Goal: Transaction & Acquisition: Purchase product/service

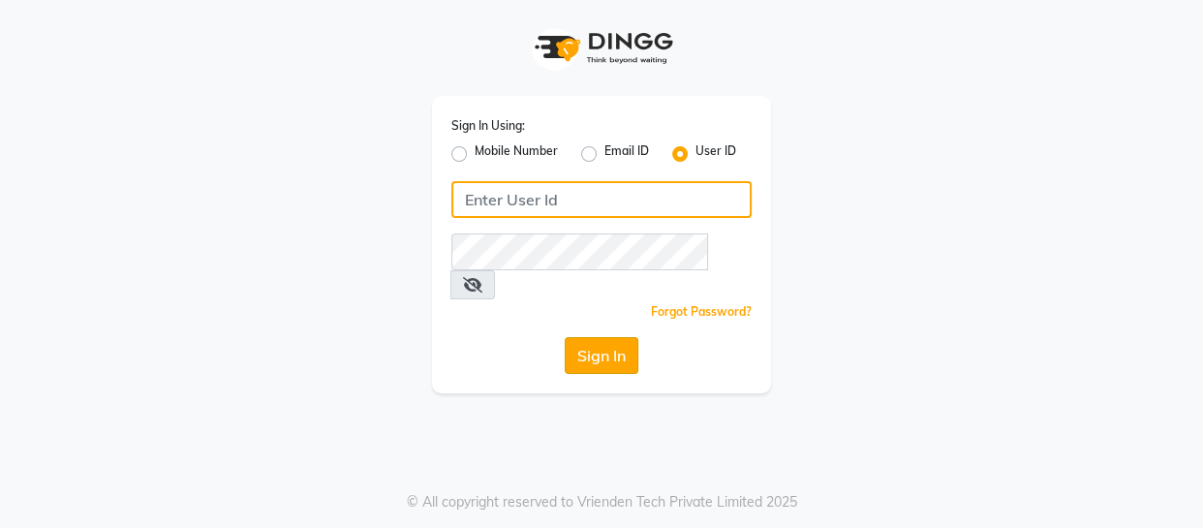
type input "1909makeover"
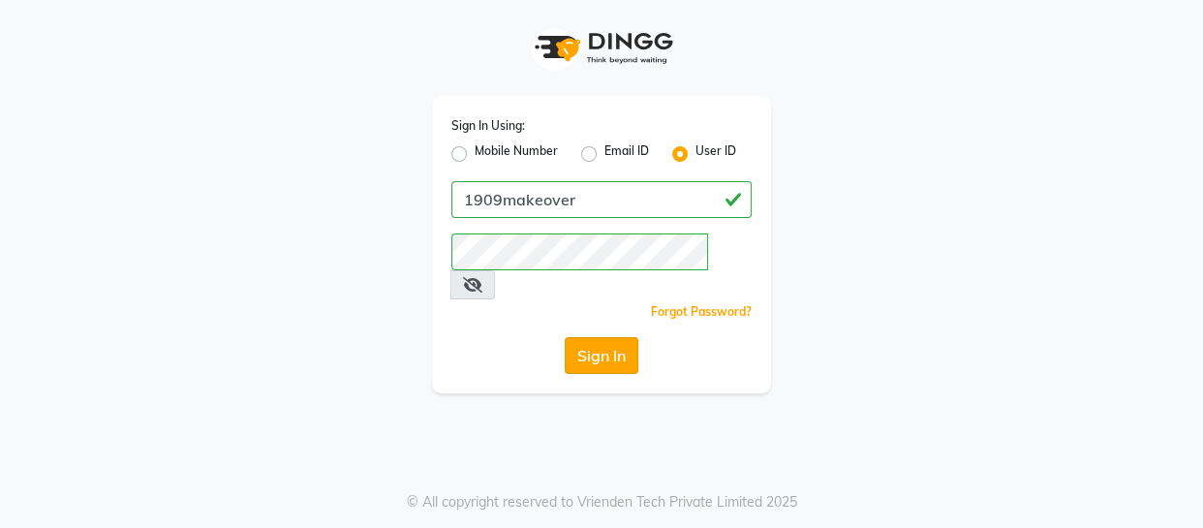
click at [603, 337] on button "Sign In" at bounding box center [602, 355] width 74 height 37
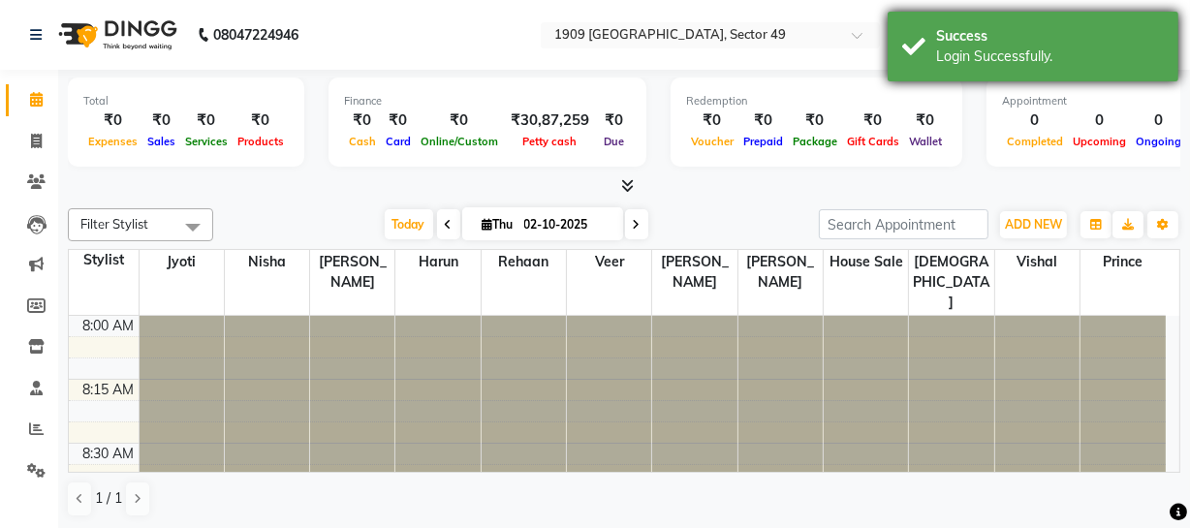
click at [945, 48] on div "Login Successfully." at bounding box center [1050, 56] width 228 height 20
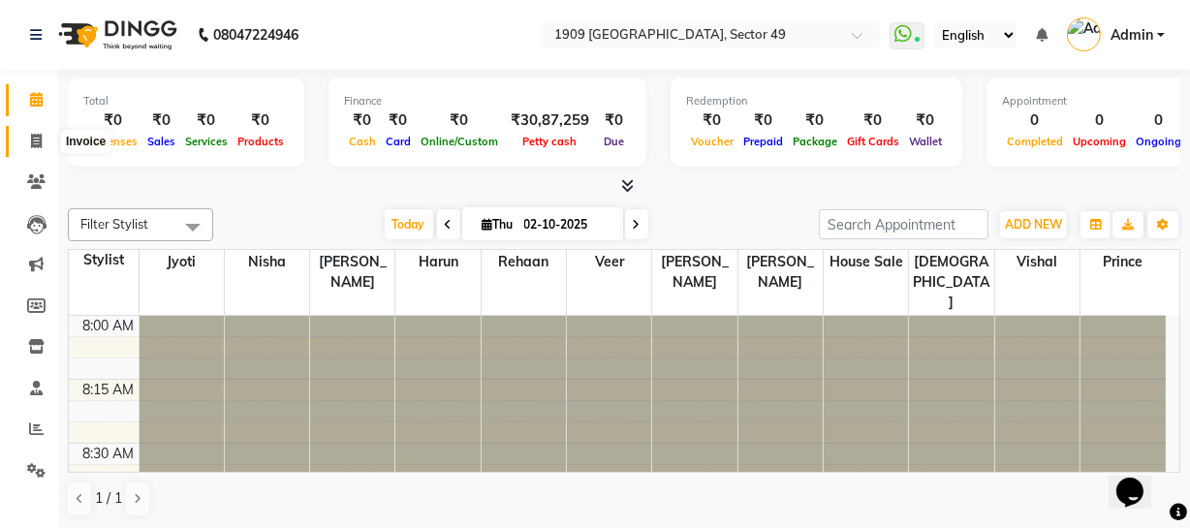
click at [37, 134] on icon at bounding box center [36, 141] width 11 height 15
select select "service"
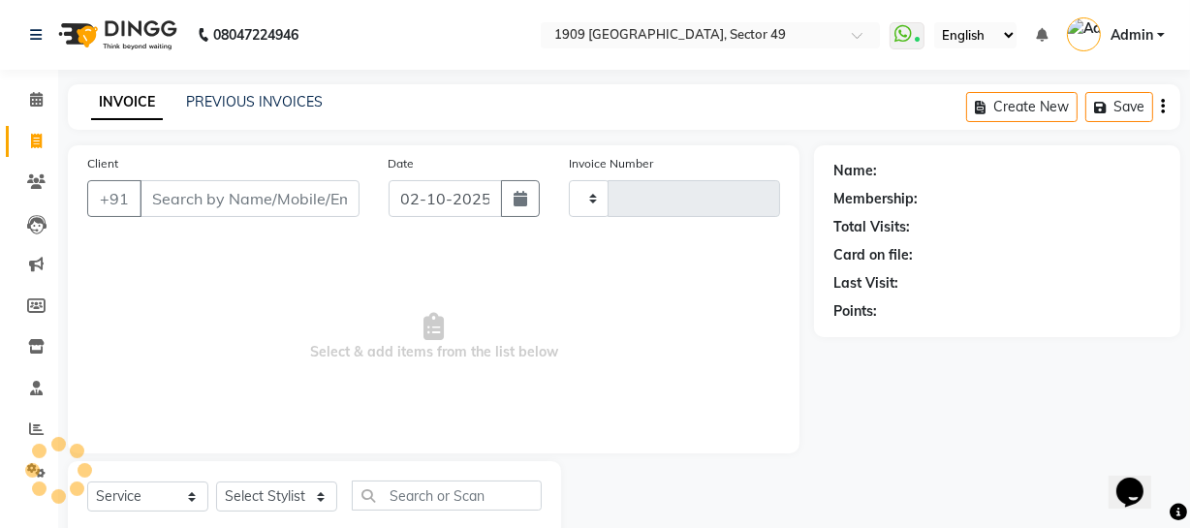
type input "2684"
select select "6923"
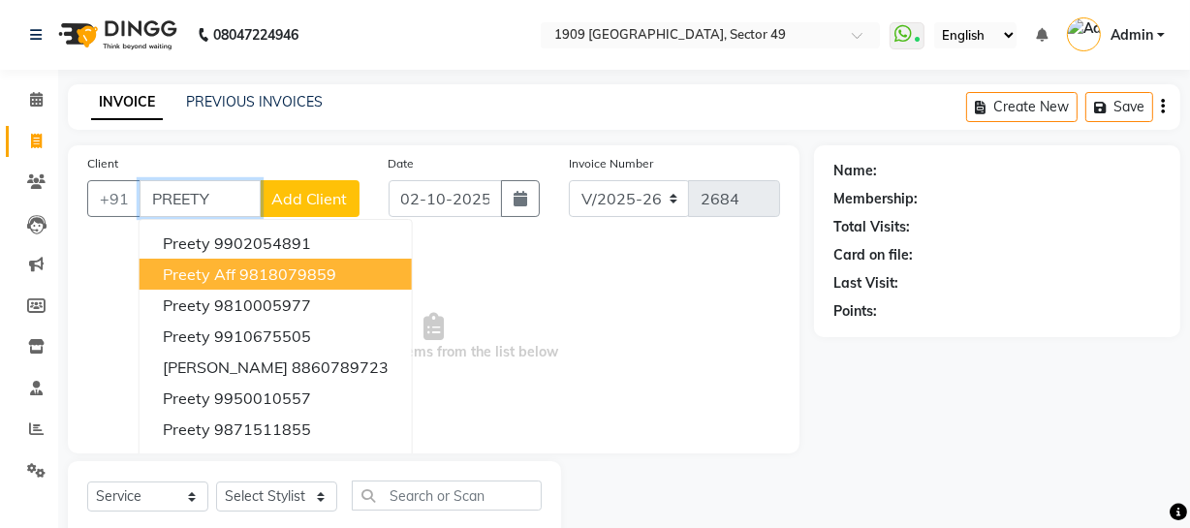
click at [275, 276] on ngb-highlight "9818079859" at bounding box center [287, 273] width 97 height 19
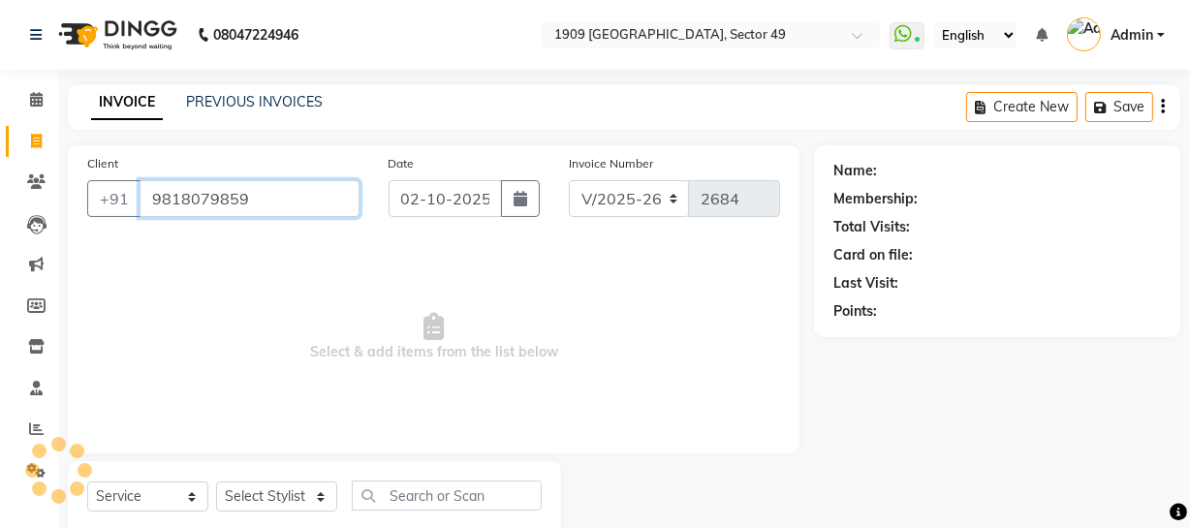
type input "9818079859"
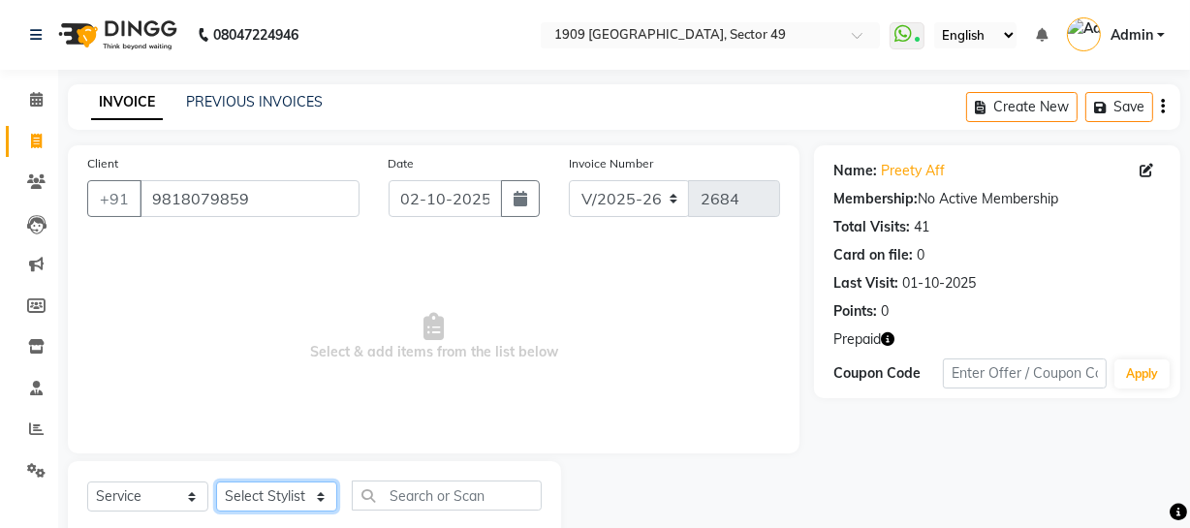
click at [275, 503] on select "Select Stylist [PERSON_NAME] [PERSON_NAME] House Sale Jyoti [PERSON_NAME] [PERS…" at bounding box center [276, 496] width 121 height 30
select select "57119"
click at [216, 481] on select "Select Stylist [PERSON_NAME] [PERSON_NAME] House Sale Jyoti [PERSON_NAME] [PERS…" at bounding box center [276, 496] width 121 height 30
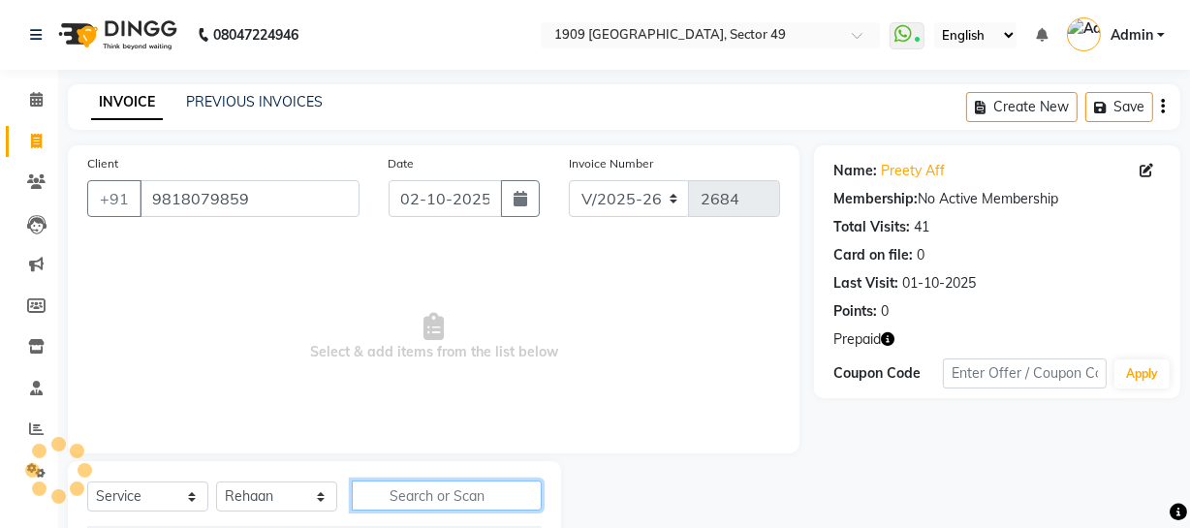
click at [445, 496] on input "text" at bounding box center [447, 495] width 190 height 30
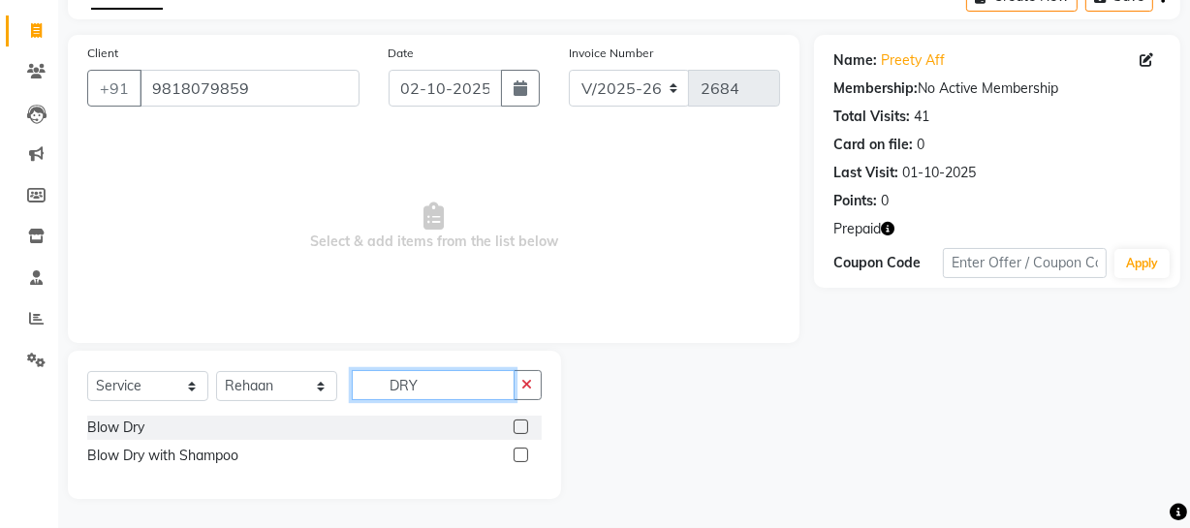
type input "DRY"
click at [523, 454] on label at bounding box center [520, 455] width 15 height 15
click at [523, 454] on input "checkbox" at bounding box center [519, 455] width 13 height 13
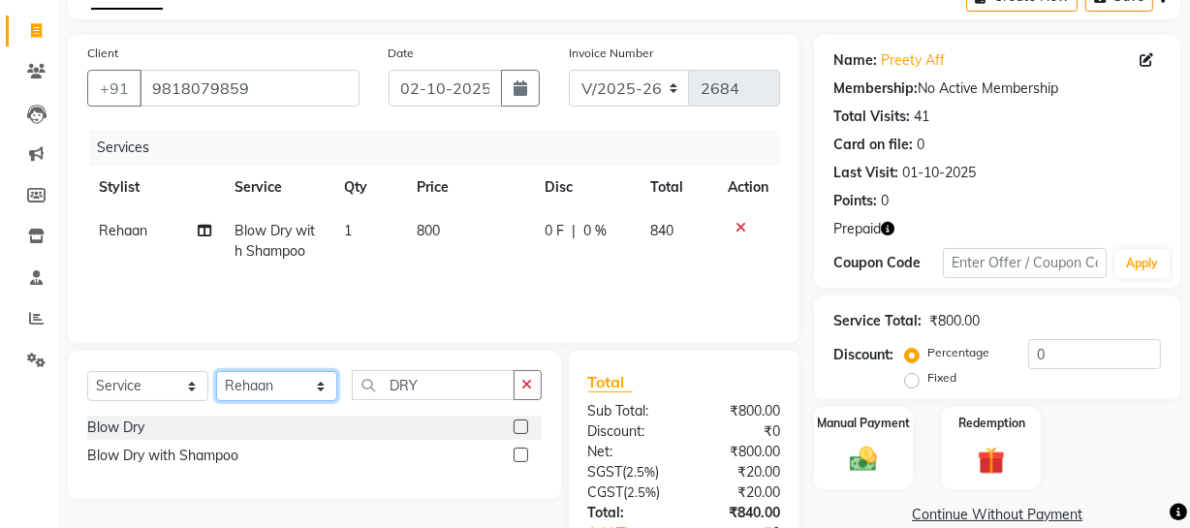
click at [314, 376] on select "Select Stylist [PERSON_NAME] [PERSON_NAME] House Sale Jyoti [PERSON_NAME] [PERS…" at bounding box center [276, 386] width 121 height 30
click at [519, 454] on label at bounding box center [520, 455] width 15 height 15
click at [519, 454] on input "checkbox" at bounding box center [519, 455] width 13 height 13
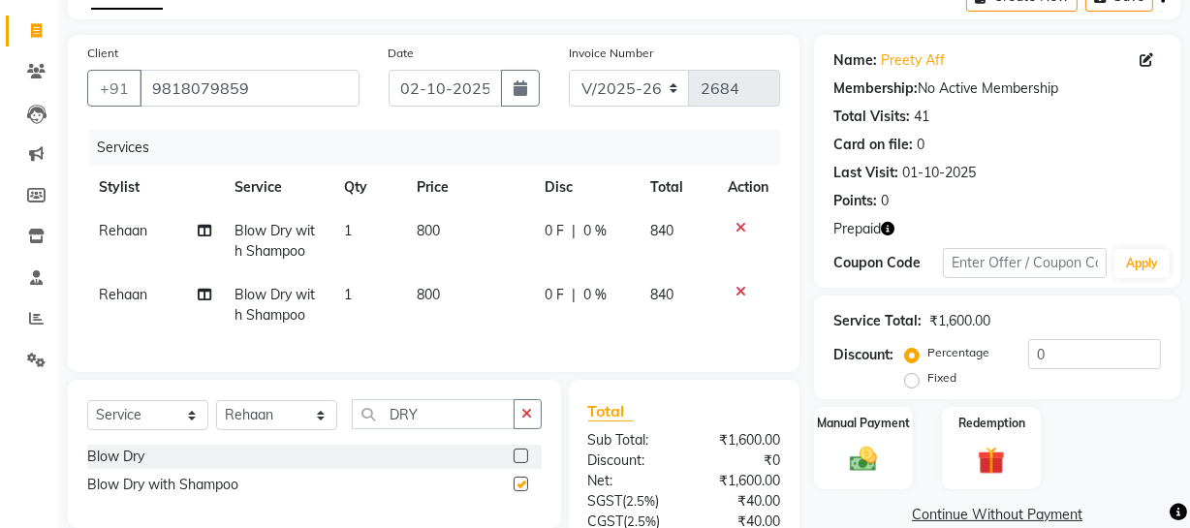
checkbox input "false"
click at [106, 294] on span "Rehaan" at bounding box center [123, 294] width 48 height 17
select select "57119"
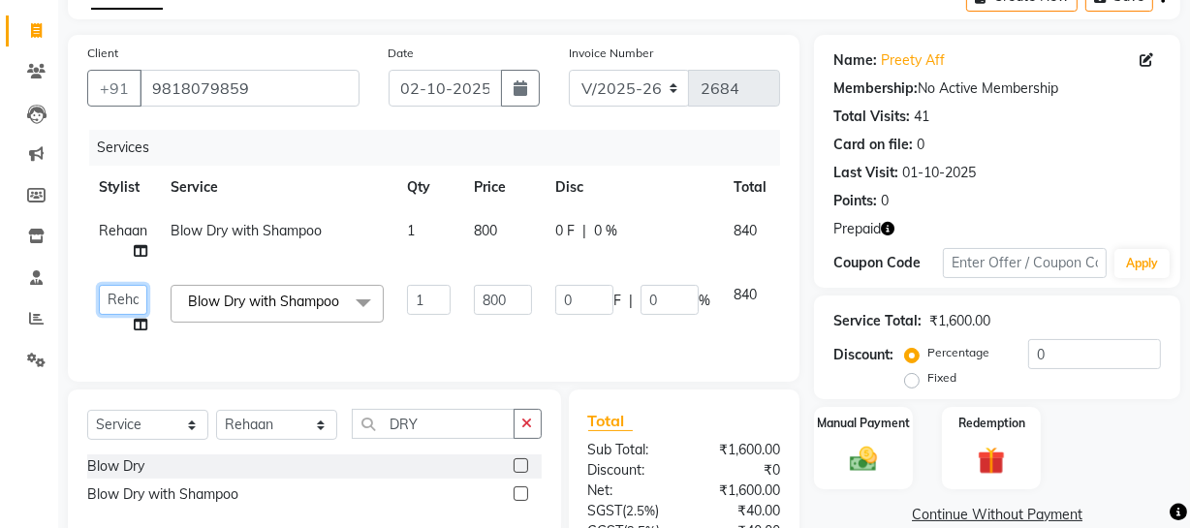
click at [120, 302] on select "[PERSON_NAME] [PERSON_NAME] House Sale Jyoti [PERSON_NAME] [PERSON_NAME] [PERSO…" at bounding box center [123, 300] width 48 height 30
select select "57120"
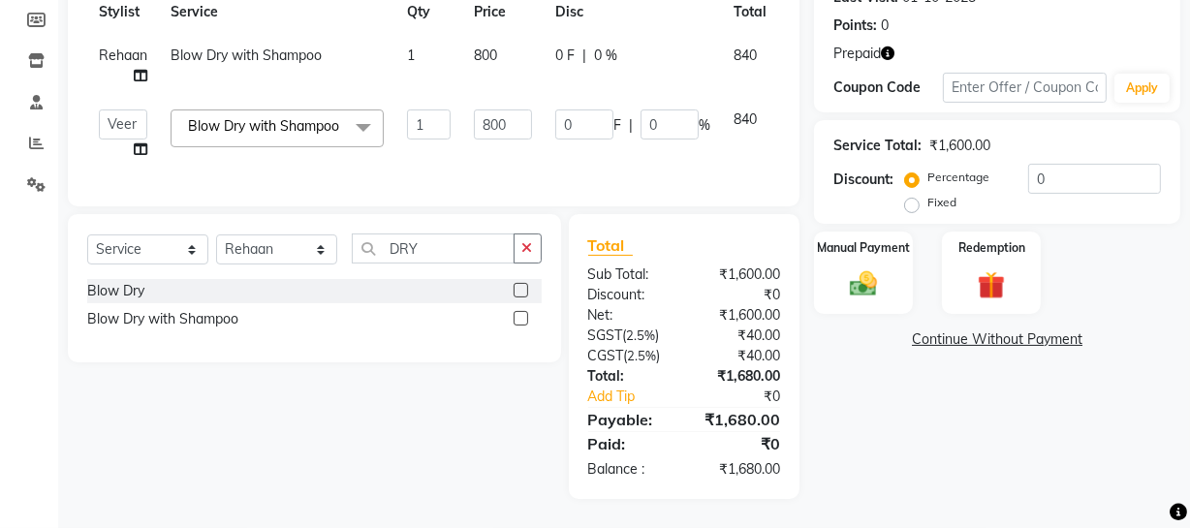
drag, startPoint x: 1017, startPoint y: 416, endPoint x: 996, endPoint y: 342, distance: 76.6
click at [1015, 416] on div "Name: Preety Aff Membership: No Active Membership Total Visits: 41 Card on file…" at bounding box center [1004, 179] width 381 height 639
click at [990, 267] on img at bounding box center [991, 285] width 46 height 36
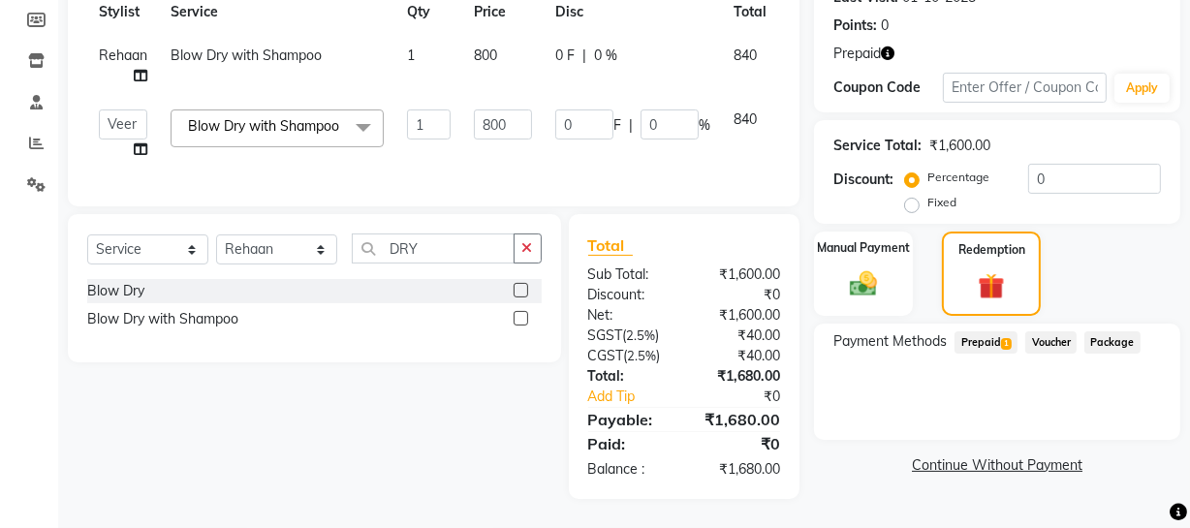
click at [987, 331] on span "Prepaid 1" at bounding box center [985, 342] width 63 height 22
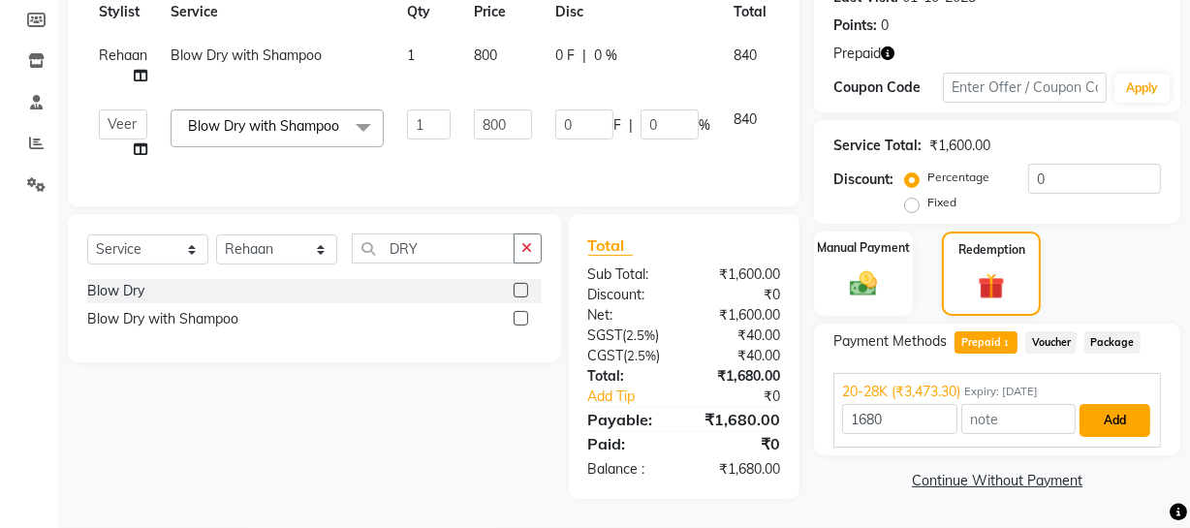
click at [1112, 406] on button "Add" at bounding box center [1114, 420] width 71 height 33
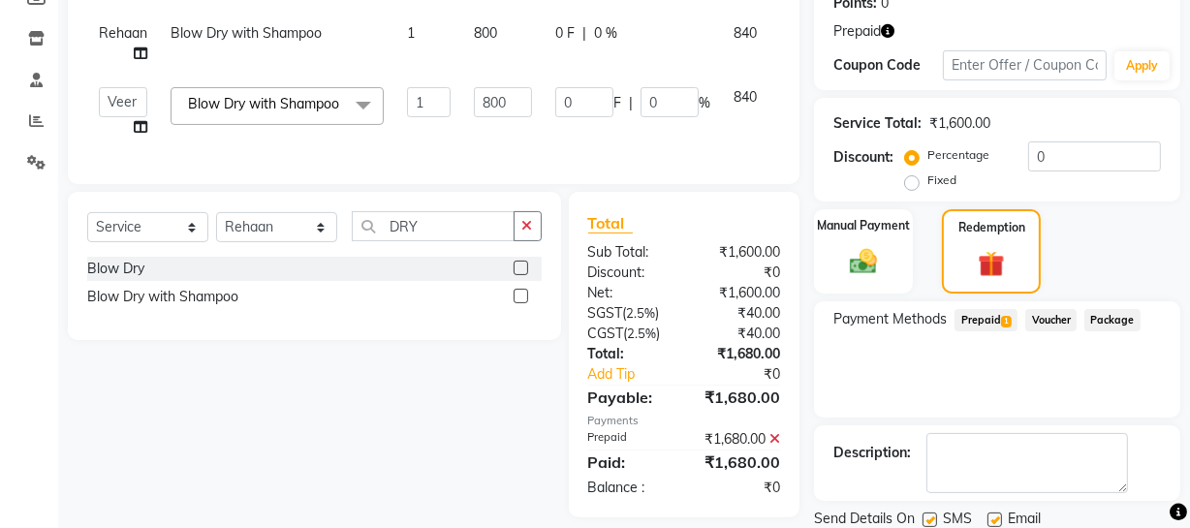
scroll to position [375, 0]
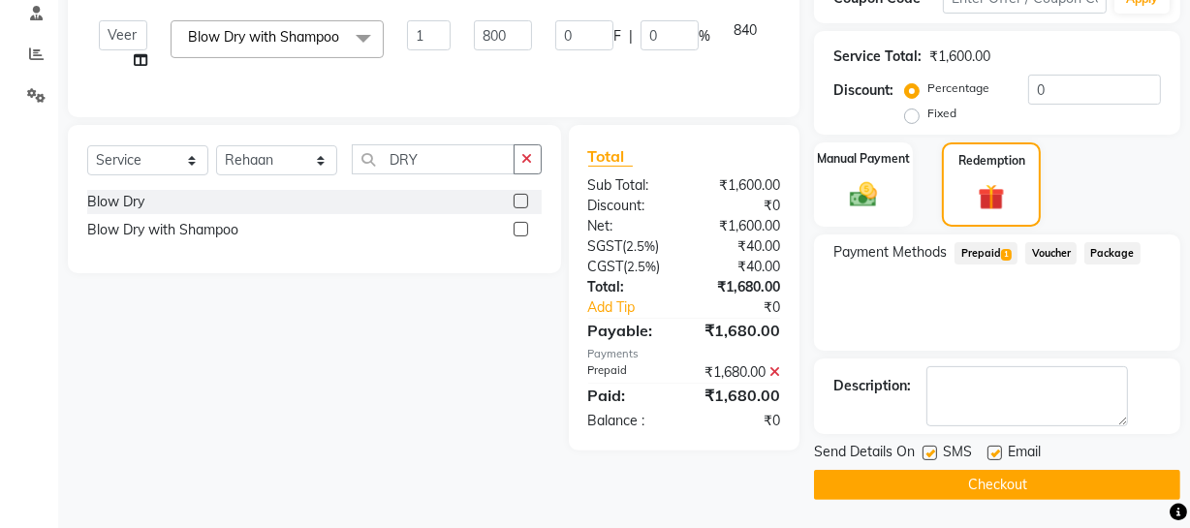
click at [1034, 478] on button "Checkout" at bounding box center [997, 485] width 366 height 30
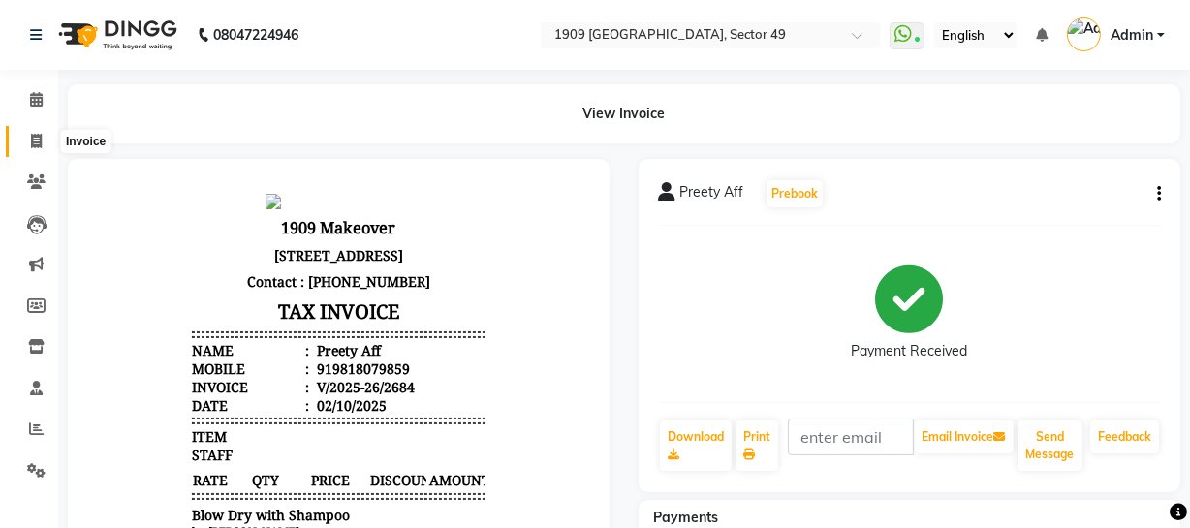
click at [31, 143] on icon at bounding box center [36, 141] width 11 height 15
select select "service"
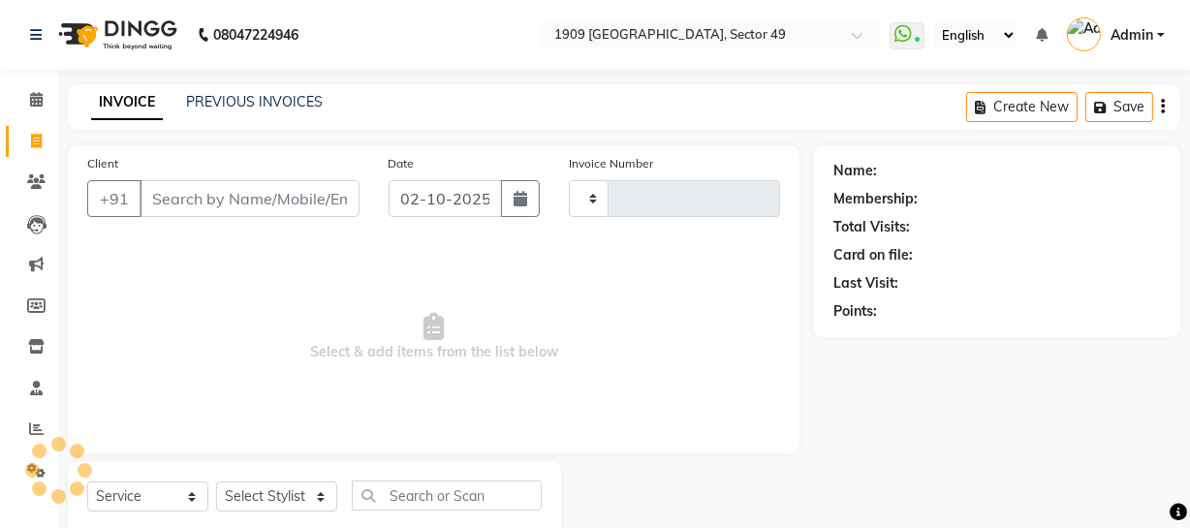
scroll to position [55, 0]
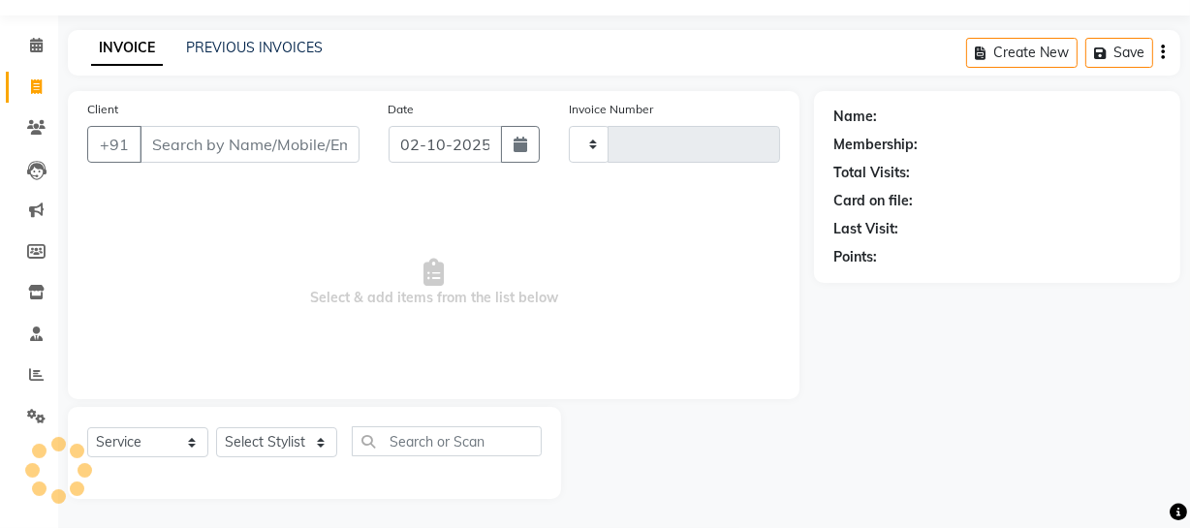
type input "2685"
select select "6923"
click at [648, 333] on span "Select & add items from the list below" at bounding box center [433, 283] width 693 height 194
click at [252, 265] on span "Select & add items from the list below" at bounding box center [433, 283] width 693 height 194
click at [201, 228] on span "Select & add items from the list below" at bounding box center [433, 283] width 693 height 194
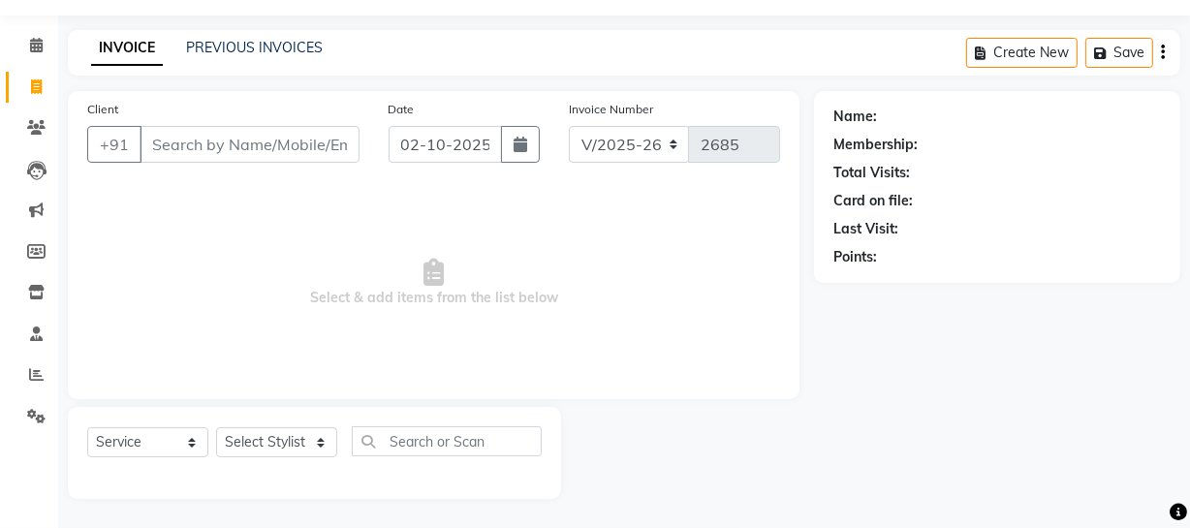
click at [286, 229] on span "Select & add items from the list below" at bounding box center [433, 283] width 693 height 194
click at [268, 46] on link "PREVIOUS INVOICES" at bounding box center [254, 47] width 137 height 17
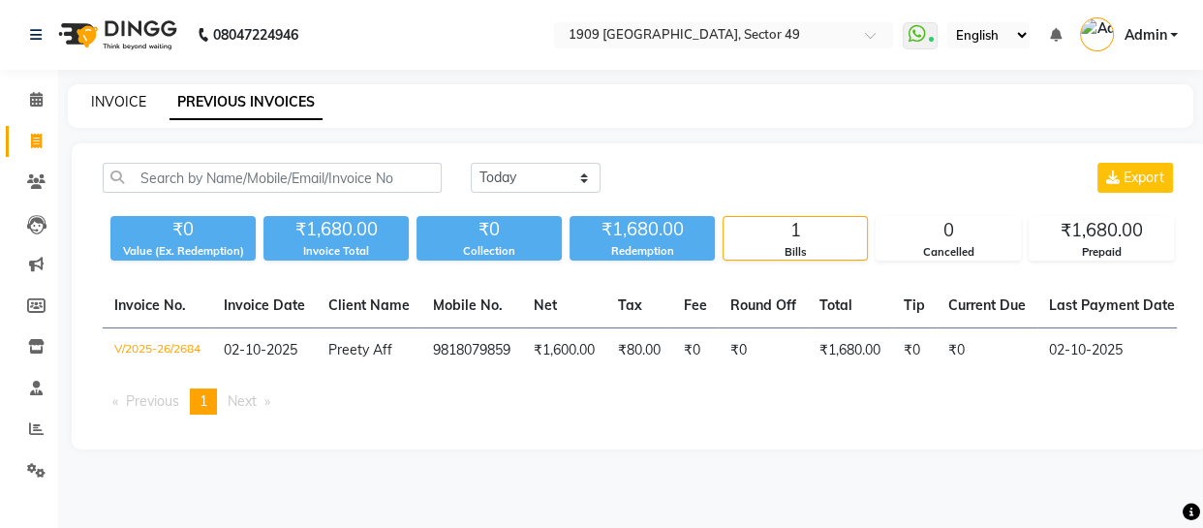
click at [133, 103] on link "INVOICE" at bounding box center [118, 101] width 55 height 17
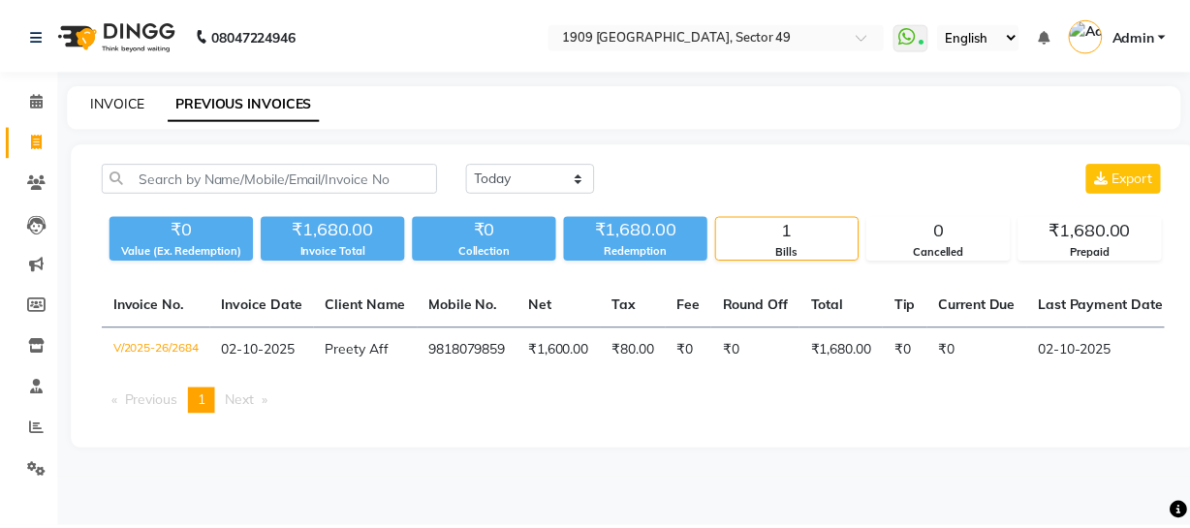
scroll to position [55, 0]
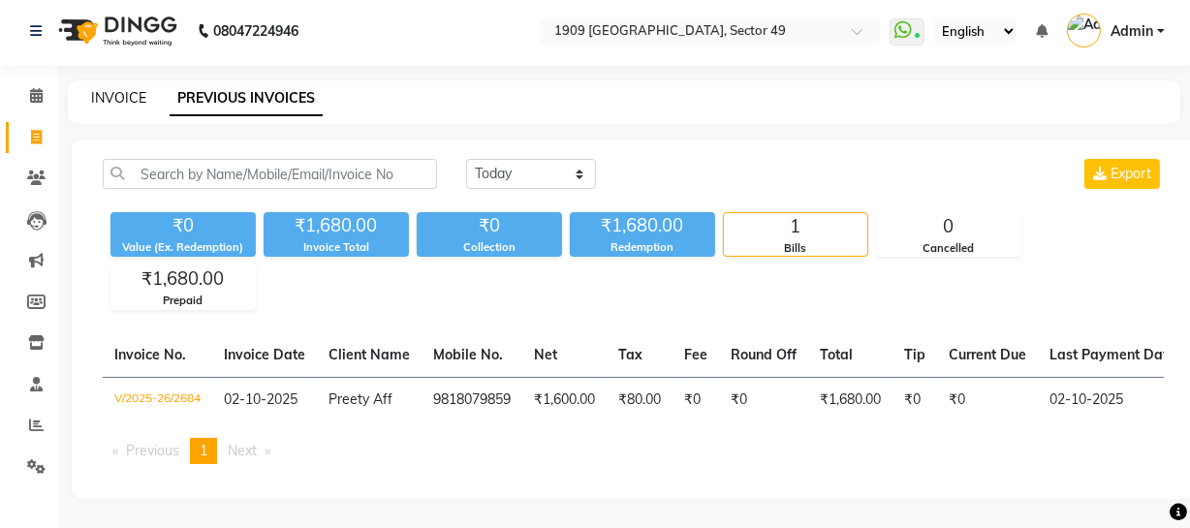
select select "6923"
select select "service"
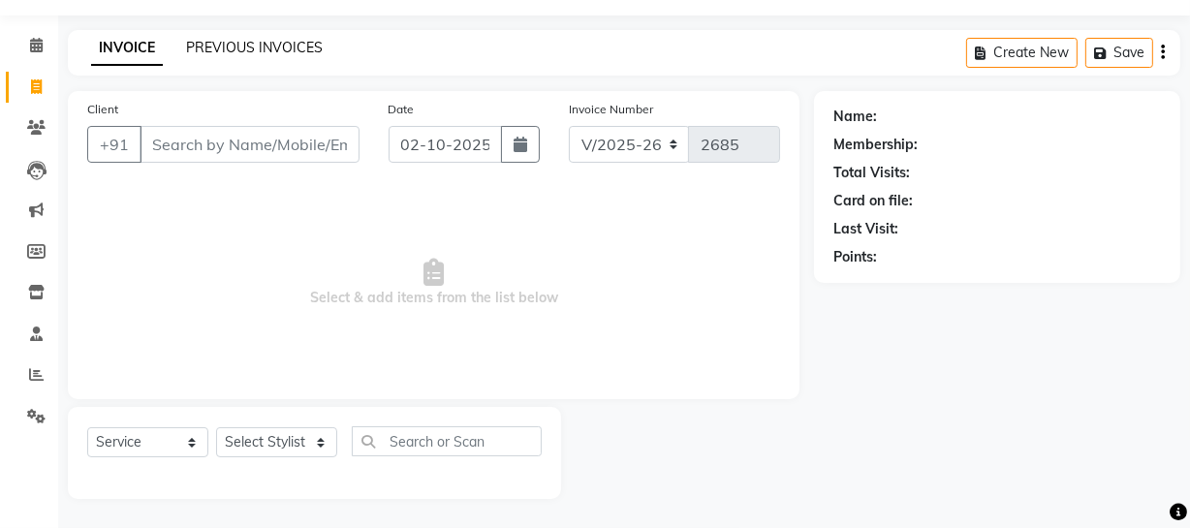
click at [239, 43] on link "PREVIOUS INVOICES" at bounding box center [254, 47] width 137 height 17
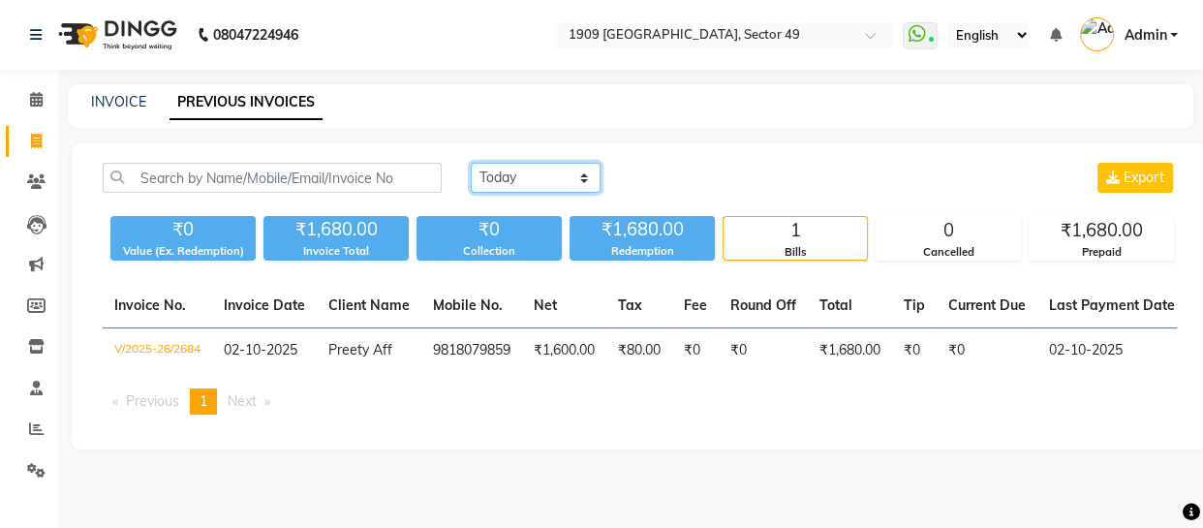
click at [583, 178] on select "[DATE] [DATE] Custom Range" at bounding box center [536, 178] width 130 height 30
click at [471, 163] on select "[DATE] [DATE] Custom Range" at bounding box center [536, 178] width 130 height 30
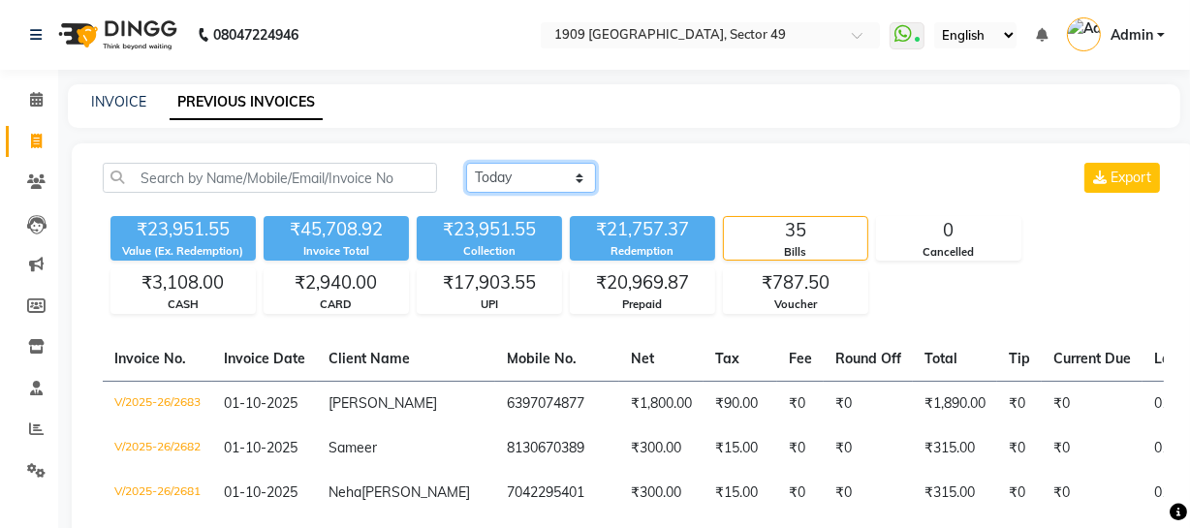
click at [522, 168] on select "[DATE] [DATE] Custom Range" at bounding box center [531, 178] width 130 height 30
select select "[DATE]"
click at [466, 163] on select "[DATE] [DATE] Custom Range" at bounding box center [531, 178] width 130 height 30
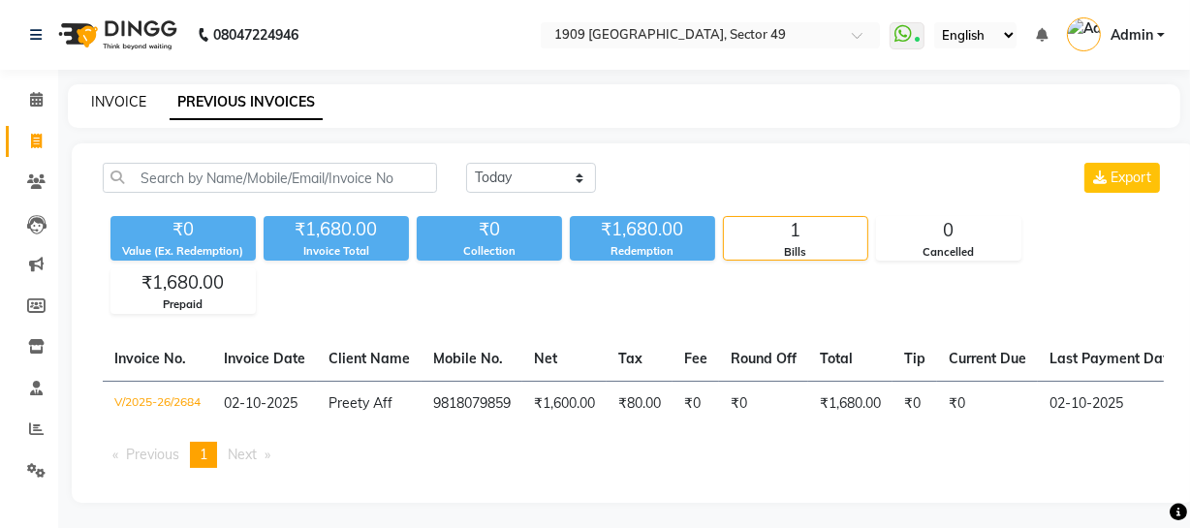
click at [122, 101] on link "INVOICE" at bounding box center [118, 101] width 55 height 17
select select "service"
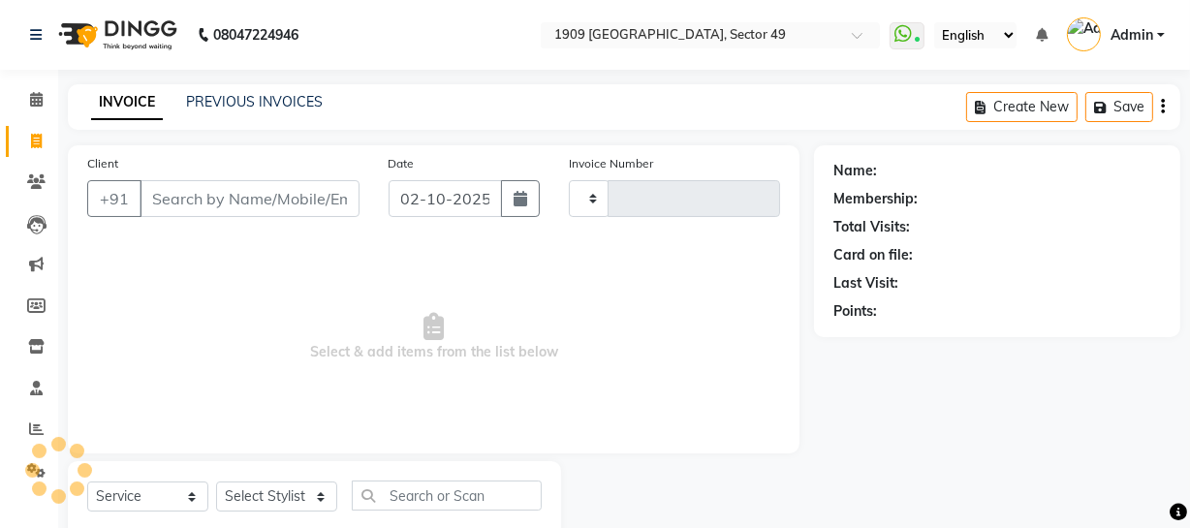
scroll to position [55, 0]
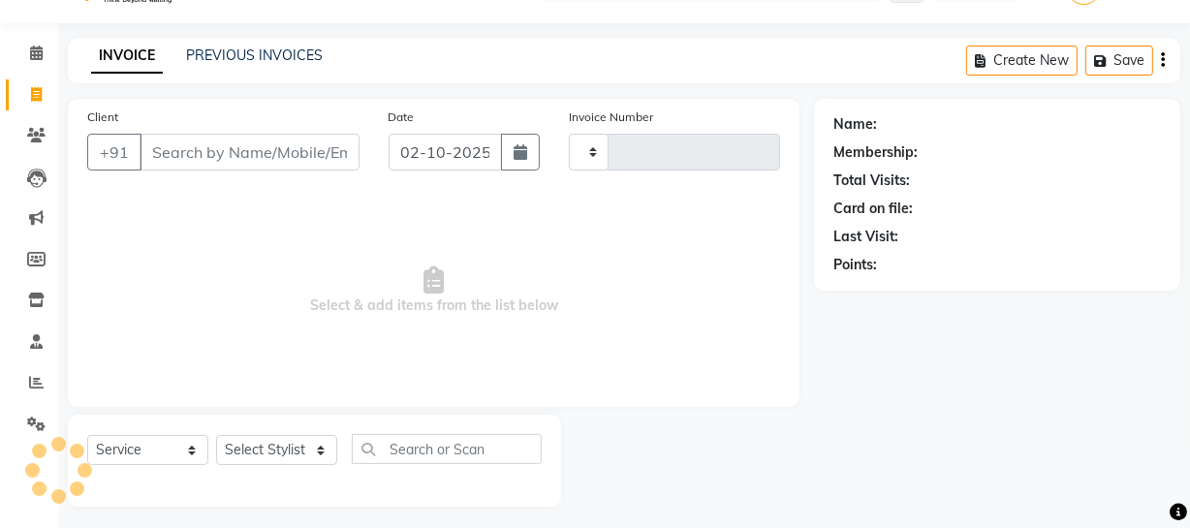
type input "2685"
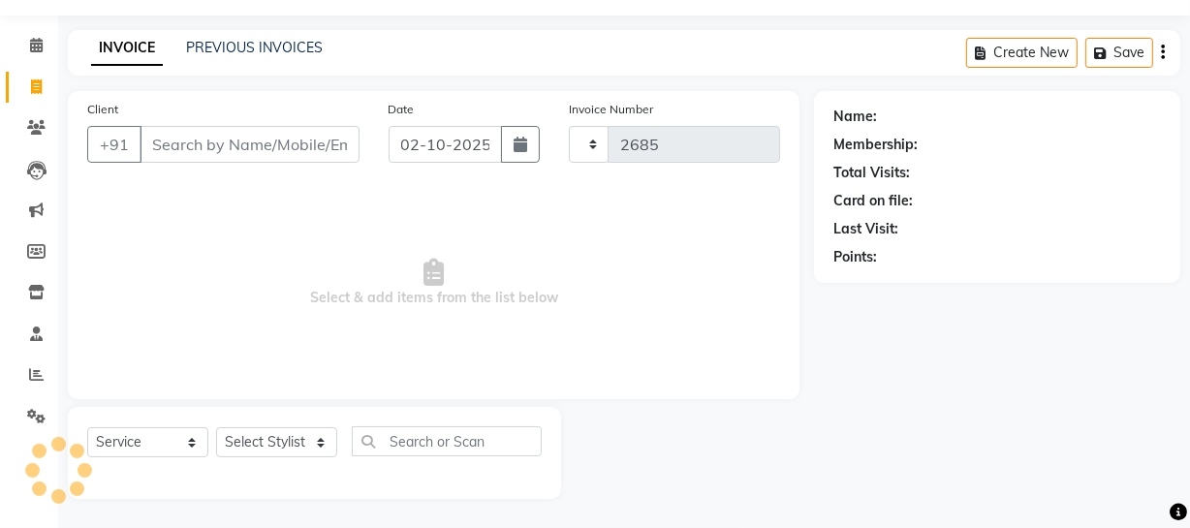
select select "6923"
click at [232, 44] on link "PREVIOUS INVOICES" at bounding box center [254, 47] width 137 height 17
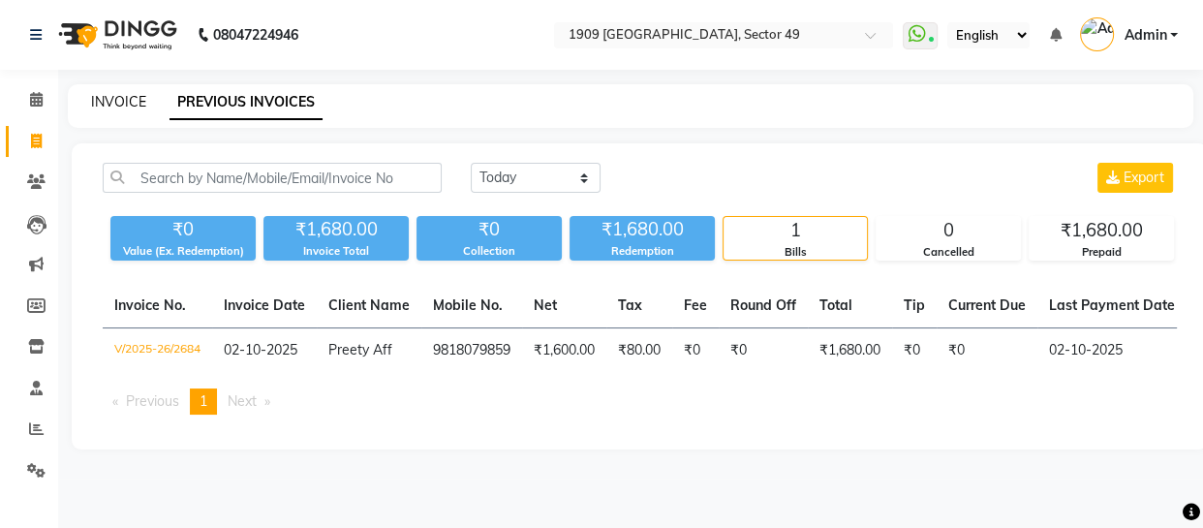
click at [102, 102] on link "INVOICE" at bounding box center [118, 101] width 55 height 17
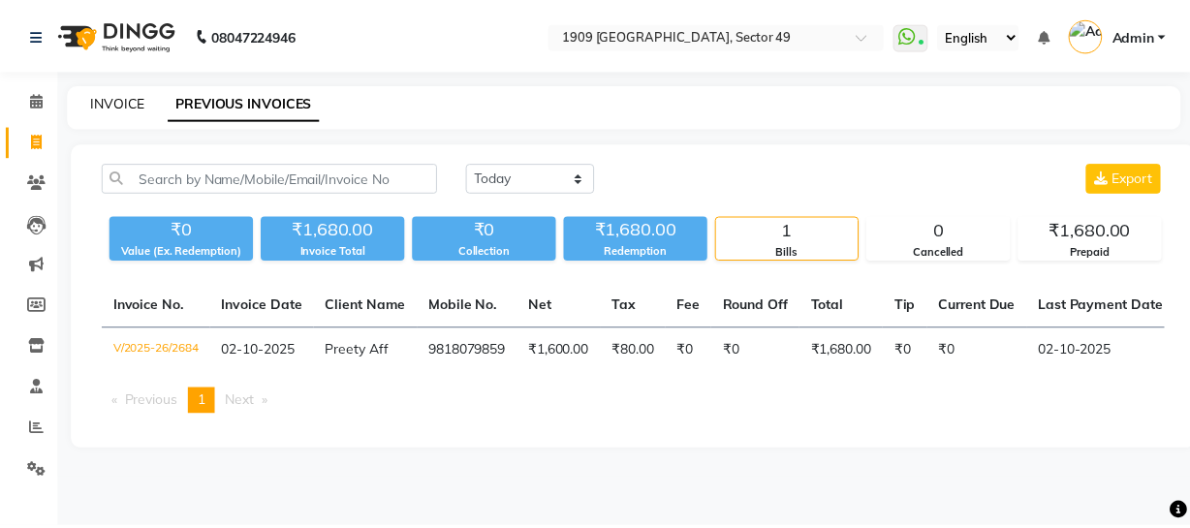
scroll to position [55, 0]
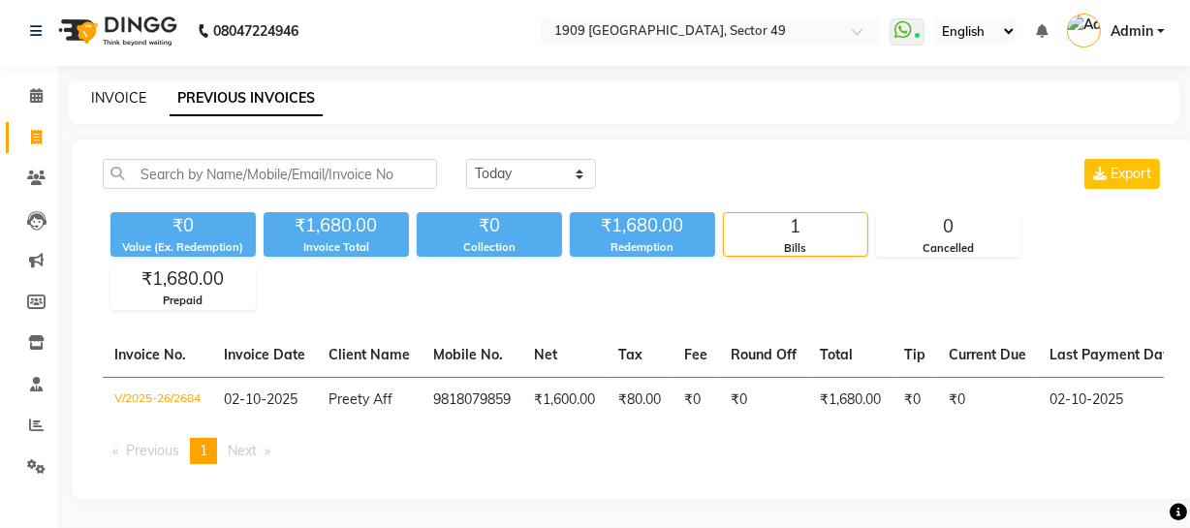
select select "6923"
select select "service"
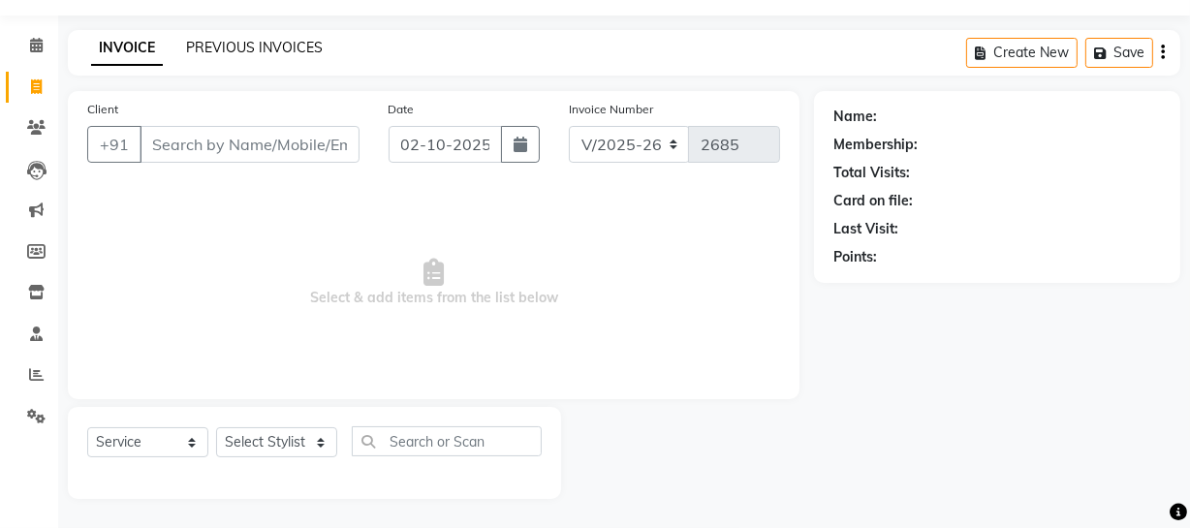
click at [255, 44] on link "PREVIOUS INVOICES" at bounding box center [254, 47] width 137 height 17
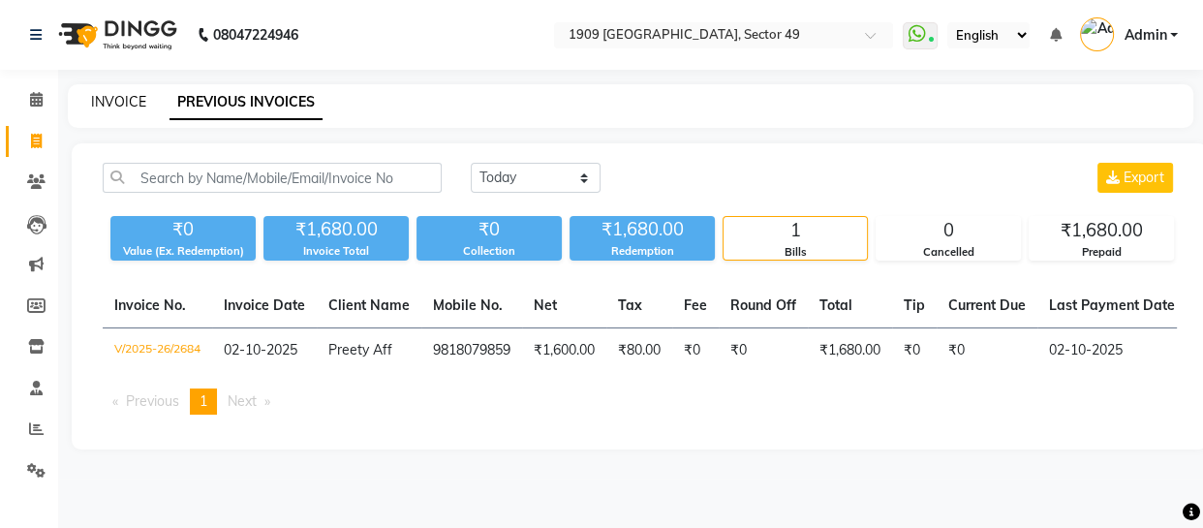
click at [129, 97] on link "INVOICE" at bounding box center [118, 101] width 55 height 17
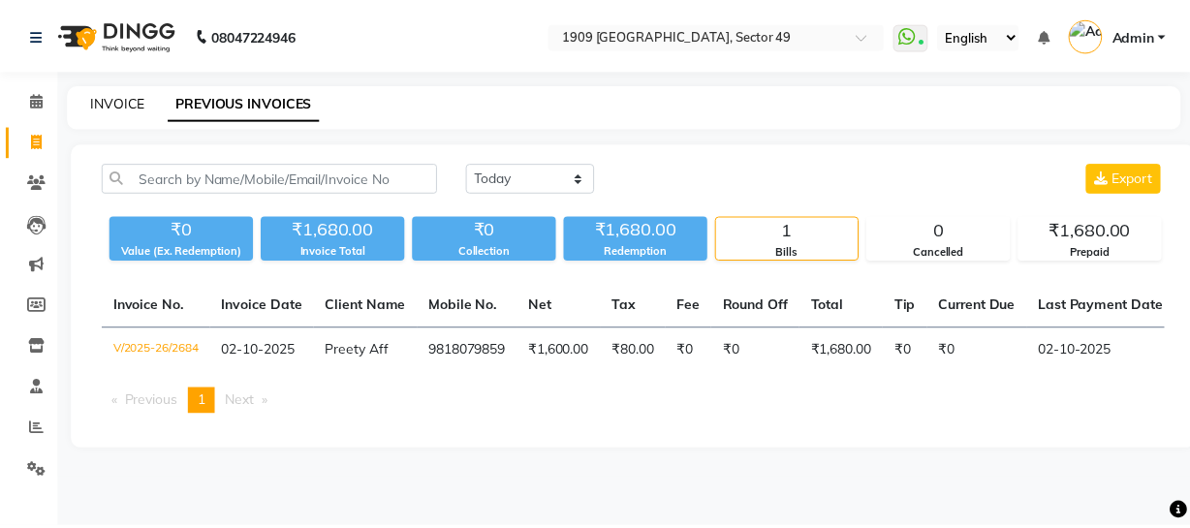
scroll to position [55, 0]
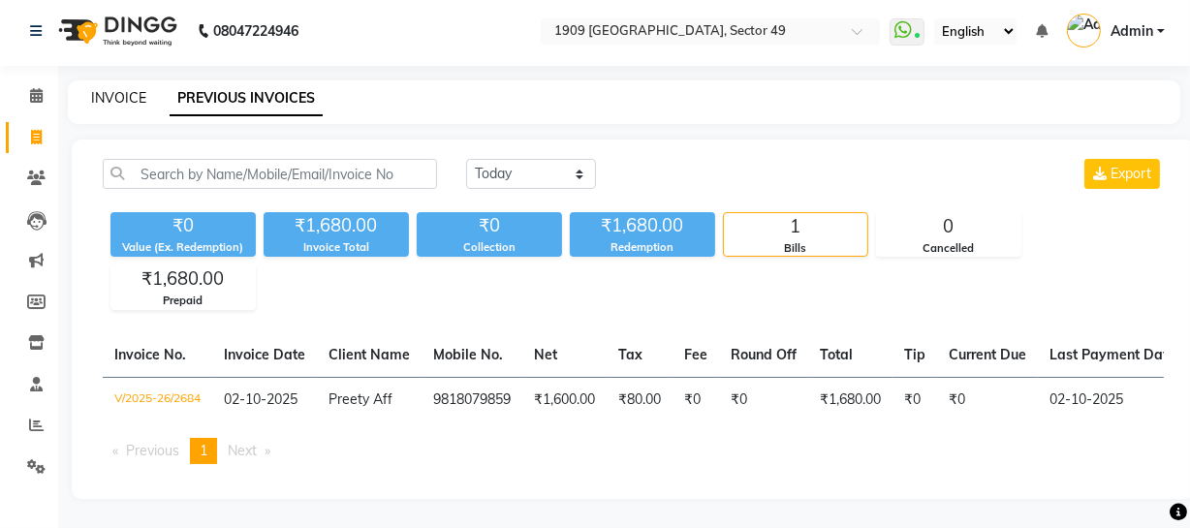
select select "6923"
select select "service"
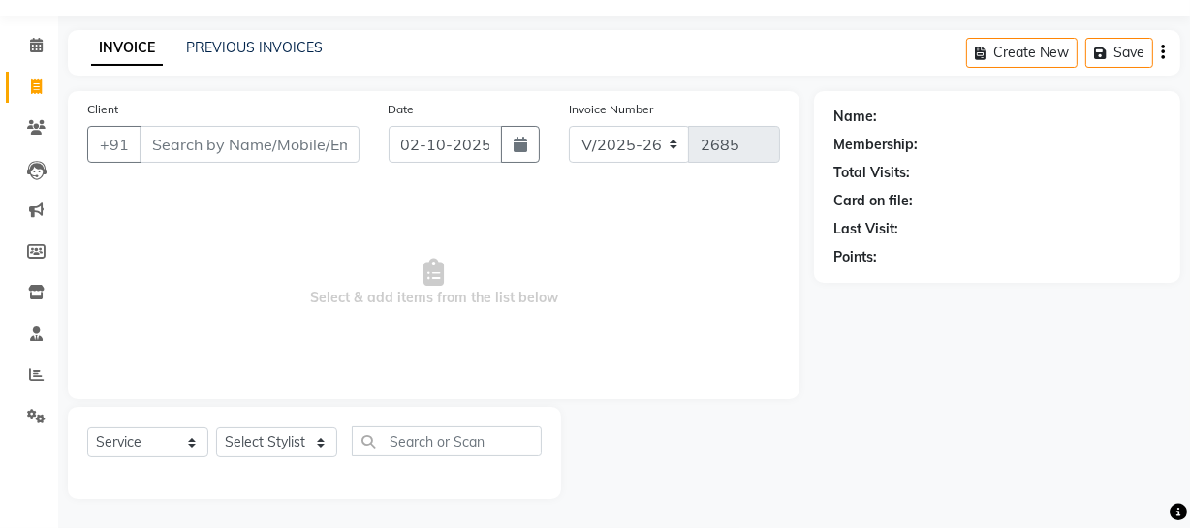
click at [689, 255] on span "Select & add items from the list below" at bounding box center [433, 283] width 693 height 194
click at [682, 227] on span "Select & add items from the list below" at bounding box center [433, 283] width 693 height 194
click at [229, 142] on input "Client" at bounding box center [249, 144] width 220 height 37
click at [498, 228] on span "Select & add items from the list below" at bounding box center [433, 283] width 693 height 194
click at [241, 252] on span "Select & add items from the list below" at bounding box center [433, 283] width 693 height 194
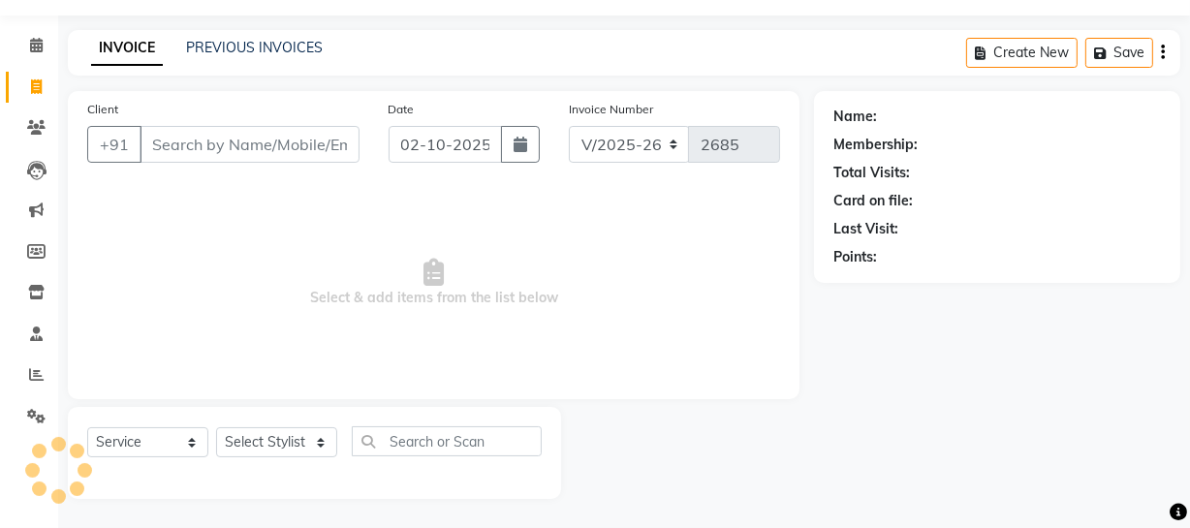
click at [670, 254] on span "Select & add items from the list below" at bounding box center [433, 283] width 693 height 194
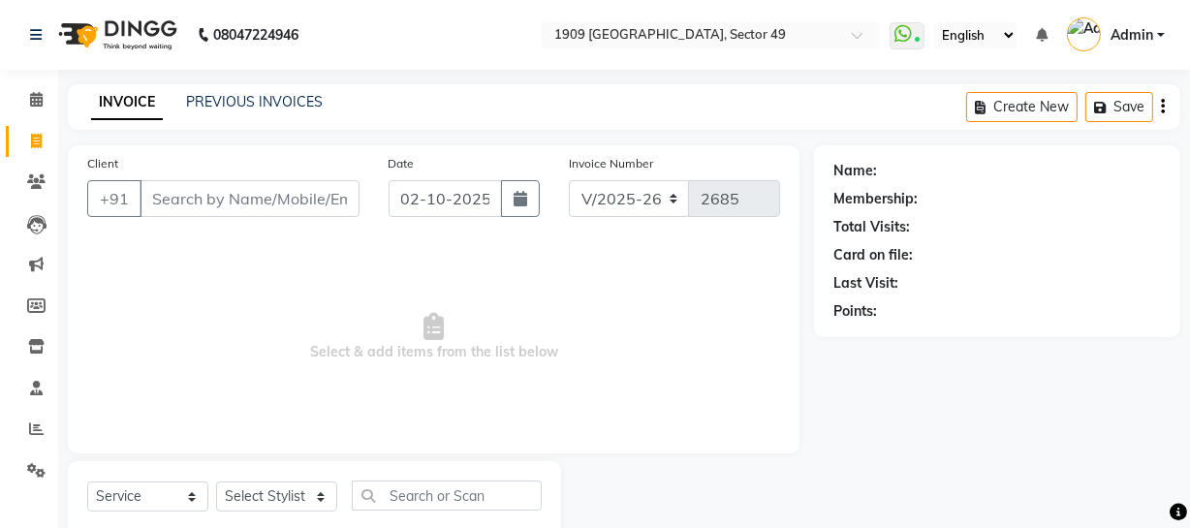
click at [660, 310] on span "Select & add items from the list below" at bounding box center [433, 337] width 693 height 194
click at [305, 486] on select "Select Stylist [PERSON_NAME] [PERSON_NAME] House Sale Jyoti [PERSON_NAME] [PERS…" at bounding box center [276, 496] width 121 height 30
select select "57114"
click at [216, 481] on select "Select Stylist [PERSON_NAME] [PERSON_NAME] House Sale Jyoti [PERSON_NAME] [PERS…" at bounding box center [276, 496] width 121 height 30
click at [457, 504] on input "text" at bounding box center [447, 495] width 190 height 30
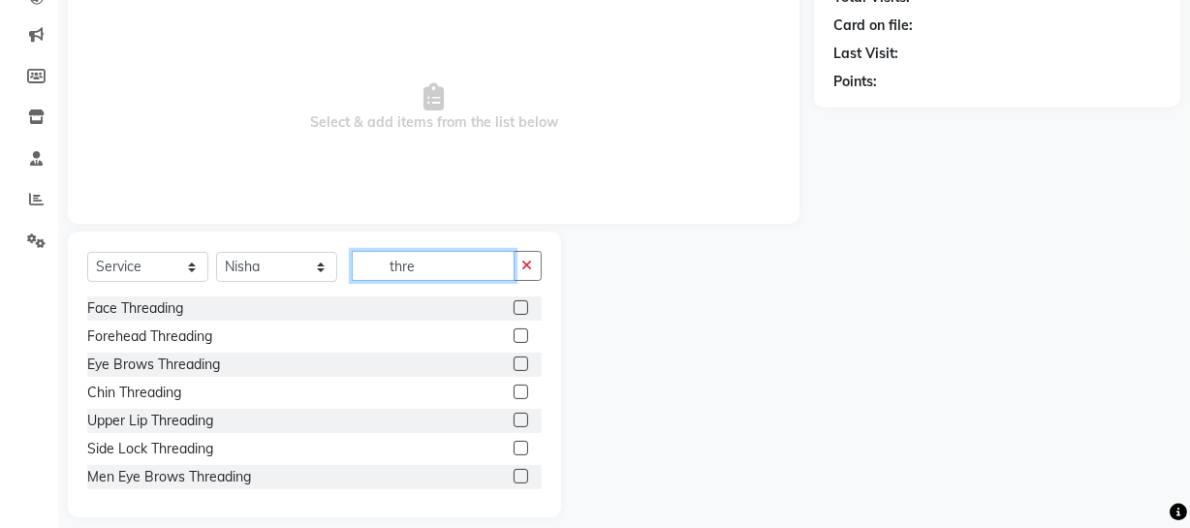
scroll to position [249, 0]
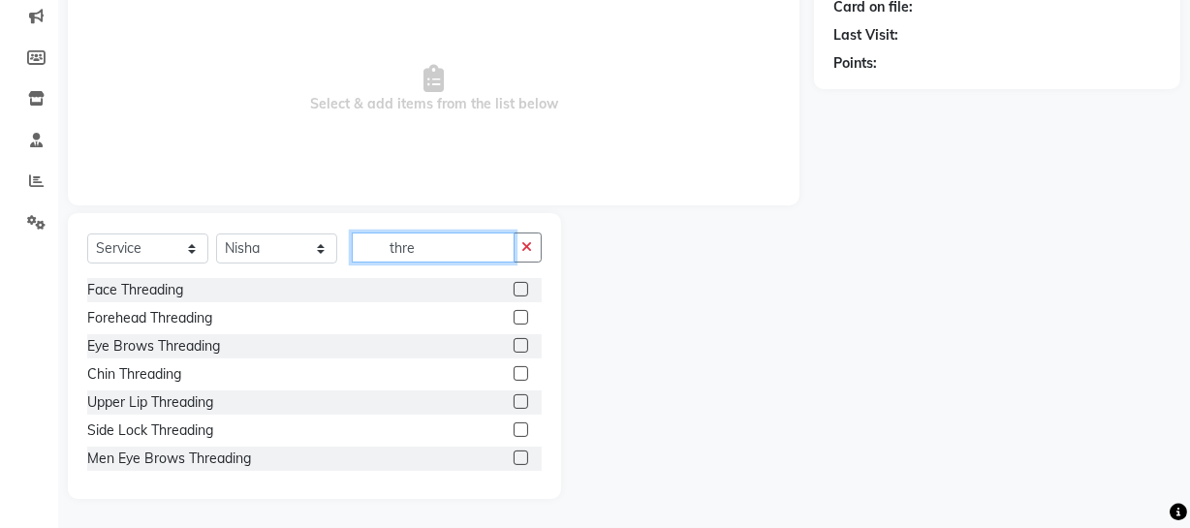
type input "thre"
click at [513, 346] on label at bounding box center [520, 345] width 15 height 15
click at [513, 346] on input "checkbox" at bounding box center [519, 346] width 13 height 13
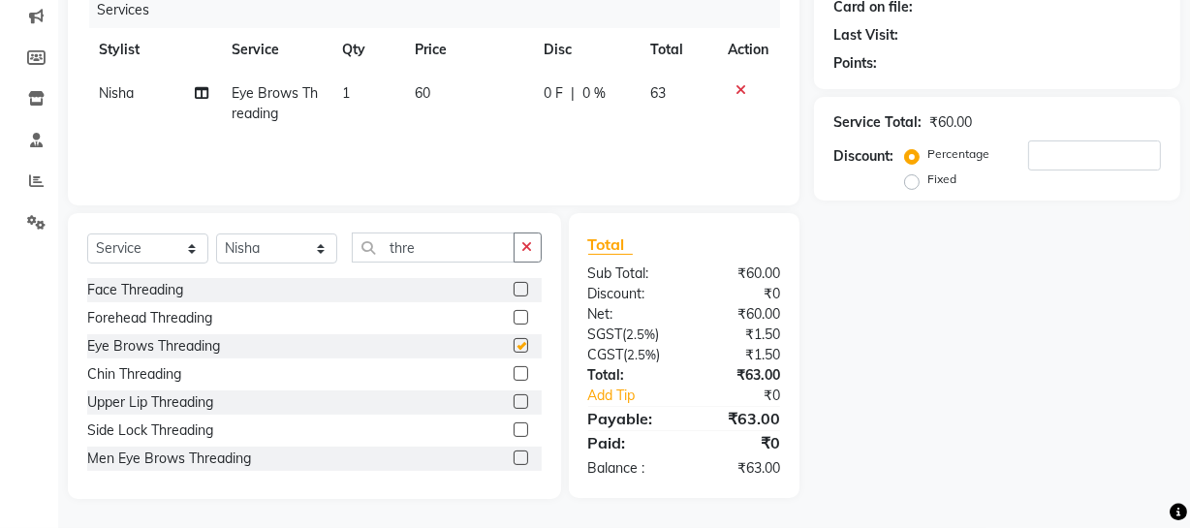
checkbox input "false"
click at [513, 370] on label at bounding box center [520, 373] width 15 height 15
click at [513, 370] on input "checkbox" at bounding box center [519, 374] width 13 height 13
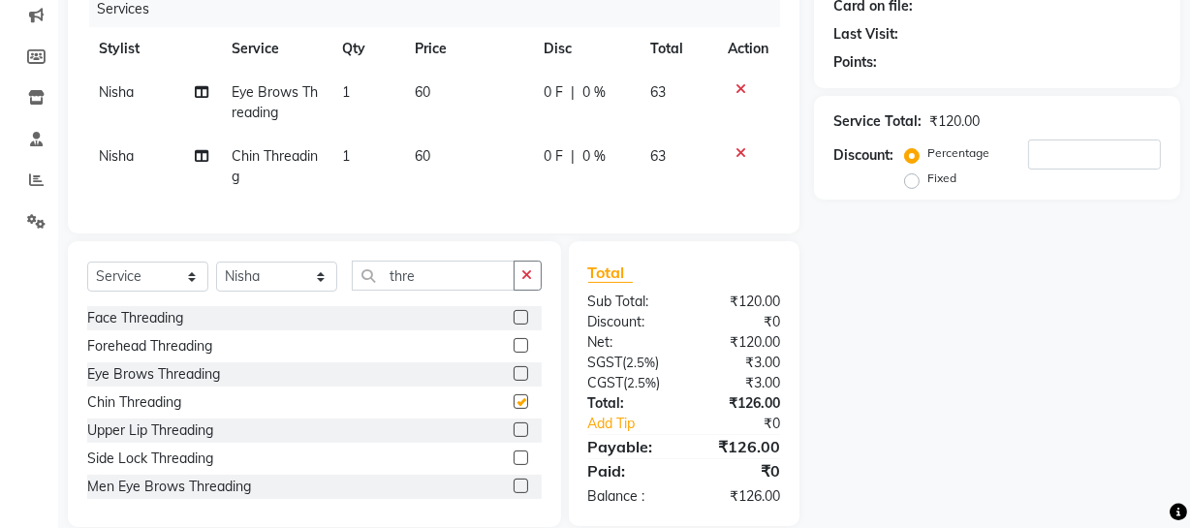
checkbox input "false"
click at [513, 437] on label at bounding box center [520, 429] width 15 height 15
click at [513, 437] on input "checkbox" at bounding box center [519, 430] width 13 height 13
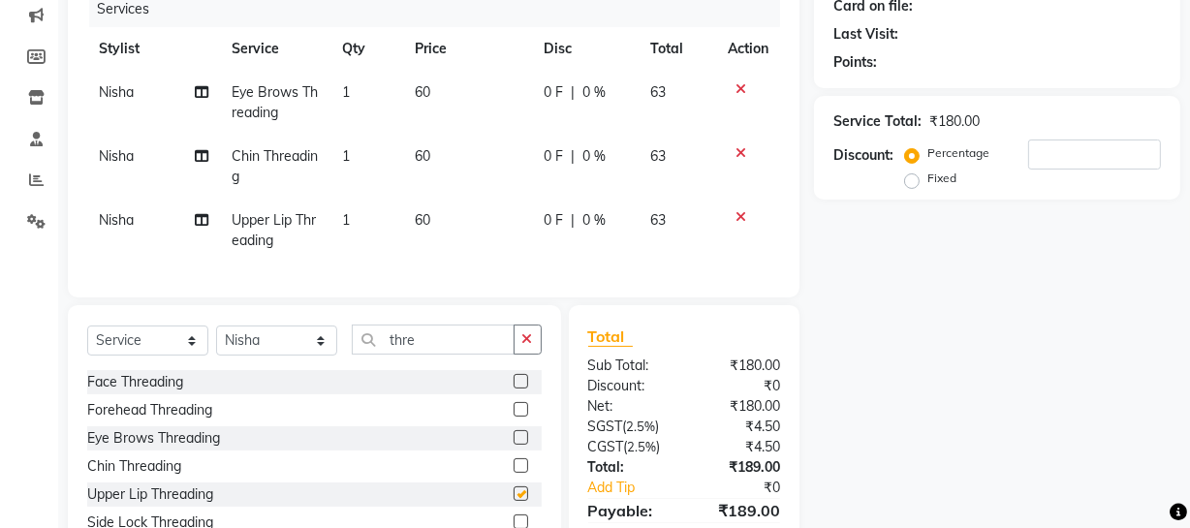
checkbox input "false"
click at [432, 351] on input "thre" at bounding box center [433, 340] width 163 height 30
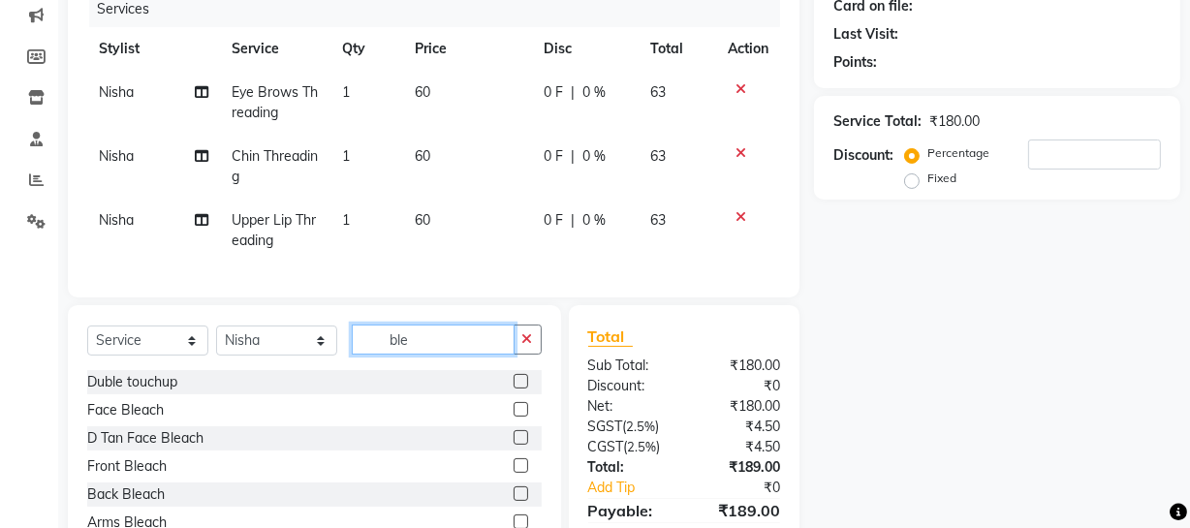
type input "ble"
click at [513, 417] on label at bounding box center [520, 409] width 15 height 15
click at [513, 417] on input "checkbox" at bounding box center [519, 410] width 13 height 13
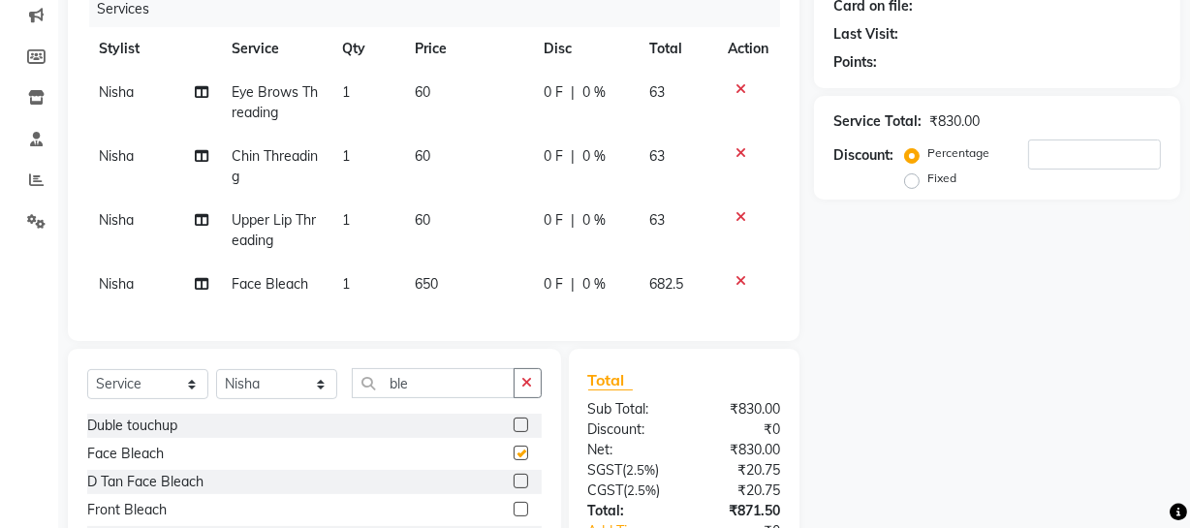
checkbox input "false"
click at [433, 386] on input "ble" at bounding box center [433, 383] width 163 height 30
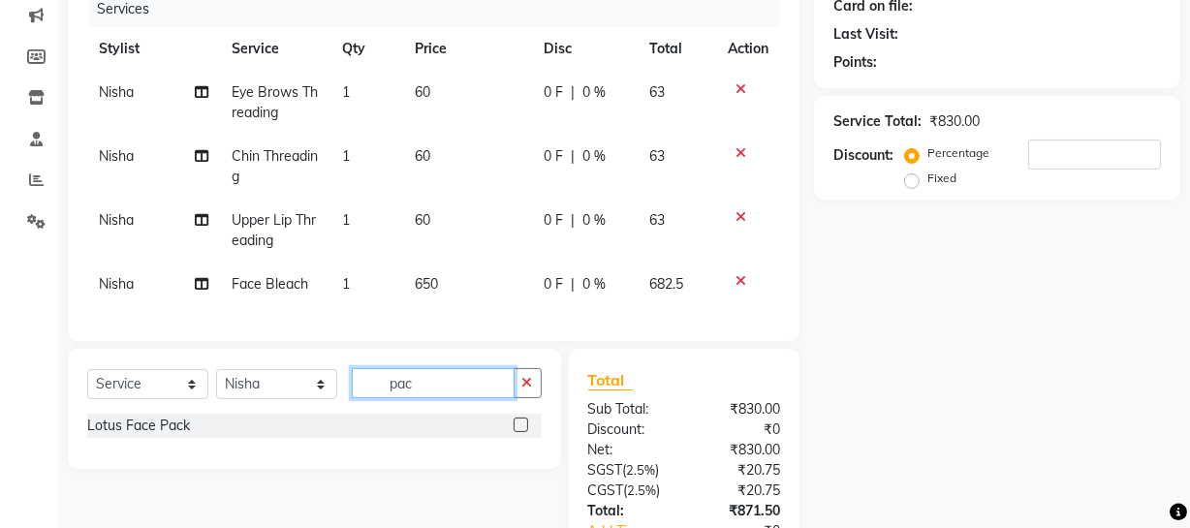
type input "pac"
click at [517, 432] on label at bounding box center [520, 424] width 15 height 15
click at [517, 432] on input "checkbox" at bounding box center [519, 425] width 13 height 13
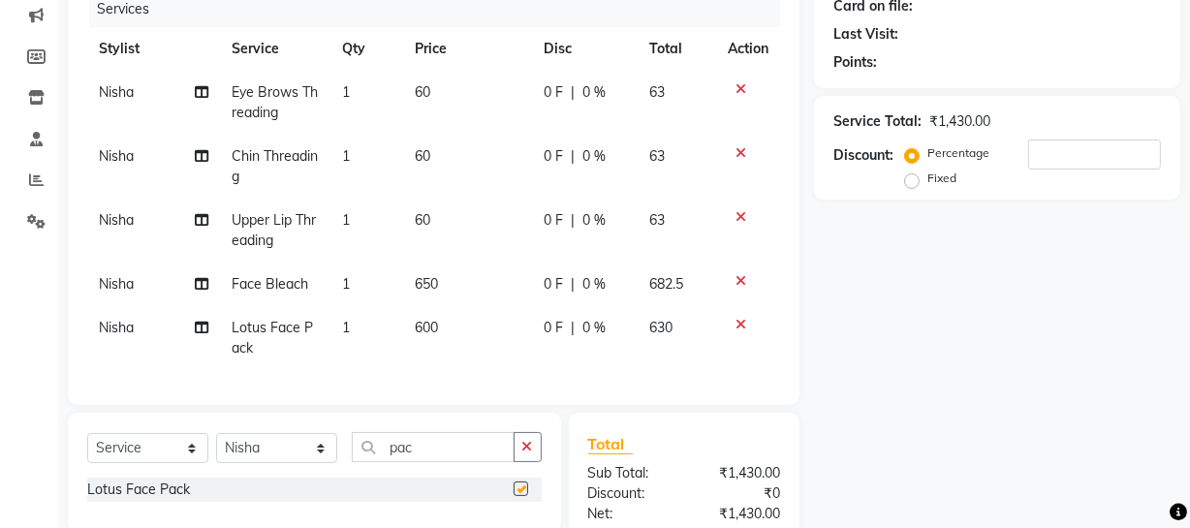
checkbox input "false"
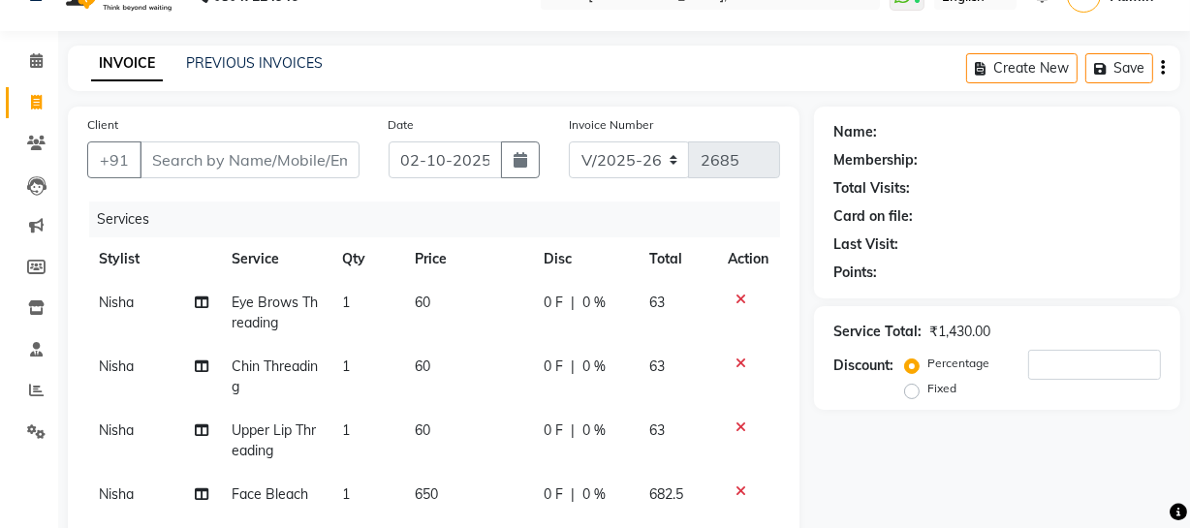
scroll to position [30, 0]
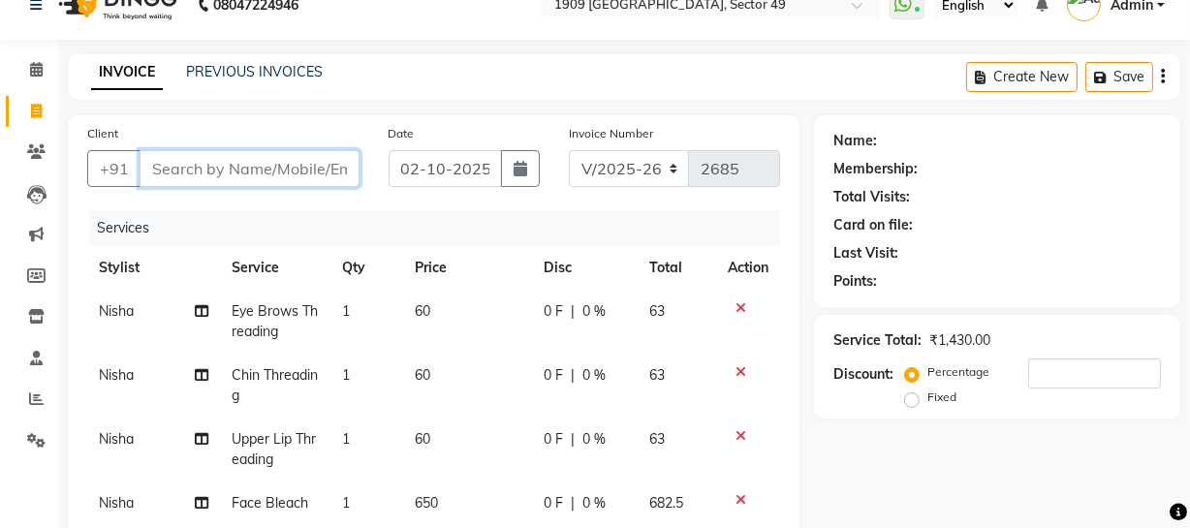
click at [261, 170] on input "Client" at bounding box center [249, 168] width 220 height 37
type input "9"
type input "0"
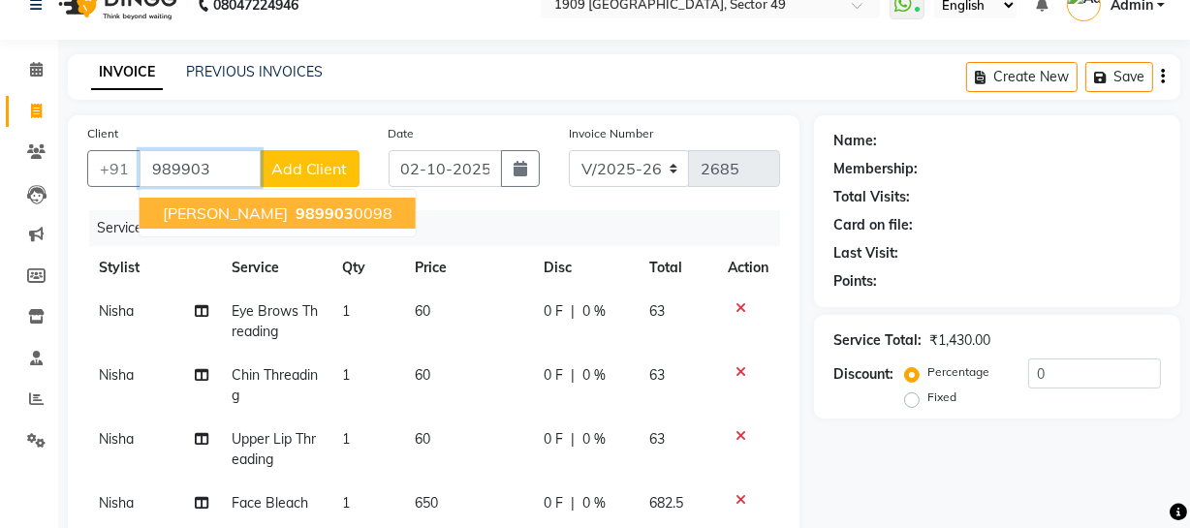
click at [295, 210] on span "989903" at bounding box center [324, 212] width 58 height 19
type input "9899030098"
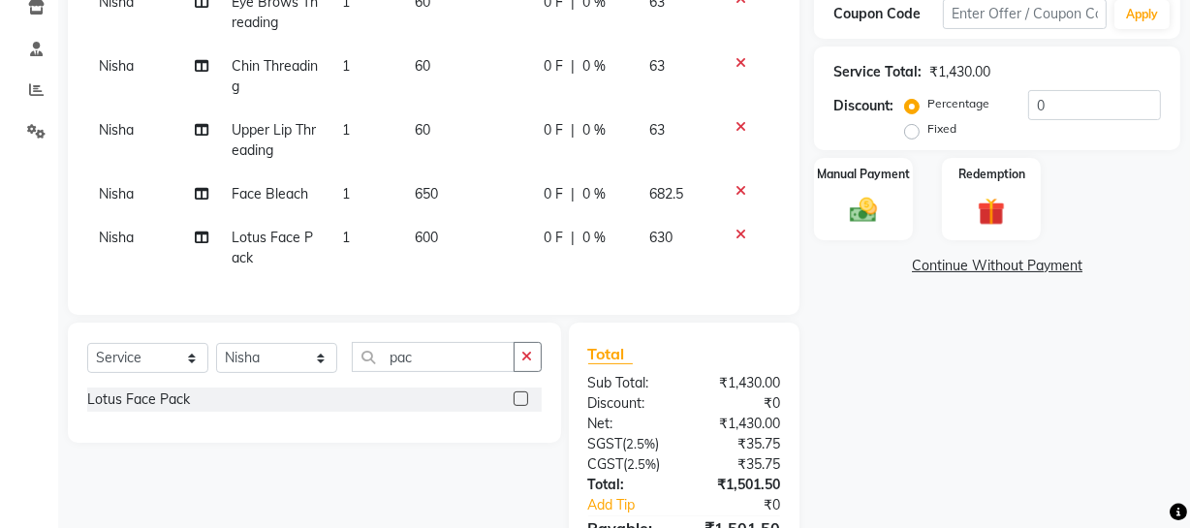
scroll to position [462, 0]
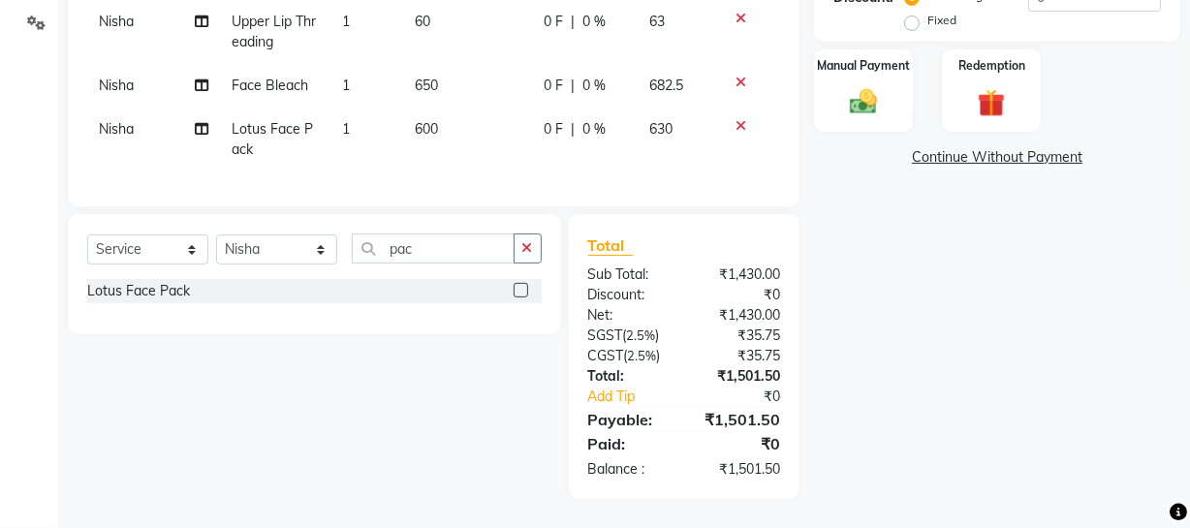
click at [1032, 348] on div "Name: [PERSON_NAME] Membership: No Active Membership Total Visits: 11 Card on f…" at bounding box center [1004, 98] width 381 height 801
click at [851, 85] on img at bounding box center [863, 101] width 46 height 33
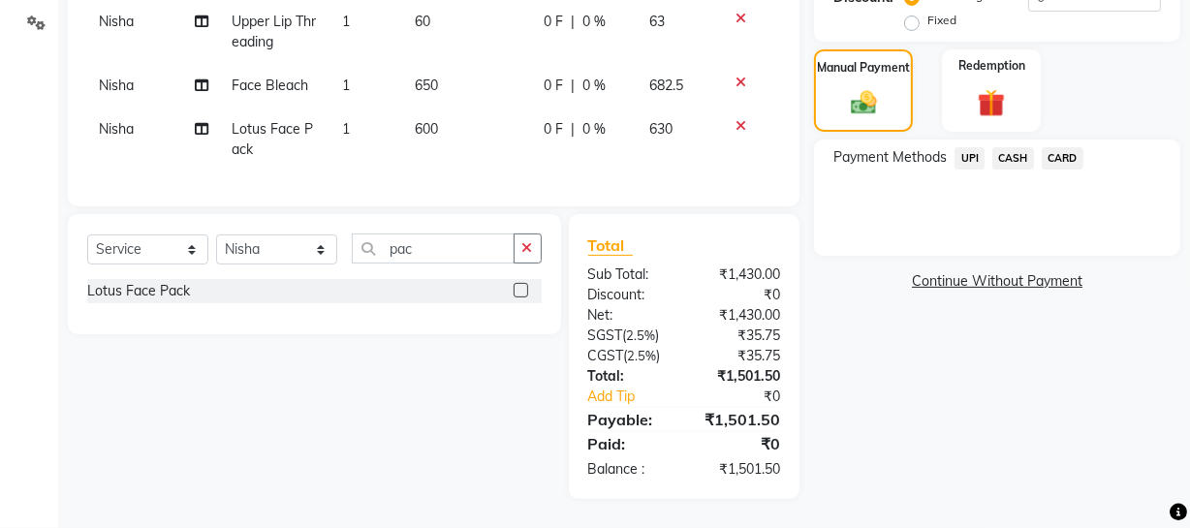
click at [961, 147] on span "UPI" at bounding box center [969, 158] width 30 height 22
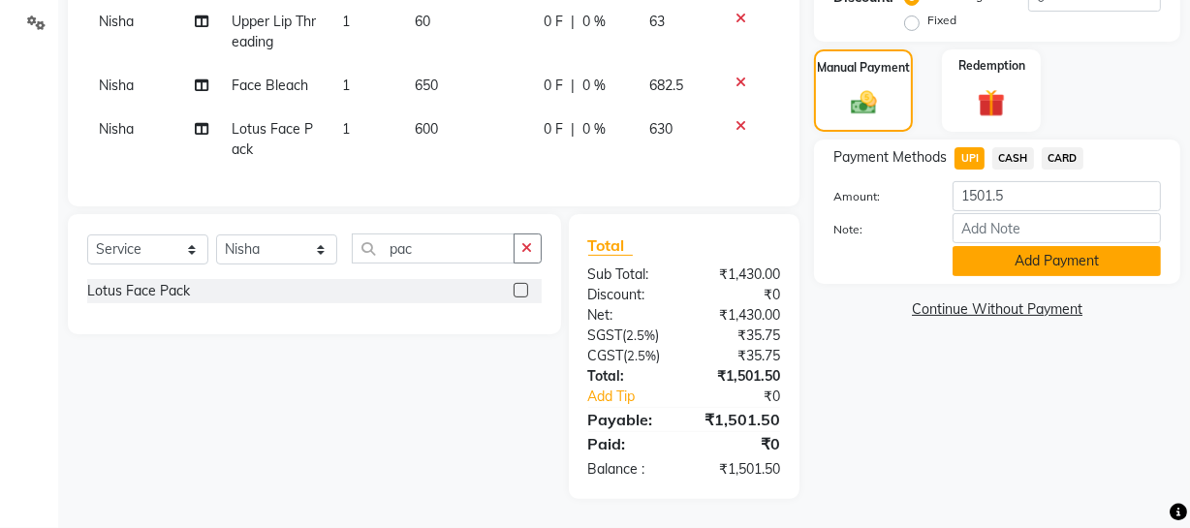
click at [1003, 246] on button "Add Payment" at bounding box center [1056, 261] width 208 height 30
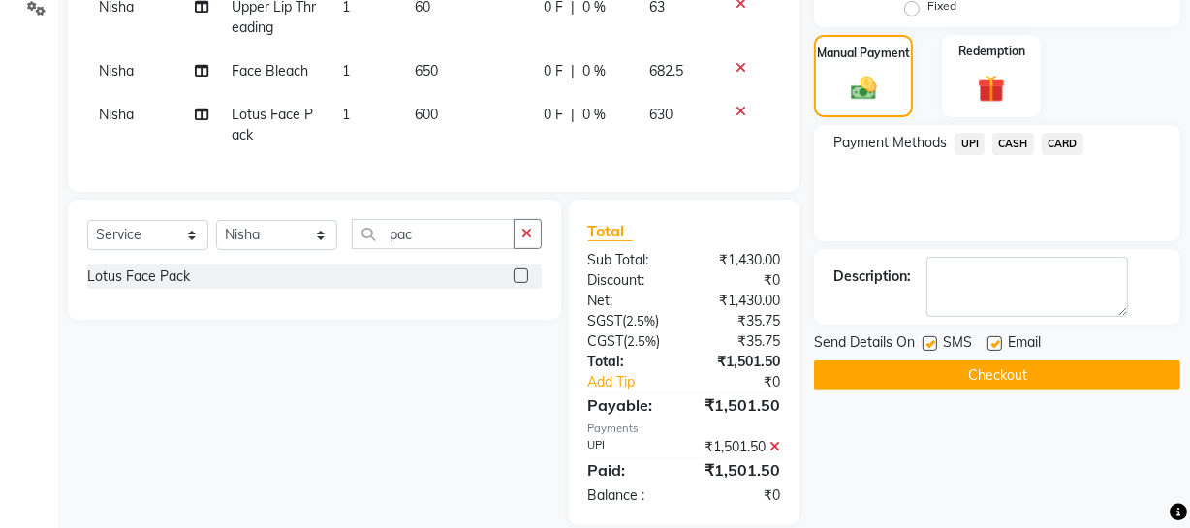
click at [1000, 370] on button "Checkout" at bounding box center [997, 375] width 366 height 30
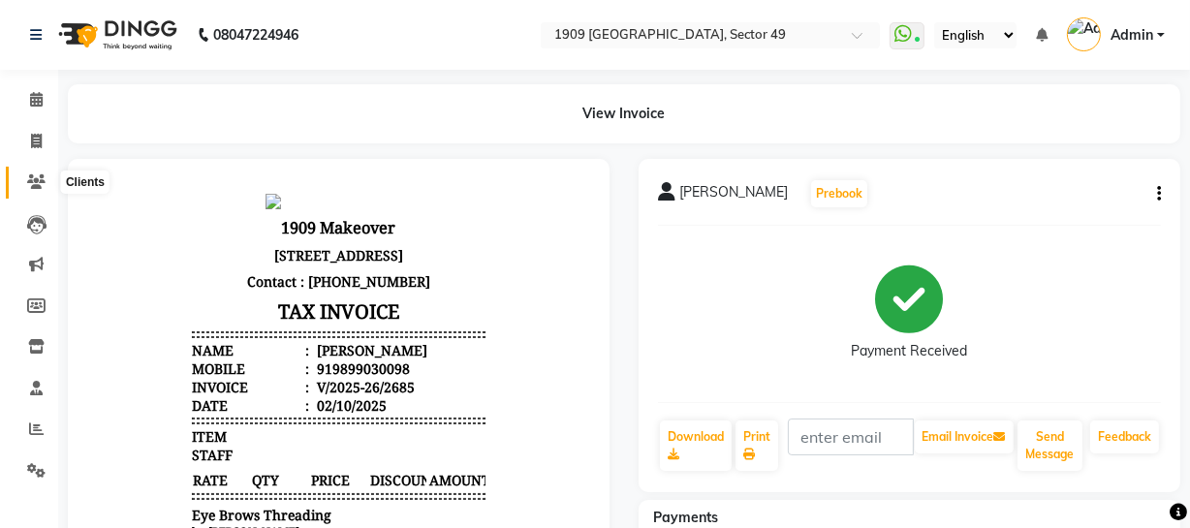
click at [34, 178] on icon at bounding box center [36, 181] width 18 height 15
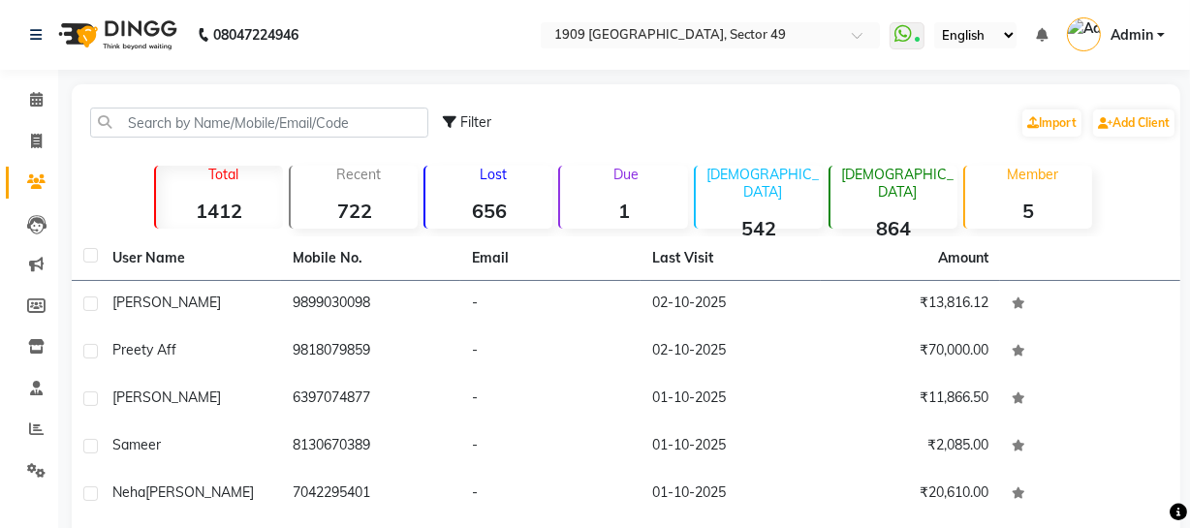
click at [506, 187] on div "Lost 656" at bounding box center [487, 197] width 129 height 63
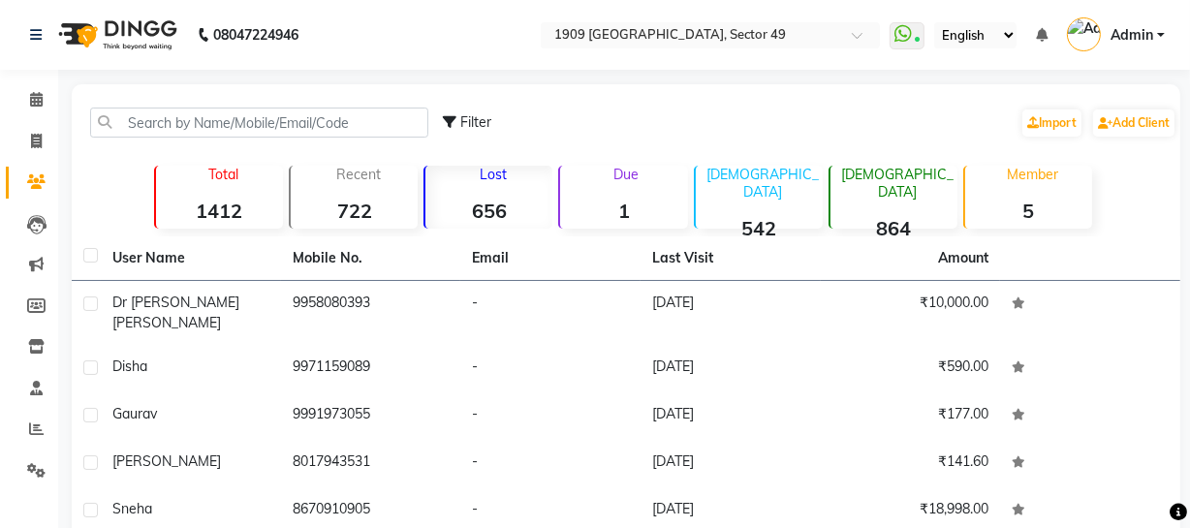
click at [487, 204] on strong "656" at bounding box center [488, 211] width 127 height 24
click at [34, 218] on icon at bounding box center [36, 224] width 19 height 19
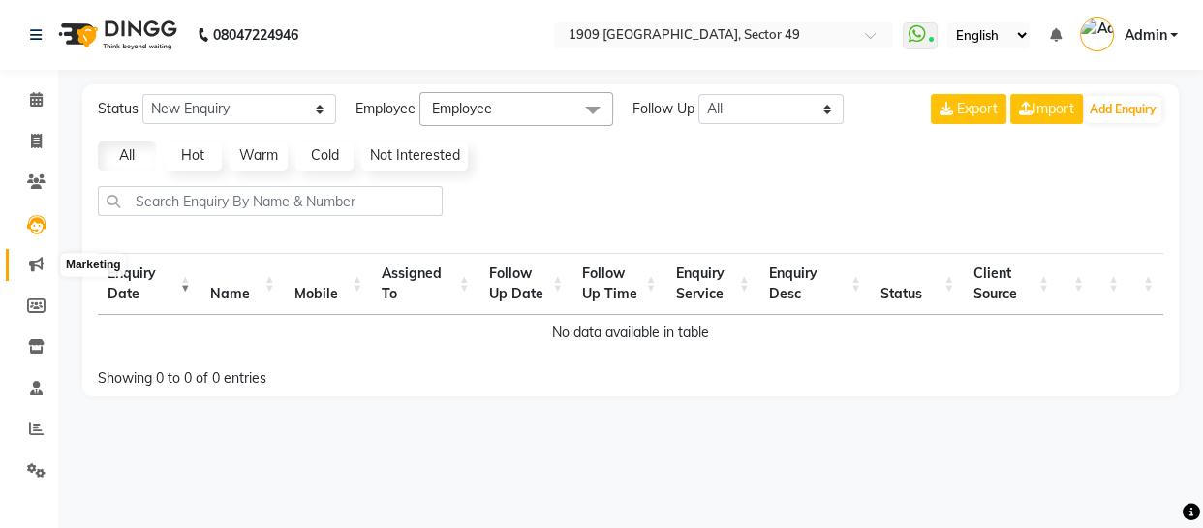
click at [29, 265] on icon at bounding box center [36, 264] width 15 height 15
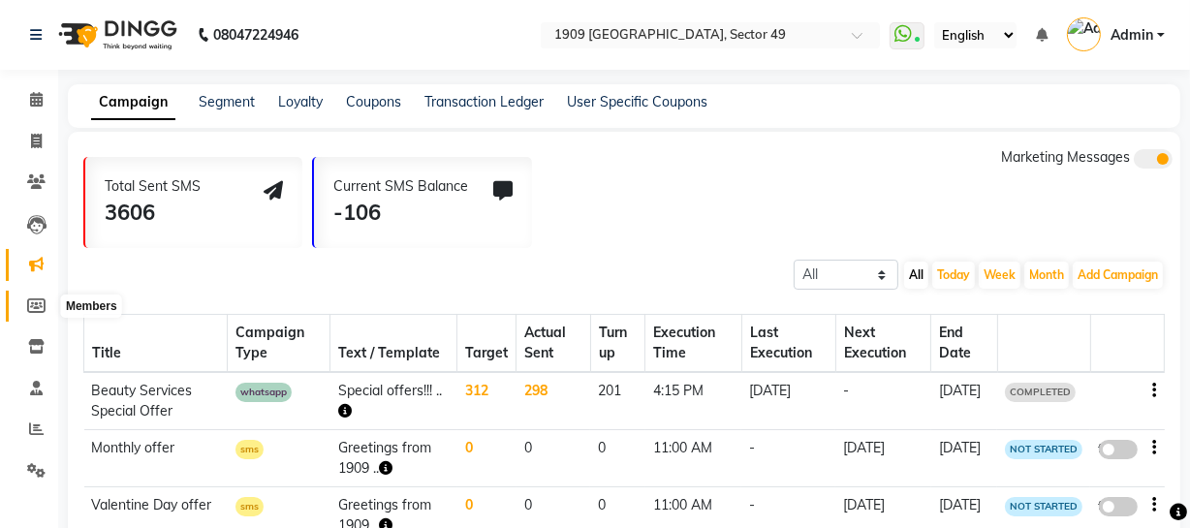
click at [33, 298] on icon at bounding box center [36, 305] width 18 height 15
select select
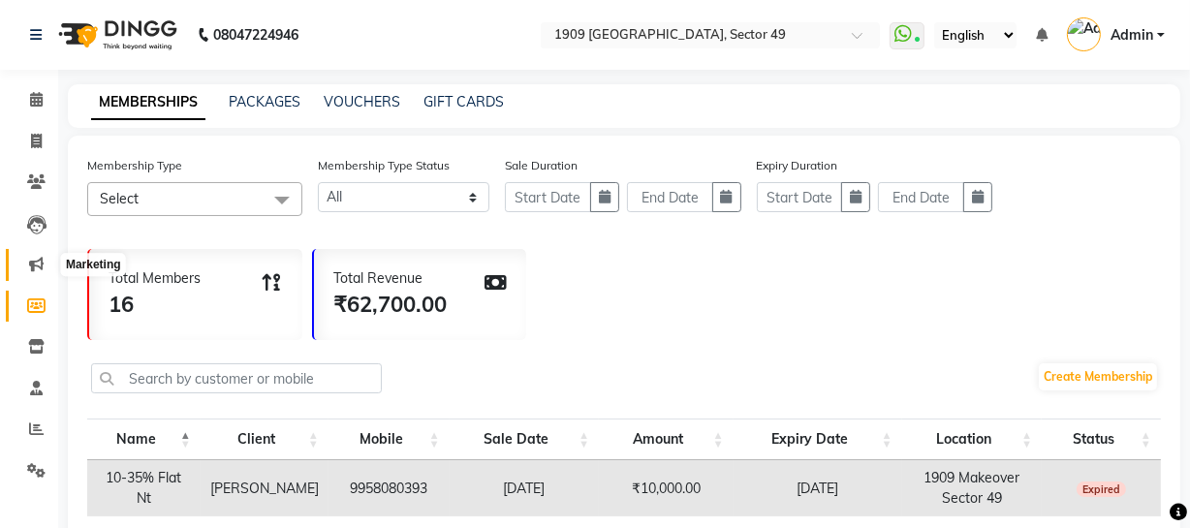
click at [30, 268] on icon at bounding box center [36, 264] width 15 height 15
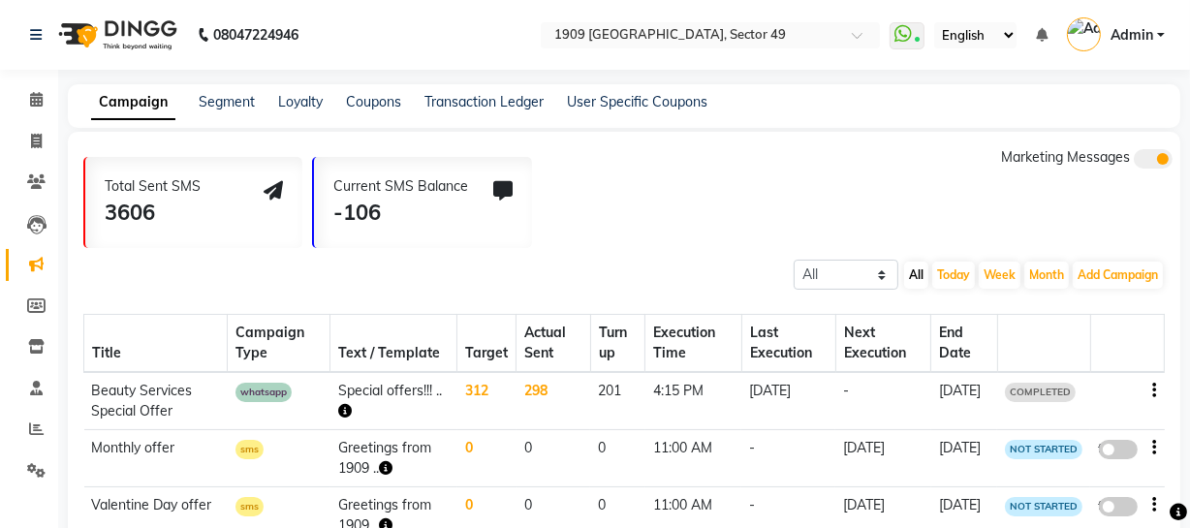
click at [42, 200] on li "Clients" at bounding box center [29, 183] width 58 height 42
click at [36, 182] on icon at bounding box center [36, 181] width 18 height 15
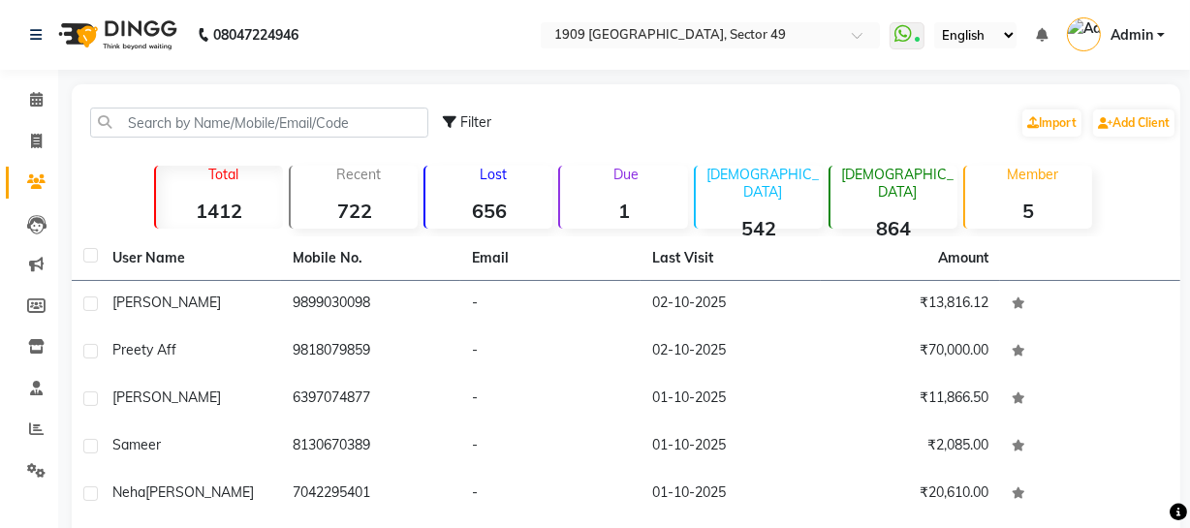
click at [509, 184] on div "Lost 656" at bounding box center [487, 197] width 129 height 63
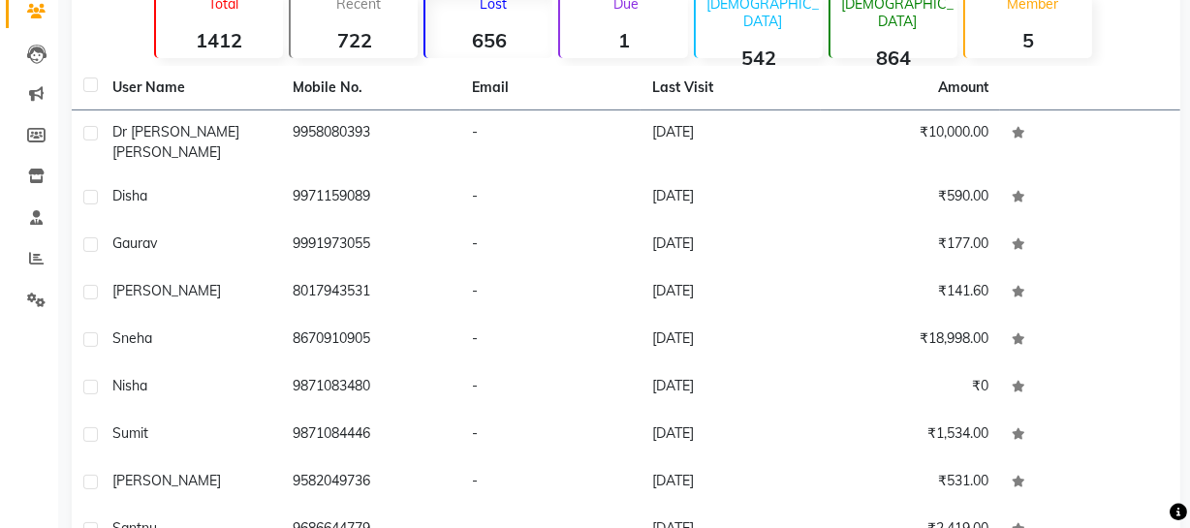
scroll to position [37, 0]
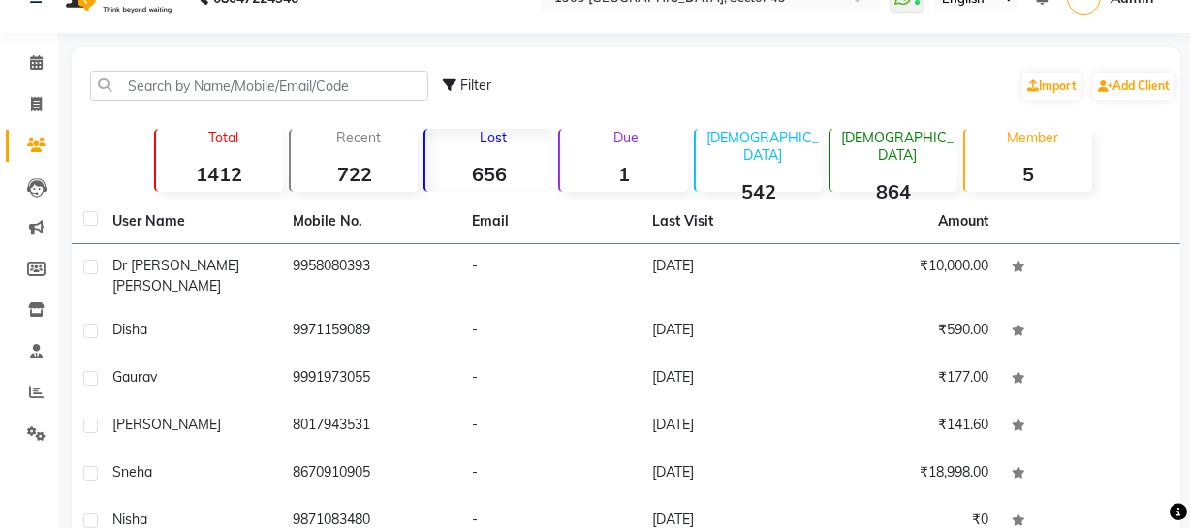
click at [1181, 508] on icon at bounding box center [1177, 512] width 17 height 17
click at [1177, 512] on icon at bounding box center [1177, 512] width 17 height 17
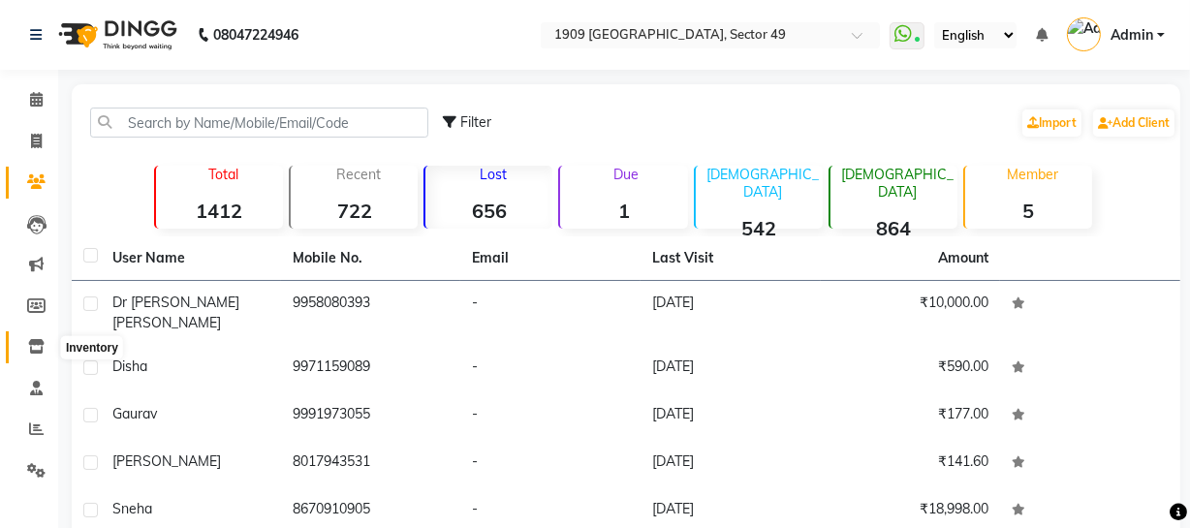
click at [33, 347] on icon at bounding box center [36, 346] width 16 height 15
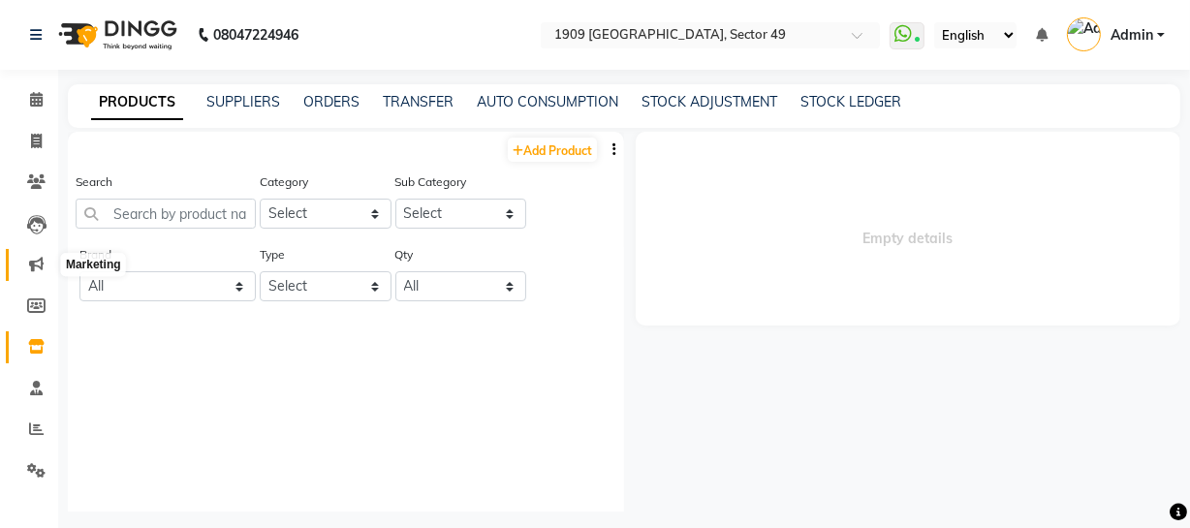
click at [29, 265] on icon at bounding box center [36, 264] width 15 height 15
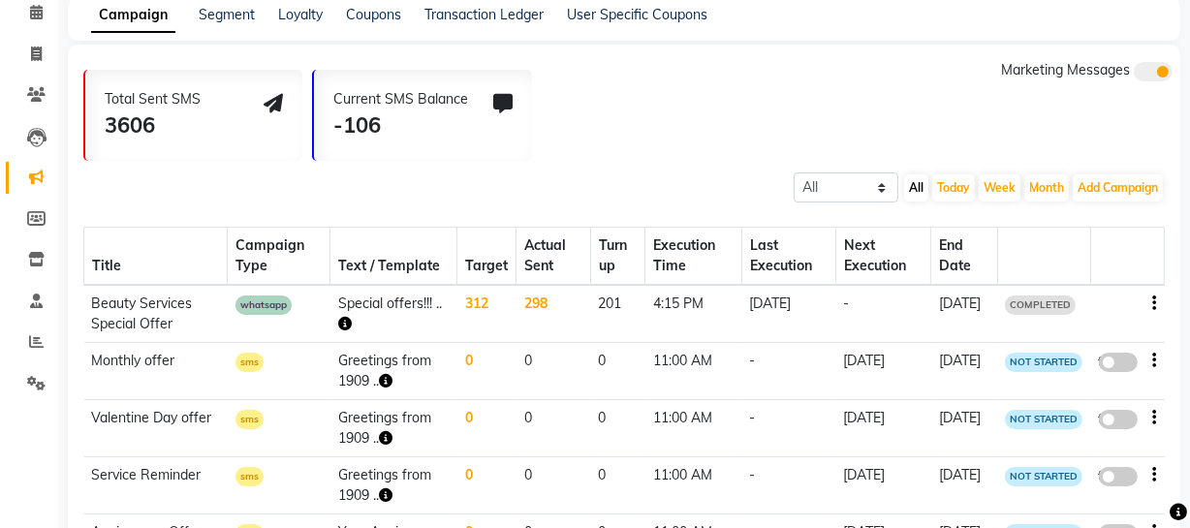
scroll to position [89, 0]
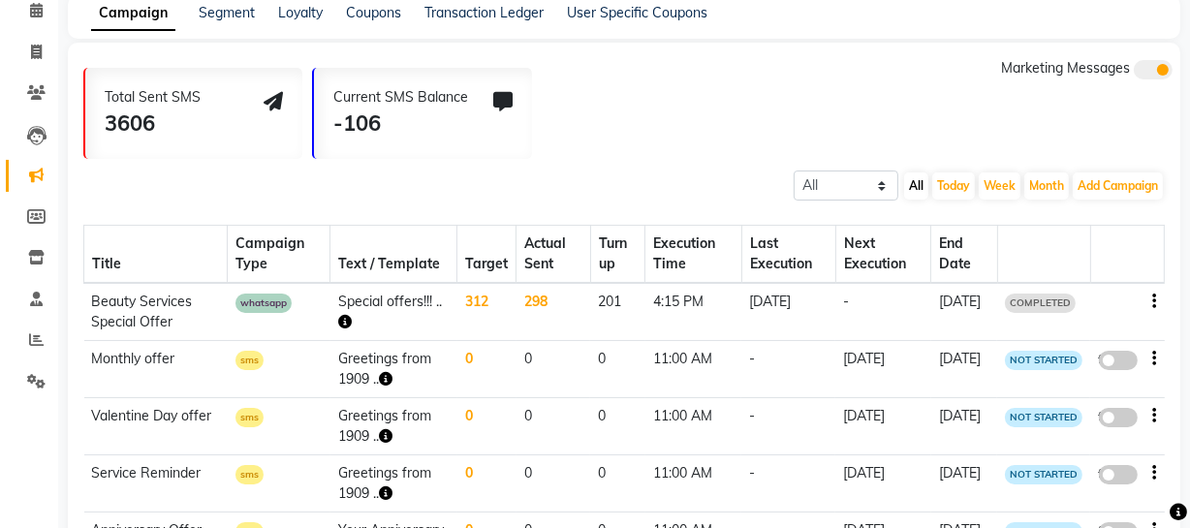
click at [779, 266] on th "Last Execution" at bounding box center [788, 255] width 94 height 58
click at [655, 259] on th "Execution Time" at bounding box center [693, 255] width 96 height 58
click at [866, 188] on select "All Scheduled Completed" at bounding box center [845, 185] width 105 height 30
click at [909, 188] on button "All" at bounding box center [916, 185] width 24 height 27
click at [855, 194] on select "All Scheduled Completed" at bounding box center [845, 185] width 105 height 30
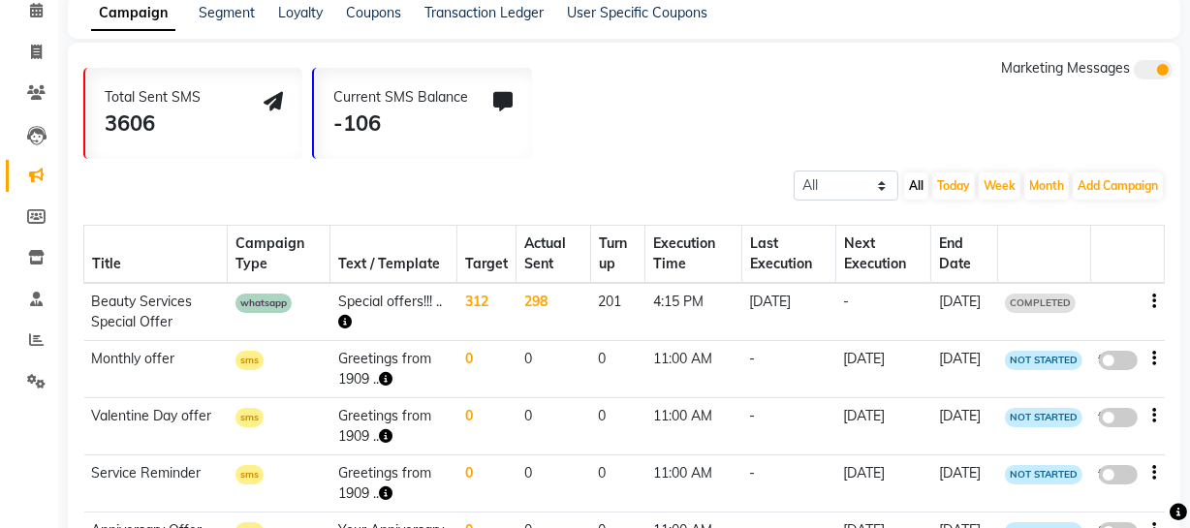
click at [678, 177] on div "All Scheduled Completed All [DATE] Week Month Add Campaign SMS Campaign Email C…" at bounding box center [624, 184] width 1112 height 35
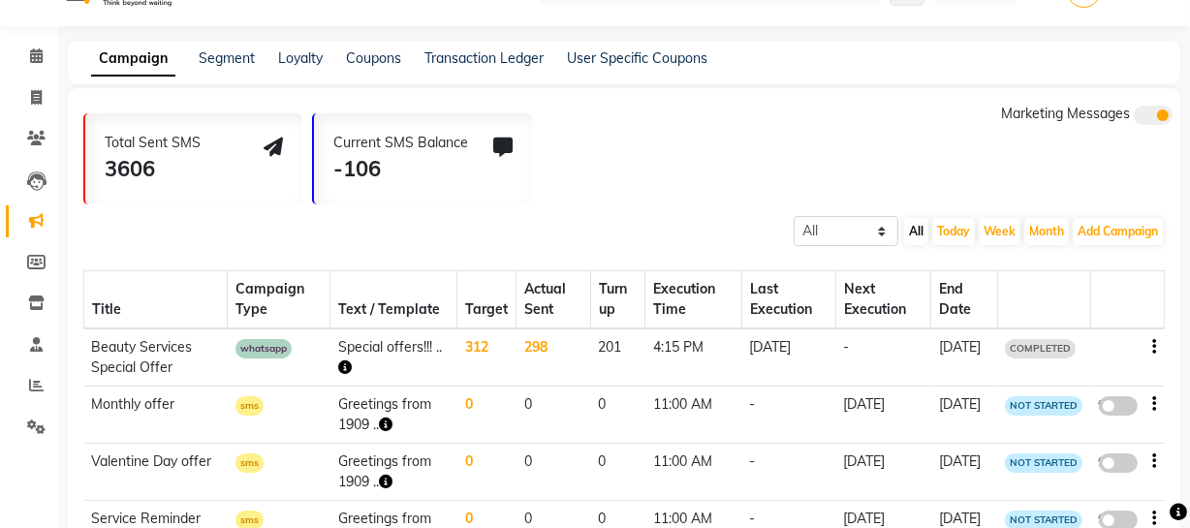
scroll to position [41, 0]
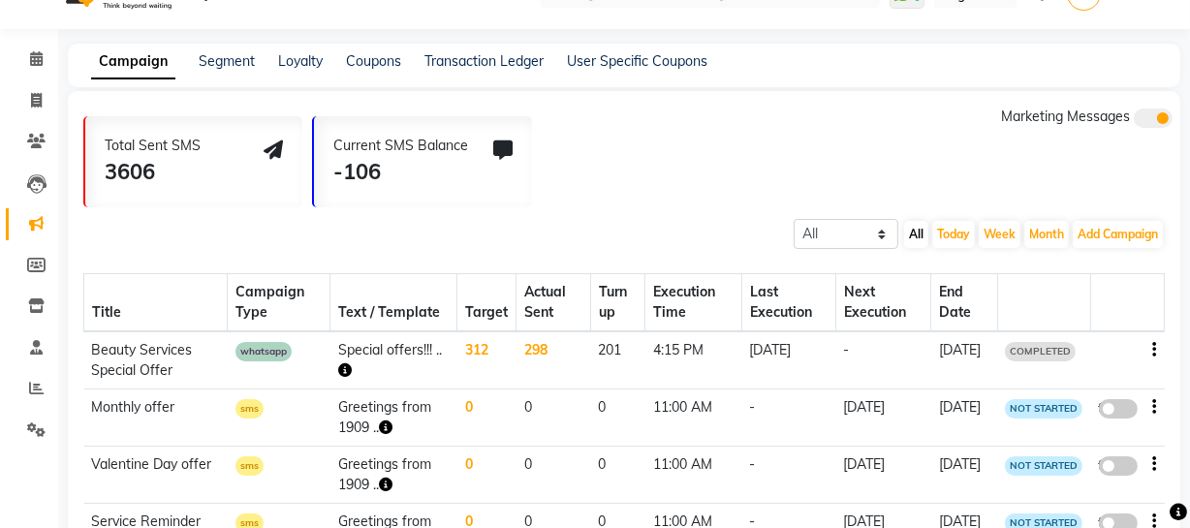
click at [28, 209] on link "Marketing" at bounding box center [29, 224] width 46 height 32
click at [397, 353] on td "Special offers!!! .." at bounding box center [393, 360] width 127 height 58
click at [1155, 350] on icon "button" at bounding box center [1155, 350] width 4 height 1
click at [240, 66] on link "Segment" at bounding box center [227, 60] width 56 height 17
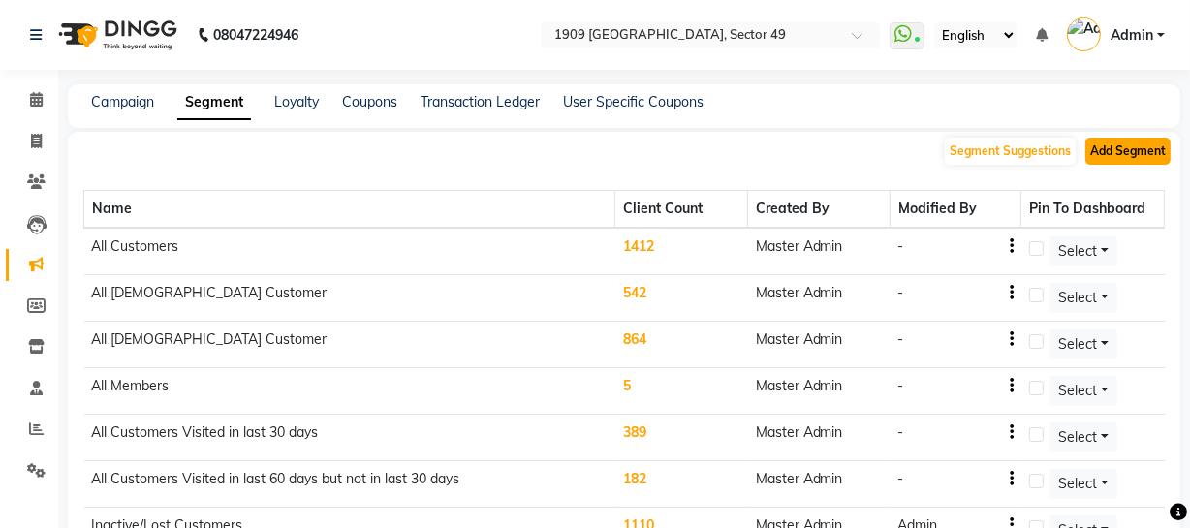
click at [1131, 154] on button "Add Segment" at bounding box center [1127, 151] width 85 height 27
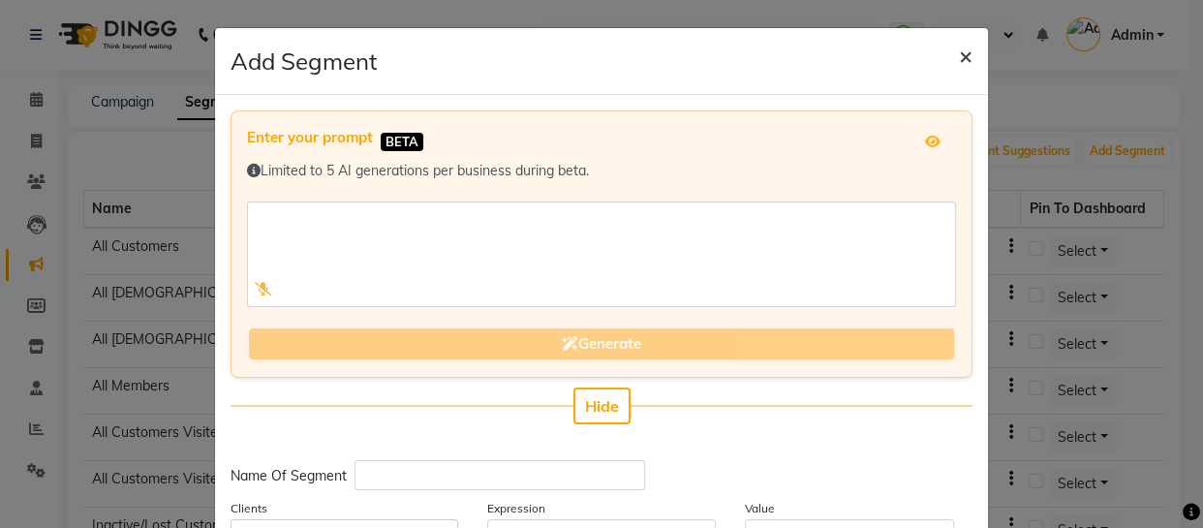
click at [962, 55] on span "×" at bounding box center [966, 55] width 14 height 29
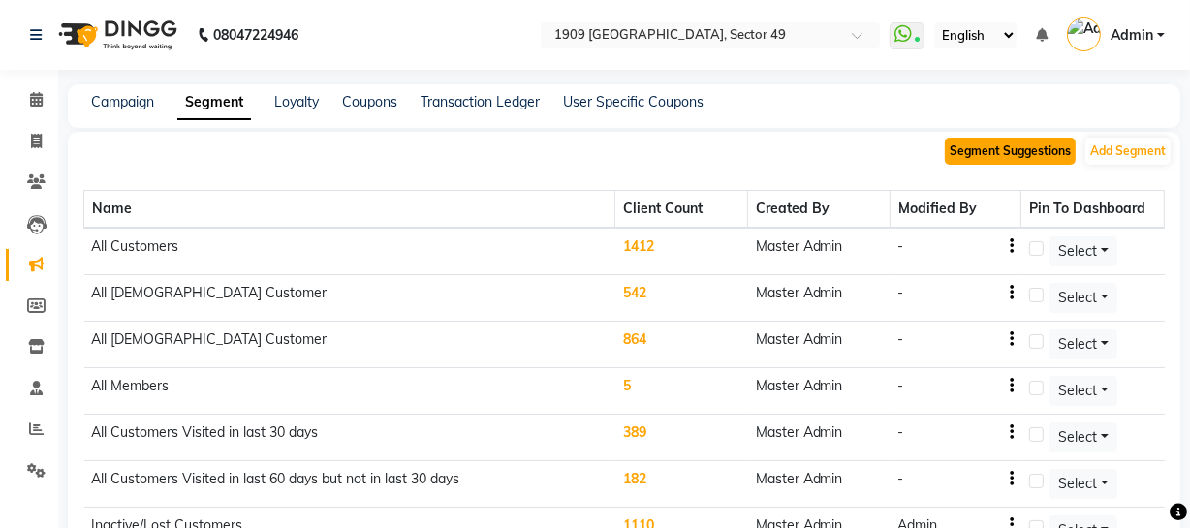
click at [1005, 151] on button "Segment Suggestions" at bounding box center [1009, 151] width 131 height 27
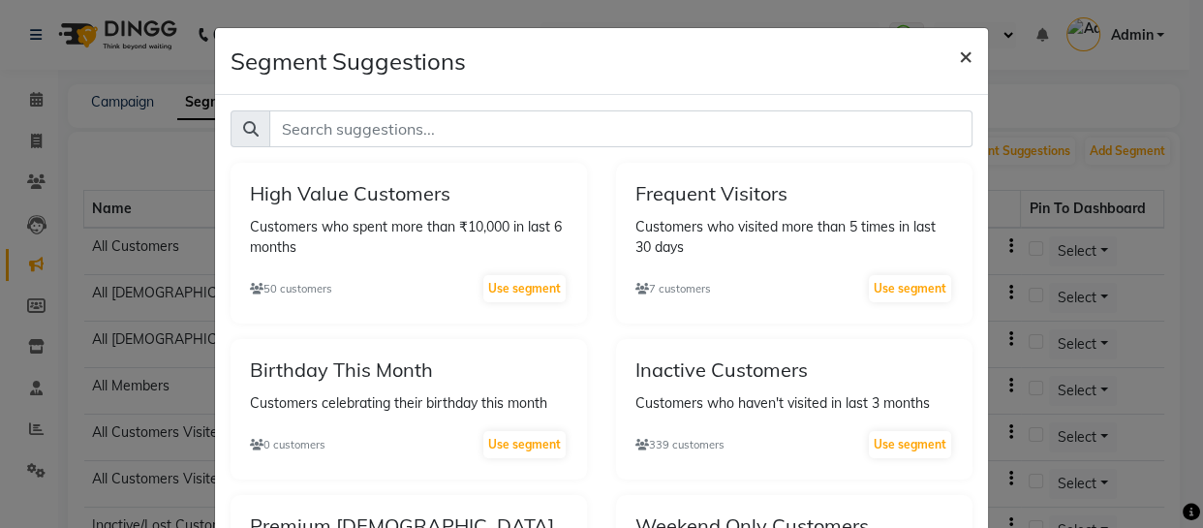
click at [960, 52] on span "×" at bounding box center [966, 55] width 14 height 29
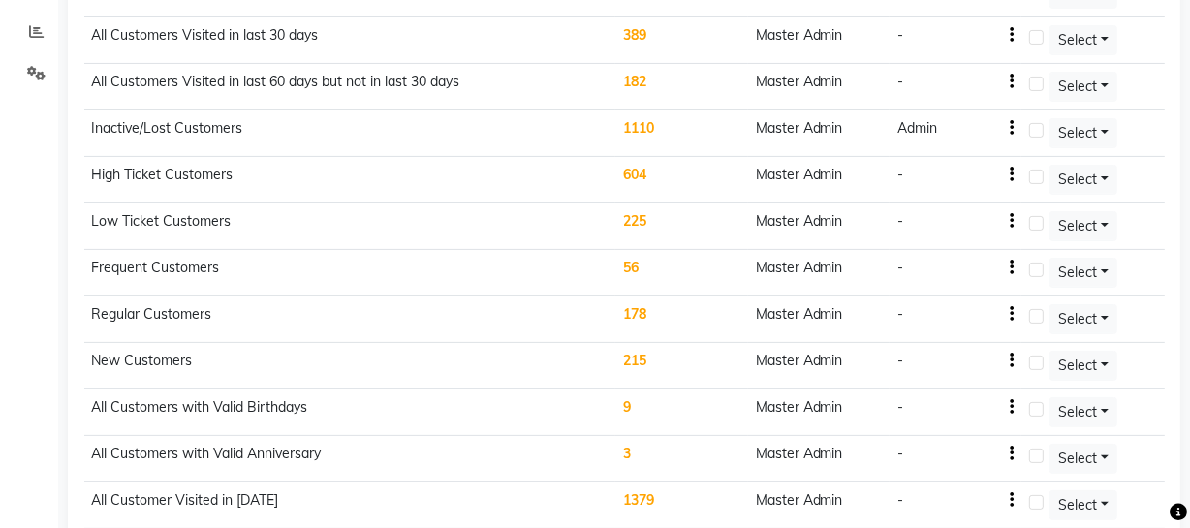
scroll to position [398, 0]
click at [327, 80] on td "All Customers Visited in last 60 days but not in last 30 days" at bounding box center [349, 86] width 531 height 46
click at [1011, 80] on icon "button" at bounding box center [1011, 80] width 4 height 1
click at [1106, 77] on button "Select" at bounding box center [1083, 86] width 68 height 30
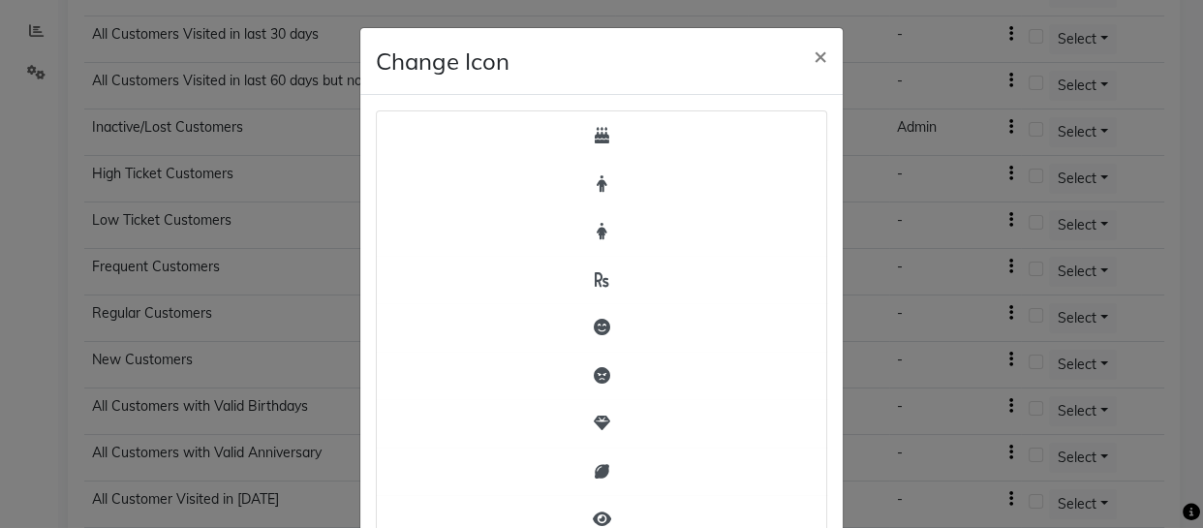
click at [908, 176] on ngb-modal-window "Change Icon × Save Cancel" at bounding box center [601, 264] width 1203 height 528
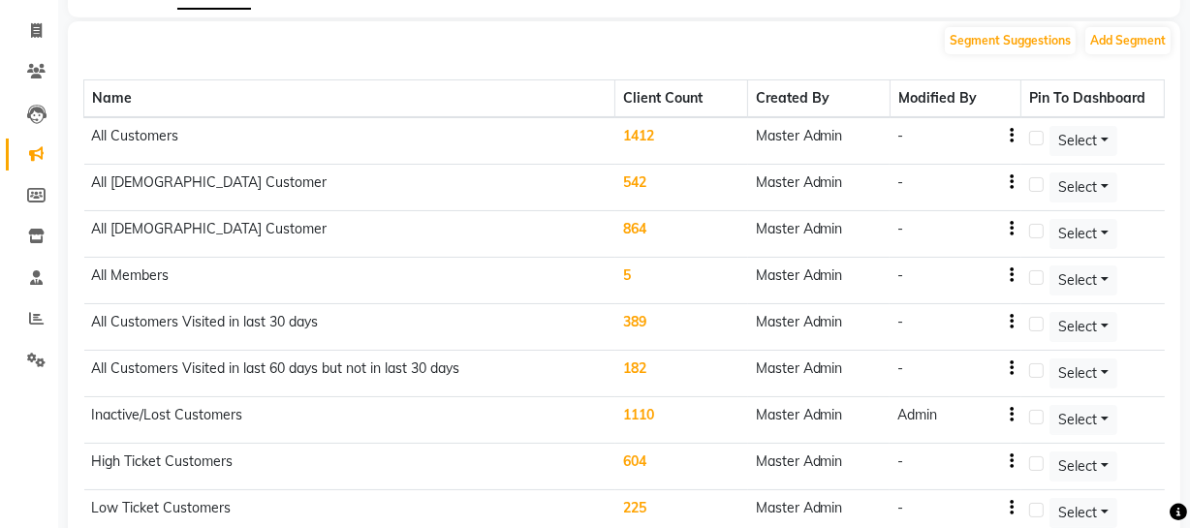
scroll to position [36, 0]
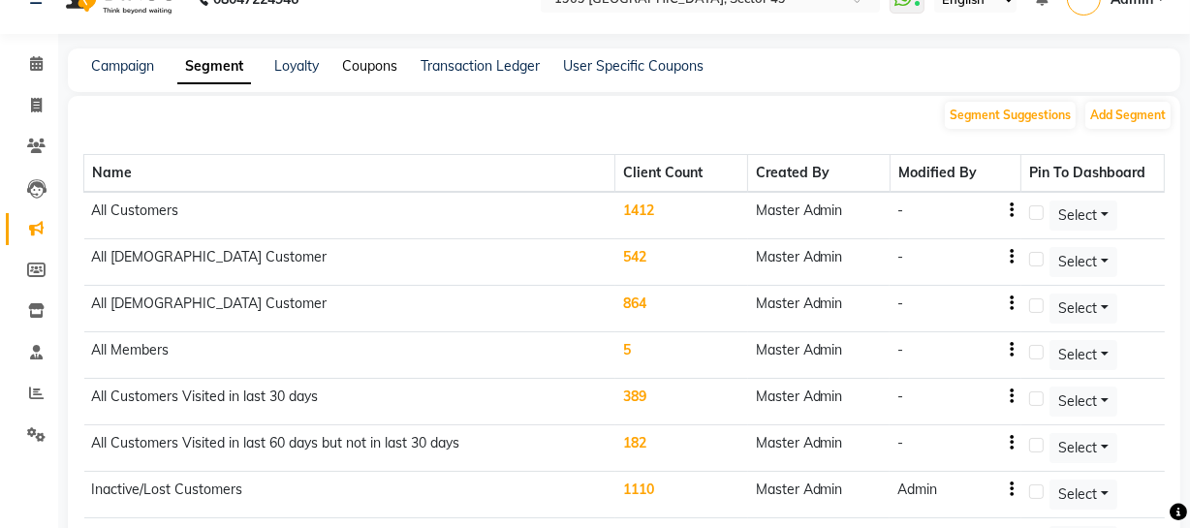
click at [370, 72] on link "Coupons" at bounding box center [369, 65] width 55 height 17
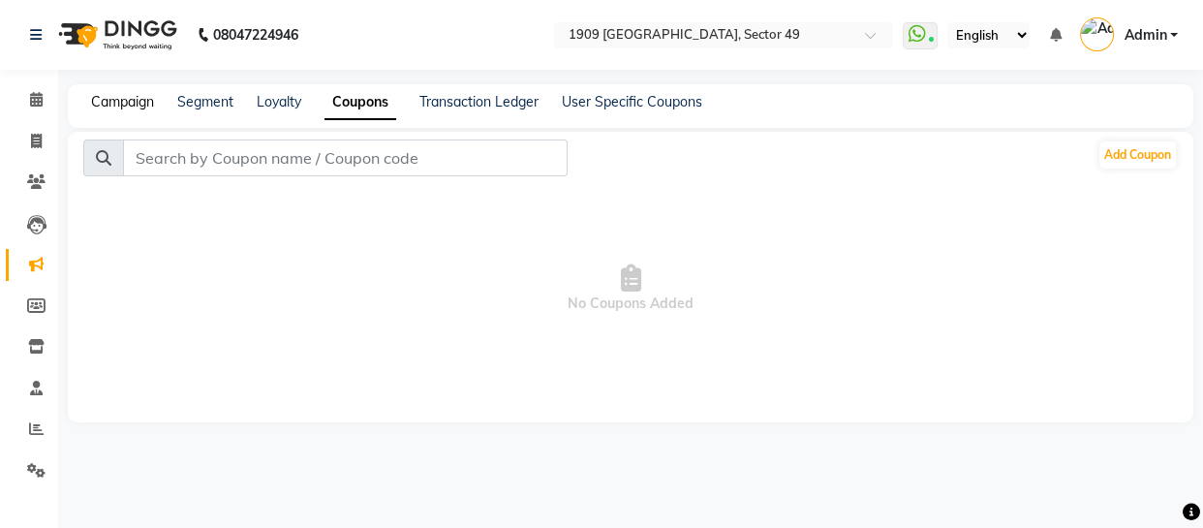
click at [138, 104] on link "Campaign" at bounding box center [122, 101] width 63 height 17
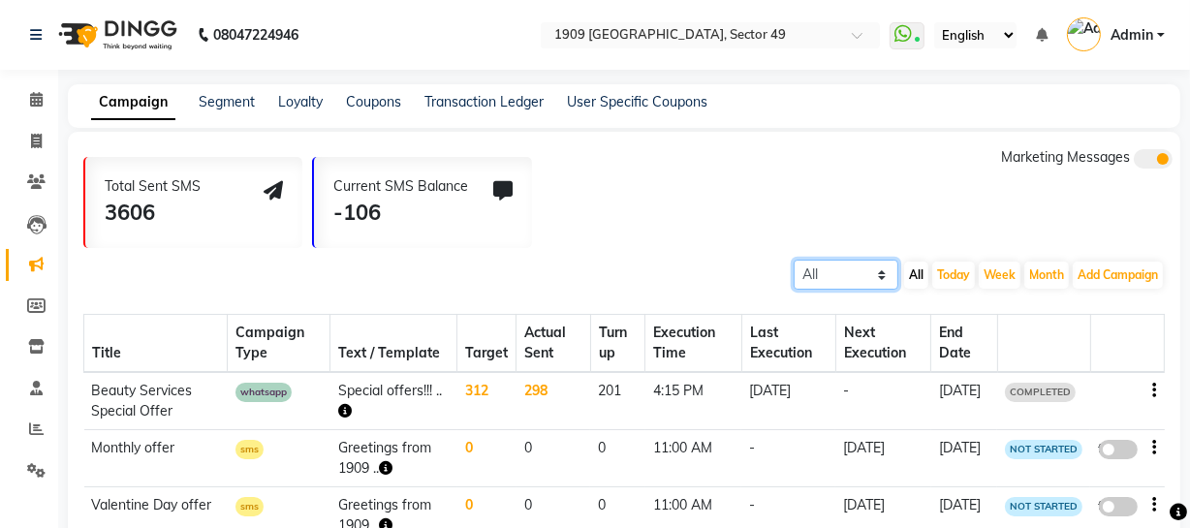
click at [868, 280] on select "All Scheduled Completed" at bounding box center [845, 275] width 105 height 30
click at [793, 260] on select "All Scheduled Completed" at bounding box center [845, 275] width 105 height 30
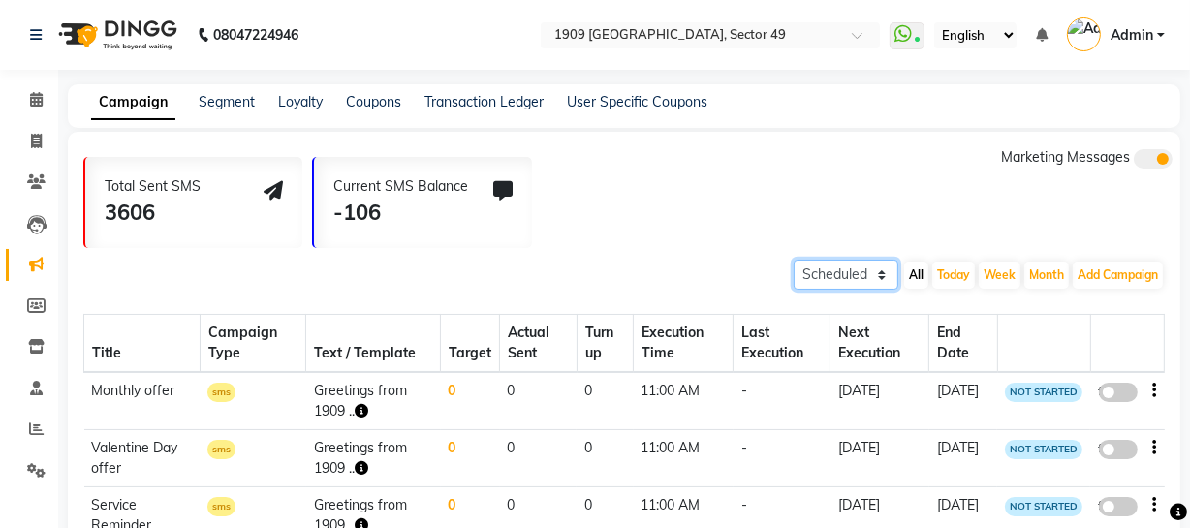
click at [842, 273] on select "All Scheduled Completed" at bounding box center [845, 275] width 105 height 30
select select "all"
click at [793, 260] on select "All Scheduled Completed" at bounding box center [845, 275] width 105 height 30
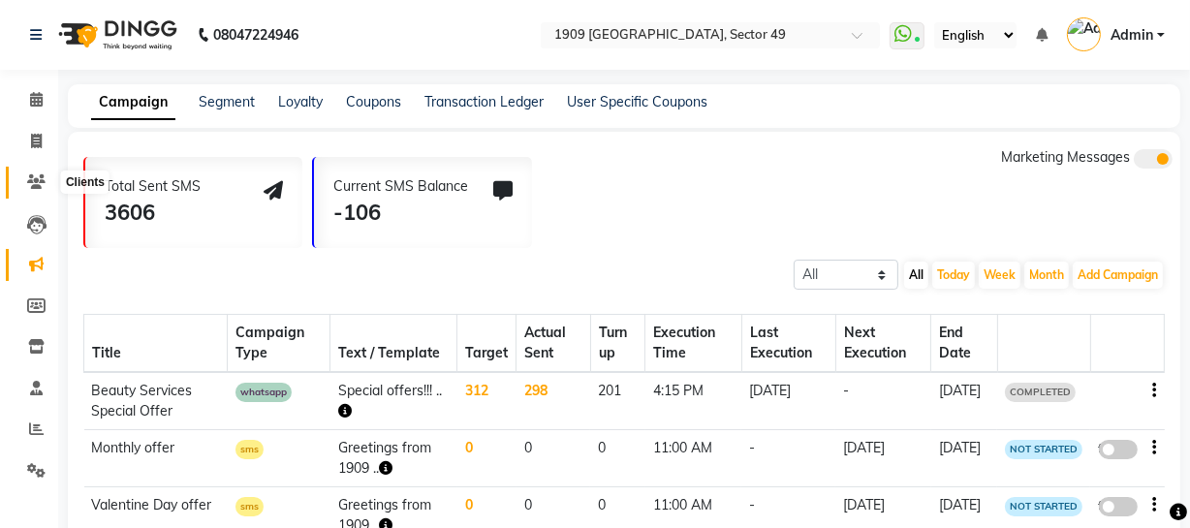
click at [29, 183] on icon at bounding box center [36, 181] width 18 height 15
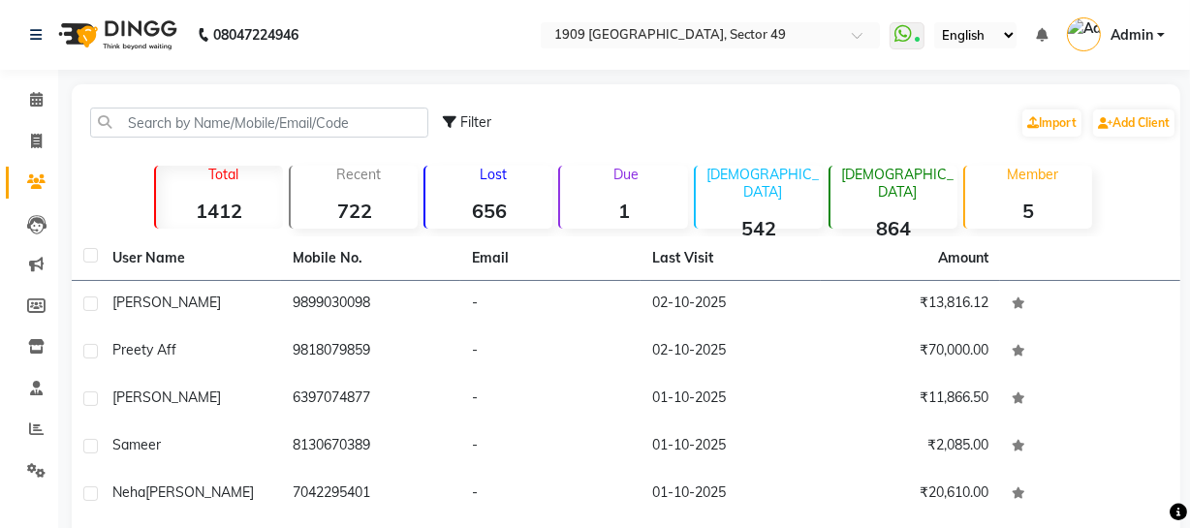
click at [493, 191] on div "Lost 656" at bounding box center [487, 197] width 129 height 63
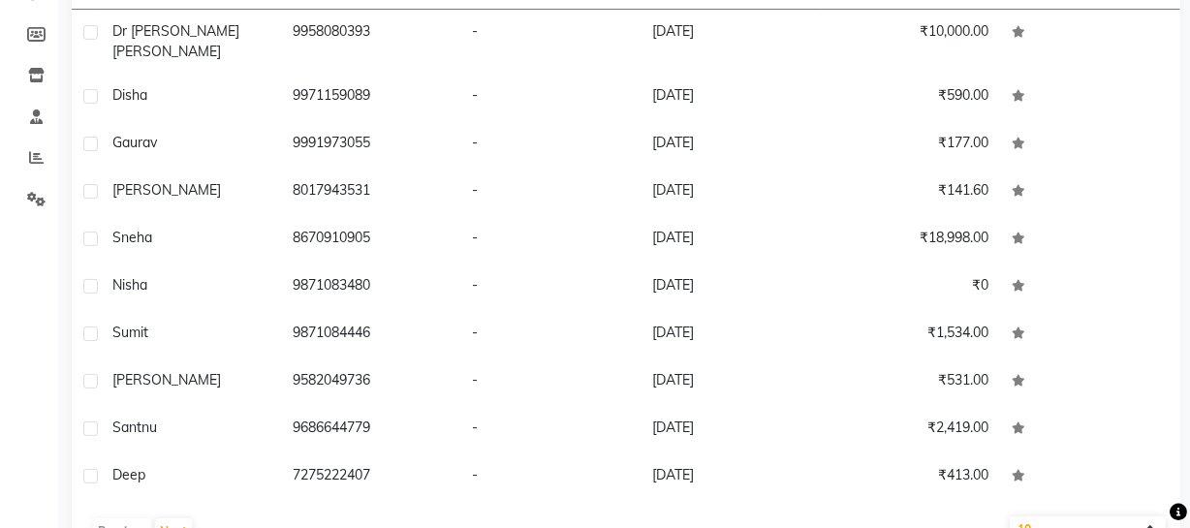
scroll to position [310, 0]
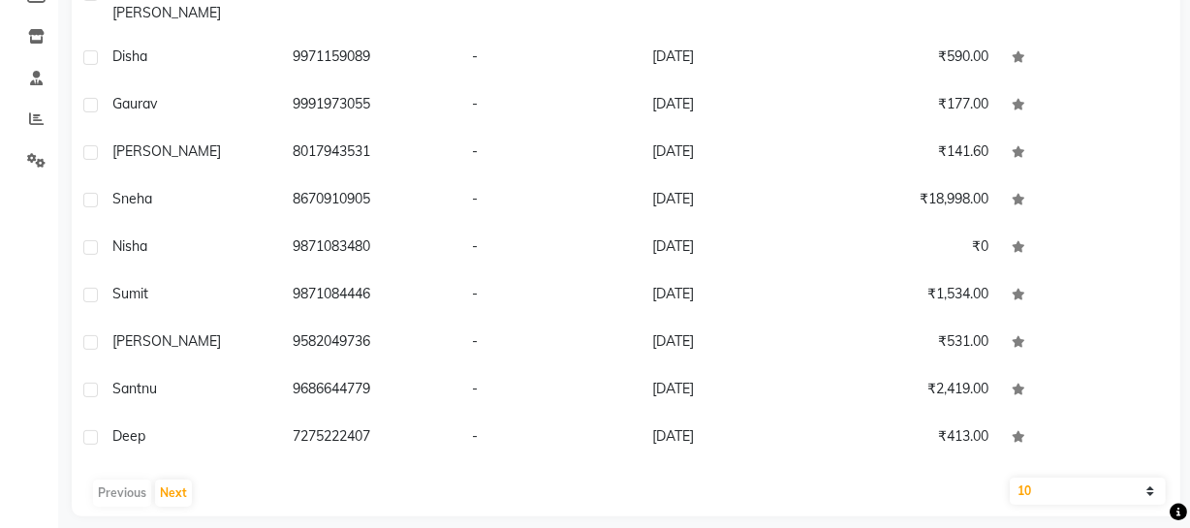
click at [1136, 478] on select "10 50 100" at bounding box center [1087, 491] width 156 height 27
select select "100"
click at [1009, 478] on select "10 50 100" at bounding box center [1087, 491] width 156 height 27
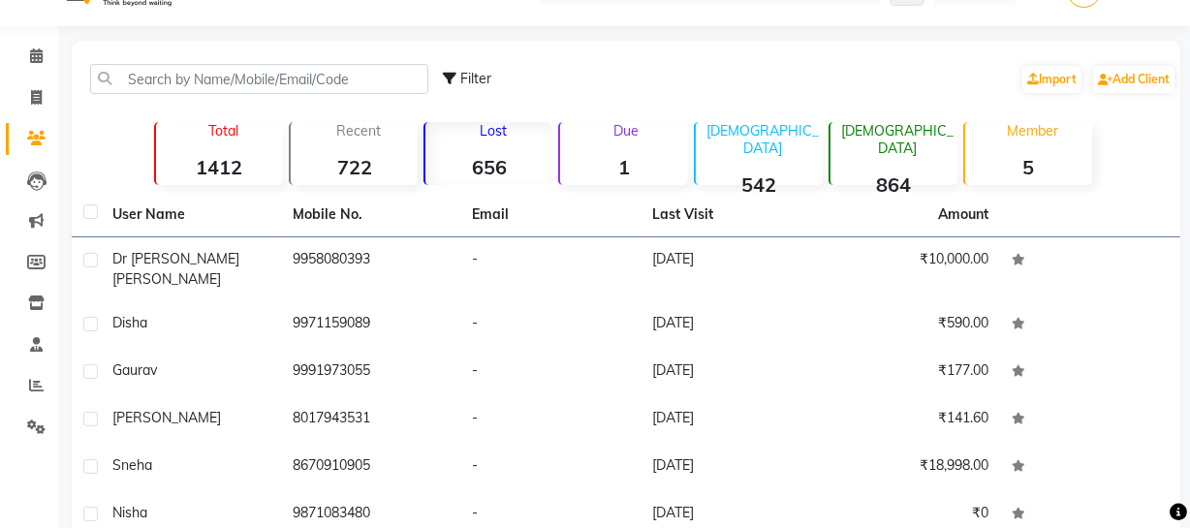
scroll to position [39, 0]
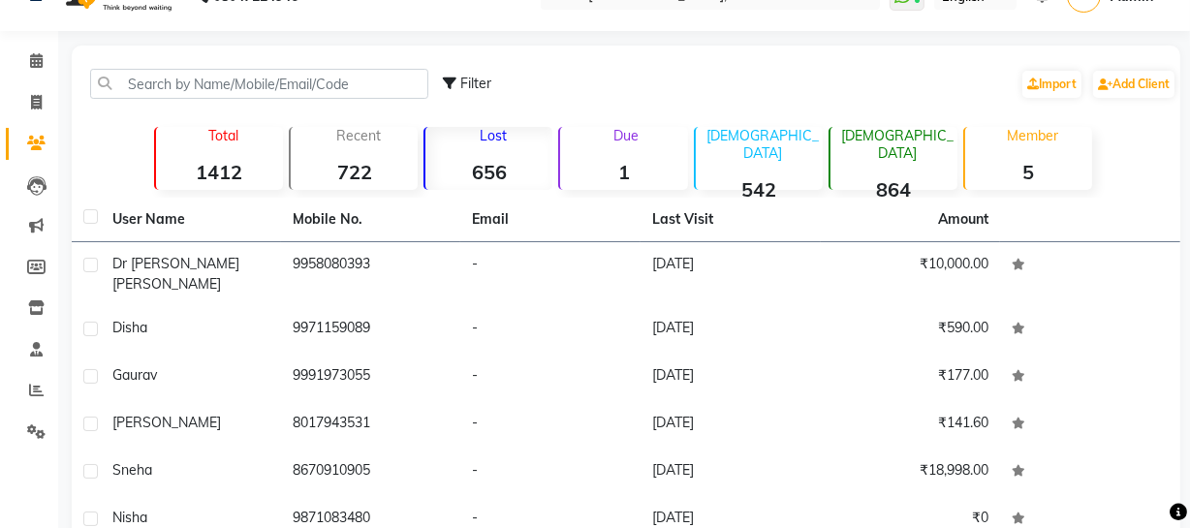
click at [94, 216] on label at bounding box center [90, 216] width 15 height 15
click at [94, 216] on input "checkbox" at bounding box center [89, 217] width 13 height 13
checkbox input "true"
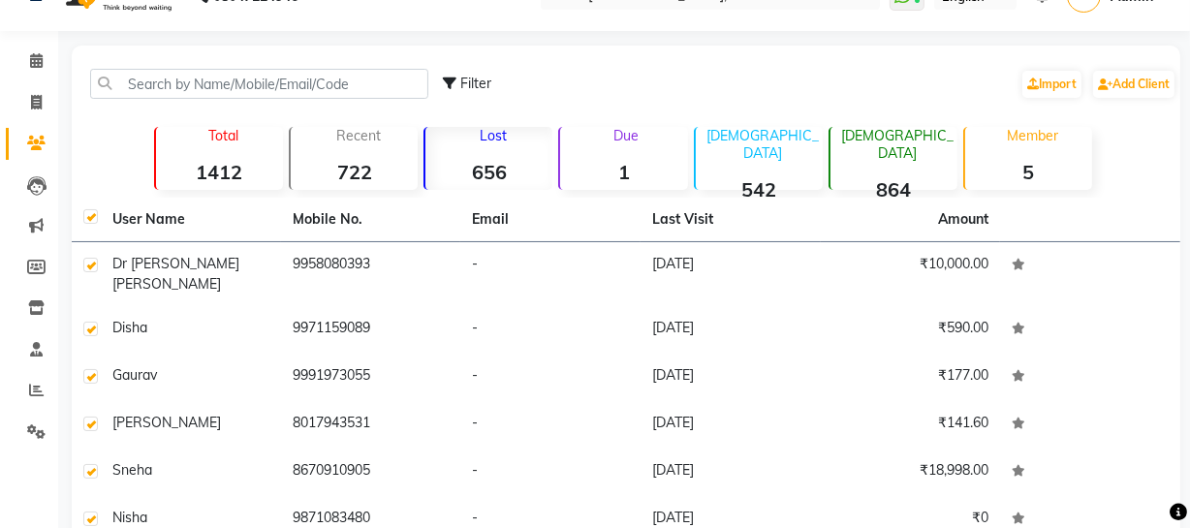
checkbox input "true"
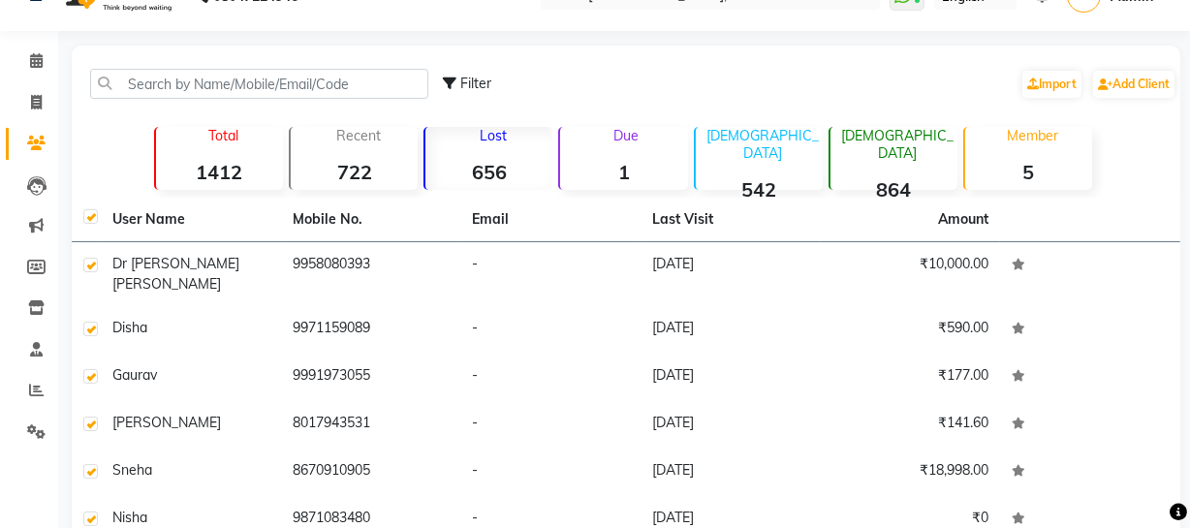
checkbox input "true"
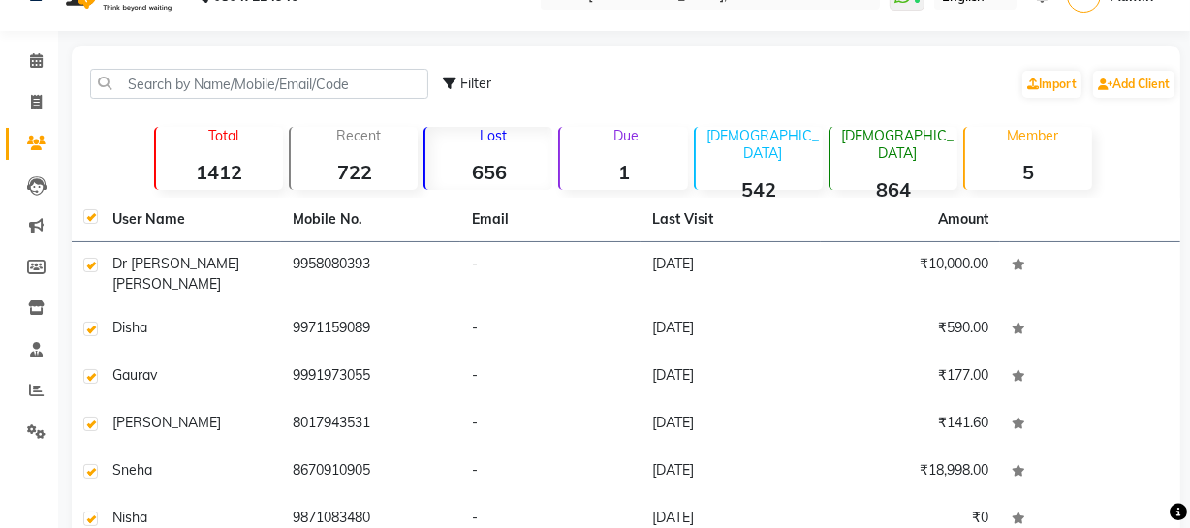
checkbox input "true"
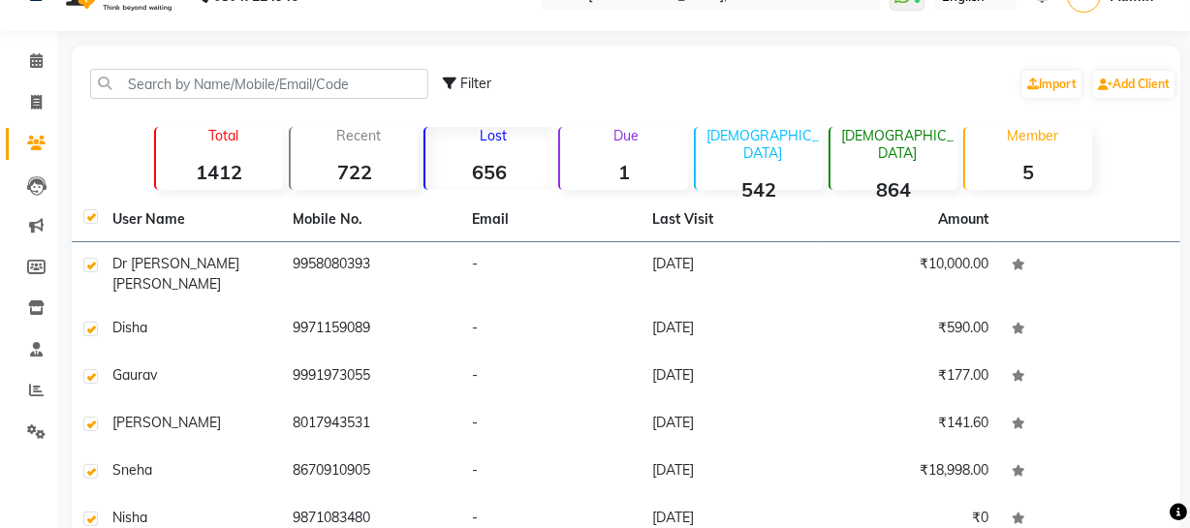
checkbox input "true"
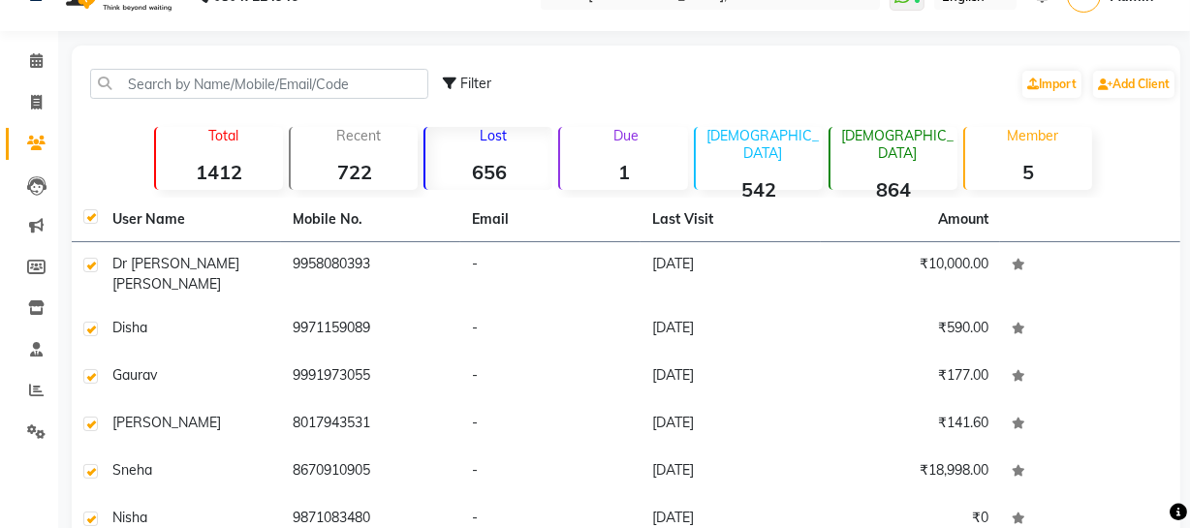
checkbox input "true"
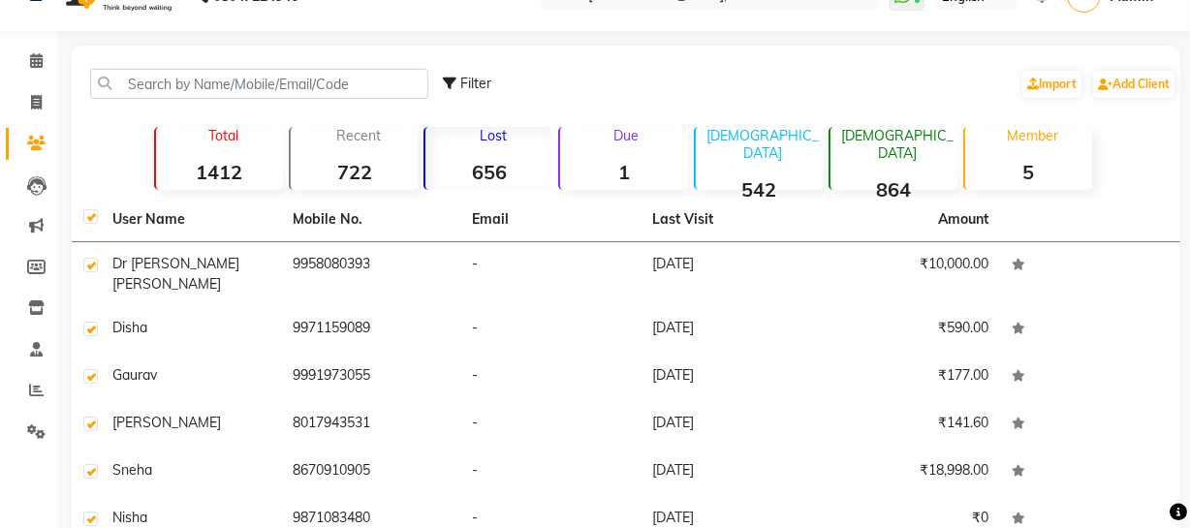
checkbox input "true"
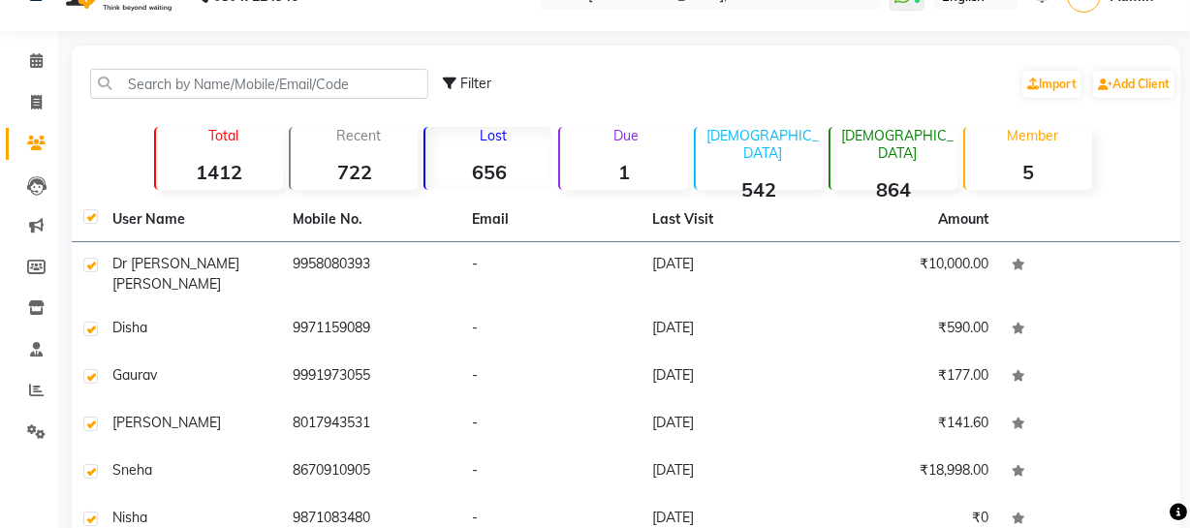
checkbox input "true"
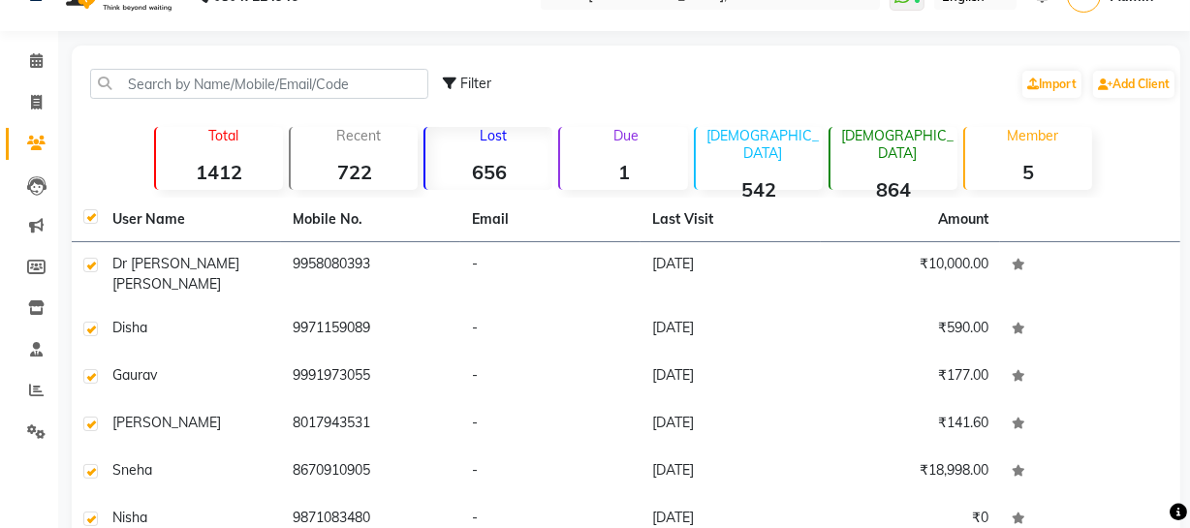
checkbox input "true"
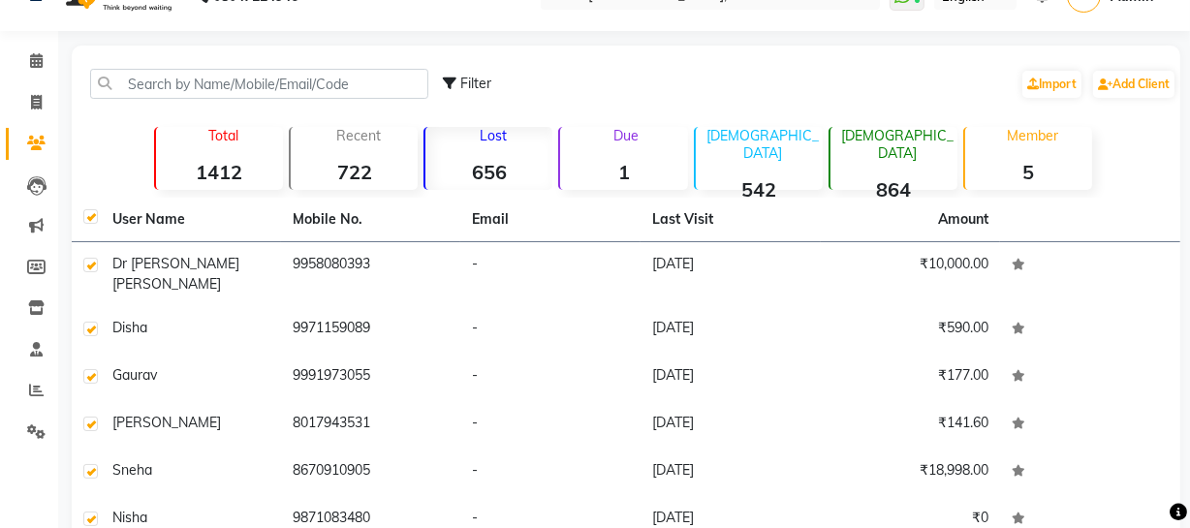
checkbox input "true"
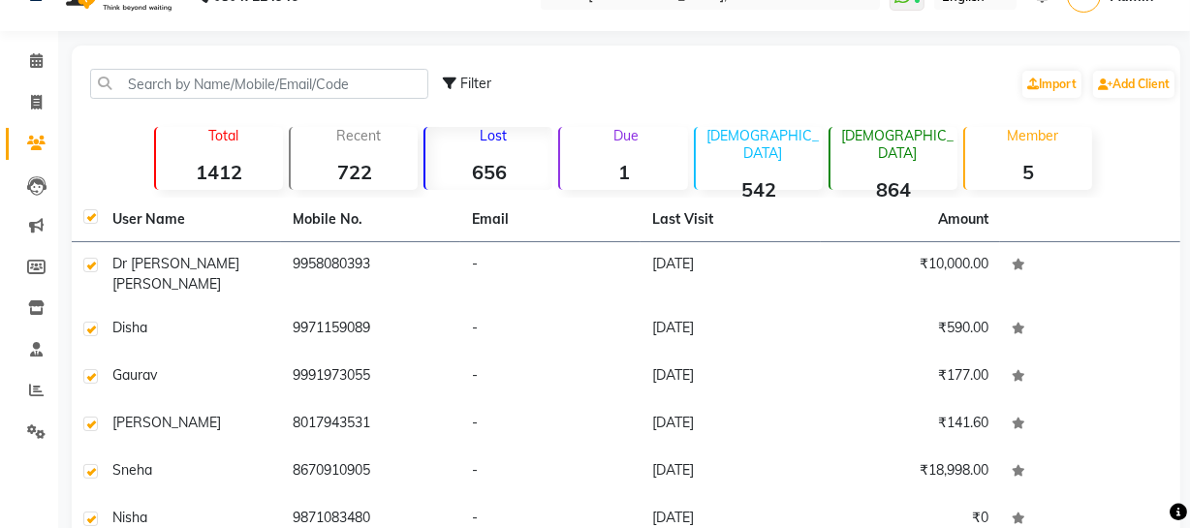
checkbox input "true"
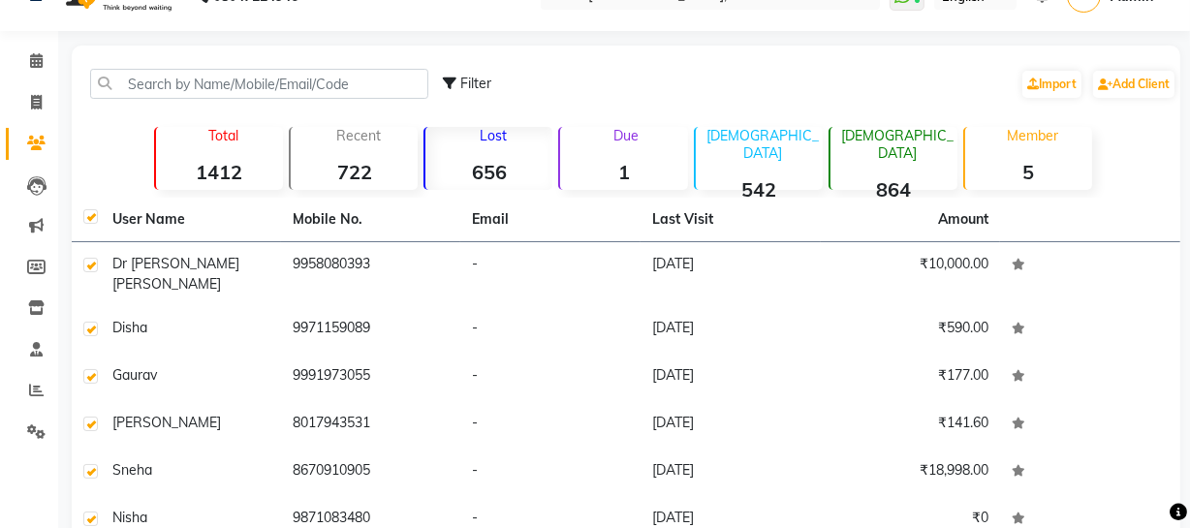
checkbox input "true"
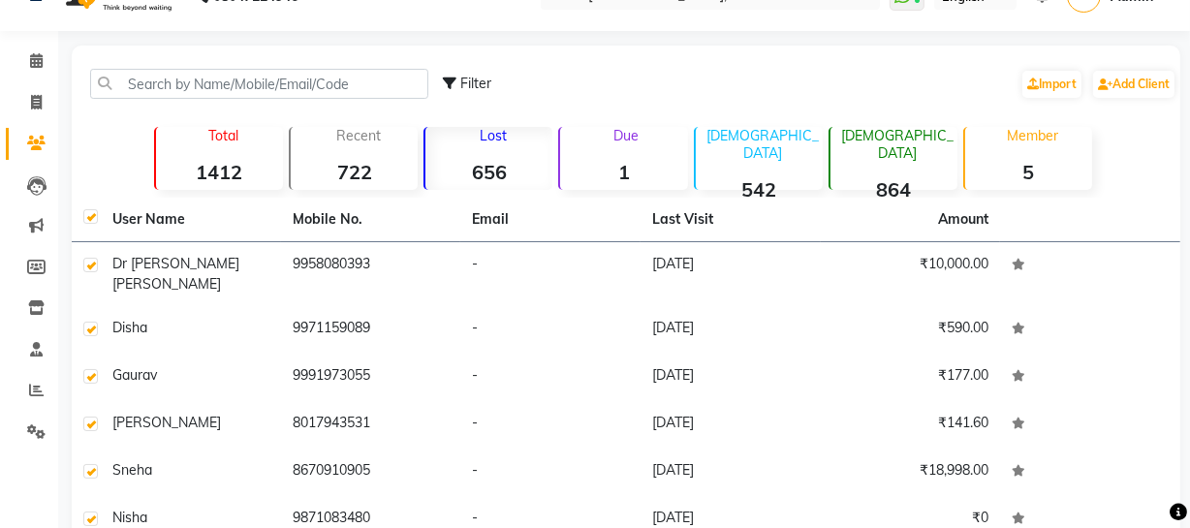
checkbox input "true"
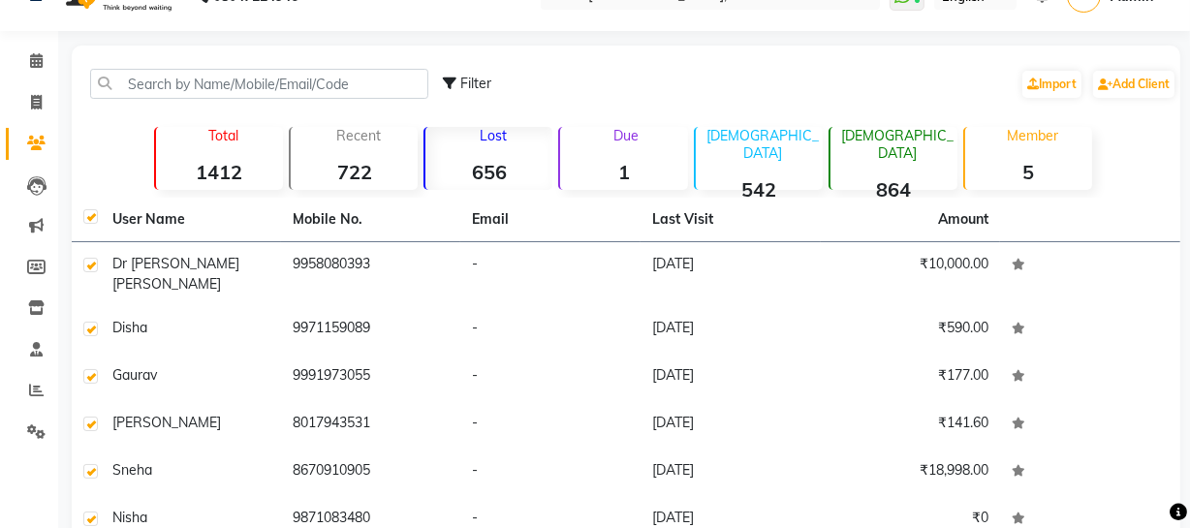
checkbox input "true"
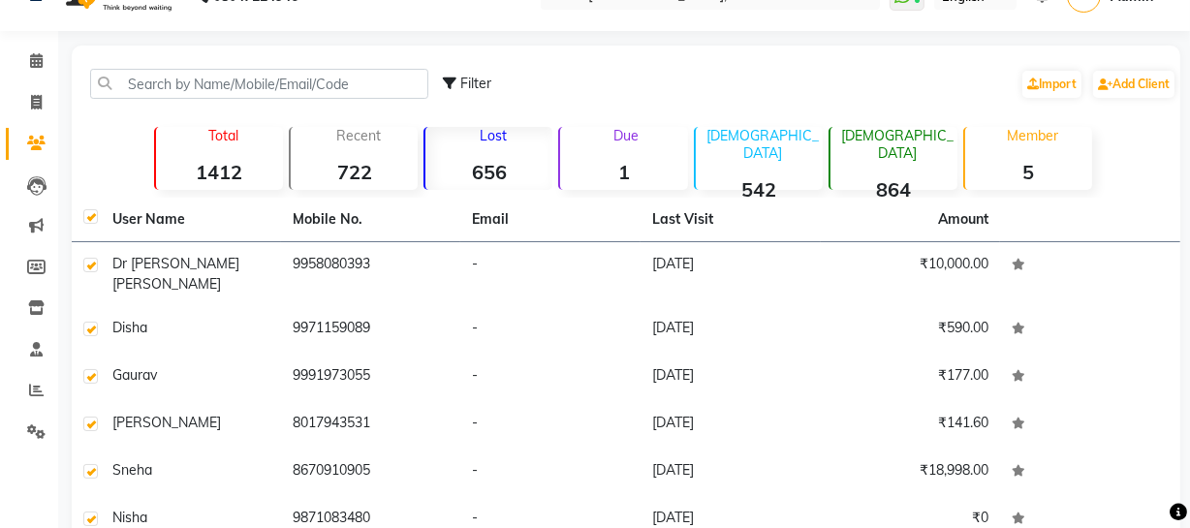
checkbox input "true"
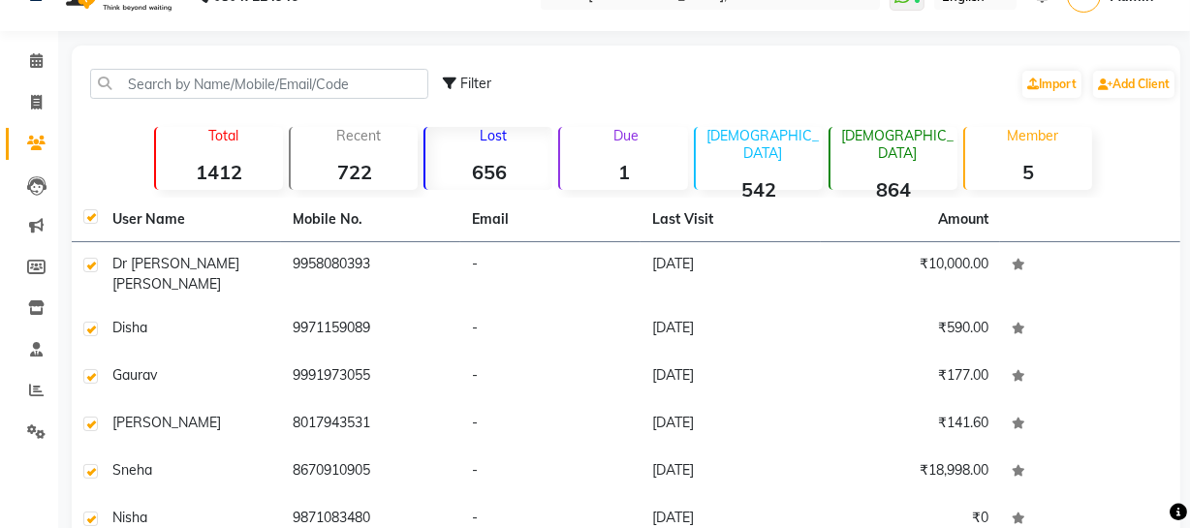
checkbox input "true"
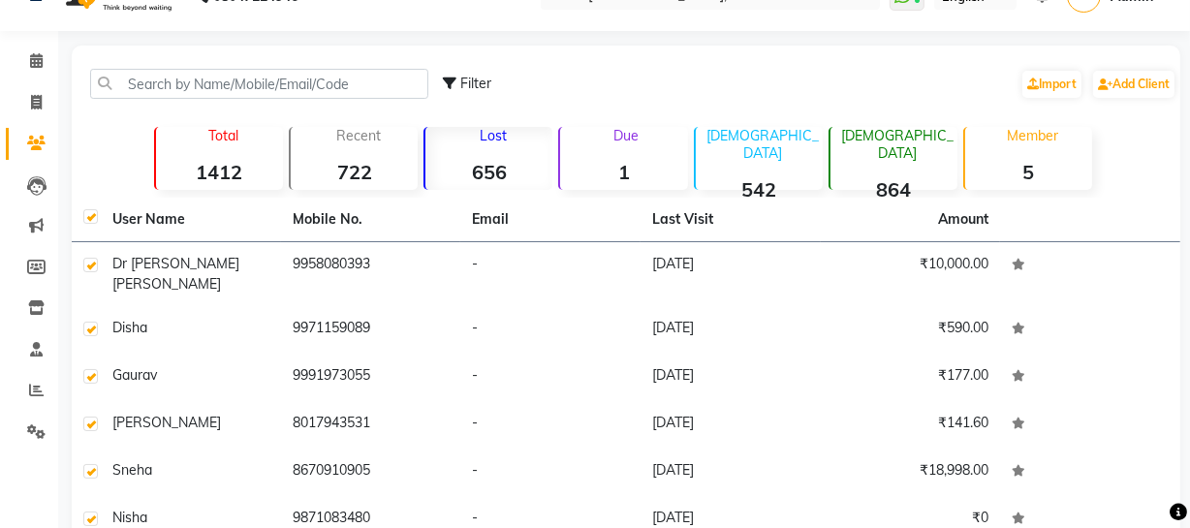
checkbox input "true"
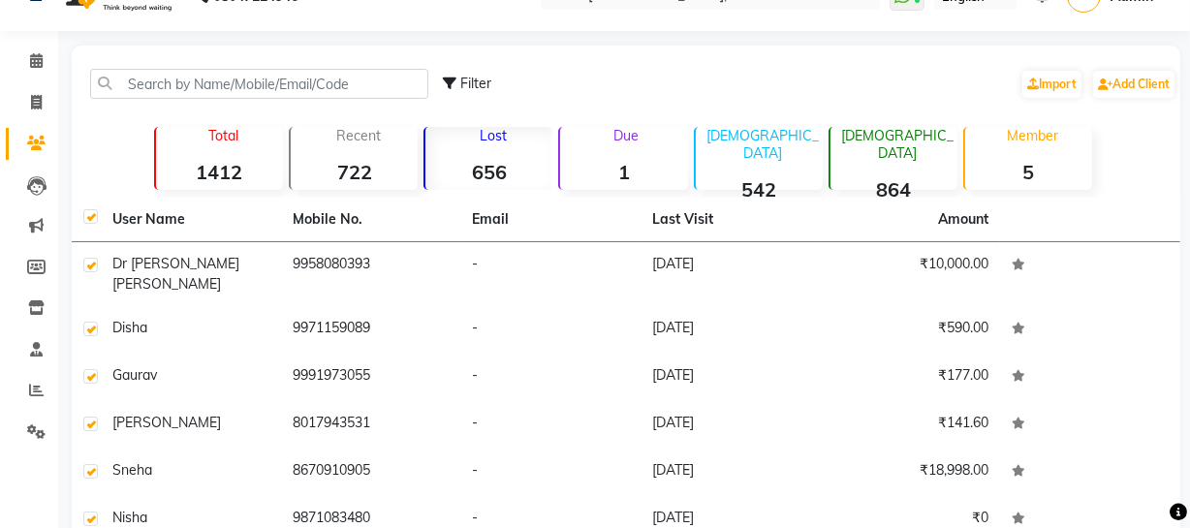
checkbox input "true"
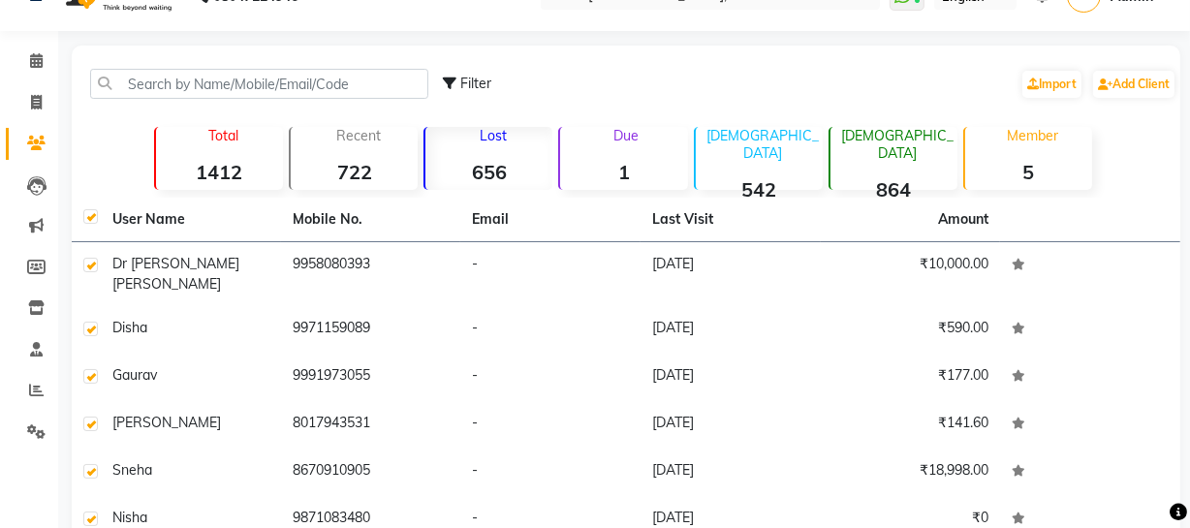
checkbox input "true"
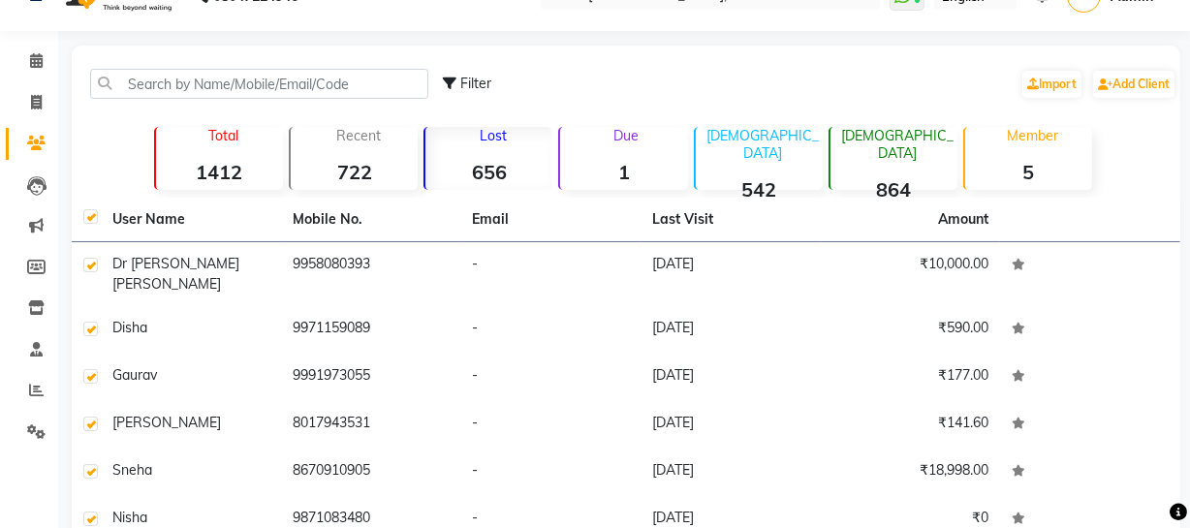
checkbox input "true"
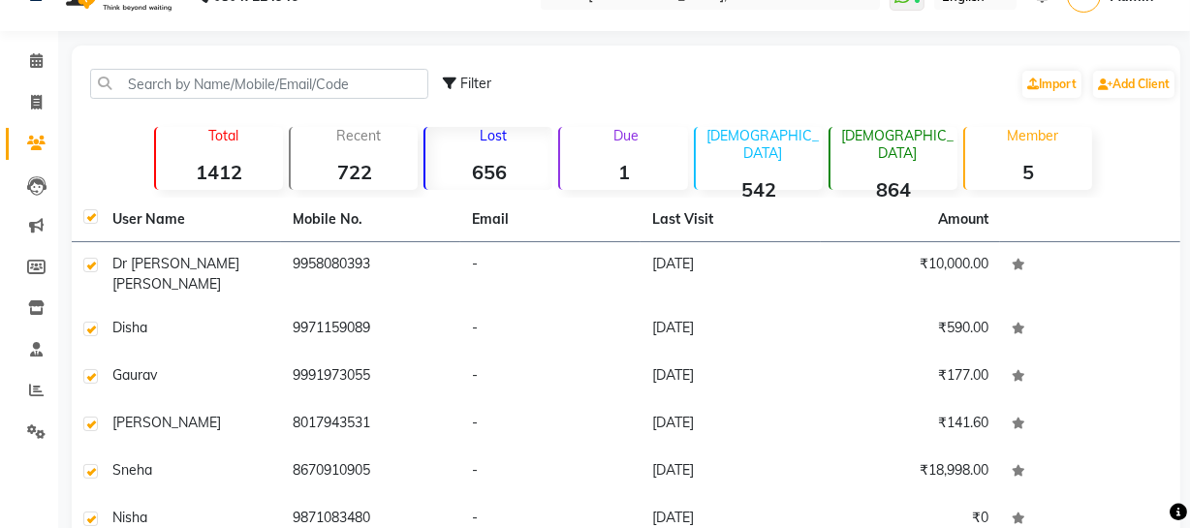
checkbox input "true"
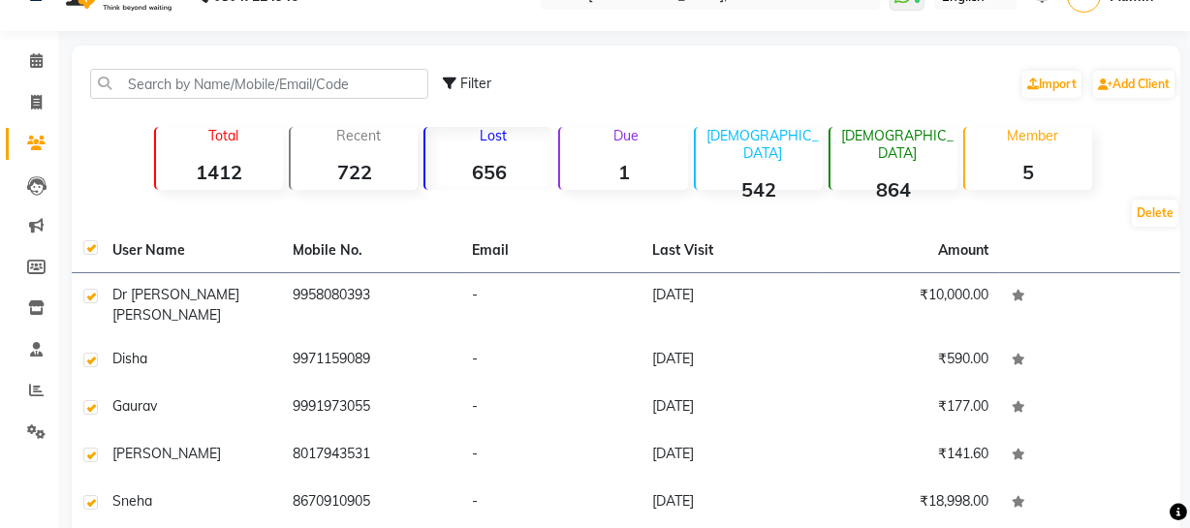
click at [79, 247] on th at bounding box center [86, 251] width 29 height 45
click at [87, 247] on label at bounding box center [90, 247] width 15 height 15
click at [87, 247] on input "checkbox" at bounding box center [89, 248] width 13 height 13
checkbox input "false"
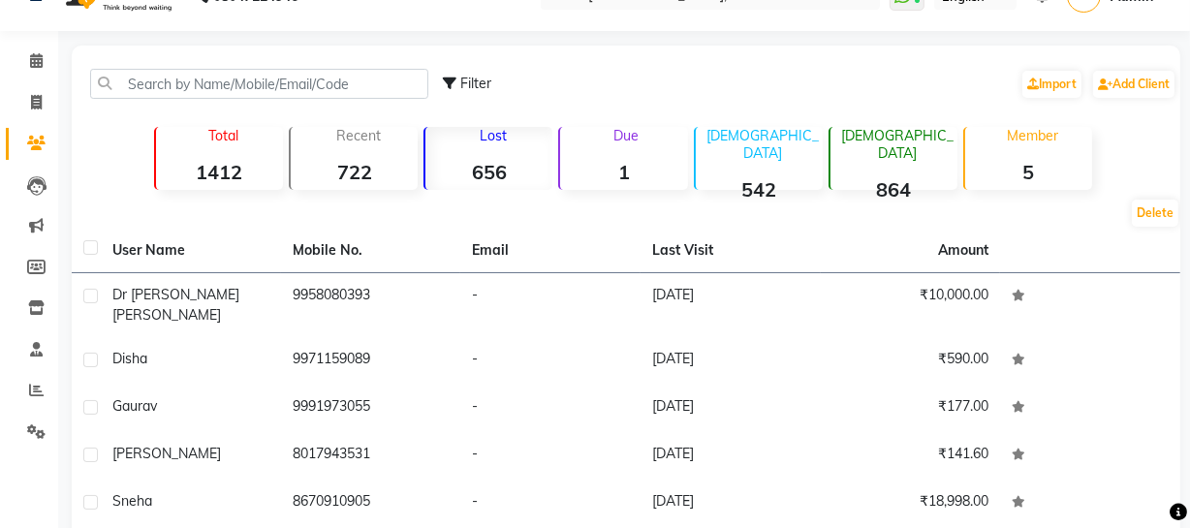
checkbox input "false"
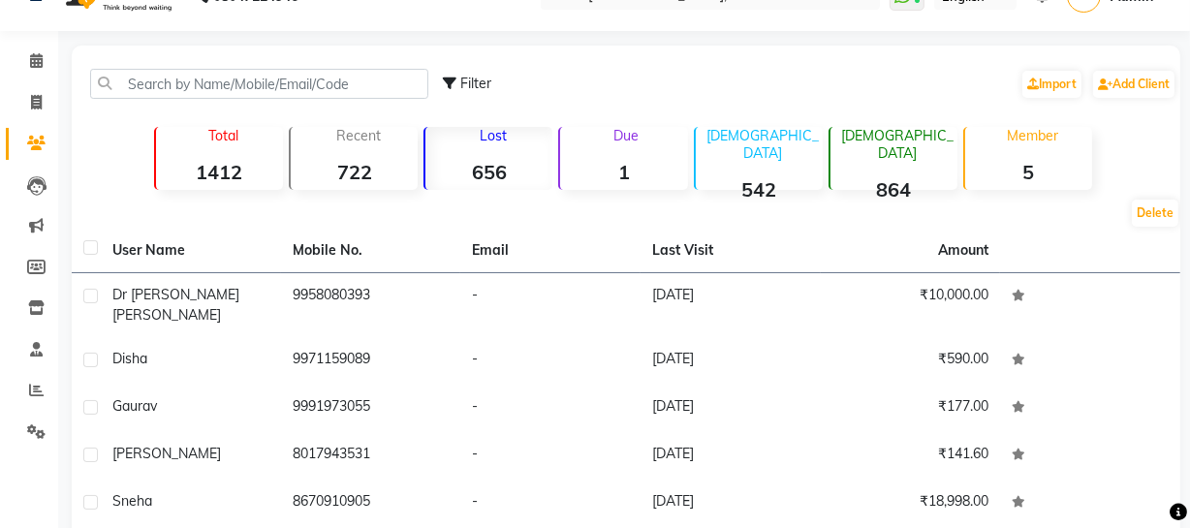
checkbox input "false"
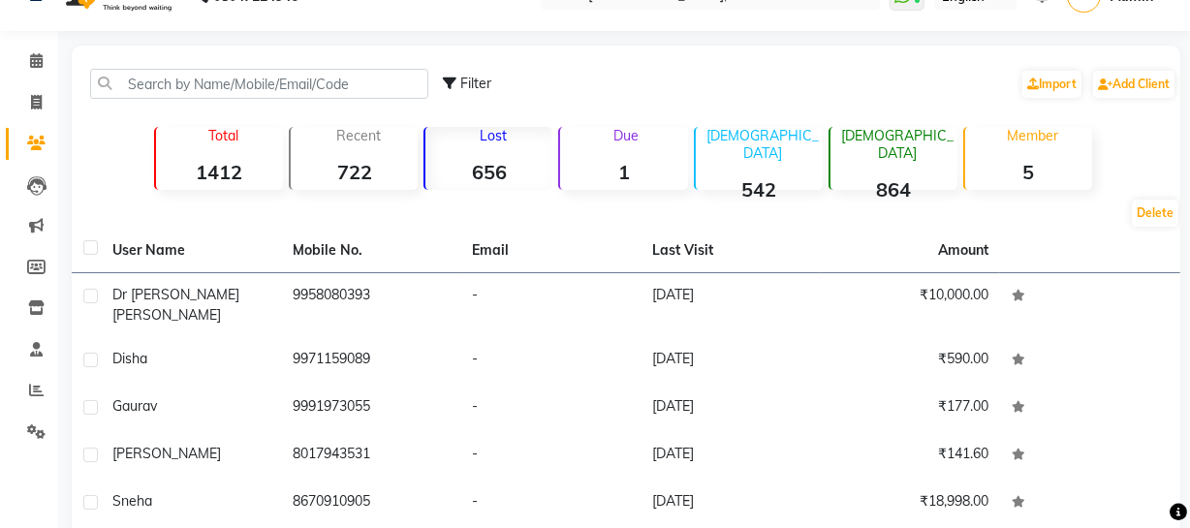
checkbox input "false"
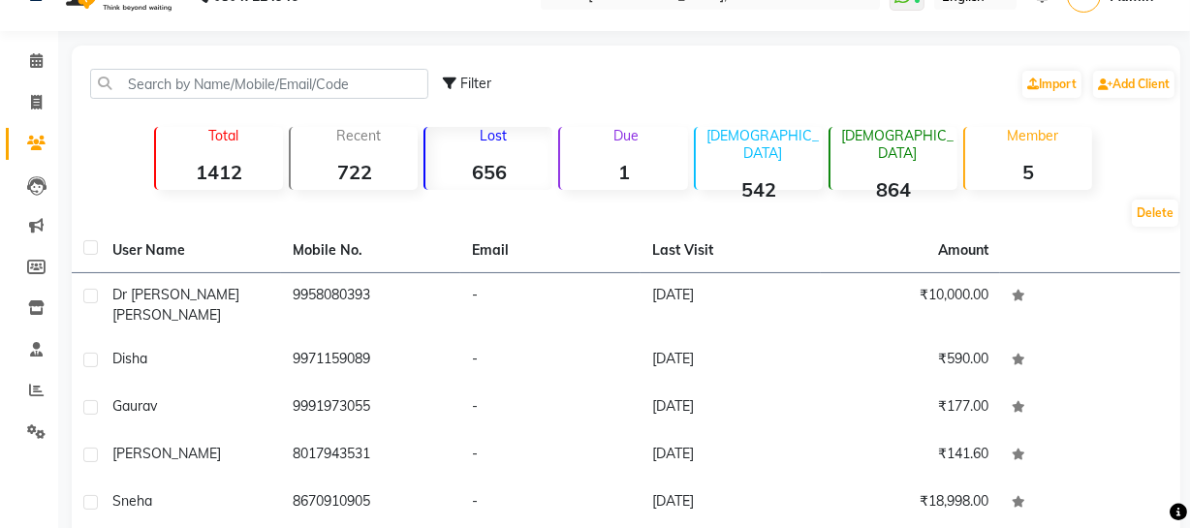
checkbox input "false"
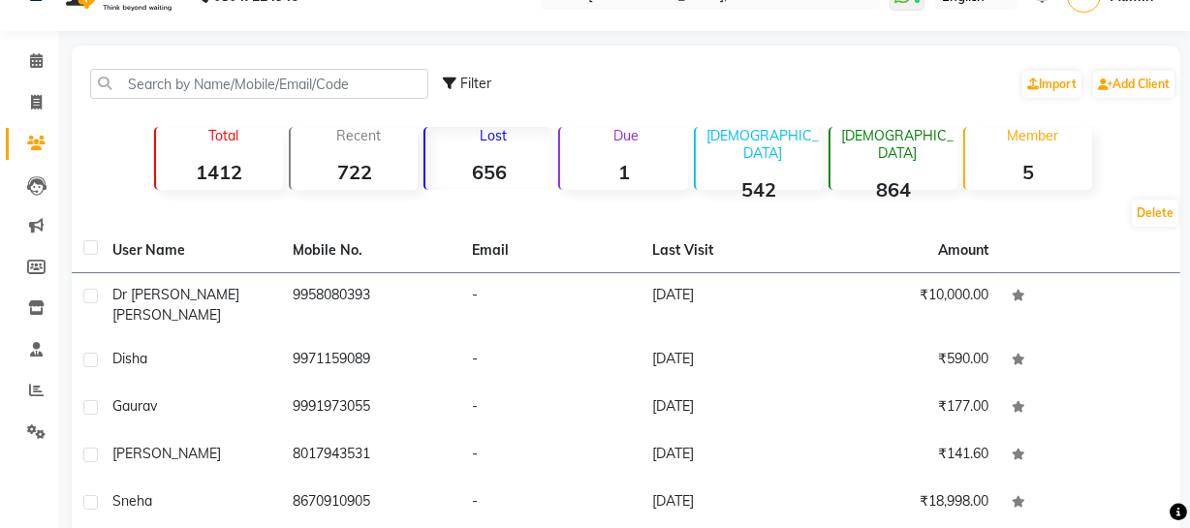
checkbox input "false"
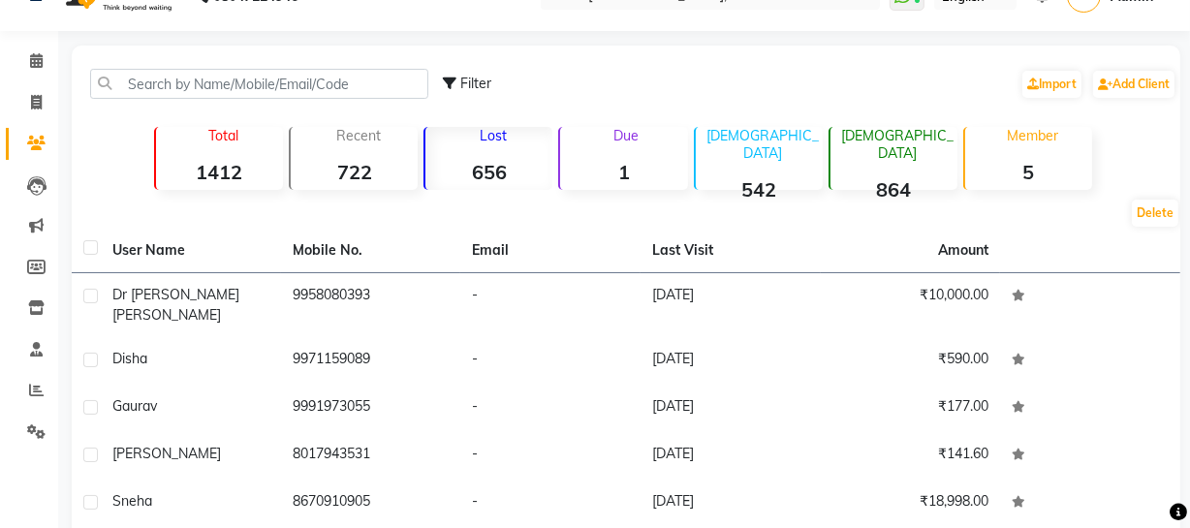
checkbox input "false"
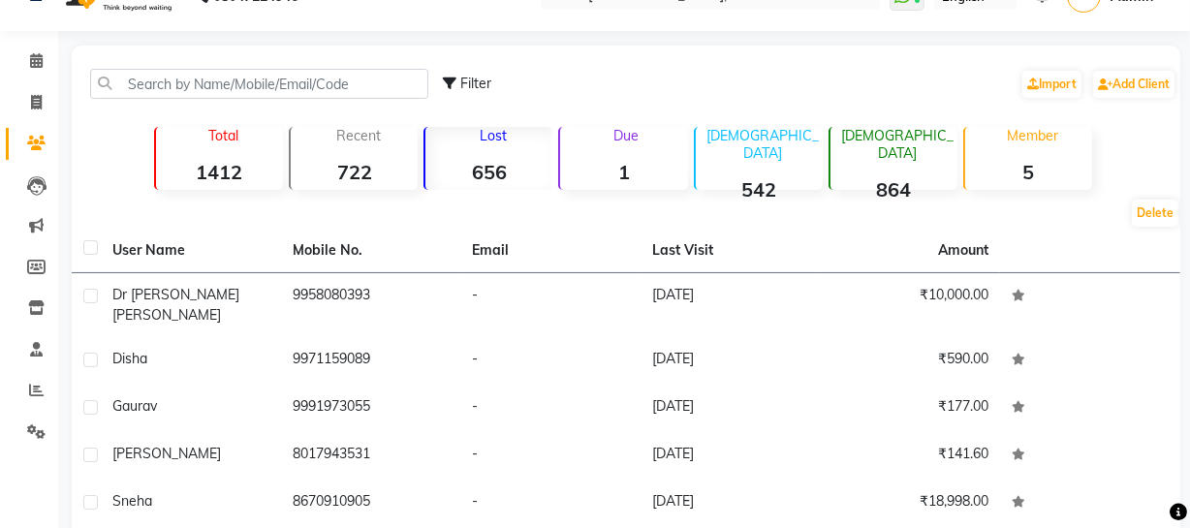
checkbox input "false"
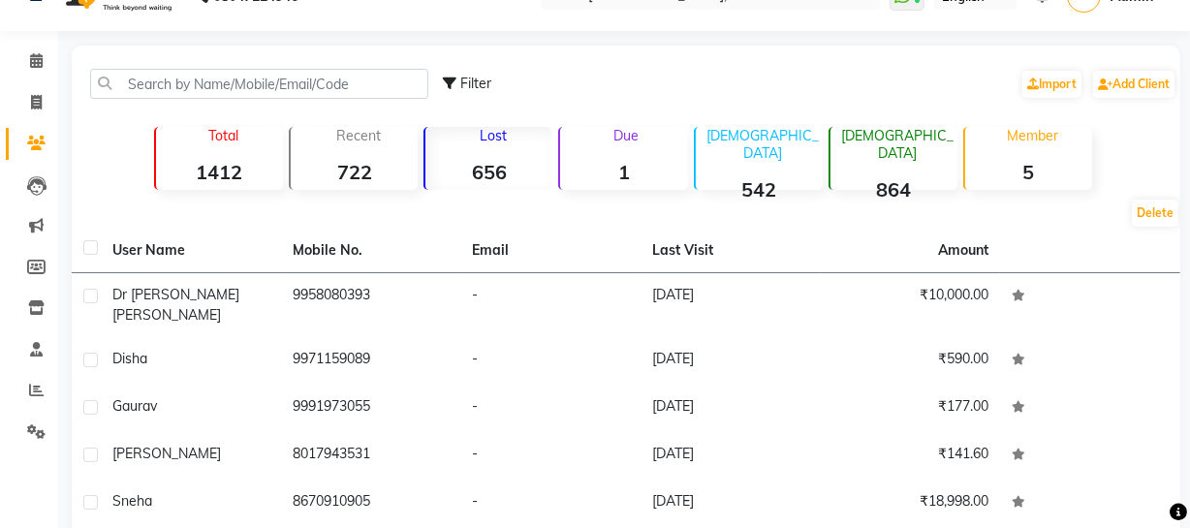
checkbox input "false"
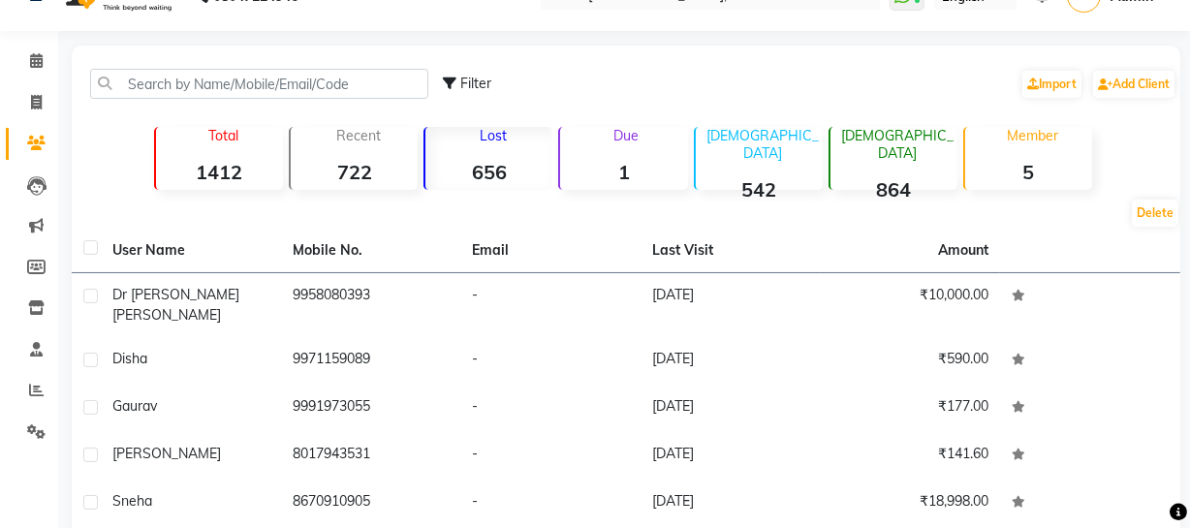
checkbox input "false"
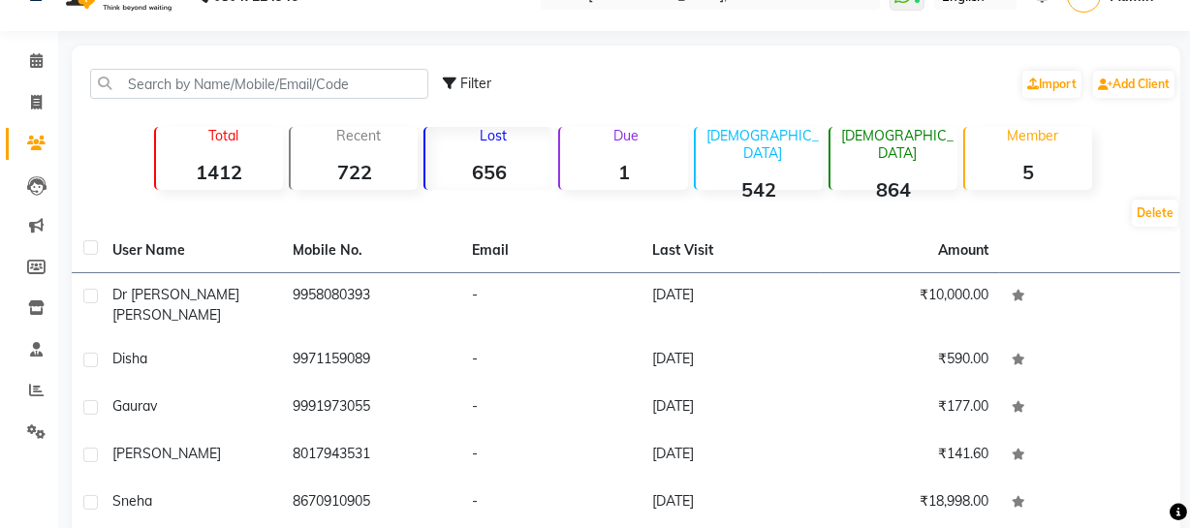
checkbox input "false"
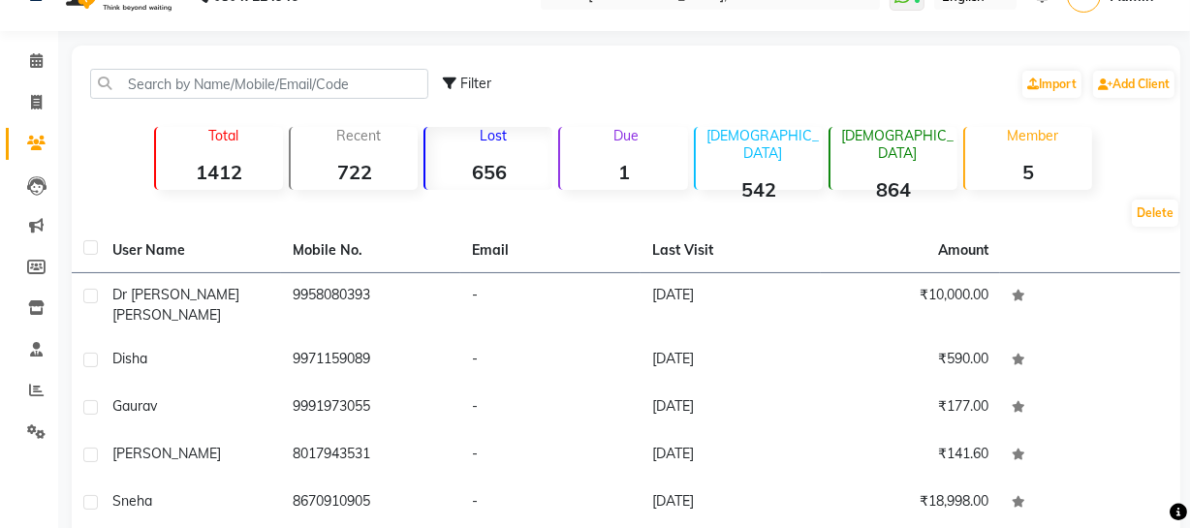
checkbox input "false"
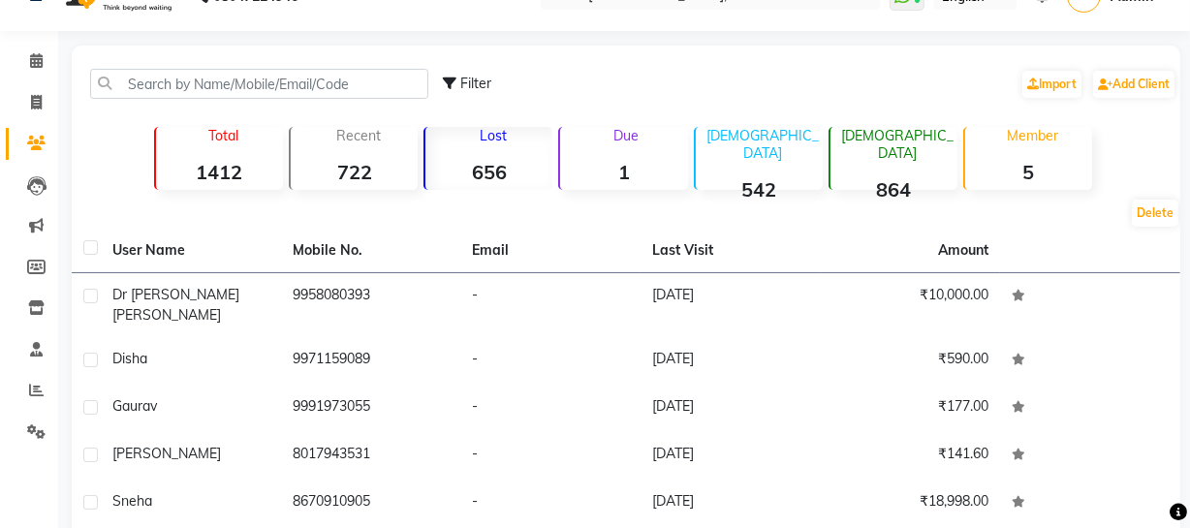
checkbox input "false"
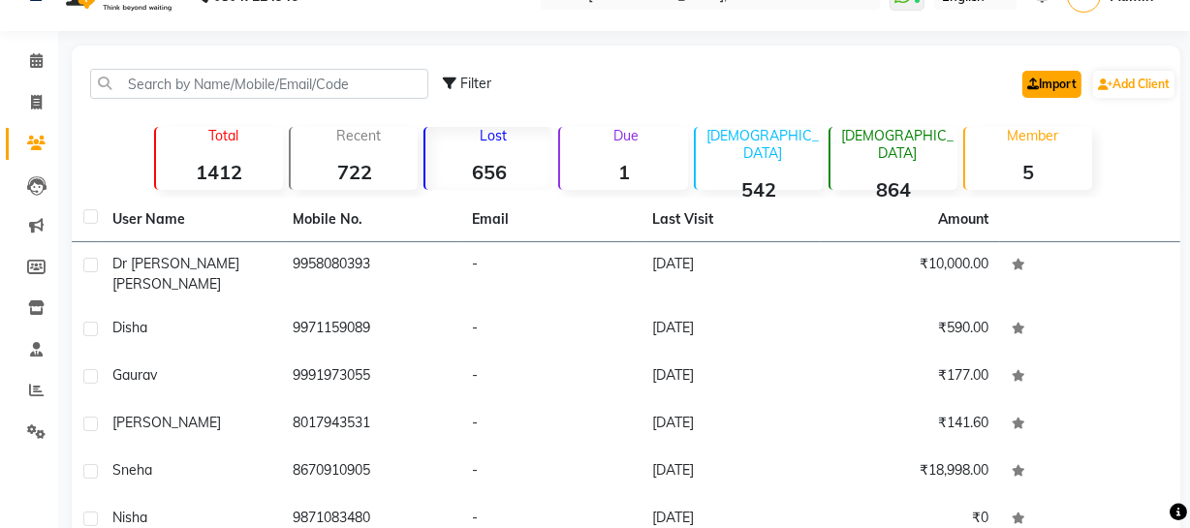
click at [1057, 87] on link "Import" at bounding box center [1051, 84] width 59 height 27
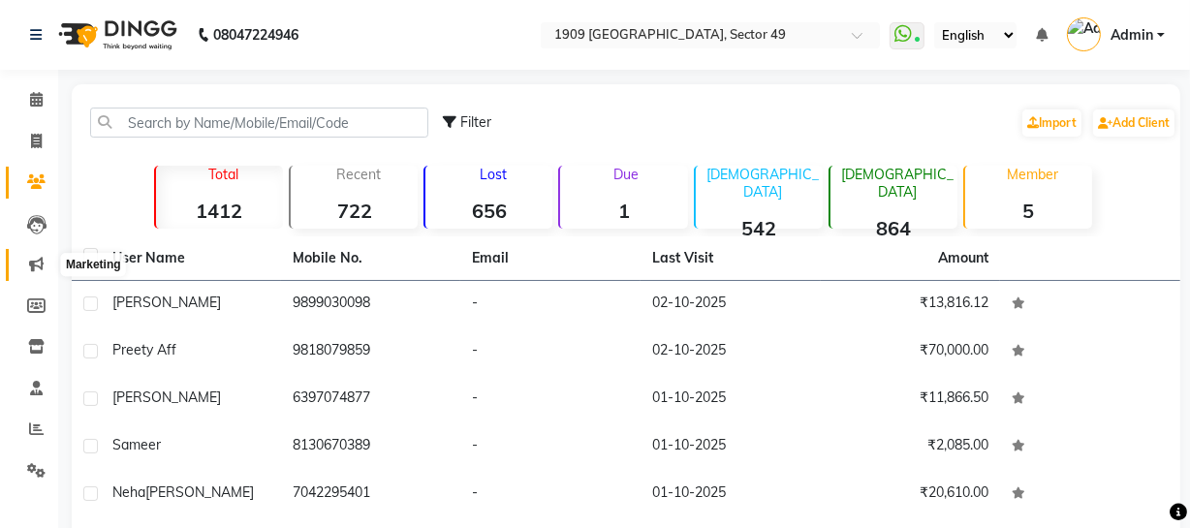
click at [31, 265] on icon at bounding box center [36, 264] width 15 height 15
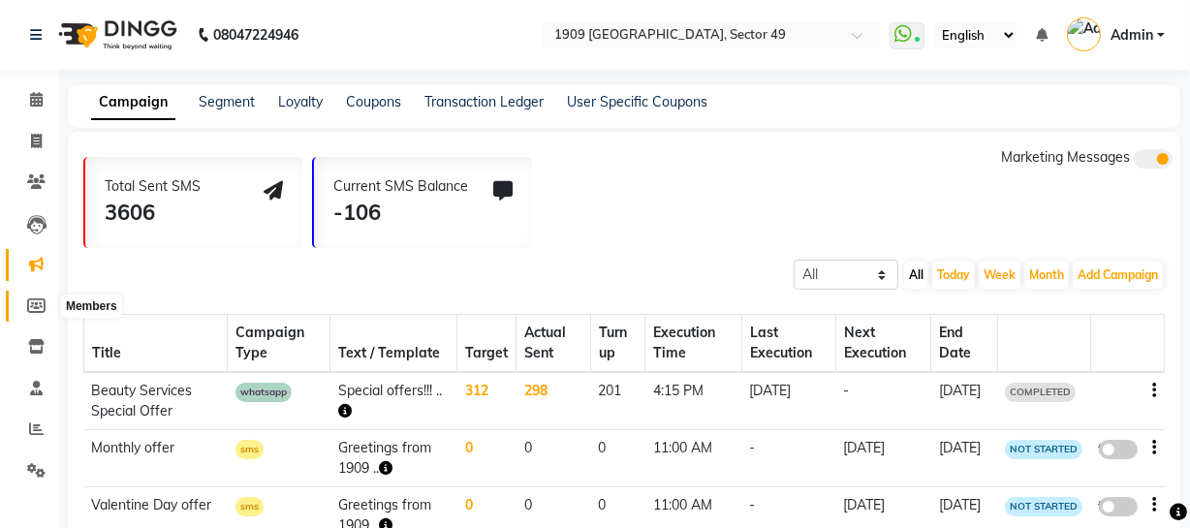
click at [29, 299] on icon at bounding box center [36, 305] width 18 height 15
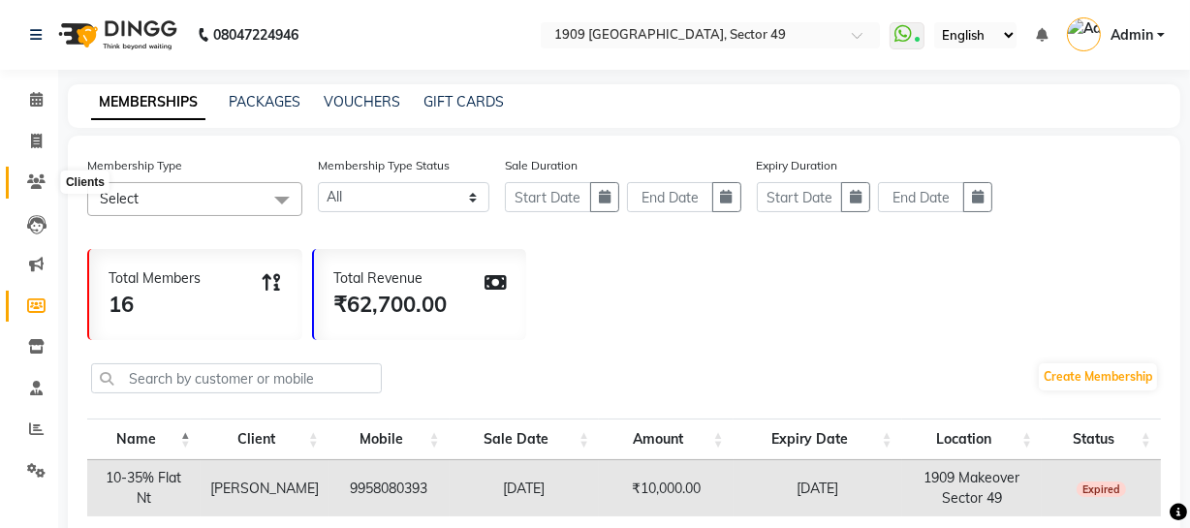
click at [35, 177] on icon at bounding box center [36, 181] width 18 height 15
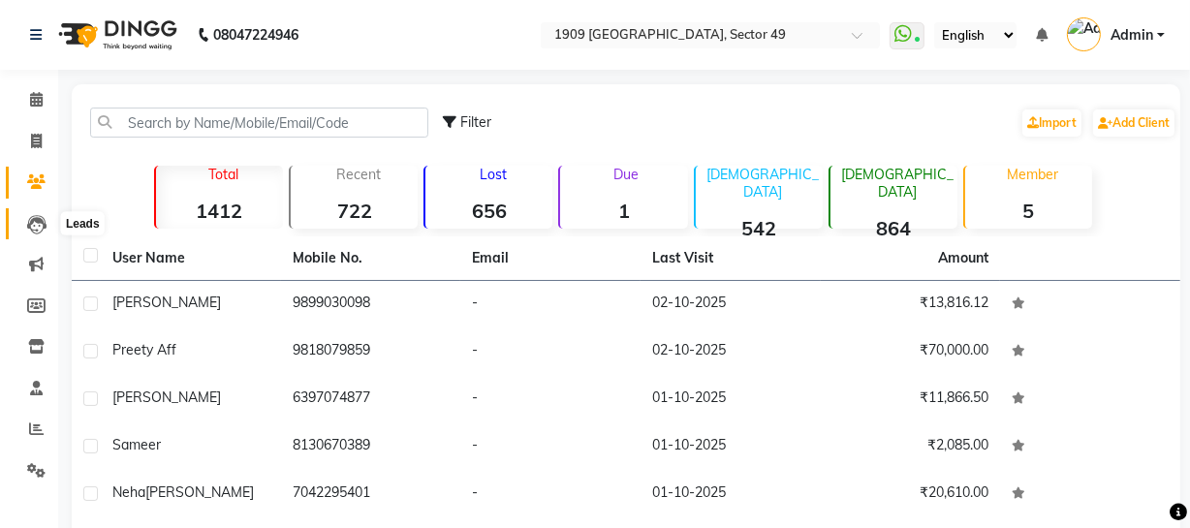
click at [38, 229] on icon at bounding box center [36, 224] width 19 height 19
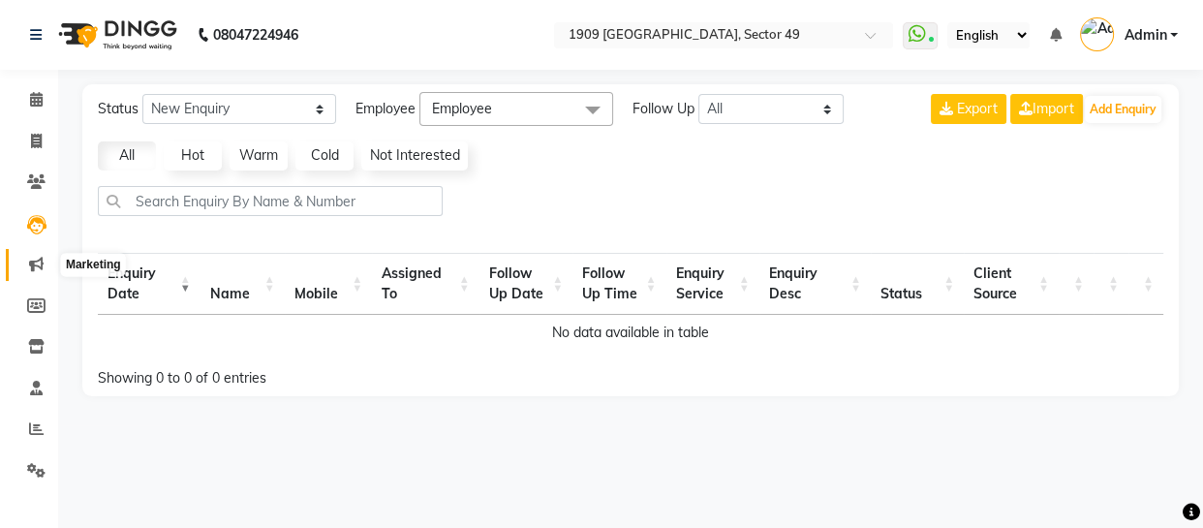
click at [34, 254] on span at bounding box center [36, 265] width 34 height 22
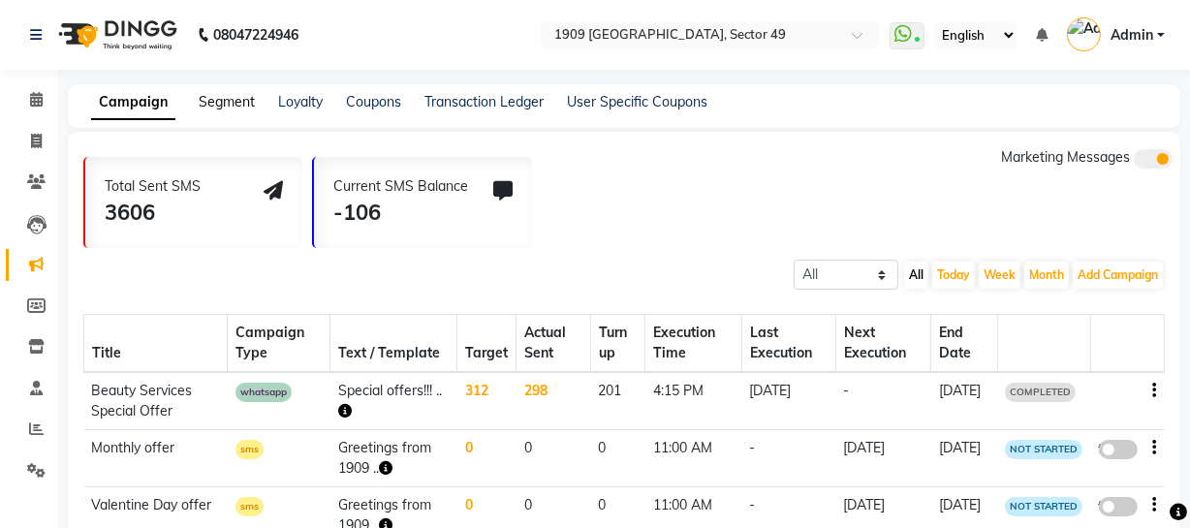
click at [240, 100] on link "Segment" at bounding box center [227, 101] width 56 height 17
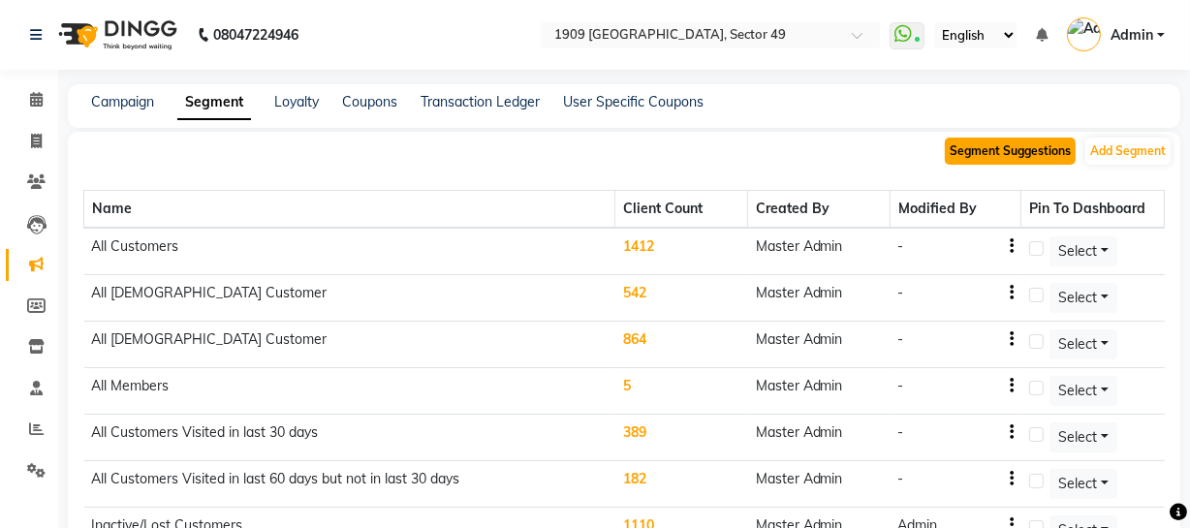
click at [979, 152] on button "Segment Suggestions" at bounding box center [1009, 151] width 131 height 27
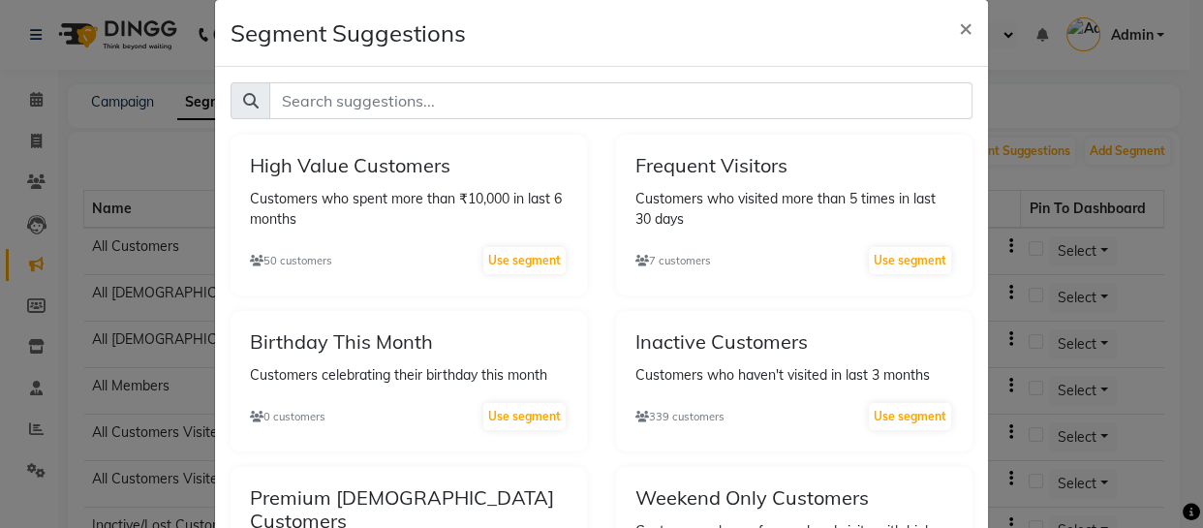
scroll to position [23, 0]
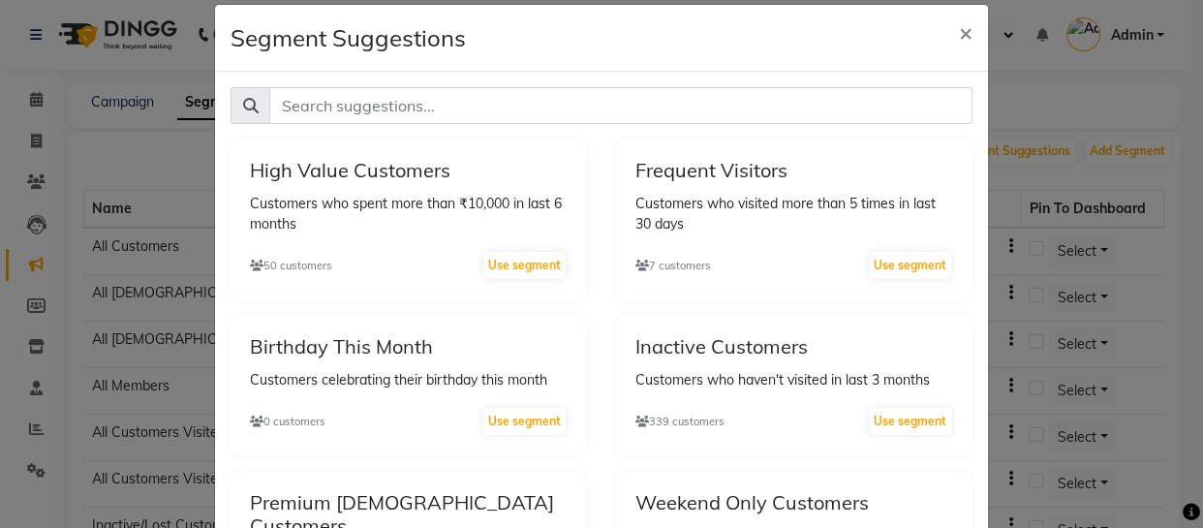
click at [1058, 218] on ngb-modal-window "Segment Suggestions × High Value Customers Customers who spent more than ₹10,00…" at bounding box center [601, 264] width 1203 height 528
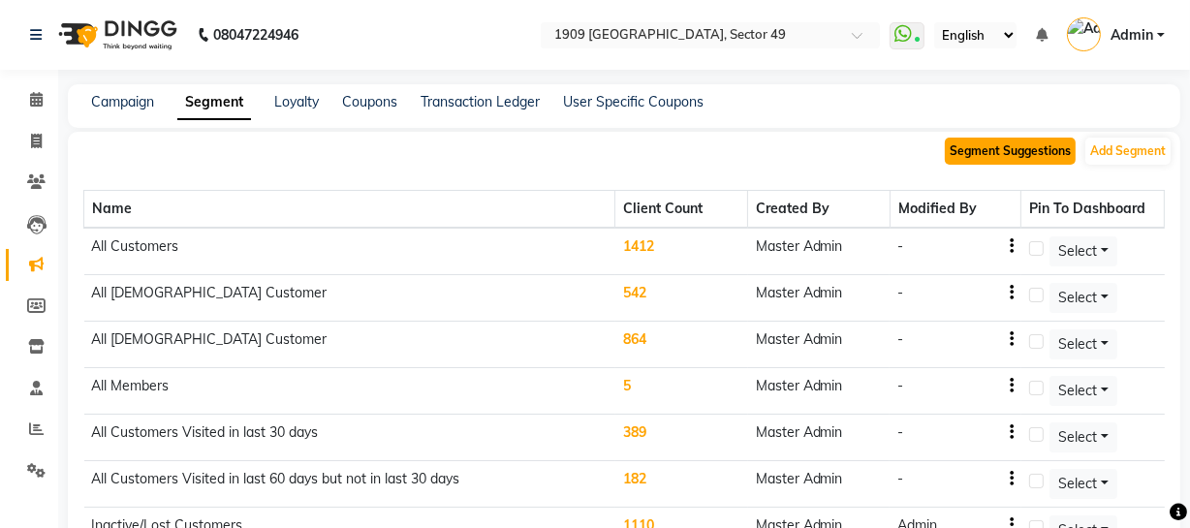
click at [1003, 151] on button "Segment Suggestions" at bounding box center [1009, 151] width 131 height 27
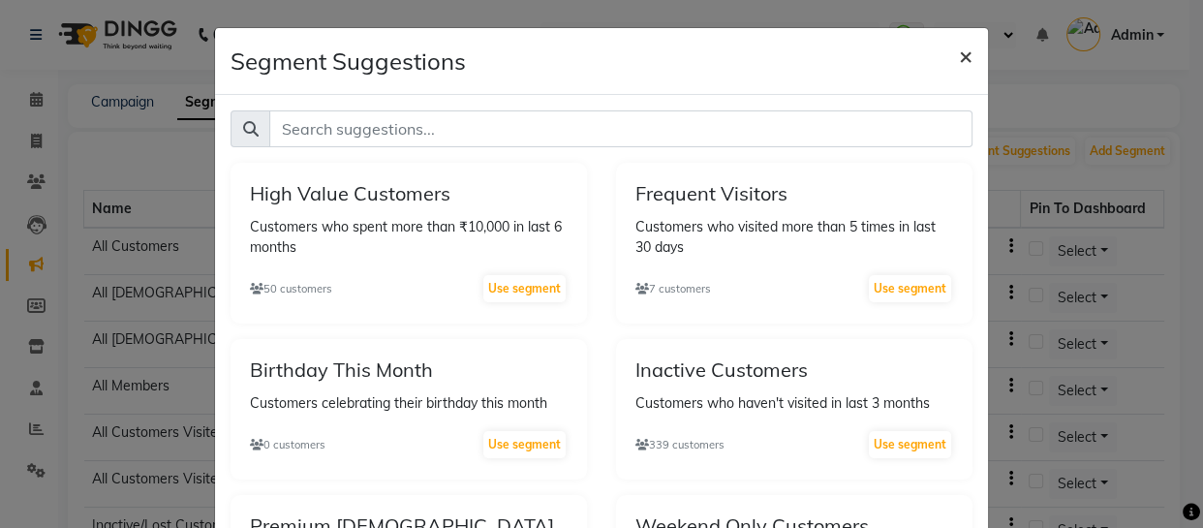
click at [961, 52] on span "×" at bounding box center [966, 55] width 14 height 29
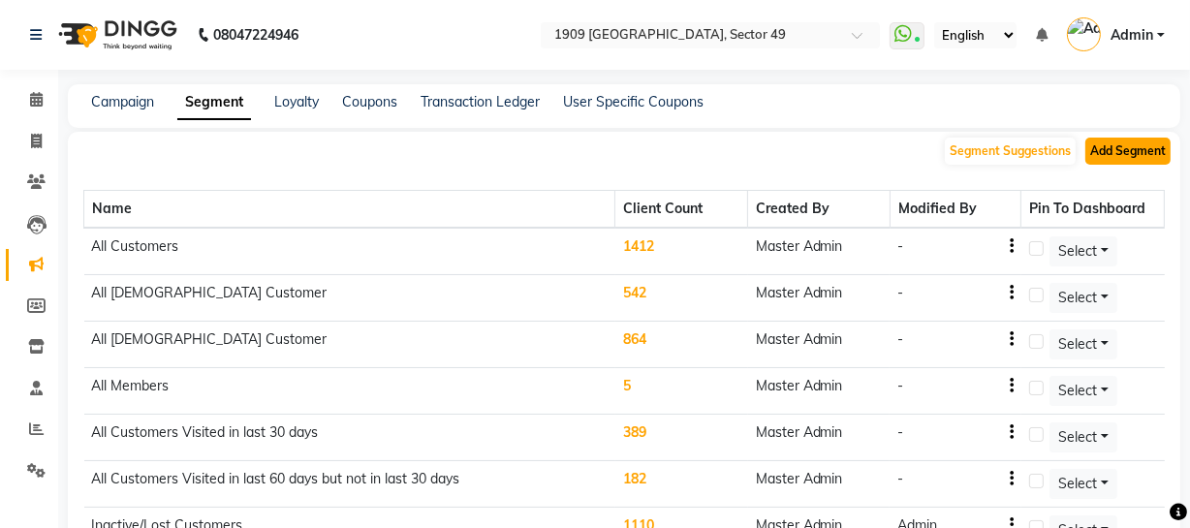
click at [1111, 154] on button "Add Segment" at bounding box center [1127, 151] width 85 height 27
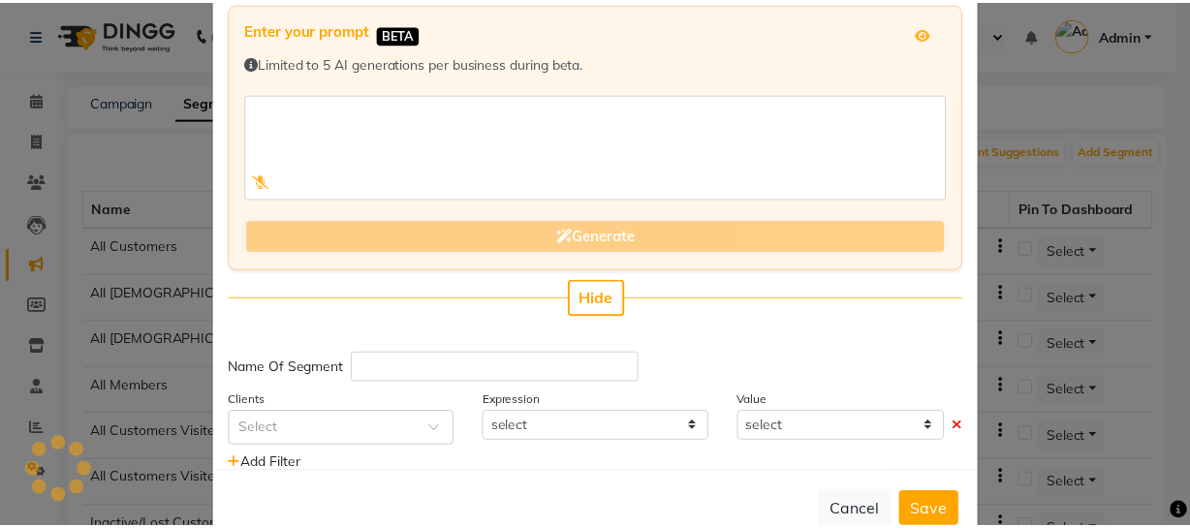
scroll to position [114, 0]
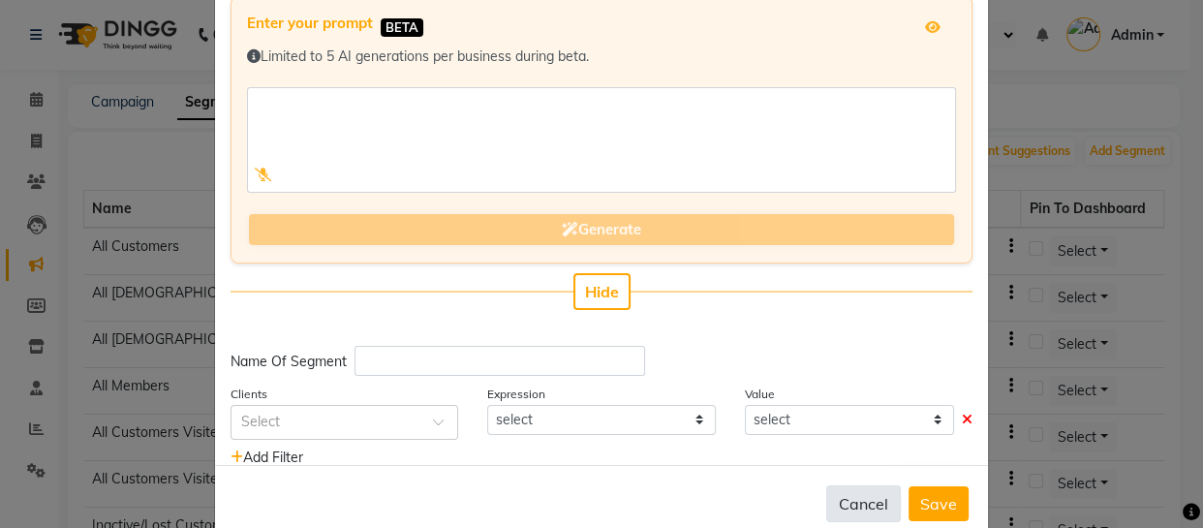
click at [856, 504] on button "Cancel" at bounding box center [863, 503] width 75 height 37
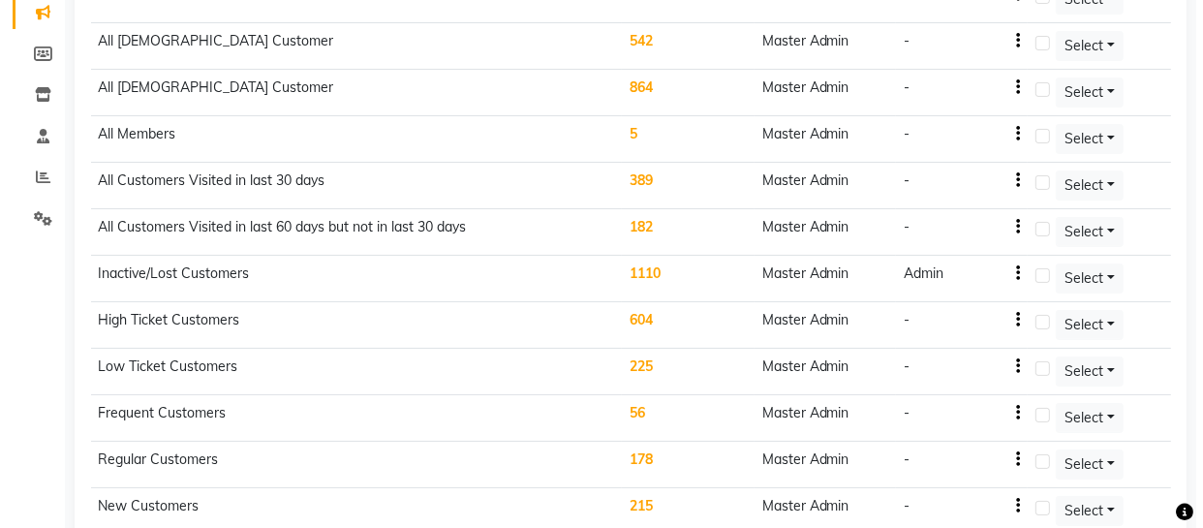
scroll to position [257, 0]
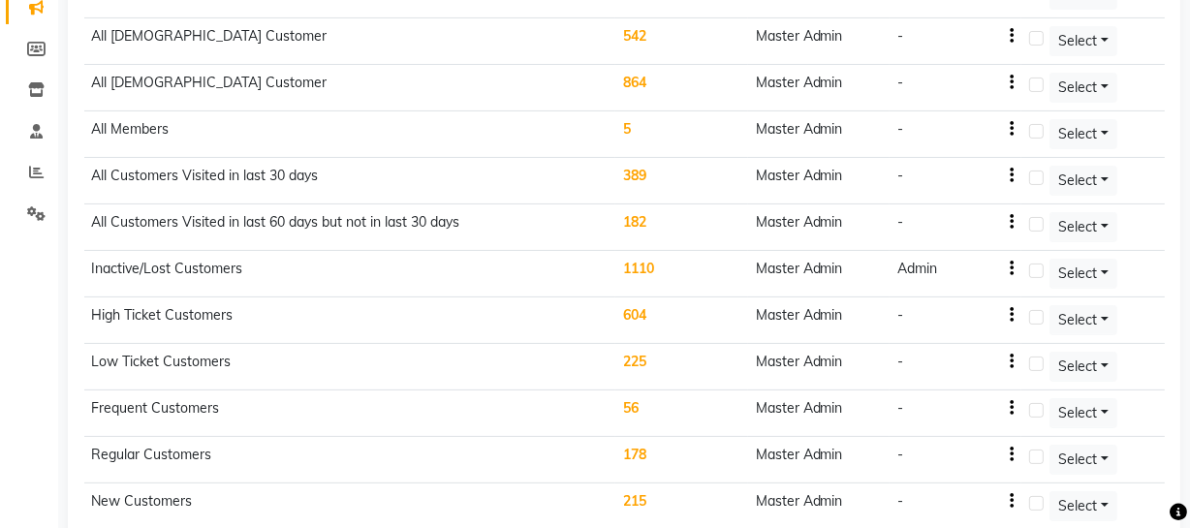
click at [496, 266] on td "Inactive/Lost Customers" at bounding box center [349, 274] width 531 height 46
click at [625, 277] on td "1110" at bounding box center [681, 274] width 133 height 46
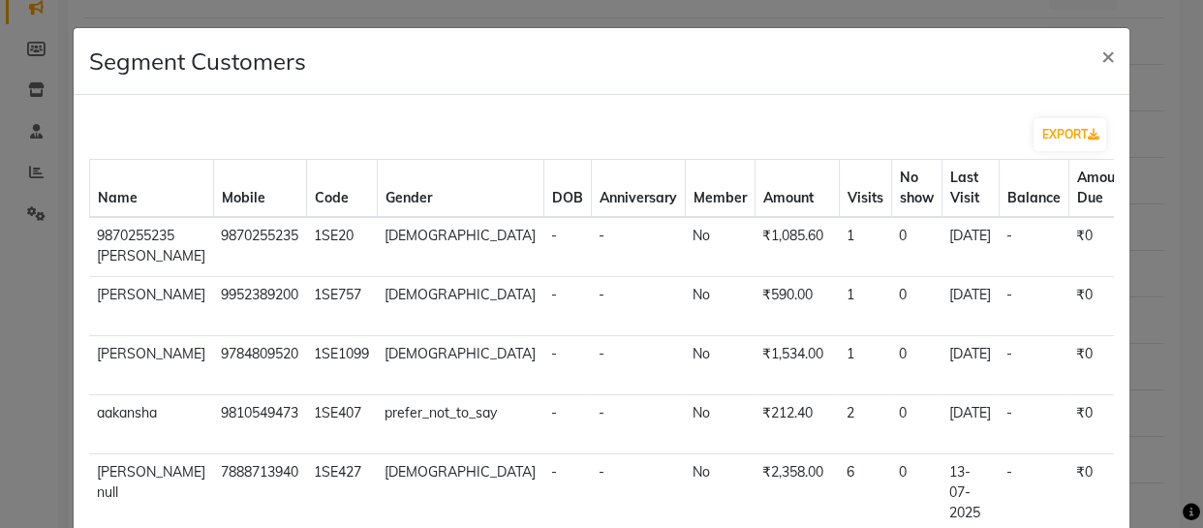
click at [1068, 266] on td "₹0" at bounding box center [1101, 247] width 67 height 60
click at [1100, 50] on span "×" at bounding box center [1107, 55] width 14 height 29
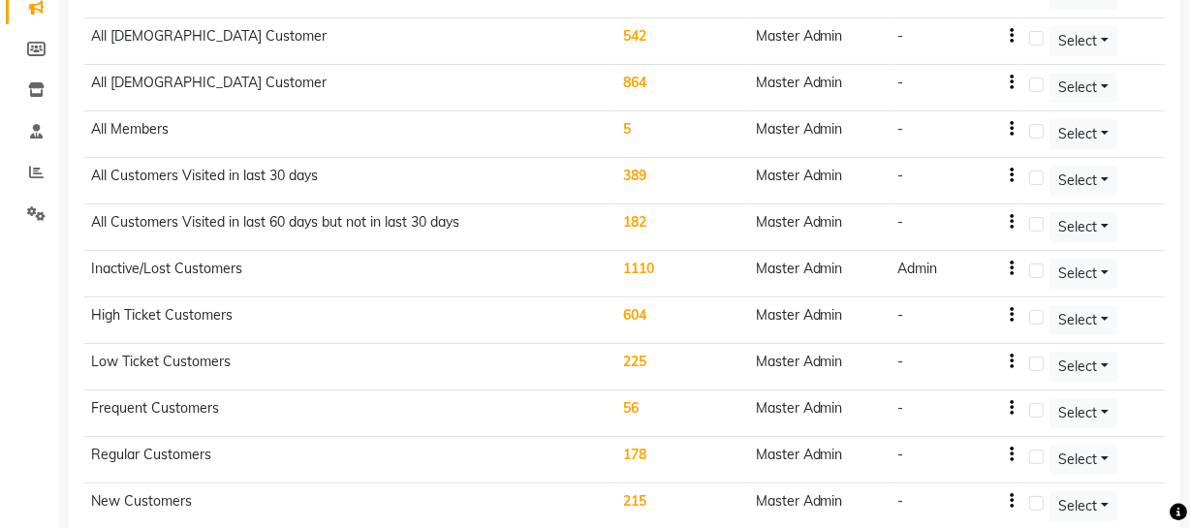
click at [673, 270] on td "1110" at bounding box center [681, 274] width 133 height 46
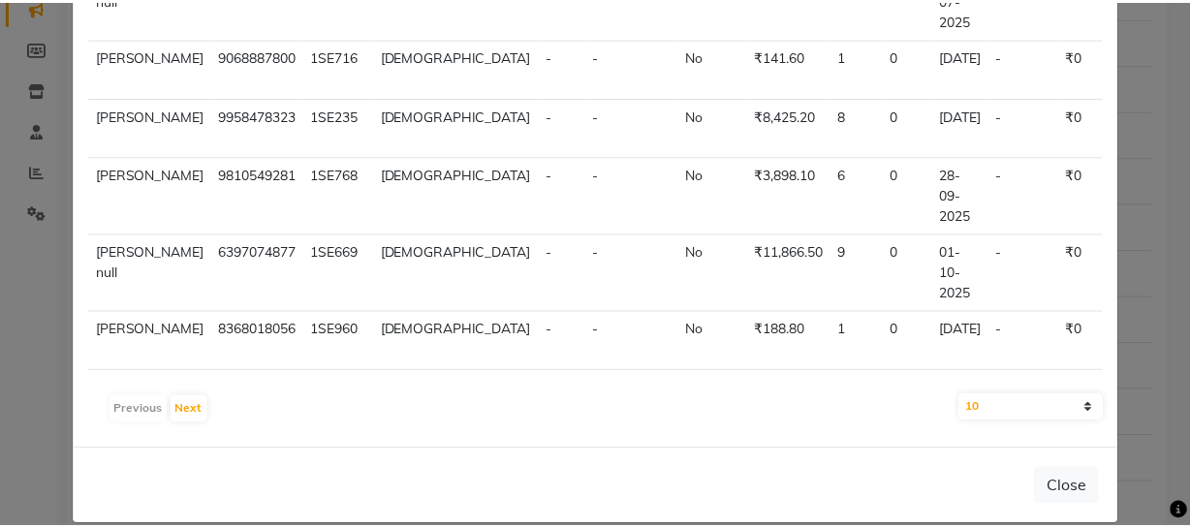
scroll to position [281, 0]
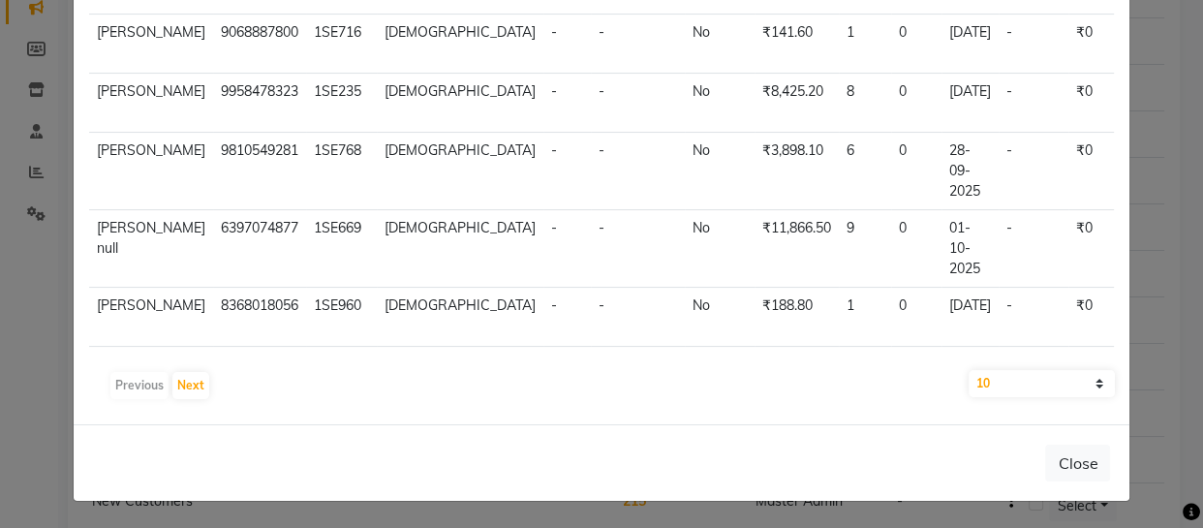
click at [1164, 419] on ngb-modal-window "Segment Customers × EXPORT Name Mobile Code Gender DOB Anniversary Member Amoun…" at bounding box center [601, 264] width 1203 height 528
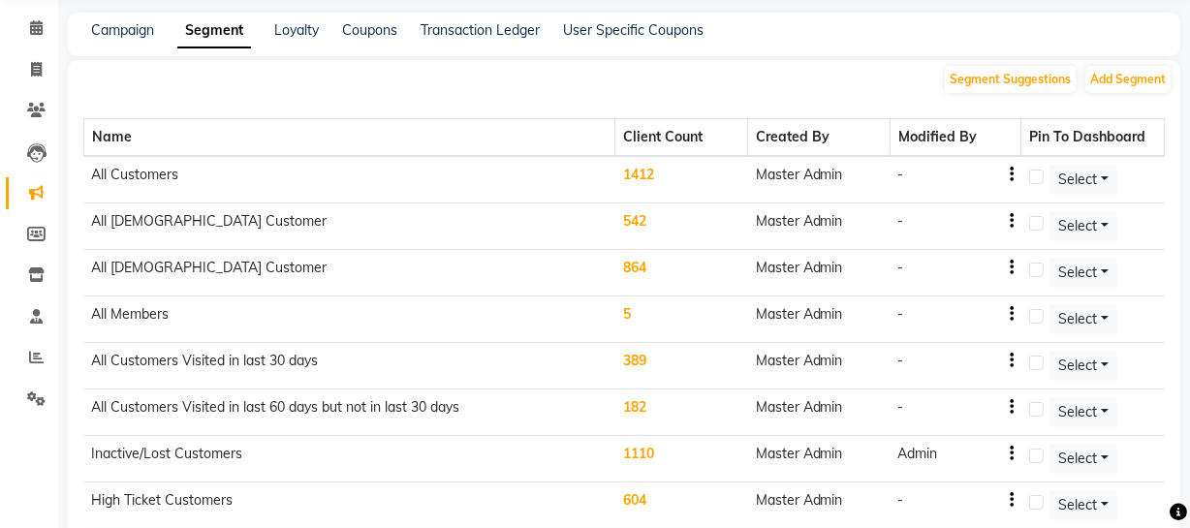
scroll to position [0, 0]
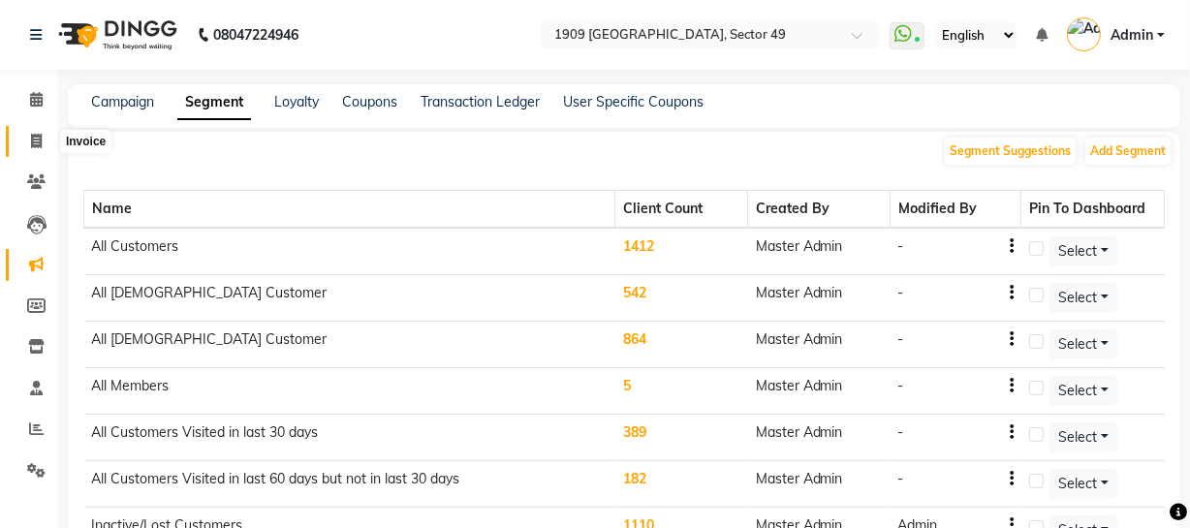
click at [37, 139] on icon at bounding box center [36, 141] width 11 height 15
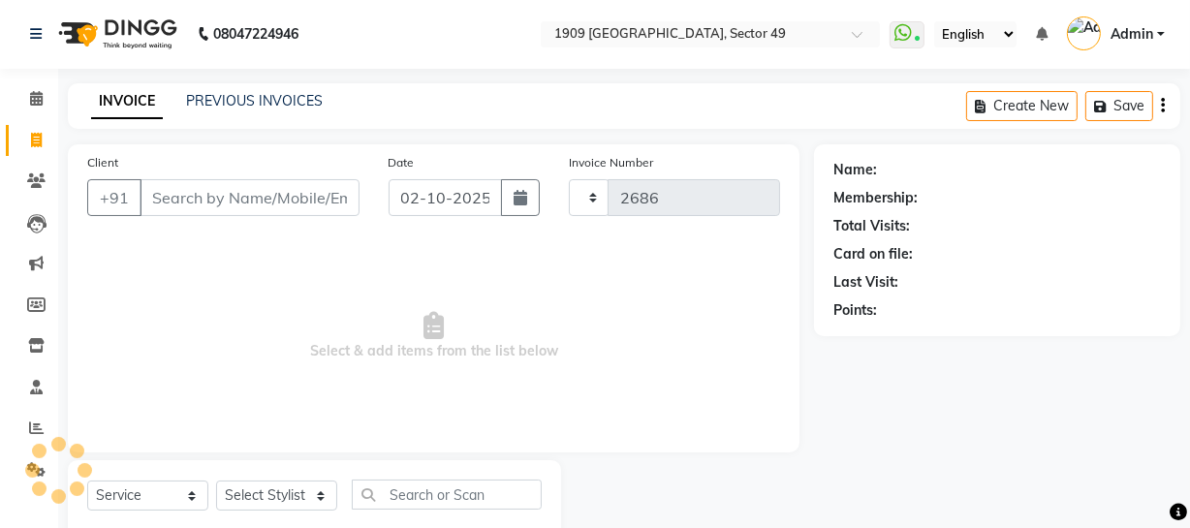
scroll to position [55, 0]
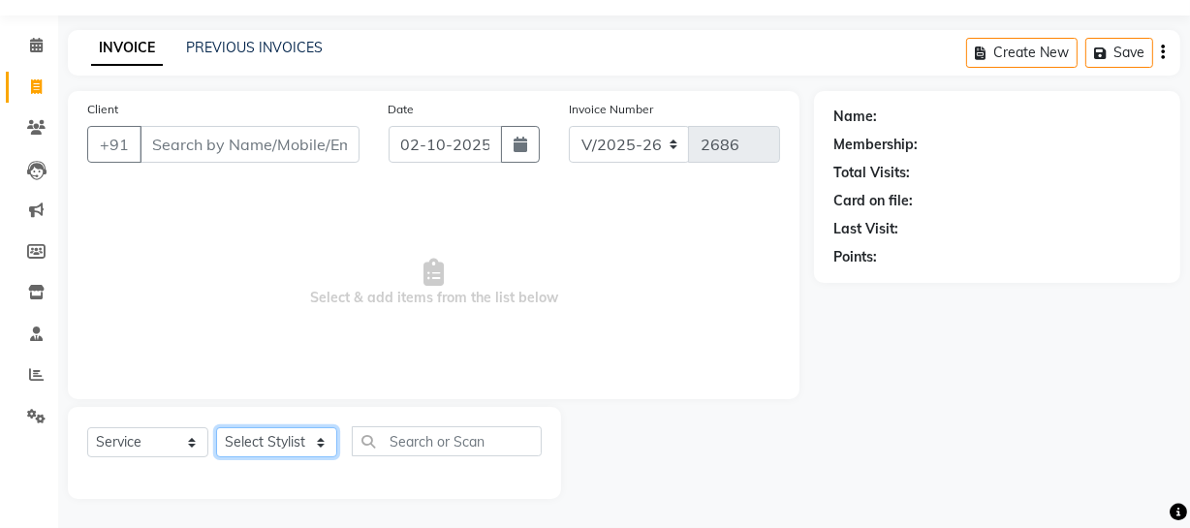
click at [305, 442] on select "Select Stylist [PERSON_NAME] [PERSON_NAME] House Sale Jyoti [PERSON_NAME] [PERS…" at bounding box center [276, 442] width 121 height 30
click at [438, 370] on span "Select & add items from the list below" at bounding box center [433, 283] width 693 height 194
click at [647, 346] on span "Select & add items from the list below" at bounding box center [433, 283] width 693 height 194
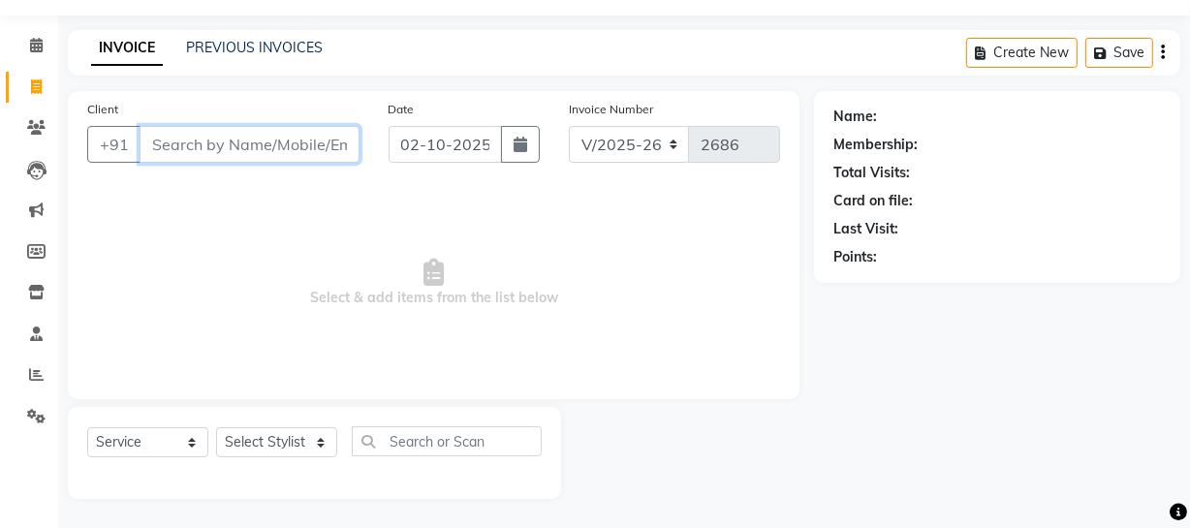
click at [245, 153] on input "Client" at bounding box center [249, 144] width 220 height 37
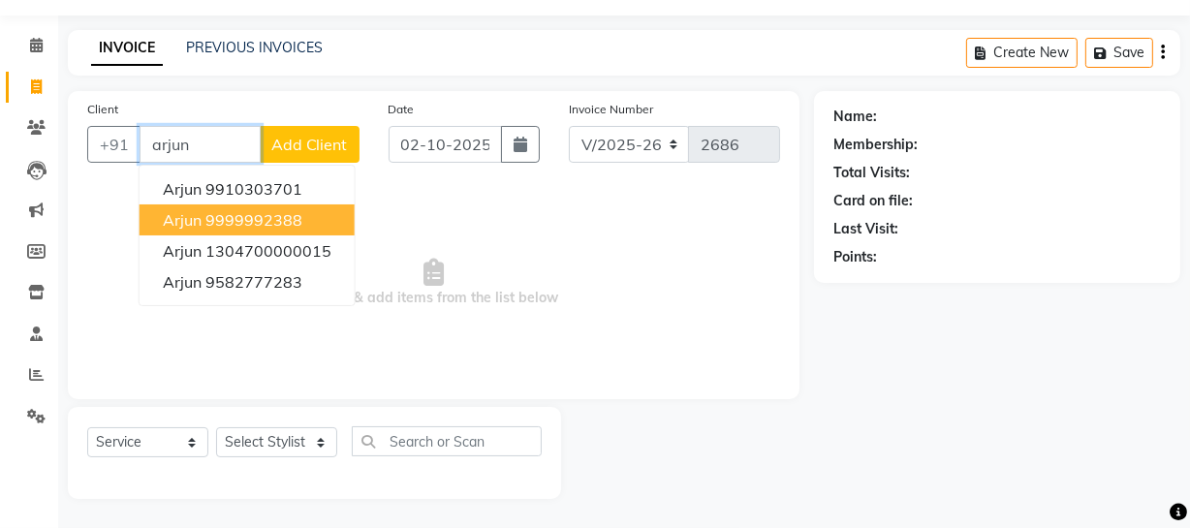
click at [259, 220] on ngb-highlight "9999992388" at bounding box center [253, 219] width 97 height 19
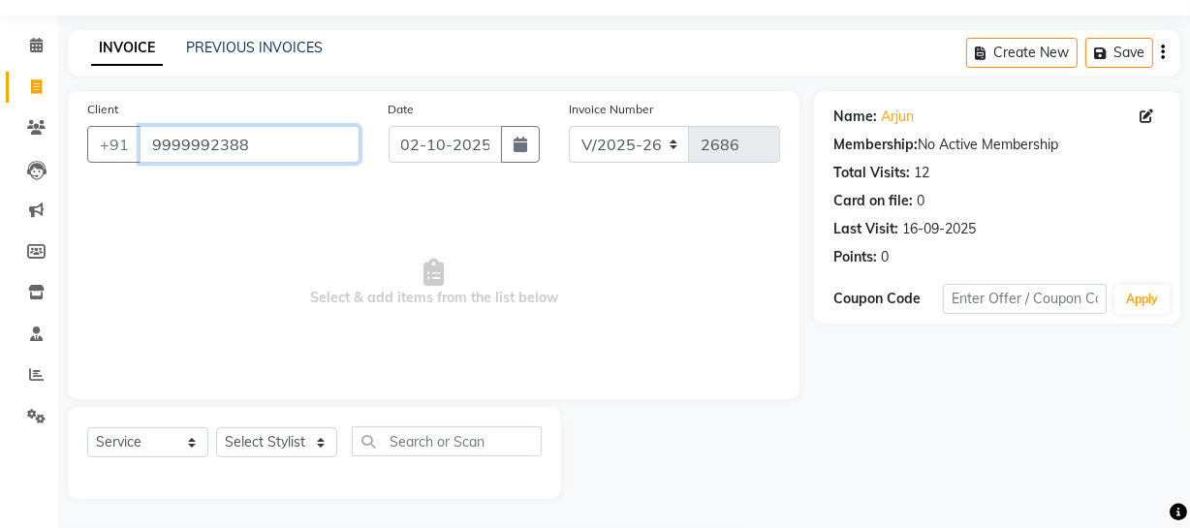
click at [270, 146] on input "9999992388" at bounding box center [249, 144] width 220 height 37
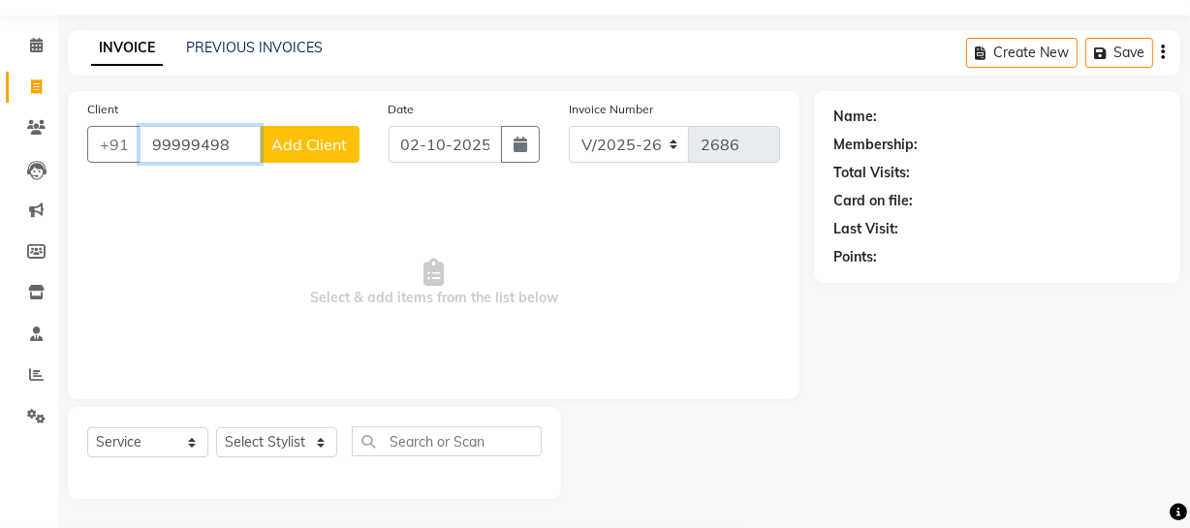
click at [169, 139] on input "99999498" at bounding box center [199, 144] width 121 height 37
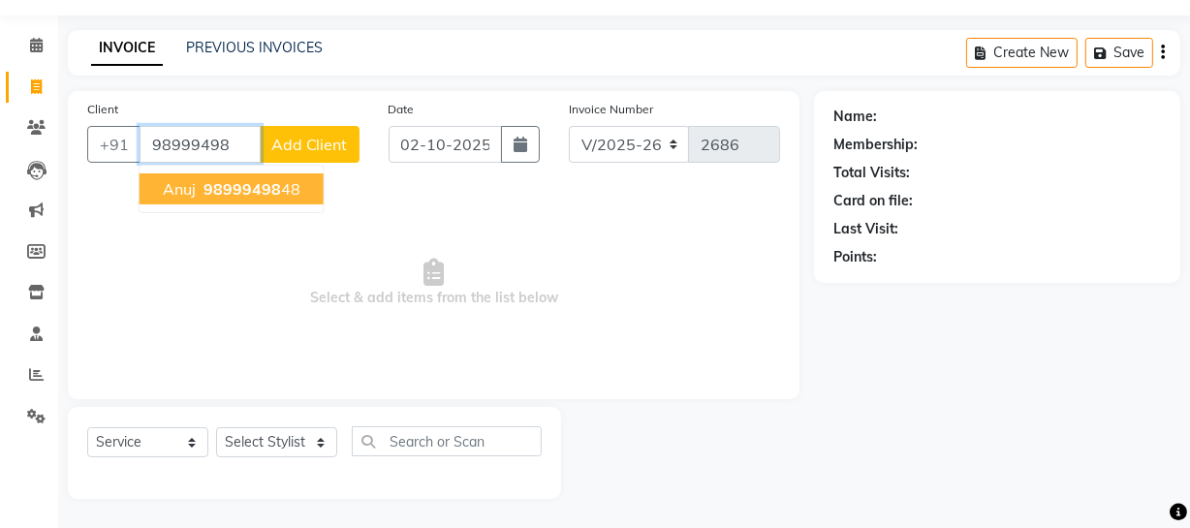
click at [194, 194] on span "anuj" at bounding box center [179, 188] width 33 height 19
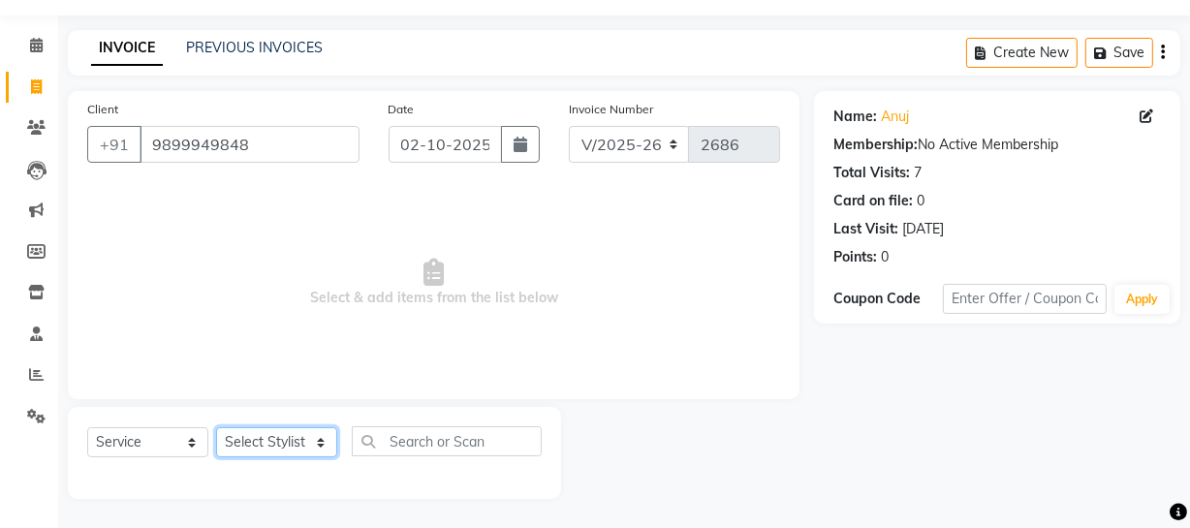
click at [272, 438] on select "Select Stylist [PERSON_NAME] [PERSON_NAME] House Sale Jyoti [PERSON_NAME] [PERS…" at bounding box center [276, 442] width 121 height 30
click at [216, 427] on select "Select Stylist [PERSON_NAME] [PERSON_NAME] House Sale Jyoti [PERSON_NAME] [PERS…" at bounding box center [276, 442] width 121 height 30
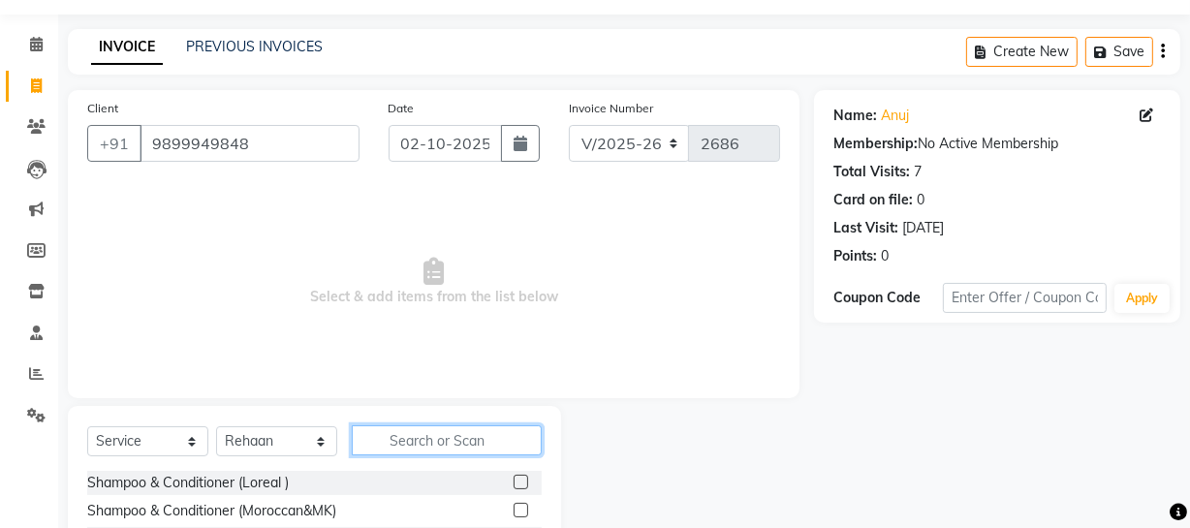
click at [438, 452] on input "text" at bounding box center [447, 440] width 190 height 30
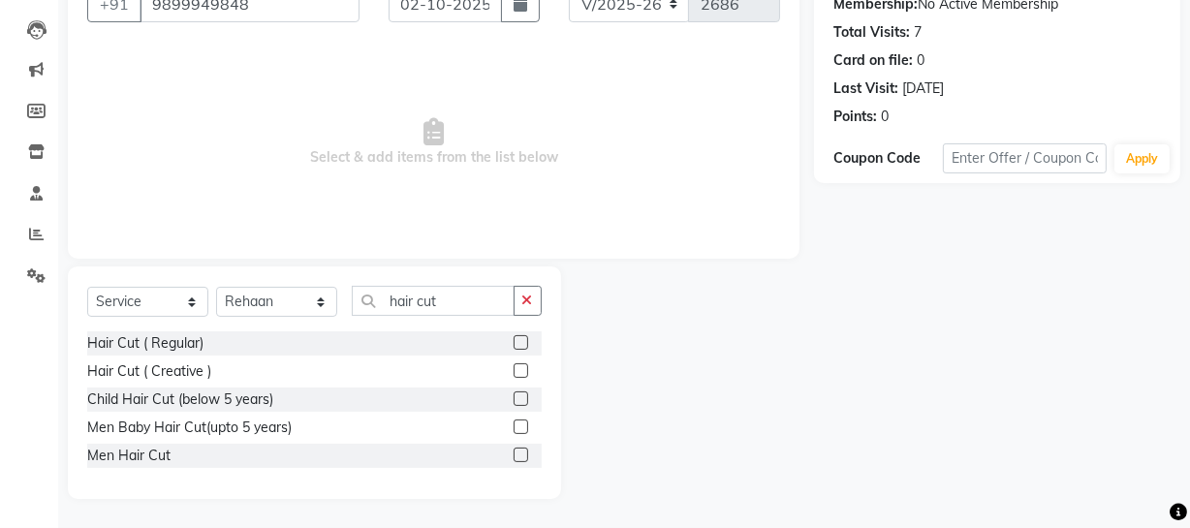
click at [519, 453] on label at bounding box center [520, 455] width 15 height 15
click at [519, 453] on input "checkbox" at bounding box center [519, 455] width 13 height 13
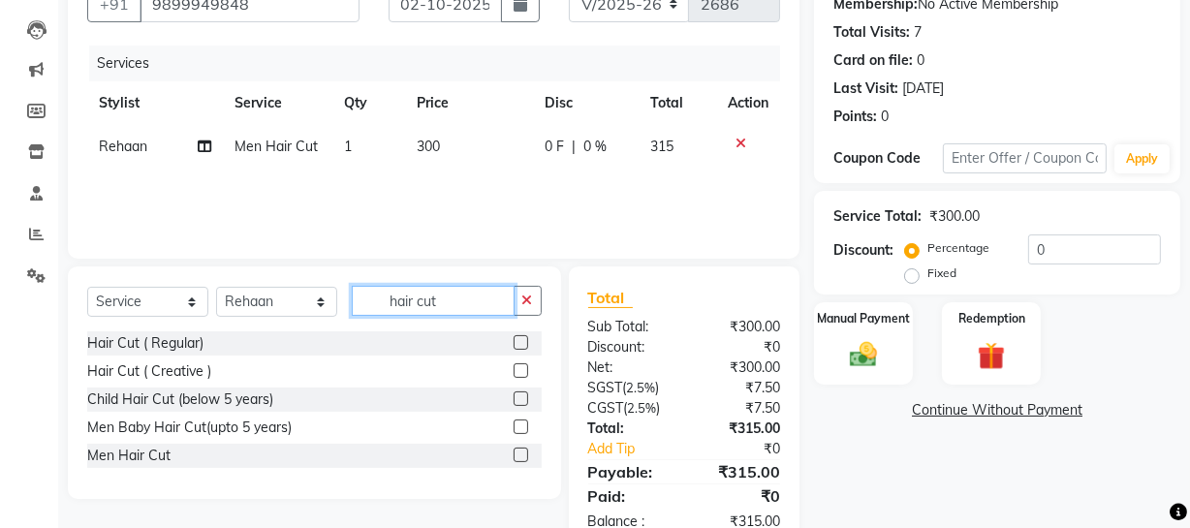
drag, startPoint x: 417, startPoint y: 302, endPoint x: 498, endPoint y: 303, distance: 80.4
click at [498, 303] on input "hair cut" at bounding box center [433, 301] width 163 height 30
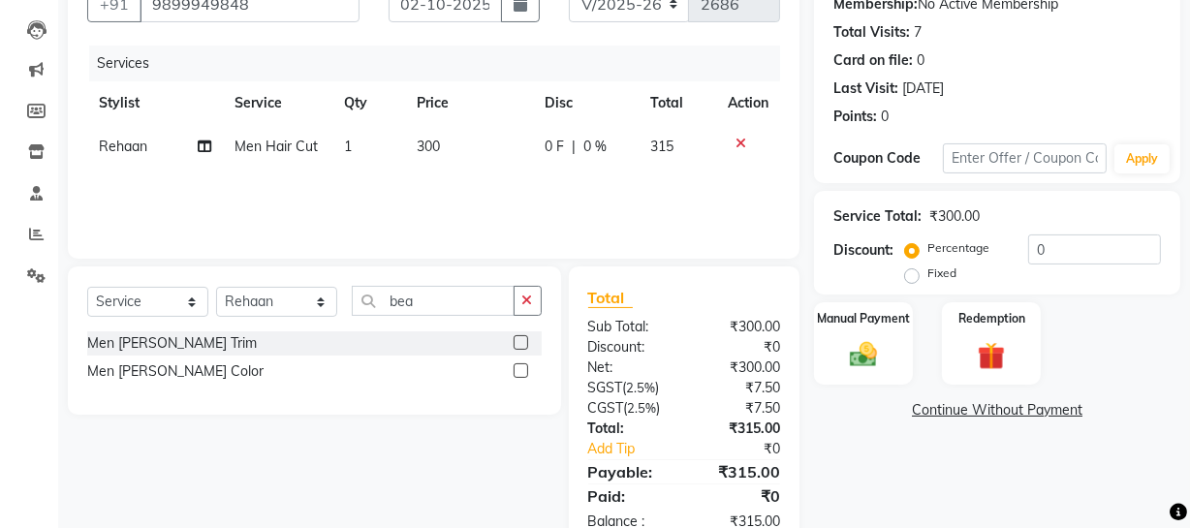
click at [519, 339] on label at bounding box center [520, 342] width 15 height 15
click at [519, 339] on input "checkbox" at bounding box center [519, 343] width 13 height 13
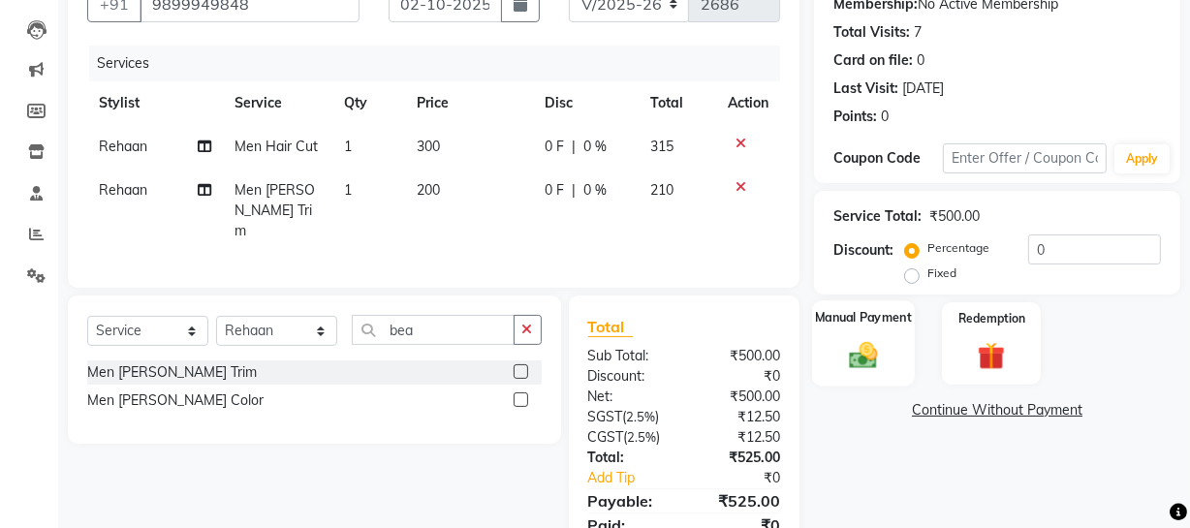
click at [851, 355] on img at bounding box center [863, 354] width 46 height 33
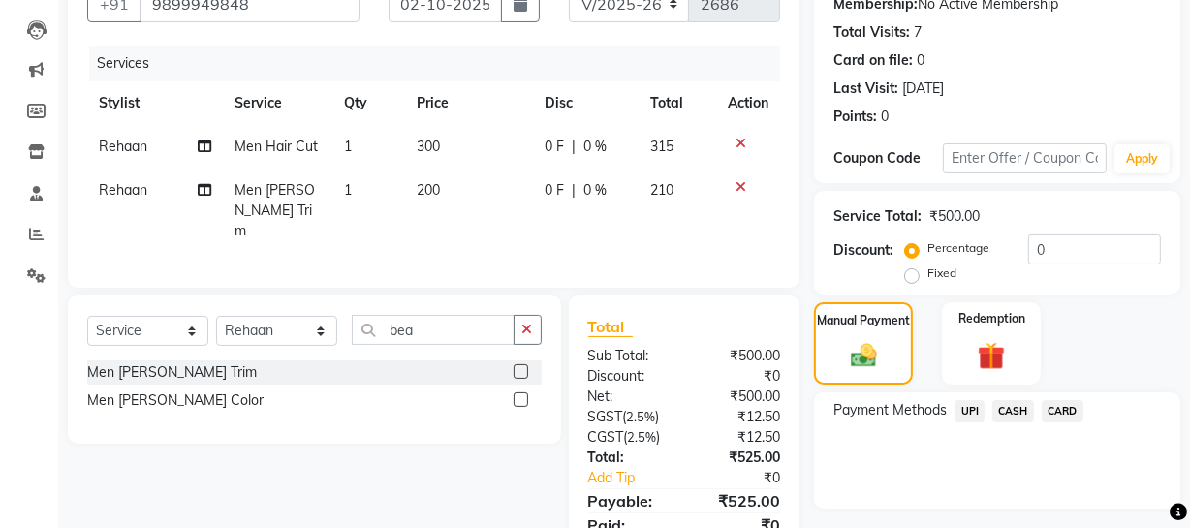
click at [966, 408] on span "UPI" at bounding box center [969, 411] width 30 height 22
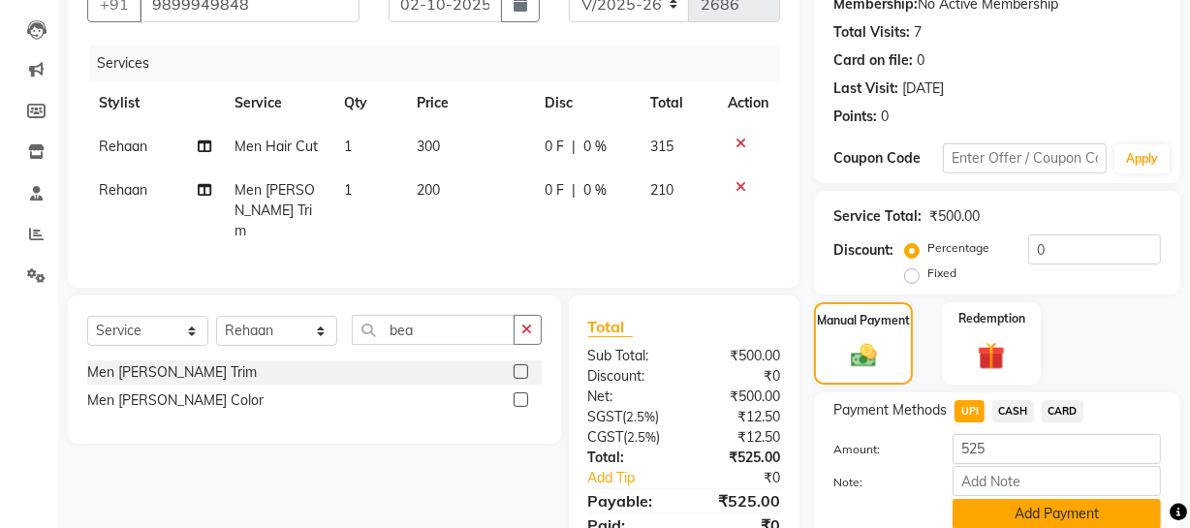
click at [982, 514] on button "Add Payment" at bounding box center [1056, 514] width 208 height 30
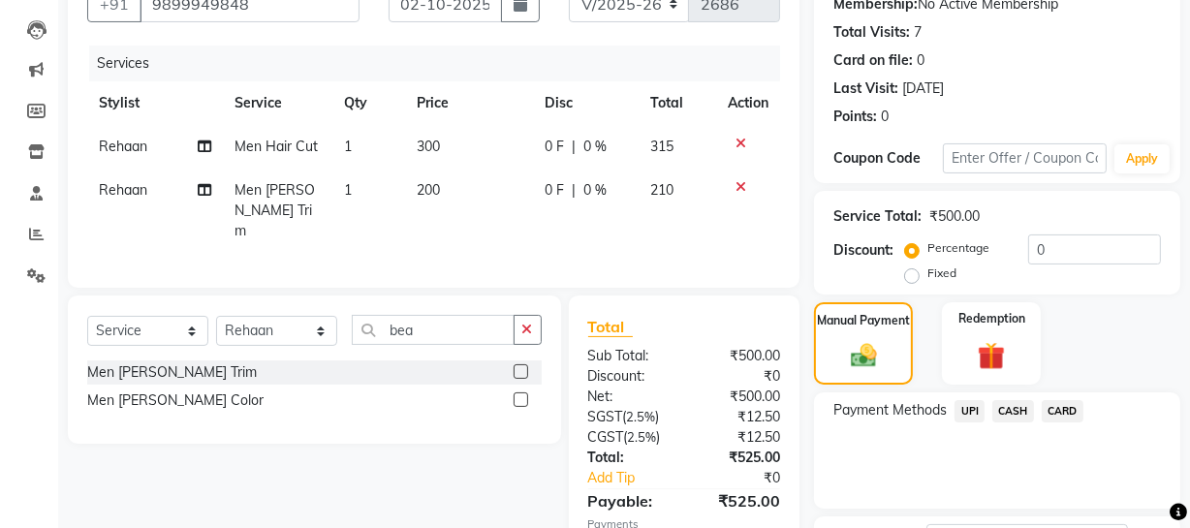
scroll to position [353, 0]
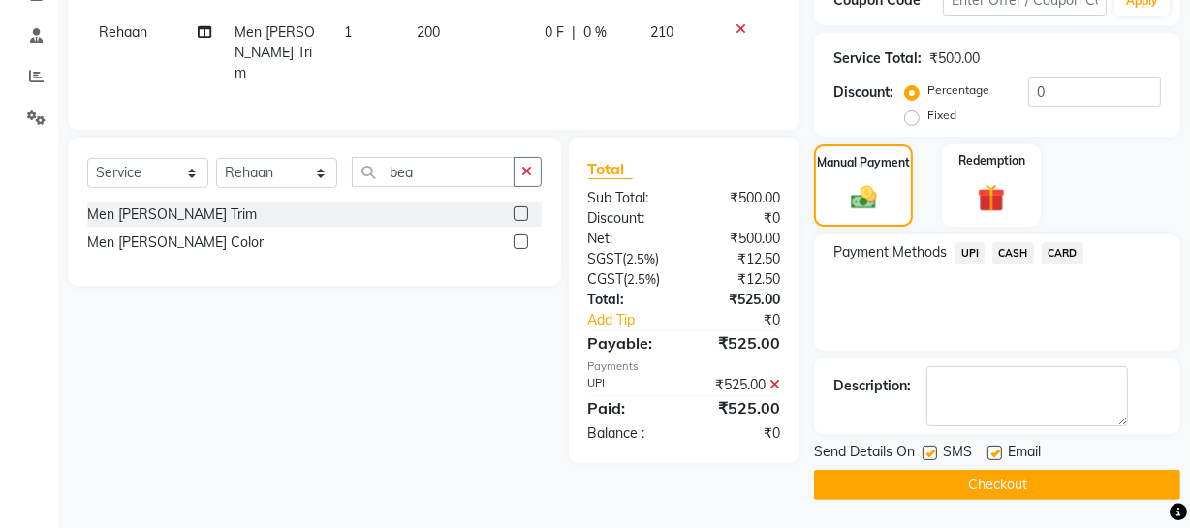
click at [950, 487] on button "Checkout" at bounding box center [997, 485] width 366 height 30
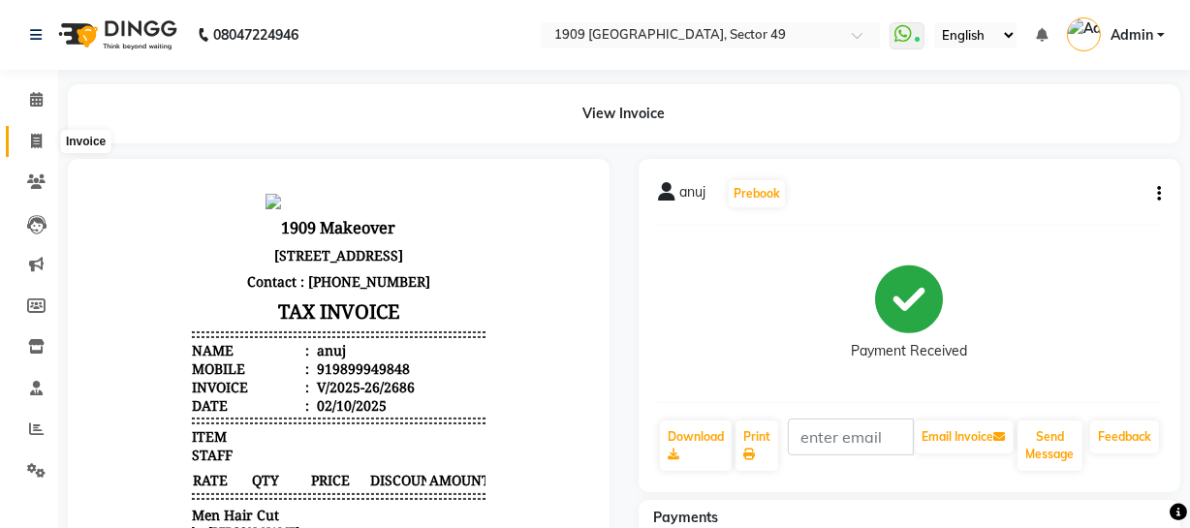
click at [46, 132] on span at bounding box center [36, 142] width 34 height 22
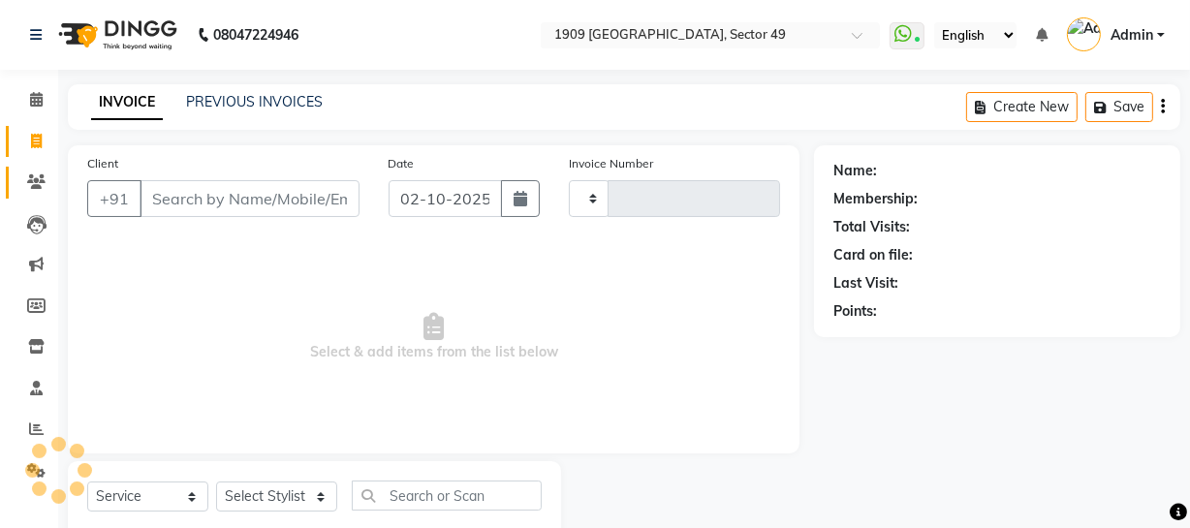
scroll to position [55, 0]
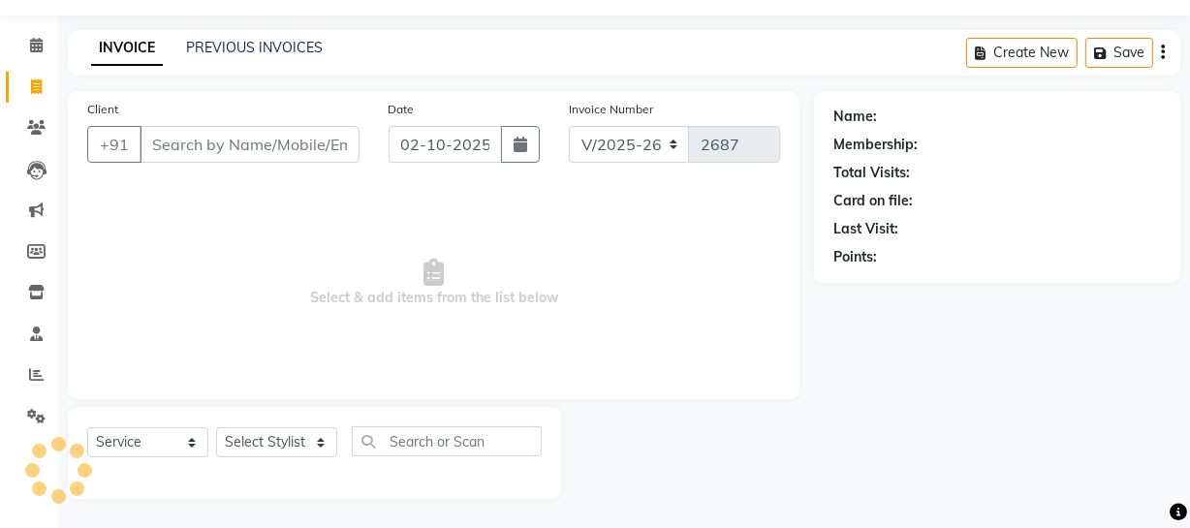
click at [257, 139] on input "Client" at bounding box center [249, 144] width 220 height 37
click at [256, 138] on input "Client" at bounding box center [249, 144] width 220 height 37
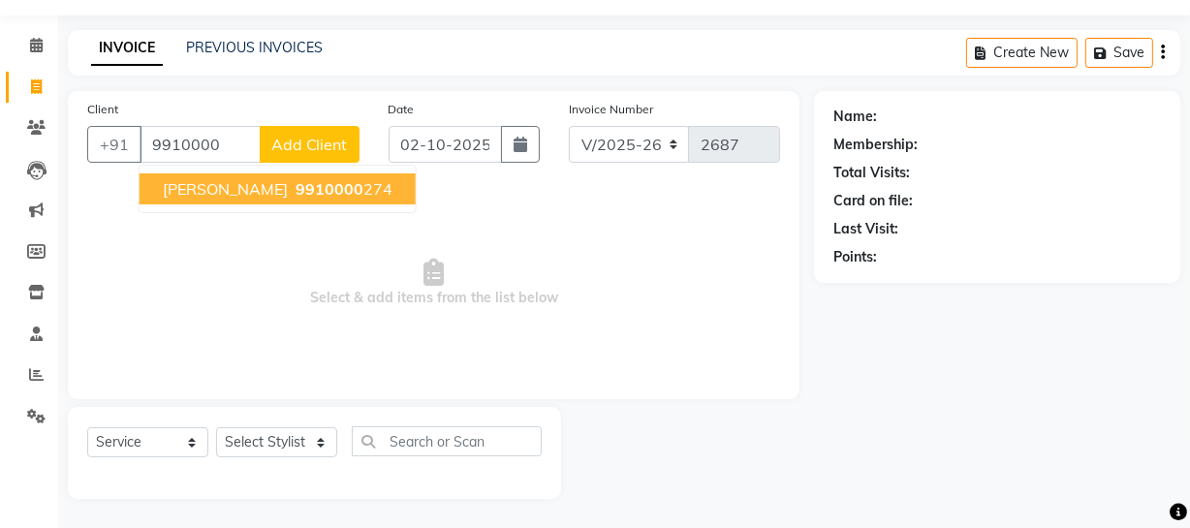
click at [295, 194] on span "9910000" at bounding box center [329, 188] width 68 height 19
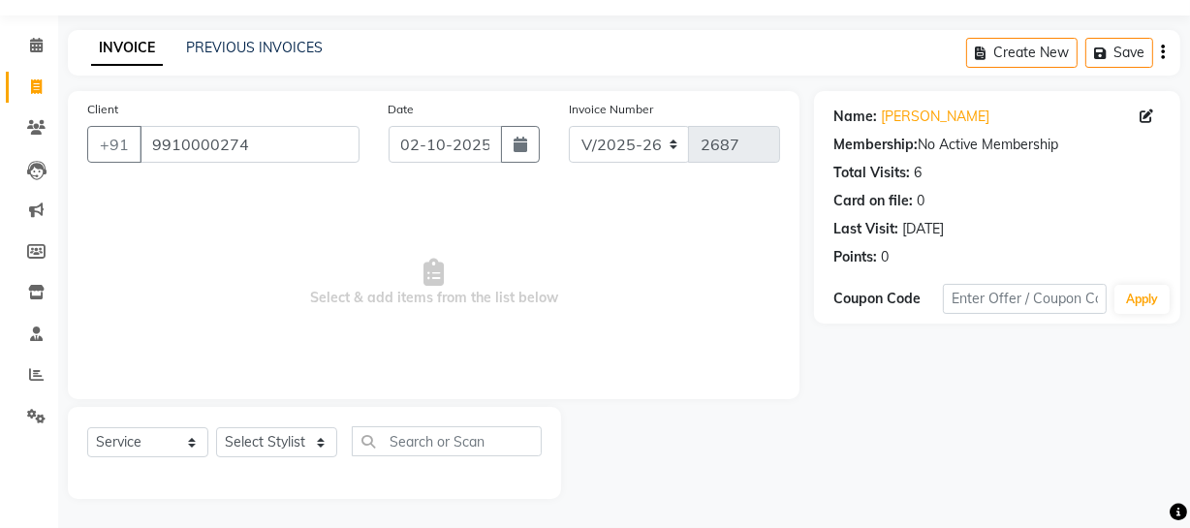
click at [278, 275] on span "Select & add items from the list below" at bounding box center [433, 283] width 693 height 194
click at [320, 448] on select "Select Stylist [PERSON_NAME] [PERSON_NAME] House Sale Jyoti [PERSON_NAME] [PERS…" at bounding box center [276, 442] width 121 height 30
click at [216, 427] on select "Select Stylist [PERSON_NAME] [PERSON_NAME] House Sale Jyoti [PERSON_NAME] [PERS…" at bounding box center [276, 442] width 121 height 30
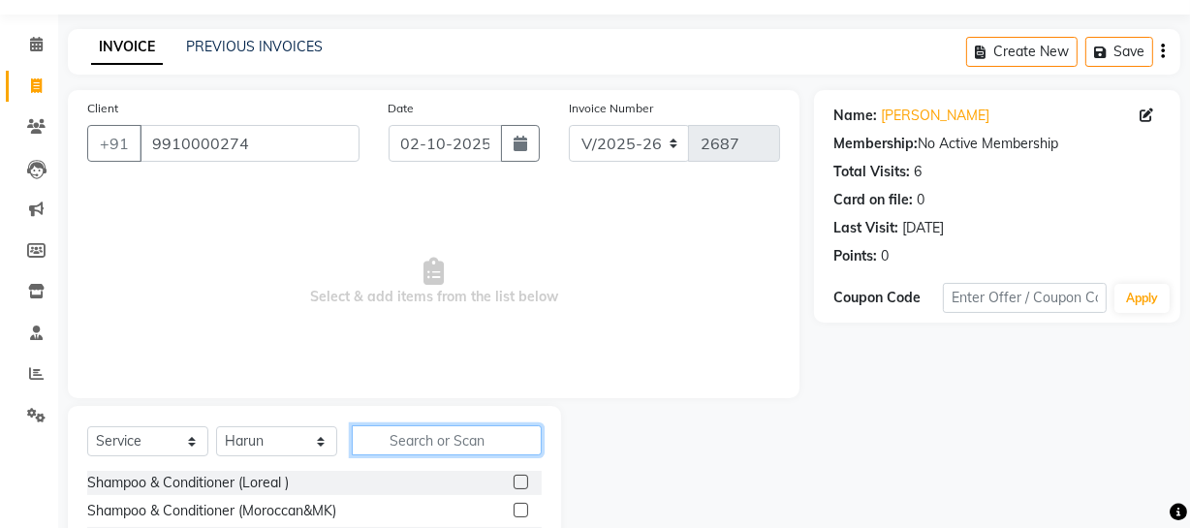
click at [429, 442] on input "text" at bounding box center [447, 440] width 190 height 30
click at [424, 436] on input "text" at bounding box center [447, 440] width 190 height 30
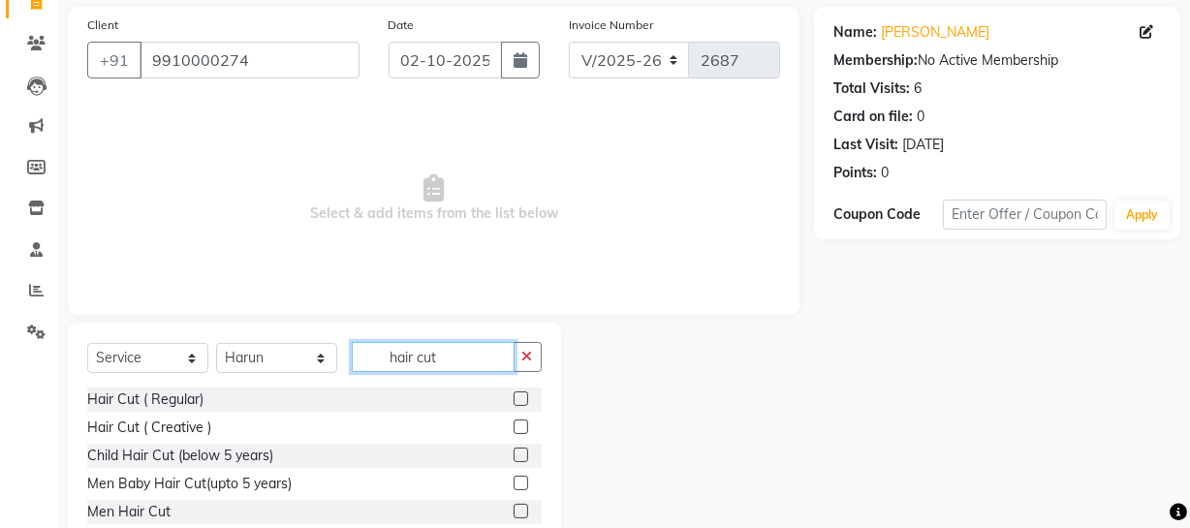
scroll to position [195, 0]
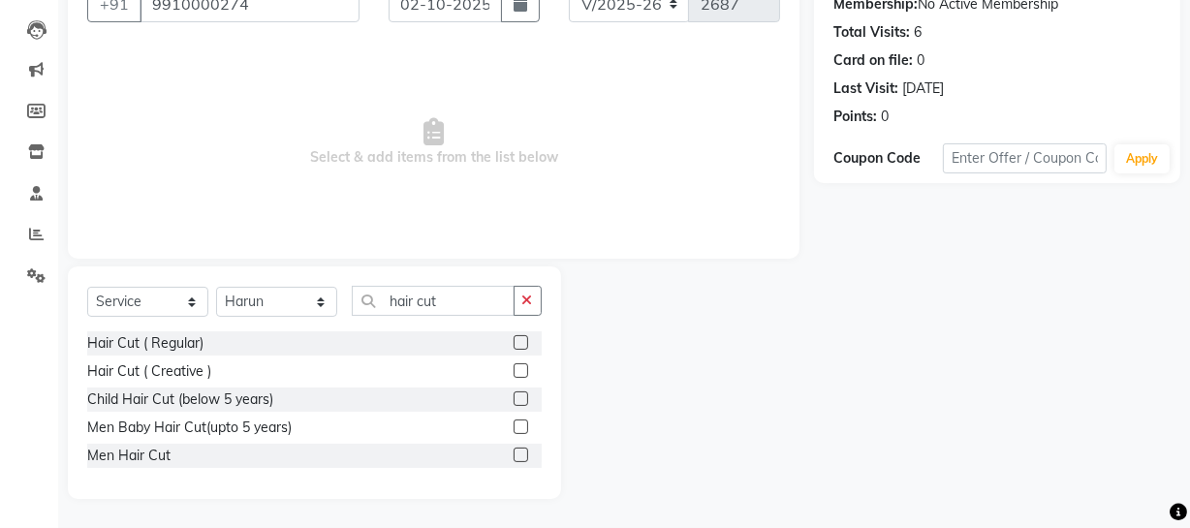
click at [519, 454] on label at bounding box center [520, 455] width 15 height 15
click at [519, 454] on input "checkbox" at bounding box center [519, 455] width 13 height 13
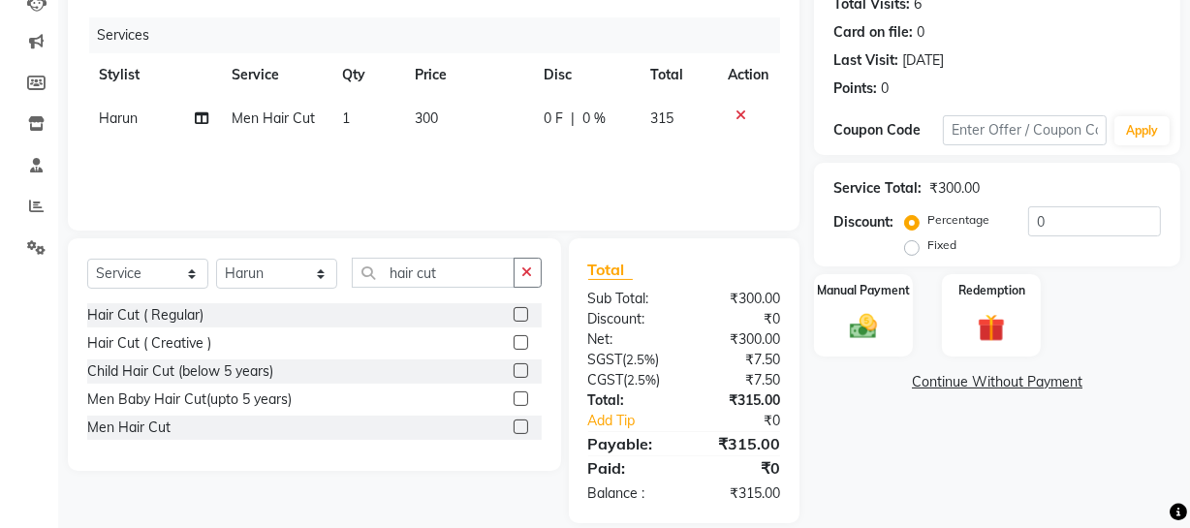
scroll to position [248, 0]
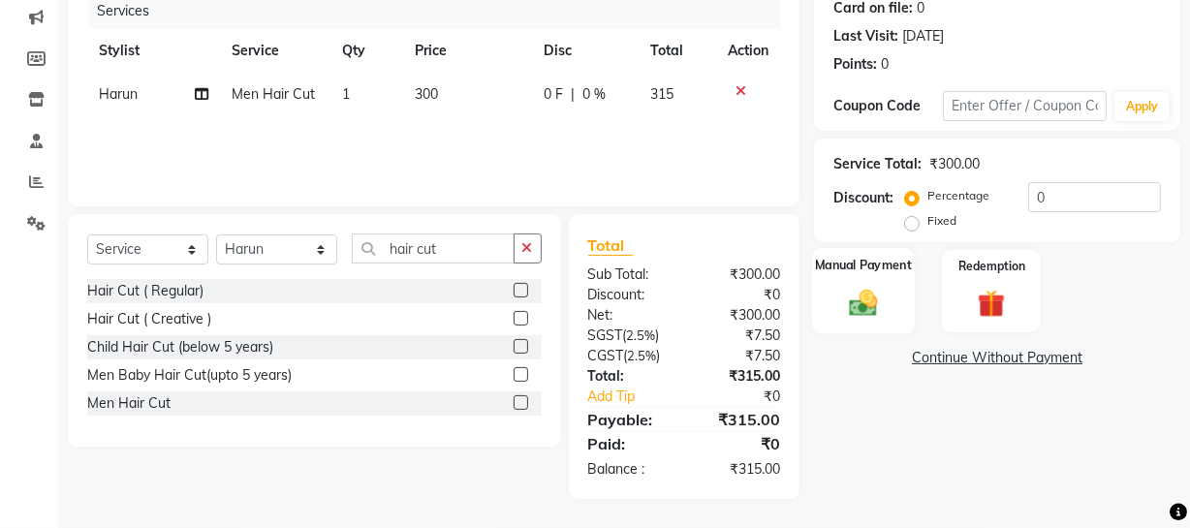
click at [891, 325] on div "Manual Payment" at bounding box center [863, 291] width 103 height 86
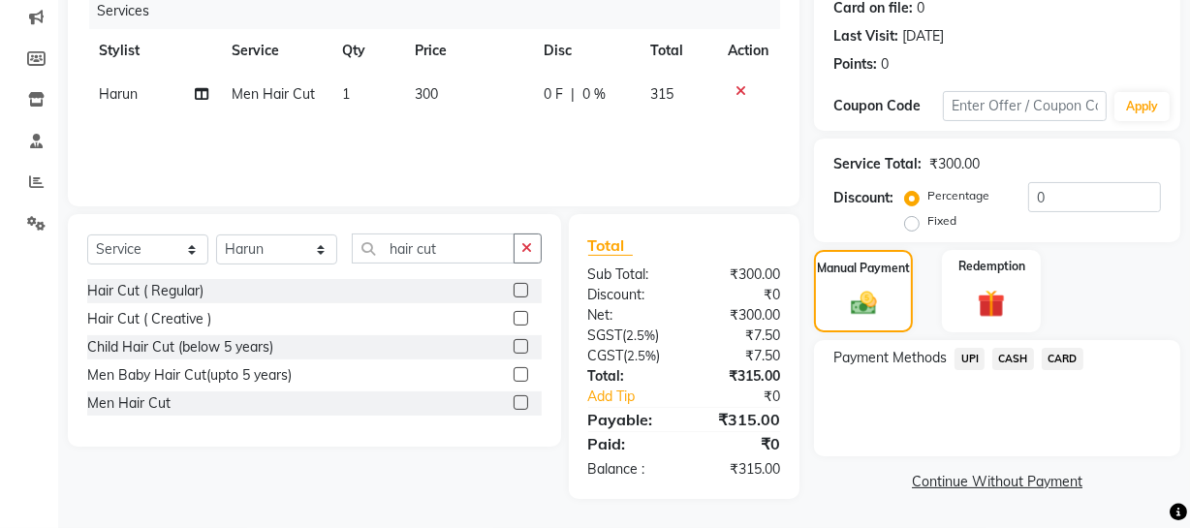
click at [974, 360] on span "UPI" at bounding box center [969, 359] width 30 height 22
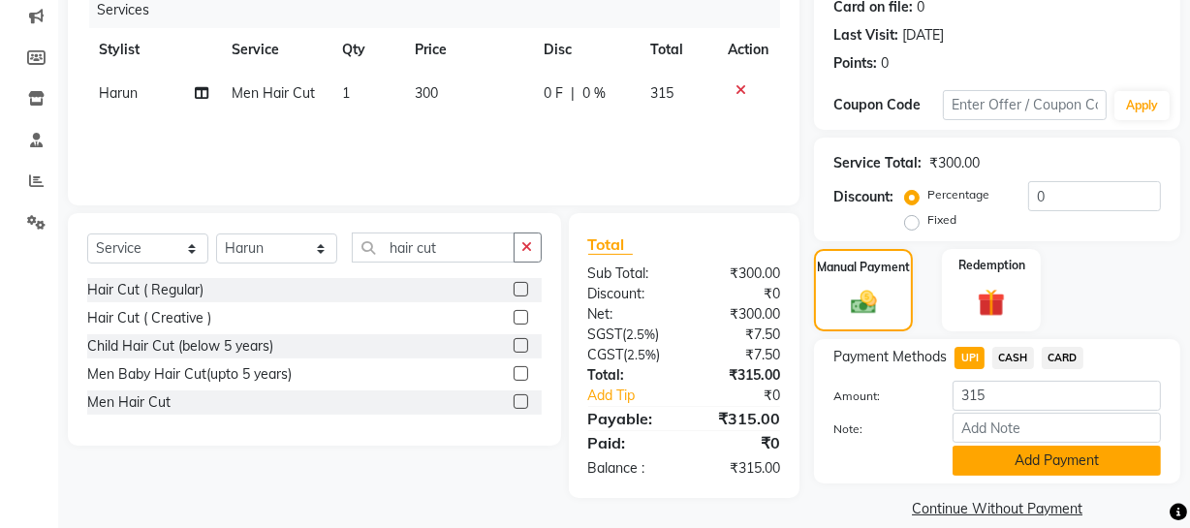
click at [1074, 465] on button "Add Payment" at bounding box center [1056, 461] width 208 height 30
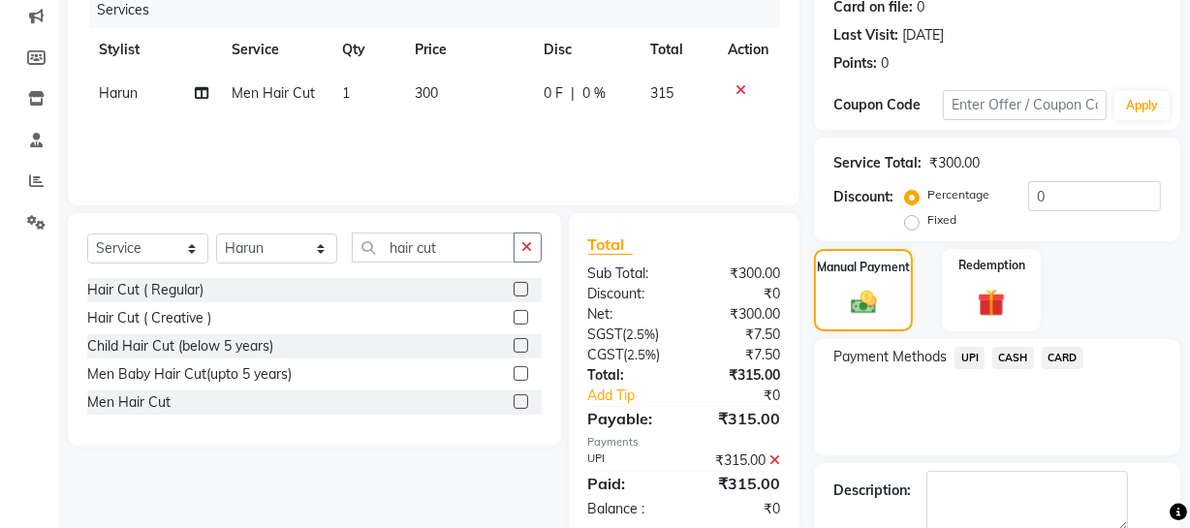
scroll to position [353, 0]
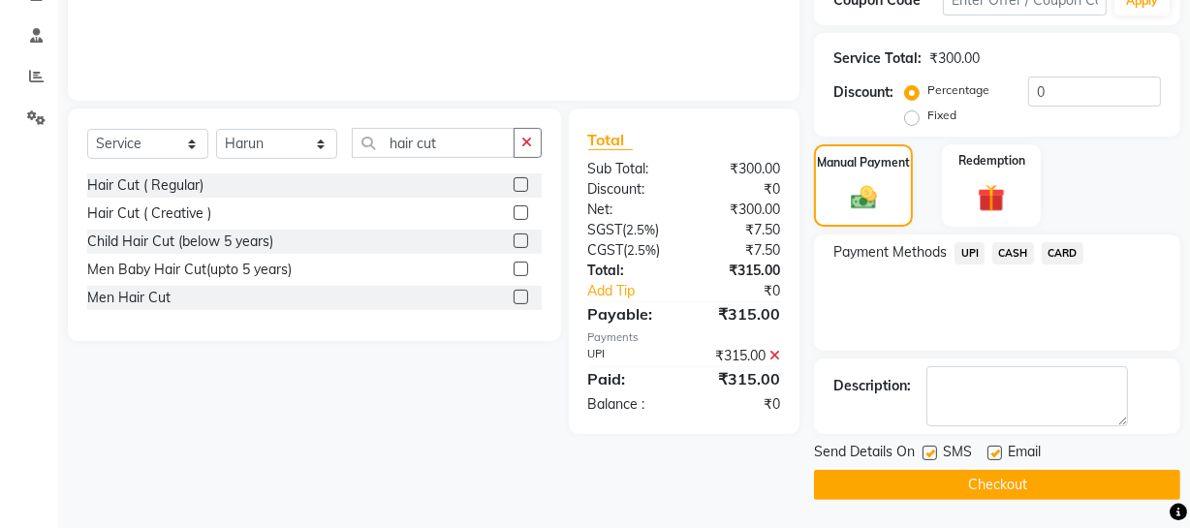
click at [1048, 490] on button "Checkout" at bounding box center [997, 485] width 366 height 30
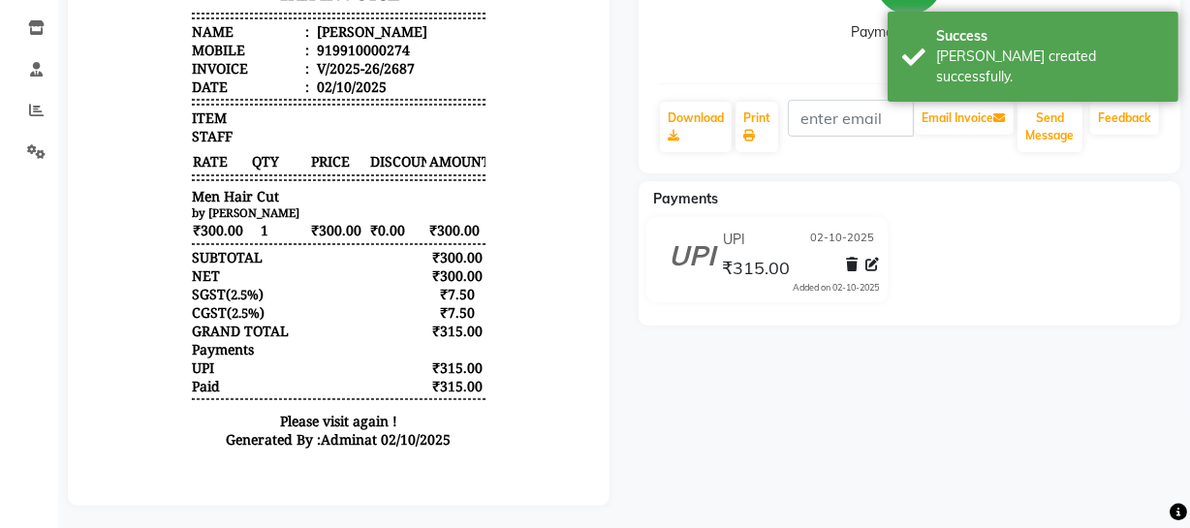
scroll to position [339, 0]
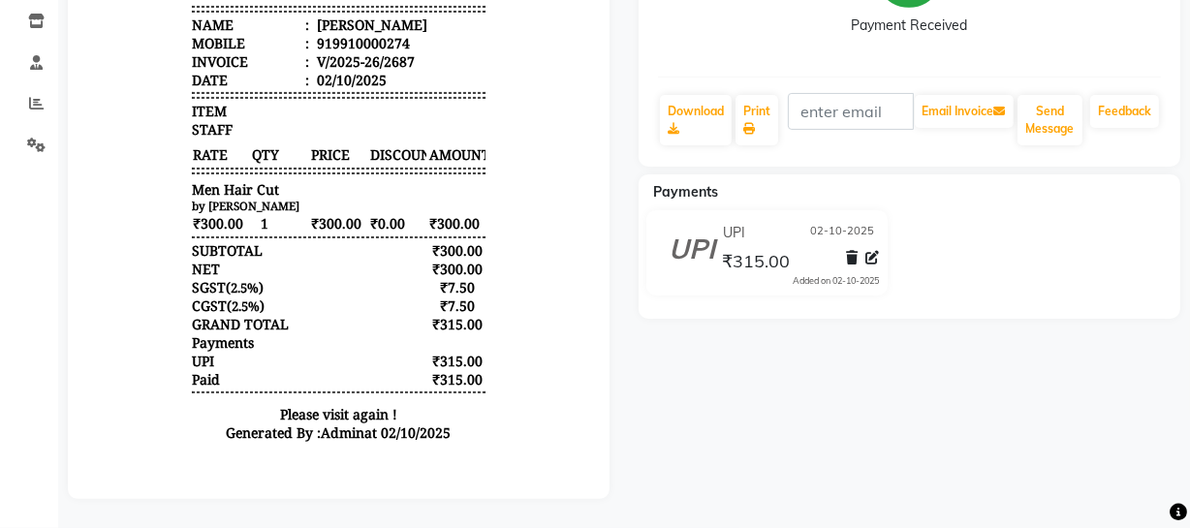
click at [1105, 466] on div "[PERSON_NAME] Prebook Payment Received Download Print Email Invoice Send Messag…" at bounding box center [909, 165] width 571 height 665
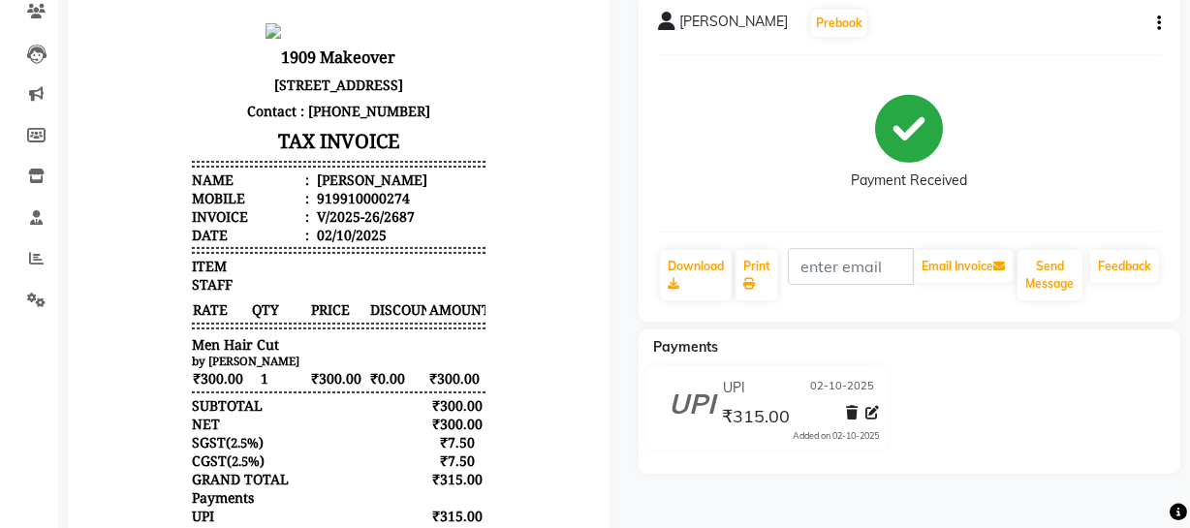
scroll to position [0, 0]
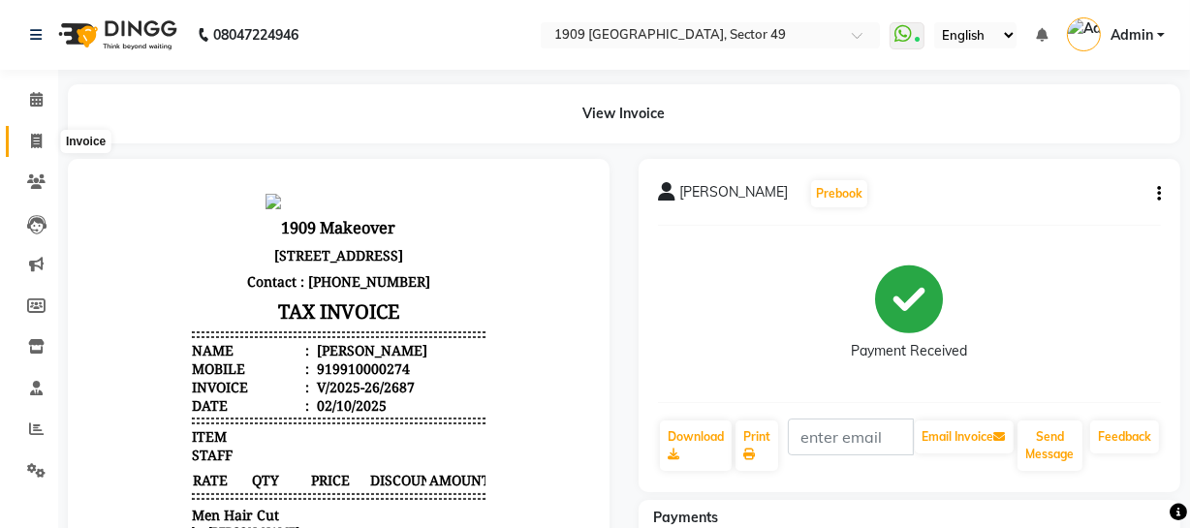
click at [31, 137] on icon at bounding box center [36, 141] width 11 height 15
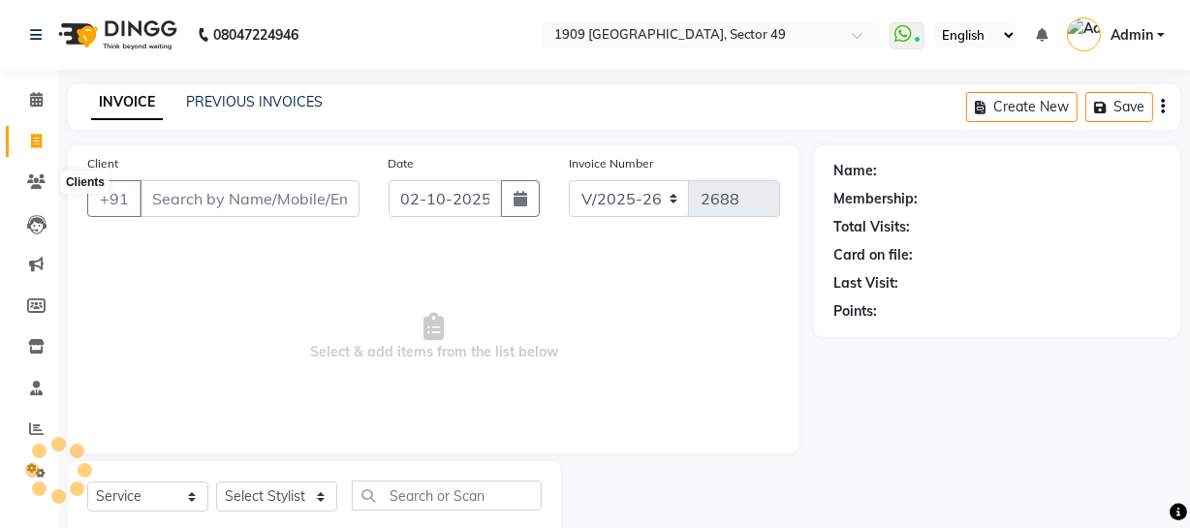
scroll to position [55, 0]
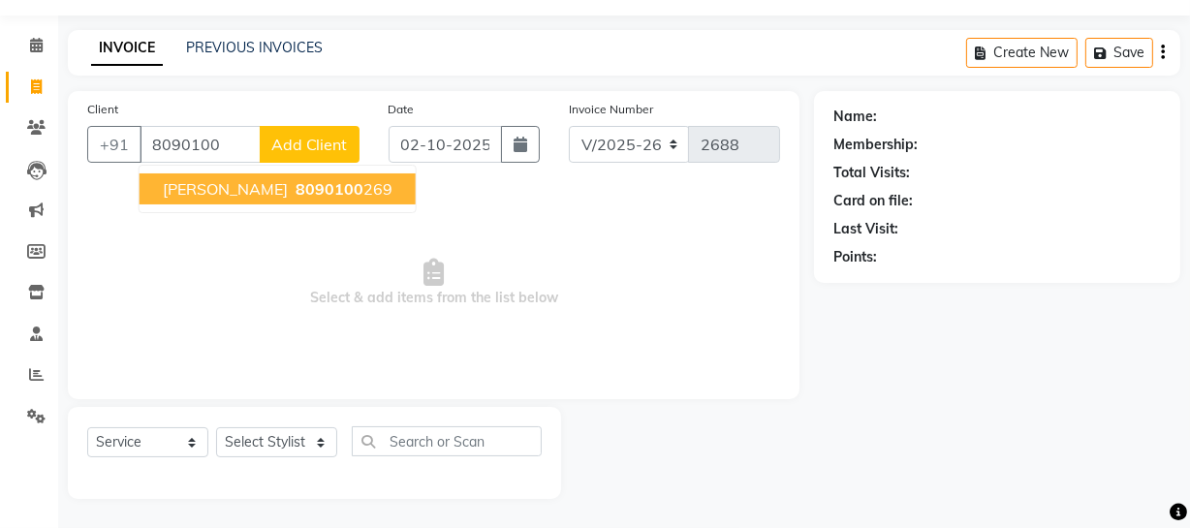
click at [295, 194] on span "8090100" at bounding box center [329, 188] width 68 height 19
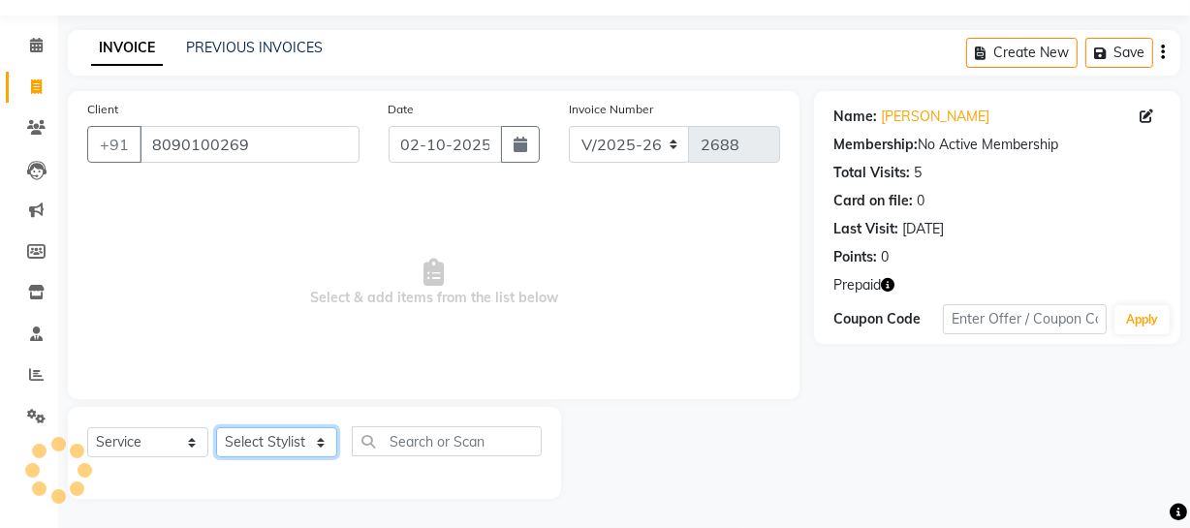
click at [310, 435] on select "Select Stylist [PERSON_NAME] [PERSON_NAME] House Sale Jyoti [PERSON_NAME] [PERS…" at bounding box center [276, 442] width 121 height 30
click at [216, 427] on select "Select Stylist [PERSON_NAME] [PERSON_NAME] House Sale Jyoti [PERSON_NAME] [PERS…" at bounding box center [276, 442] width 121 height 30
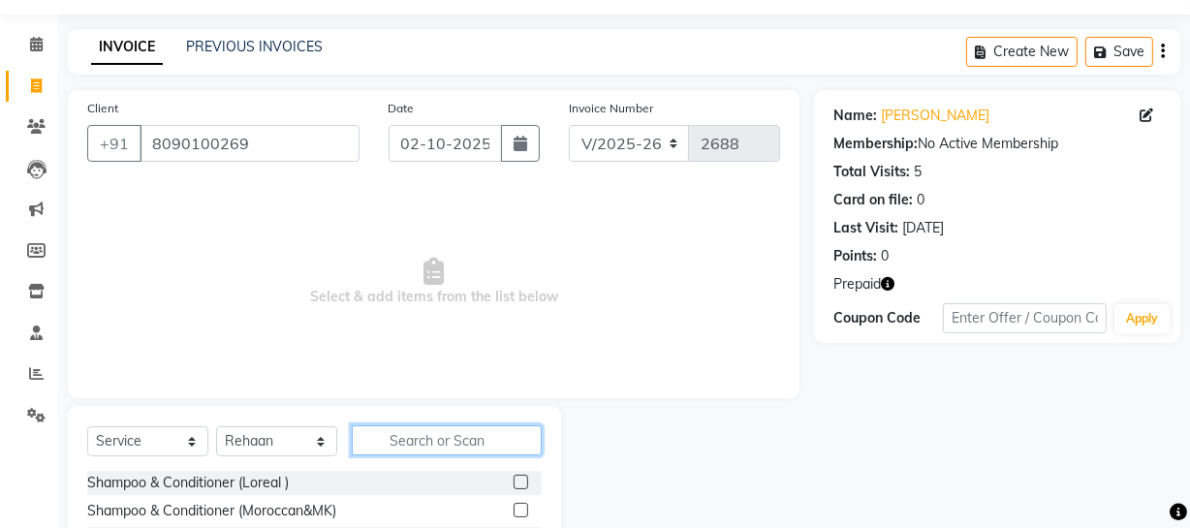
click at [448, 436] on input "text" at bounding box center [447, 440] width 190 height 30
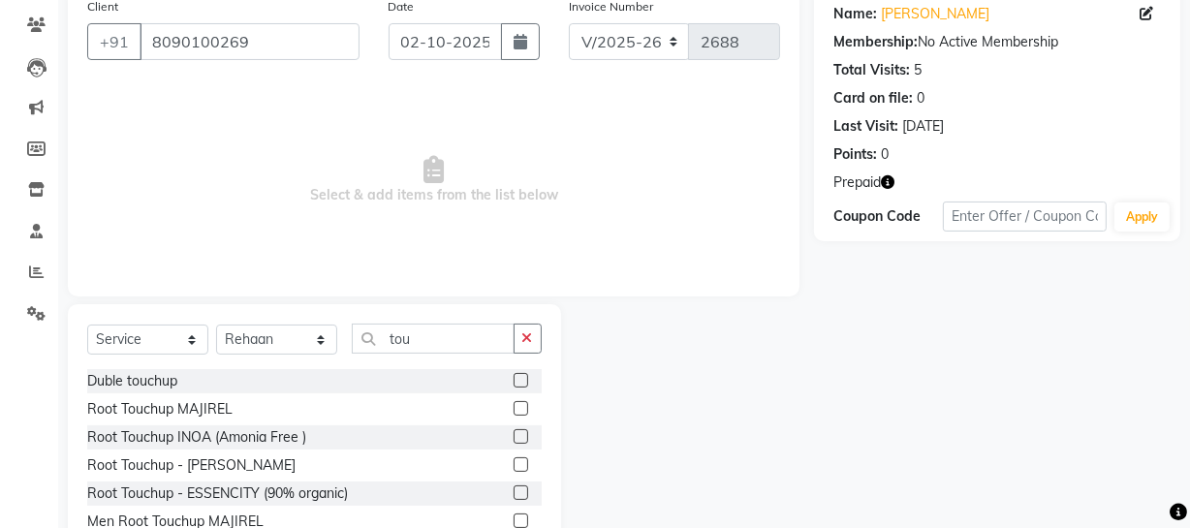
click at [513, 433] on label at bounding box center [520, 436] width 15 height 15
click at [513, 433] on input "checkbox" at bounding box center [519, 437] width 13 height 13
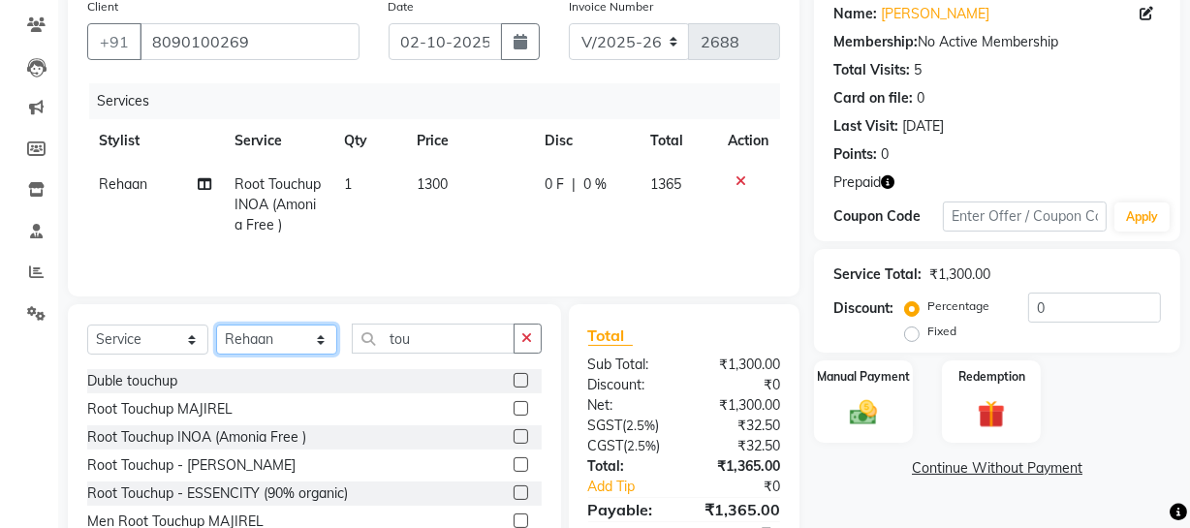
click at [291, 342] on select "Select Stylist [PERSON_NAME] [PERSON_NAME] House Sale Jyoti [PERSON_NAME] [PERS…" at bounding box center [276, 340] width 121 height 30
click at [216, 325] on select "Select Stylist [PERSON_NAME] [PERSON_NAME] House Sale Jyoti [PERSON_NAME] [PERS…" at bounding box center [276, 340] width 121 height 30
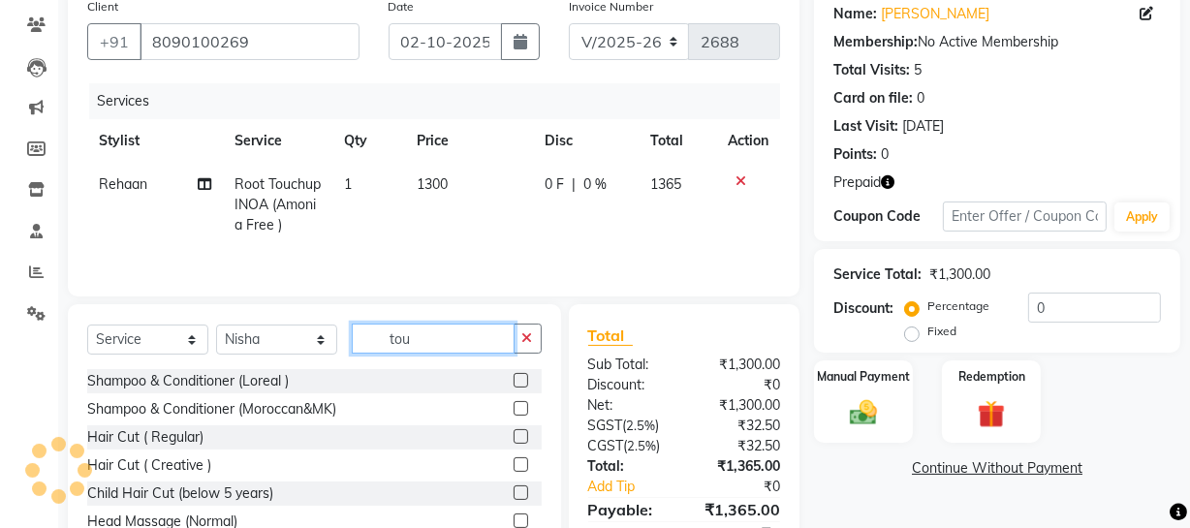
click at [436, 345] on input "tou" at bounding box center [433, 339] width 163 height 30
click at [436, 344] on input "tou" at bounding box center [433, 339] width 163 height 30
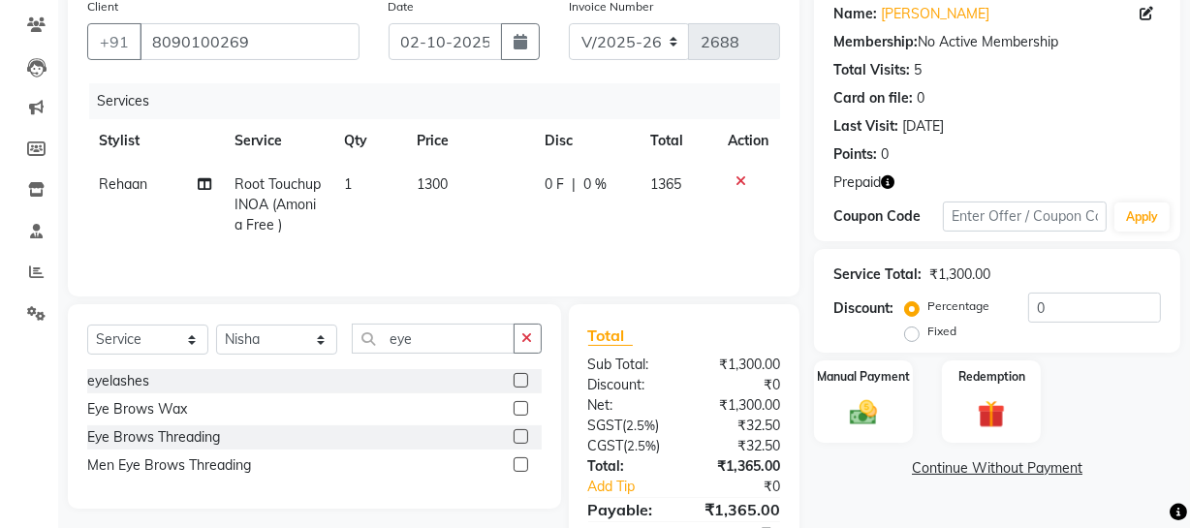
click at [520, 435] on label at bounding box center [520, 436] width 15 height 15
click at [520, 435] on input "checkbox" at bounding box center [519, 437] width 13 height 13
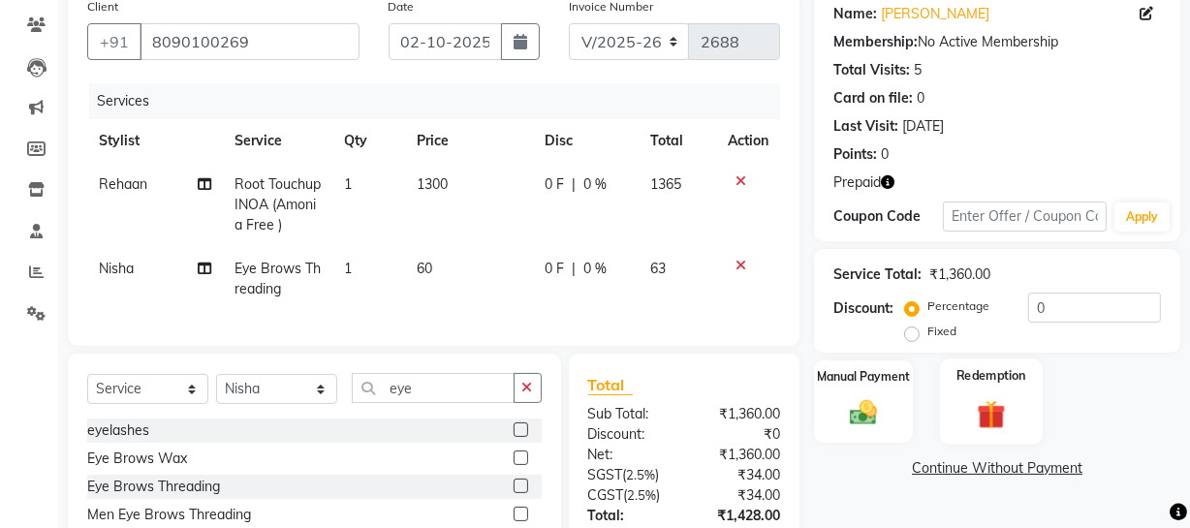
click at [1016, 418] on div "Redemption" at bounding box center [991, 401] width 103 height 86
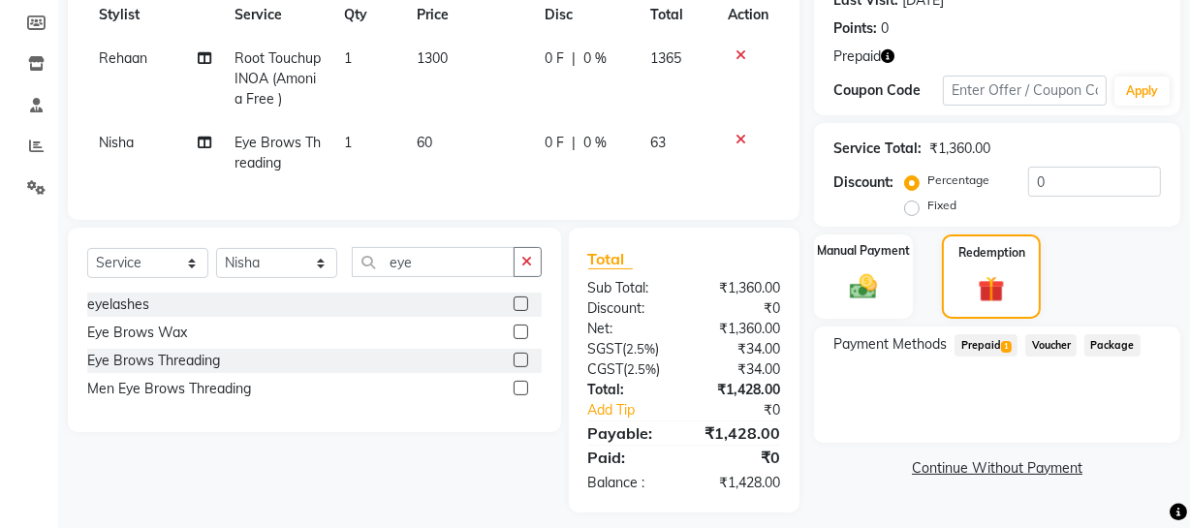
scroll to position [292, 0]
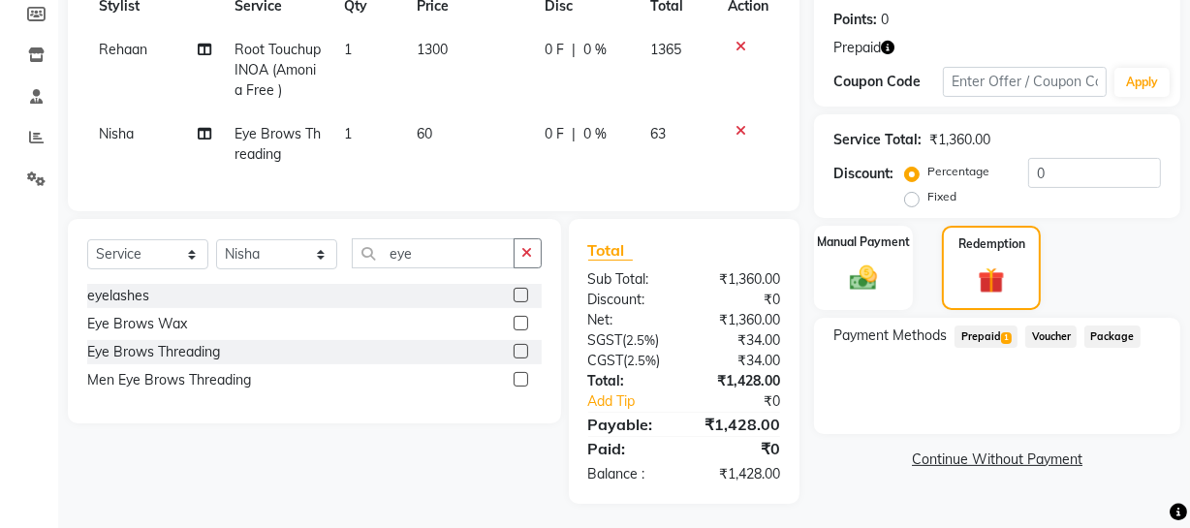
click at [972, 334] on span "Prepaid 1" at bounding box center [985, 336] width 63 height 22
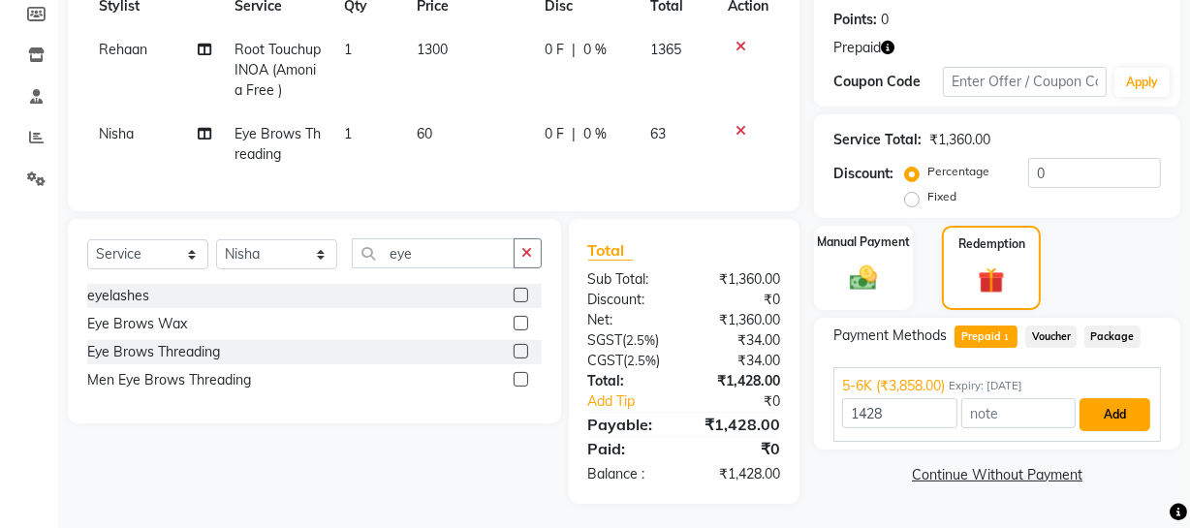
click at [1099, 417] on button "Add" at bounding box center [1114, 414] width 71 height 33
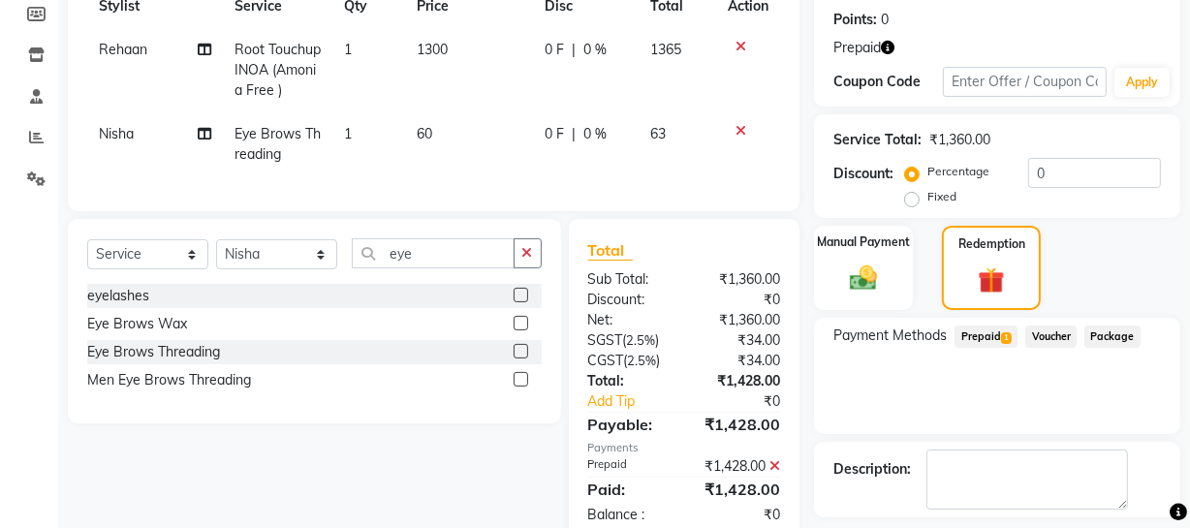
scroll to position [375, 0]
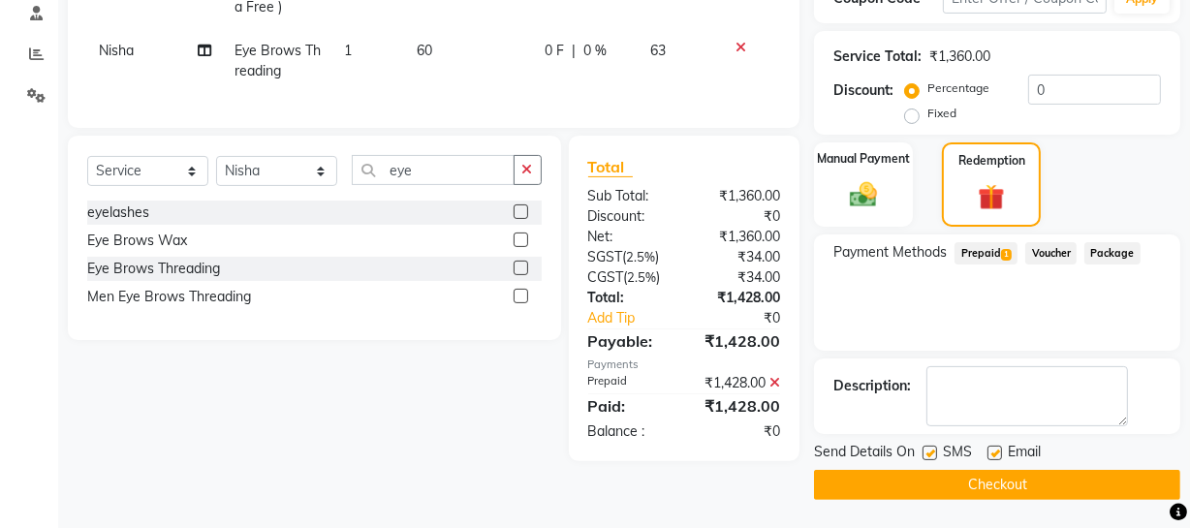
click at [990, 483] on button "Checkout" at bounding box center [997, 485] width 366 height 30
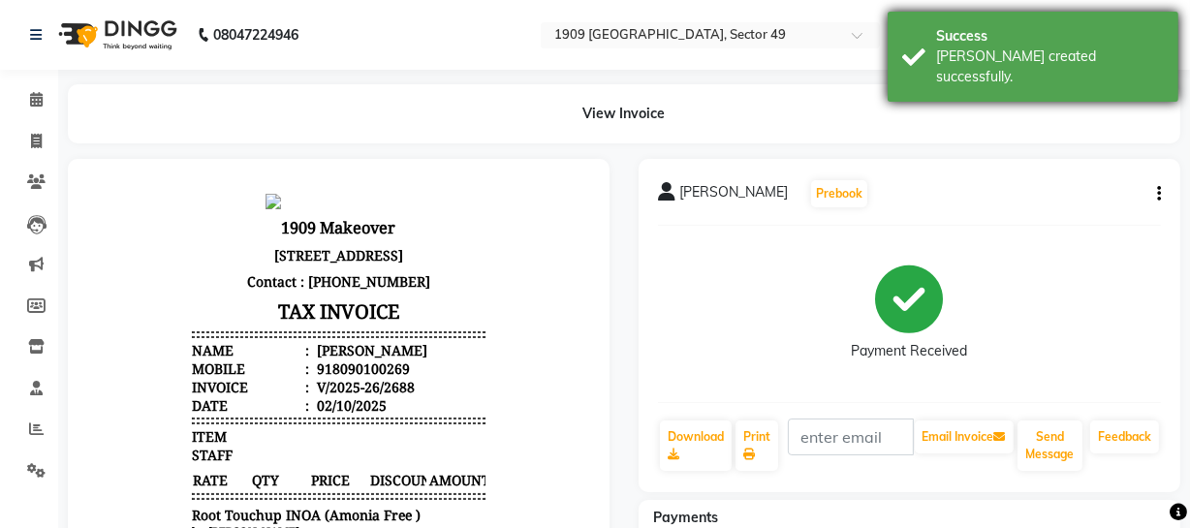
click at [1038, 45] on div "Success" at bounding box center [1050, 36] width 228 height 20
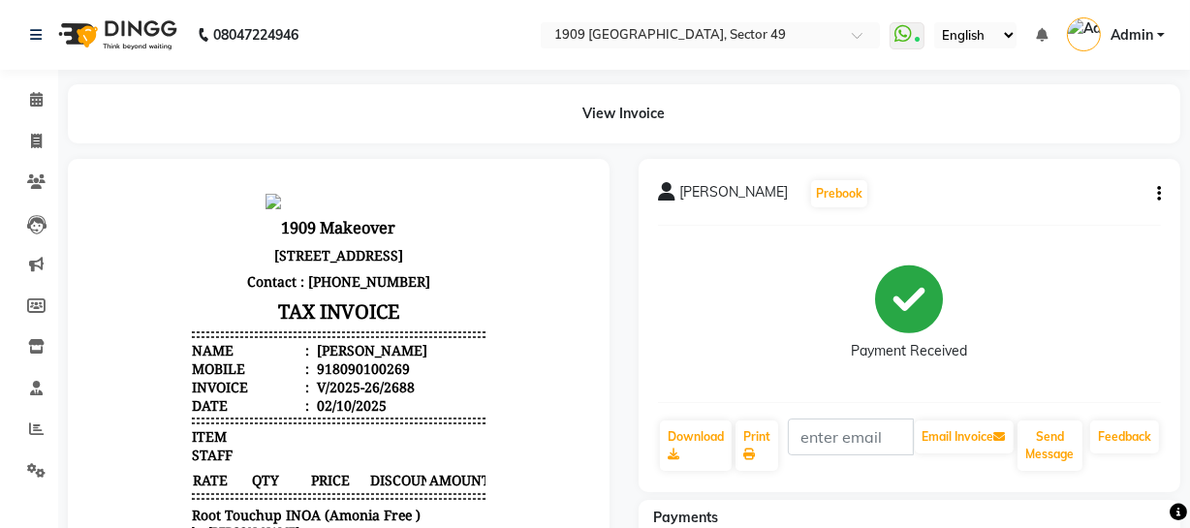
click at [1157, 194] on icon "button" at bounding box center [1159, 194] width 4 height 1
click at [34, 142] on icon at bounding box center [36, 141] width 11 height 15
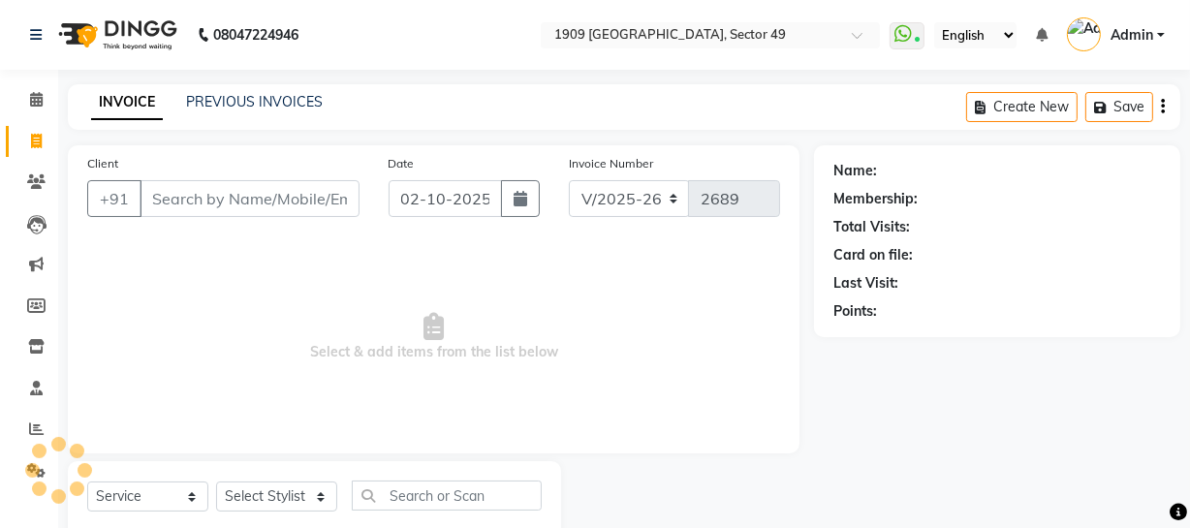
scroll to position [55, 0]
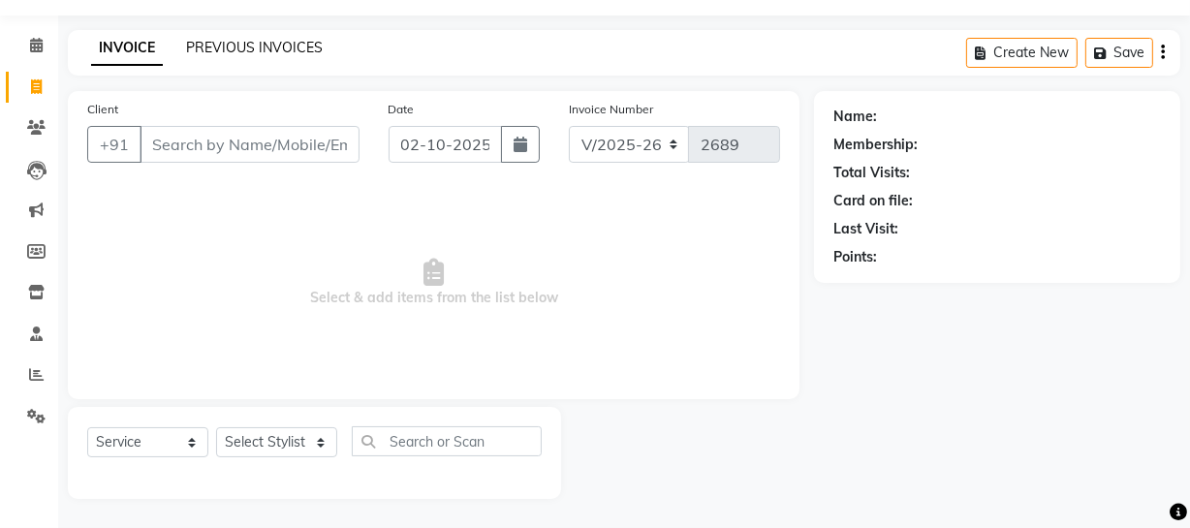
click at [237, 48] on link "PREVIOUS INVOICES" at bounding box center [254, 47] width 137 height 17
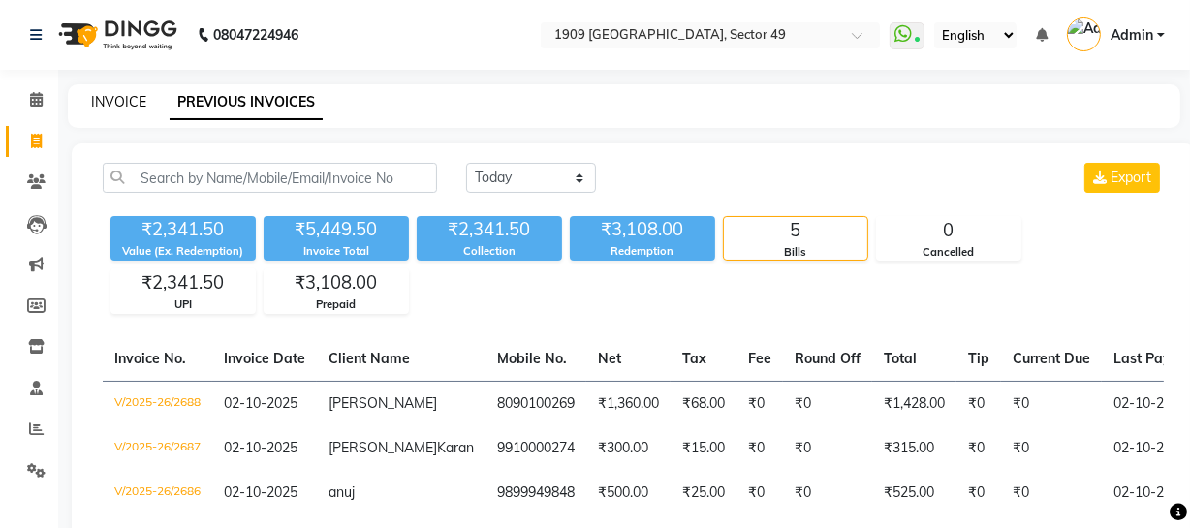
click at [117, 108] on link "INVOICE" at bounding box center [118, 101] width 55 height 17
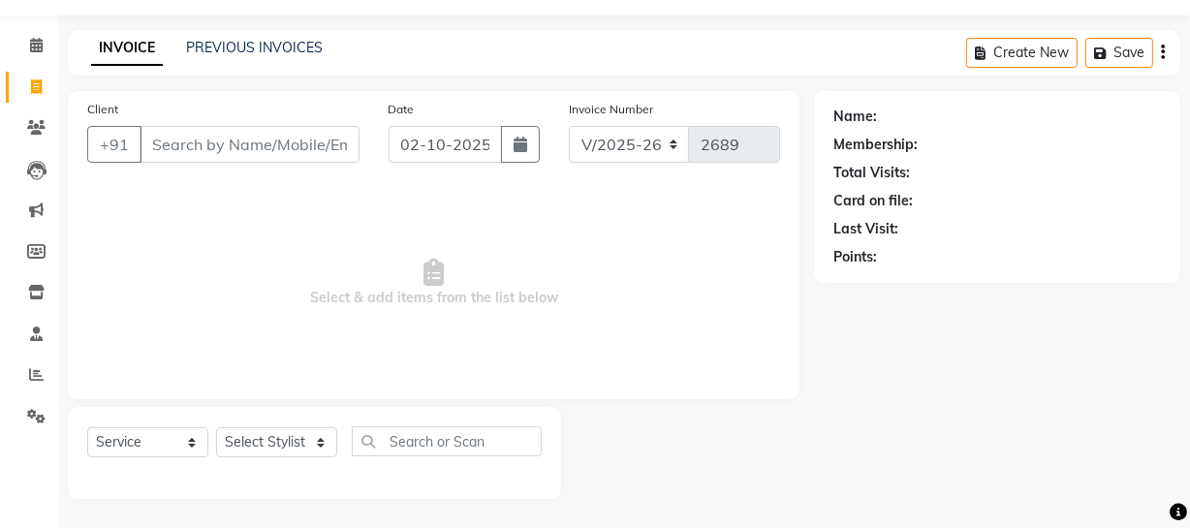
click at [178, 250] on span "Select & add items from the list below" at bounding box center [433, 283] width 693 height 194
click at [197, 151] on input "Client" at bounding box center [249, 144] width 220 height 37
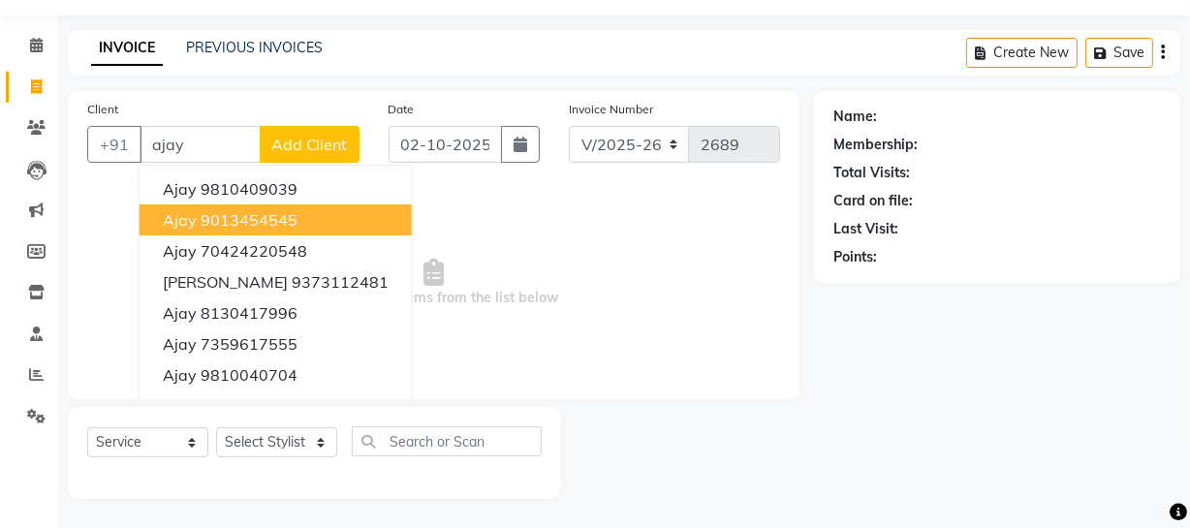
click at [111, 230] on span "Select & add items from the list below" at bounding box center [433, 283] width 693 height 194
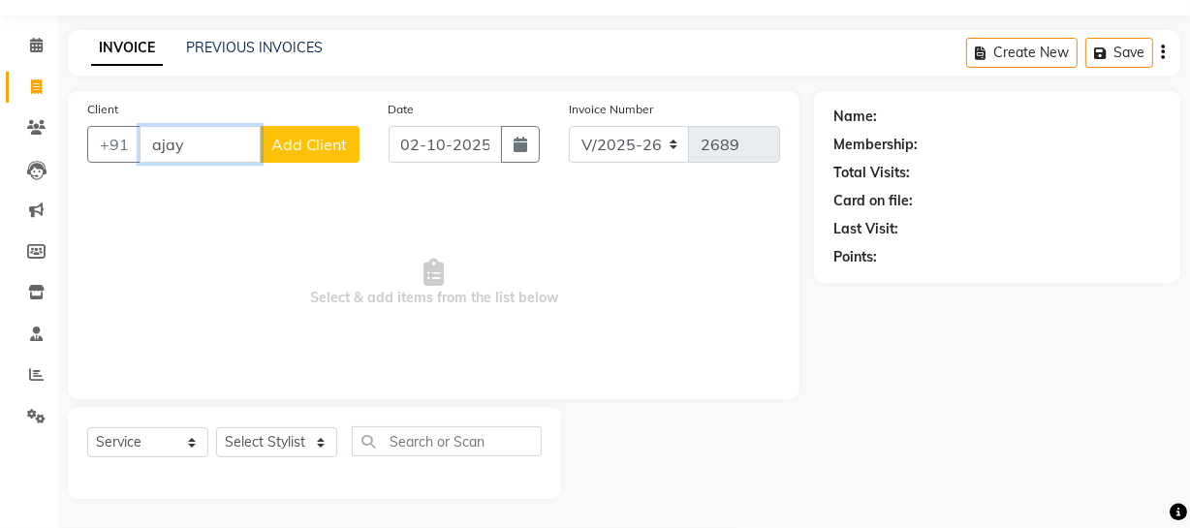
click at [207, 146] on input "ajay" at bounding box center [199, 144] width 121 height 37
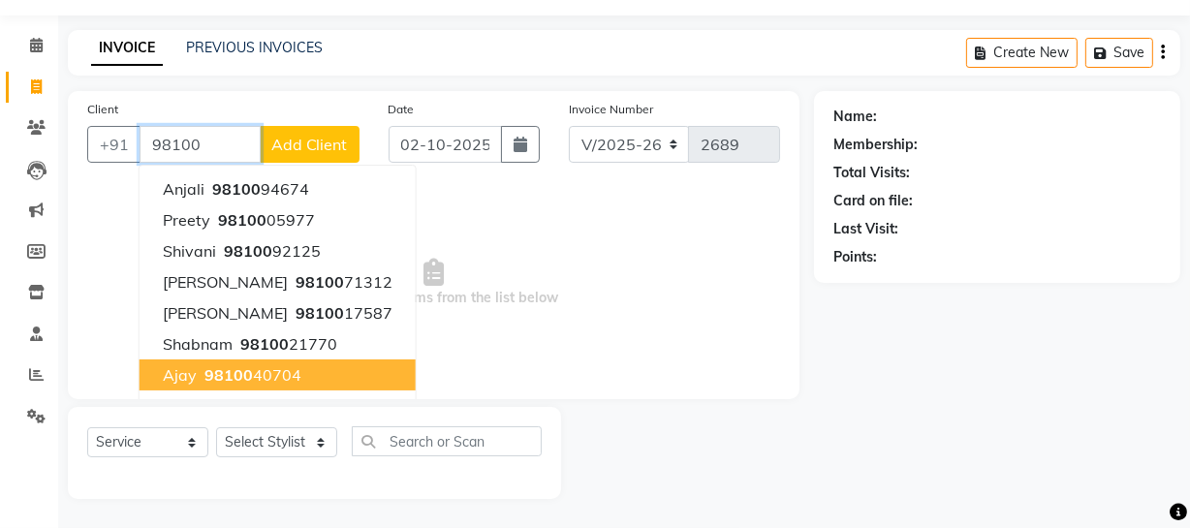
click at [220, 371] on span "98100" at bounding box center [228, 374] width 48 height 19
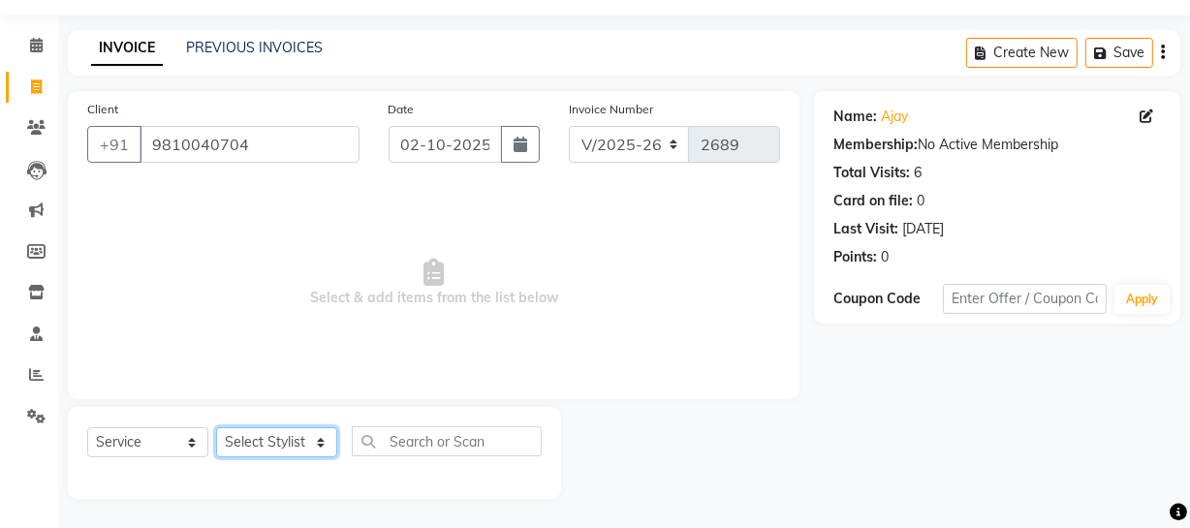
click at [316, 445] on select "Select Stylist [PERSON_NAME] [PERSON_NAME] House Sale Jyoti [PERSON_NAME] [PERS…" at bounding box center [276, 442] width 121 height 30
click at [216, 427] on select "Select Stylist [PERSON_NAME] [PERSON_NAME] House Sale Jyoti [PERSON_NAME] [PERS…" at bounding box center [276, 442] width 121 height 30
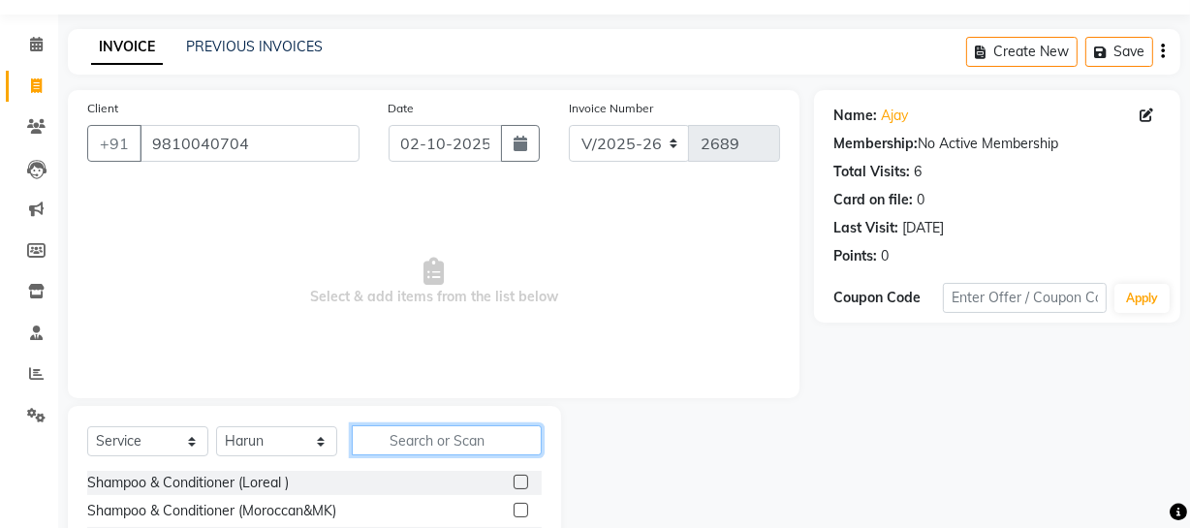
click at [431, 434] on input "text" at bounding box center [447, 440] width 190 height 30
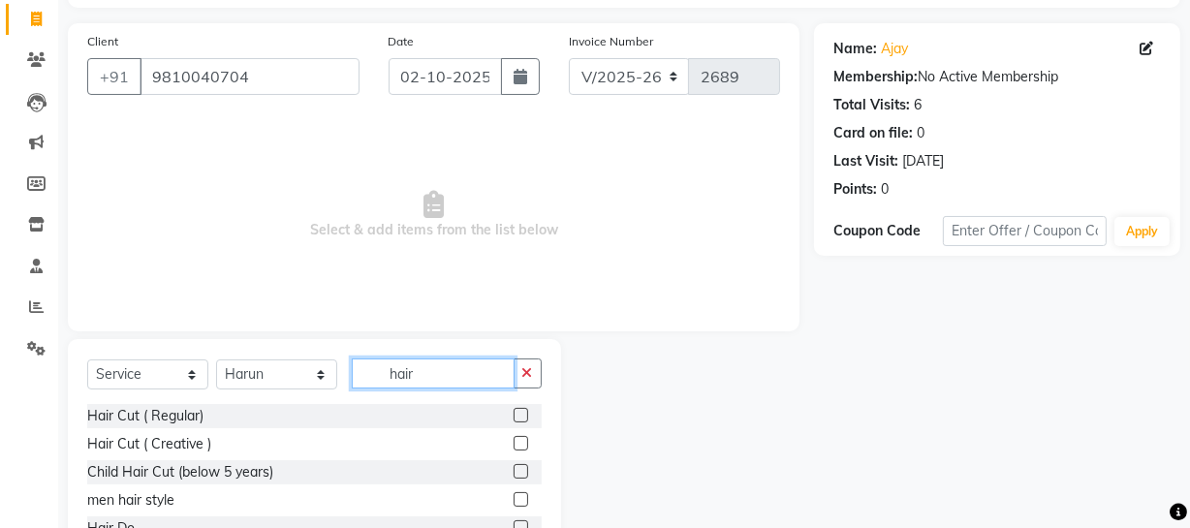
scroll to position [249, 0]
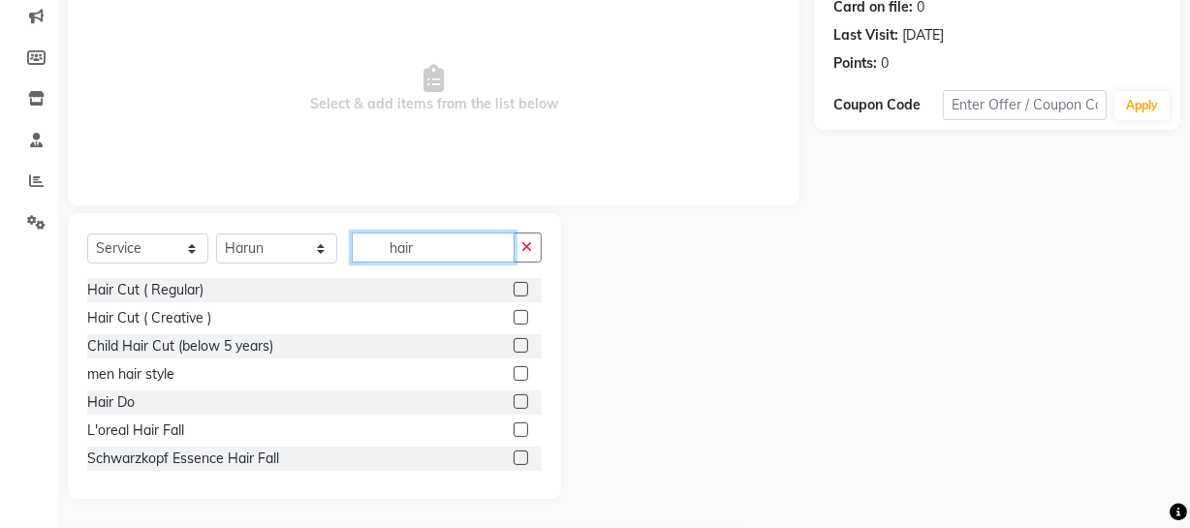
click at [463, 241] on input "hair" at bounding box center [433, 247] width 163 height 30
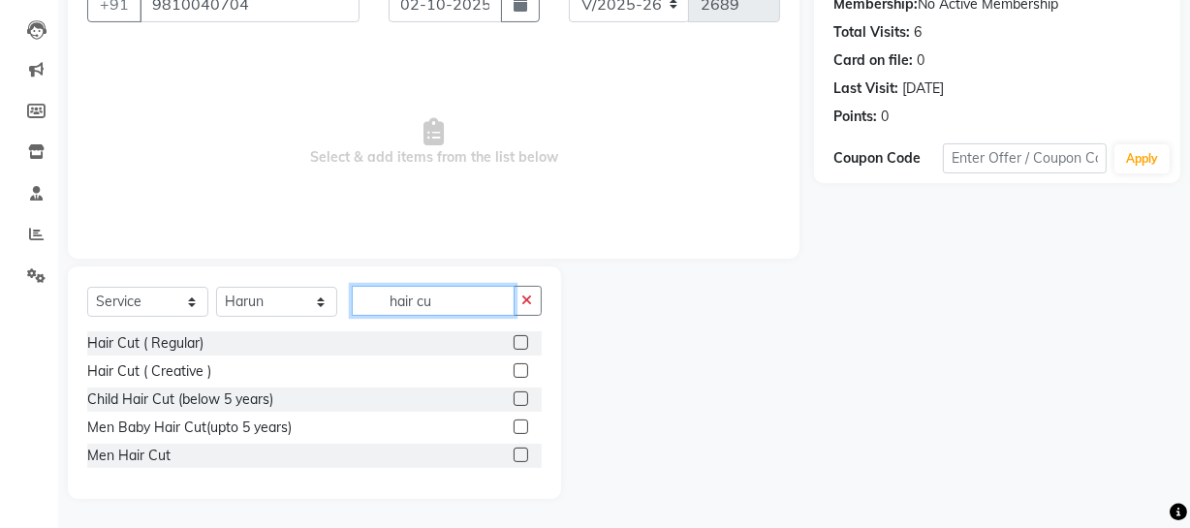
scroll to position [195, 0]
click at [524, 460] on label at bounding box center [520, 455] width 15 height 15
click at [524, 460] on input "checkbox" at bounding box center [519, 455] width 13 height 13
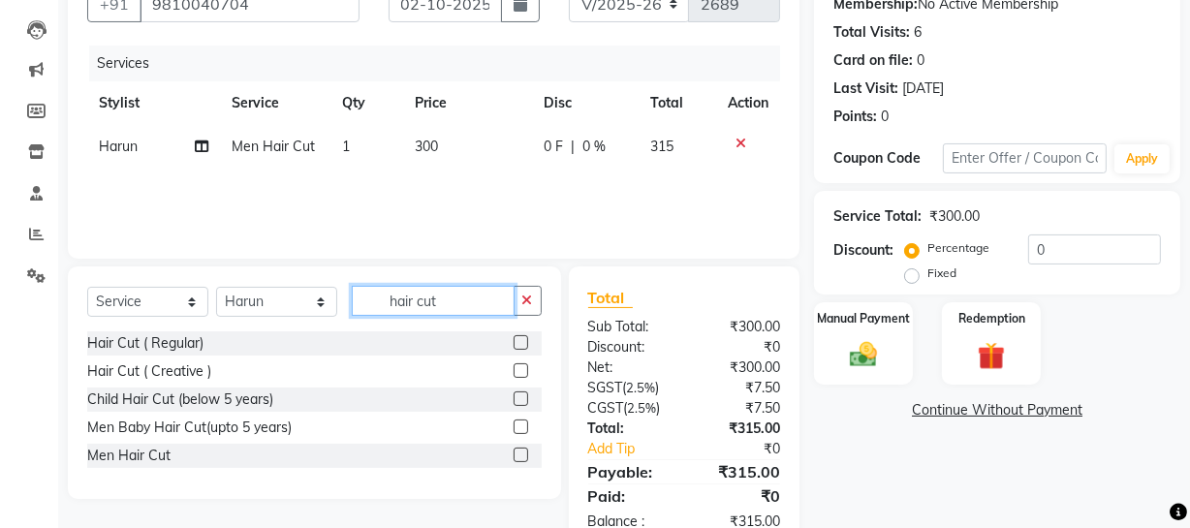
click at [470, 293] on input "hair cut" at bounding box center [433, 301] width 163 height 30
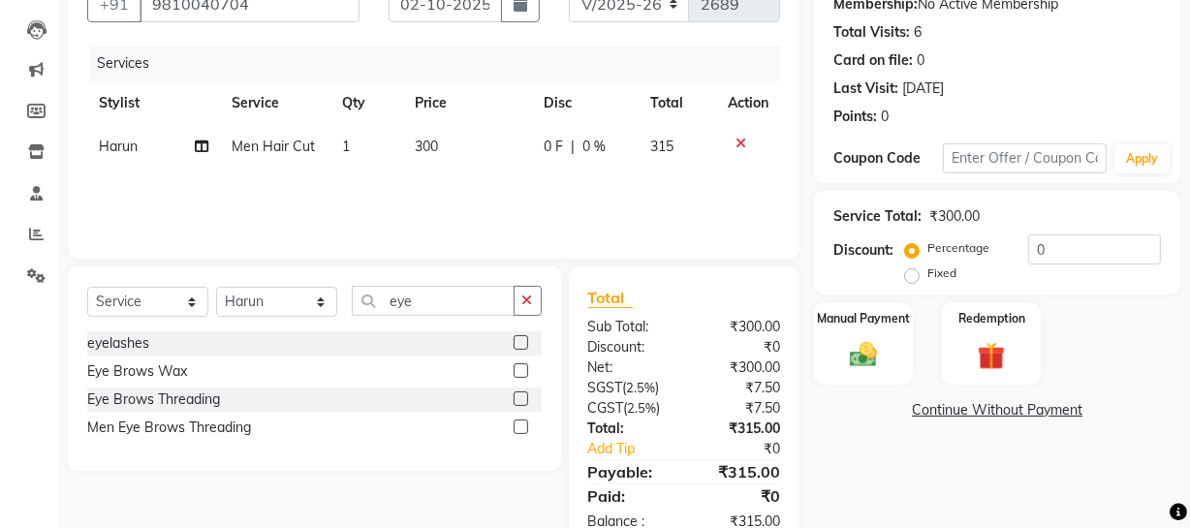
click at [523, 419] on label at bounding box center [520, 426] width 15 height 15
click at [523, 421] on input "checkbox" at bounding box center [519, 427] width 13 height 13
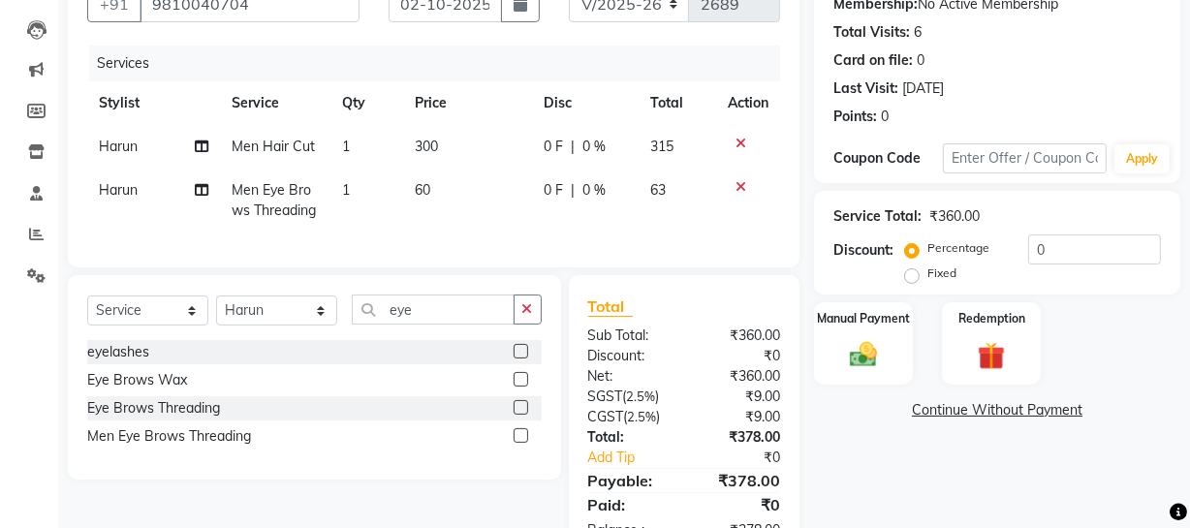
click at [455, 184] on td "60" at bounding box center [468, 201] width 129 height 64
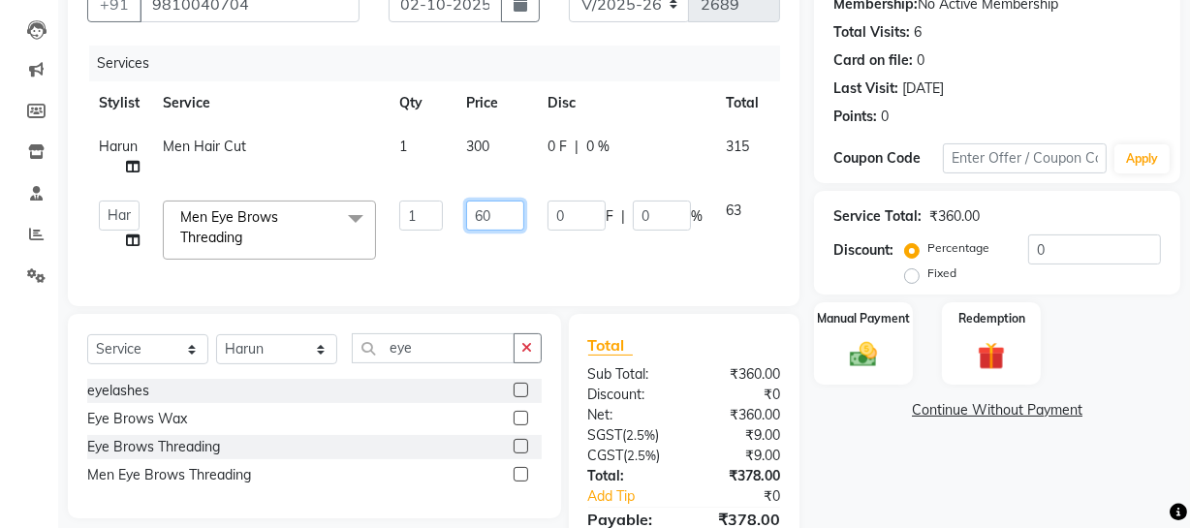
click at [510, 216] on input "60" at bounding box center [495, 216] width 58 height 30
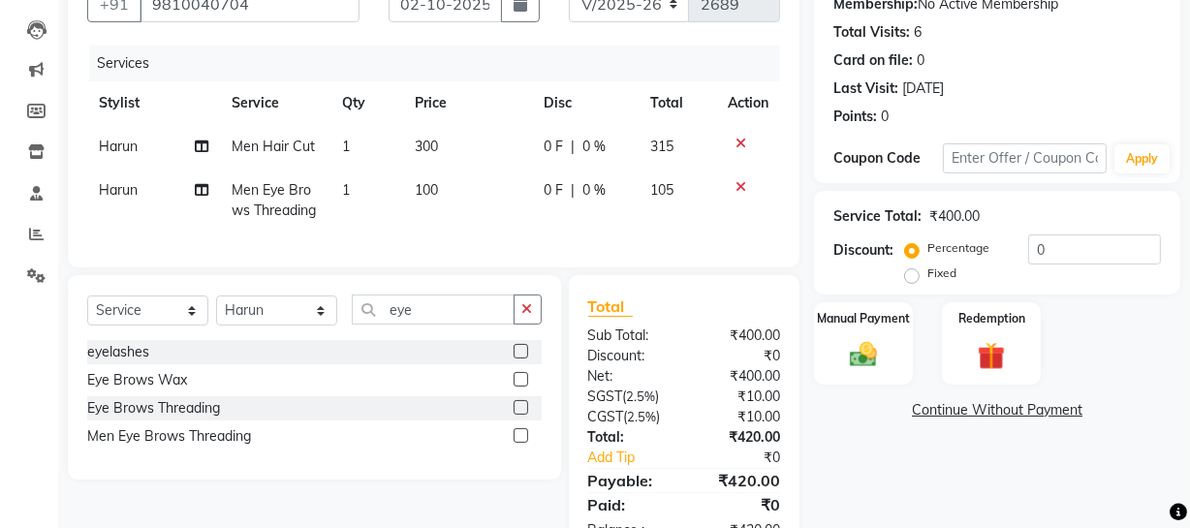
click at [903, 492] on div "Name: Ajay Membership: No Active Membership Total Visits: 6 Card on file: 0 Las…" at bounding box center [1004, 255] width 381 height 609
click at [901, 353] on div "Manual Payment" at bounding box center [863, 343] width 103 height 86
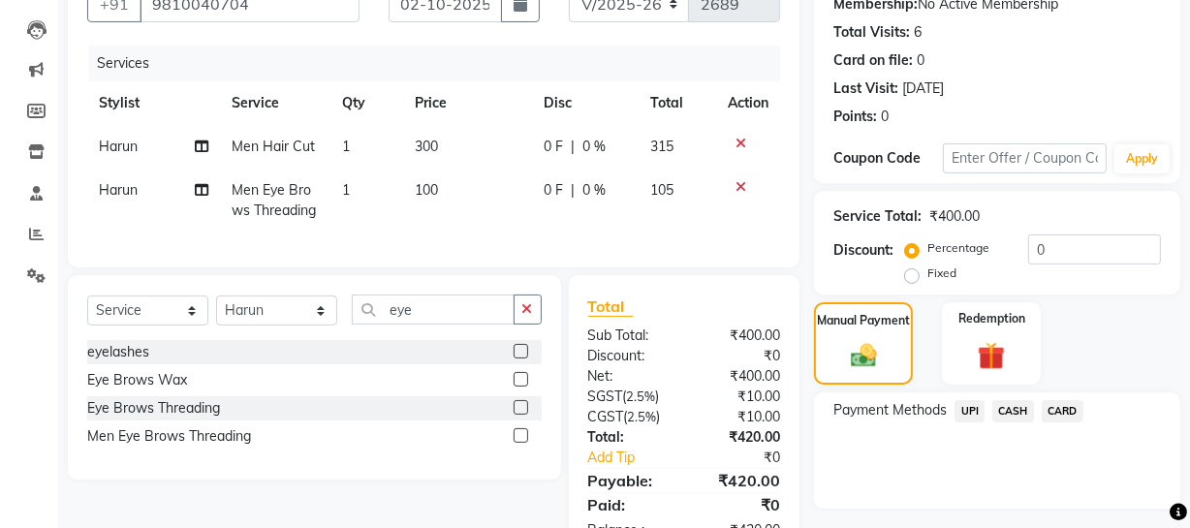
drag, startPoint x: 1020, startPoint y: 407, endPoint x: 1041, endPoint y: 418, distance: 24.3
click at [1021, 409] on span "CASH" at bounding box center [1013, 411] width 42 height 22
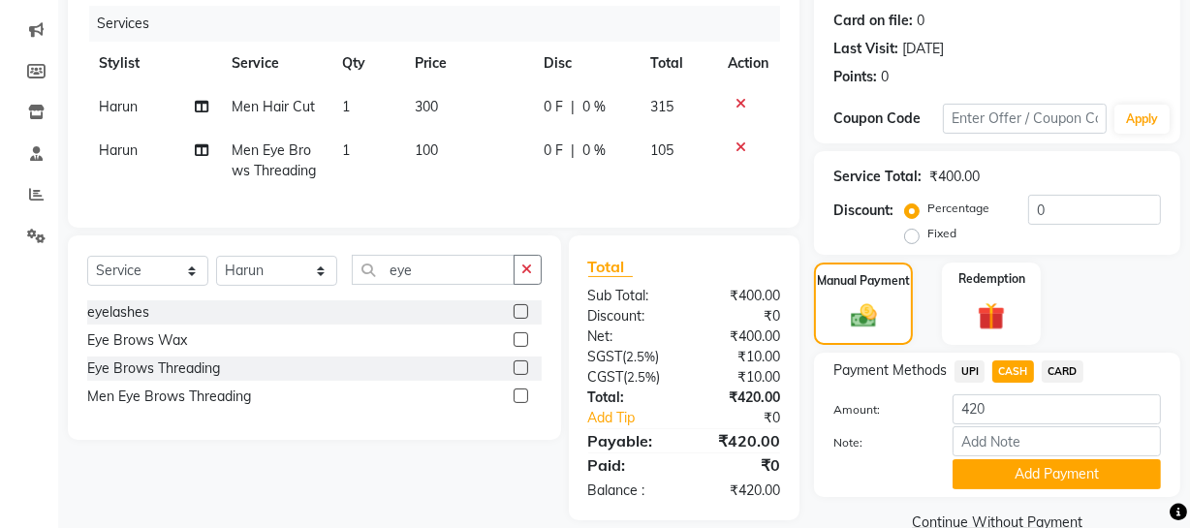
scroll to position [272, 0]
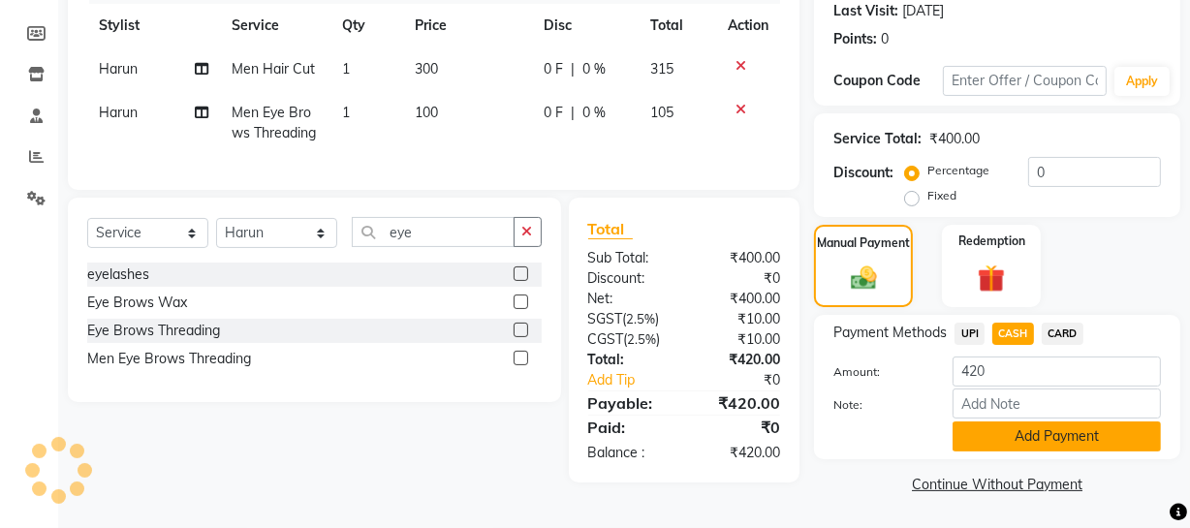
click at [1129, 441] on button "Add Payment" at bounding box center [1056, 436] width 208 height 30
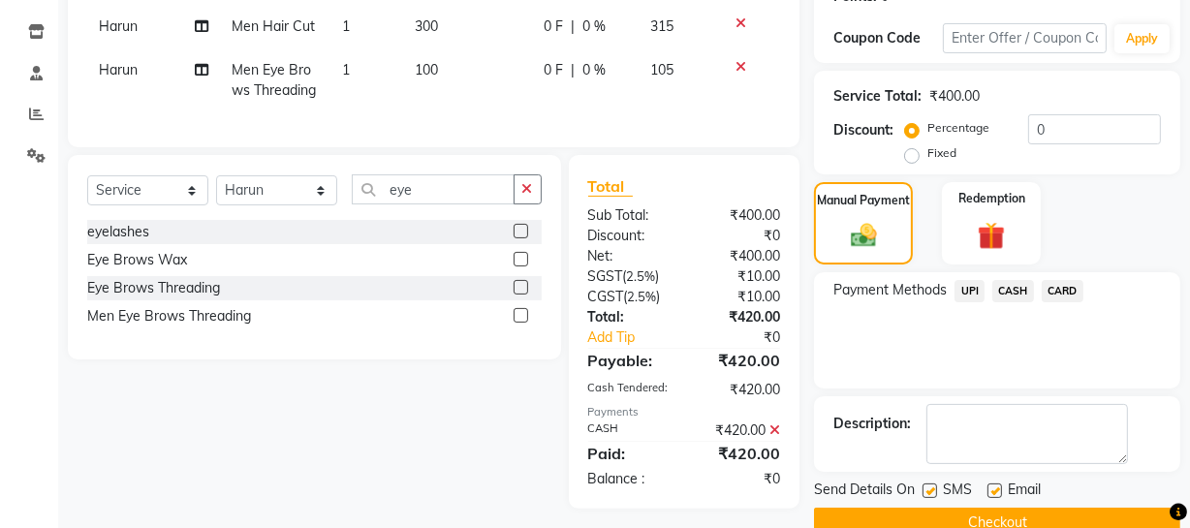
scroll to position [353, 0]
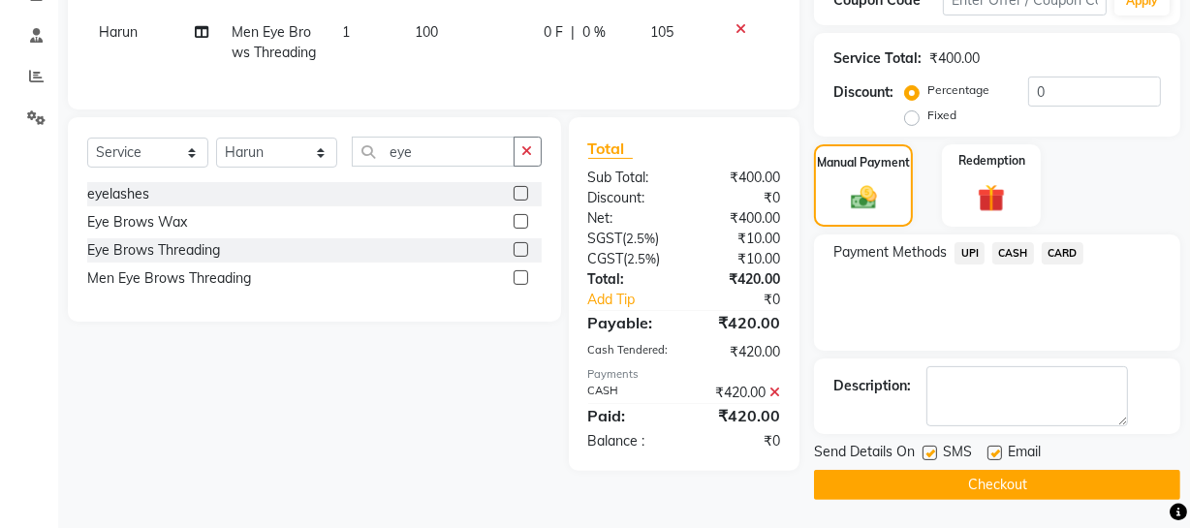
click at [1057, 476] on button "Checkout" at bounding box center [997, 485] width 366 height 30
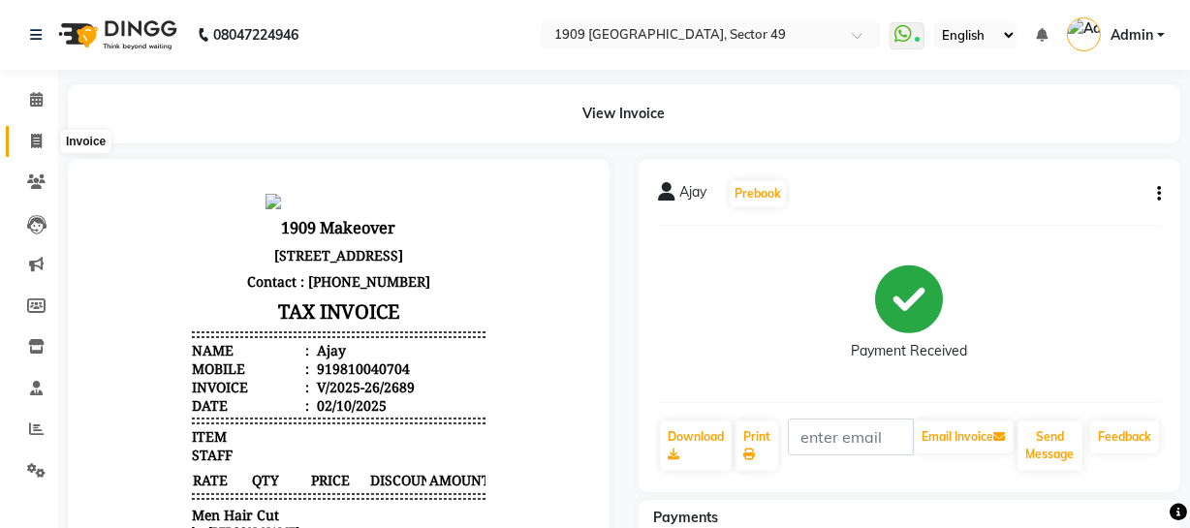
drag, startPoint x: 23, startPoint y: 138, endPoint x: 39, endPoint y: 133, distance: 16.2
click at [23, 138] on span at bounding box center [36, 142] width 34 height 22
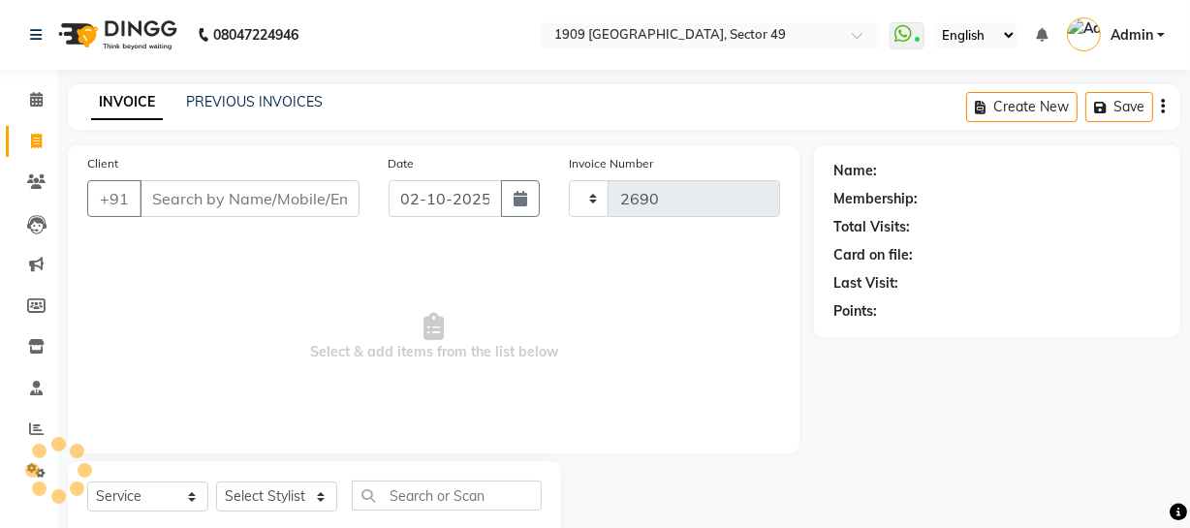
scroll to position [55, 0]
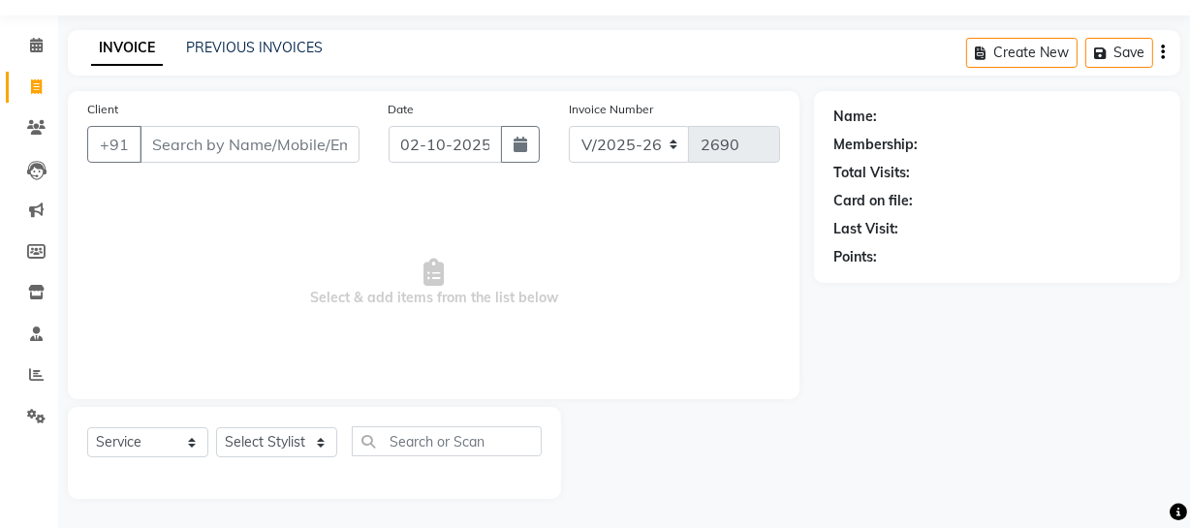
click at [243, 133] on input "Client" at bounding box center [249, 144] width 220 height 37
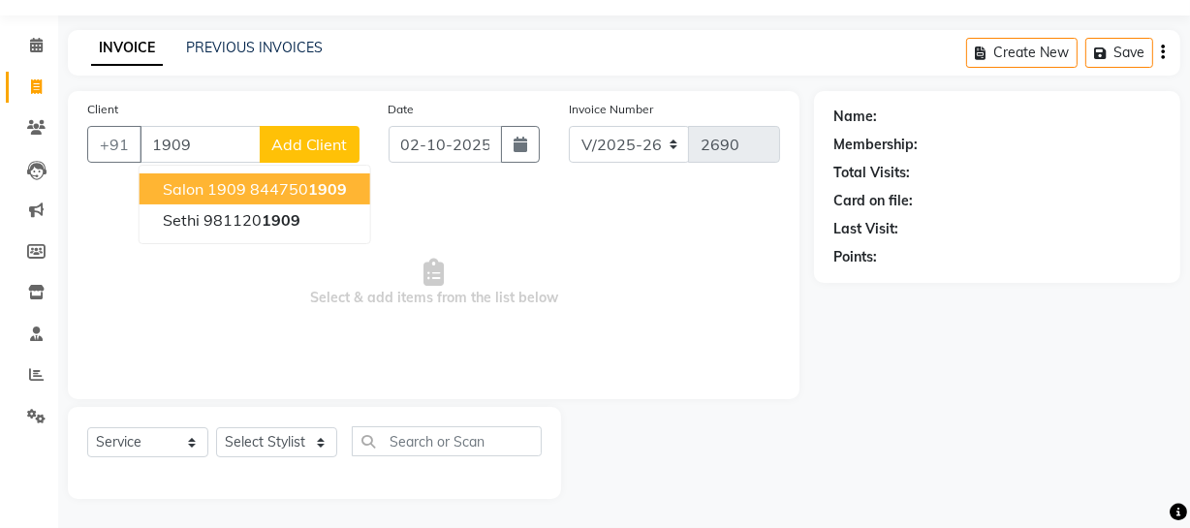
click at [240, 188] on span "salon 1909" at bounding box center [204, 188] width 83 height 19
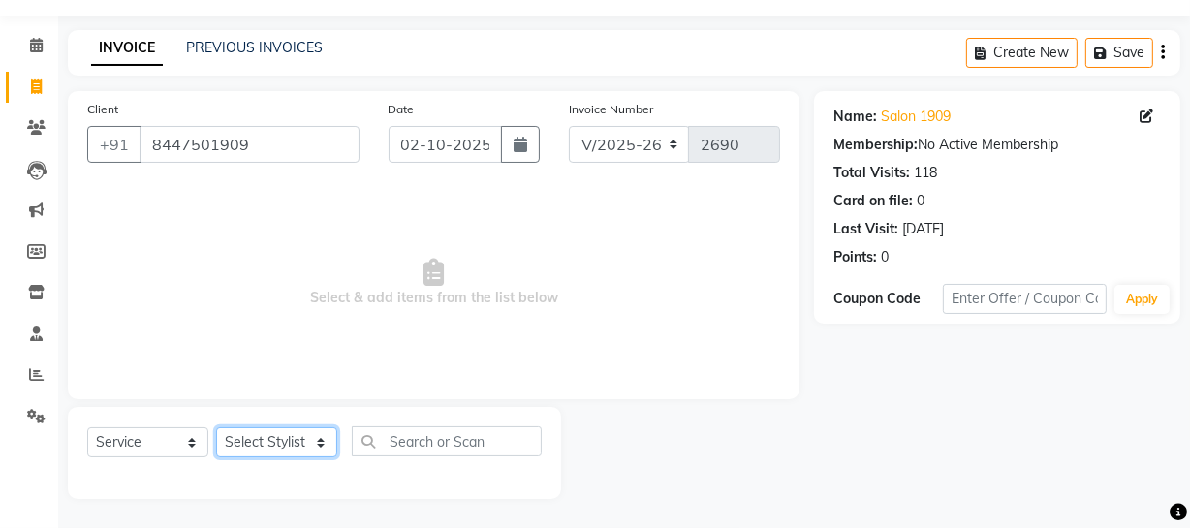
click at [243, 453] on select "Select Stylist [PERSON_NAME] [PERSON_NAME] House Sale Jyoti [PERSON_NAME] [PERS…" at bounding box center [276, 442] width 121 height 30
click at [216, 427] on select "Select Stylist [PERSON_NAME] [PERSON_NAME] House Sale Jyoti [PERSON_NAME] [PERS…" at bounding box center [276, 442] width 121 height 30
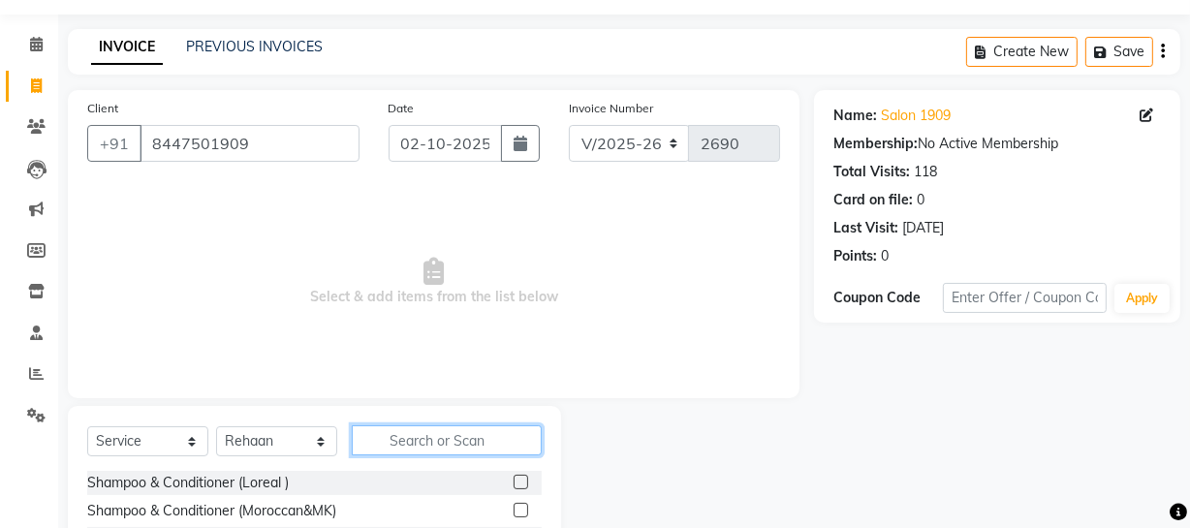
click at [393, 435] on input "text" at bounding box center [447, 440] width 190 height 30
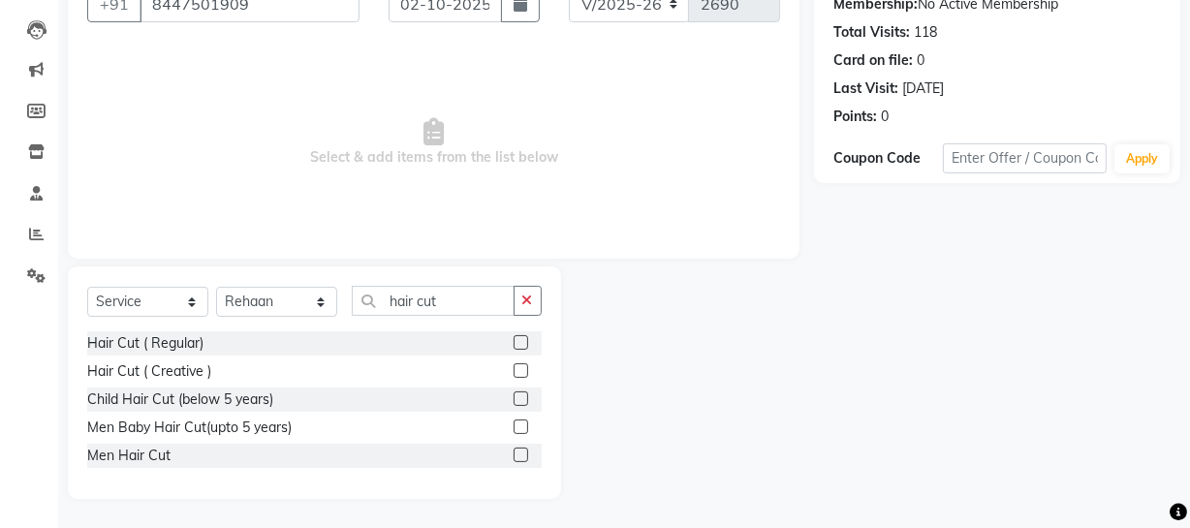
click at [526, 453] on label at bounding box center [520, 455] width 15 height 15
click at [526, 453] on input "checkbox" at bounding box center [519, 455] width 13 height 13
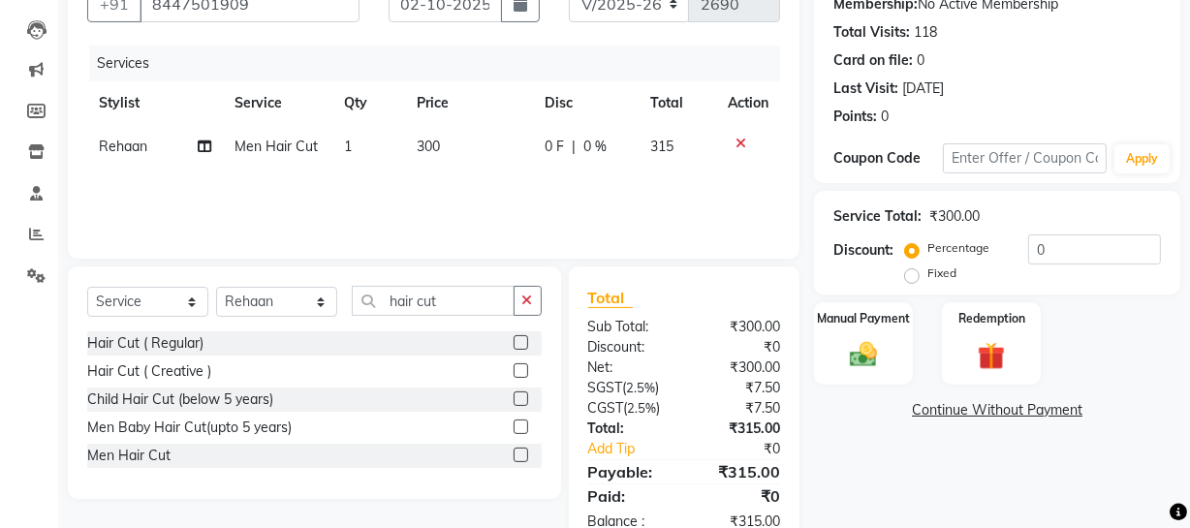
scroll to position [248, 0]
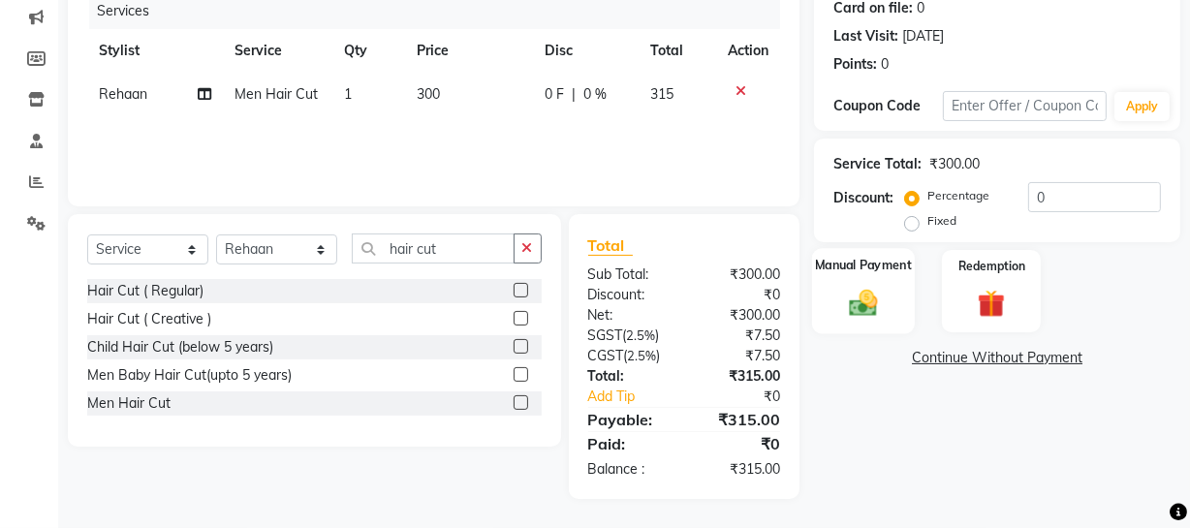
click at [898, 299] on div "Manual Payment" at bounding box center [863, 291] width 103 height 86
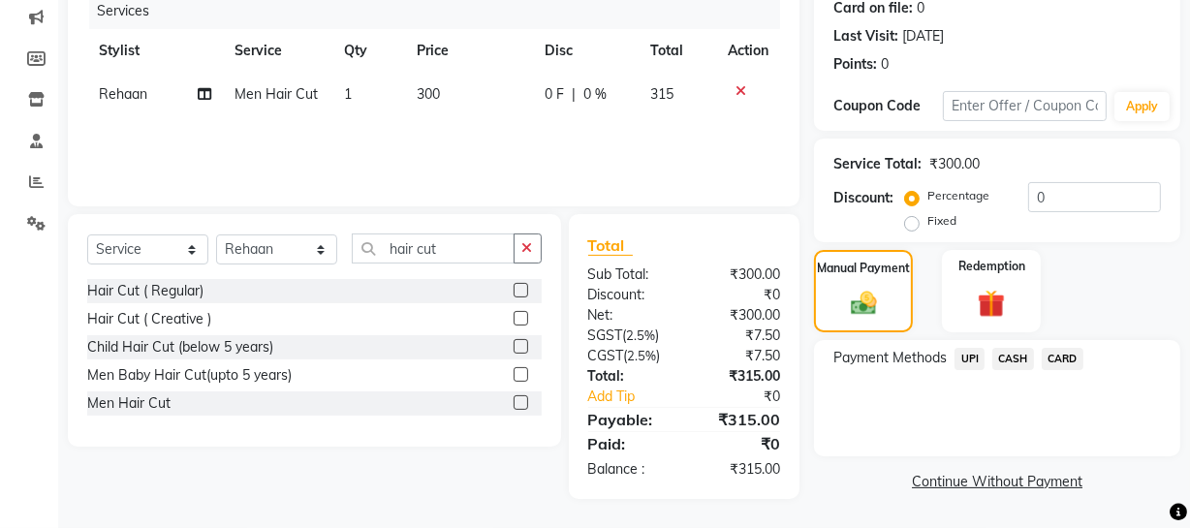
click at [977, 361] on span "UPI" at bounding box center [969, 359] width 30 height 22
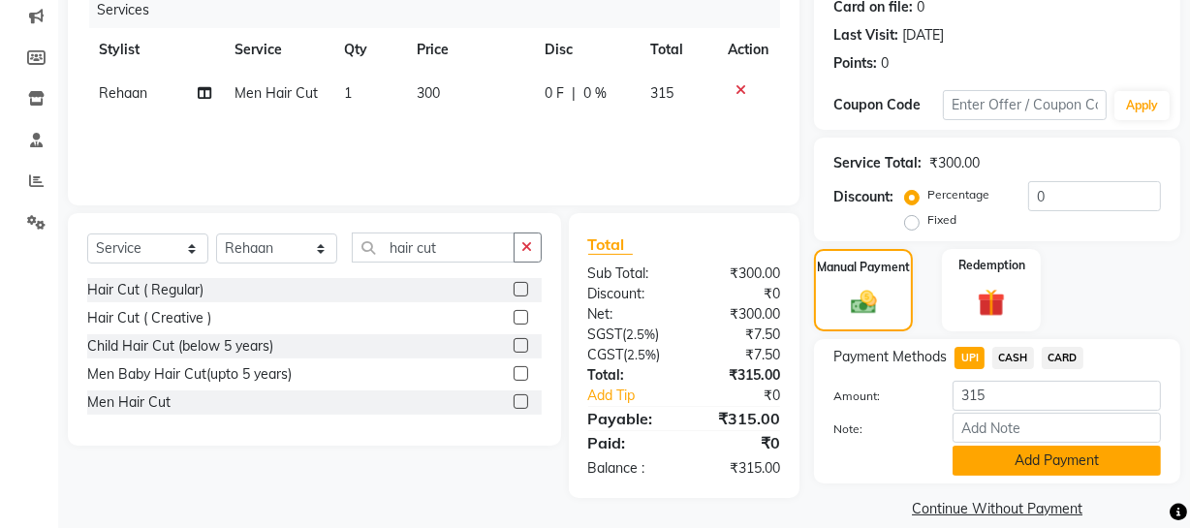
click at [1071, 458] on button "Add Payment" at bounding box center [1056, 461] width 208 height 30
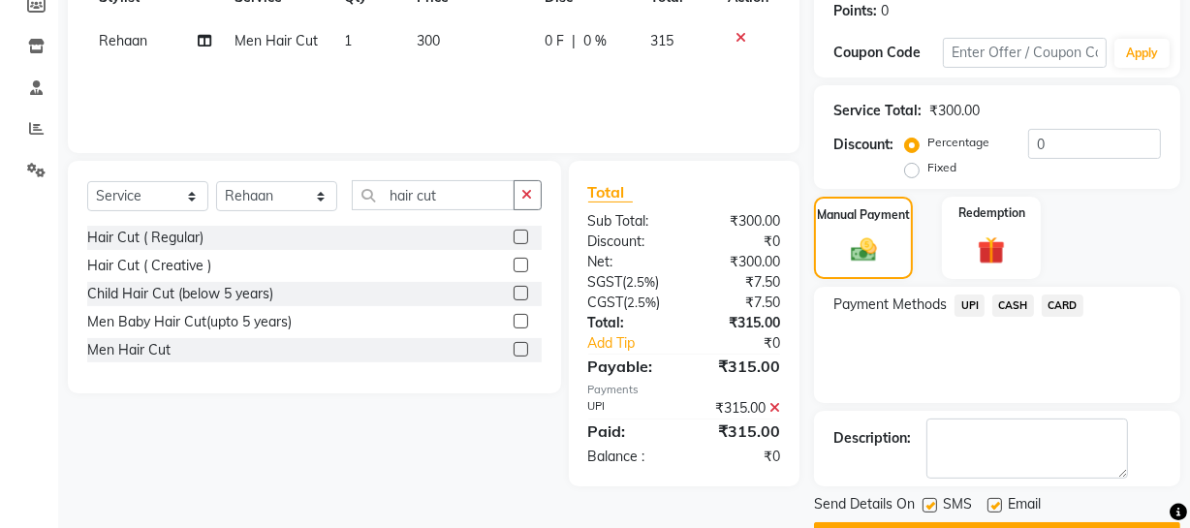
scroll to position [353, 0]
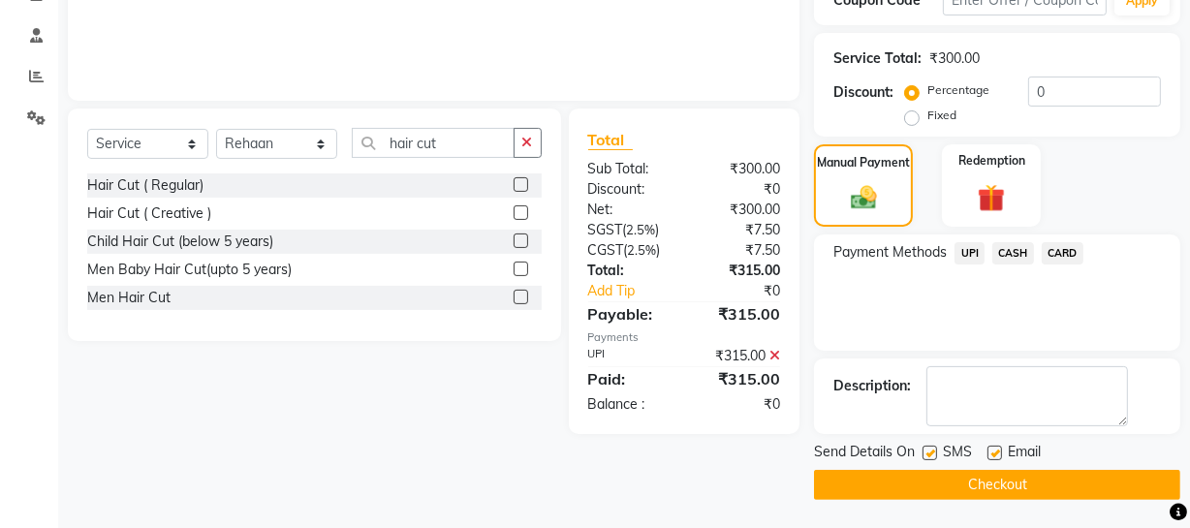
click at [1010, 475] on button "Checkout" at bounding box center [997, 485] width 366 height 30
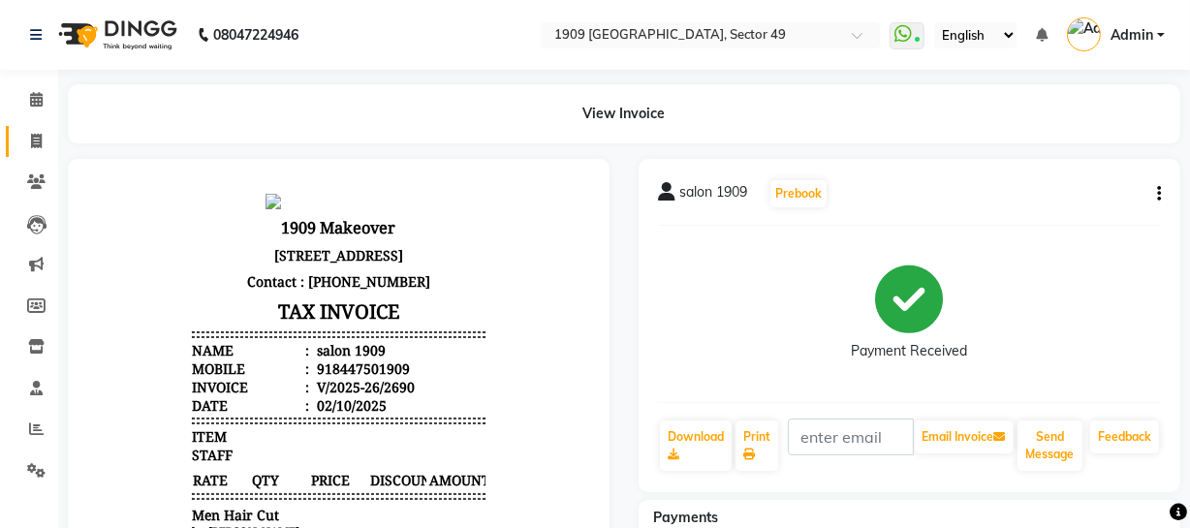
click at [31, 144] on icon at bounding box center [36, 141] width 11 height 15
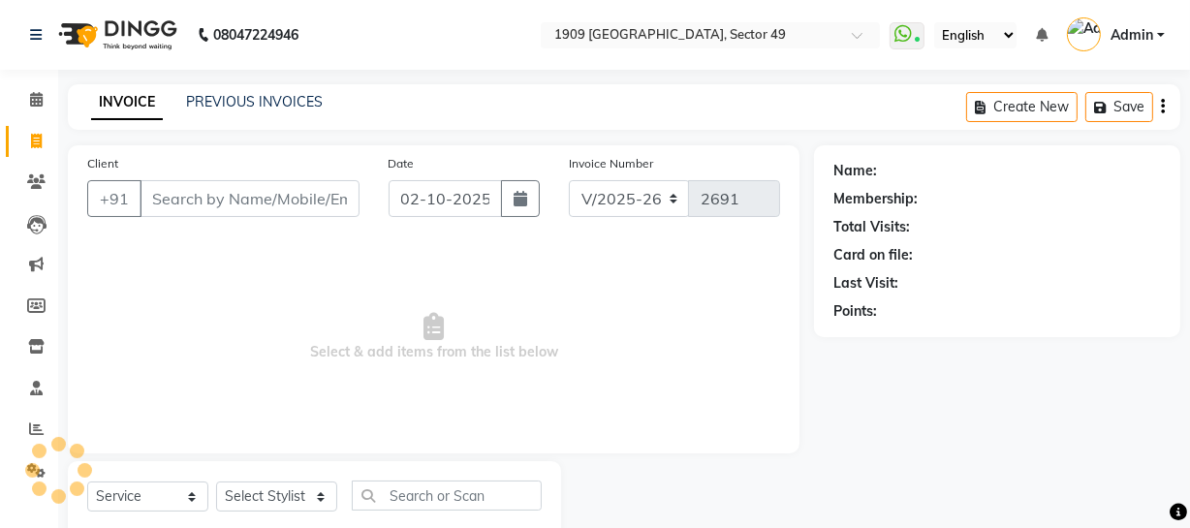
scroll to position [55, 0]
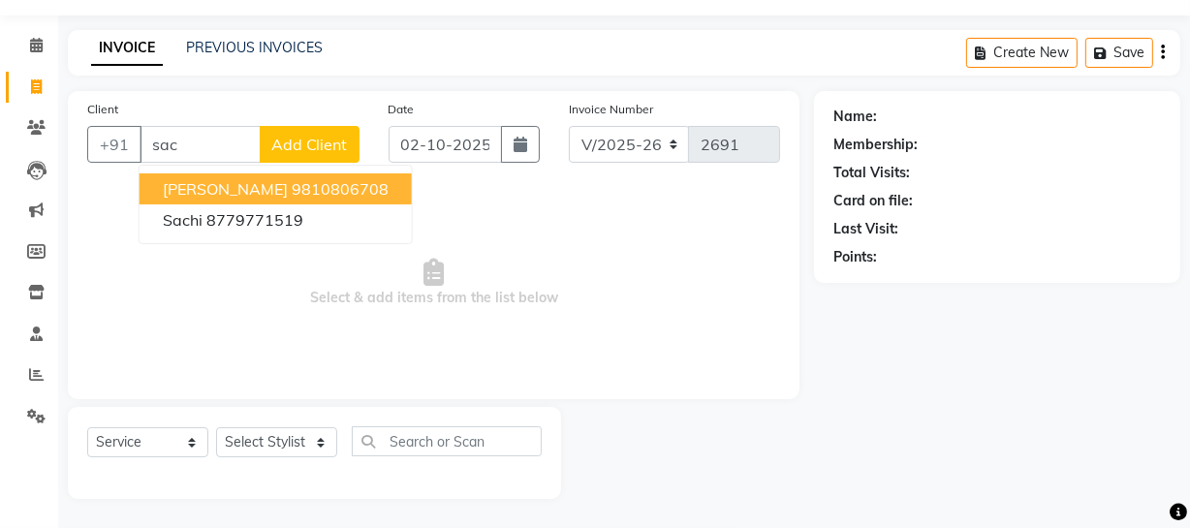
click at [204, 183] on span "[PERSON_NAME]" at bounding box center [225, 188] width 125 height 19
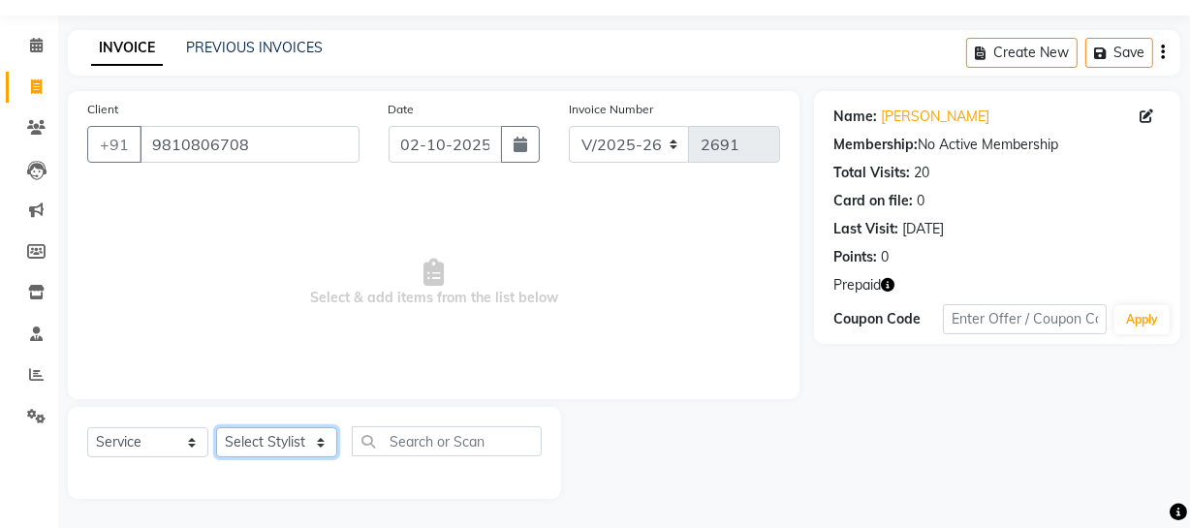
click at [296, 436] on select "Select Stylist [PERSON_NAME] [PERSON_NAME] House Sale Jyoti [PERSON_NAME] [PERS…" at bounding box center [276, 442] width 121 height 30
click at [216, 427] on select "Select Stylist [PERSON_NAME] [PERSON_NAME] House Sale Jyoti [PERSON_NAME] [PERS…" at bounding box center [276, 442] width 121 height 30
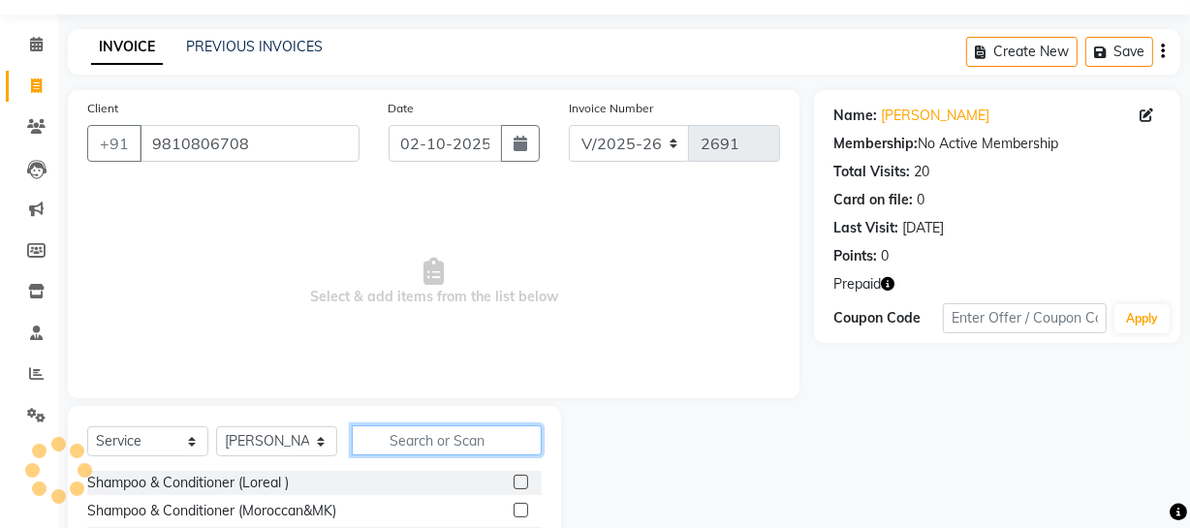
click at [437, 443] on input "text" at bounding box center [447, 440] width 190 height 30
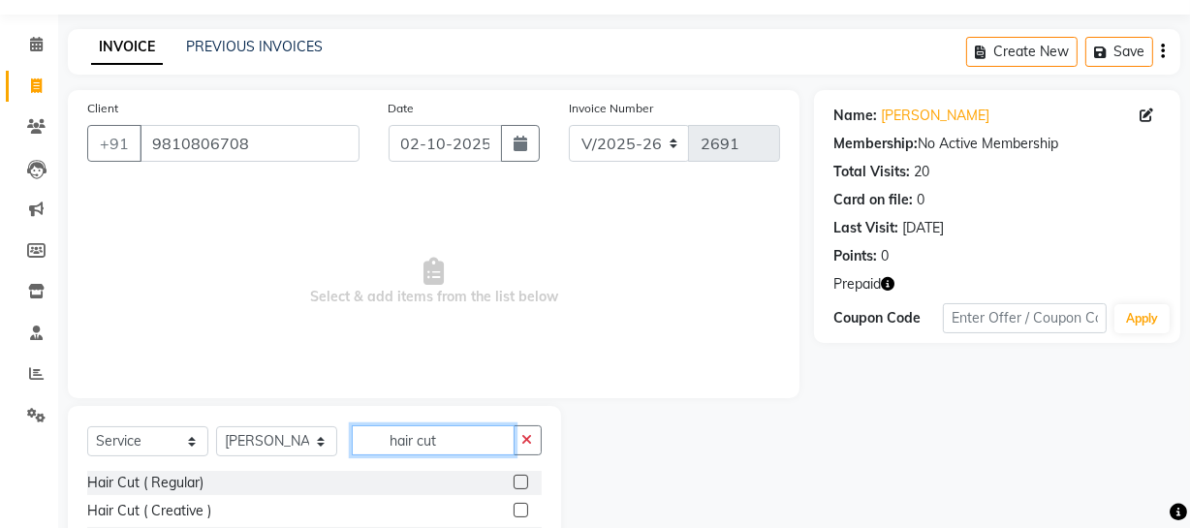
scroll to position [195, 0]
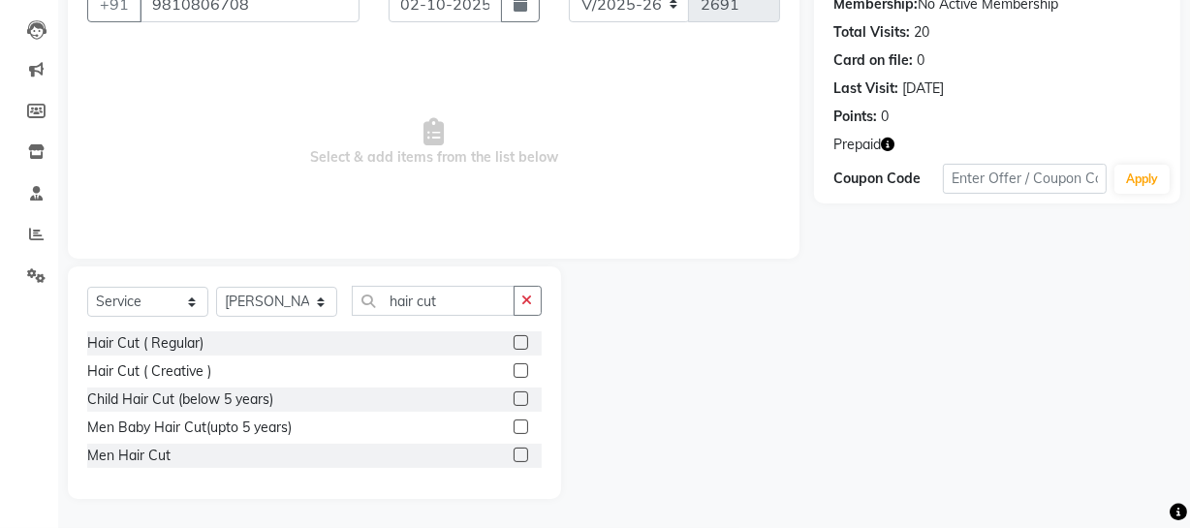
click at [517, 454] on label at bounding box center [520, 455] width 15 height 15
click at [517, 454] on input "checkbox" at bounding box center [519, 455] width 13 height 13
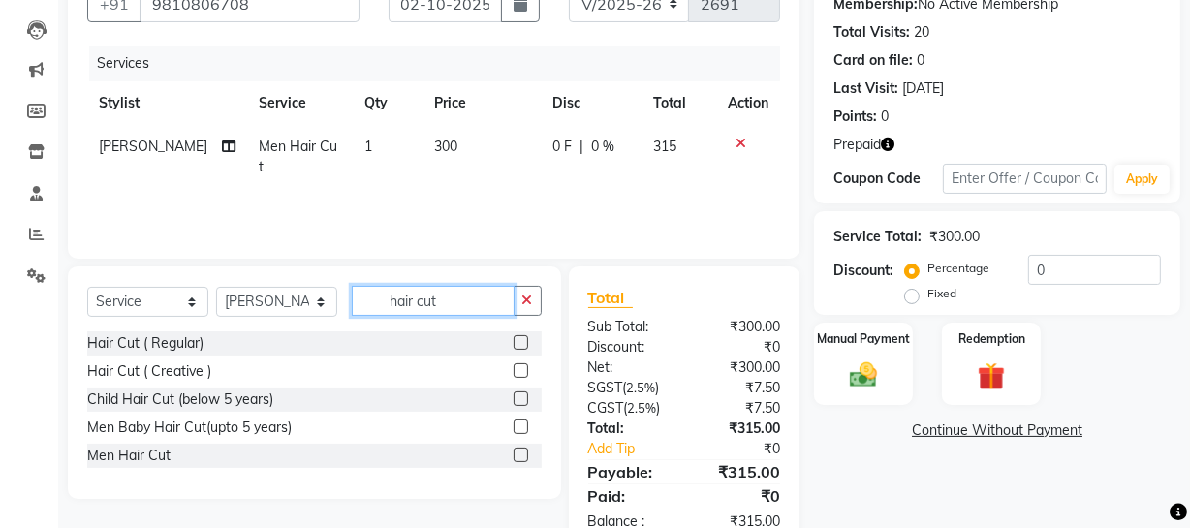
drag, startPoint x: 389, startPoint y: 291, endPoint x: 485, endPoint y: 290, distance: 95.9
click at [485, 290] on input "hair cut" at bounding box center [433, 301] width 163 height 30
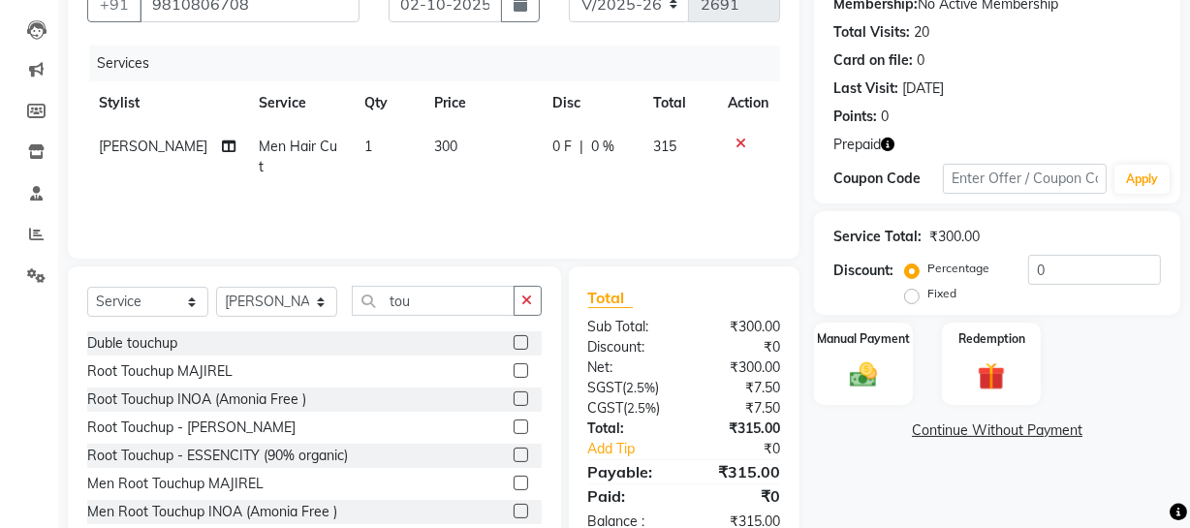
click at [513, 510] on label at bounding box center [520, 511] width 15 height 15
click at [513, 510] on input "checkbox" at bounding box center [519, 512] width 13 height 13
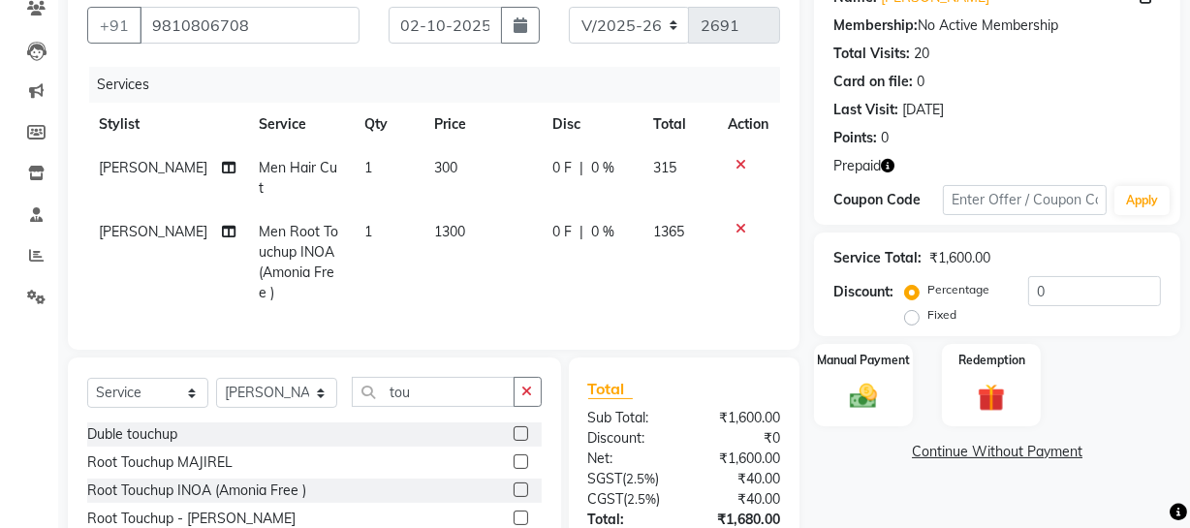
scroll to position [291, 0]
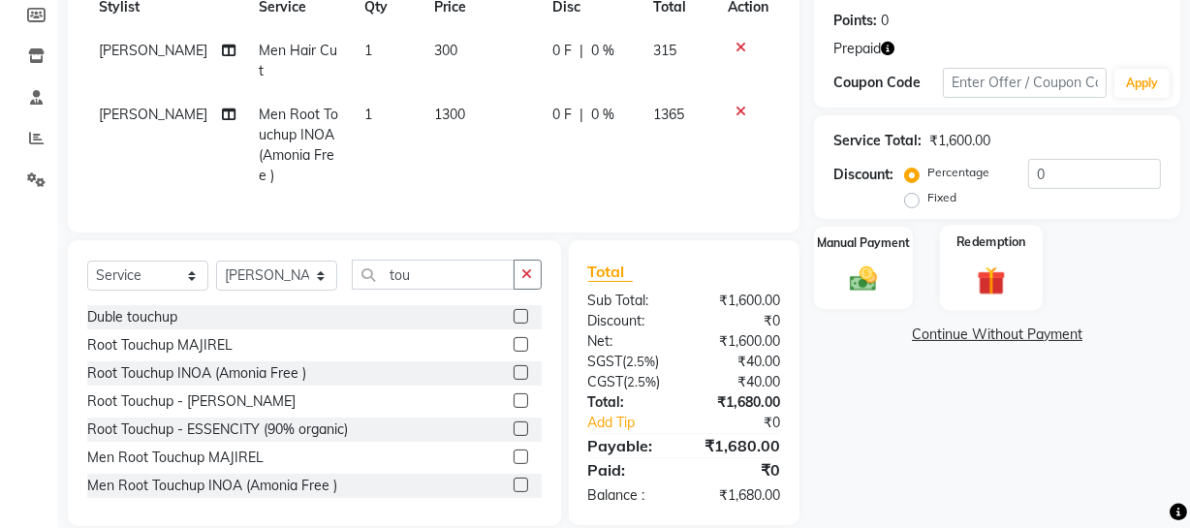
click at [960, 285] on div "Redemption" at bounding box center [991, 268] width 103 height 86
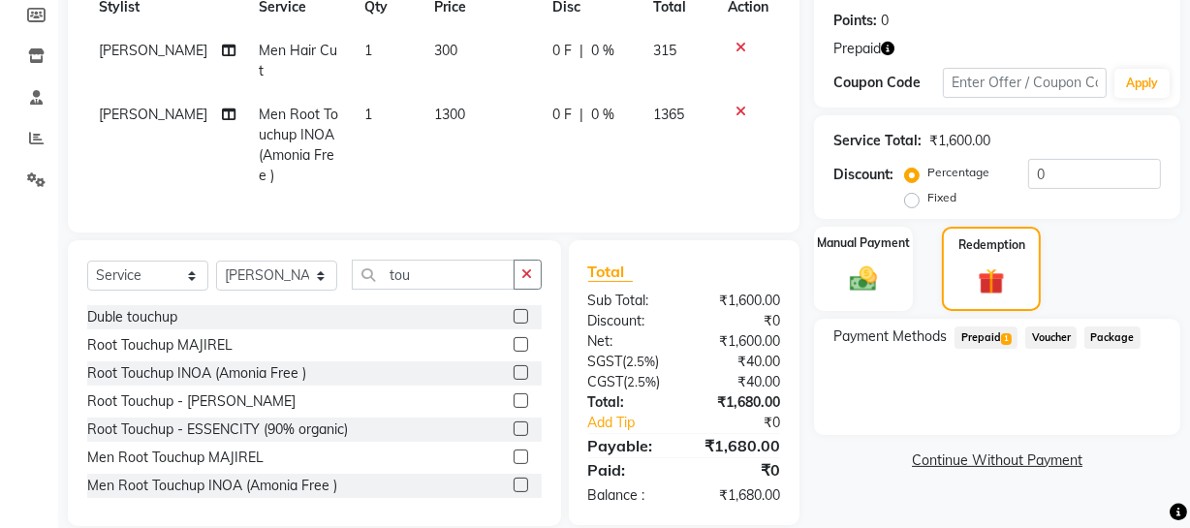
click at [974, 336] on span "Prepaid 1" at bounding box center [985, 337] width 63 height 22
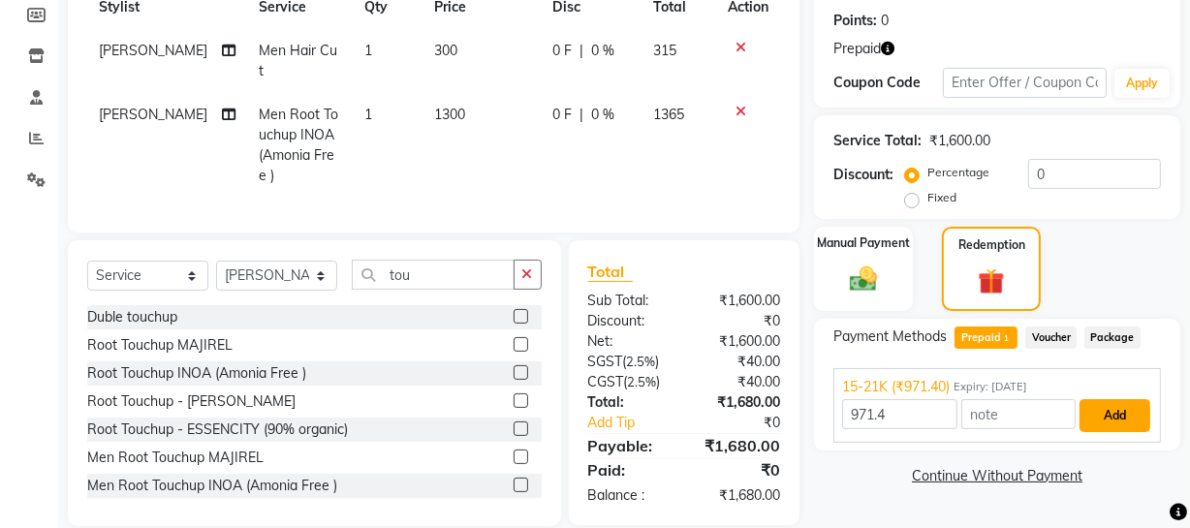
click at [1125, 415] on button "Add" at bounding box center [1114, 415] width 71 height 33
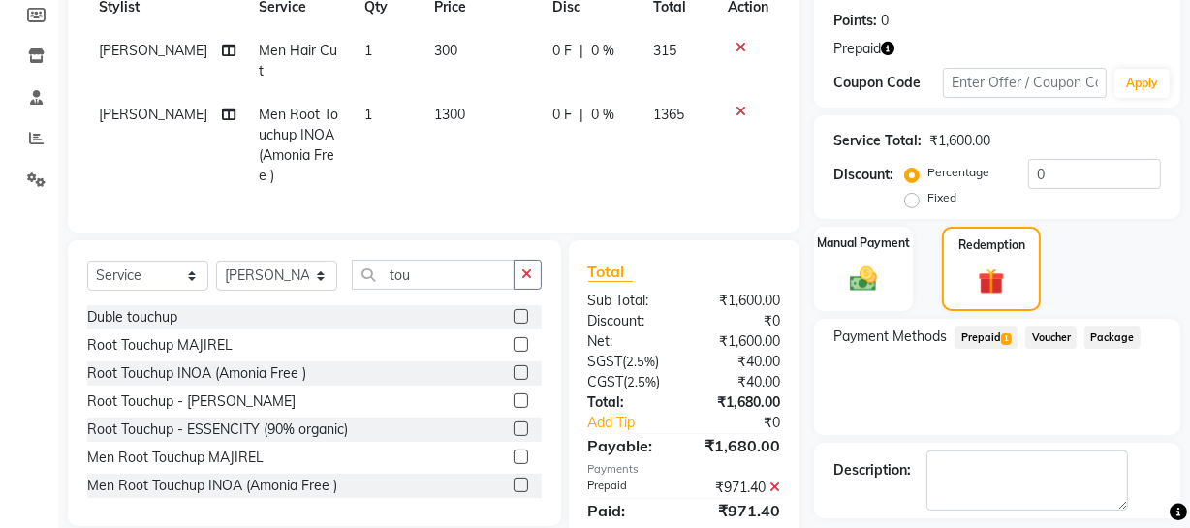
scroll to position [375, 0]
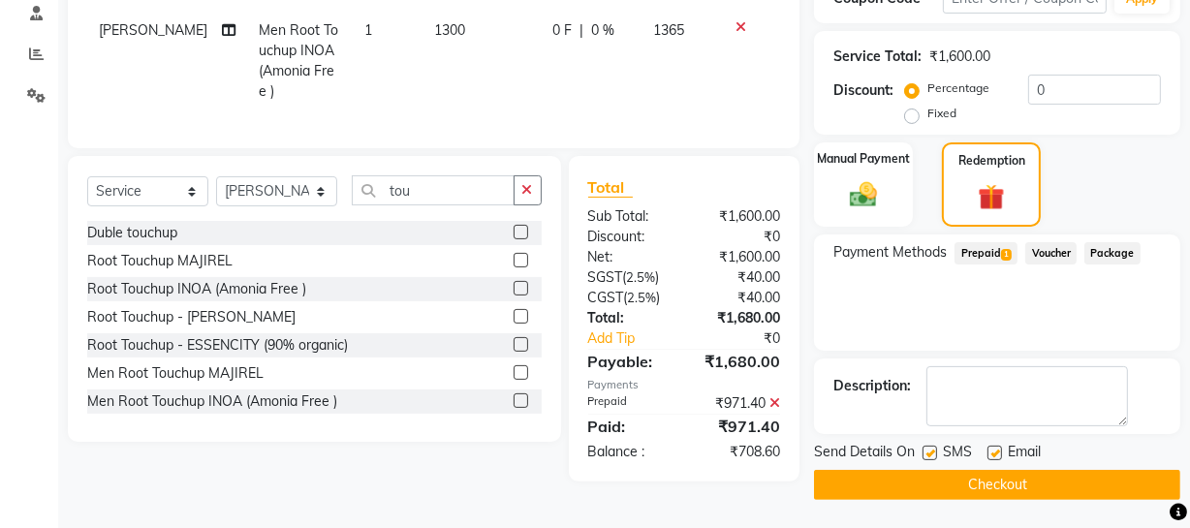
click at [966, 254] on span "Prepaid 1" at bounding box center [985, 253] width 63 height 22
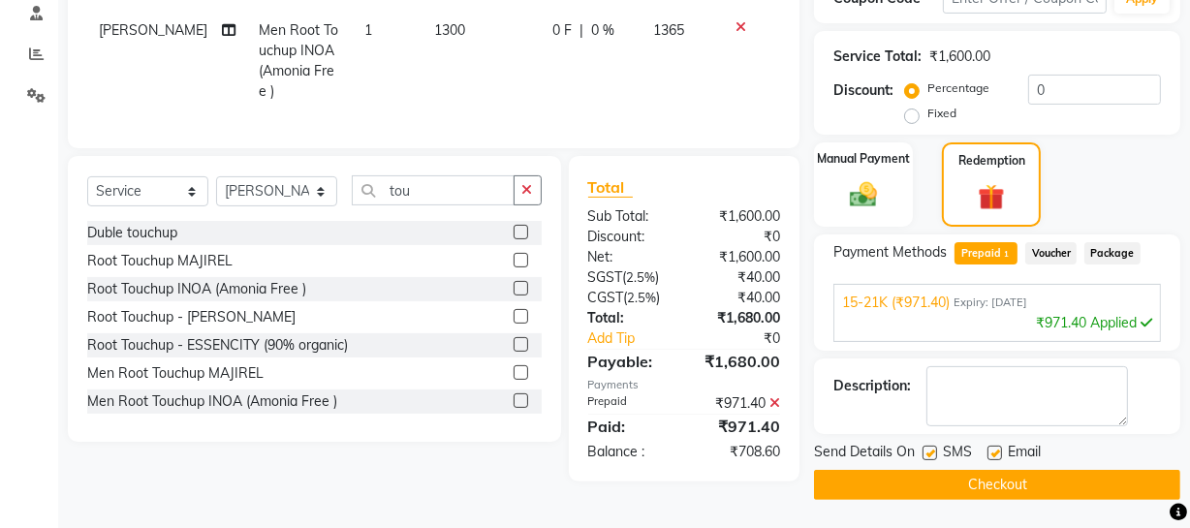
scroll to position [121, 0]
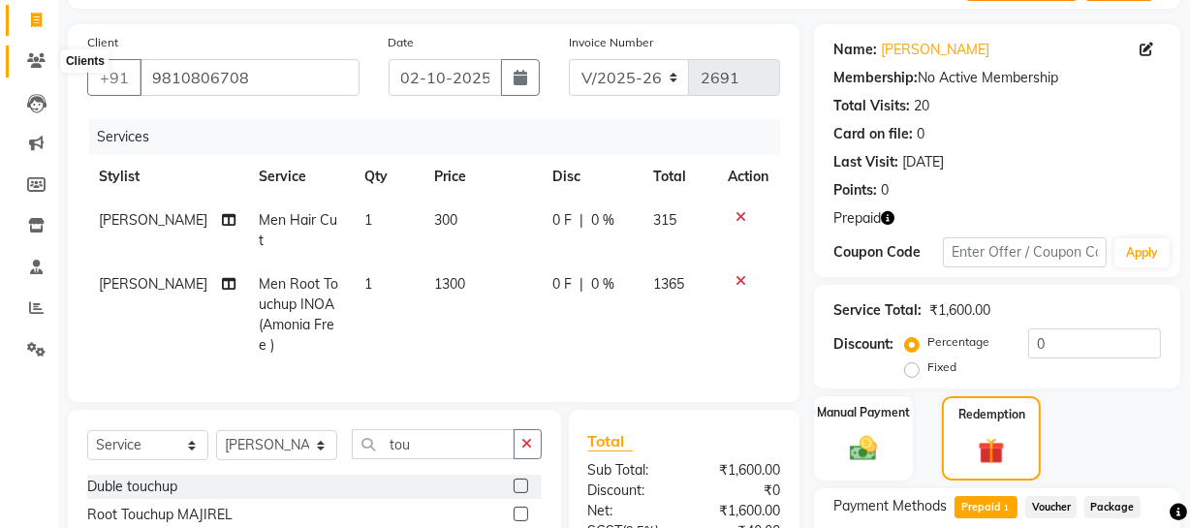
click at [39, 56] on icon at bounding box center [36, 60] width 18 height 15
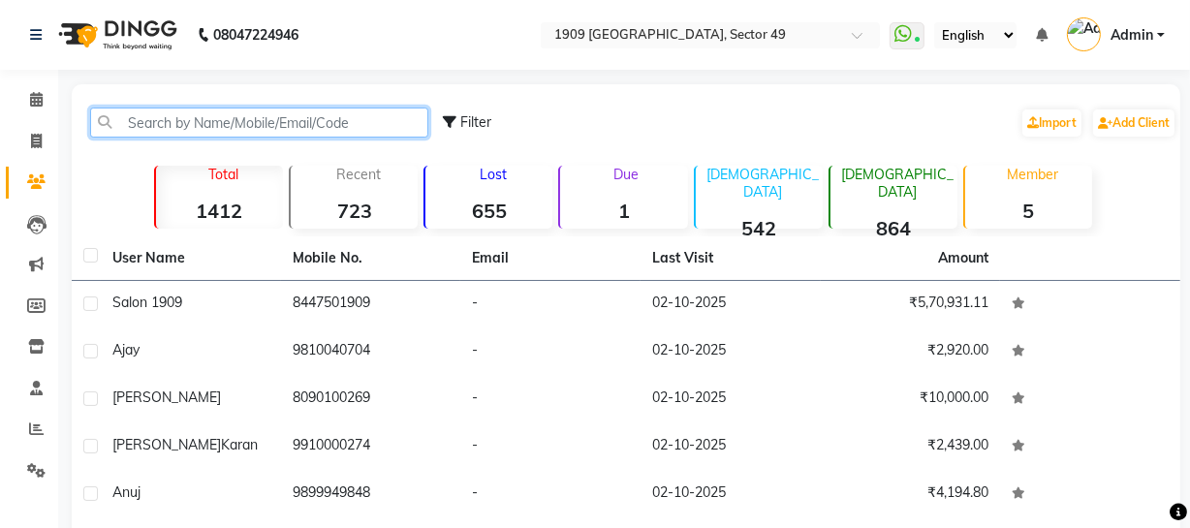
click at [237, 125] on input "text" at bounding box center [259, 123] width 338 height 30
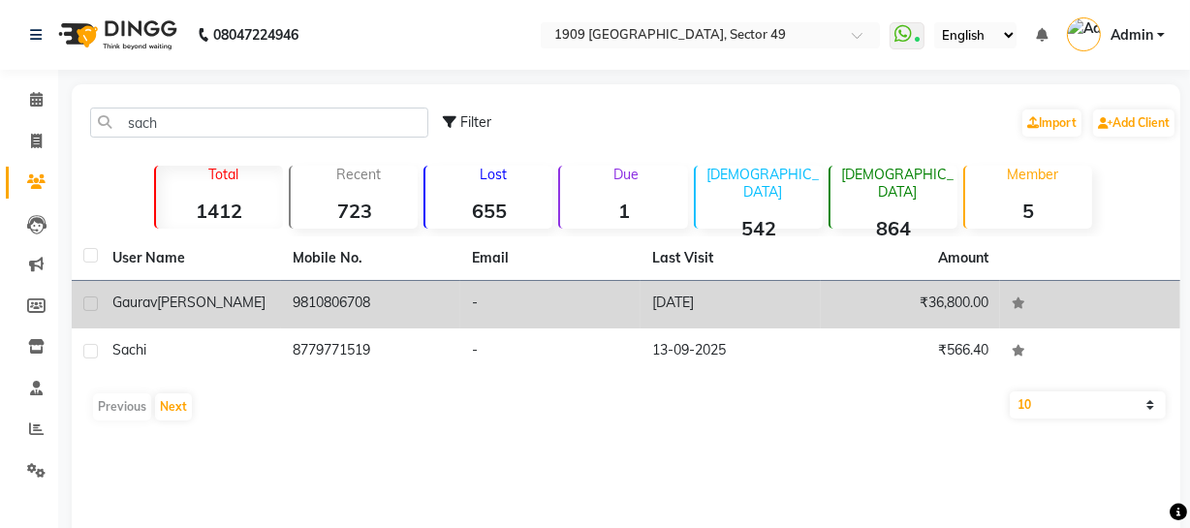
click at [377, 308] on td "9810806708" at bounding box center [371, 304] width 180 height 47
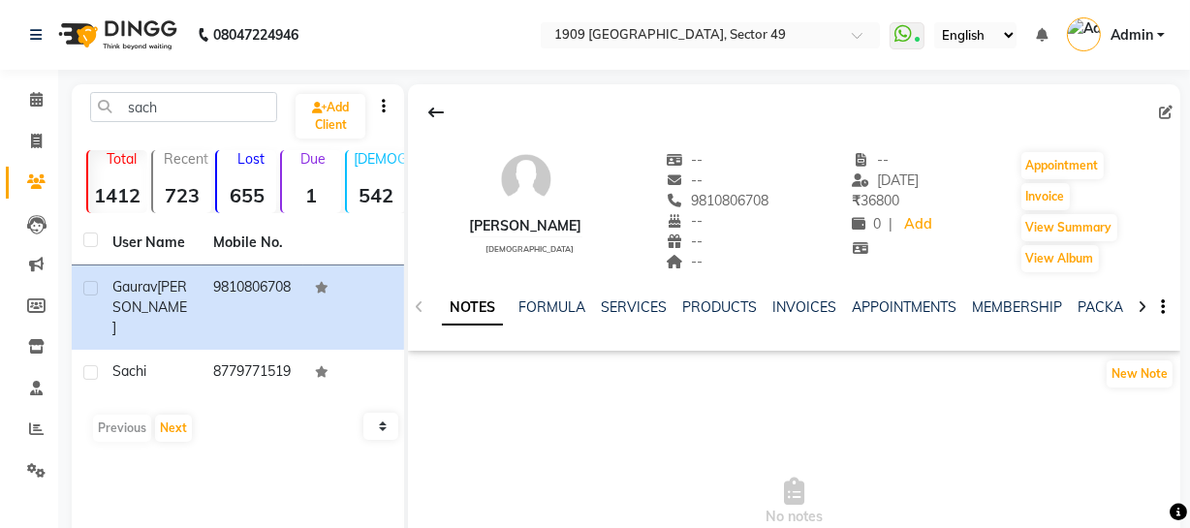
click at [1143, 305] on icon at bounding box center [1141, 307] width 9 height 14
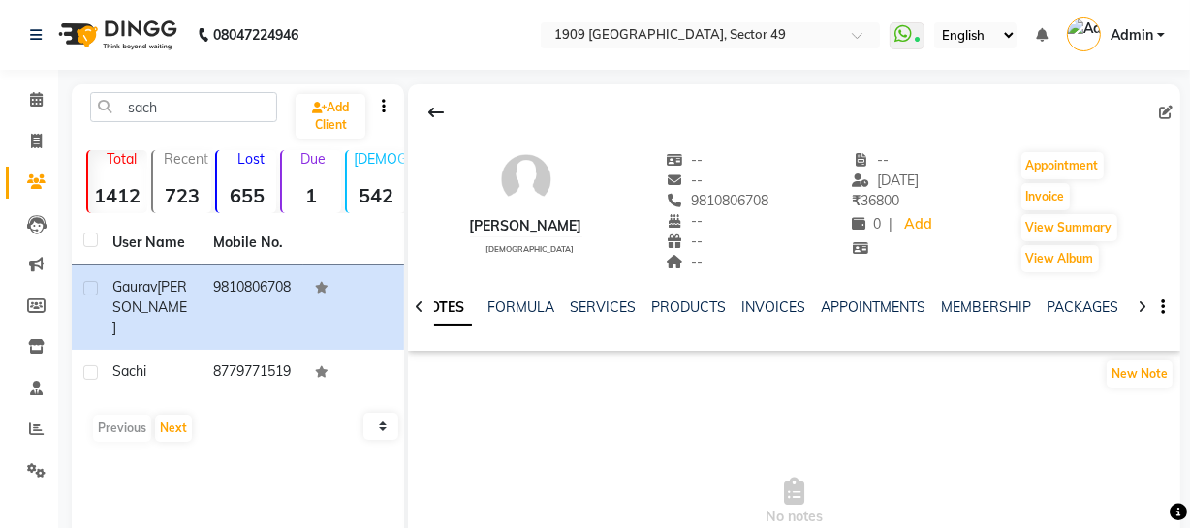
click at [1142, 305] on icon at bounding box center [1141, 307] width 9 height 14
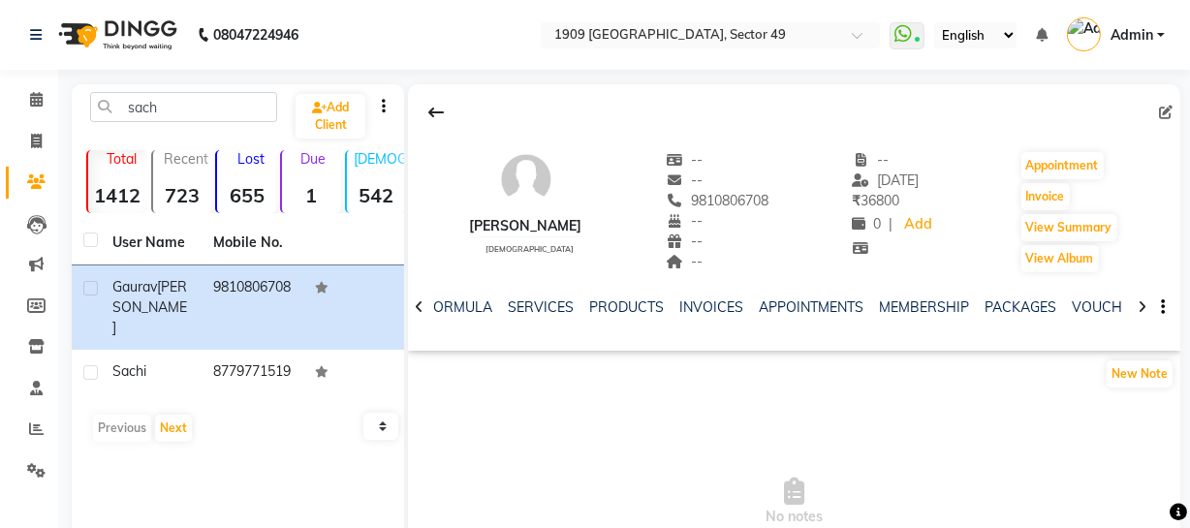
click at [1142, 305] on icon at bounding box center [1141, 307] width 9 height 14
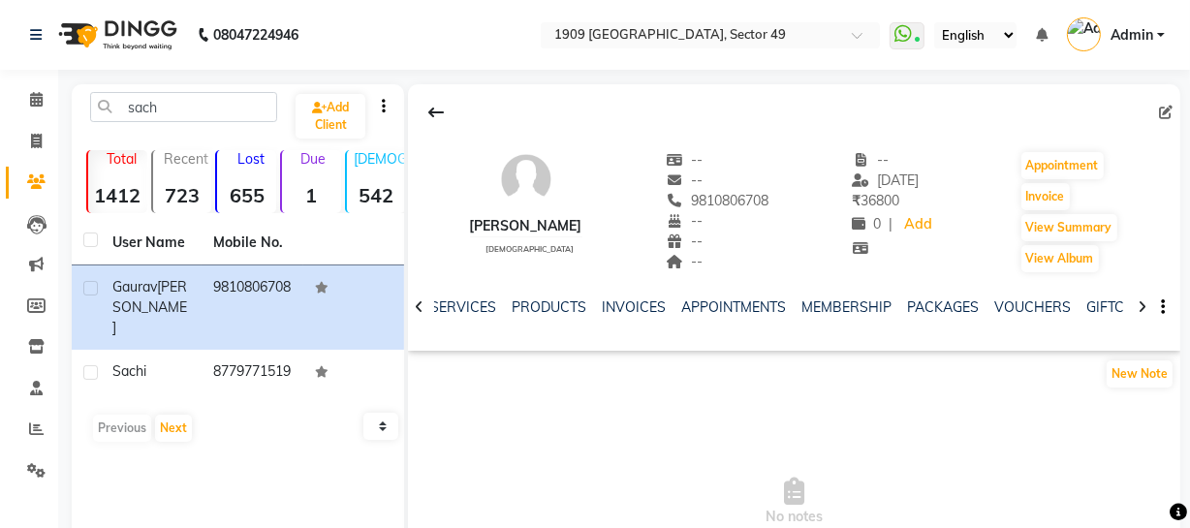
click at [1142, 305] on icon at bounding box center [1141, 307] width 9 height 14
click at [1142, 305] on div "NOTES FORMULA SERVICES PRODUCTS INVOICES APPOINTMENTS MEMBERSHIP PACKAGES VOUCH…" at bounding box center [794, 307] width 772 height 67
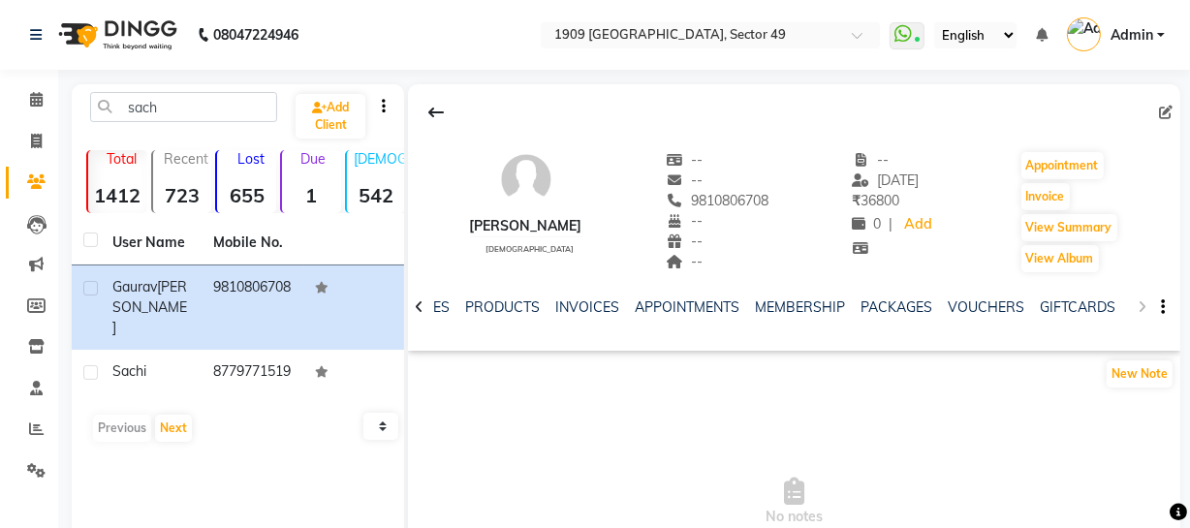
click at [1142, 305] on div "NOTES FORMULA SERVICES PRODUCTS INVOICES APPOINTMENTS MEMBERSHIP PACKAGES VOUCH…" at bounding box center [794, 307] width 772 height 67
click at [983, 310] on link "VOUCHERS" at bounding box center [985, 306] width 77 height 17
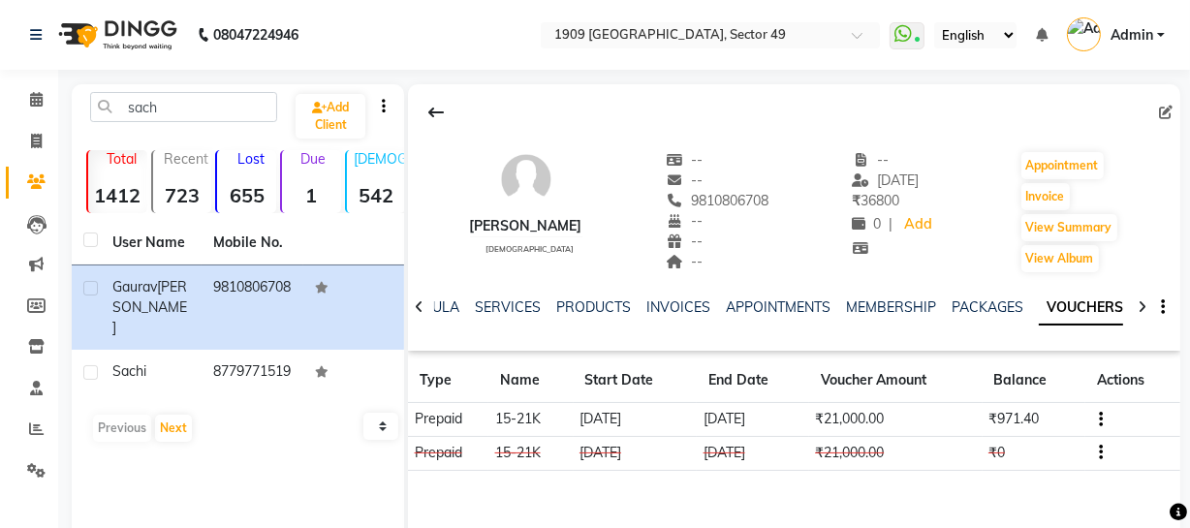
click at [1099, 420] on icon "button" at bounding box center [1100, 419] width 4 height 1
click at [646, 302] on link "INVOICES" at bounding box center [678, 306] width 64 height 17
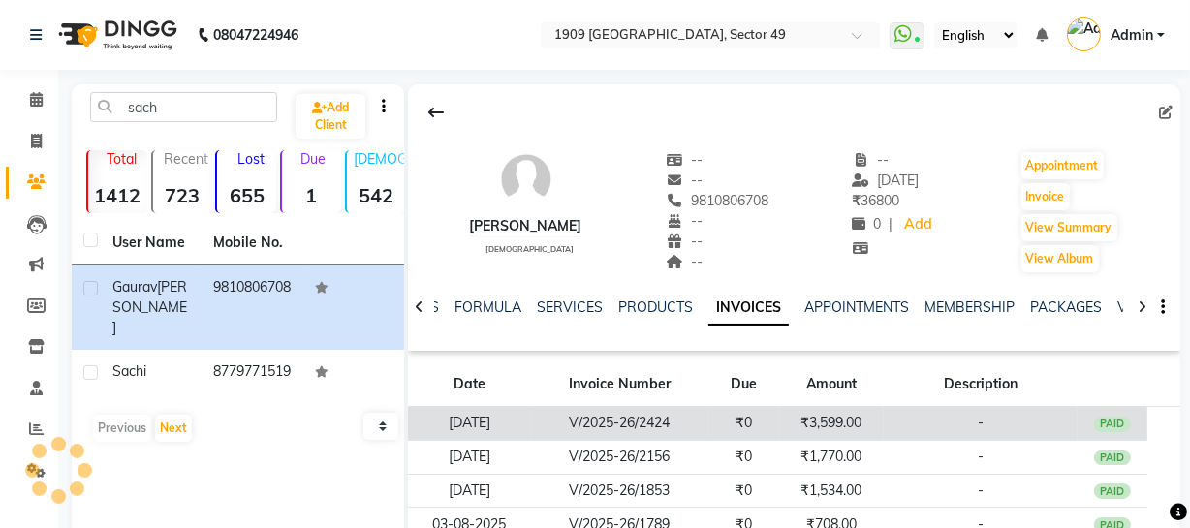
click at [714, 421] on td "₹0" at bounding box center [743, 424] width 71 height 34
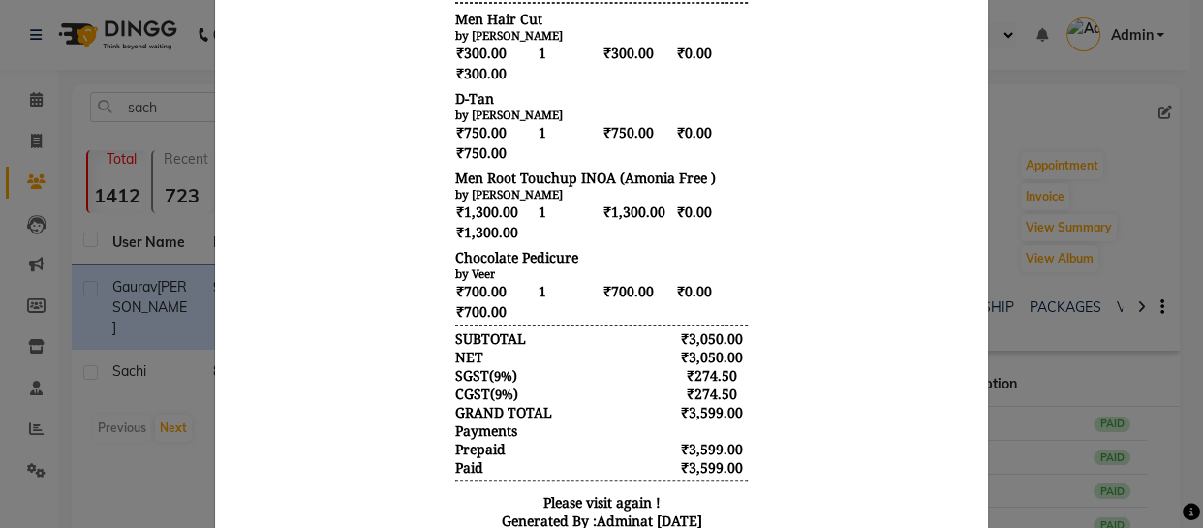
scroll to position [619, 0]
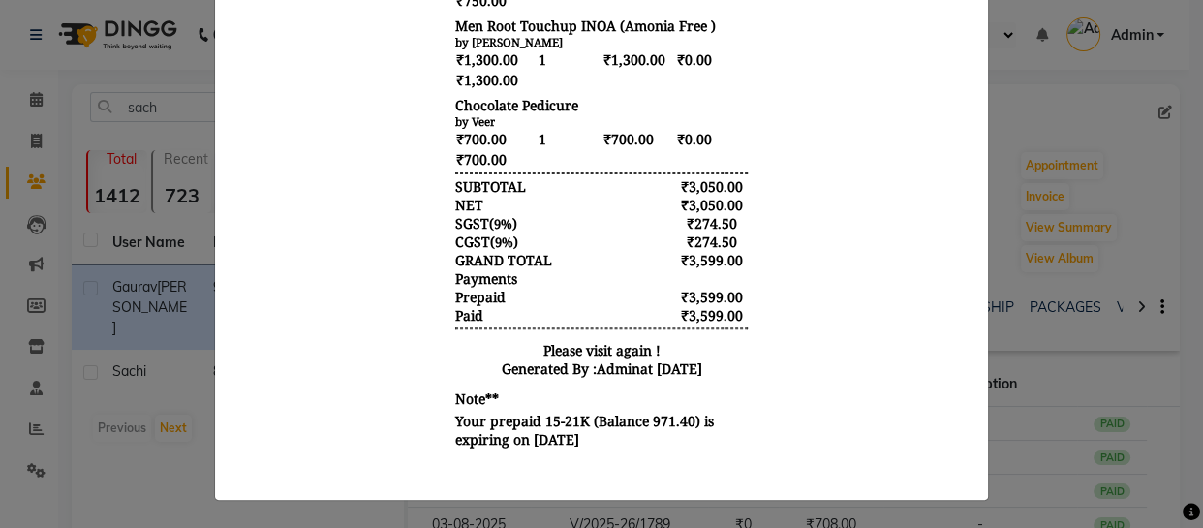
click at [1072, 404] on ngb-modal-window "INVOICE View Invoice Close" at bounding box center [601, 264] width 1203 height 528
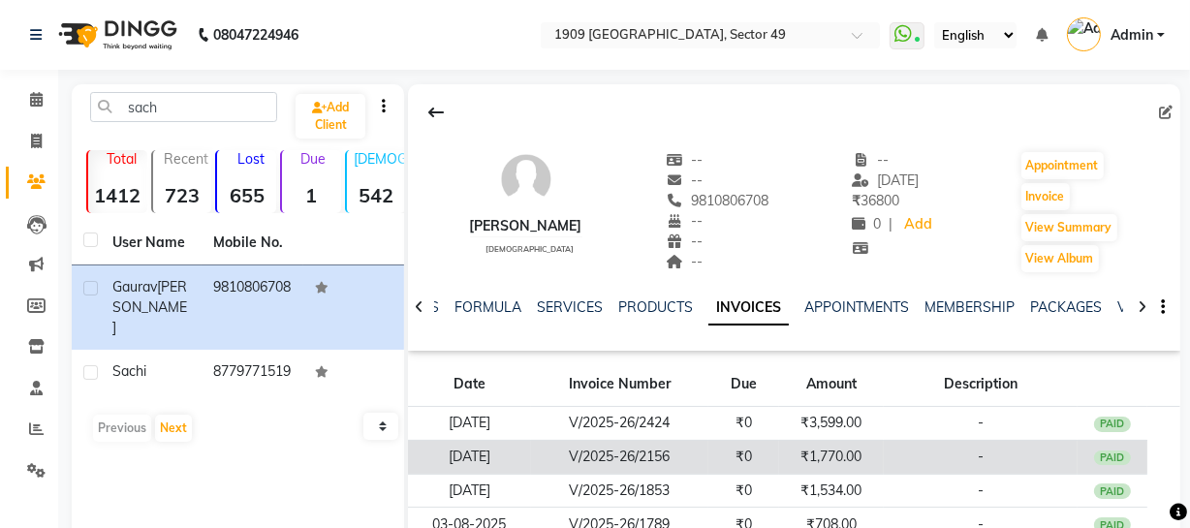
click at [909, 446] on td "-" at bounding box center [980, 457] width 194 height 34
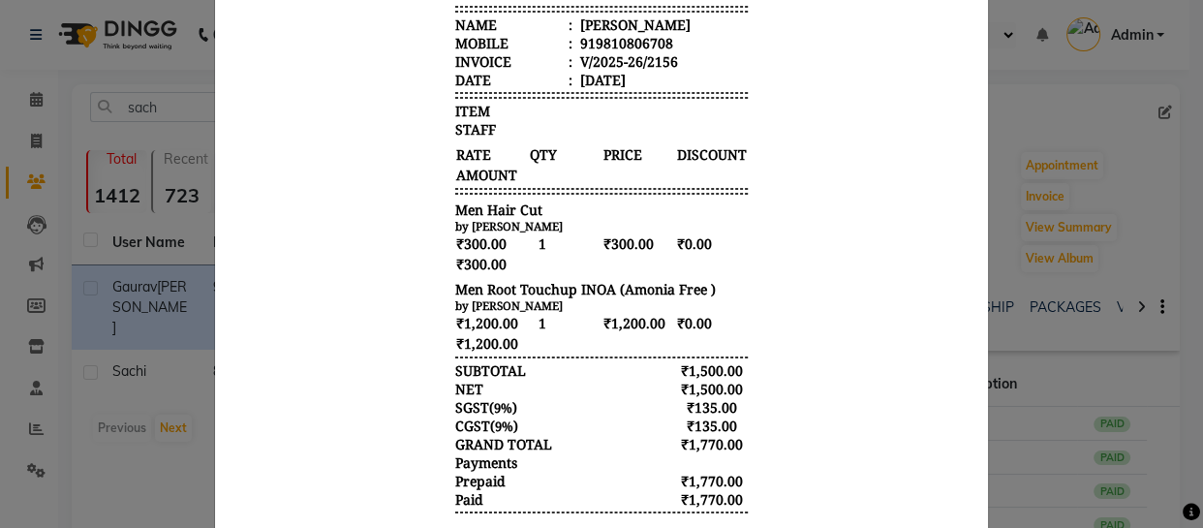
scroll to position [272, 0]
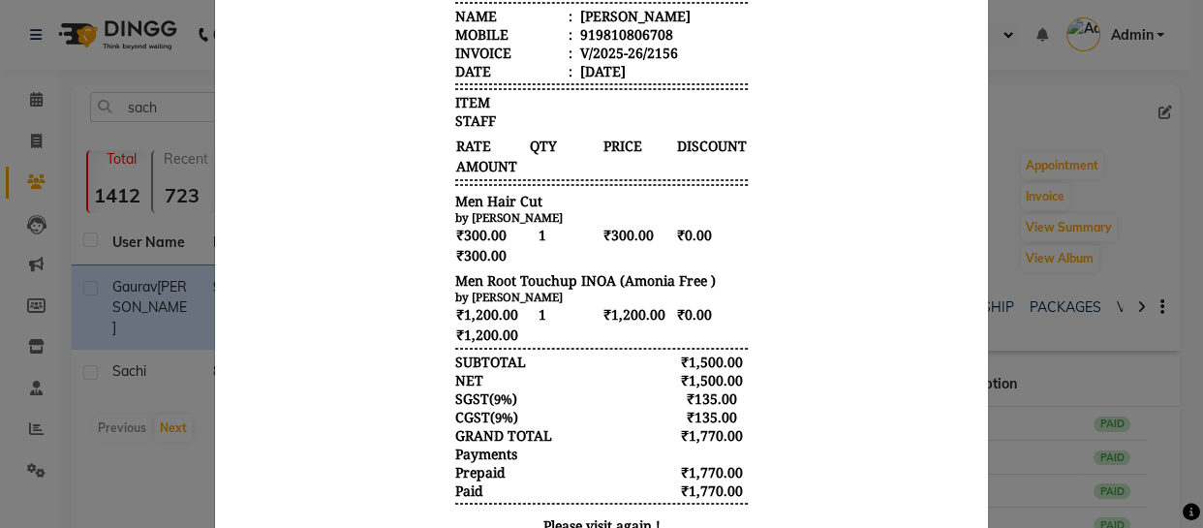
drag, startPoint x: 1030, startPoint y: 358, endPoint x: 726, endPoint y: 585, distance: 379.3
click at [1030, 358] on ngb-modal-window "INVOICE View Invoice Close" at bounding box center [601, 264] width 1203 height 528
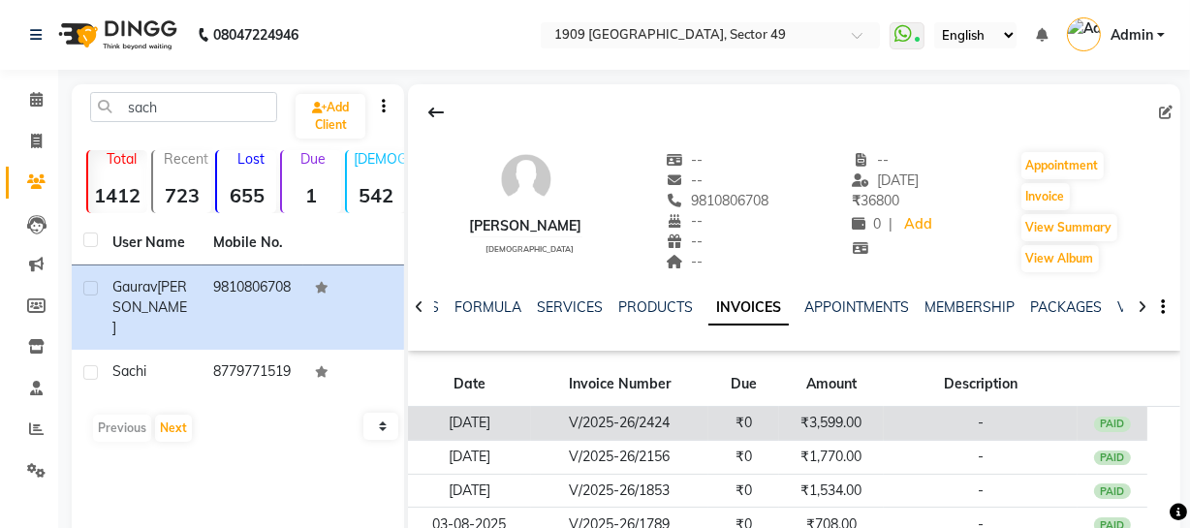
click at [819, 407] on td "₹3,599.00" at bounding box center [831, 424] width 105 height 34
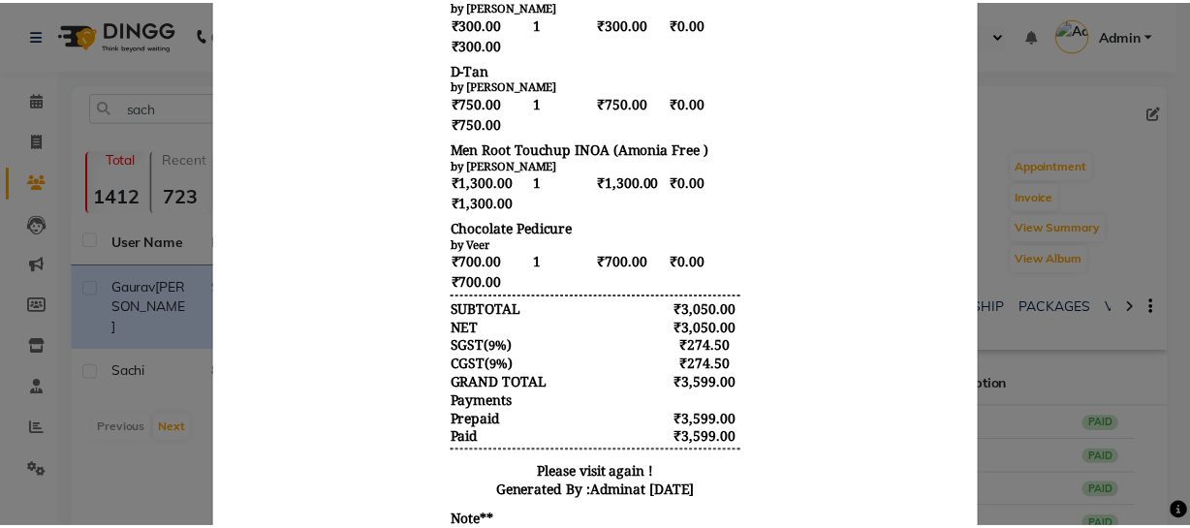
scroll to position [619, 0]
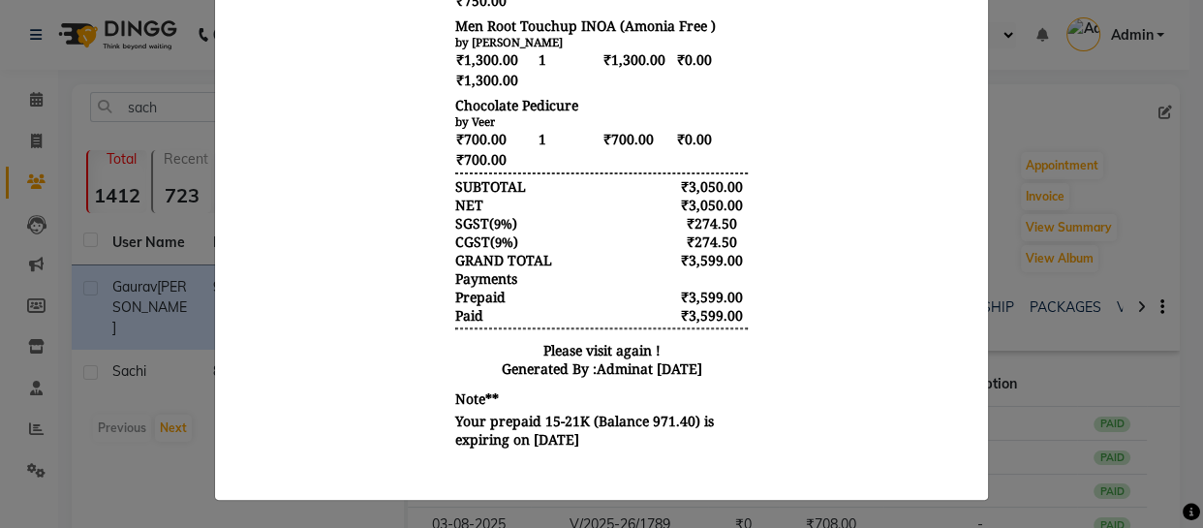
click at [1073, 393] on ngb-modal-window "INVOICE View Invoice Close" at bounding box center [601, 264] width 1203 height 528
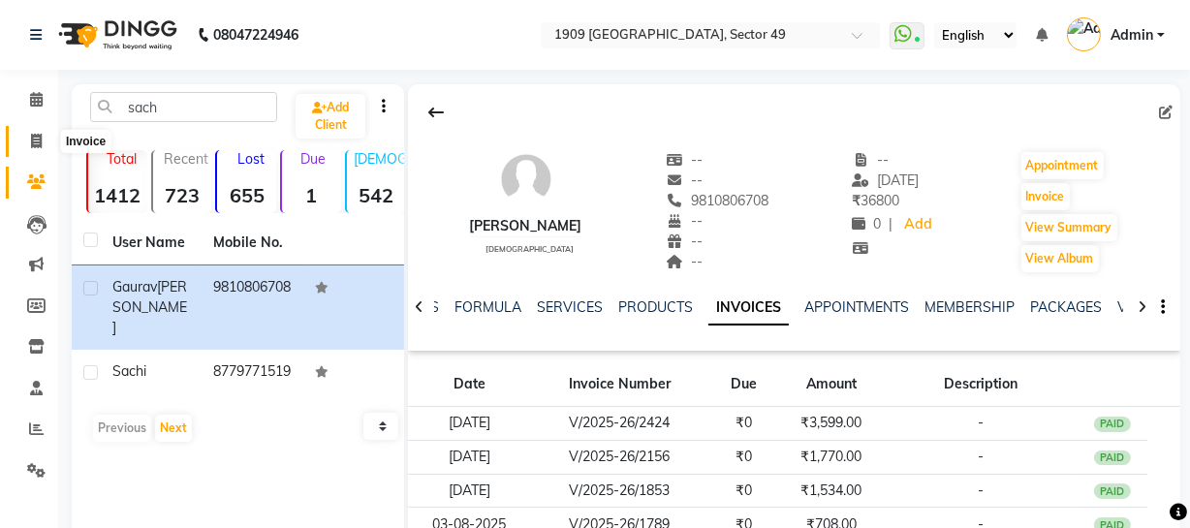
click at [32, 139] on icon at bounding box center [36, 141] width 11 height 15
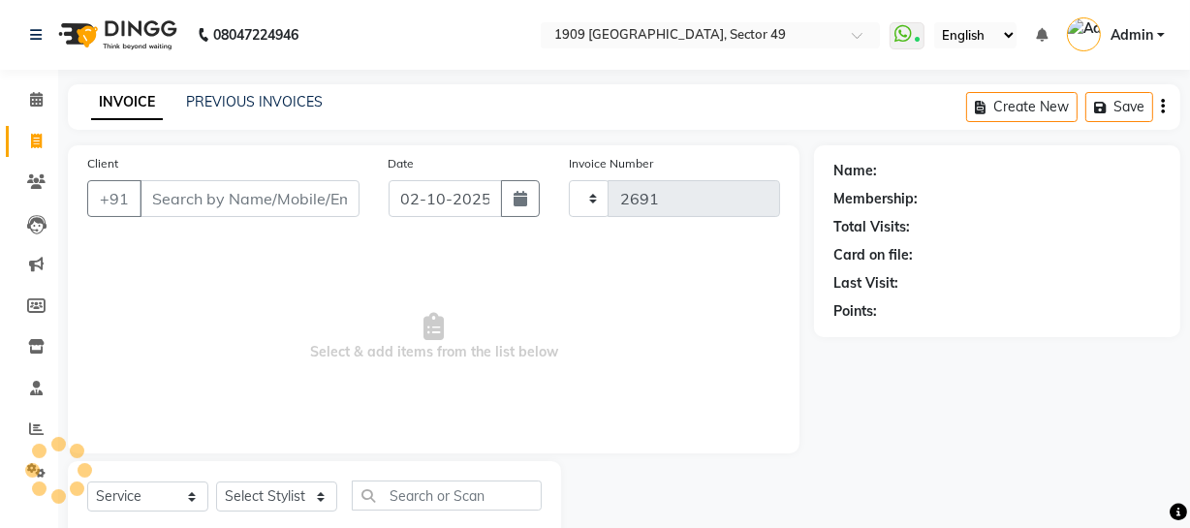
scroll to position [55, 0]
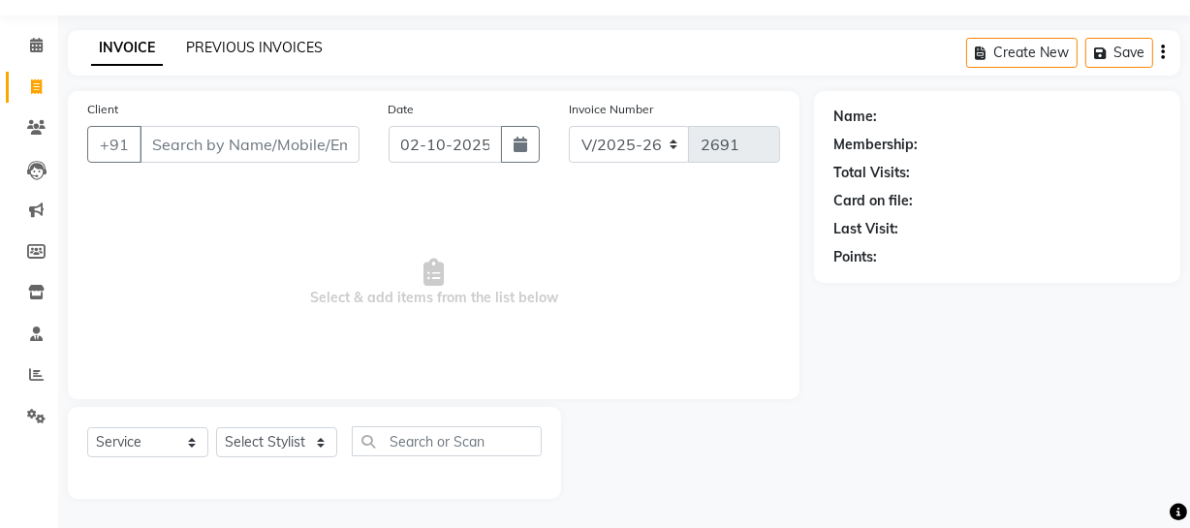
click at [253, 48] on link "PREVIOUS INVOICES" at bounding box center [254, 47] width 137 height 17
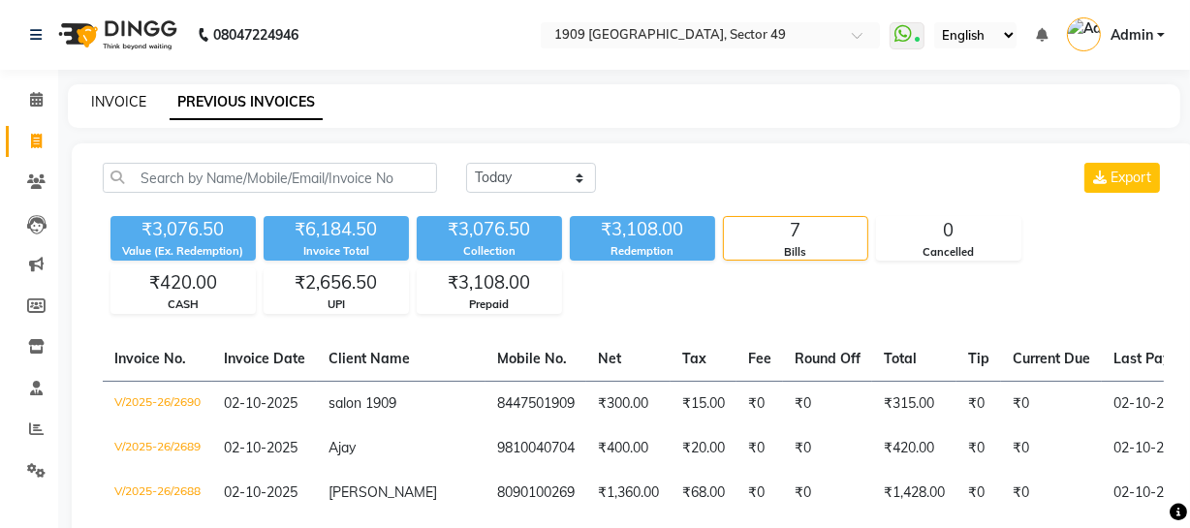
click at [122, 103] on link "INVOICE" at bounding box center [118, 101] width 55 height 17
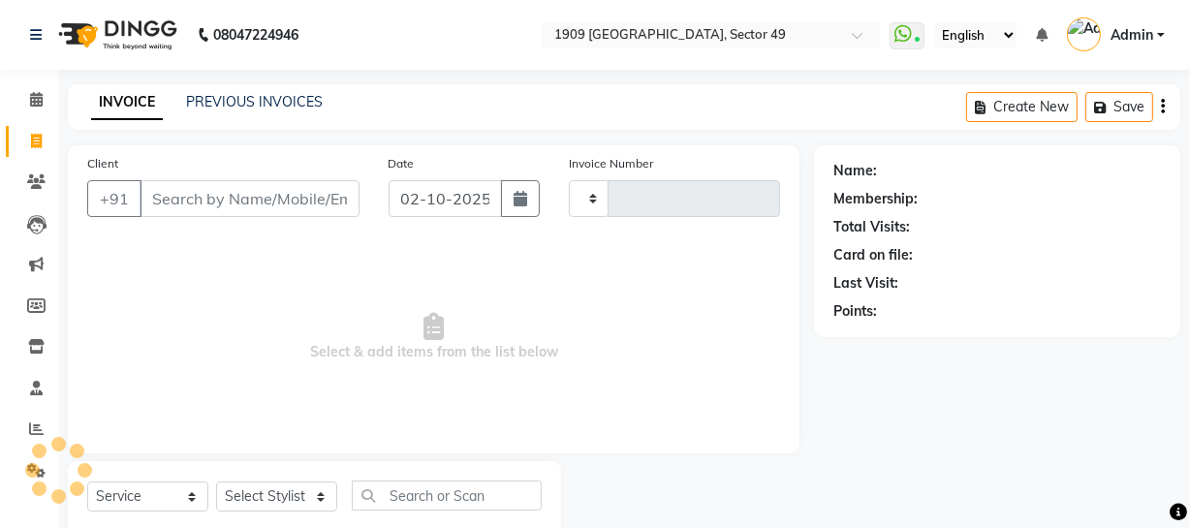
scroll to position [55, 0]
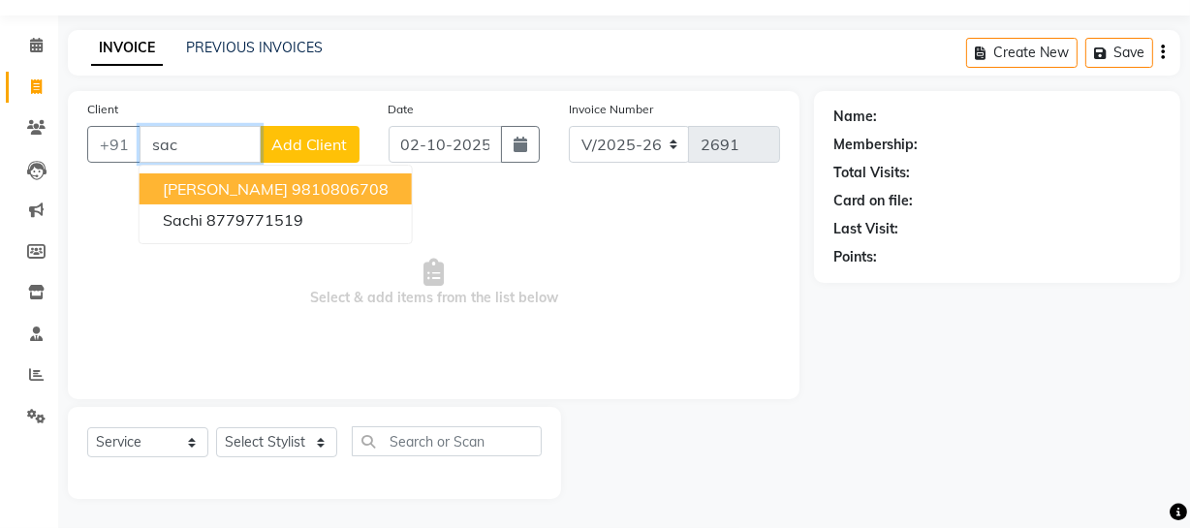
click at [267, 188] on span "[PERSON_NAME]" at bounding box center [225, 188] width 125 height 19
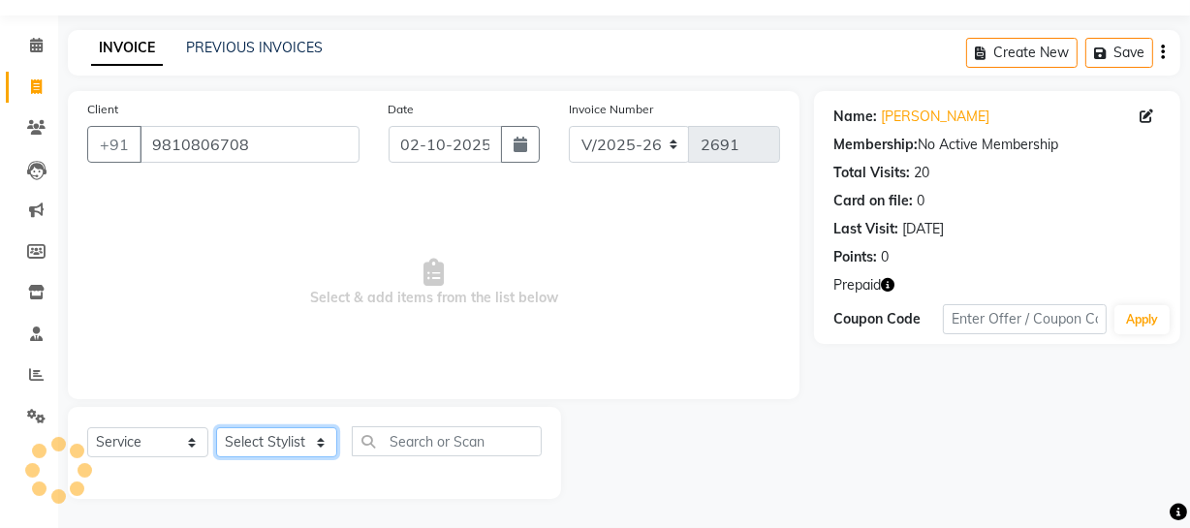
click at [280, 448] on select "Select Stylist [PERSON_NAME] [PERSON_NAME] House Sale Jyoti [PERSON_NAME] [PERS…" at bounding box center [276, 442] width 121 height 30
click at [216, 427] on select "Select Stylist [PERSON_NAME] [PERSON_NAME] House Sale Jyoti [PERSON_NAME] [PERS…" at bounding box center [276, 442] width 121 height 30
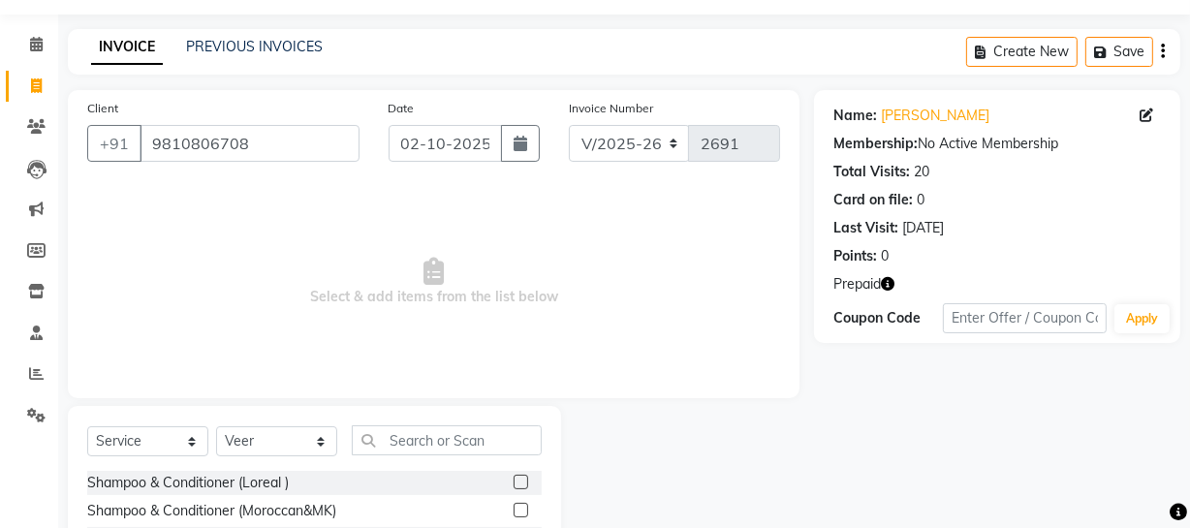
click at [513, 483] on label at bounding box center [520, 482] width 15 height 15
click at [513, 483] on input "checkbox" at bounding box center [519, 483] width 13 height 13
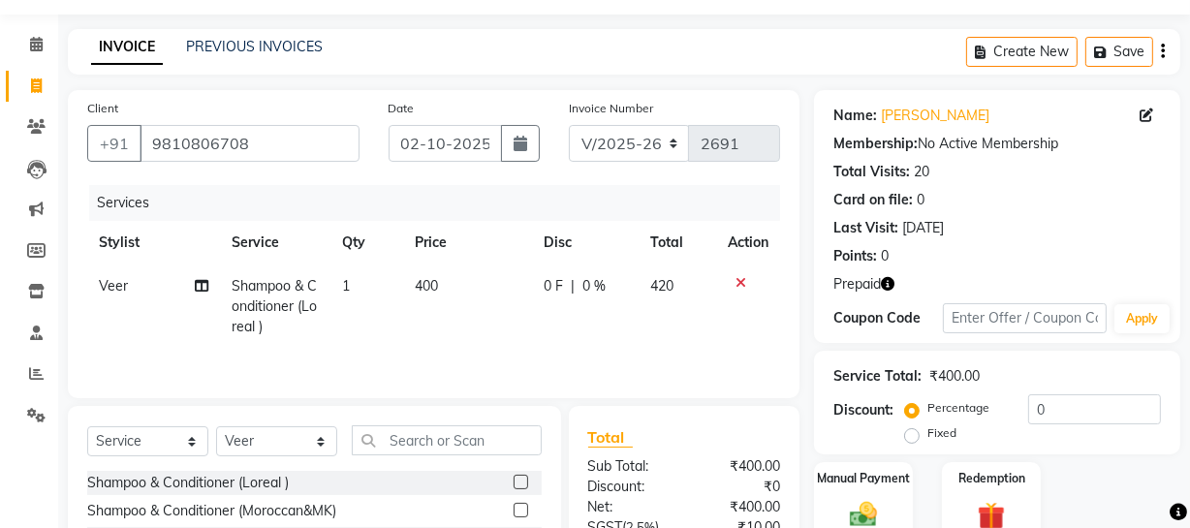
scroll to position [236, 0]
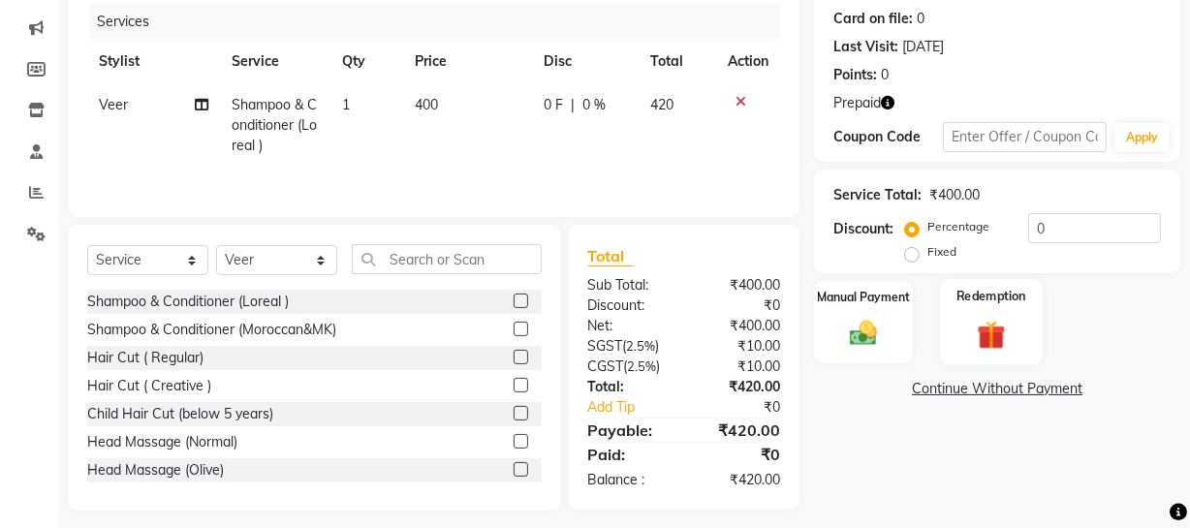
click at [979, 323] on img at bounding box center [991, 335] width 46 height 36
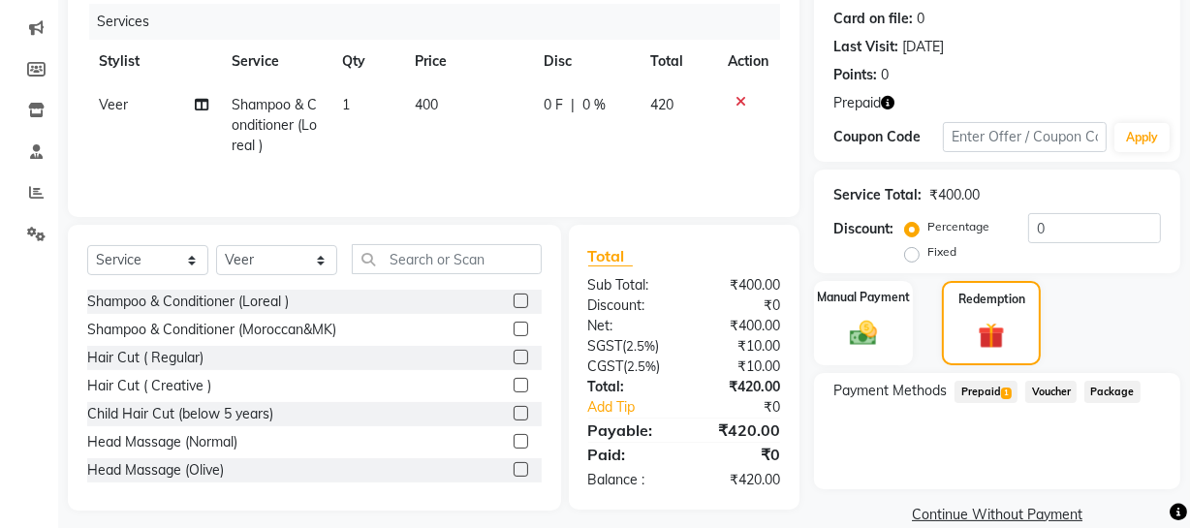
click at [981, 391] on span "Prepaid 1" at bounding box center [985, 392] width 63 height 22
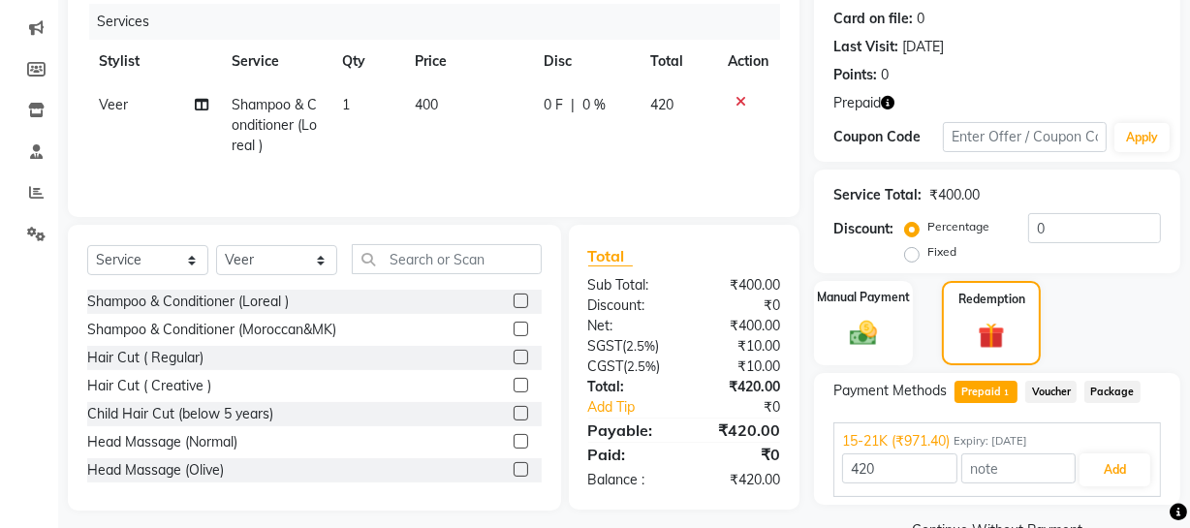
click at [741, 99] on icon at bounding box center [740, 102] width 11 height 14
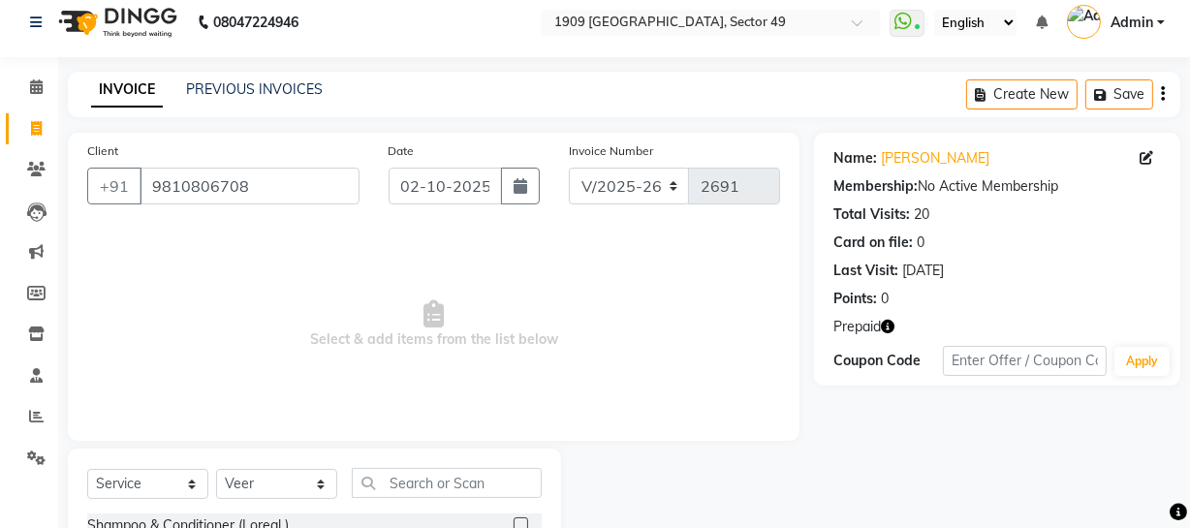
scroll to position [0, 0]
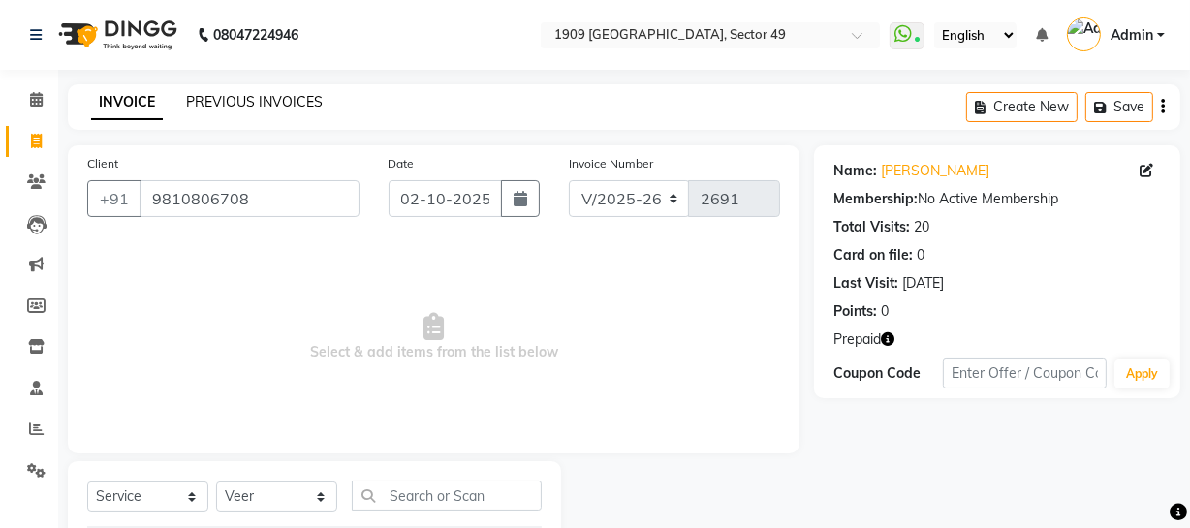
click at [209, 100] on link "PREVIOUS INVOICES" at bounding box center [254, 101] width 137 height 17
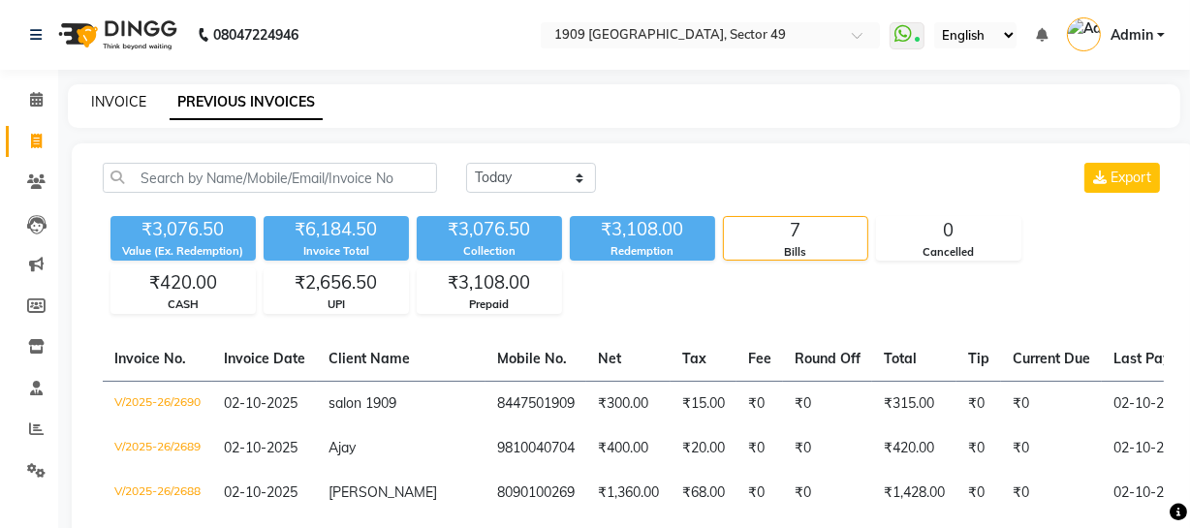
click at [125, 106] on link "INVOICE" at bounding box center [118, 101] width 55 height 17
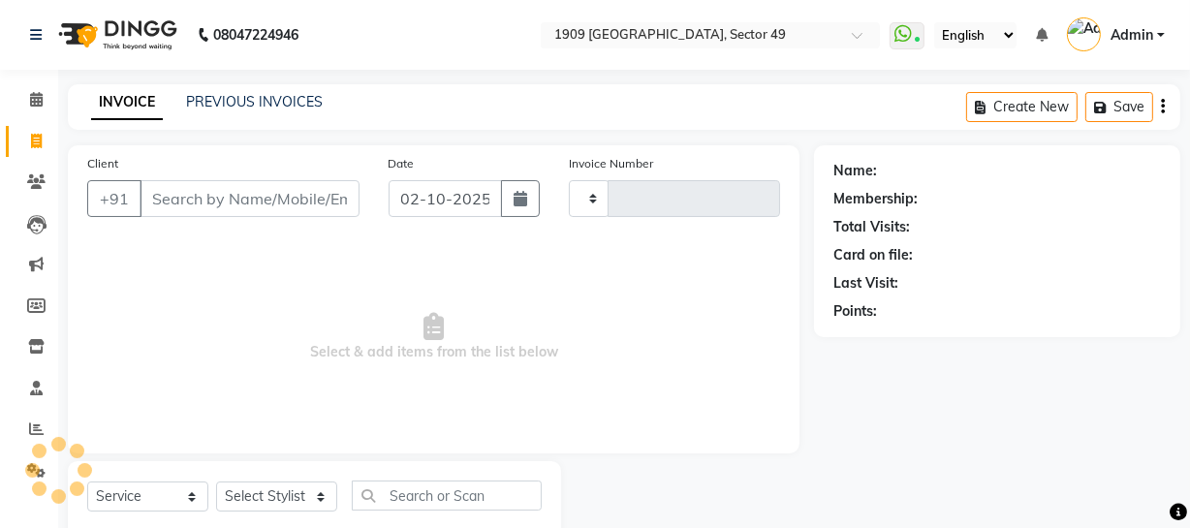
scroll to position [55, 0]
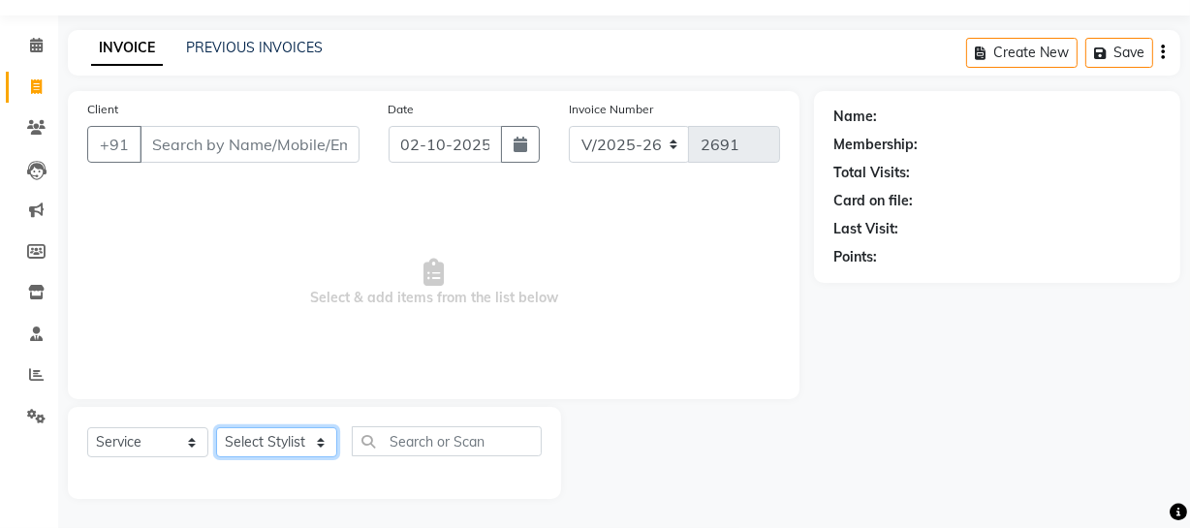
click at [259, 432] on select "Select Stylist [PERSON_NAME] [PERSON_NAME] House Sale Jyoti [PERSON_NAME] [PERS…" at bounding box center [276, 442] width 121 height 30
click at [216, 427] on select "Select Stylist [PERSON_NAME] [PERSON_NAME] House Sale Jyoti [PERSON_NAME] [PERS…" at bounding box center [276, 442] width 121 height 30
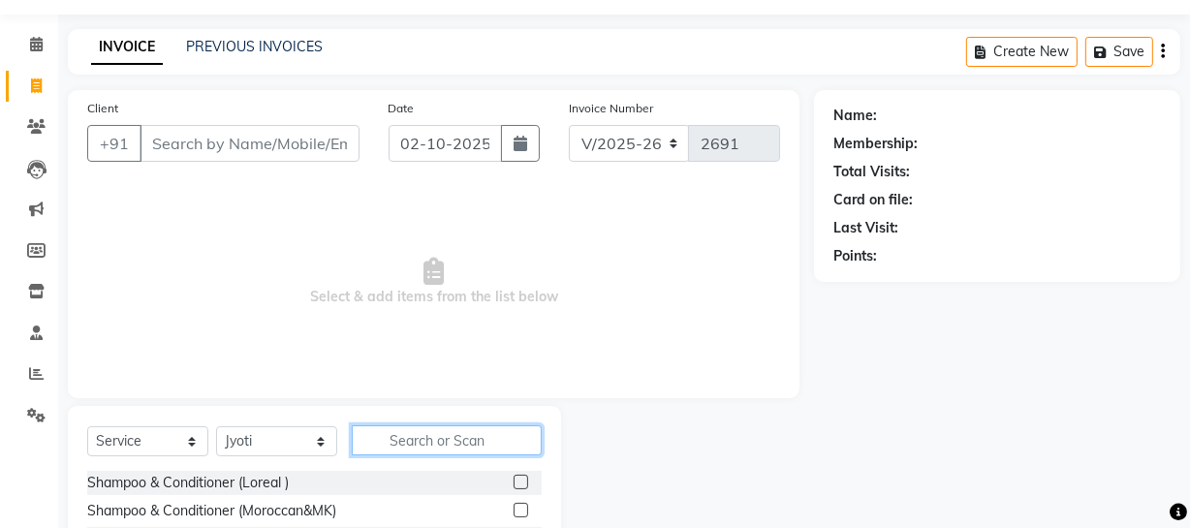
click at [410, 441] on input "text" at bounding box center [447, 440] width 190 height 30
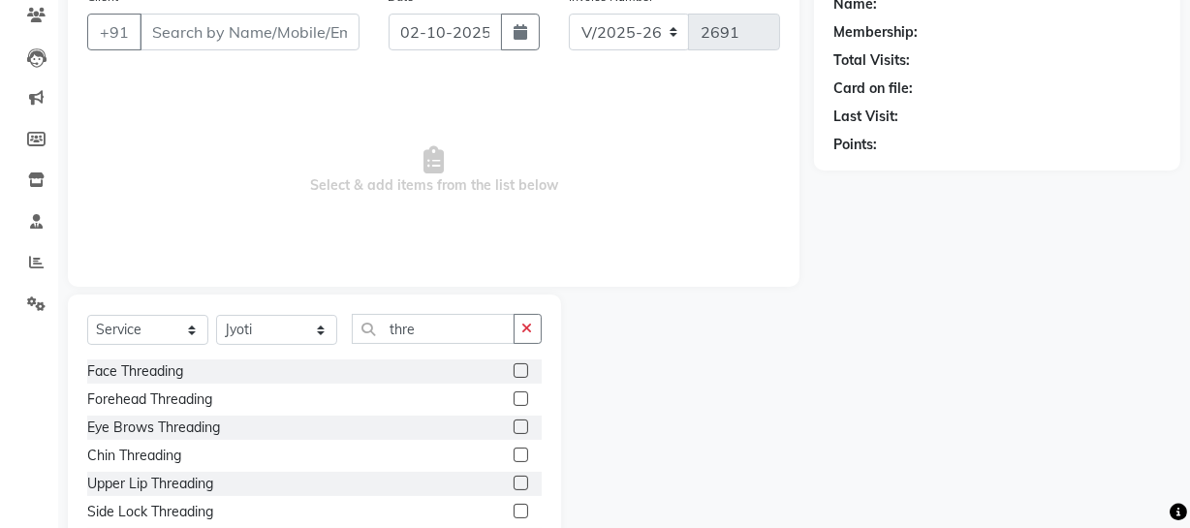
click at [513, 425] on label at bounding box center [520, 426] width 15 height 15
click at [513, 425] on input "checkbox" at bounding box center [519, 427] width 13 height 13
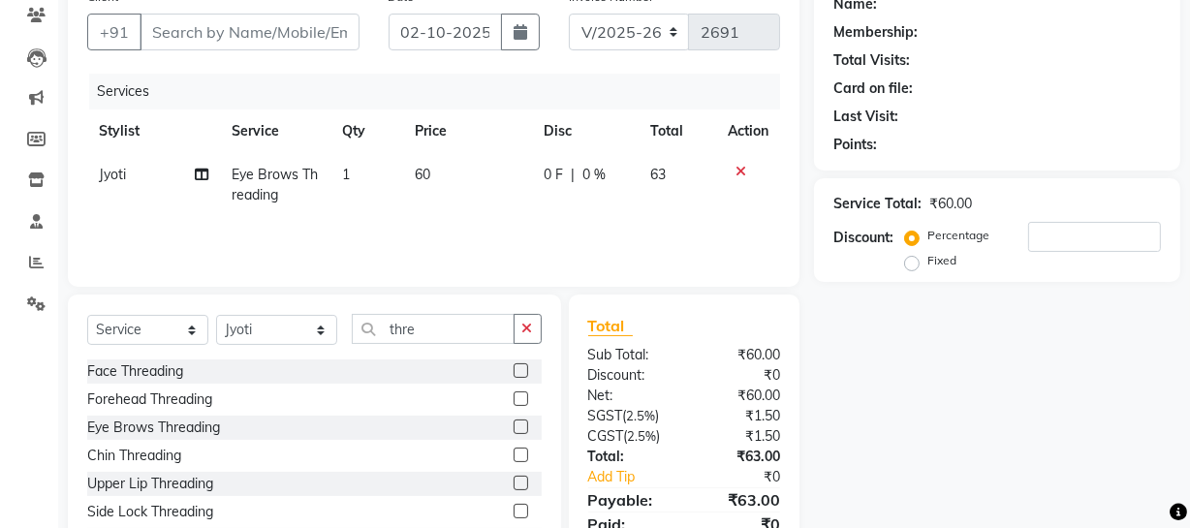
click at [513, 483] on label at bounding box center [520, 483] width 15 height 15
click at [513, 483] on input "checkbox" at bounding box center [519, 484] width 13 height 13
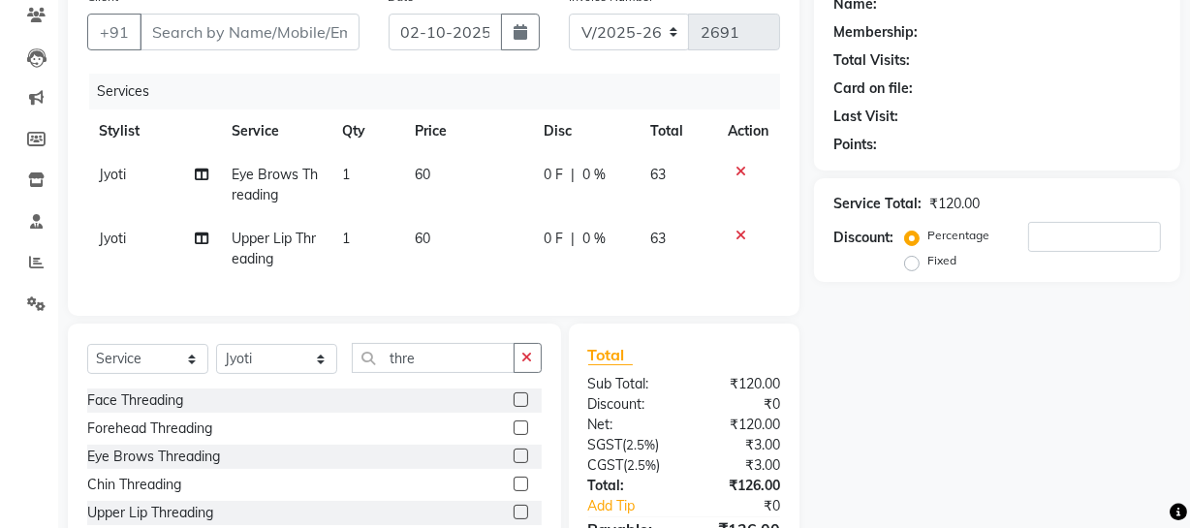
click at [513, 491] on label at bounding box center [520, 484] width 15 height 15
click at [513, 491] on input "checkbox" at bounding box center [519, 485] width 13 height 13
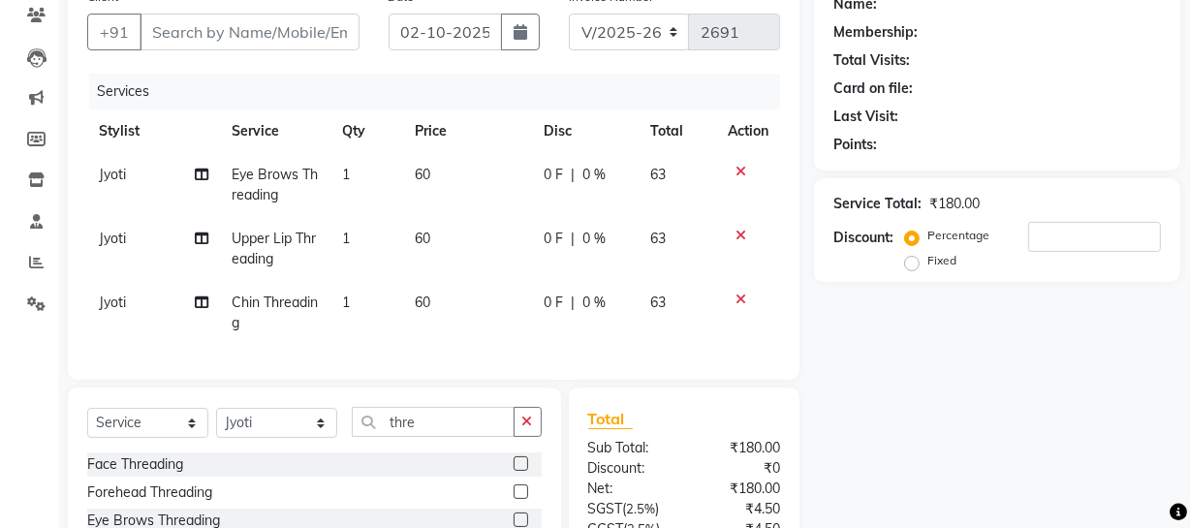
click at [513, 499] on label at bounding box center [520, 491] width 15 height 15
click at [513, 499] on input "checkbox" at bounding box center [519, 492] width 13 height 13
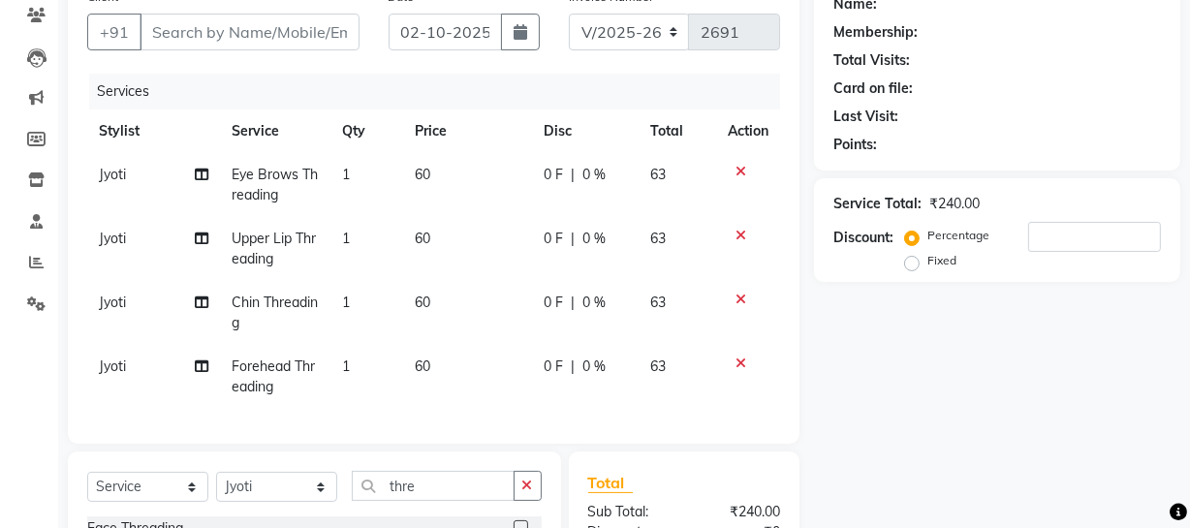
click at [736, 295] on icon at bounding box center [740, 300] width 11 height 14
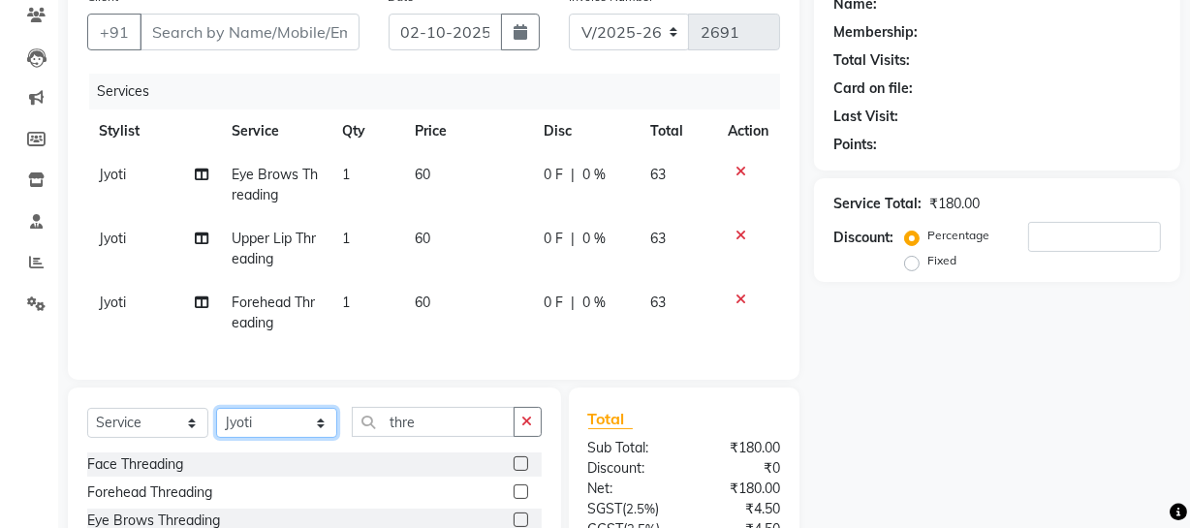
click at [281, 433] on select "Select Stylist [PERSON_NAME] [PERSON_NAME] House Sale Jyoti [PERSON_NAME] [PERS…" at bounding box center [276, 423] width 121 height 30
click at [216, 420] on select "Select Stylist [PERSON_NAME] [PERSON_NAME] House Sale Jyoti [PERSON_NAME] [PERS…" at bounding box center [276, 423] width 121 height 30
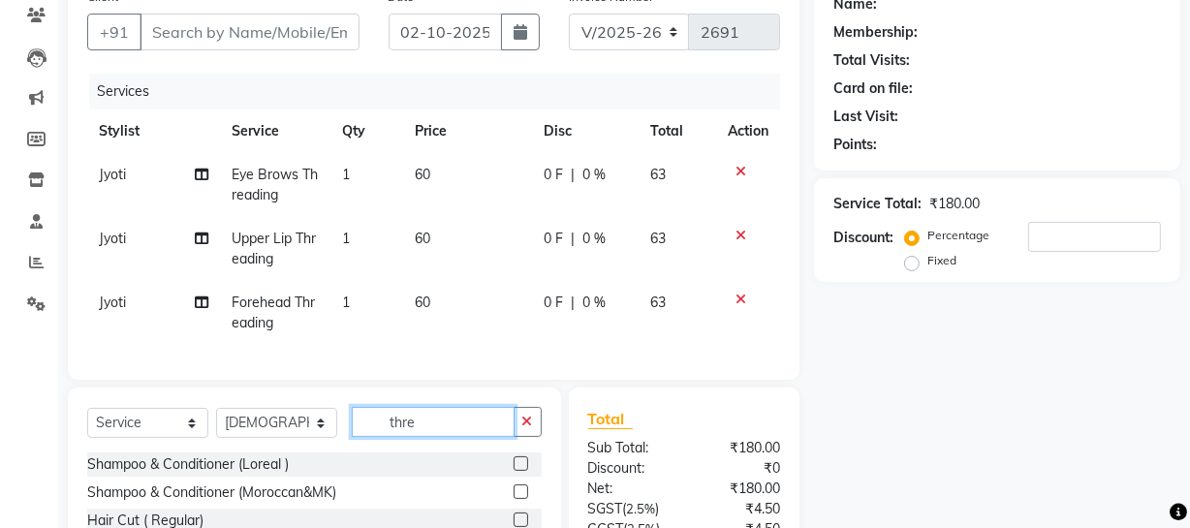
click at [436, 432] on input "thre" at bounding box center [433, 422] width 163 height 30
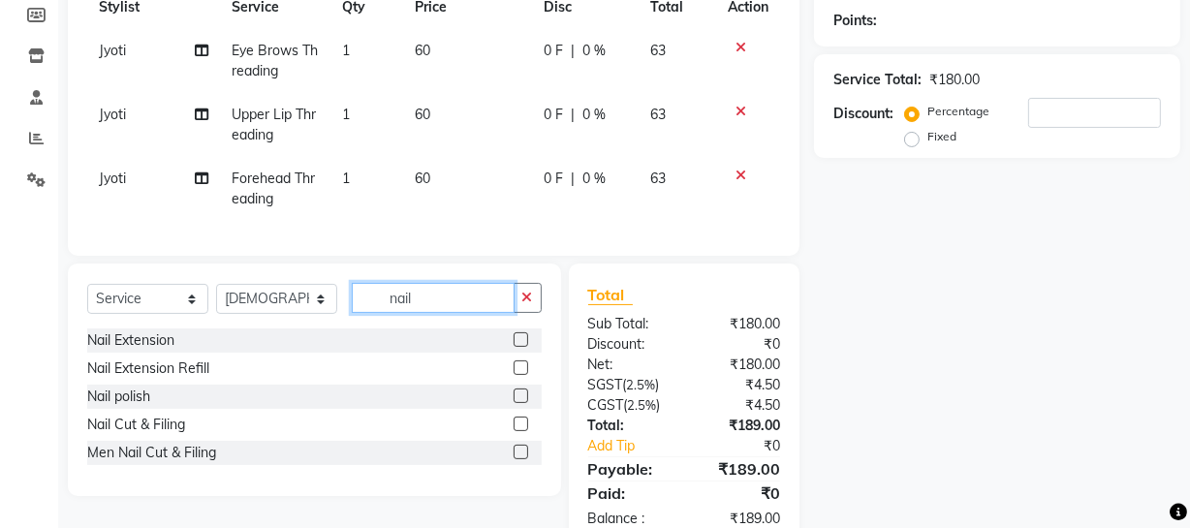
click at [437, 308] on input "nail" at bounding box center [433, 298] width 163 height 30
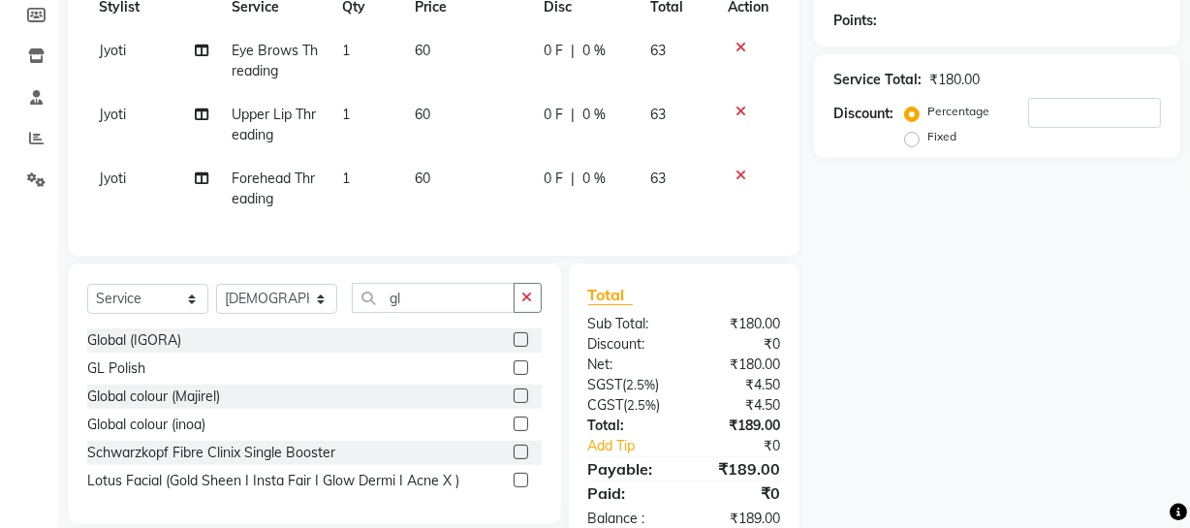
click at [519, 375] on label at bounding box center [520, 367] width 15 height 15
click at [519, 375] on input "checkbox" at bounding box center [519, 368] width 13 height 13
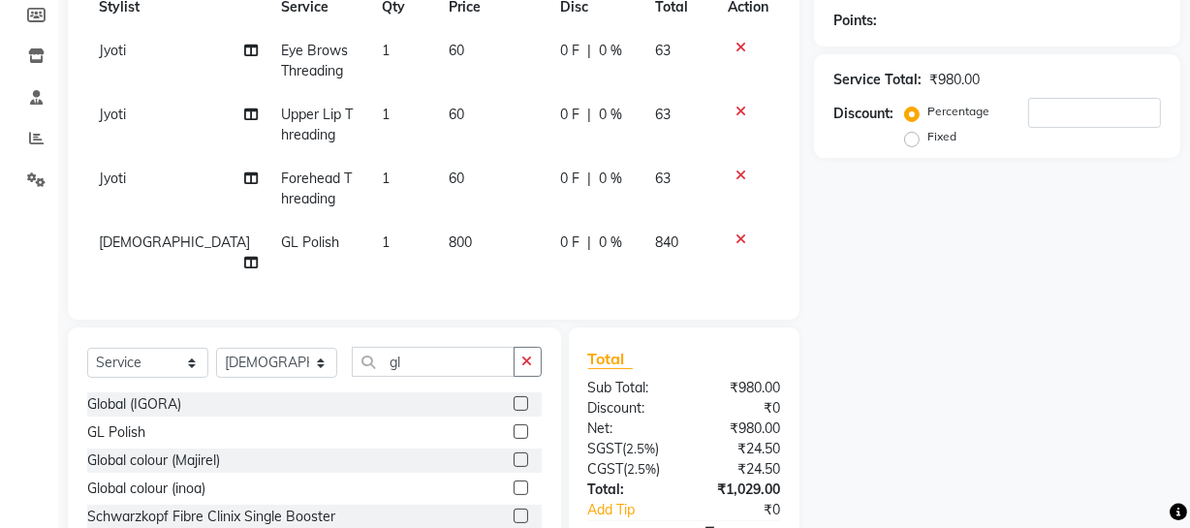
click at [474, 267] on div "Services Stylist Service Qty Price Disc Total Action Jyoti Eye Brows Threading …" at bounding box center [433, 125] width 693 height 351
click at [445, 245] on td "800" at bounding box center [492, 253] width 111 height 64
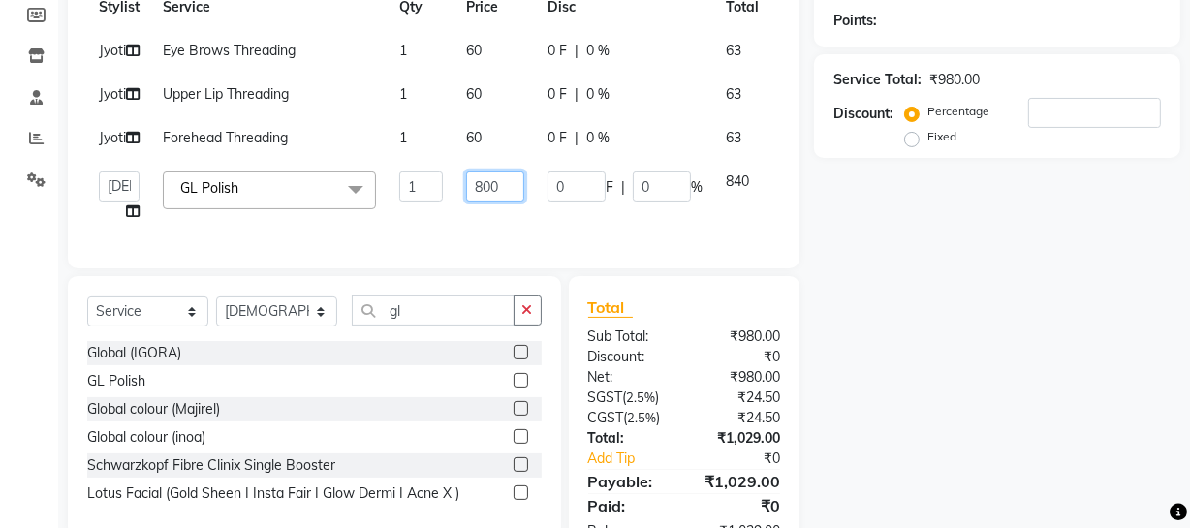
click at [483, 201] on input "800" at bounding box center [495, 186] width 58 height 30
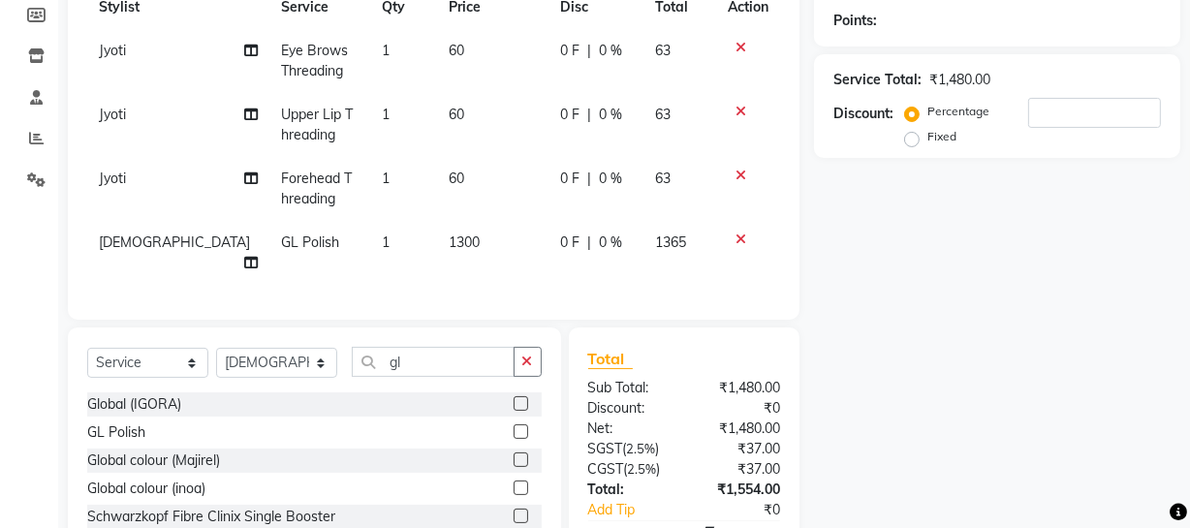
click at [1109, 326] on div "Name: Membership: Total Visits: Card on file: Last Visit: Points: Service Total…" at bounding box center [1004, 234] width 381 height 758
click at [311, 348] on select "Select Stylist [PERSON_NAME] [PERSON_NAME] House Sale Jyoti [PERSON_NAME] [PERS…" at bounding box center [276, 363] width 121 height 30
click at [216, 348] on select "Select Stylist [PERSON_NAME] [PERSON_NAME] House Sale Jyoti [PERSON_NAME] [PERS…" at bounding box center [276, 363] width 121 height 30
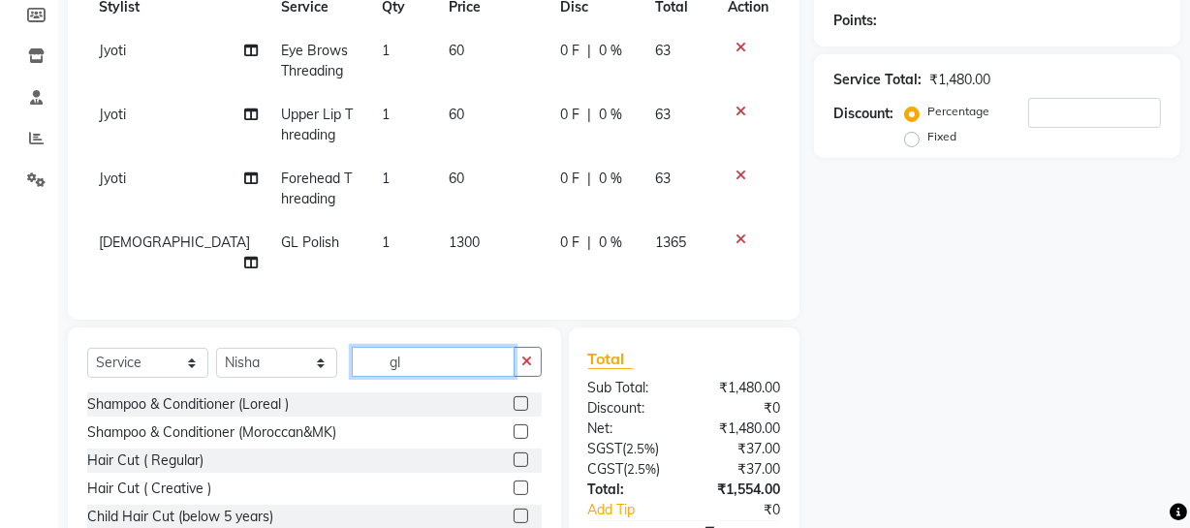
click at [438, 353] on input "gl" at bounding box center [433, 362] width 163 height 30
click at [436, 352] on input "gl" at bounding box center [433, 362] width 163 height 30
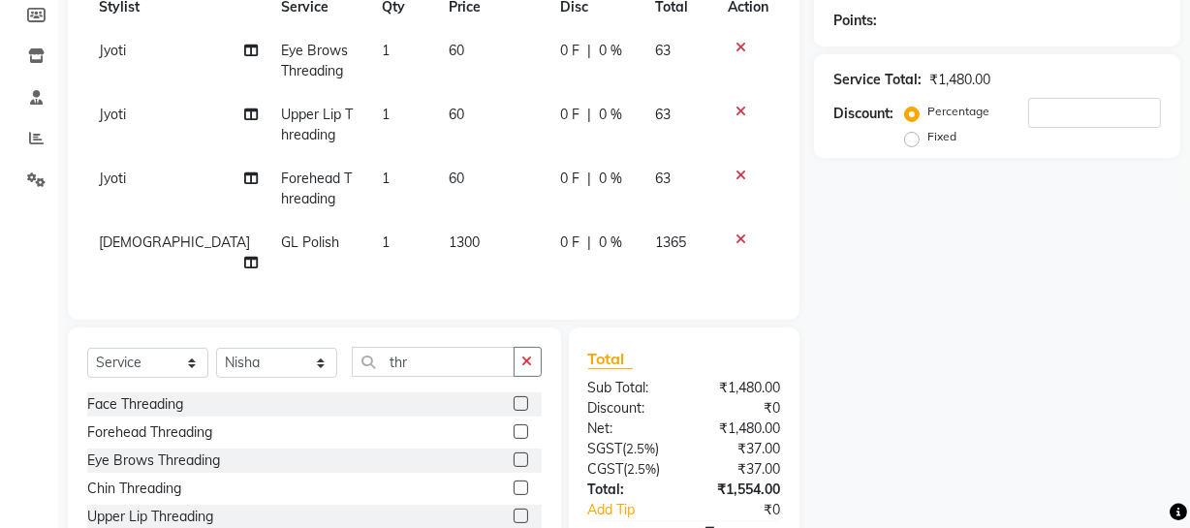
click at [513, 452] on label at bounding box center [520, 459] width 15 height 15
click at [513, 454] on input "checkbox" at bounding box center [519, 460] width 13 height 13
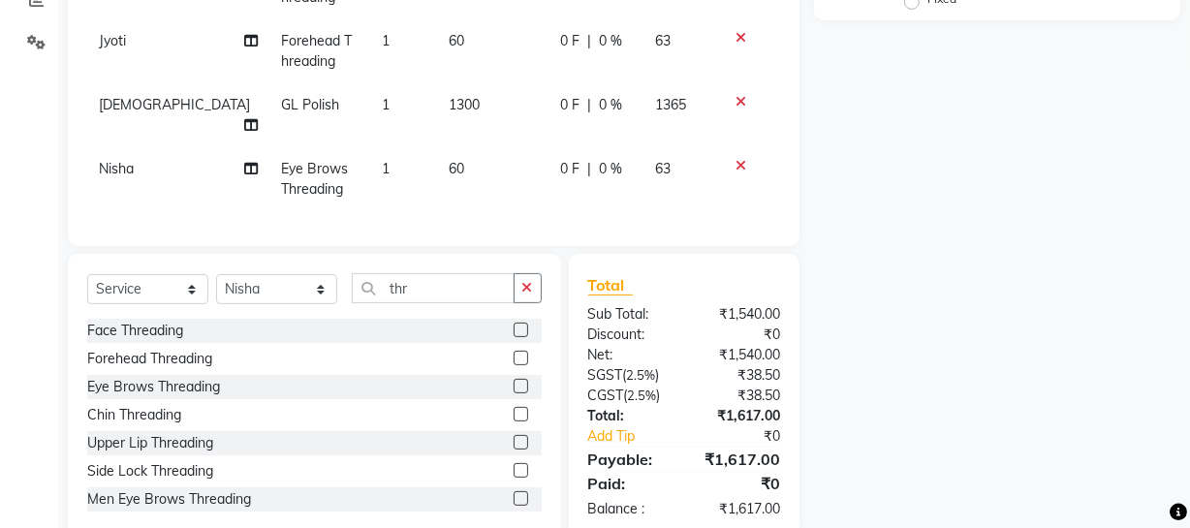
scroll to position [462, 0]
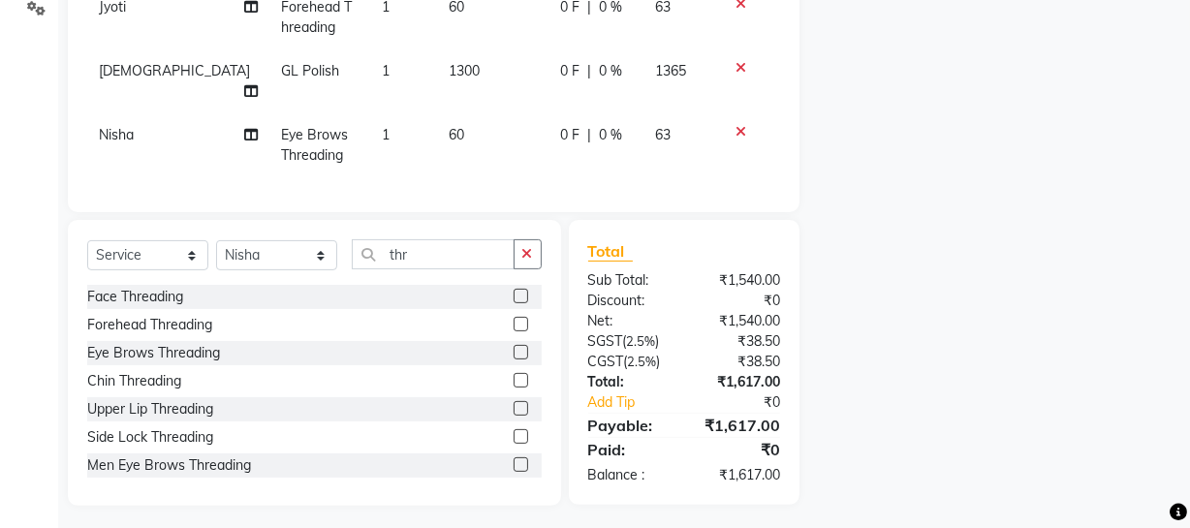
click at [513, 401] on label at bounding box center [520, 408] width 15 height 15
click at [513, 403] on input "checkbox" at bounding box center [519, 409] width 13 height 13
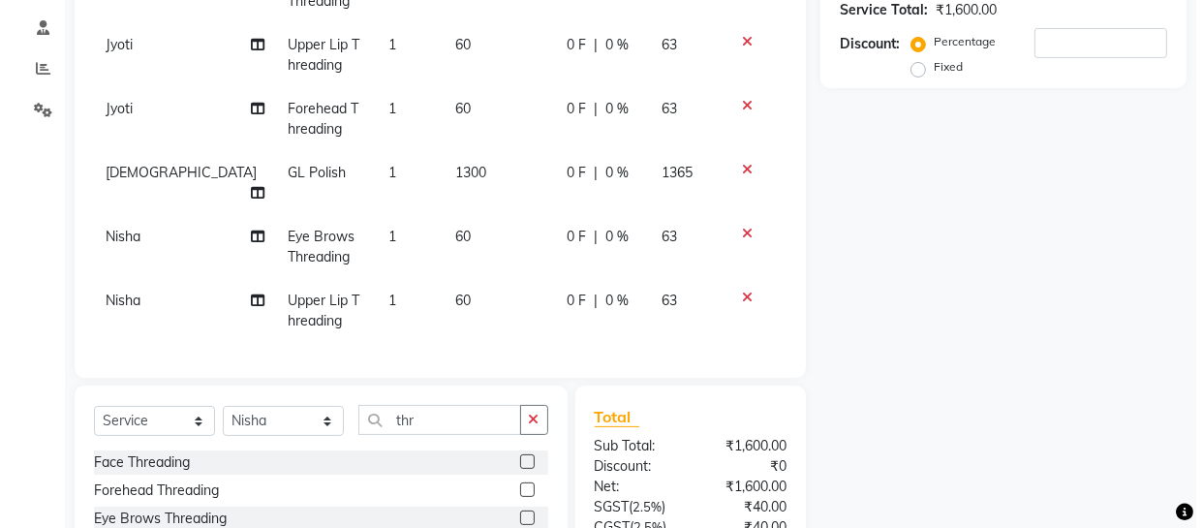
scroll to position [170, 0]
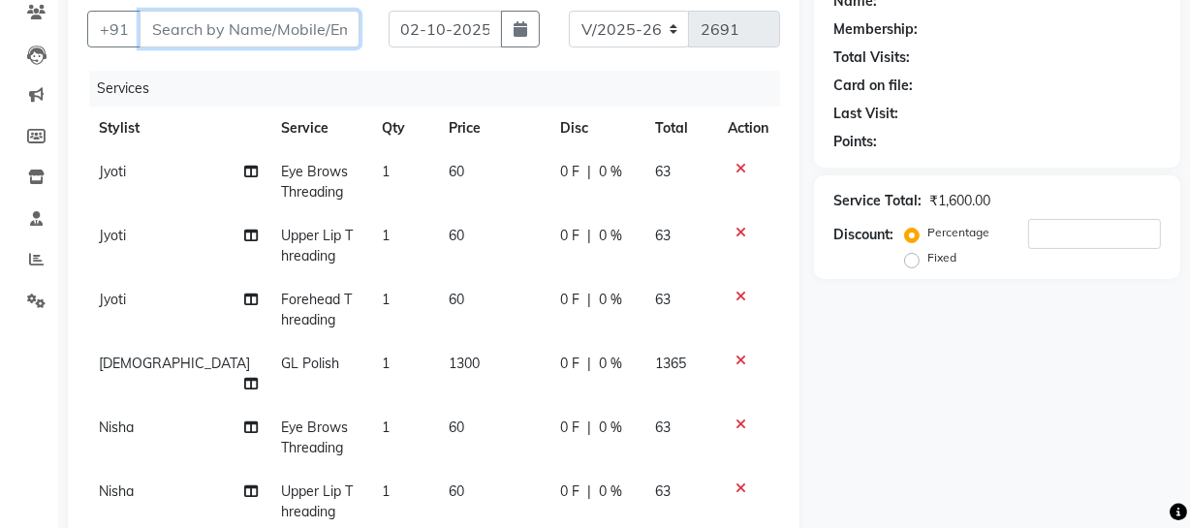
click at [247, 40] on input "Client" at bounding box center [249, 29] width 220 height 37
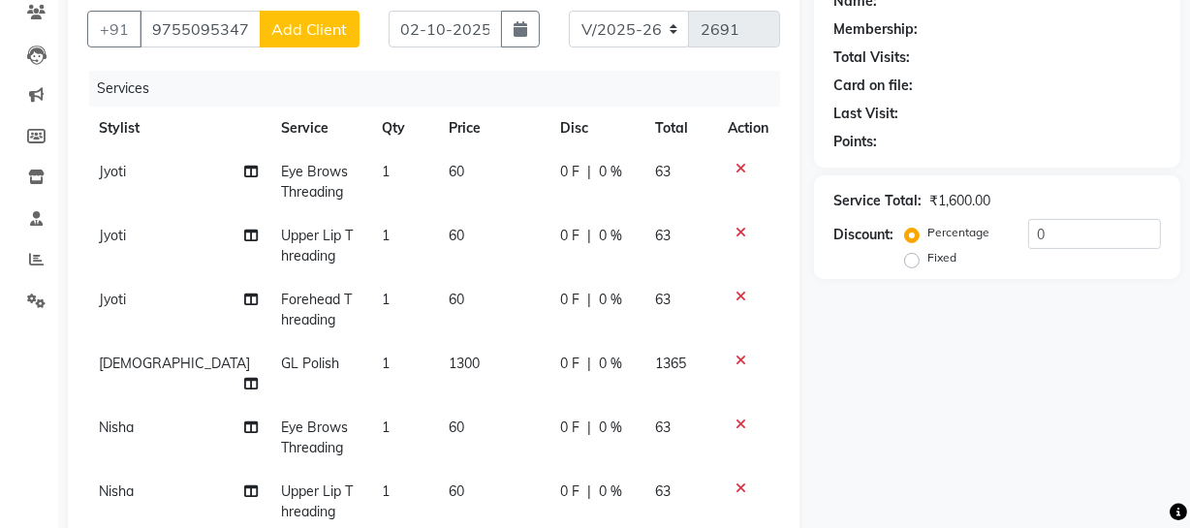
click at [314, 33] on span "Add Client" at bounding box center [309, 28] width 77 height 19
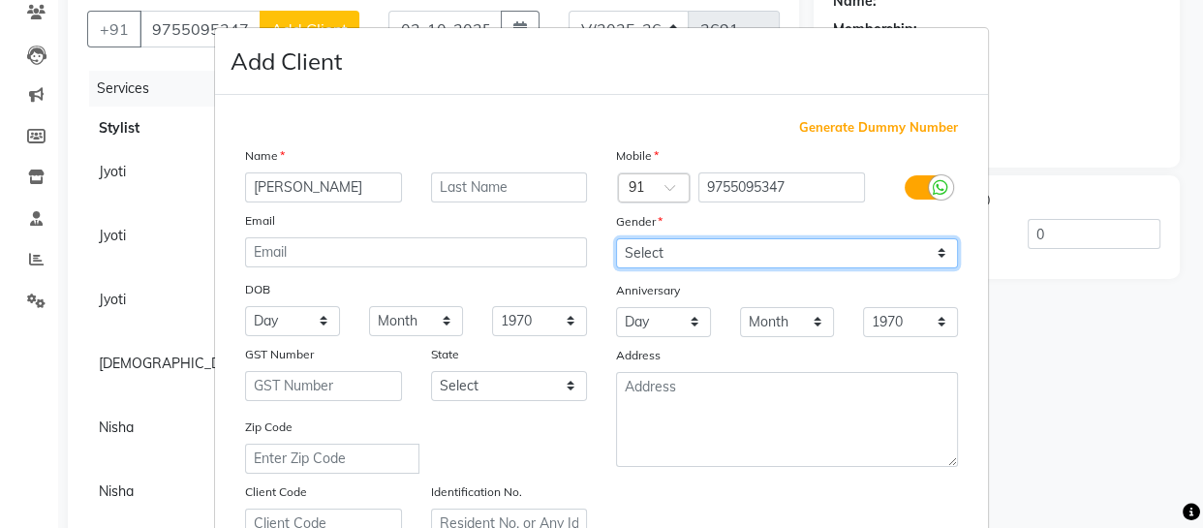
drag, startPoint x: 707, startPoint y: 243, endPoint x: 695, endPoint y: 265, distance: 25.6
click at [707, 243] on select "Select [DEMOGRAPHIC_DATA] [DEMOGRAPHIC_DATA] Other Prefer Not To Say" at bounding box center [787, 253] width 342 height 30
click at [616, 238] on select "Select [DEMOGRAPHIC_DATA] [DEMOGRAPHIC_DATA] Other Prefer Not To Say" at bounding box center [787, 253] width 342 height 30
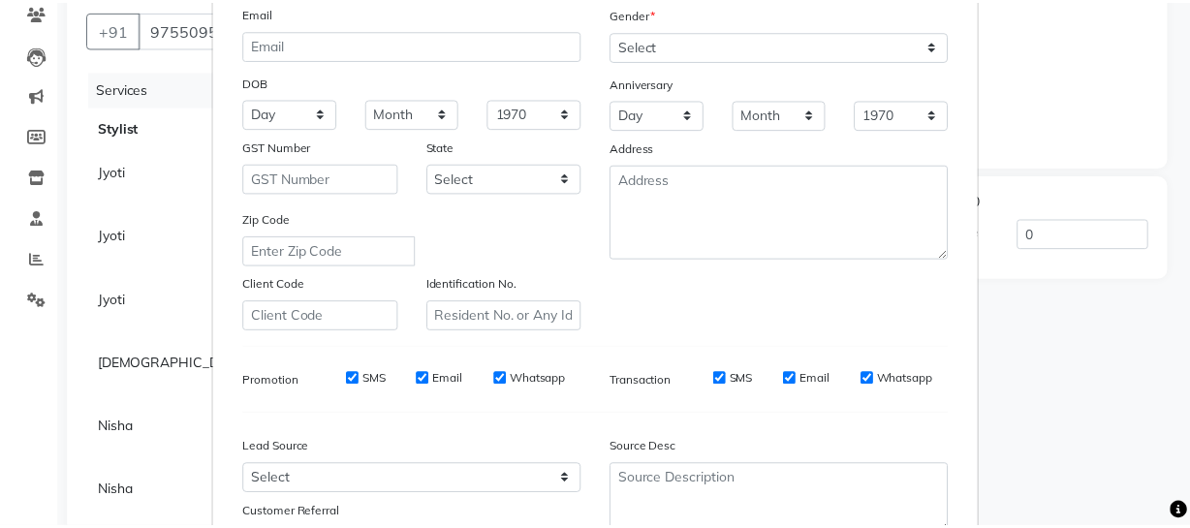
scroll to position [368, 0]
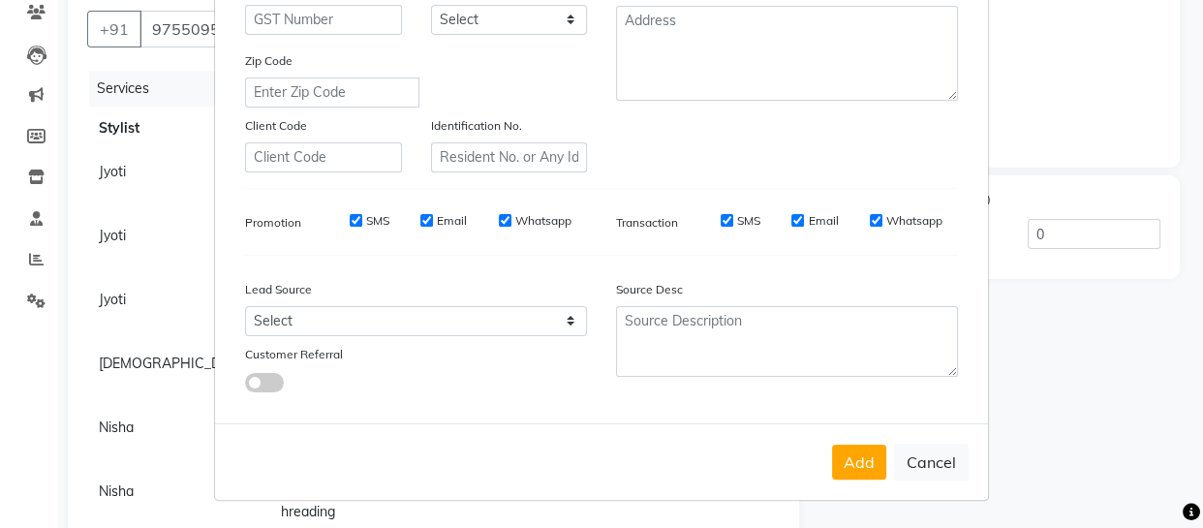
click at [849, 464] on button "Add" at bounding box center [859, 462] width 54 height 35
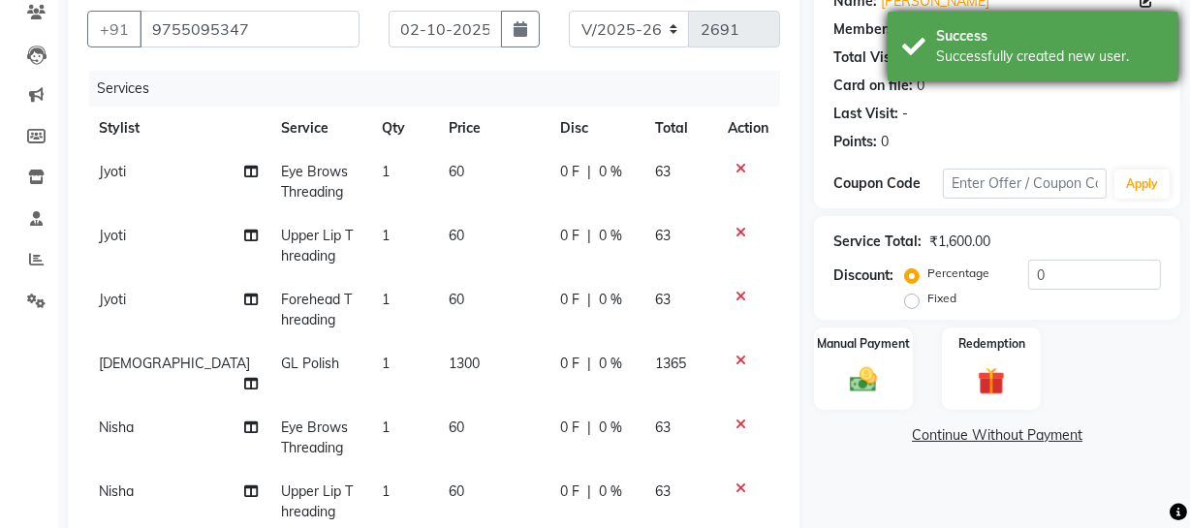
click at [934, 56] on div "Success Successfully created new user." at bounding box center [1032, 47] width 291 height 70
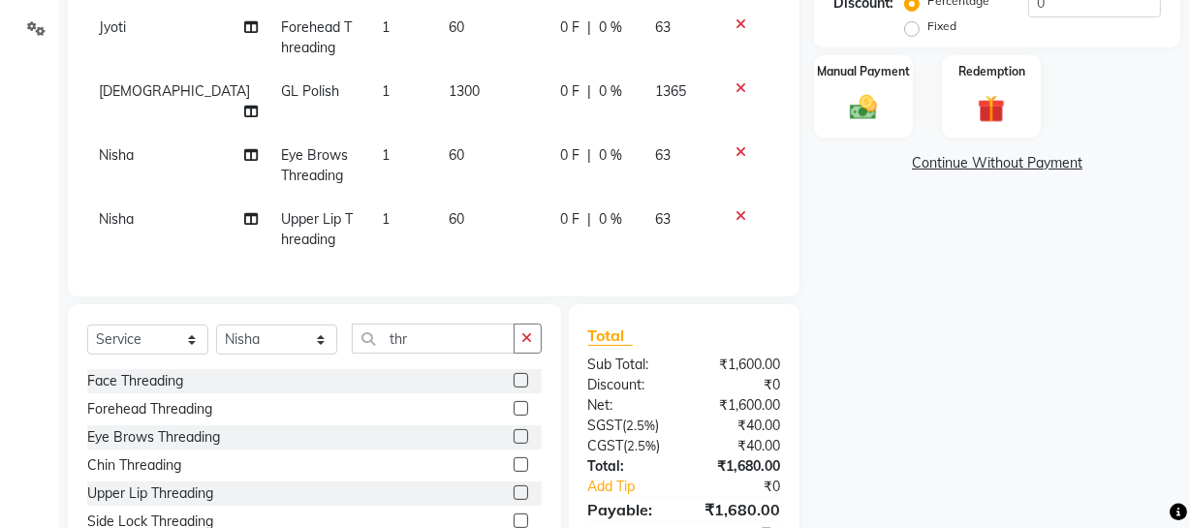
scroll to position [526, 0]
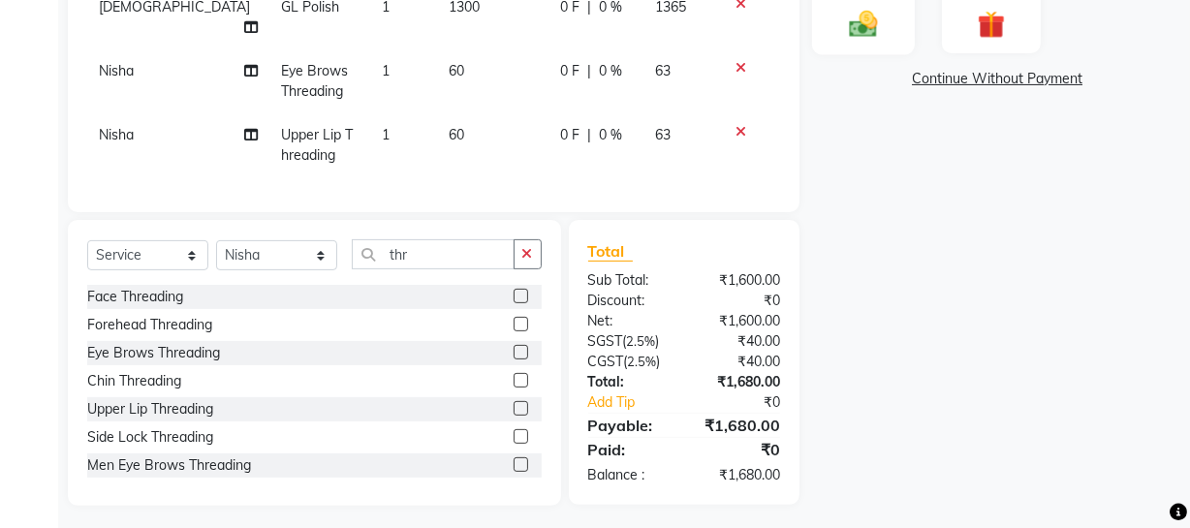
click at [866, 24] on img at bounding box center [863, 23] width 46 height 33
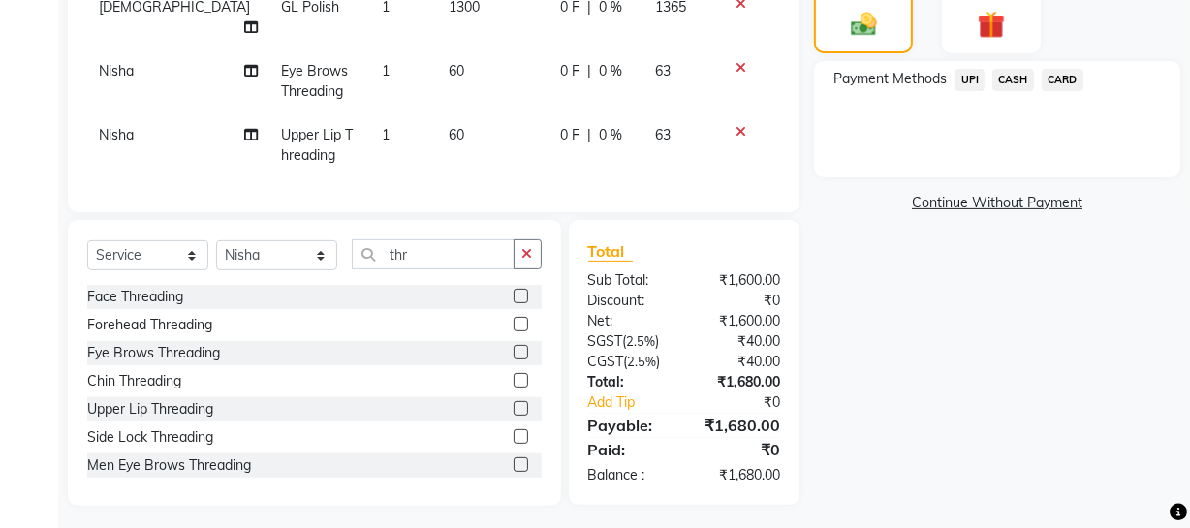
click at [974, 77] on span "UPI" at bounding box center [969, 80] width 30 height 22
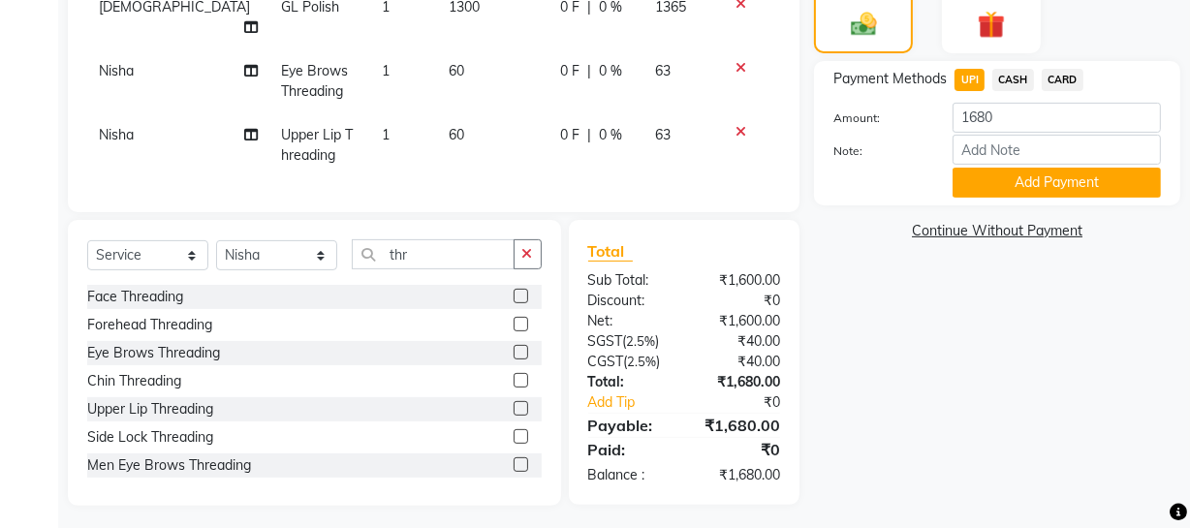
click at [1060, 77] on span "CARD" at bounding box center [1062, 80] width 42 height 22
click at [1066, 186] on button "Add Payment" at bounding box center [1056, 183] width 208 height 30
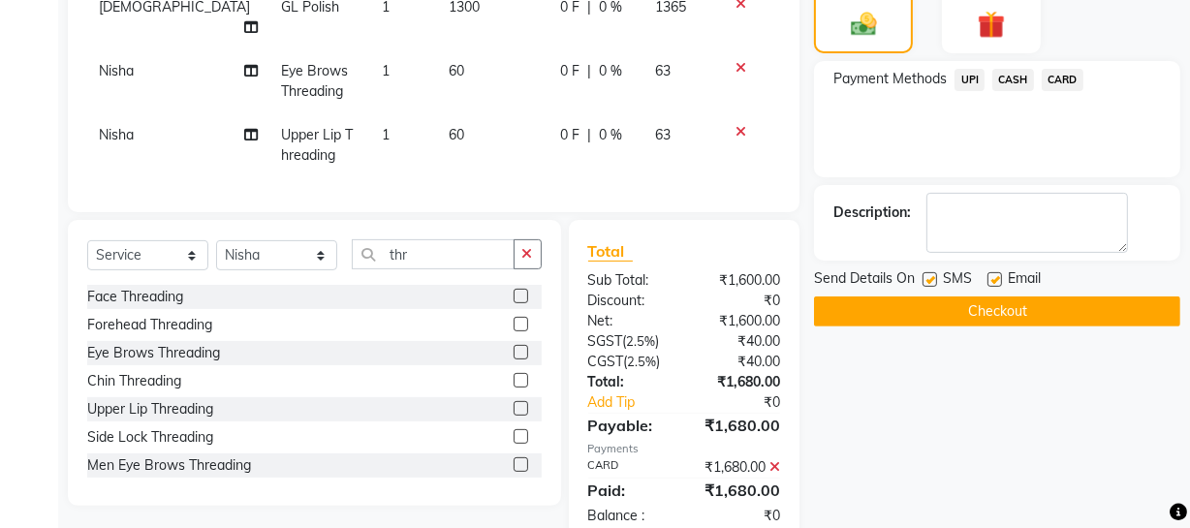
click at [1068, 315] on button "Checkout" at bounding box center [997, 311] width 366 height 30
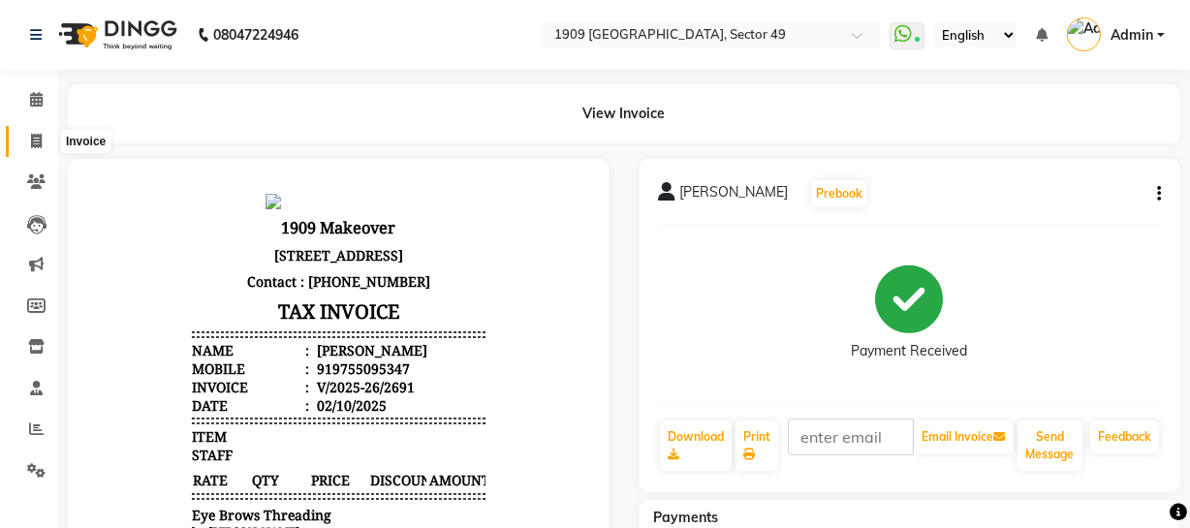
click at [33, 136] on icon at bounding box center [36, 141] width 11 height 15
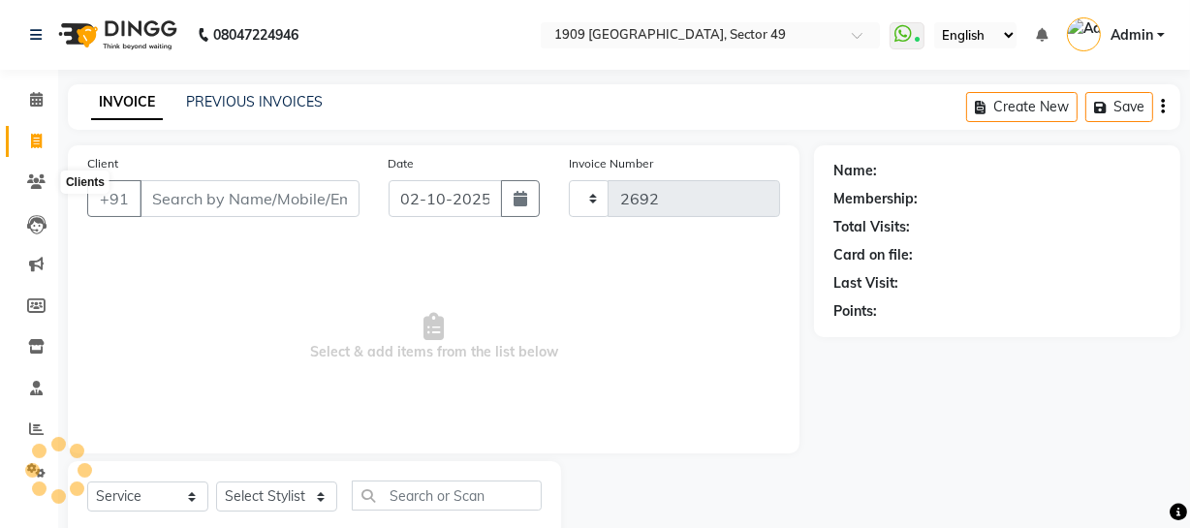
scroll to position [55, 0]
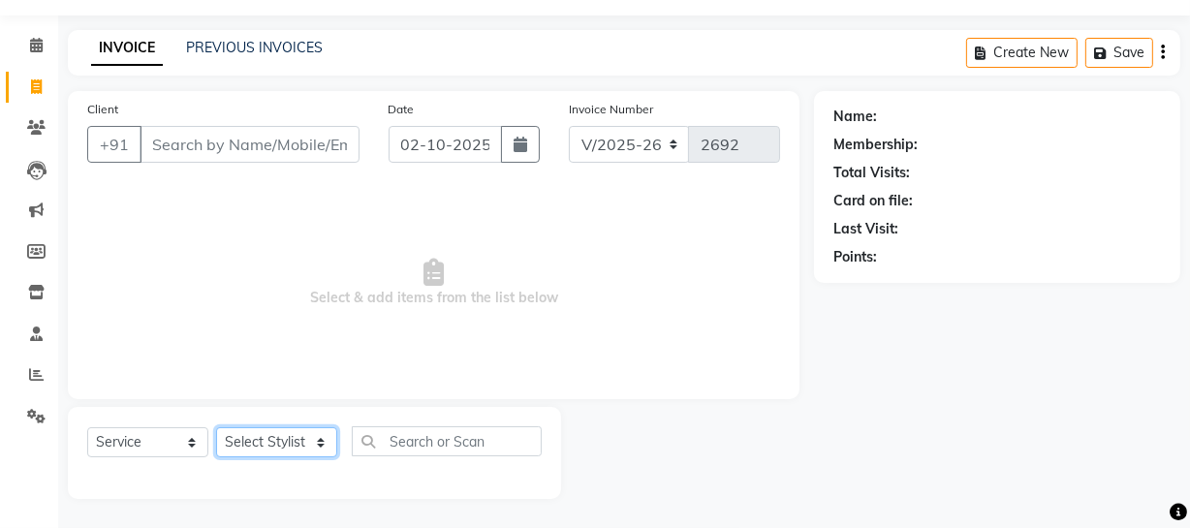
click at [303, 431] on select "Select Stylist [PERSON_NAME] [PERSON_NAME] House Sale Jyoti [PERSON_NAME] [PERS…" at bounding box center [276, 442] width 121 height 30
click at [216, 427] on select "Select Stylist [PERSON_NAME] [PERSON_NAME] House Sale Jyoti [PERSON_NAME] [PERS…" at bounding box center [276, 442] width 121 height 30
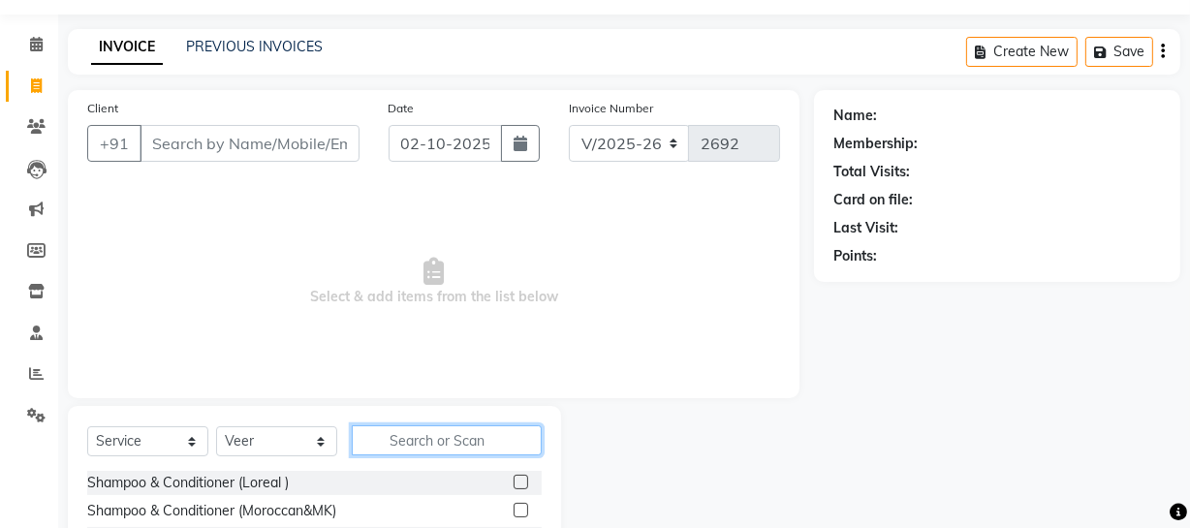
click at [454, 443] on input "text" at bounding box center [447, 440] width 190 height 30
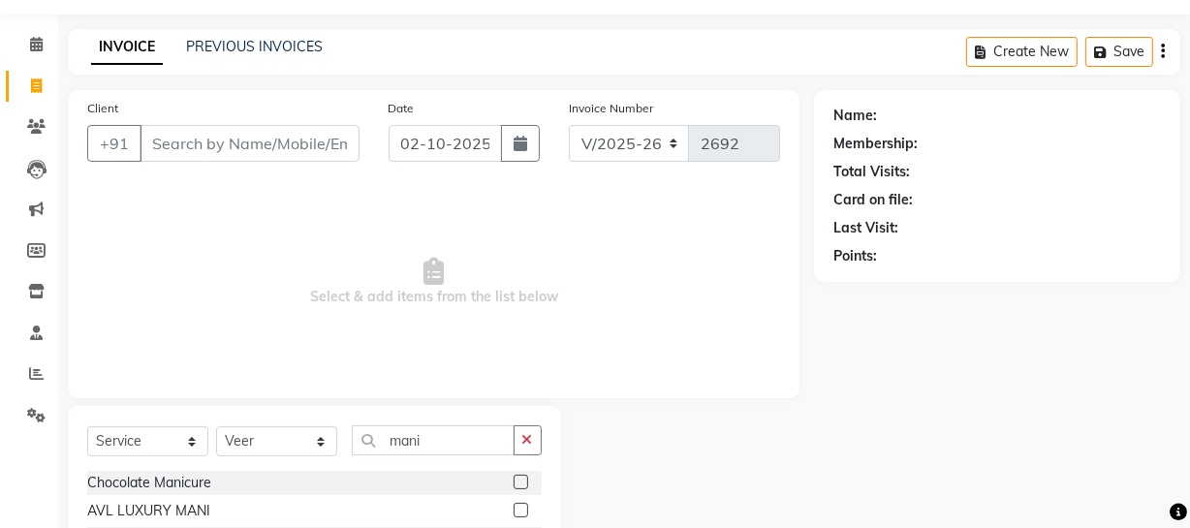
click at [513, 483] on label at bounding box center [520, 482] width 15 height 15
click at [513, 483] on input "checkbox" at bounding box center [519, 483] width 13 height 13
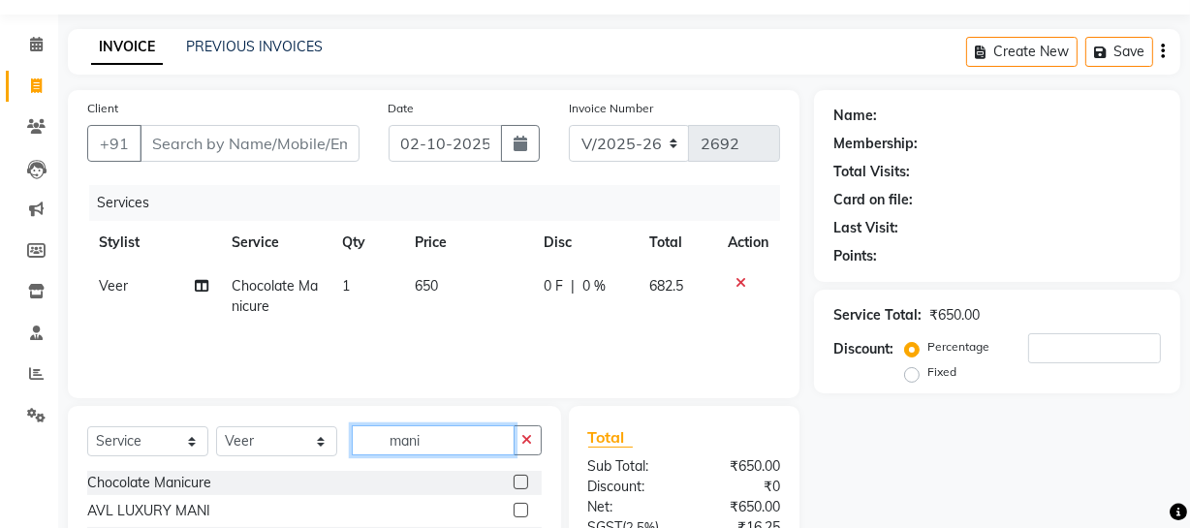
click at [427, 443] on input "mani" at bounding box center [433, 440] width 163 height 30
click at [513, 480] on label at bounding box center [520, 482] width 15 height 15
click at [513, 480] on input "checkbox" at bounding box center [519, 483] width 13 height 13
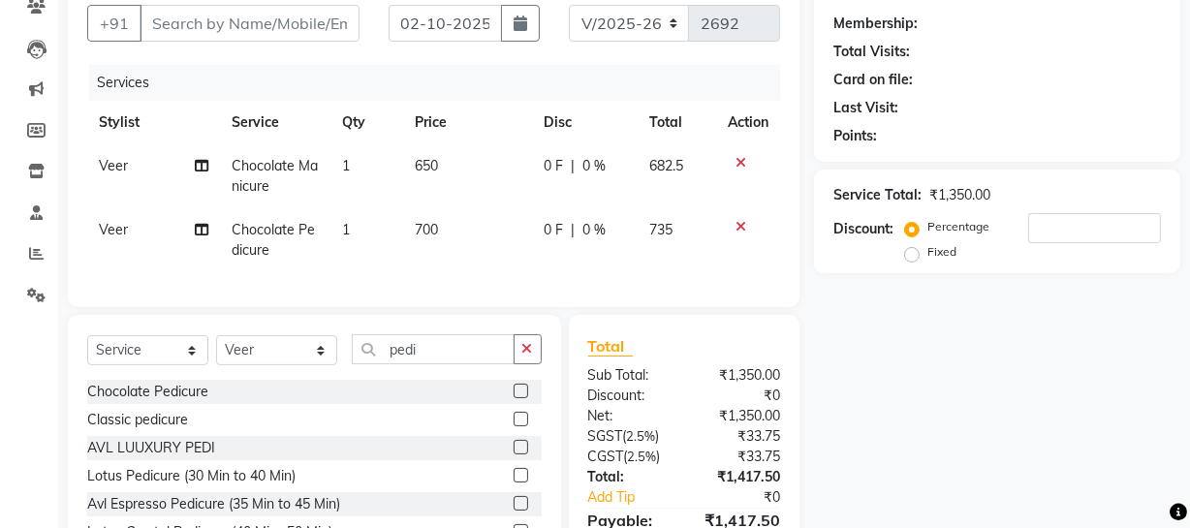
scroll to position [184, 0]
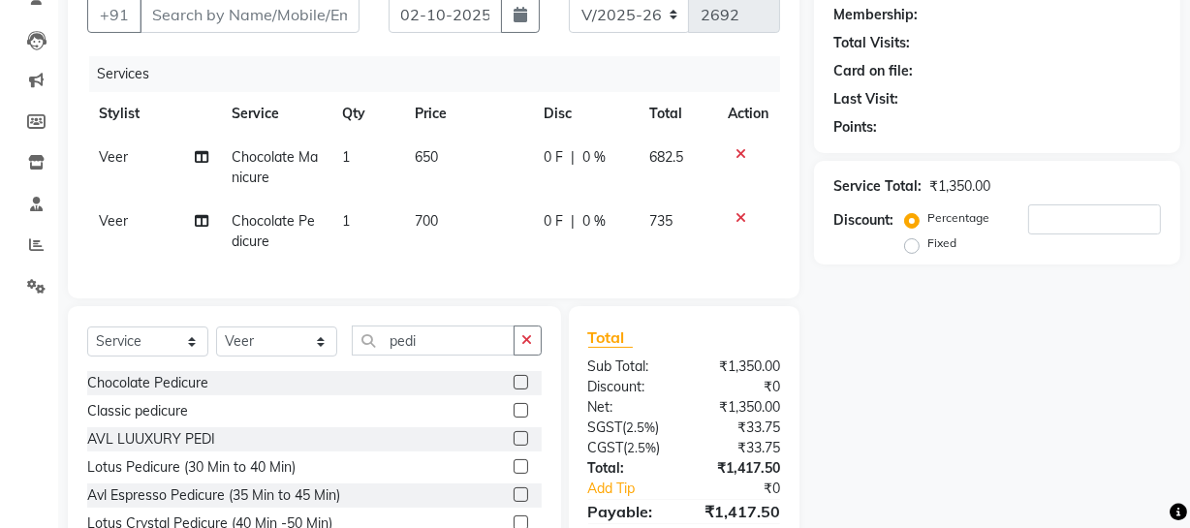
click at [513, 389] on label at bounding box center [520, 382] width 15 height 15
click at [513, 389] on input "checkbox" at bounding box center [519, 383] width 13 height 13
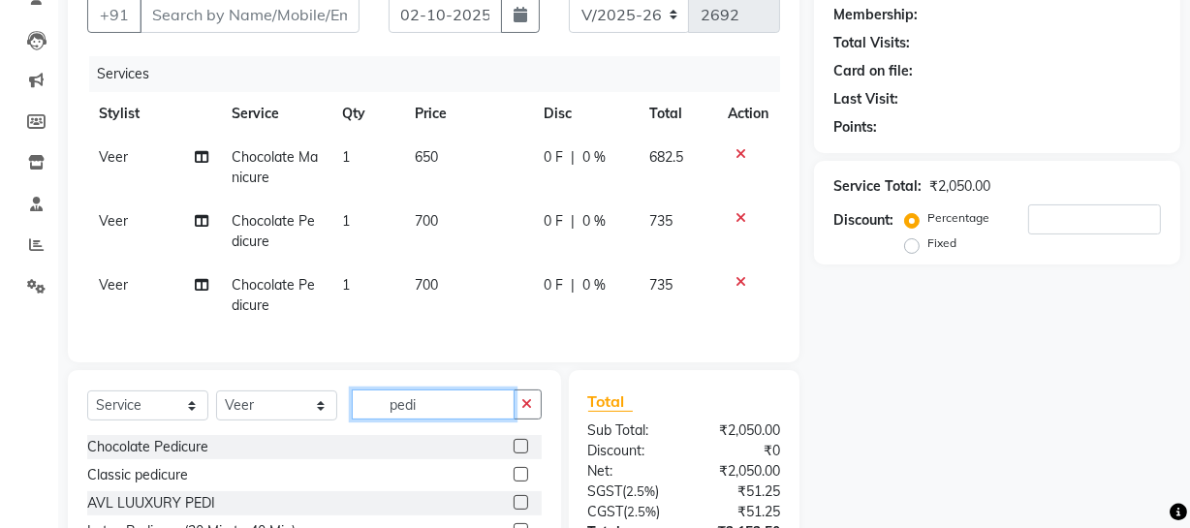
click at [446, 416] on input "pedi" at bounding box center [433, 404] width 163 height 30
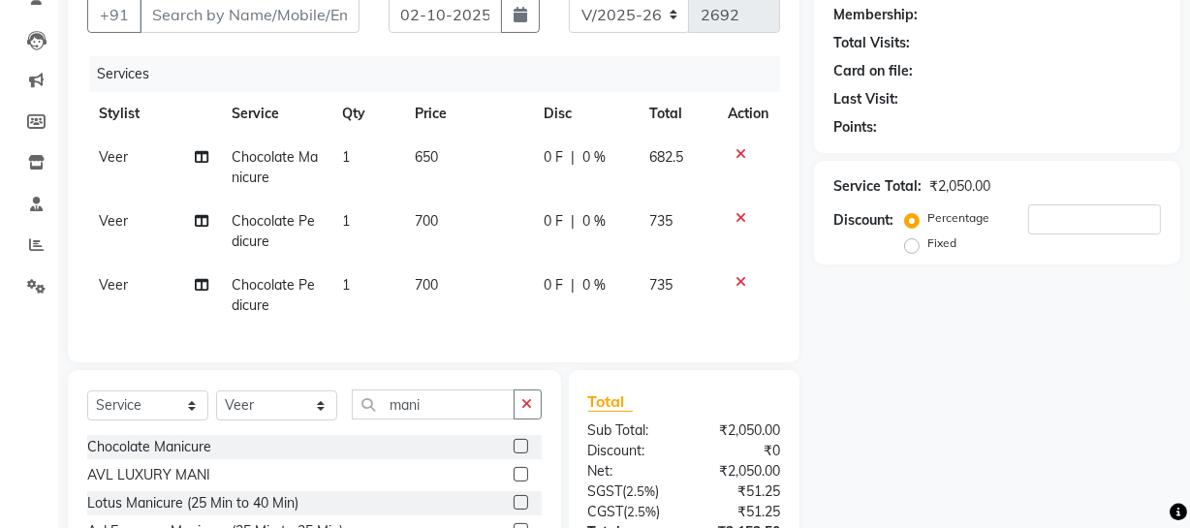
click at [513, 452] on label at bounding box center [520, 446] width 15 height 15
click at [513, 452] on input "checkbox" at bounding box center [519, 447] width 13 height 13
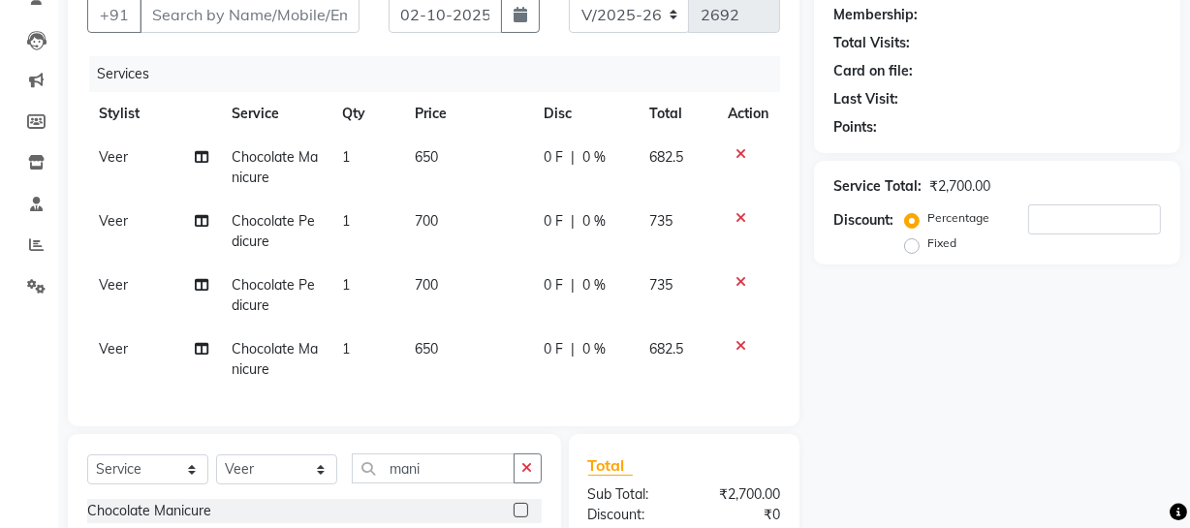
click at [115, 217] on span "Veer" at bounding box center [113, 220] width 29 height 17
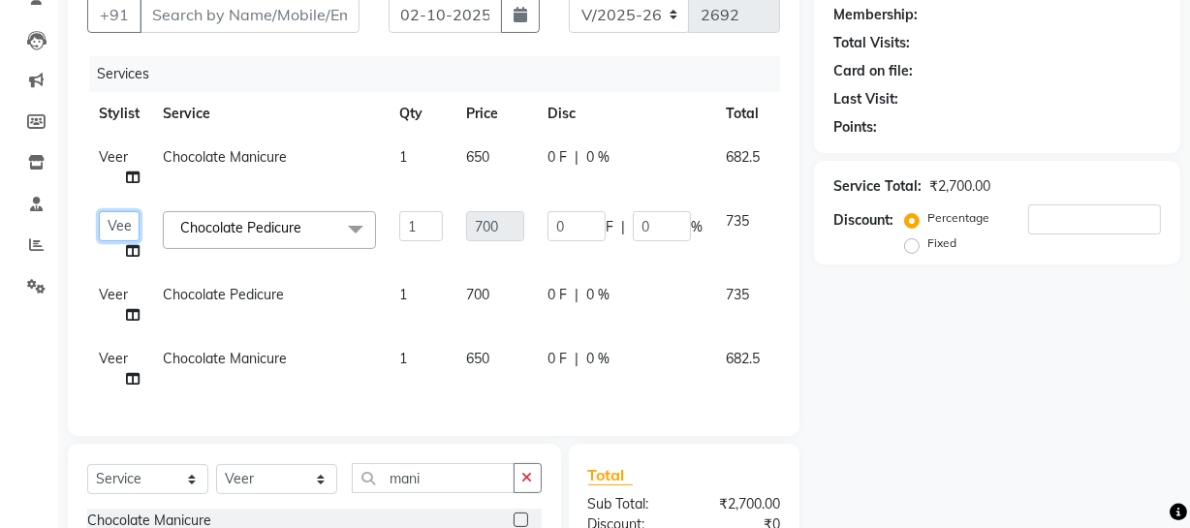
click at [119, 222] on select "[PERSON_NAME] [PERSON_NAME] House Sale Jyoti [PERSON_NAME] [PERSON_NAME] [PERSO…" at bounding box center [119, 226] width 41 height 30
click at [106, 362] on span "Veer" at bounding box center [113, 358] width 29 height 17
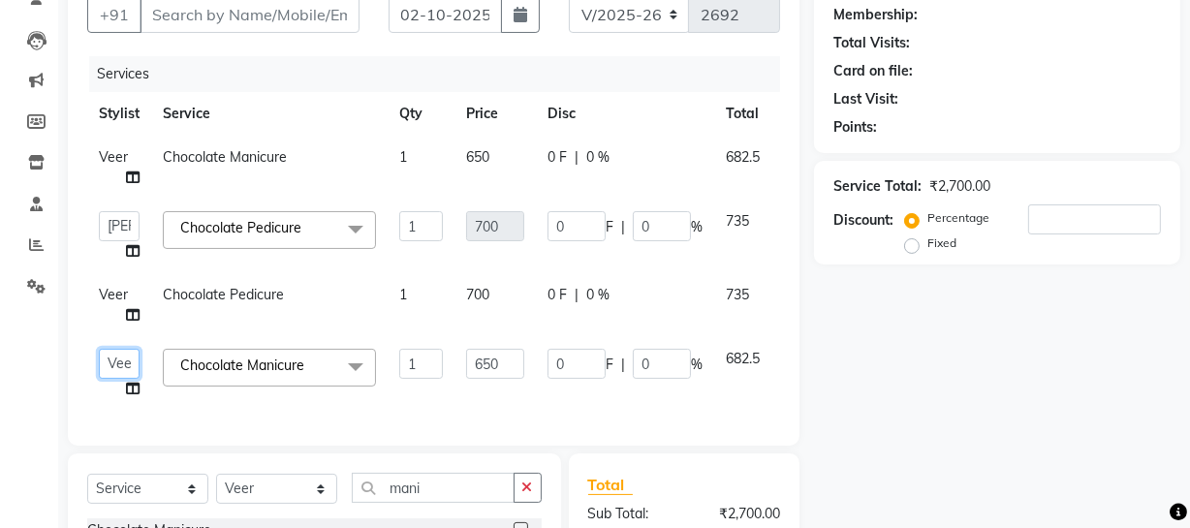
click at [106, 362] on select "[PERSON_NAME] [PERSON_NAME] House Sale Jyoti [PERSON_NAME] [PERSON_NAME] [PERSO…" at bounding box center [119, 364] width 41 height 30
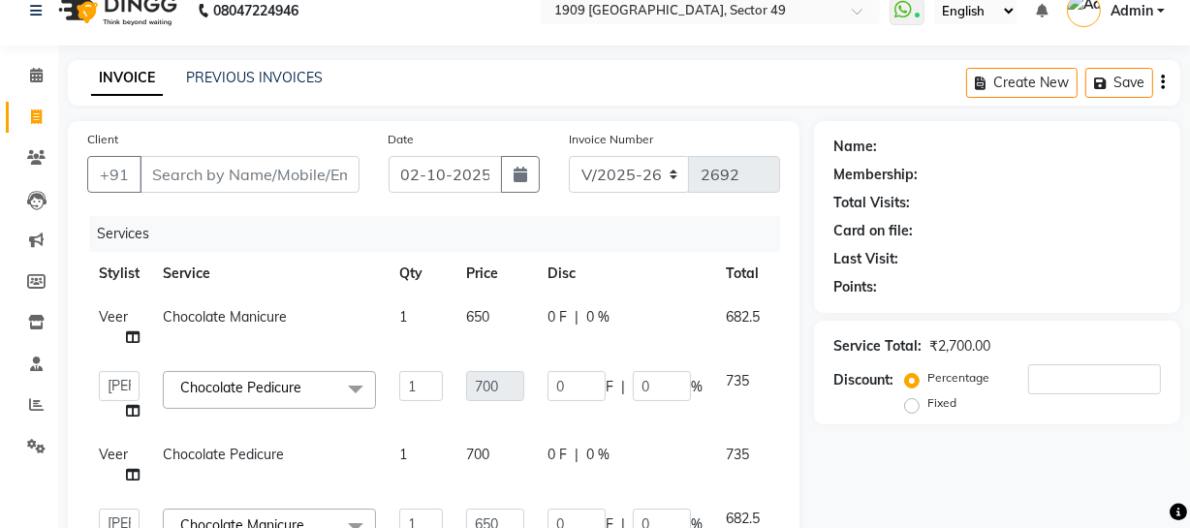
scroll to position [19, 0]
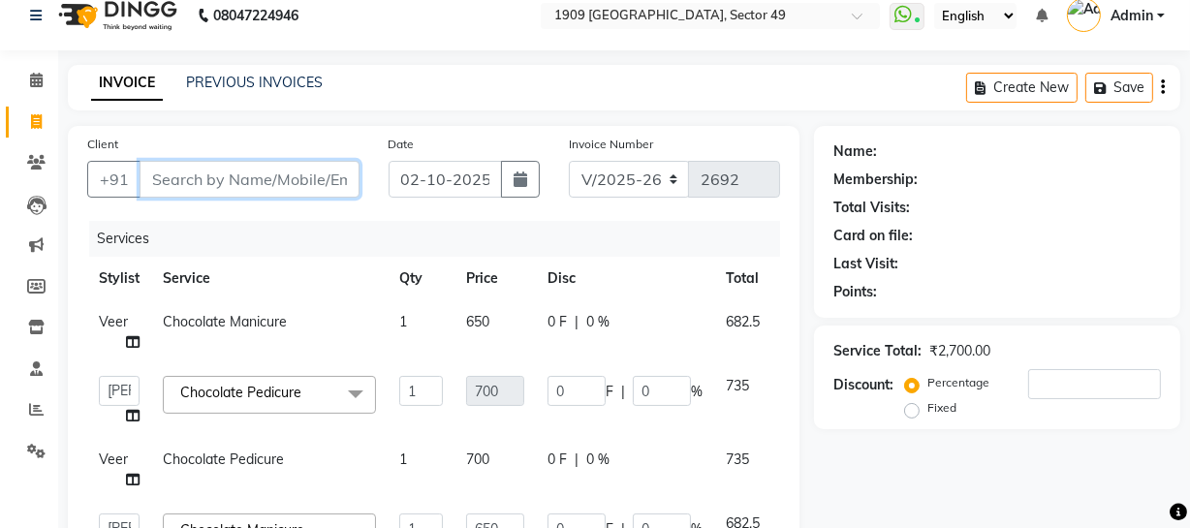
click at [300, 174] on input "Client" at bounding box center [249, 179] width 220 height 37
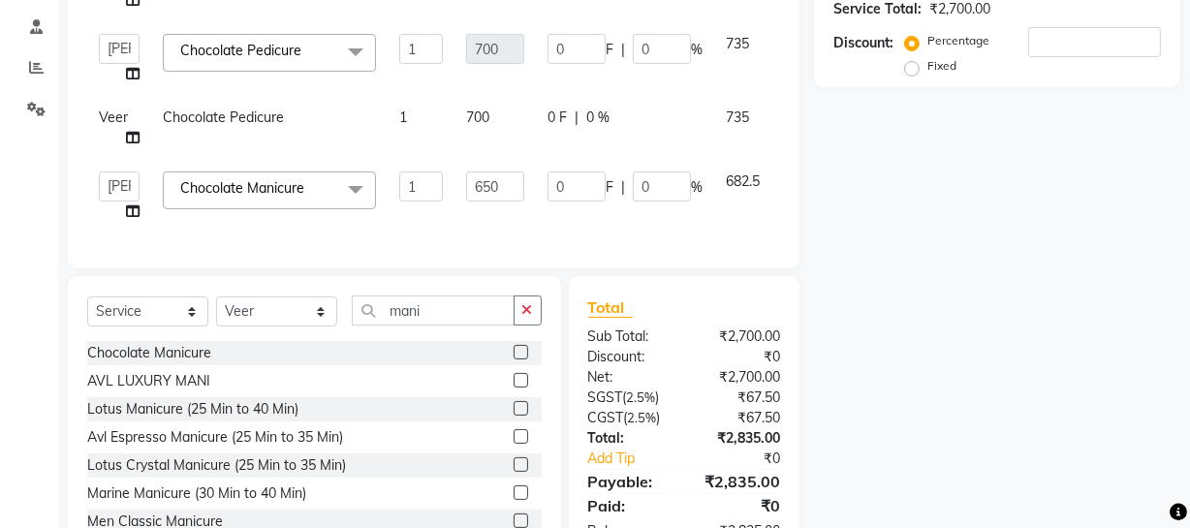
scroll to position [386, 0]
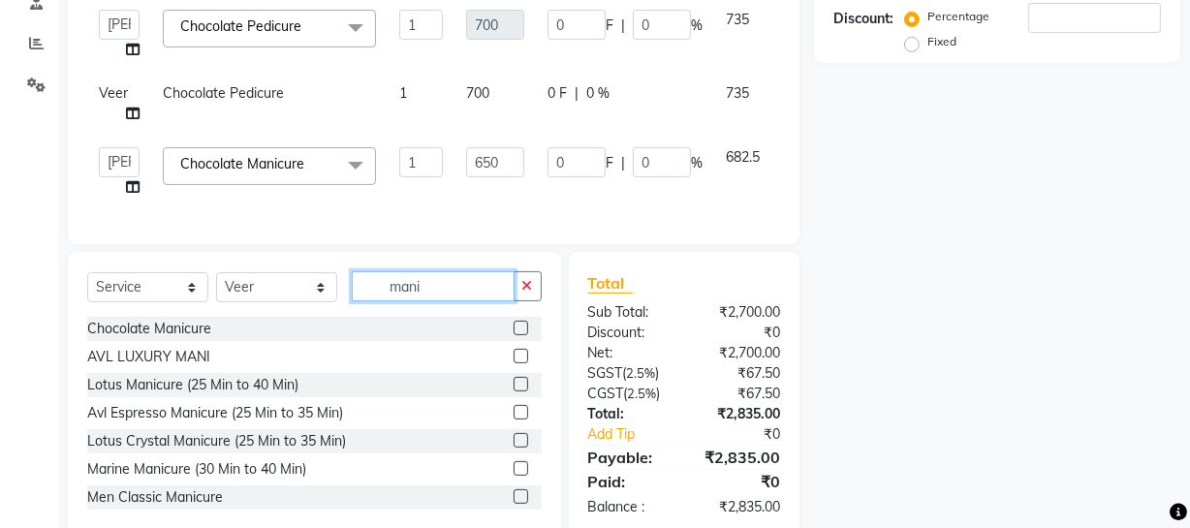
click at [438, 294] on input "mani" at bounding box center [433, 286] width 163 height 30
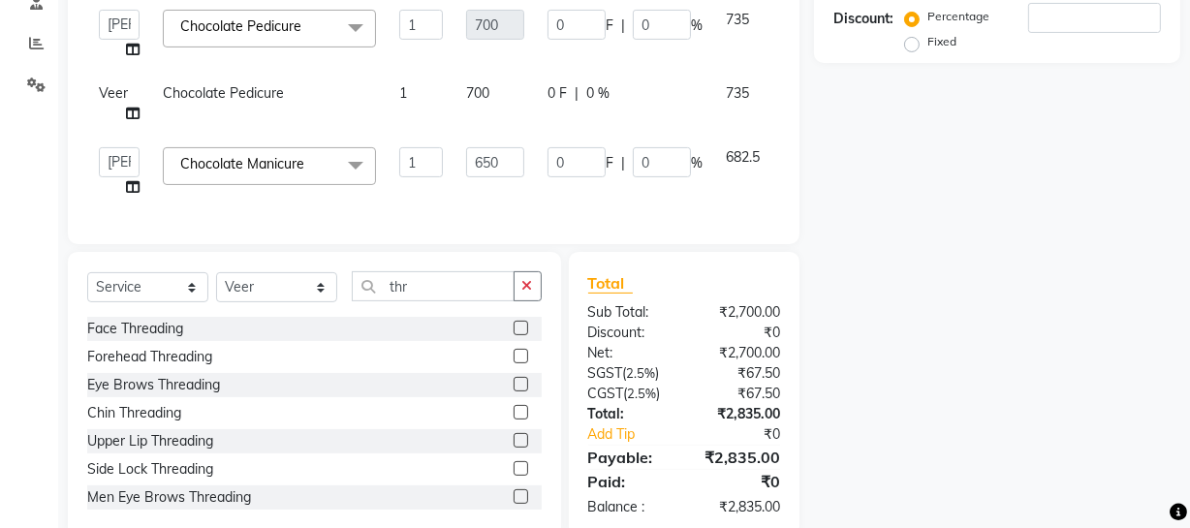
click at [513, 391] on label at bounding box center [520, 384] width 15 height 15
click at [513, 391] on input "checkbox" at bounding box center [519, 385] width 13 height 13
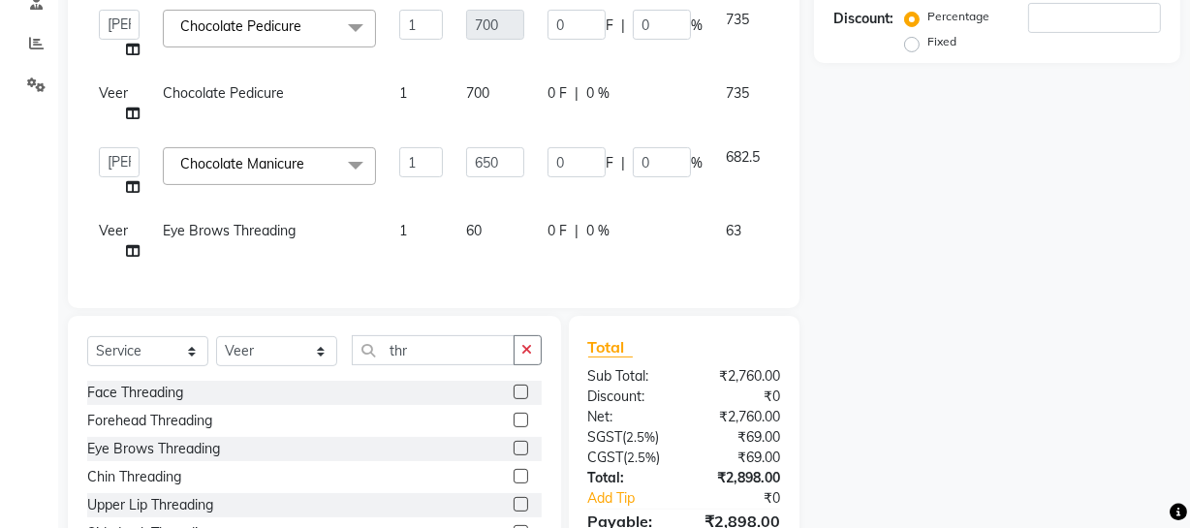
click at [513, 511] on label at bounding box center [520, 504] width 15 height 15
click at [513, 511] on input "checkbox" at bounding box center [519, 505] width 13 height 13
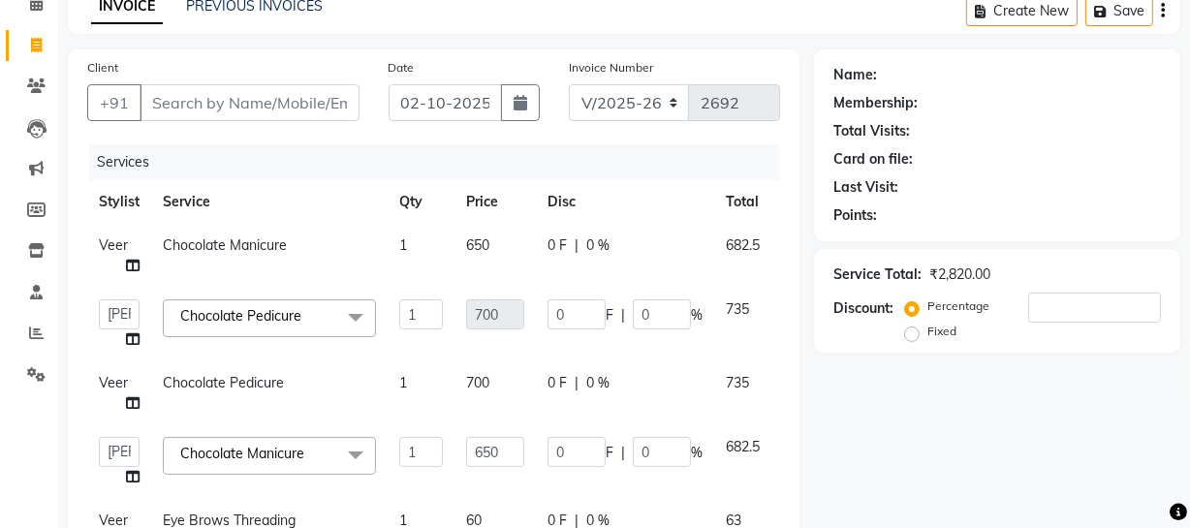
scroll to position [54, 0]
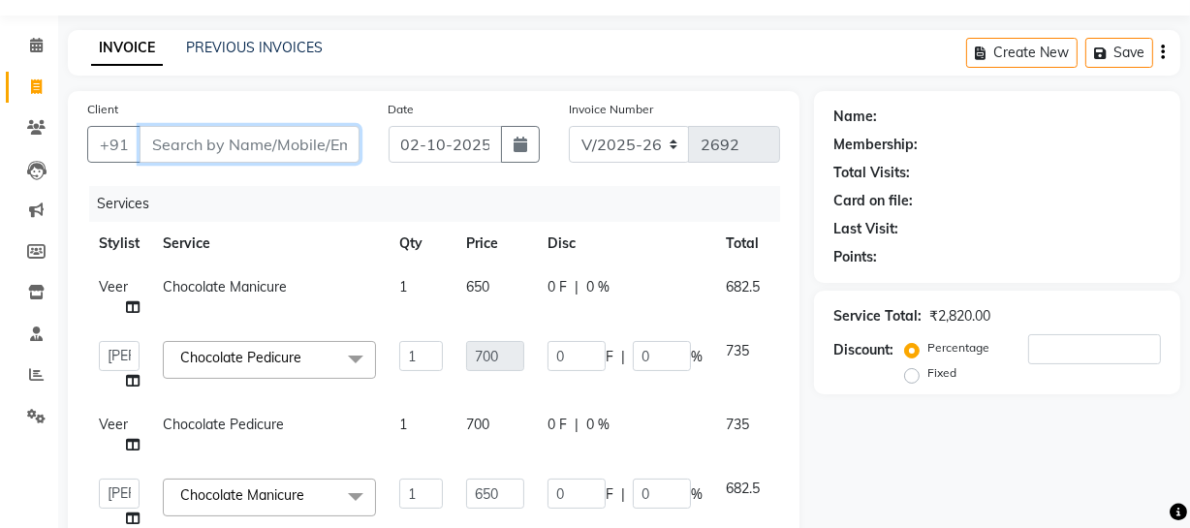
click at [222, 156] on input "Client" at bounding box center [249, 144] width 220 height 37
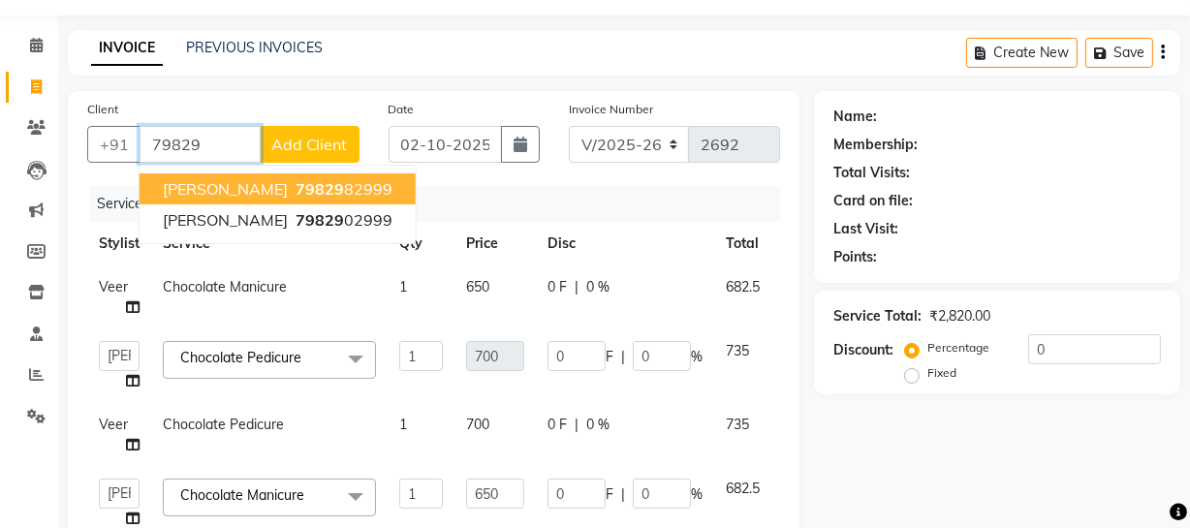
click at [292, 192] on ngb-highlight "79829 82999" at bounding box center [342, 188] width 101 height 19
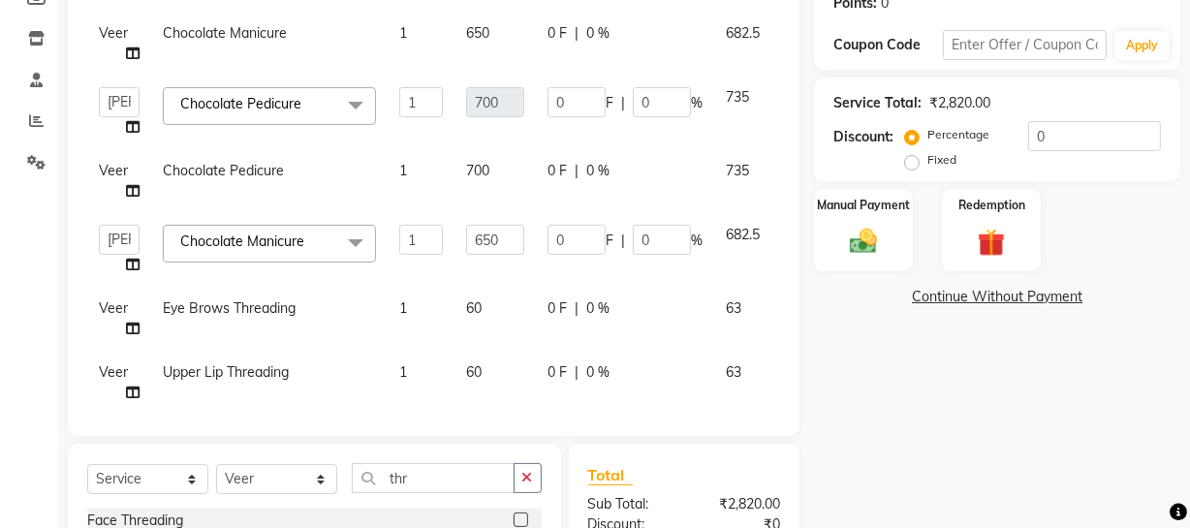
scroll to position [330, 0]
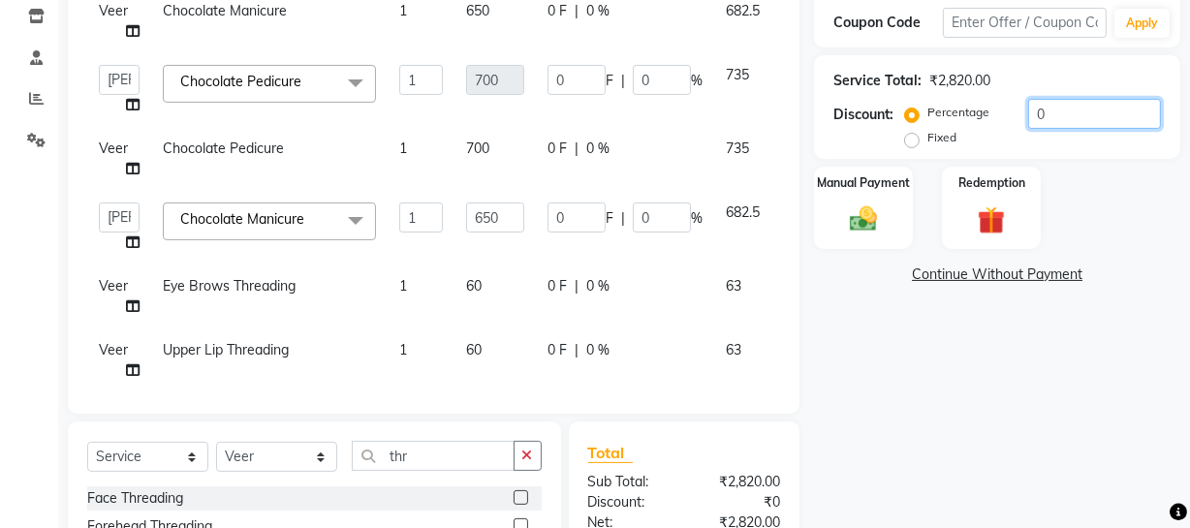
click at [1028, 110] on input "0" at bounding box center [1094, 114] width 133 height 30
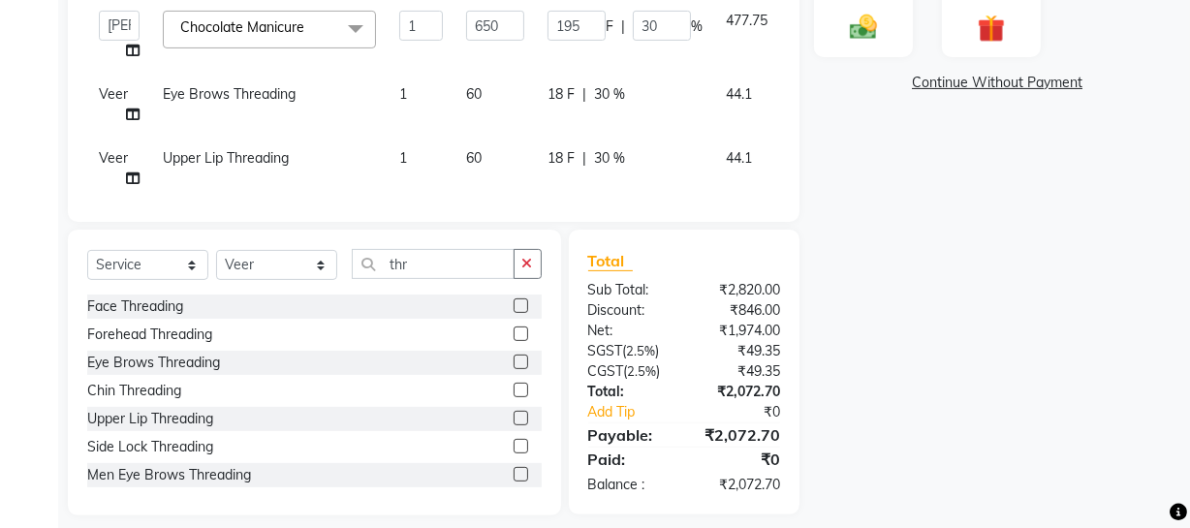
scroll to position [540, 0]
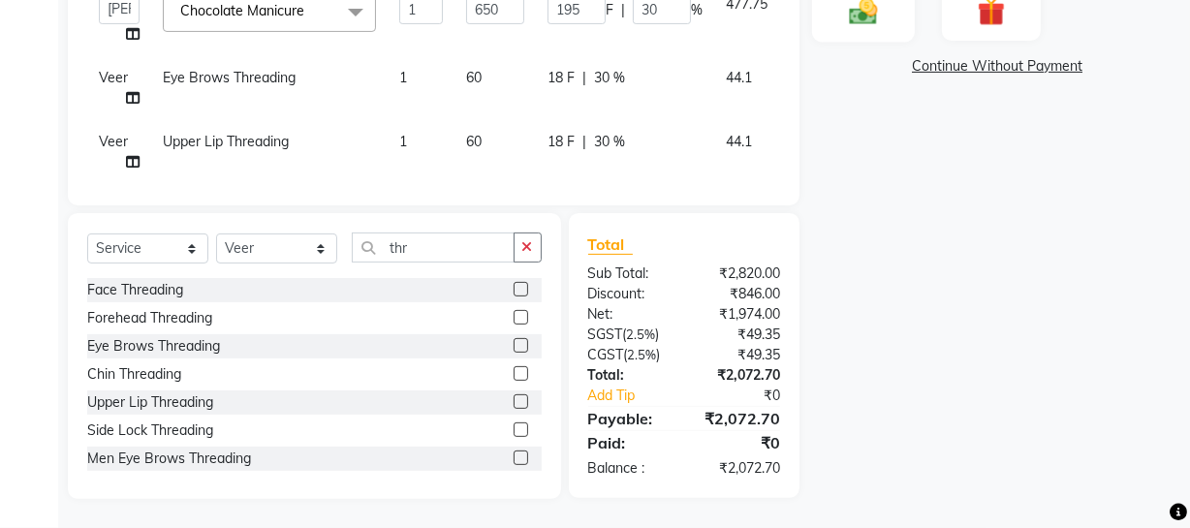
click at [860, 13] on img at bounding box center [863, 10] width 46 height 33
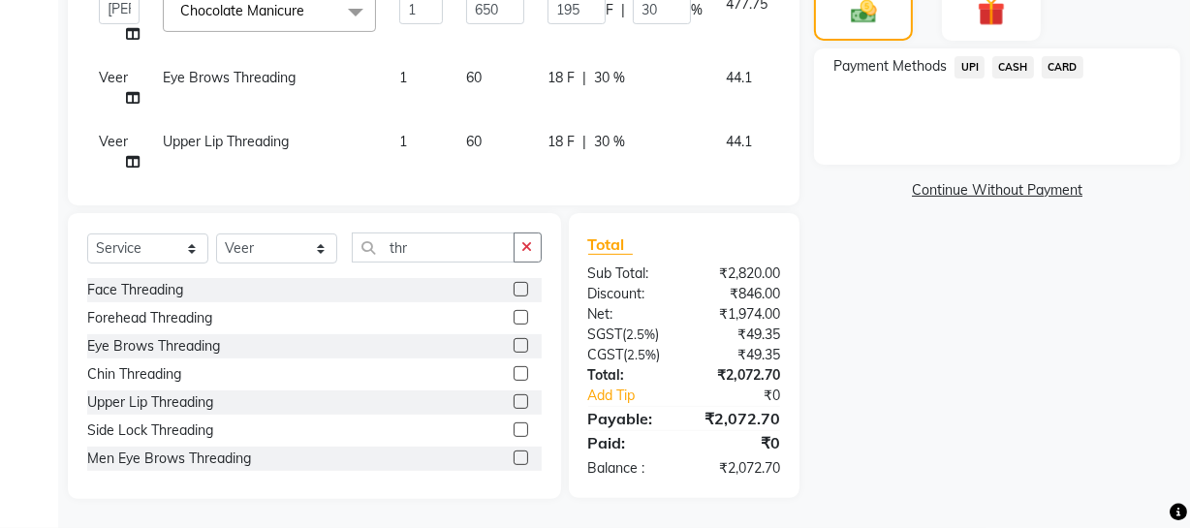
click at [970, 63] on span "UPI" at bounding box center [969, 67] width 30 height 22
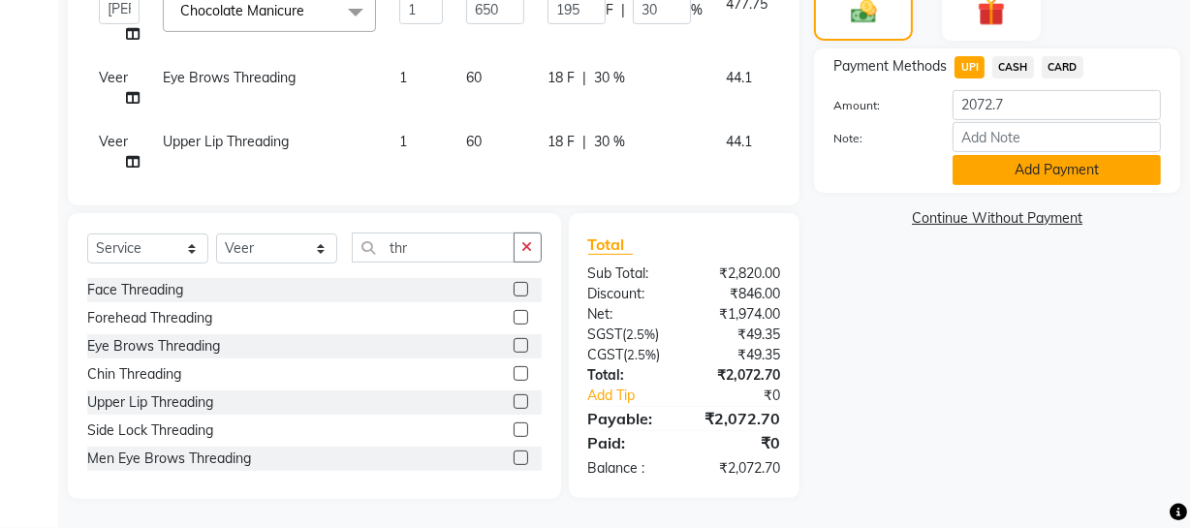
click at [1007, 181] on button "Add Payment" at bounding box center [1056, 170] width 208 height 30
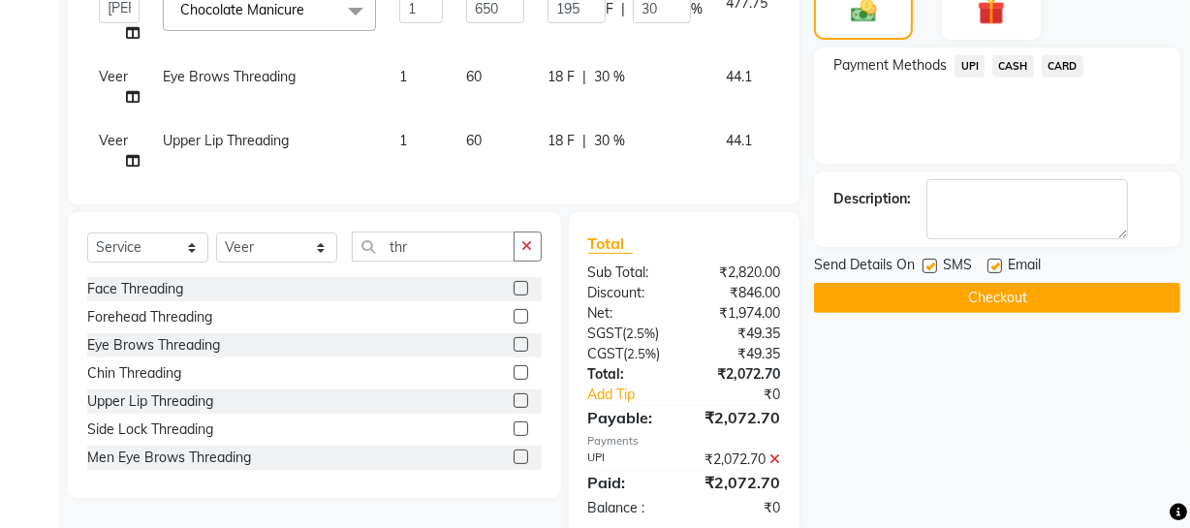
click at [1068, 294] on button "Checkout" at bounding box center [997, 298] width 366 height 30
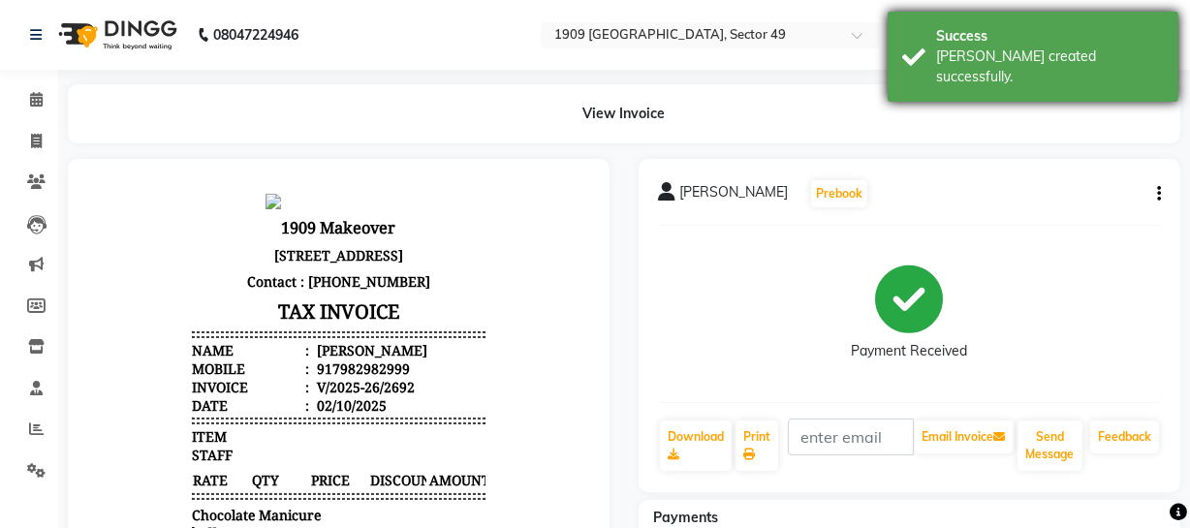
click at [923, 49] on div "Success [PERSON_NAME] created successfully." at bounding box center [1032, 57] width 291 height 90
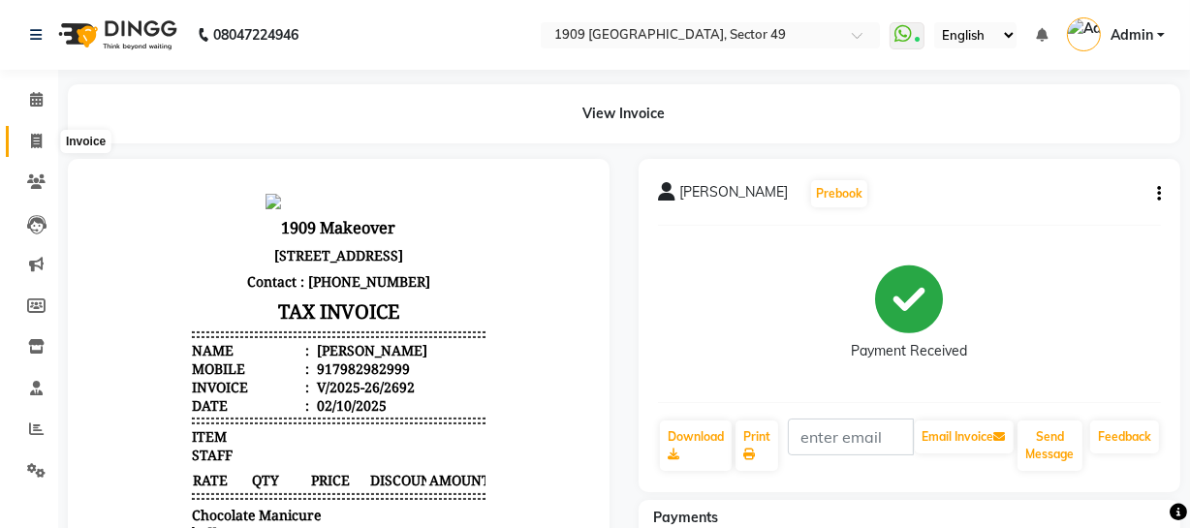
click at [32, 144] on icon at bounding box center [36, 141] width 11 height 15
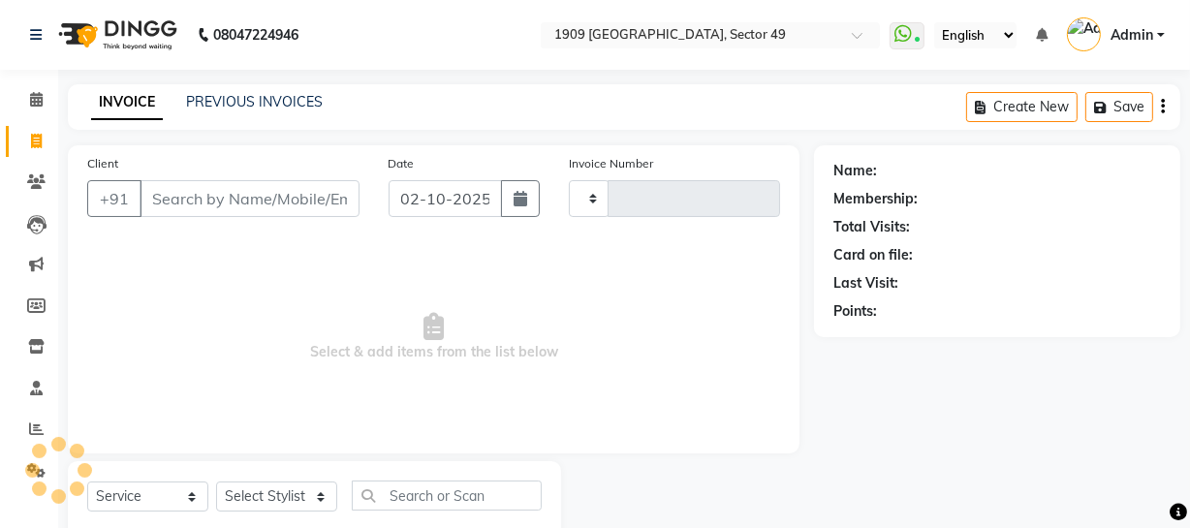
scroll to position [55, 0]
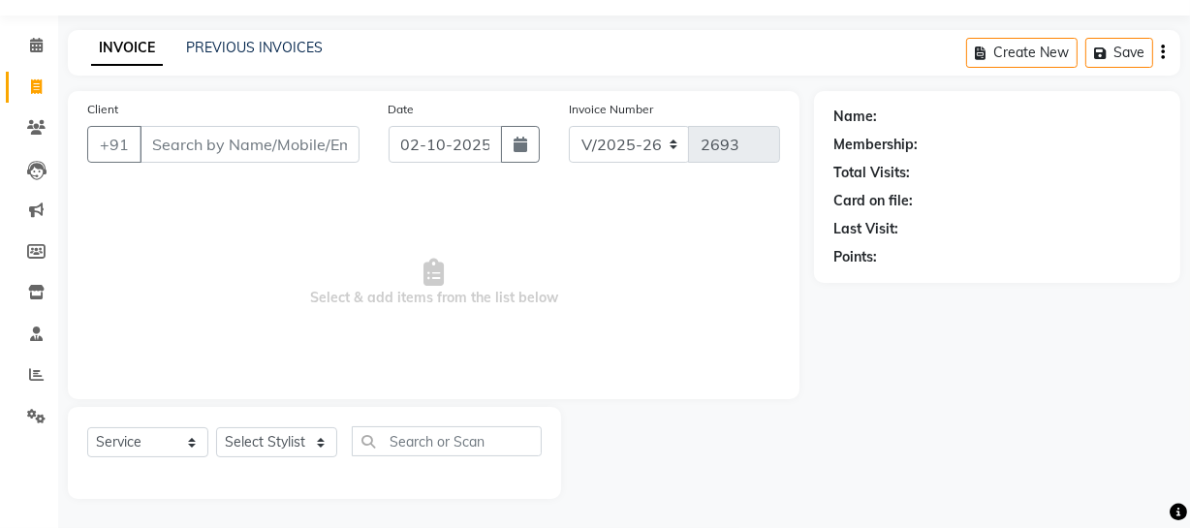
click at [227, 34] on div "INVOICE PREVIOUS INVOICES Create New Save" at bounding box center [624, 53] width 1112 height 46
click at [234, 50] on link "PREVIOUS INVOICES" at bounding box center [254, 47] width 137 height 17
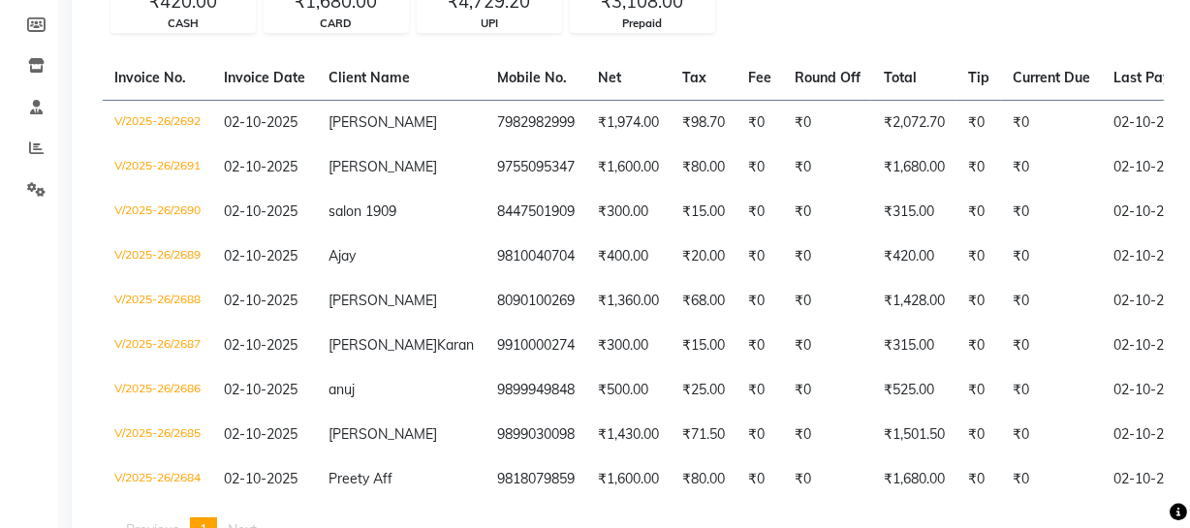
scroll to position [317, 0]
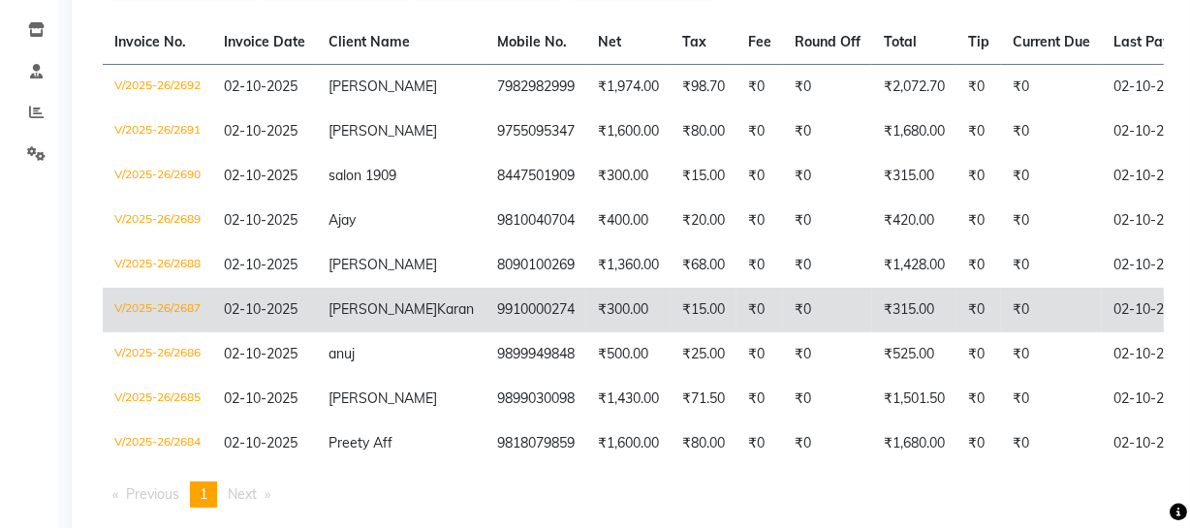
click at [873, 322] on td "₹315.00" at bounding box center [914, 310] width 84 height 45
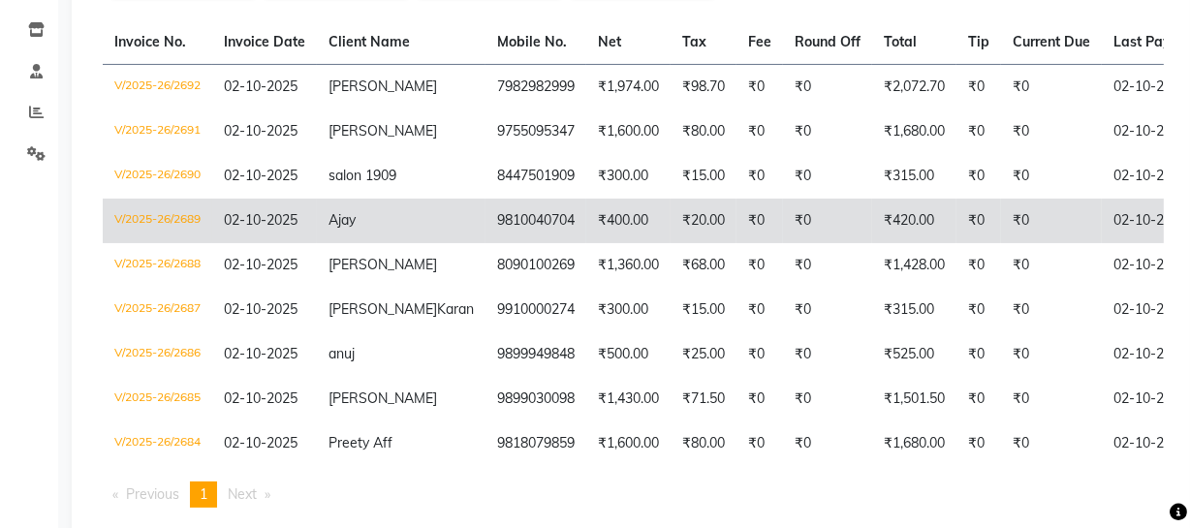
click at [485, 212] on td "9810040704" at bounding box center [535, 221] width 101 height 45
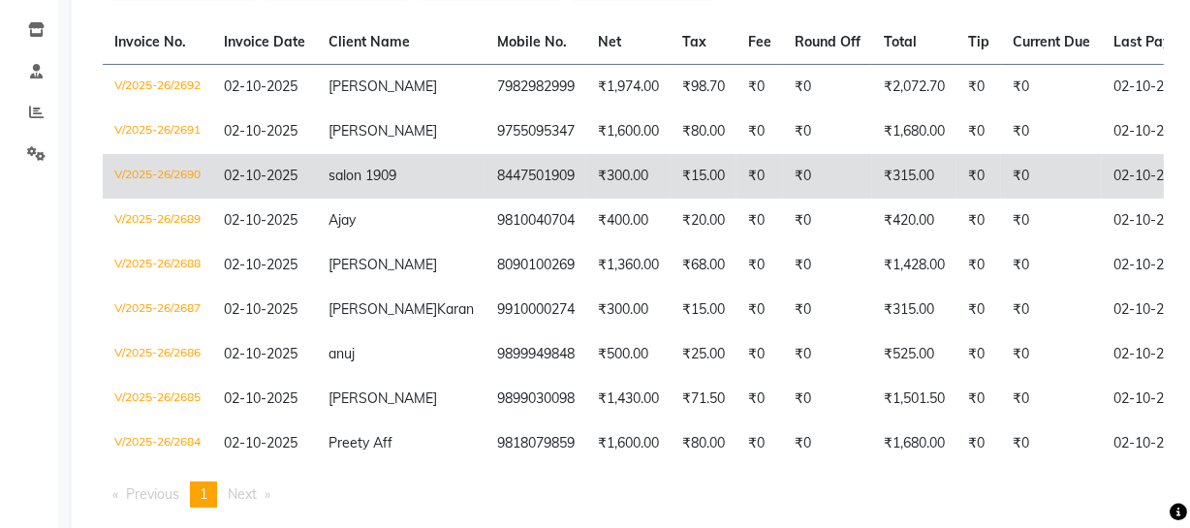
click at [485, 179] on td "8447501909" at bounding box center [535, 176] width 101 height 45
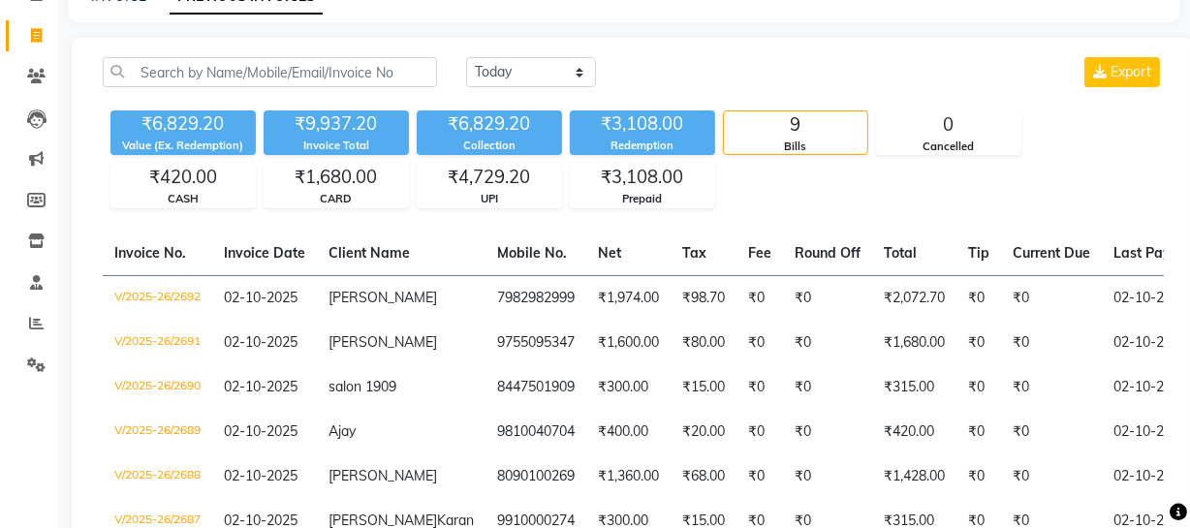
scroll to position [0, 0]
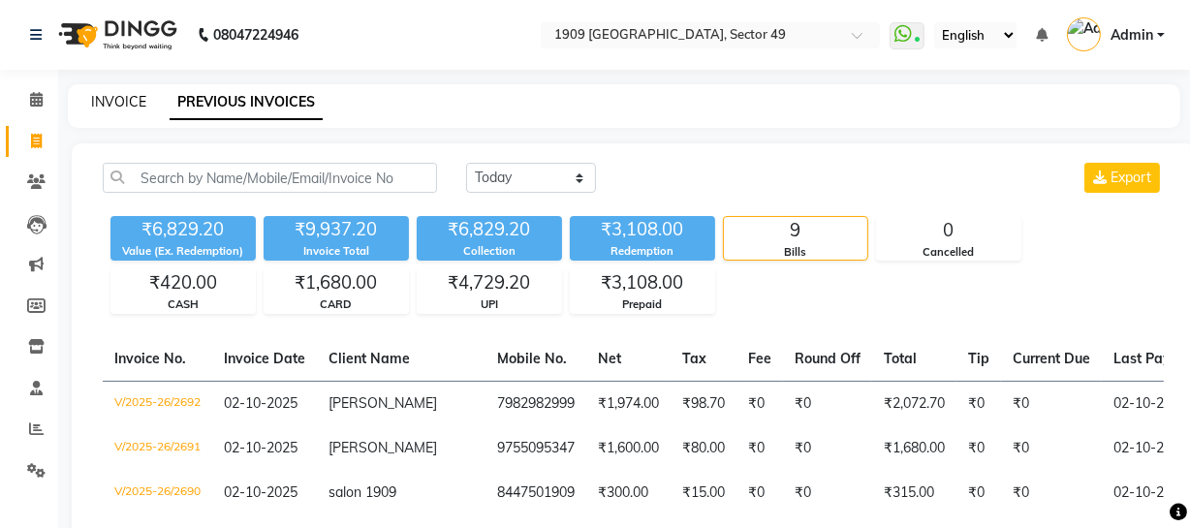
click at [105, 101] on link "INVOICE" at bounding box center [118, 101] width 55 height 17
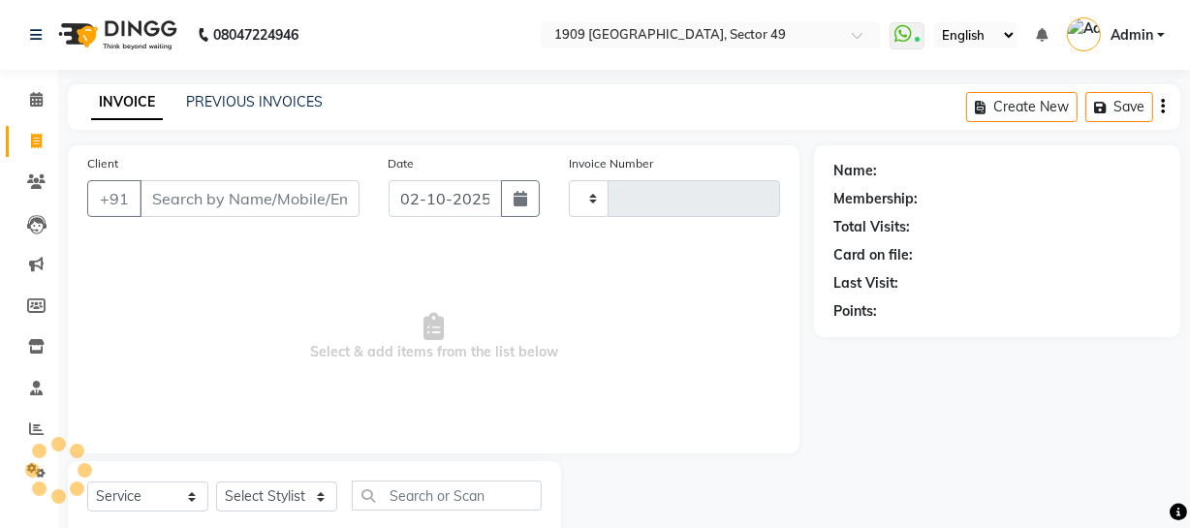
scroll to position [55, 0]
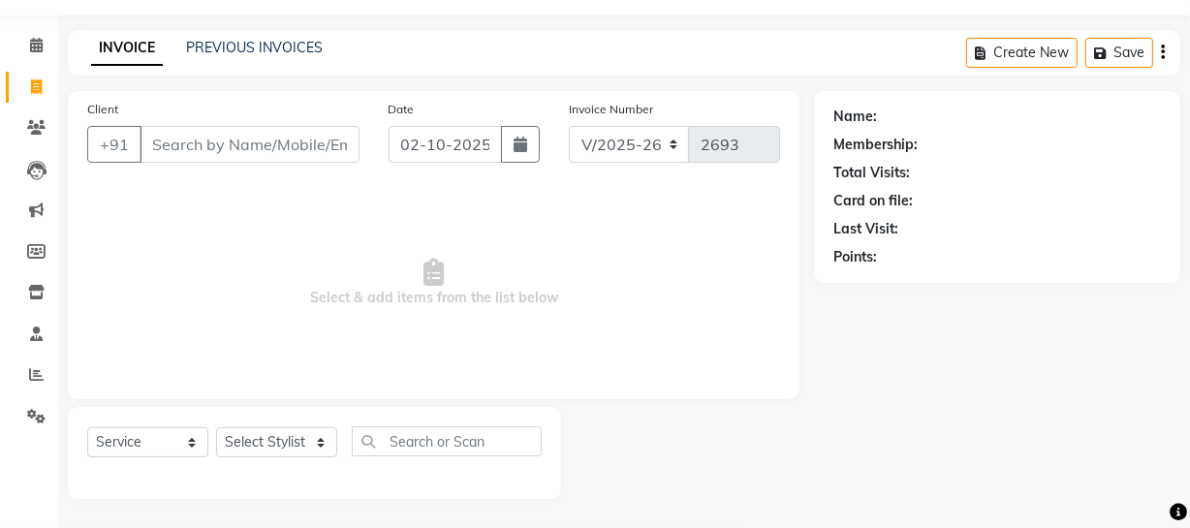
click at [577, 347] on span "Select & add items from the list below" at bounding box center [433, 283] width 693 height 194
click at [331, 148] on input "Client" at bounding box center [249, 144] width 220 height 37
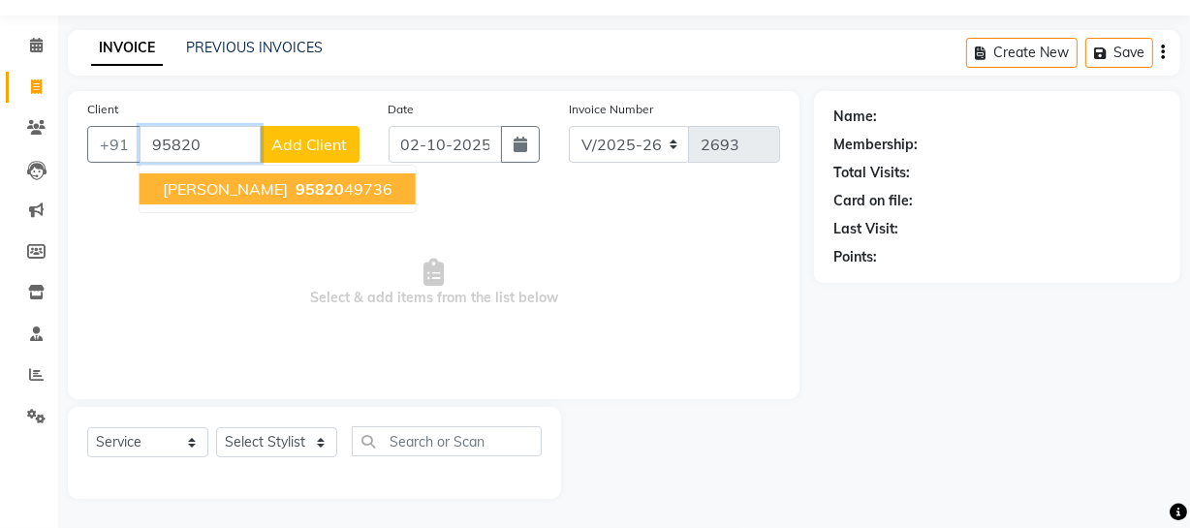
click at [294, 195] on ngb-highlight "95820 49736" at bounding box center [342, 188] width 101 height 19
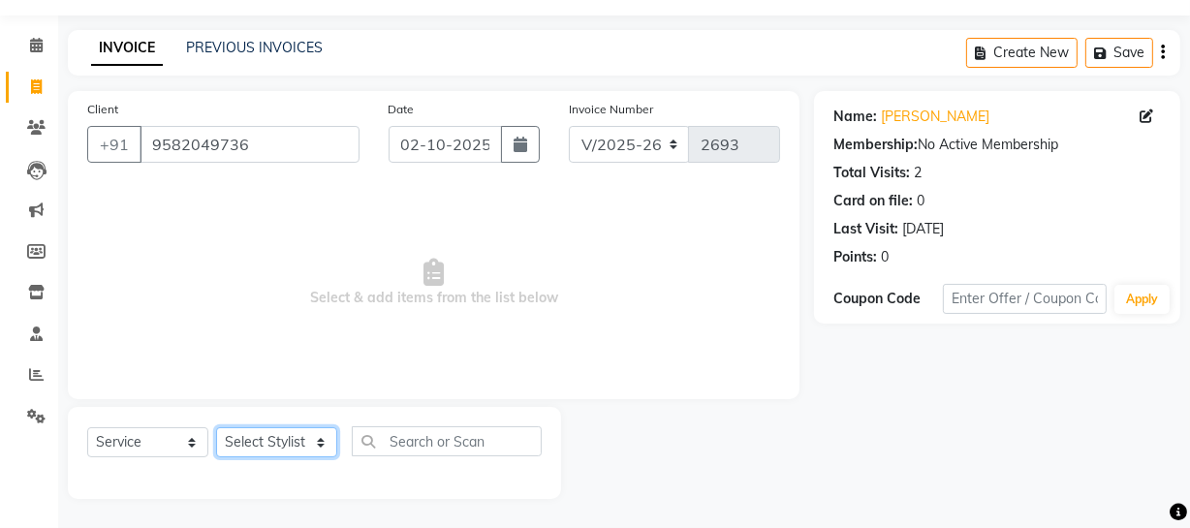
click at [311, 431] on select "Select Stylist [PERSON_NAME] [PERSON_NAME] House Sale Jyoti [PERSON_NAME] [PERS…" at bounding box center [276, 442] width 121 height 30
click at [216, 427] on select "Select Stylist [PERSON_NAME] [PERSON_NAME] House Sale Jyoti [PERSON_NAME] [PERS…" at bounding box center [276, 442] width 121 height 30
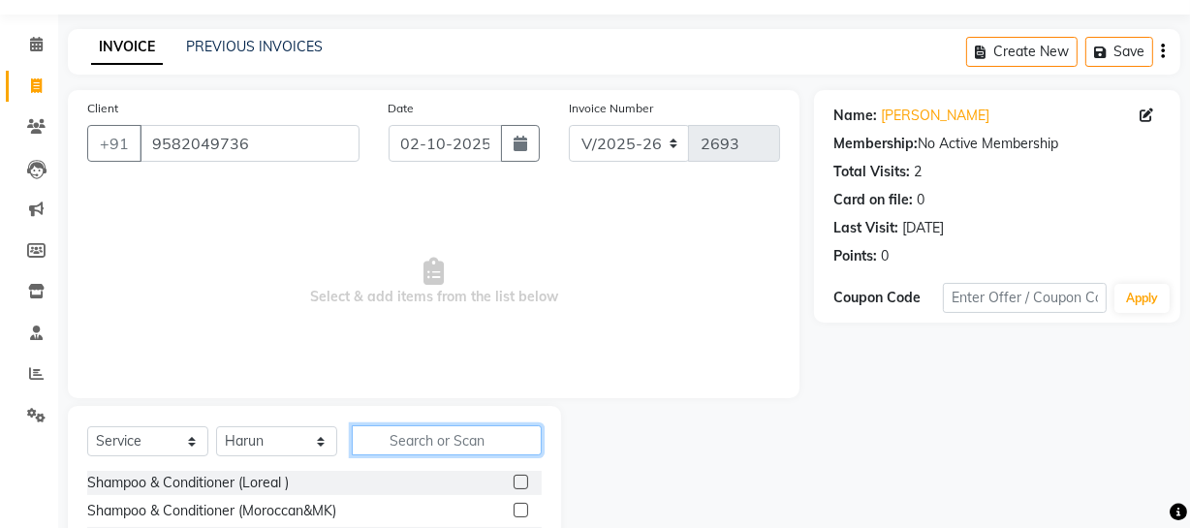
click at [425, 440] on input "text" at bounding box center [447, 440] width 190 height 30
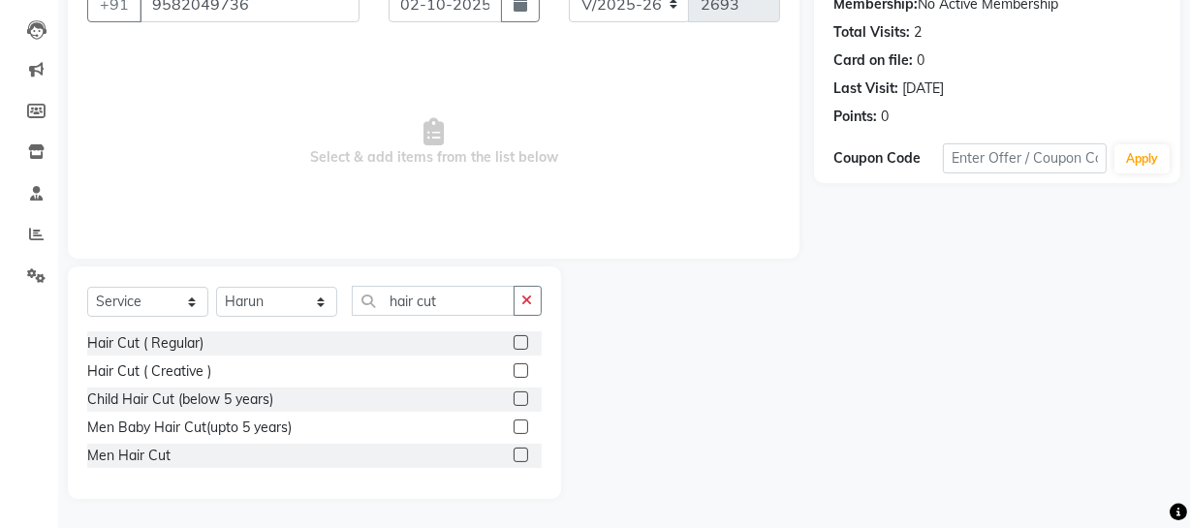
click at [514, 454] on label at bounding box center [520, 455] width 15 height 15
click at [514, 454] on input "checkbox" at bounding box center [519, 455] width 13 height 13
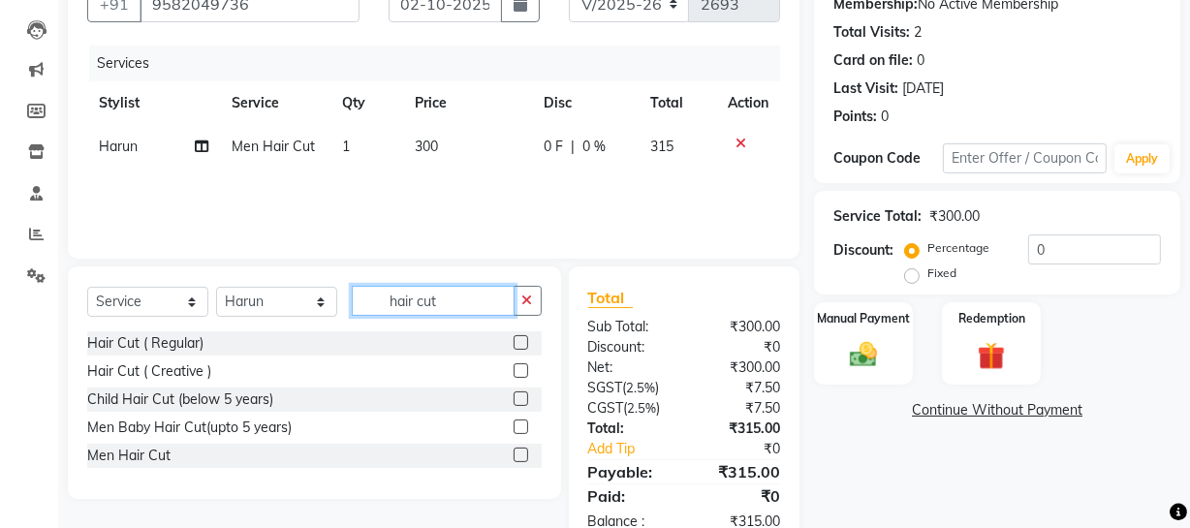
drag, startPoint x: 382, startPoint y: 300, endPoint x: 497, endPoint y: 291, distance: 115.7
click at [497, 291] on input "hair cut" at bounding box center [433, 301] width 163 height 30
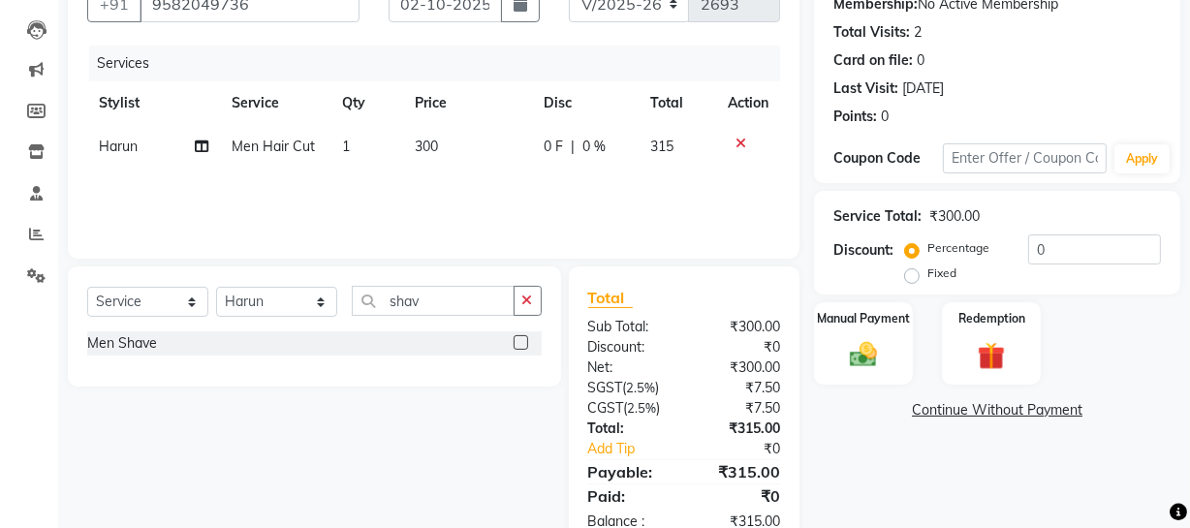
click at [517, 339] on label at bounding box center [520, 342] width 15 height 15
click at [517, 339] on input "checkbox" at bounding box center [519, 343] width 13 height 13
click at [860, 355] on img at bounding box center [863, 354] width 46 height 33
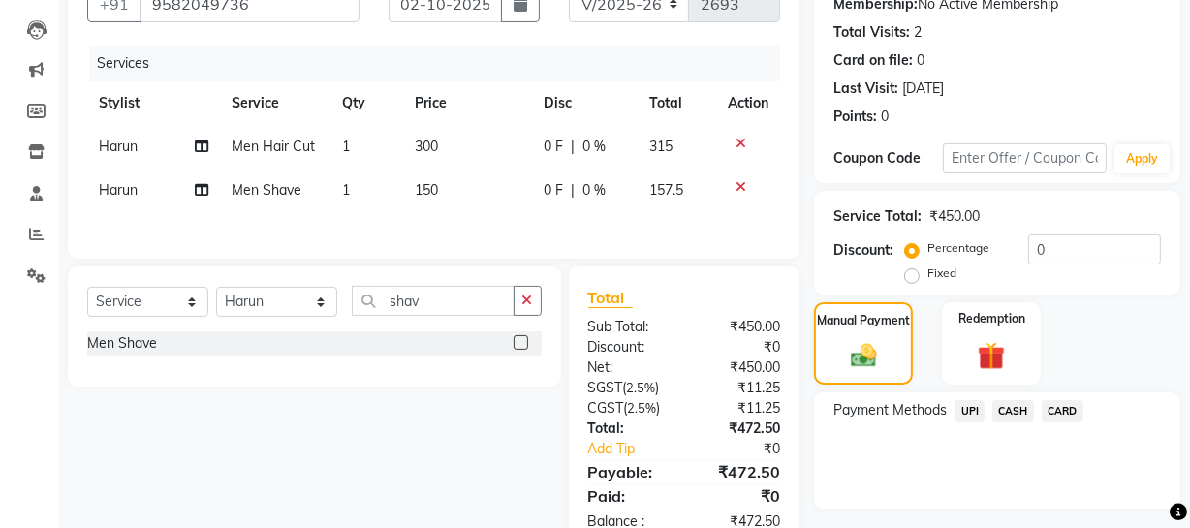
click at [962, 407] on span "UPI" at bounding box center [969, 411] width 30 height 22
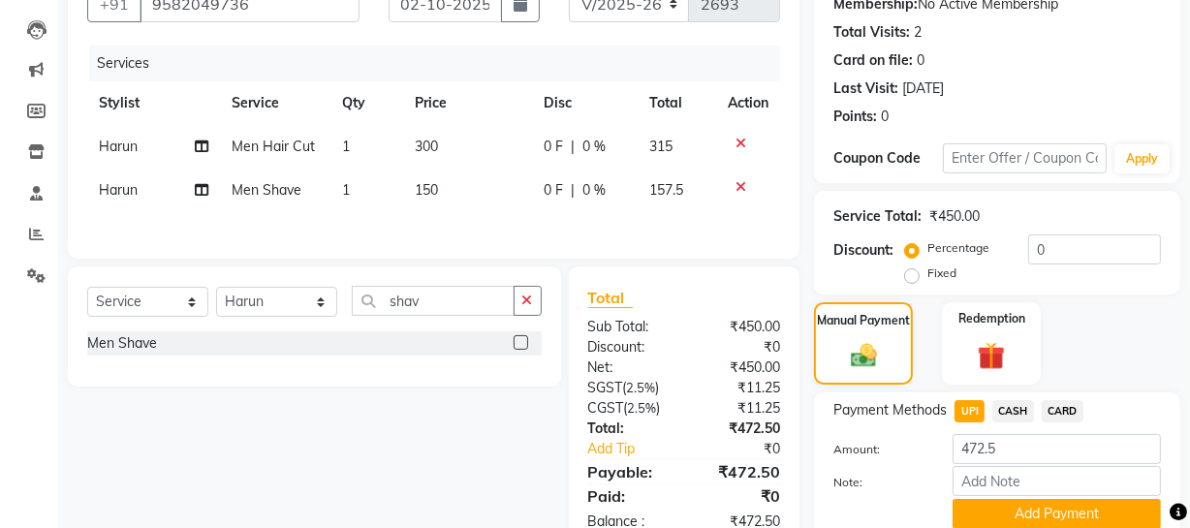
scroll to position [272, 0]
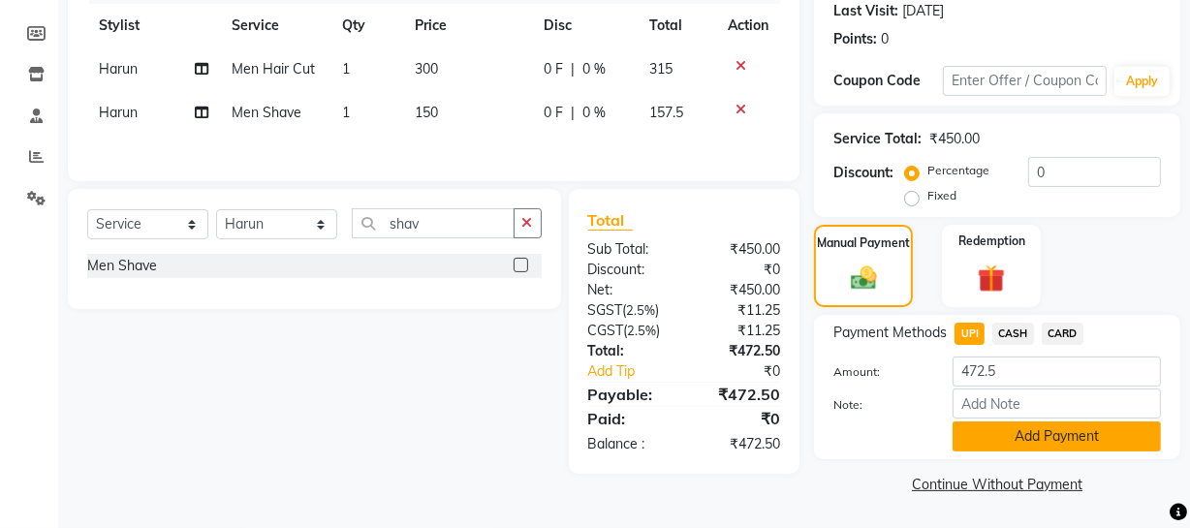
drag, startPoint x: 1043, startPoint y: 452, endPoint x: 1036, endPoint y: 445, distance: 10.3
click at [1036, 445] on div "Payment Methods UPI CASH CARD Amount: 472.5 Note: Add Payment" at bounding box center [997, 387] width 366 height 144
drag, startPoint x: 1052, startPoint y: 434, endPoint x: 1201, endPoint y: 356, distance: 168.6
click at [1056, 435] on button "Add Payment" at bounding box center [1056, 436] width 208 height 30
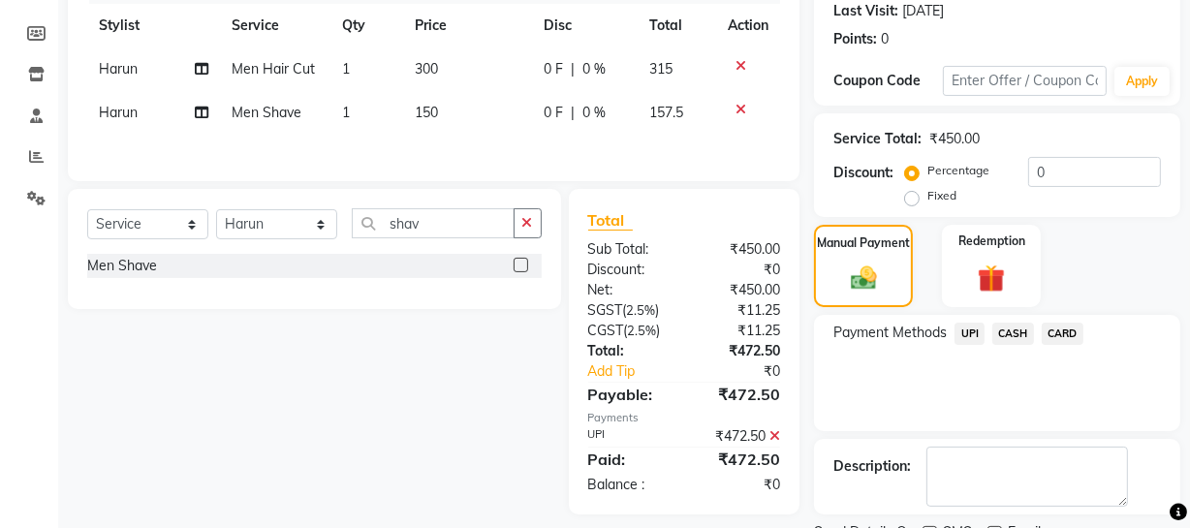
scroll to position [353, 0]
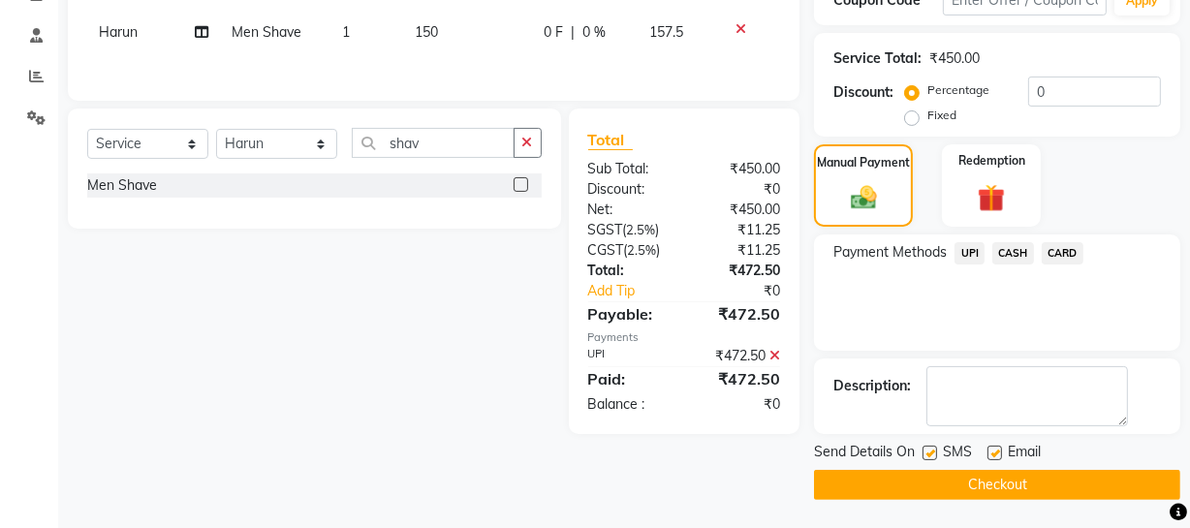
click at [986, 483] on button "Checkout" at bounding box center [997, 485] width 366 height 30
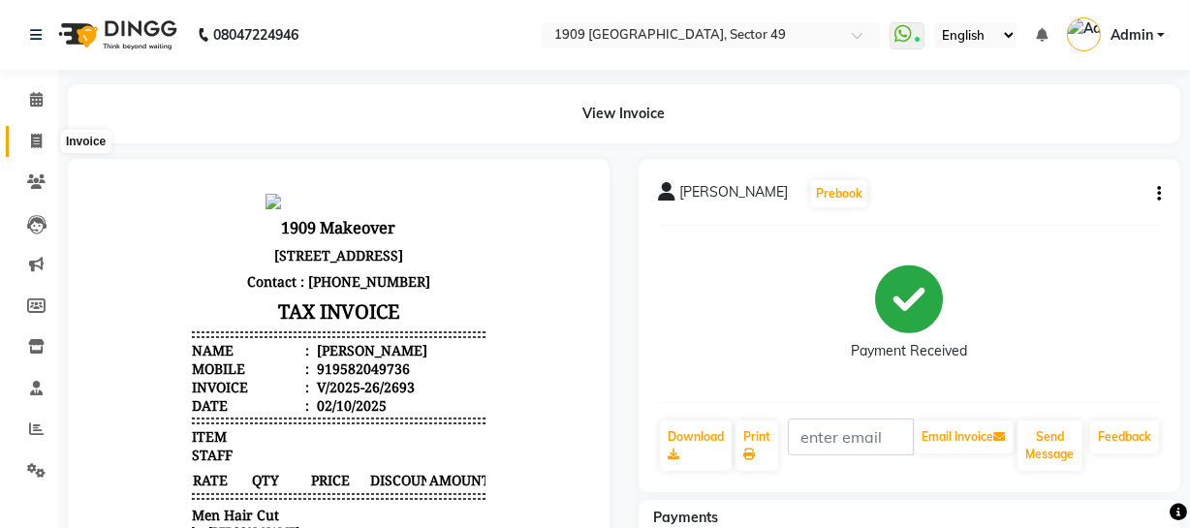
click at [32, 138] on icon at bounding box center [36, 141] width 11 height 15
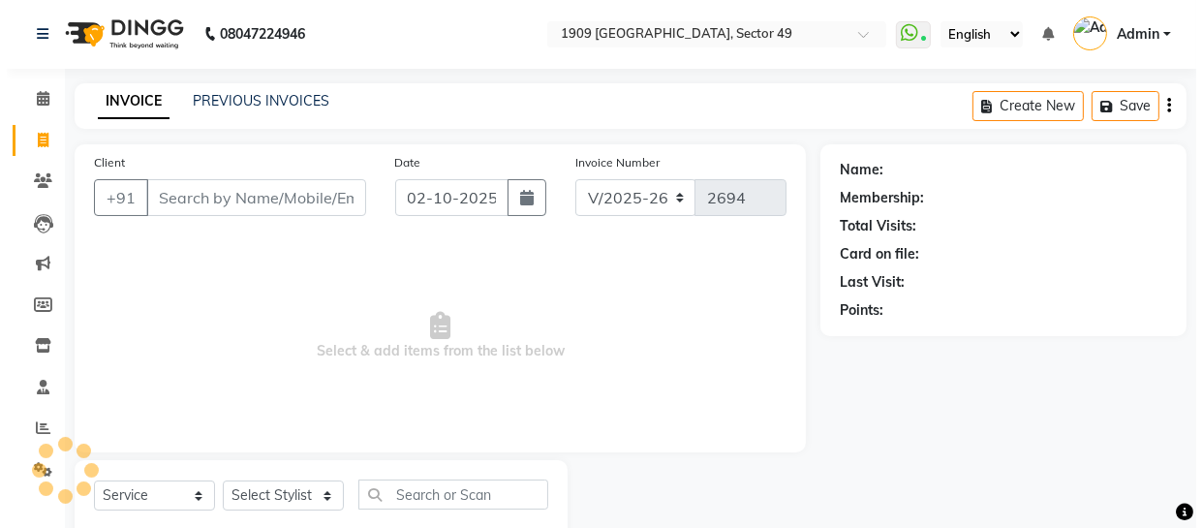
scroll to position [55, 0]
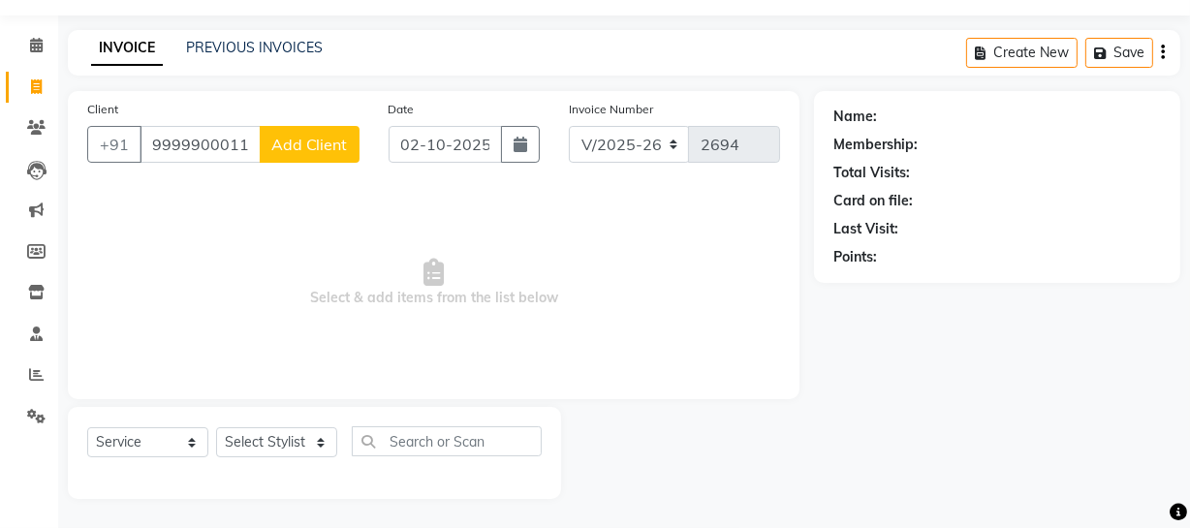
click at [297, 153] on button "Add Client" at bounding box center [310, 144] width 100 height 37
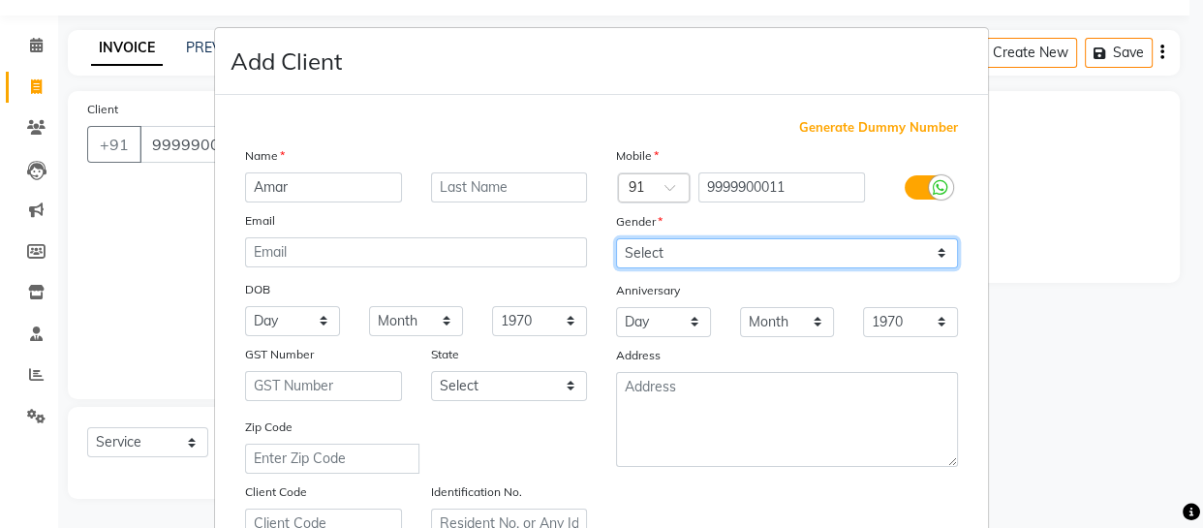
click at [675, 262] on select "Select [DEMOGRAPHIC_DATA] [DEMOGRAPHIC_DATA] Other Prefer Not To Say" at bounding box center [787, 253] width 342 height 30
click at [616, 238] on select "Select [DEMOGRAPHIC_DATA] [DEMOGRAPHIC_DATA] Other Prefer Not To Say" at bounding box center [787, 253] width 342 height 30
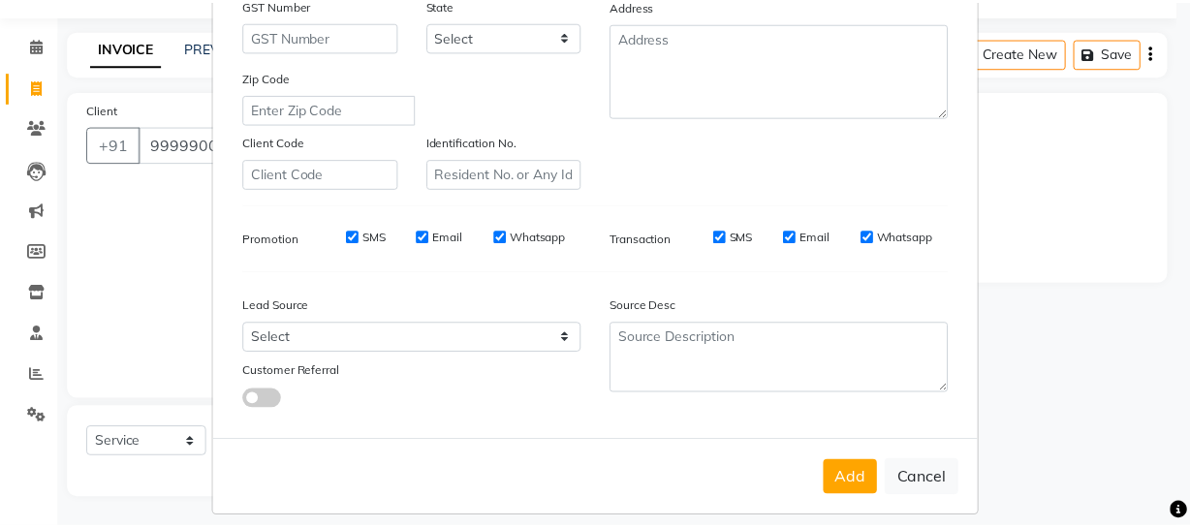
scroll to position [372, 0]
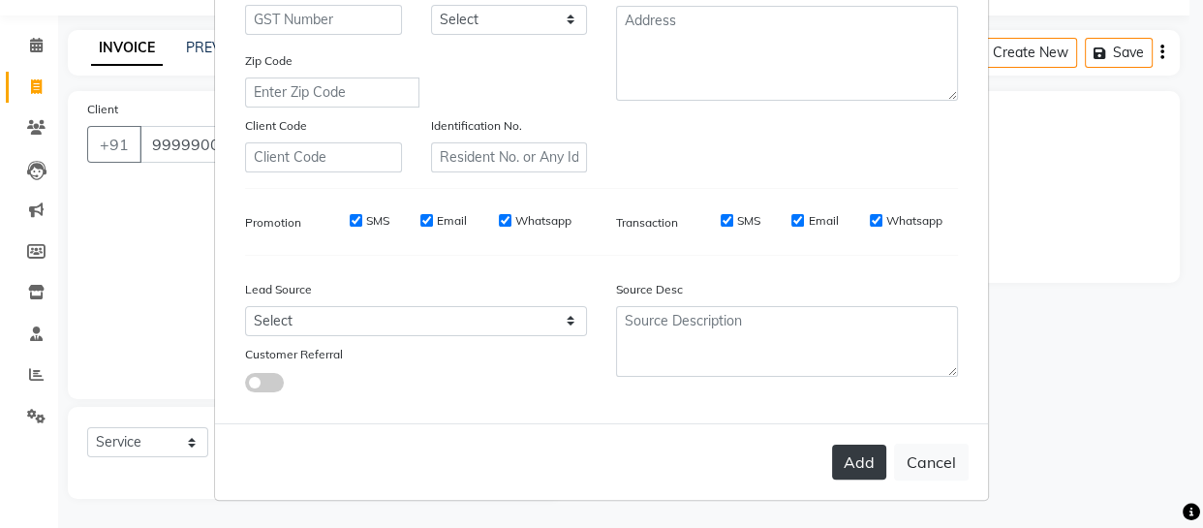
click at [850, 462] on button "Add" at bounding box center [859, 462] width 54 height 35
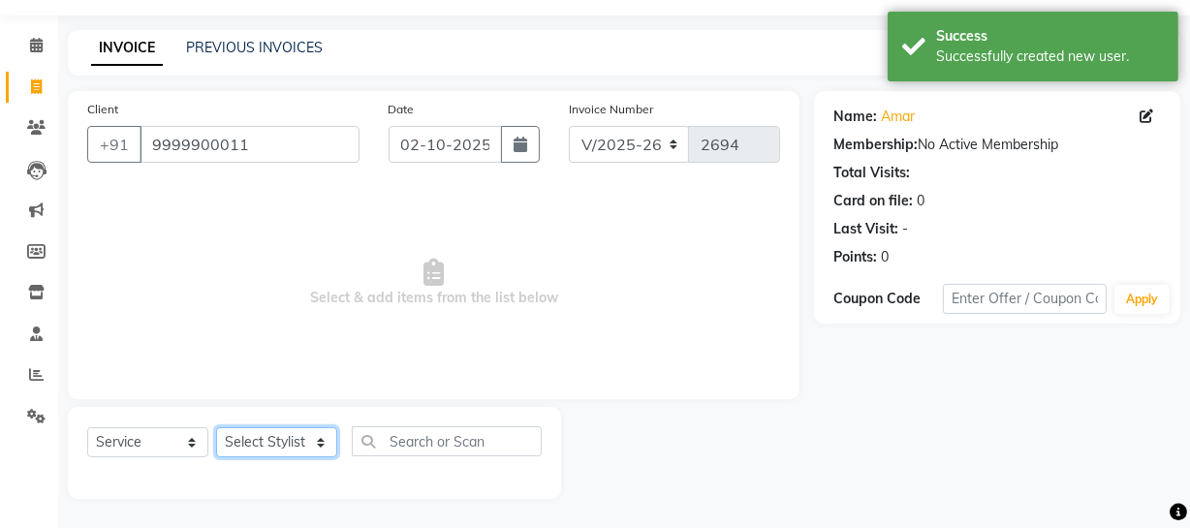
click at [289, 437] on select "Select Stylist [PERSON_NAME] [PERSON_NAME] House Sale Jyoti [PERSON_NAME] [PERS…" at bounding box center [276, 442] width 121 height 30
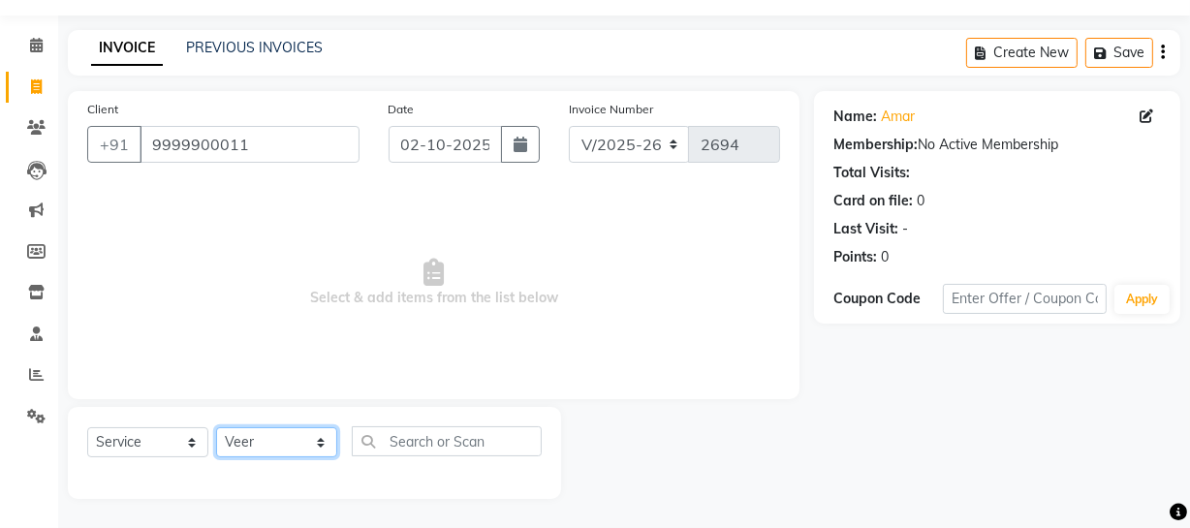
click at [216, 427] on select "Select Stylist [PERSON_NAME] [PERSON_NAME] House Sale Jyoti [PERSON_NAME] [PERS…" at bounding box center [276, 442] width 121 height 30
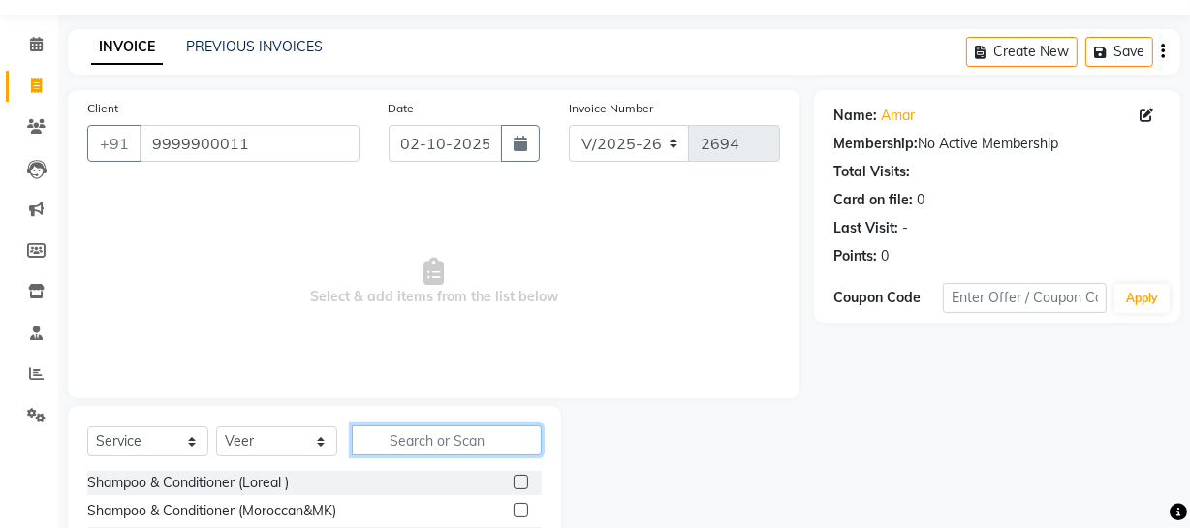
click at [500, 434] on input "text" at bounding box center [447, 440] width 190 height 30
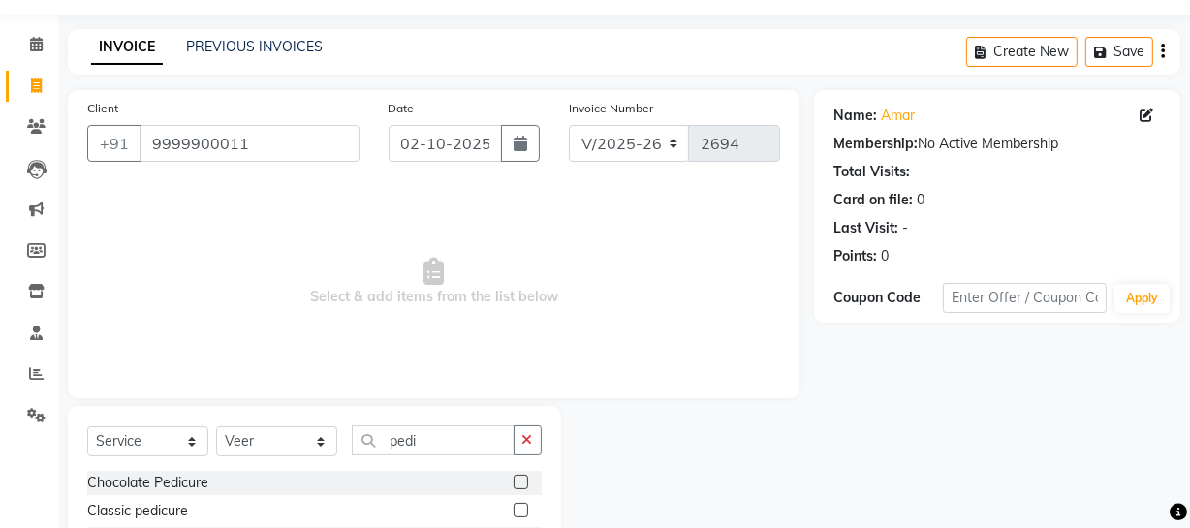
click at [513, 477] on label at bounding box center [520, 482] width 15 height 15
click at [513, 477] on input "checkbox" at bounding box center [519, 483] width 13 height 13
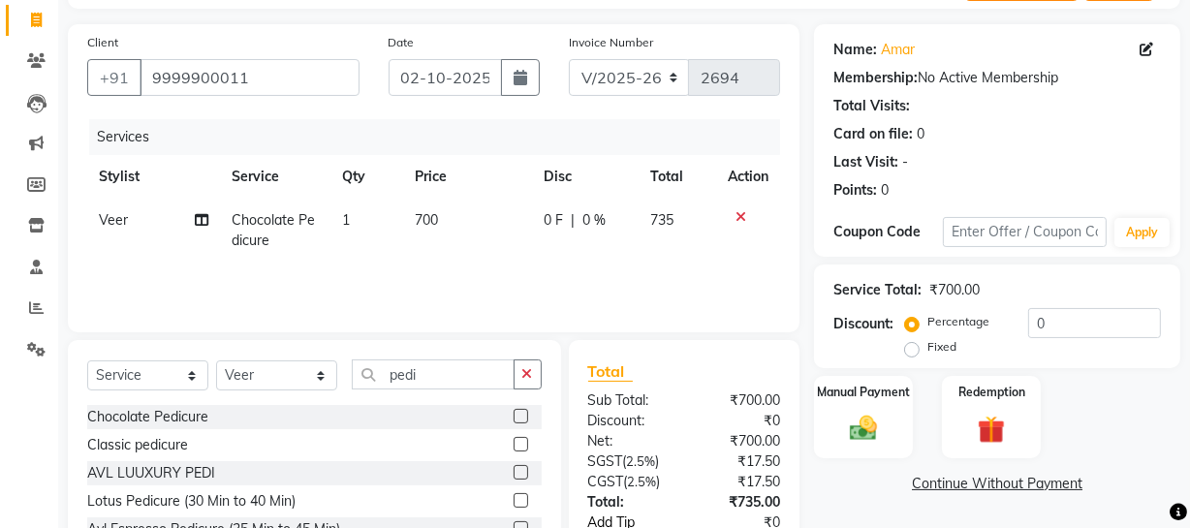
scroll to position [204, 0]
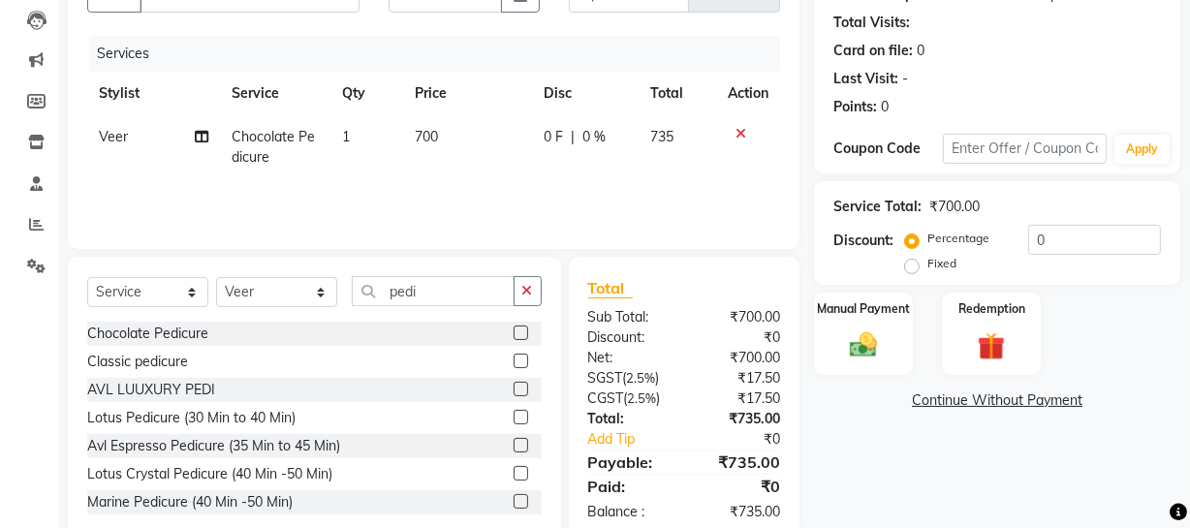
click at [513, 386] on label at bounding box center [520, 389] width 15 height 15
click at [513, 386] on input "checkbox" at bounding box center [519, 390] width 13 height 13
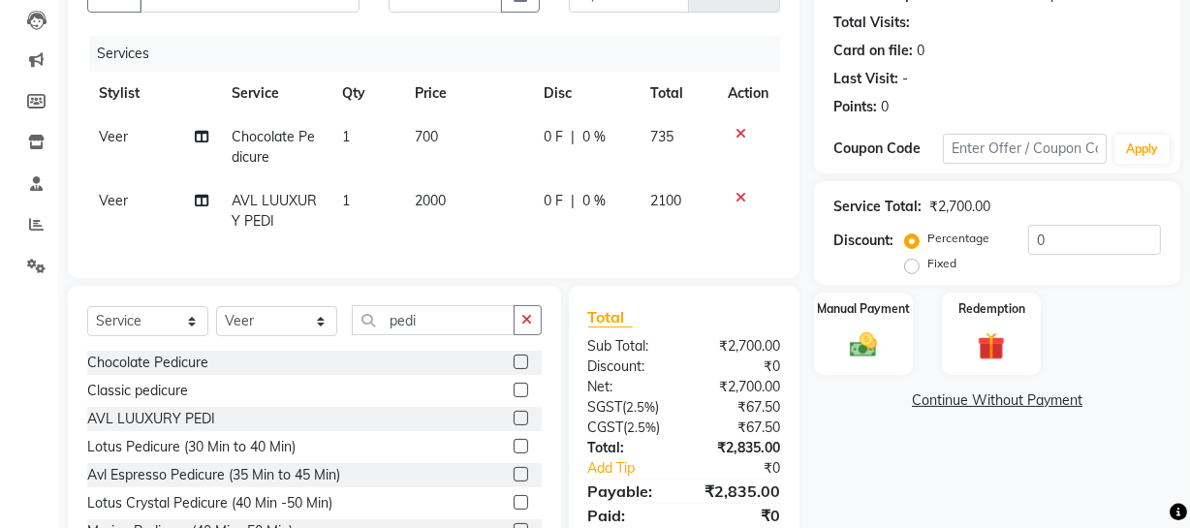
click at [737, 133] on icon at bounding box center [740, 134] width 11 height 14
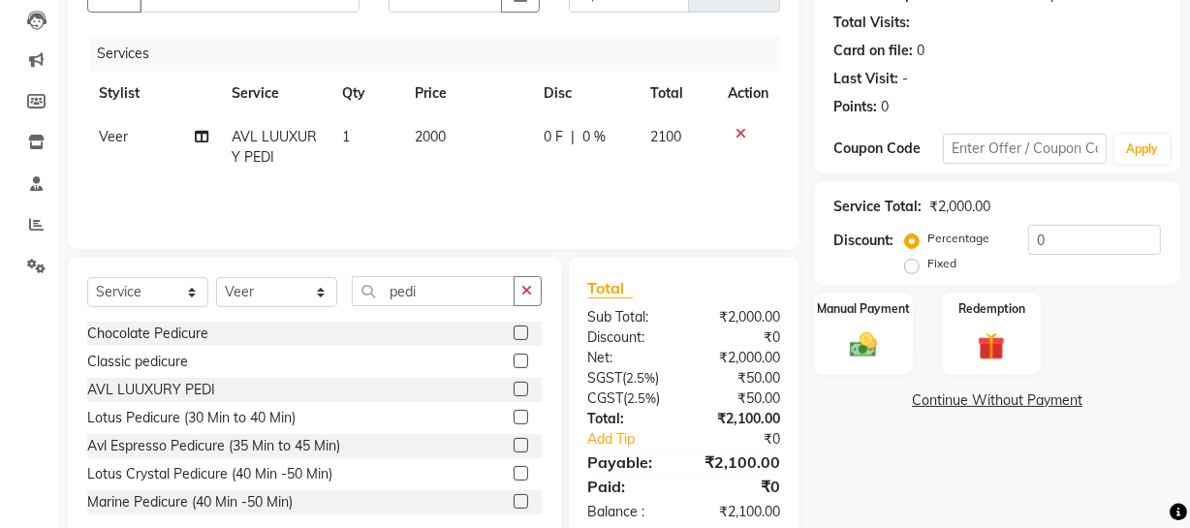
click at [421, 136] on span "2000" at bounding box center [431, 136] width 31 height 17
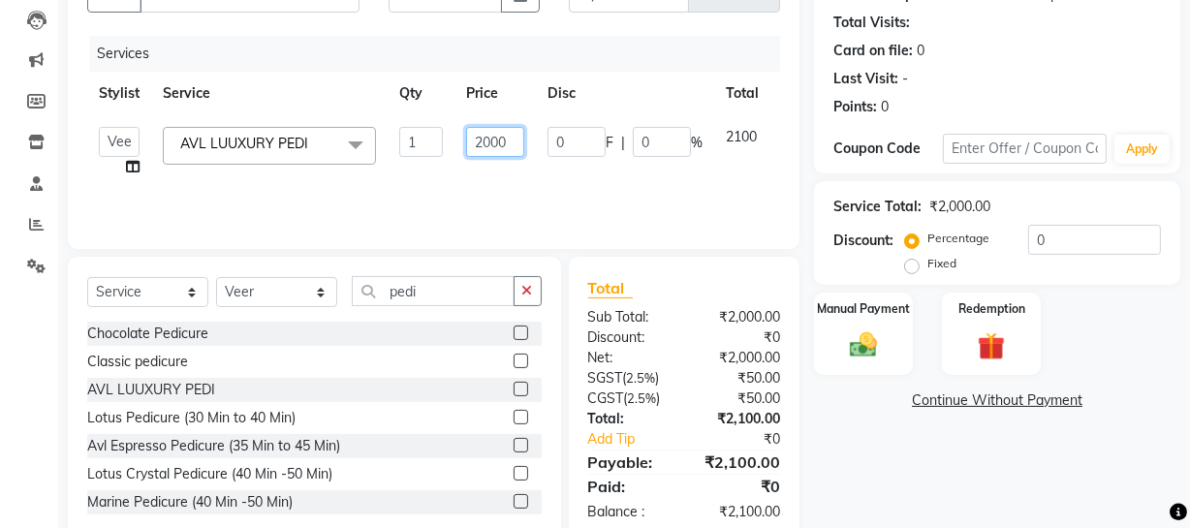
click at [491, 129] on input "2000" at bounding box center [495, 142] width 58 height 30
click at [987, 481] on div "Name: Amar Membership: No Active Membership Total Visits: Card on file: 0 Last …" at bounding box center [1004, 242] width 381 height 602
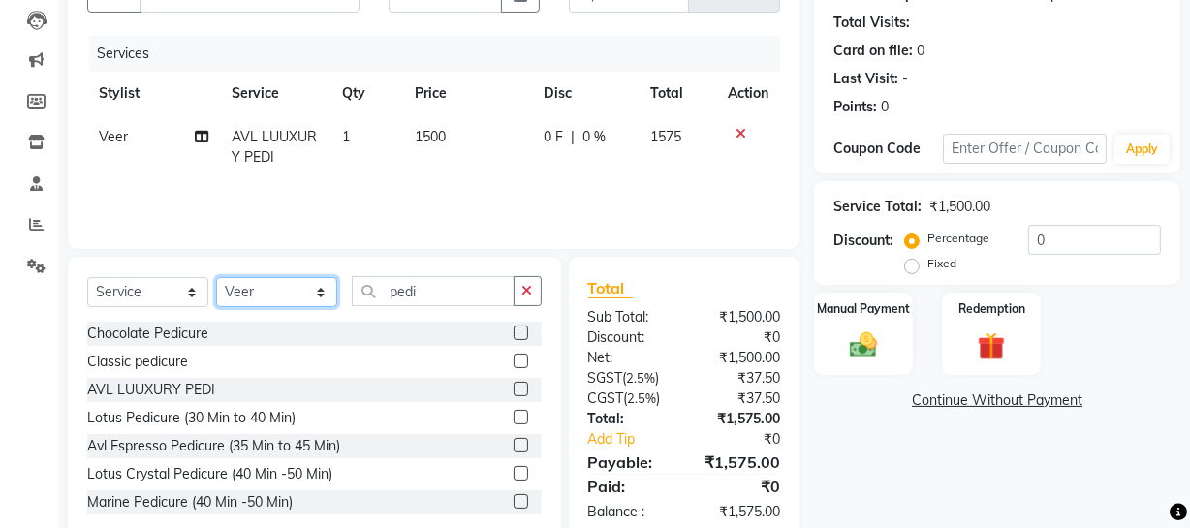
click at [286, 282] on select "Select Stylist [PERSON_NAME] [PERSON_NAME] House Sale Jyoti [PERSON_NAME] [PERS…" at bounding box center [276, 292] width 121 height 30
click at [216, 277] on select "Select Stylist [PERSON_NAME] [PERSON_NAME] House Sale Jyoti [PERSON_NAME] [PERS…" at bounding box center [276, 292] width 121 height 30
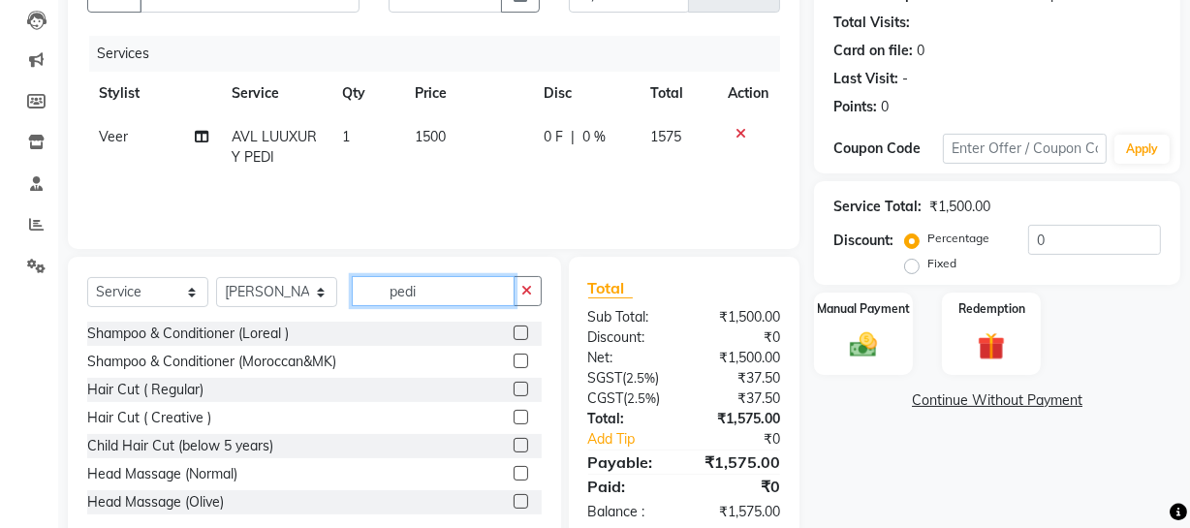
click at [443, 291] on input "pedi" at bounding box center [433, 291] width 163 height 30
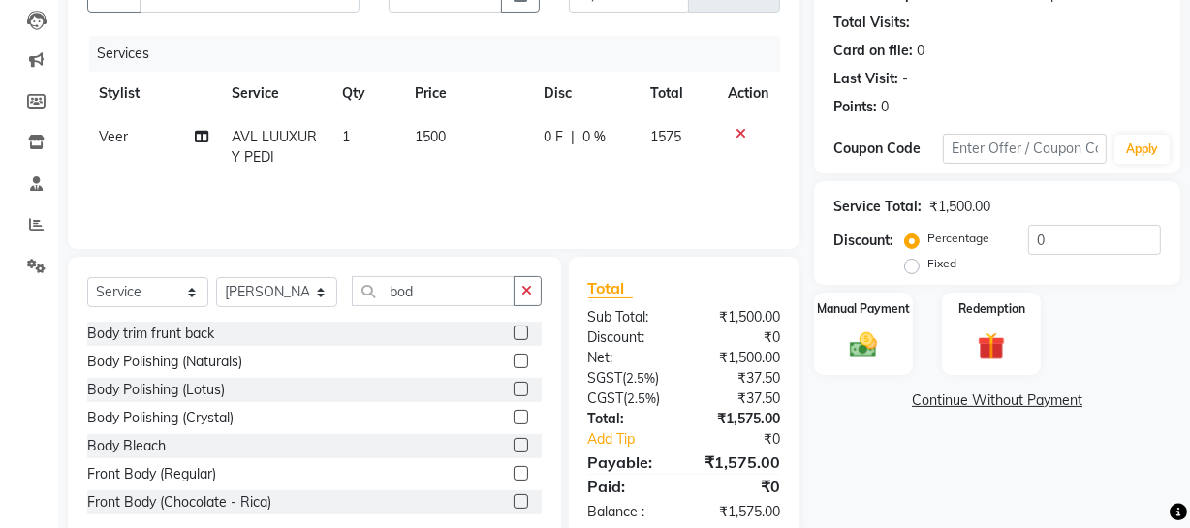
click at [513, 331] on label at bounding box center [520, 332] width 15 height 15
click at [513, 331] on input "checkbox" at bounding box center [519, 333] width 13 height 13
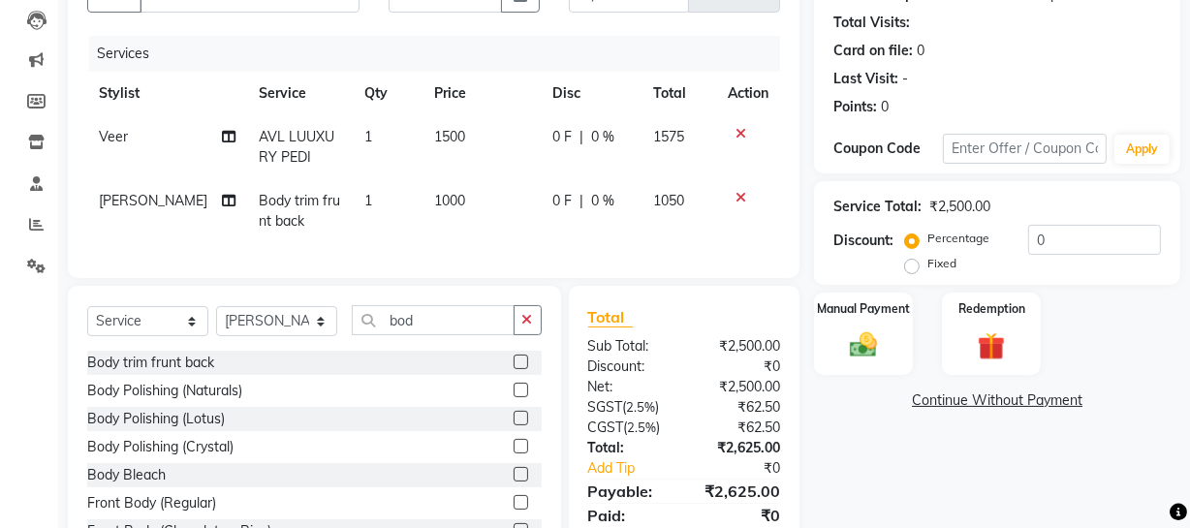
click at [434, 194] on span "1000" at bounding box center [449, 200] width 31 height 17
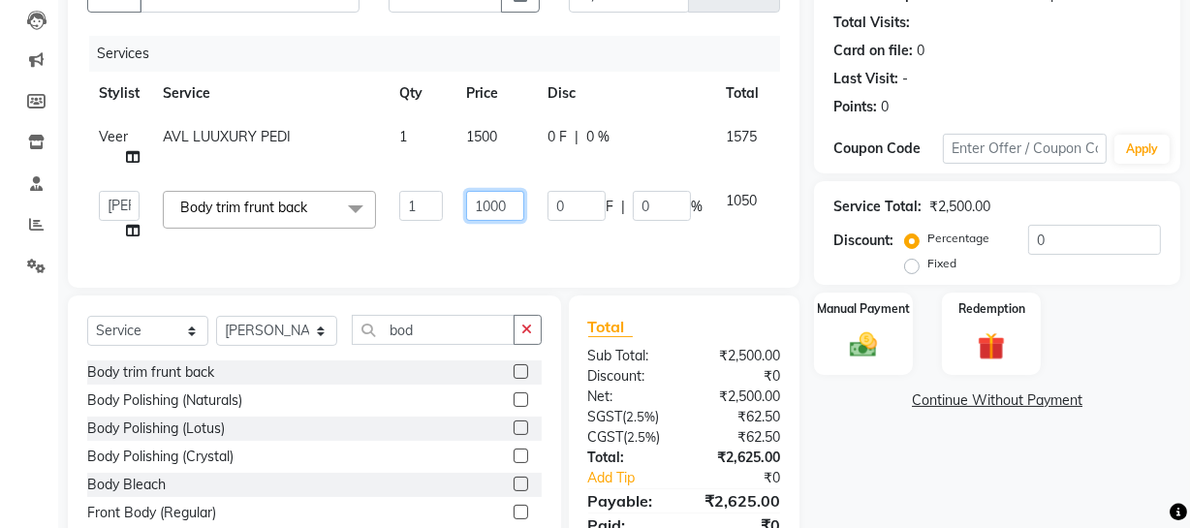
click at [485, 198] on input "1000" at bounding box center [495, 206] width 58 height 30
click at [489, 201] on input "1000" at bounding box center [495, 206] width 58 height 30
click at [897, 455] on div "Name: Amar Membership: No Active Membership Total Visits: Card on file: 0 Last …" at bounding box center [1004, 261] width 381 height 640
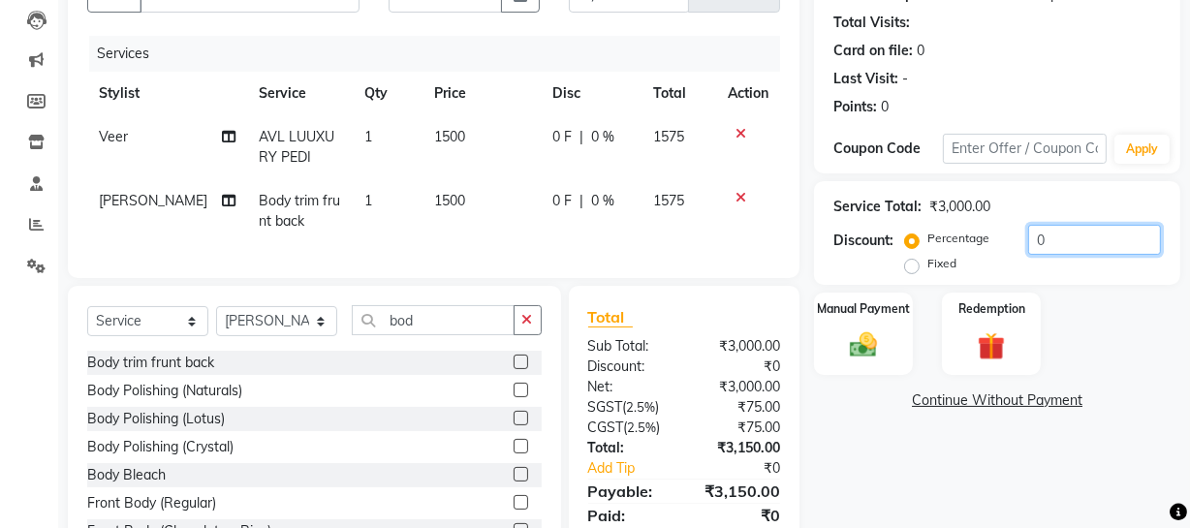
click at [1028, 232] on input "0" at bounding box center [1094, 240] width 133 height 30
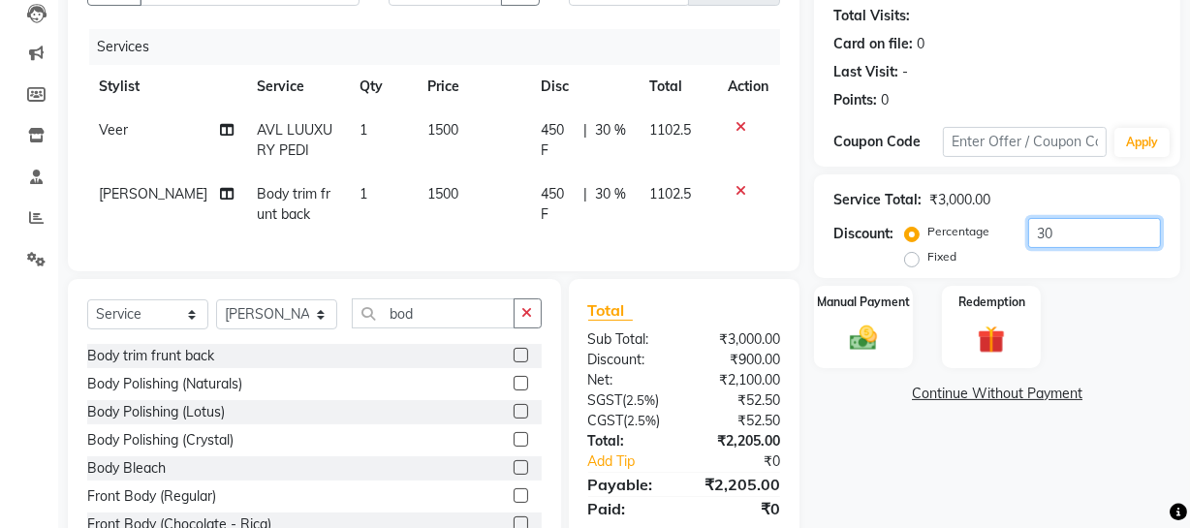
scroll to position [291, 0]
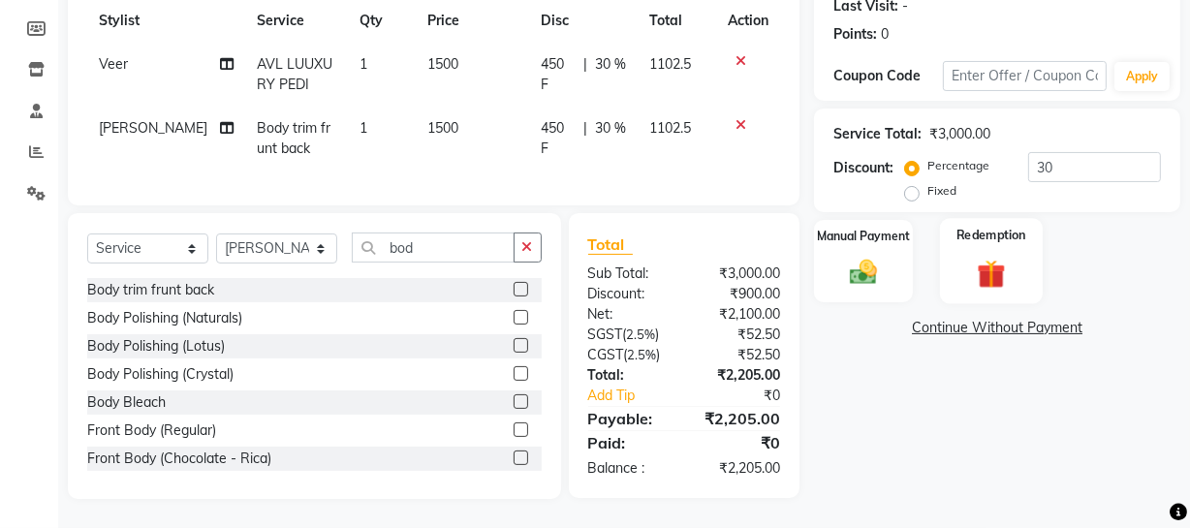
click at [967, 257] on div "Redemption" at bounding box center [991, 261] width 103 height 86
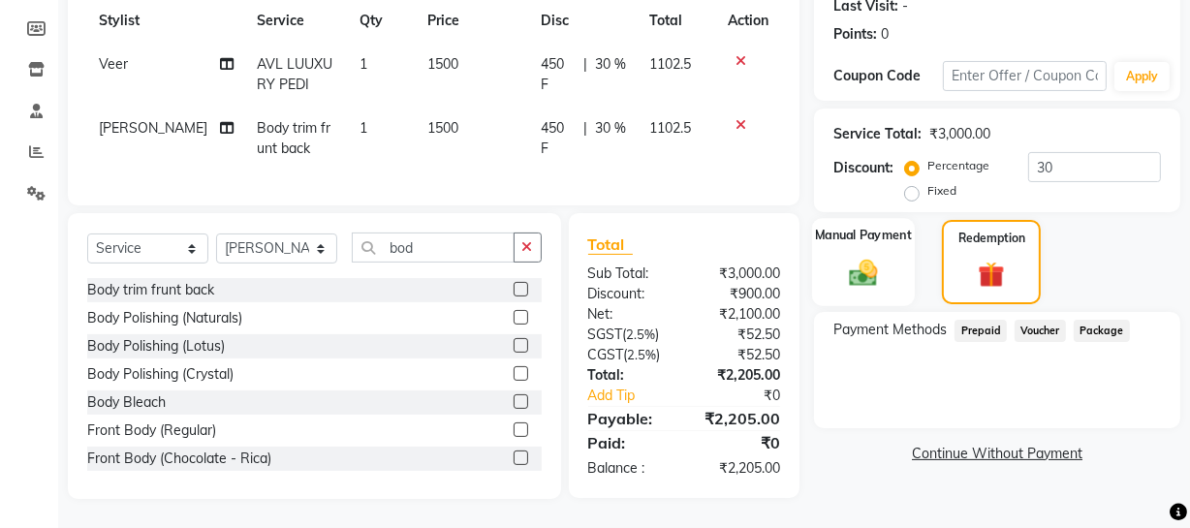
click at [871, 256] on img at bounding box center [863, 272] width 46 height 33
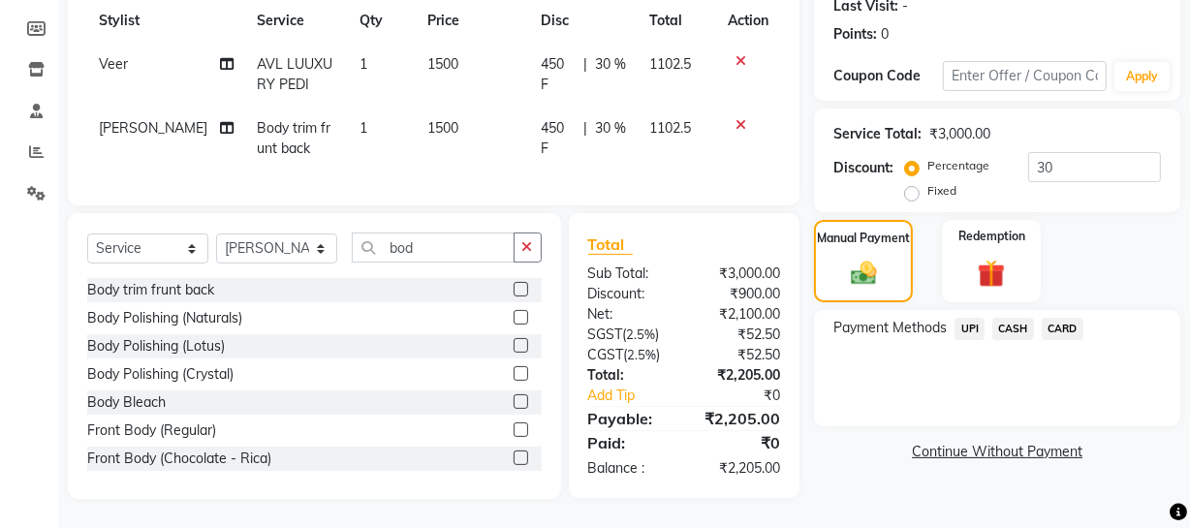
click at [1052, 318] on span "CARD" at bounding box center [1062, 329] width 42 height 22
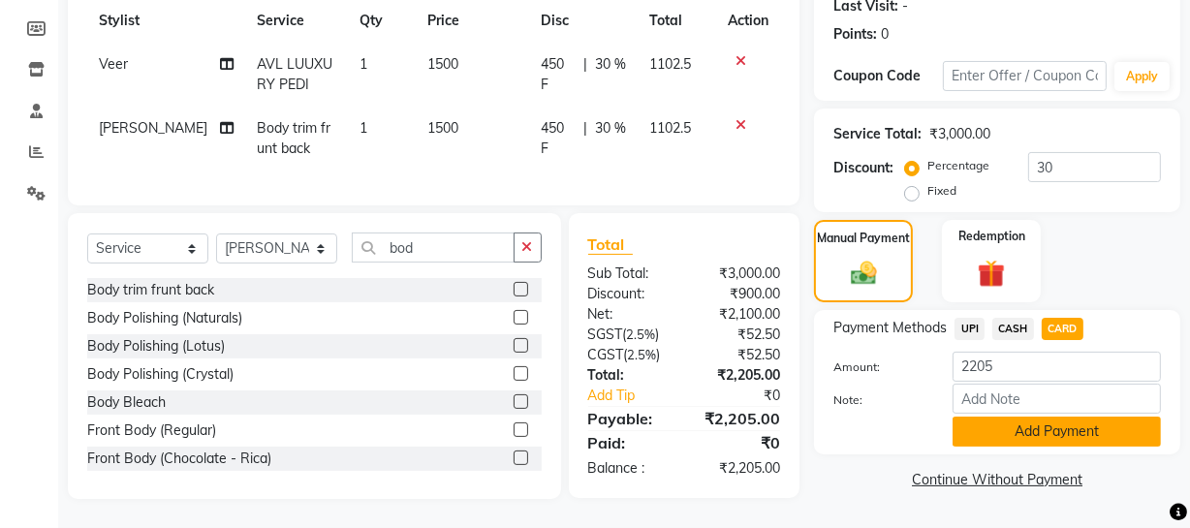
click at [1010, 419] on button "Add Payment" at bounding box center [1056, 432] width 208 height 30
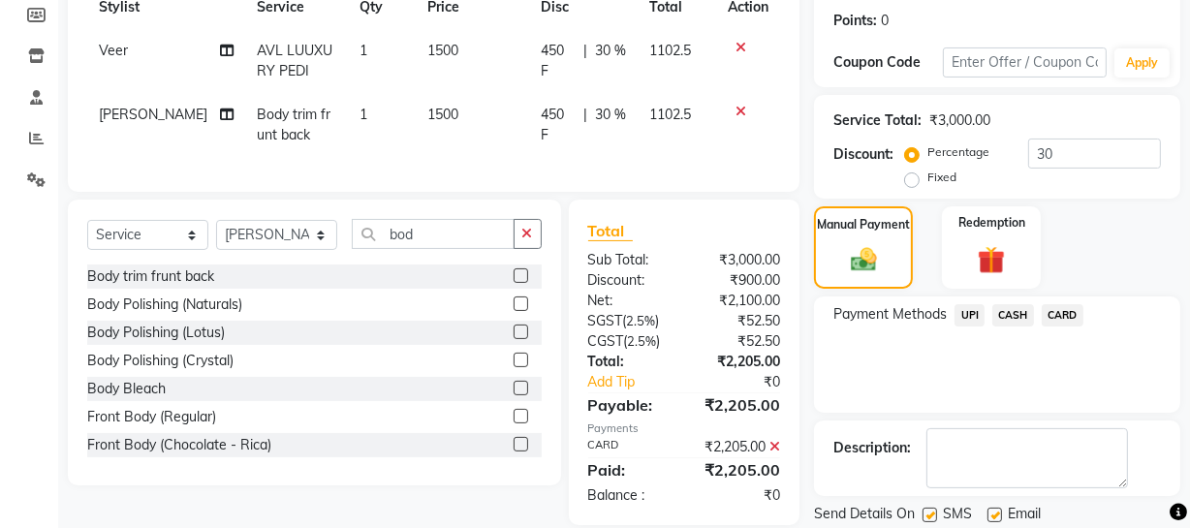
scroll to position [353, 0]
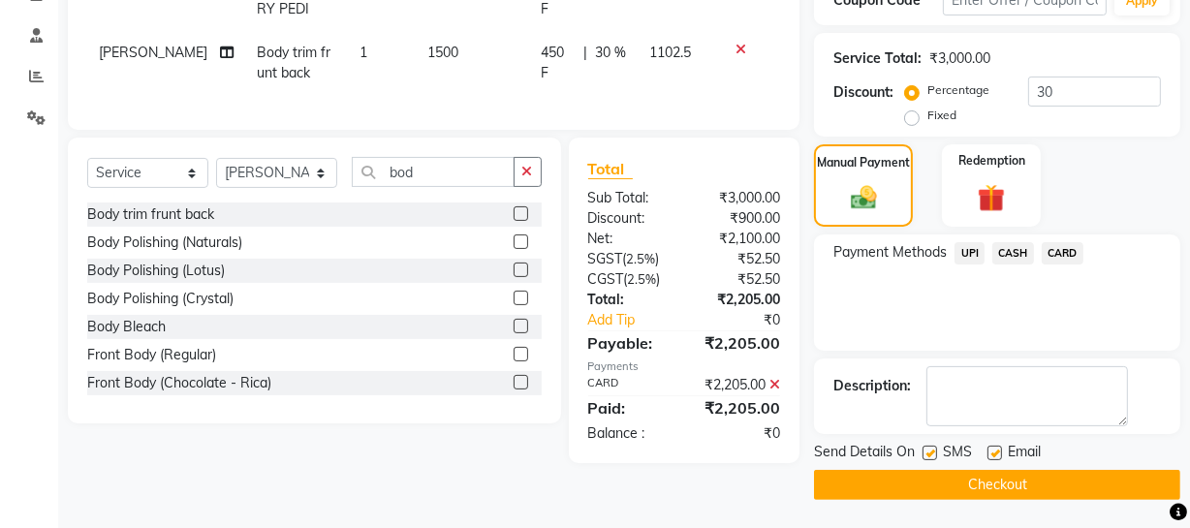
drag, startPoint x: 922, startPoint y: 449, endPoint x: 925, endPoint y: 483, distance: 34.0
click at [922, 452] on label at bounding box center [929, 453] width 15 height 15
click at [922, 452] on input "checkbox" at bounding box center [928, 454] width 13 height 13
click at [923, 482] on button "Checkout" at bounding box center [997, 485] width 366 height 30
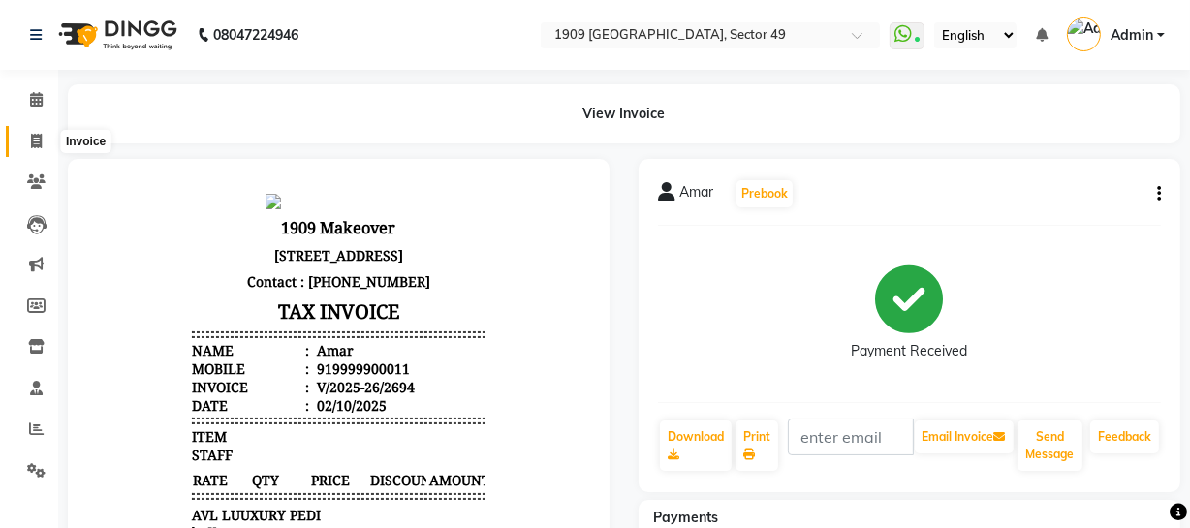
click at [34, 144] on icon at bounding box center [36, 141] width 11 height 15
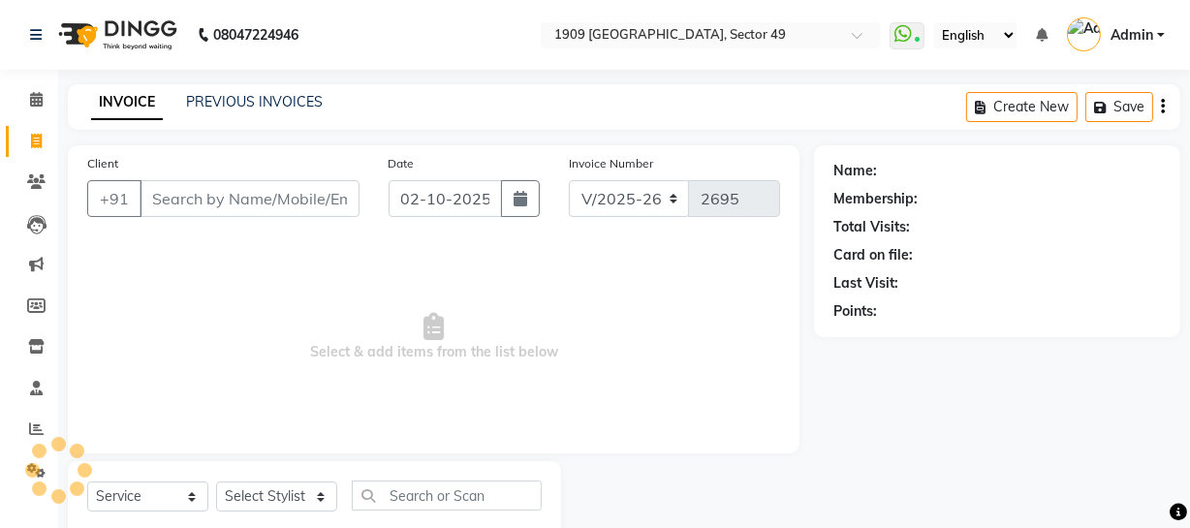
scroll to position [55, 0]
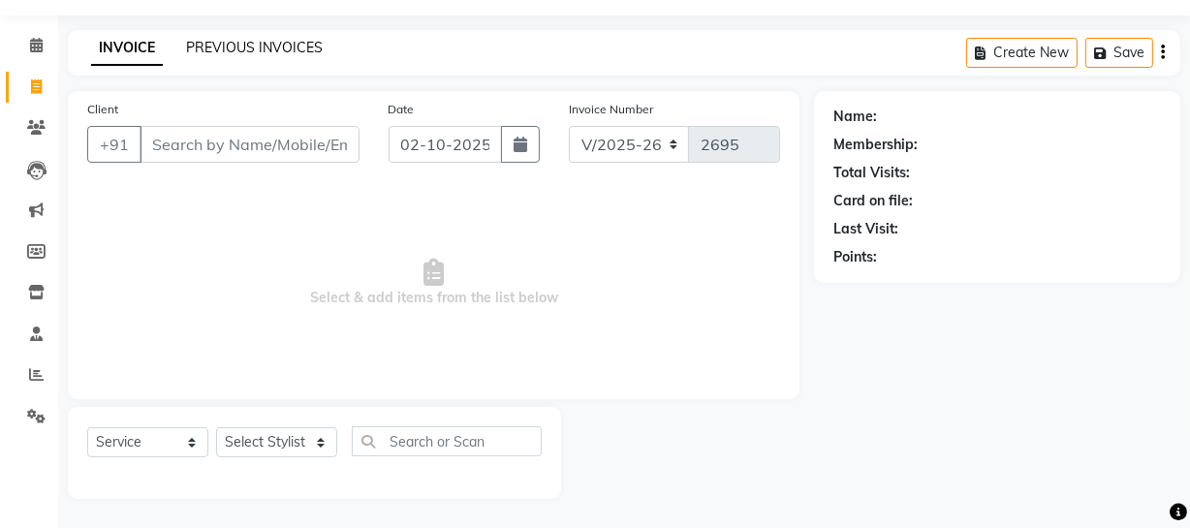
click at [246, 46] on link "PREVIOUS INVOICES" at bounding box center [254, 47] width 137 height 17
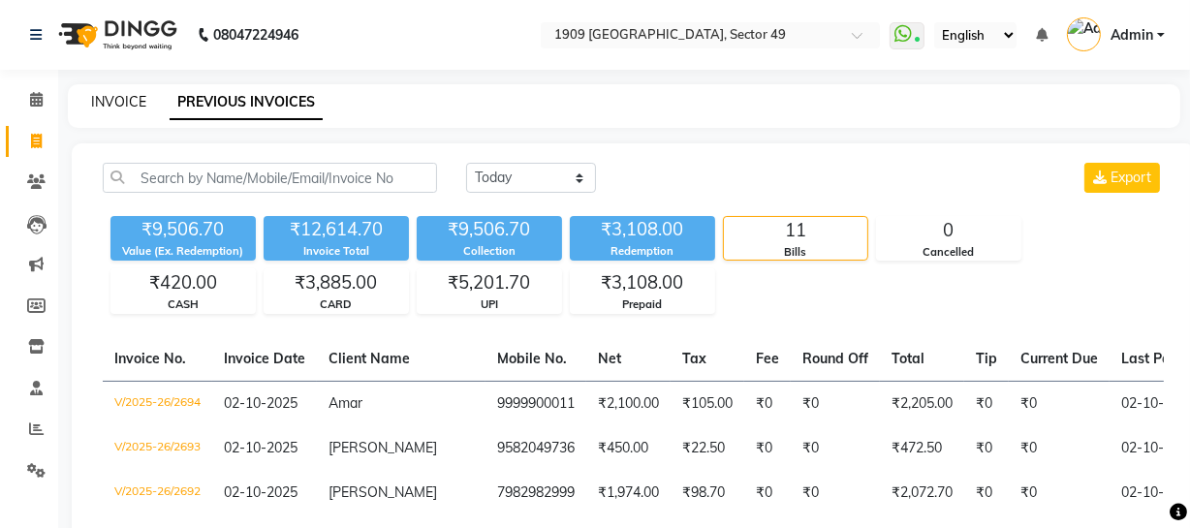
click at [108, 97] on link "INVOICE" at bounding box center [118, 101] width 55 height 17
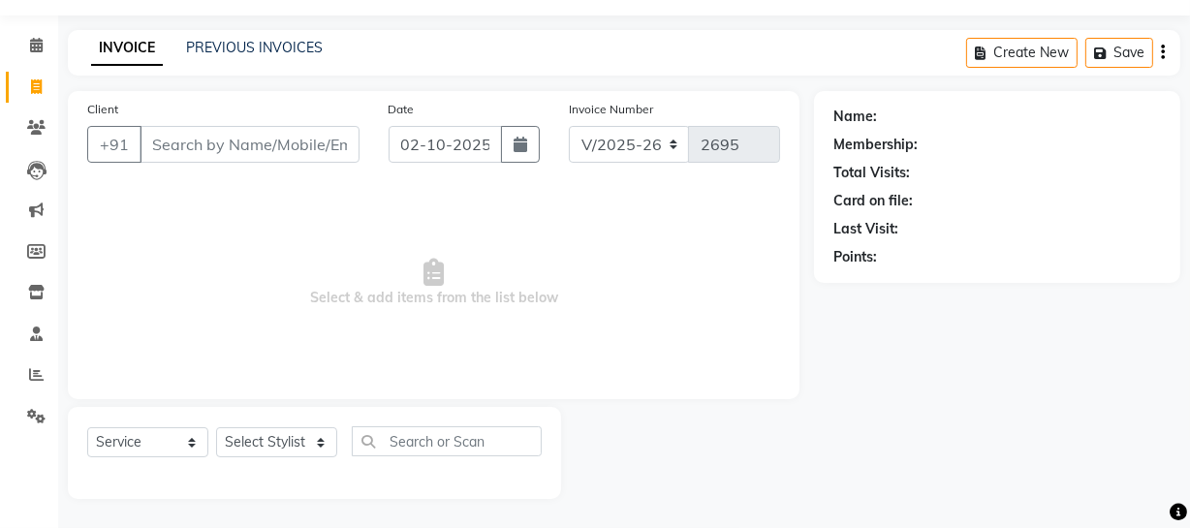
click at [195, 232] on span "Select & add items from the list below" at bounding box center [433, 283] width 693 height 194
click at [233, 151] on input "Client" at bounding box center [249, 144] width 220 height 37
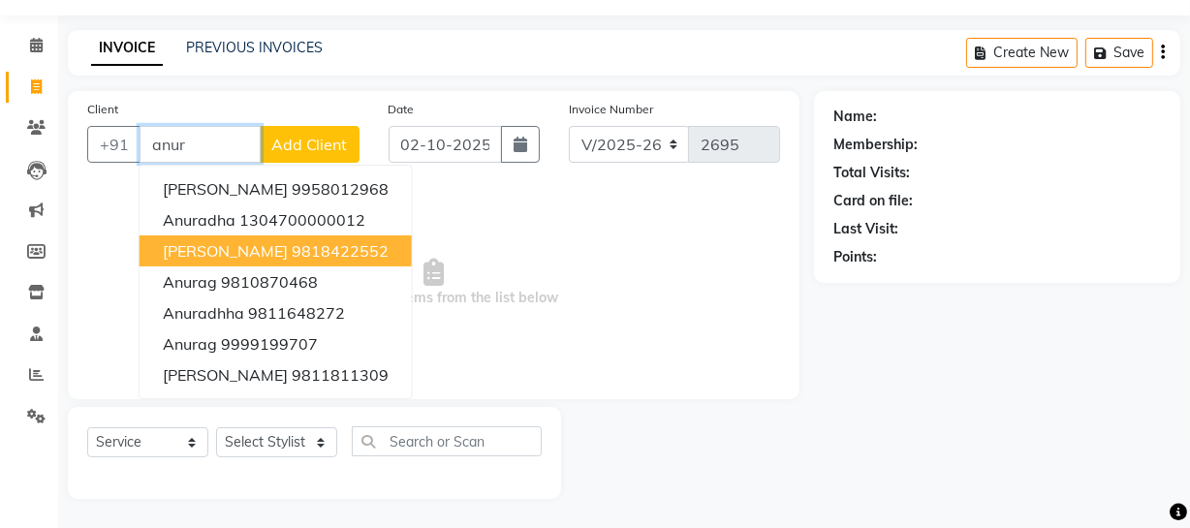
click at [299, 249] on ngb-highlight "9818422552" at bounding box center [340, 250] width 97 height 19
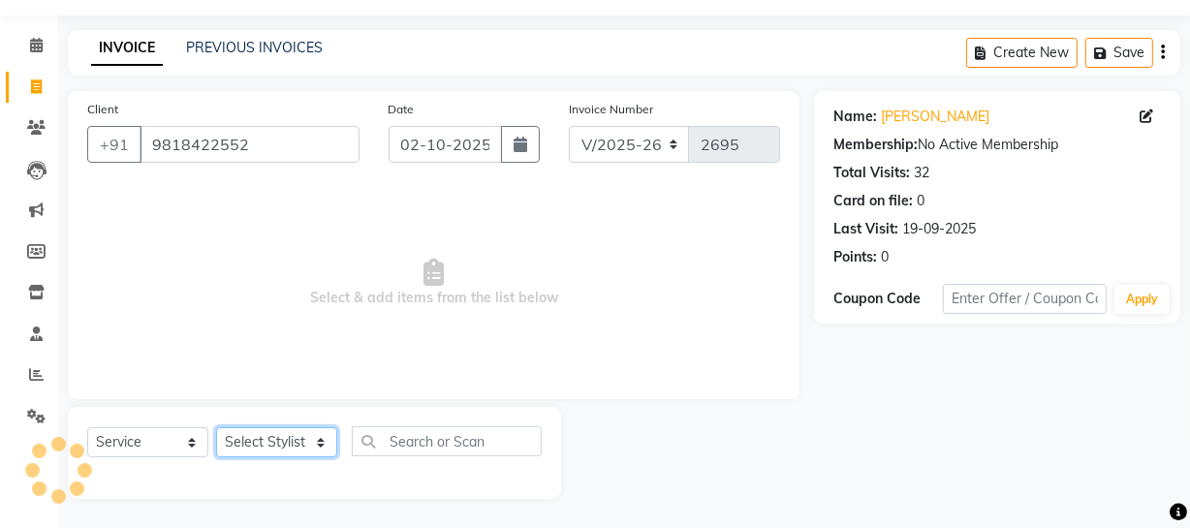
click at [291, 434] on select "Select Stylist [PERSON_NAME] [PERSON_NAME] House Sale Jyoti [PERSON_NAME] [PERS…" at bounding box center [276, 442] width 121 height 30
click at [216, 427] on select "Select Stylist [PERSON_NAME] [PERSON_NAME] House Sale Jyoti [PERSON_NAME] [PERS…" at bounding box center [276, 442] width 121 height 30
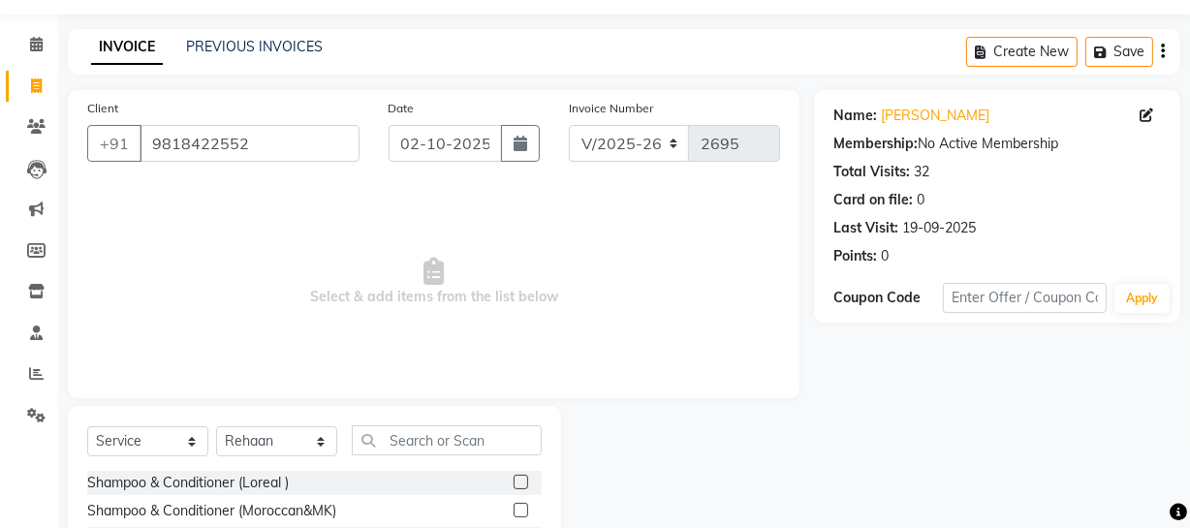
click at [513, 478] on label at bounding box center [520, 482] width 15 height 15
click at [513, 478] on input "checkbox" at bounding box center [519, 483] width 13 height 13
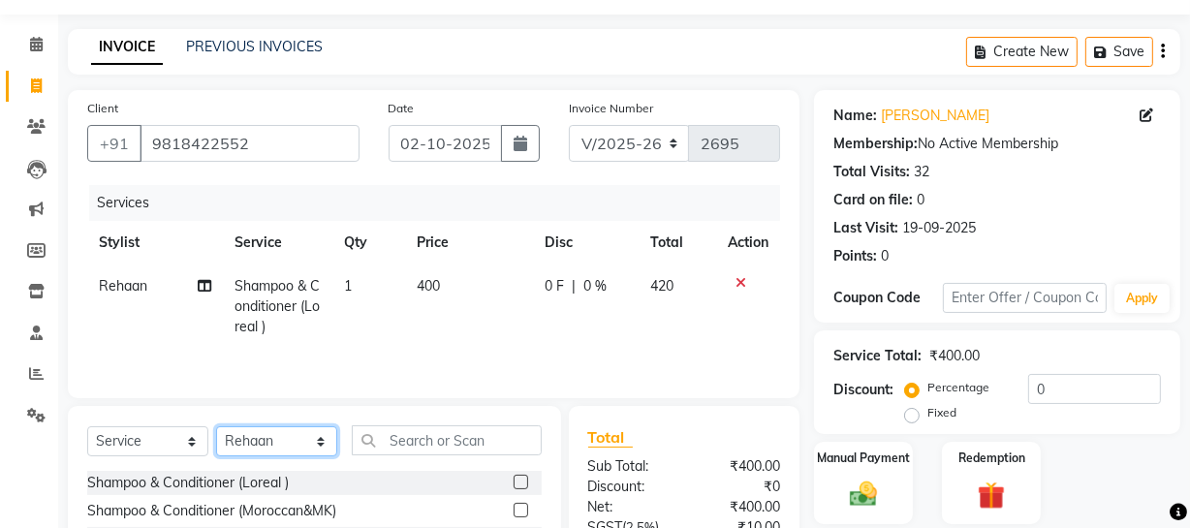
click at [315, 438] on select "Select Stylist [PERSON_NAME] [PERSON_NAME] House Sale Jyoti [PERSON_NAME] [PERS…" at bounding box center [276, 441] width 121 height 30
click at [216, 426] on select "Select Stylist [PERSON_NAME] [PERSON_NAME] House Sale Jyoti [PERSON_NAME] [PERS…" at bounding box center [276, 441] width 121 height 30
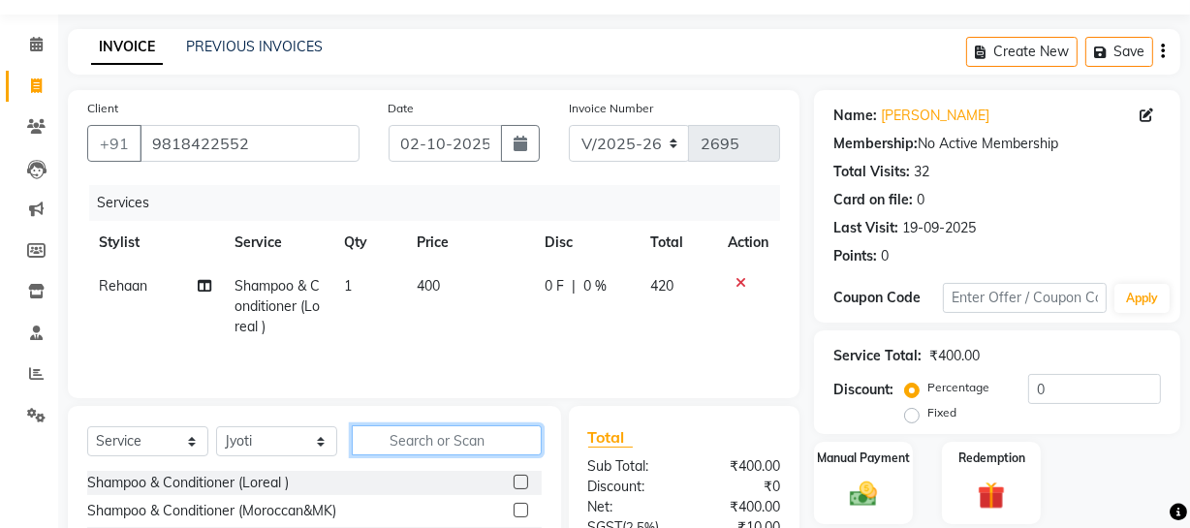
click at [476, 436] on input "text" at bounding box center [447, 440] width 190 height 30
click at [446, 441] on input "text" at bounding box center [447, 440] width 190 height 30
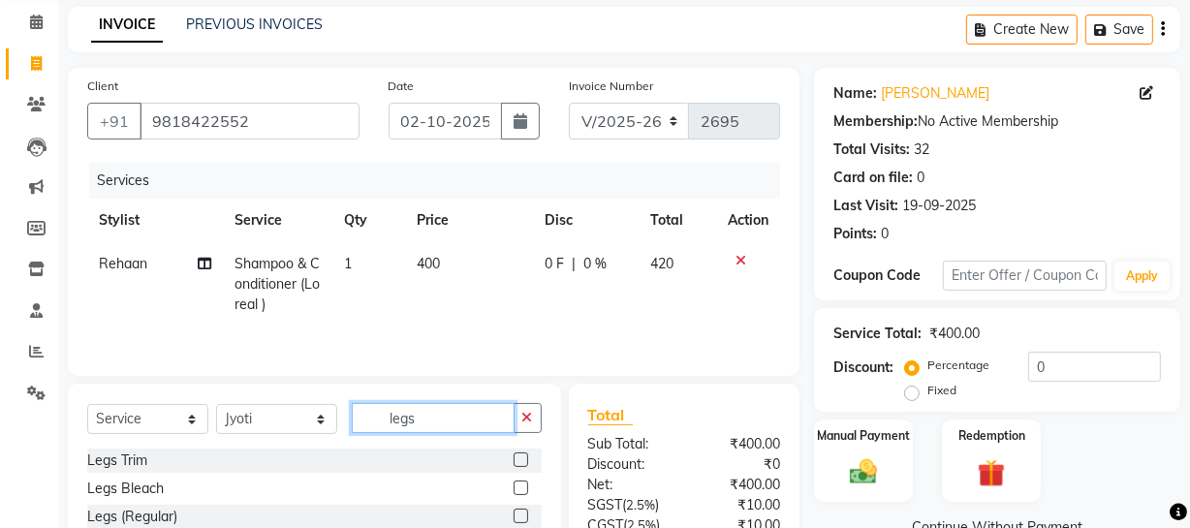
scroll to position [248, 0]
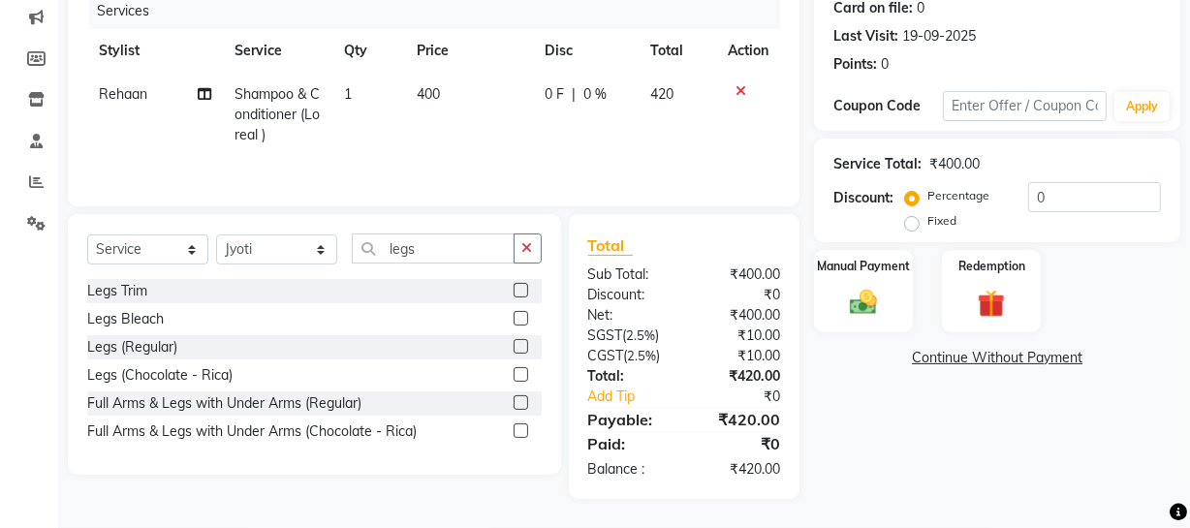
click at [523, 397] on label at bounding box center [520, 402] width 15 height 15
click at [523, 397] on input "checkbox" at bounding box center [519, 403] width 13 height 13
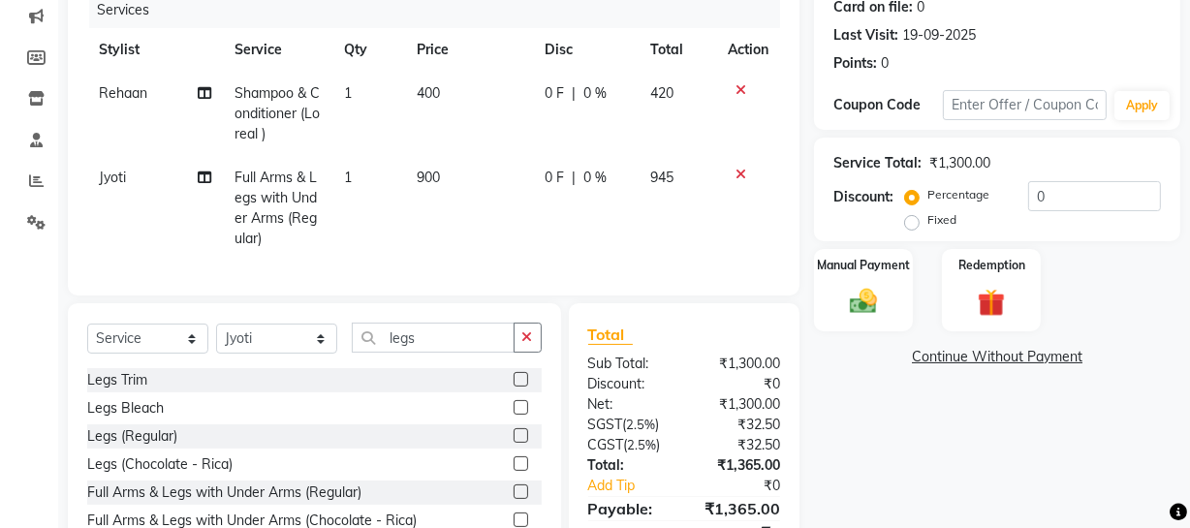
scroll to position [351, 0]
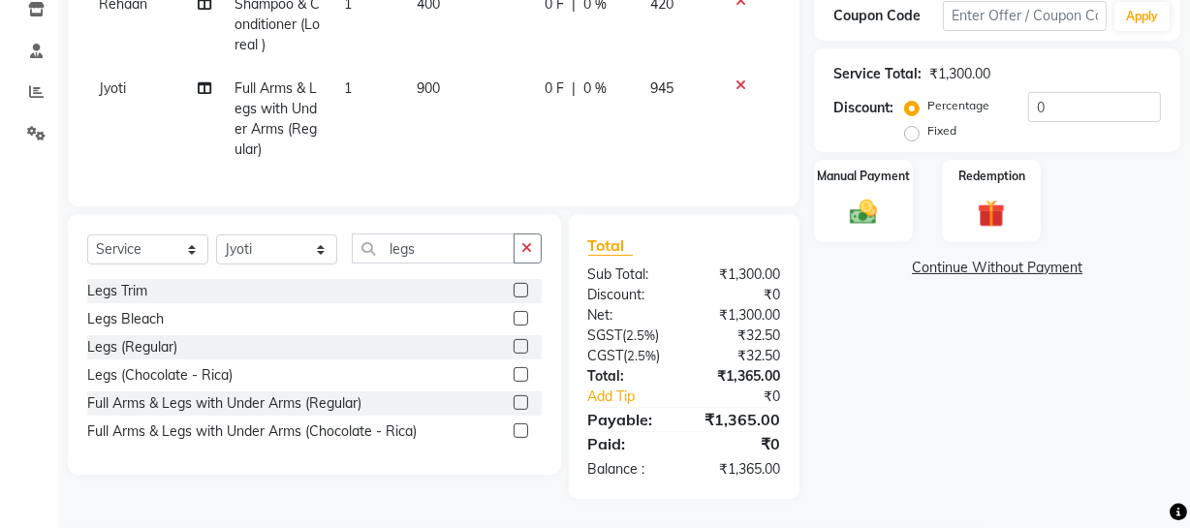
click at [517, 424] on label at bounding box center [520, 430] width 15 height 15
click at [517, 425] on input "checkbox" at bounding box center [519, 431] width 13 height 13
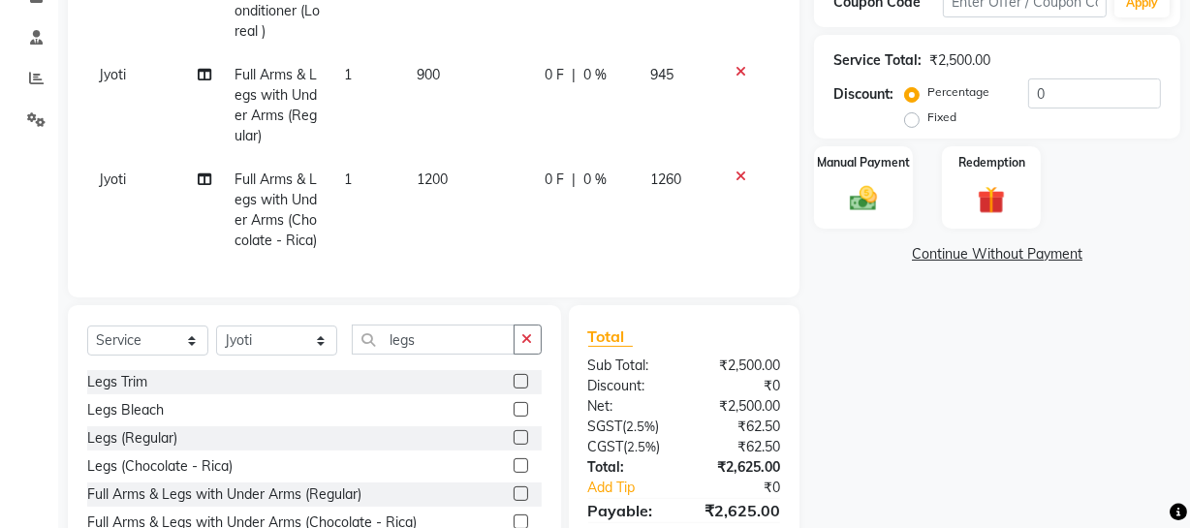
click at [738, 67] on icon at bounding box center [740, 72] width 11 height 14
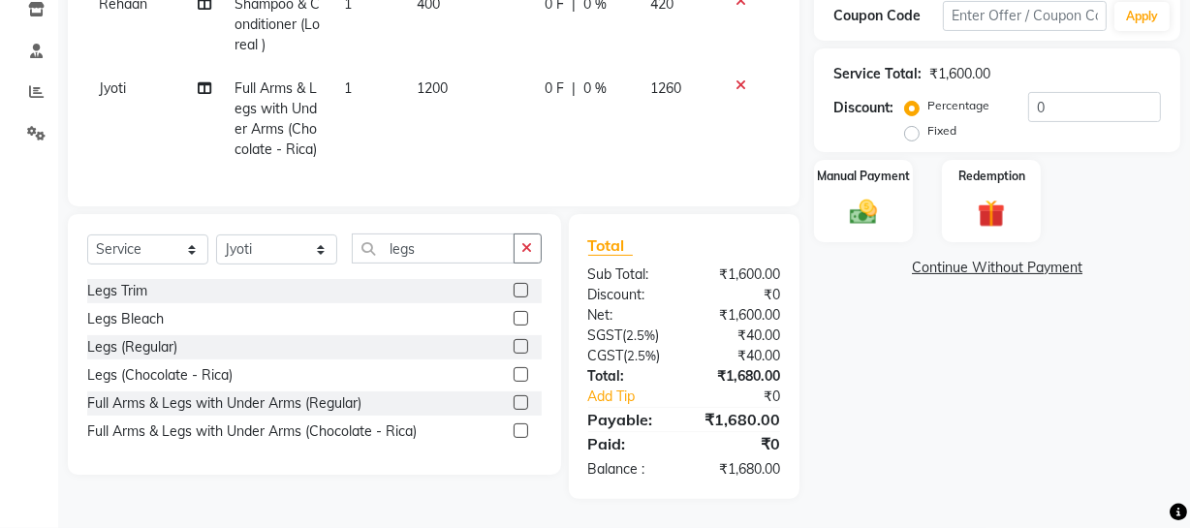
click at [449, 82] on td "1200" at bounding box center [469, 119] width 128 height 105
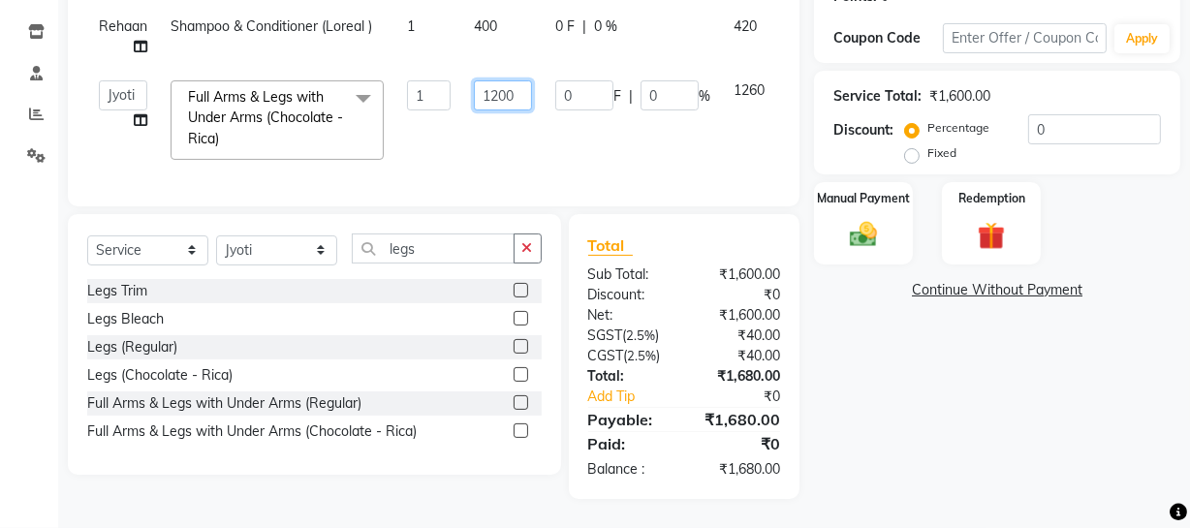
click at [497, 80] on input "1200" at bounding box center [503, 95] width 58 height 30
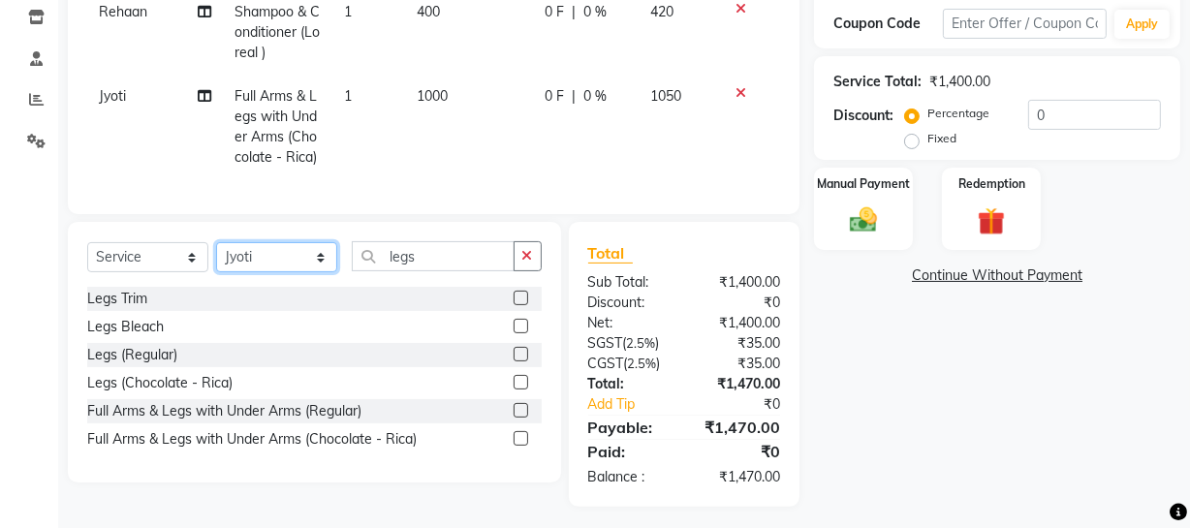
click at [299, 252] on div "Select Service Product Membership Package Voucher Prepaid Gift Card Select Styl…" at bounding box center [314, 352] width 493 height 261
click at [216, 256] on select "Select Stylist [PERSON_NAME] [PERSON_NAME] House Sale Jyoti [PERSON_NAME] [PERS…" at bounding box center [276, 257] width 121 height 30
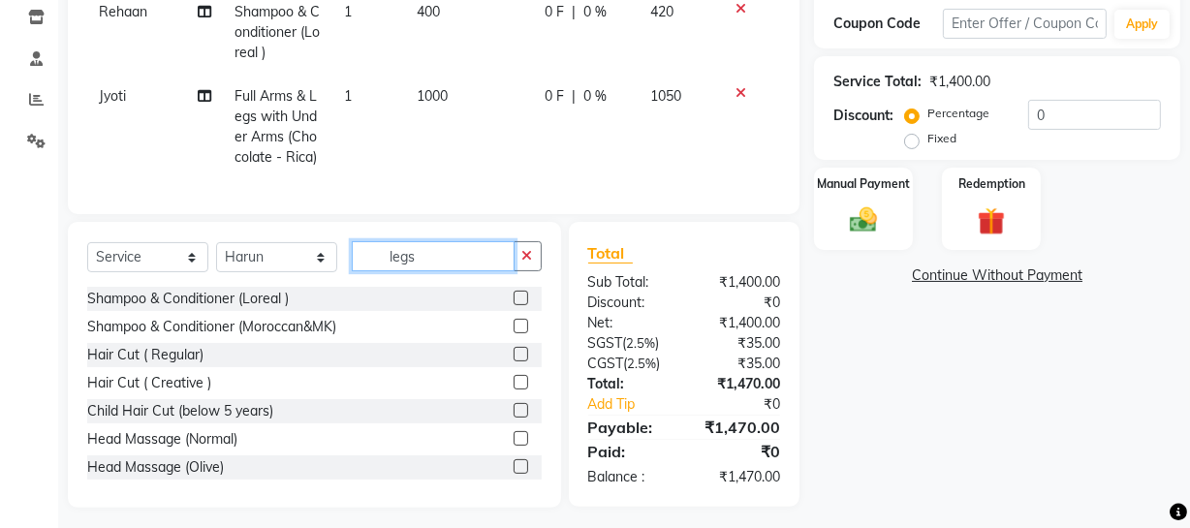
click at [443, 263] on input "legs" at bounding box center [433, 256] width 163 height 30
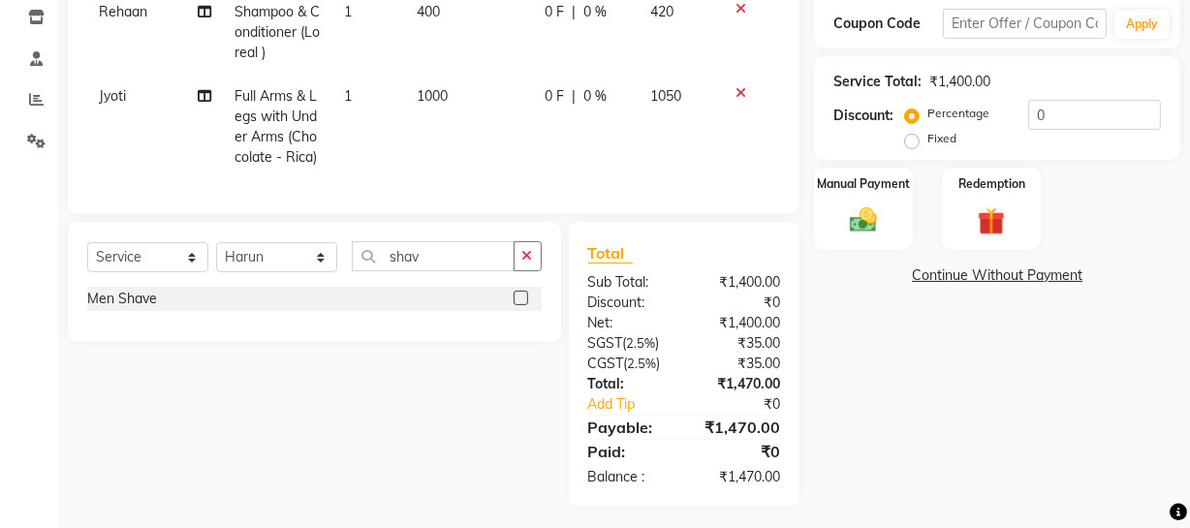
click at [520, 305] on label at bounding box center [520, 298] width 15 height 15
click at [520, 305] on input "checkbox" at bounding box center [519, 299] width 13 height 13
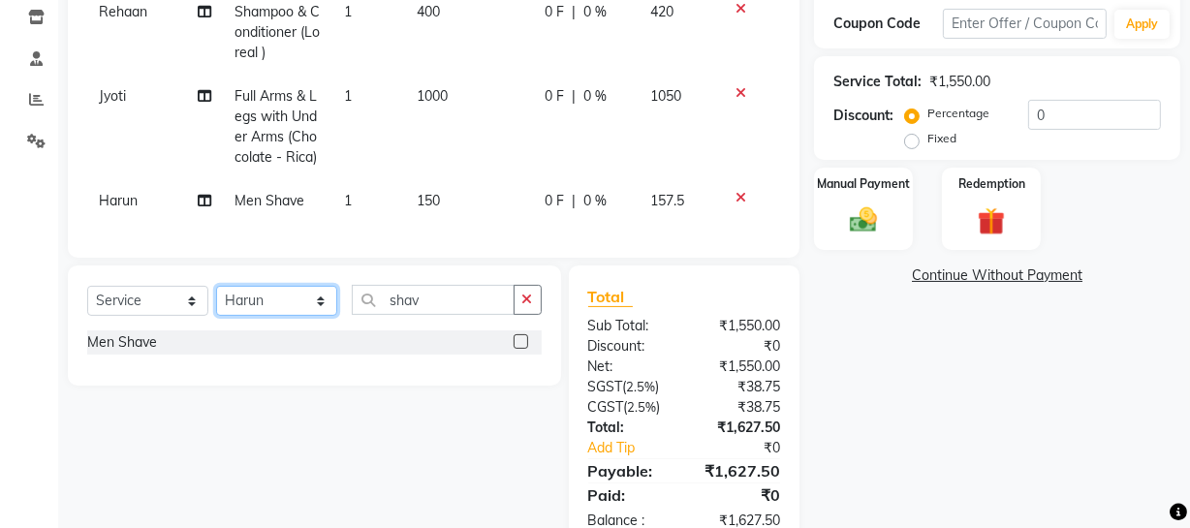
click at [274, 316] on select "Select Stylist [PERSON_NAME] [PERSON_NAME] House Sale Jyoti [PERSON_NAME] [PERS…" at bounding box center [276, 301] width 121 height 30
click at [216, 299] on select "Select Stylist [PERSON_NAME] [PERSON_NAME] House Sale Jyoti [PERSON_NAME] [PERS…" at bounding box center [276, 301] width 121 height 30
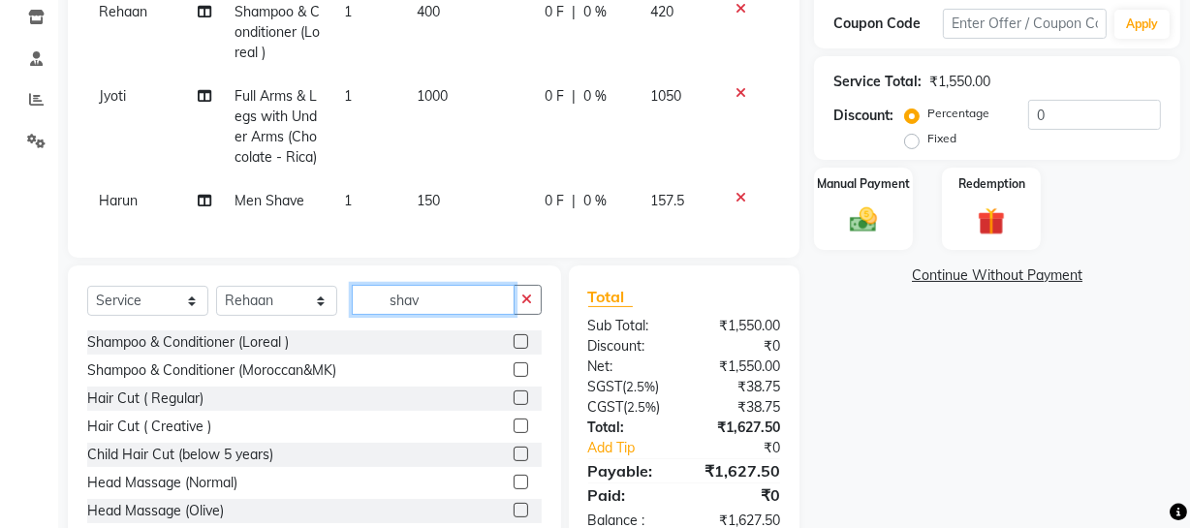
click at [435, 310] on input "shav" at bounding box center [433, 300] width 163 height 30
click at [435, 309] on input "shav" at bounding box center [433, 300] width 163 height 30
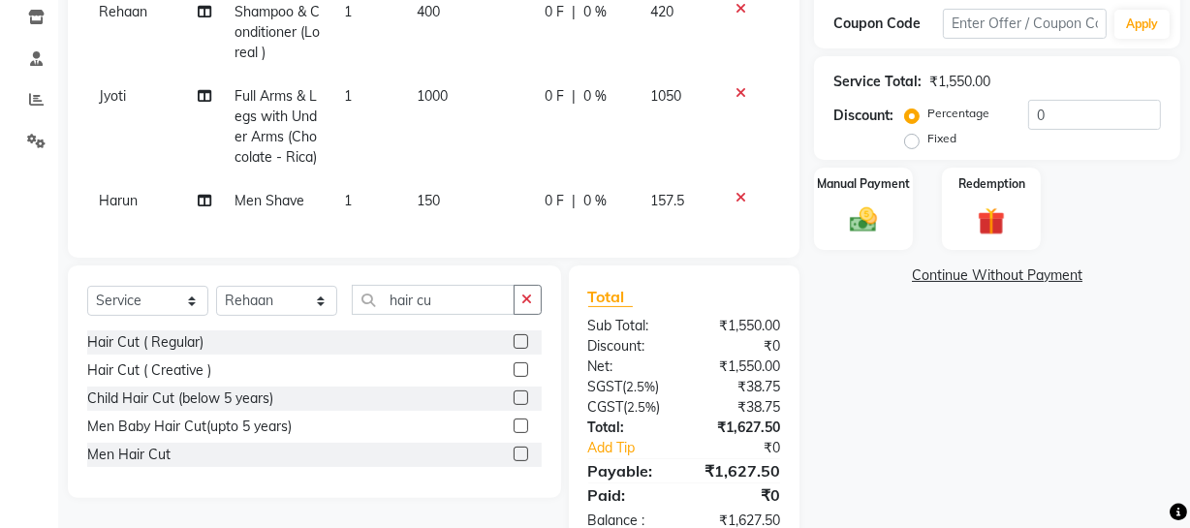
click at [526, 461] on label at bounding box center [520, 454] width 15 height 15
click at [526, 461] on input "checkbox" at bounding box center [519, 454] width 13 height 13
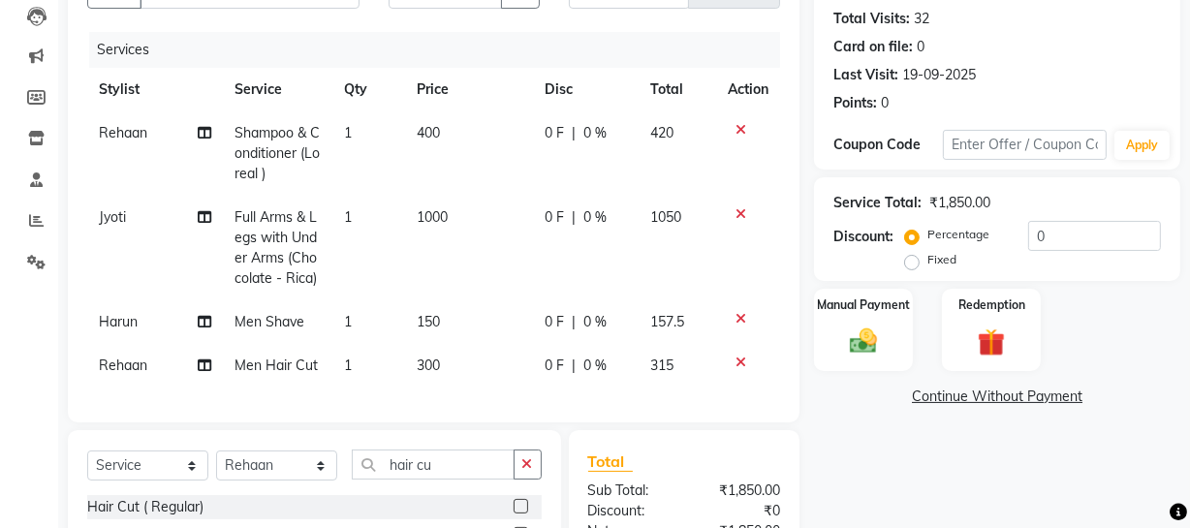
scroll to position [177, 0]
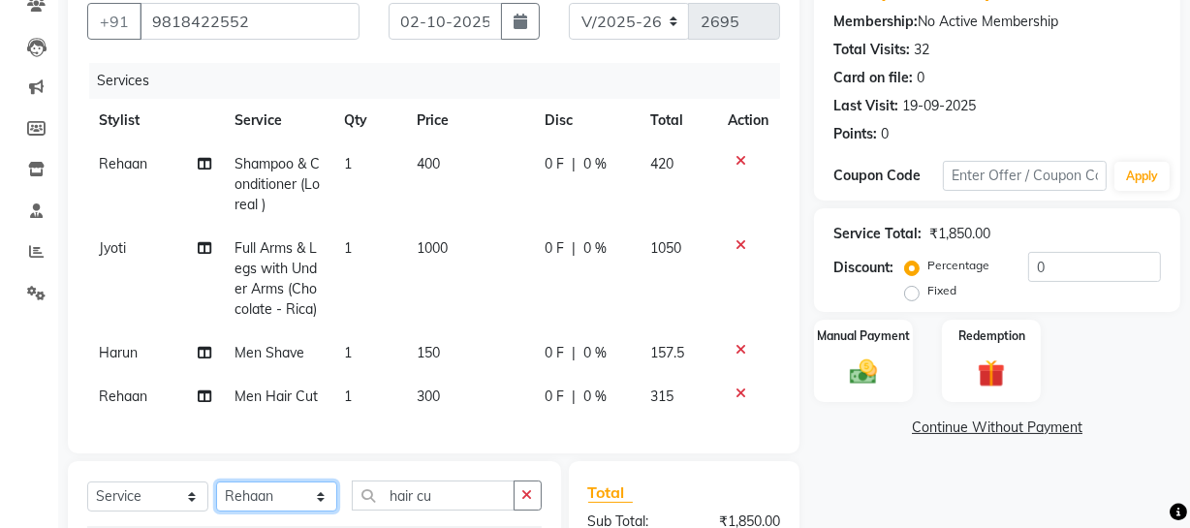
click at [280, 504] on select "Select Stylist [PERSON_NAME] [PERSON_NAME] House Sale Jyoti [PERSON_NAME] [PERS…" at bounding box center [276, 496] width 121 height 30
click at [216, 494] on select "Select Stylist [PERSON_NAME] [PERSON_NAME] House Sale Jyoti [PERSON_NAME] [PERS…" at bounding box center [276, 496] width 121 height 30
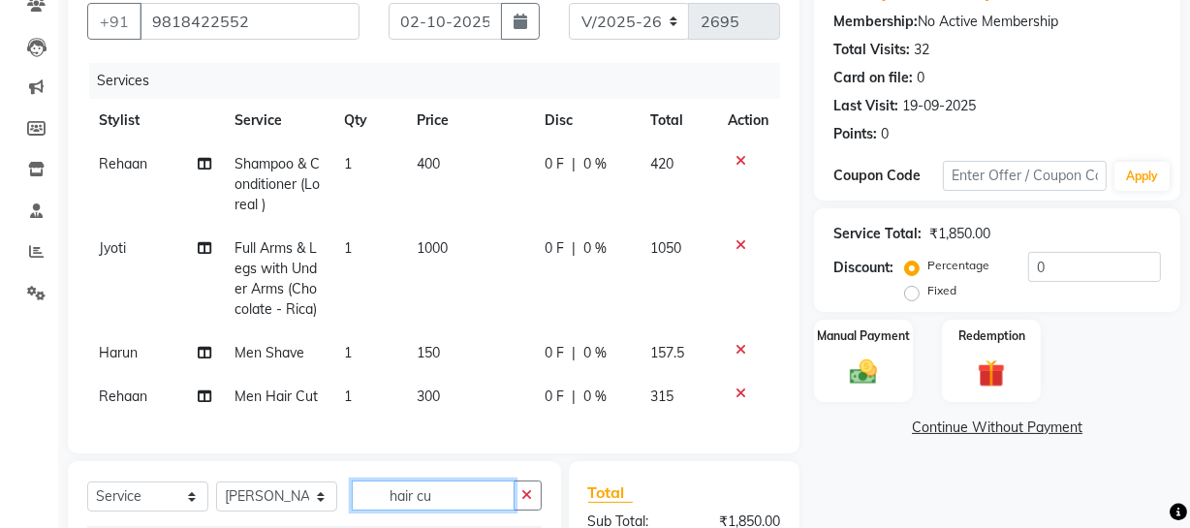
drag, startPoint x: 387, startPoint y: 503, endPoint x: 485, endPoint y: 504, distance: 97.8
click at [485, 504] on input "hair cu" at bounding box center [433, 495] width 163 height 30
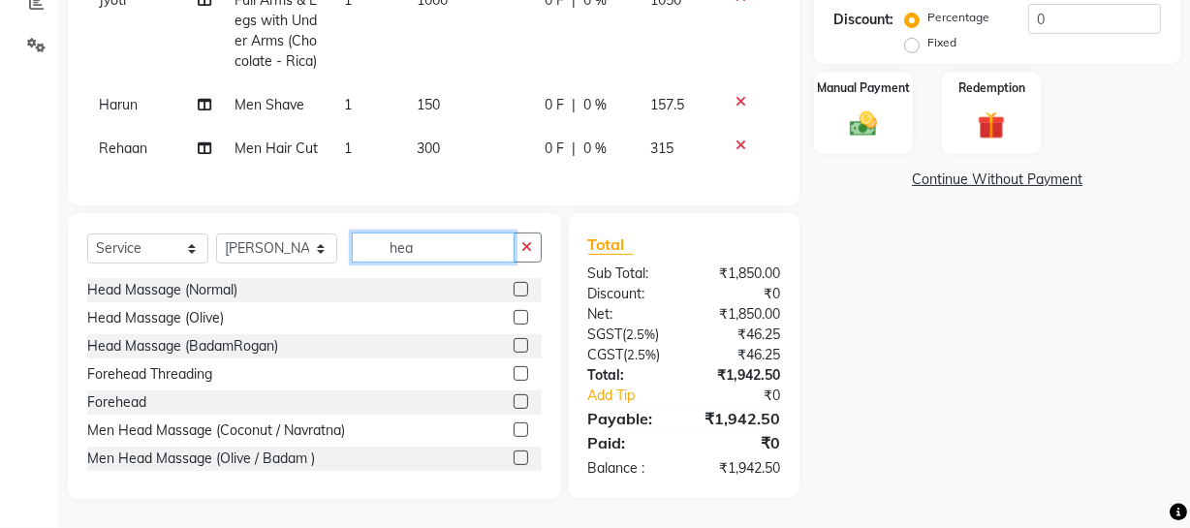
scroll to position [439, 0]
click at [513, 425] on label at bounding box center [520, 429] width 15 height 15
click at [513, 425] on input "checkbox" at bounding box center [519, 430] width 13 height 13
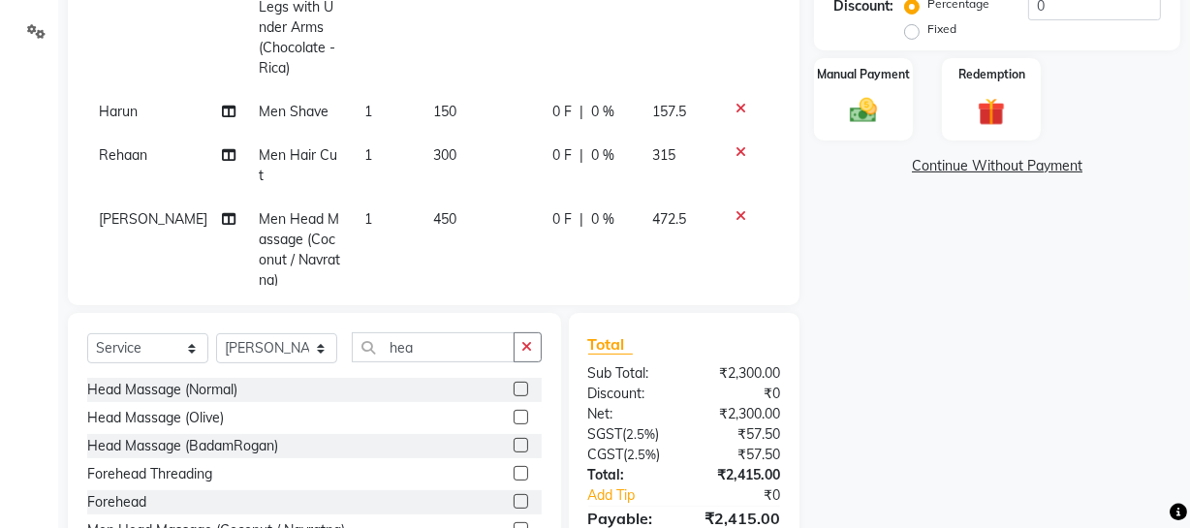
scroll to position [540, 0]
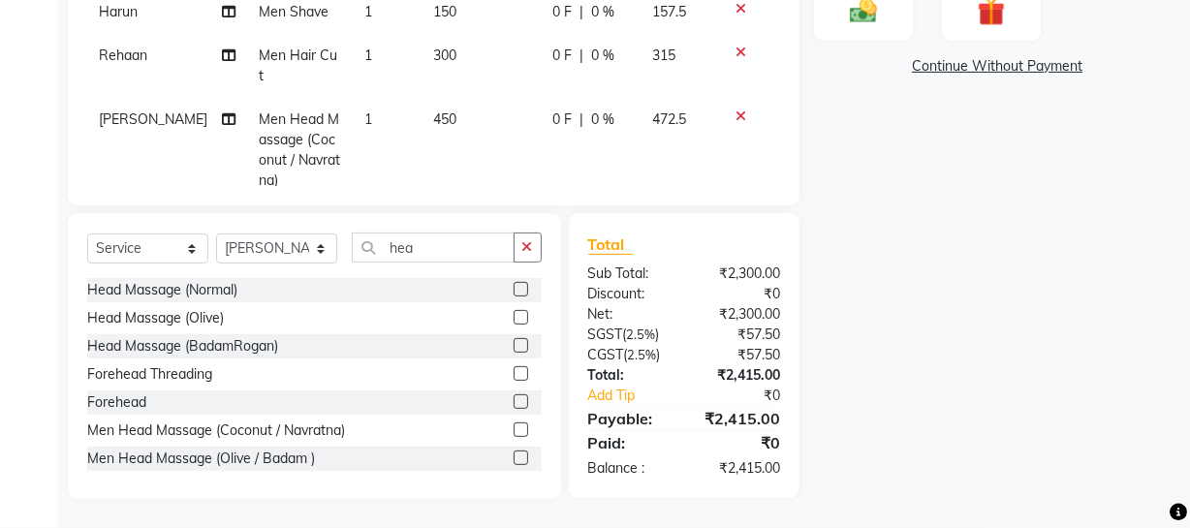
click at [1021, 284] on div "Name: [PERSON_NAME] Membership: No Active Membership Total Visits: 32 Card on f…" at bounding box center [1004, 53] width 381 height 892
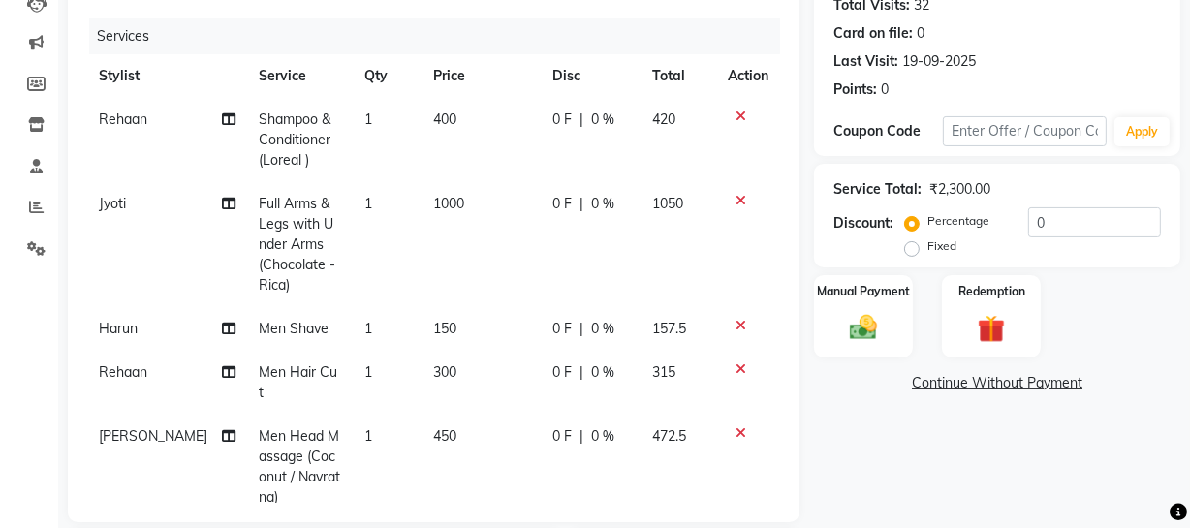
scroll to position [223, 0]
click at [881, 310] on img at bounding box center [863, 326] width 46 height 33
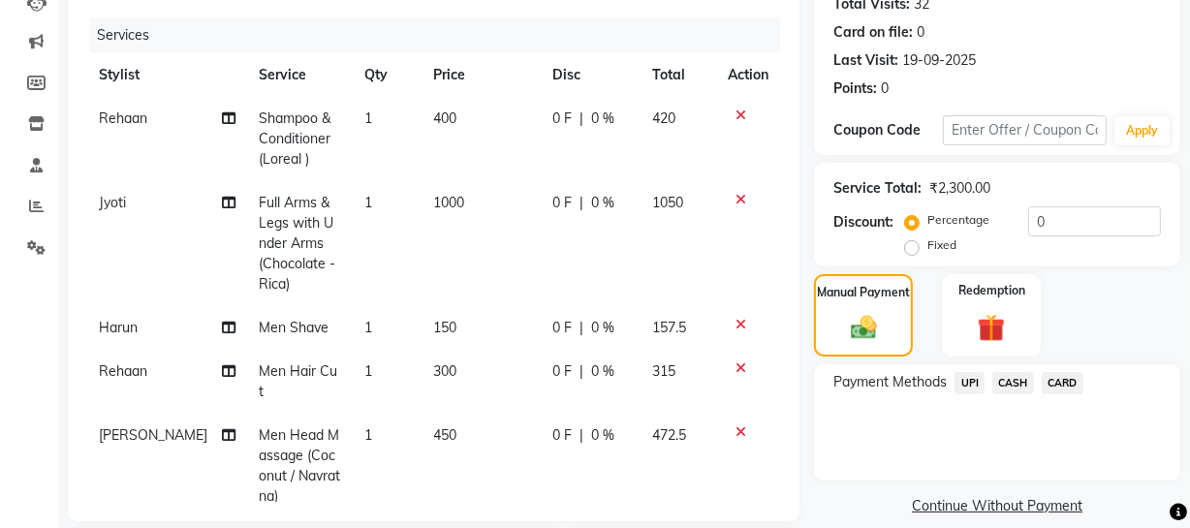
click at [972, 381] on span "UPI" at bounding box center [969, 383] width 30 height 22
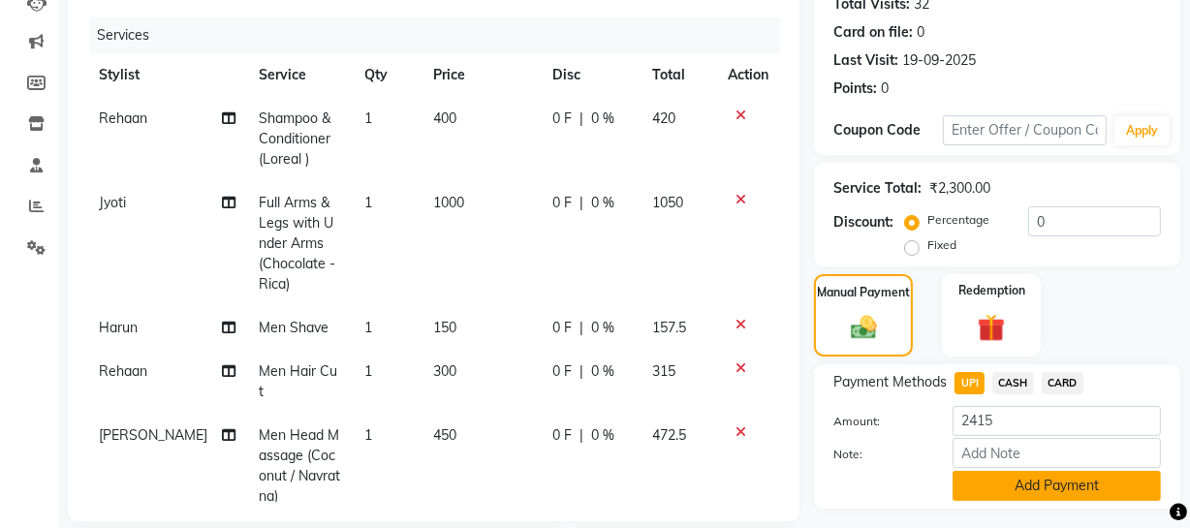
click at [981, 475] on button "Add Payment" at bounding box center [1056, 486] width 208 height 30
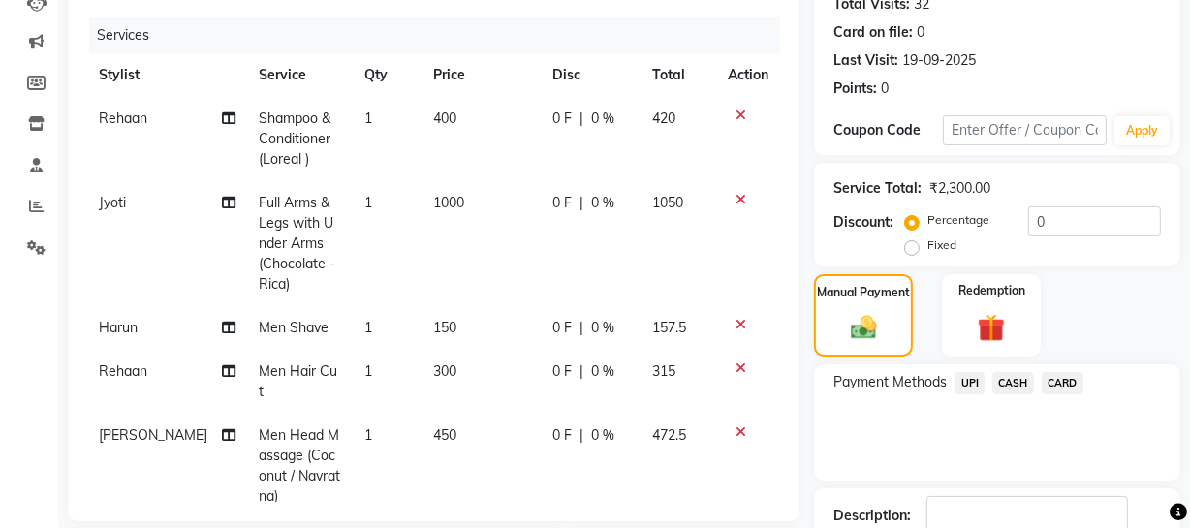
drag, startPoint x: 1169, startPoint y: 408, endPoint x: 1124, endPoint y: 455, distance: 65.8
click at [1148, 455] on div "Payment Methods UPI CASH CARD" at bounding box center [997, 422] width 366 height 116
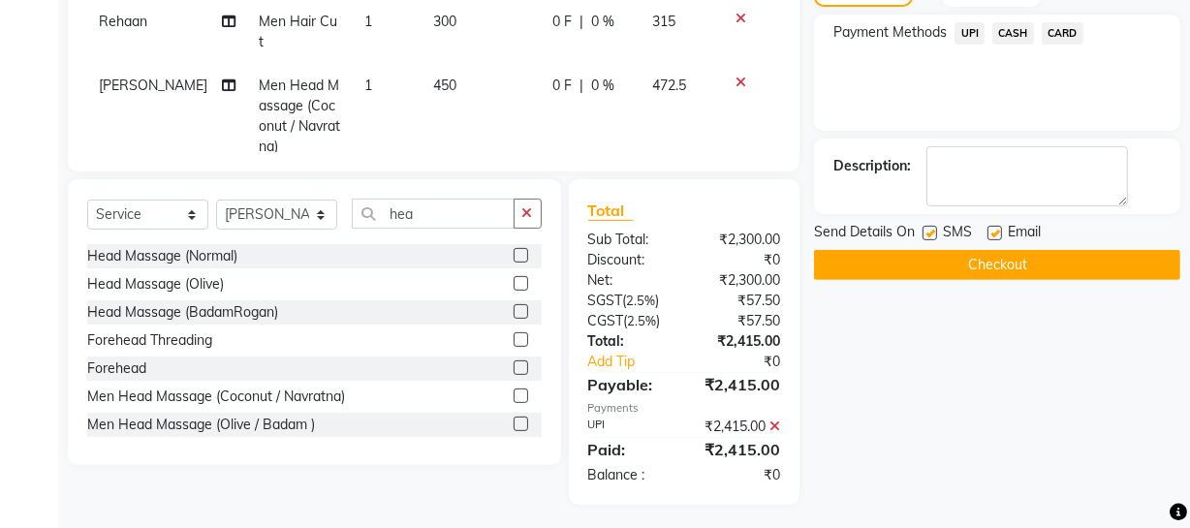
click at [946, 266] on button "Checkout" at bounding box center [997, 265] width 366 height 30
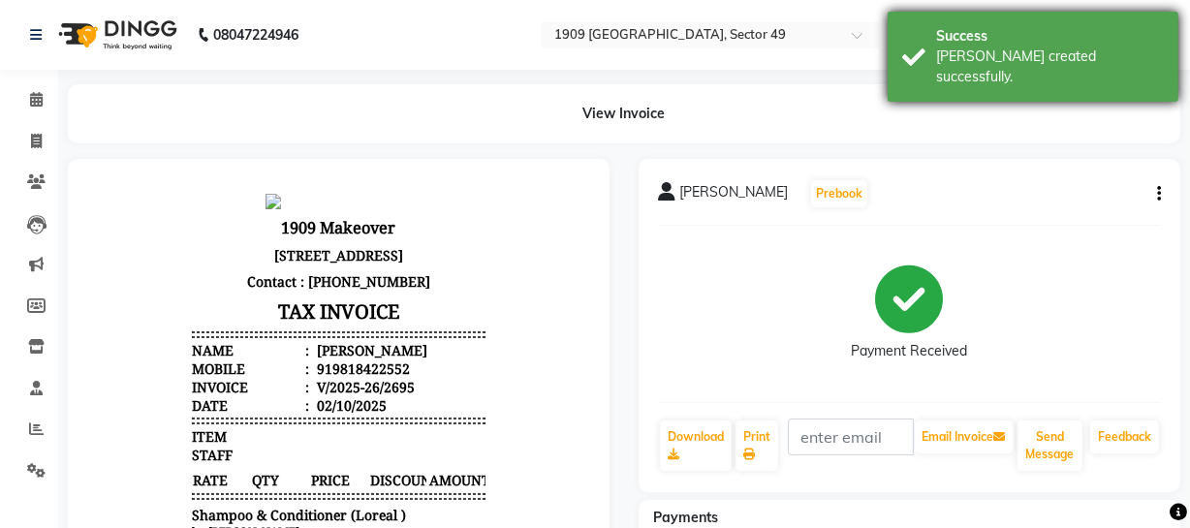
click at [972, 57] on div "[PERSON_NAME] created successfully." at bounding box center [1050, 66] width 228 height 41
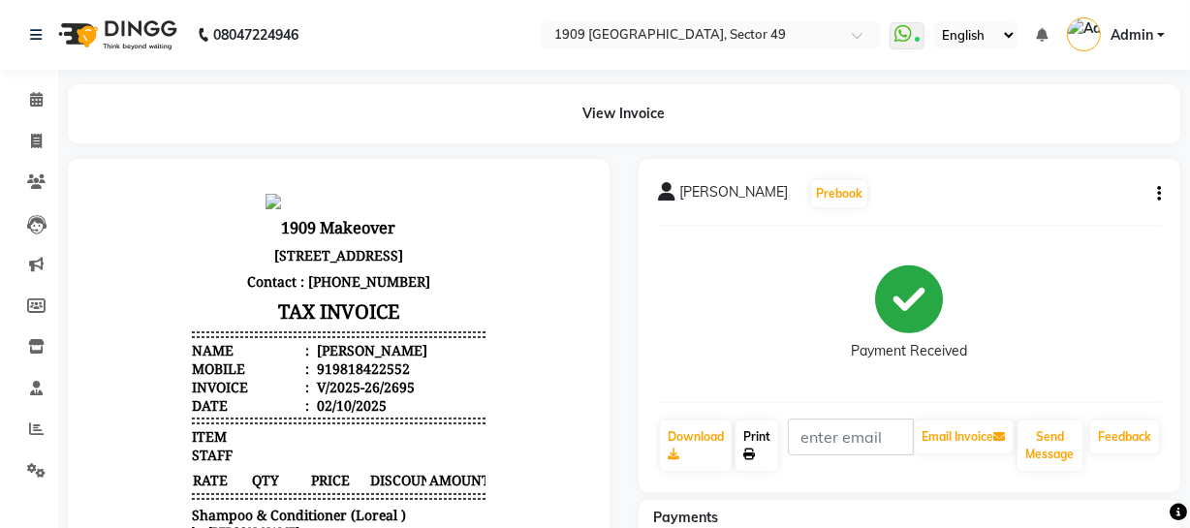
drag, startPoint x: 747, startPoint y: 453, endPoint x: 764, endPoint y: 452, distance: 17.5
click at [747, 453] on icon at bounding box center [749, 454] width 12 height 12
click at [36, 135] on icon at bounding box center [36, 141] width 11 height 15
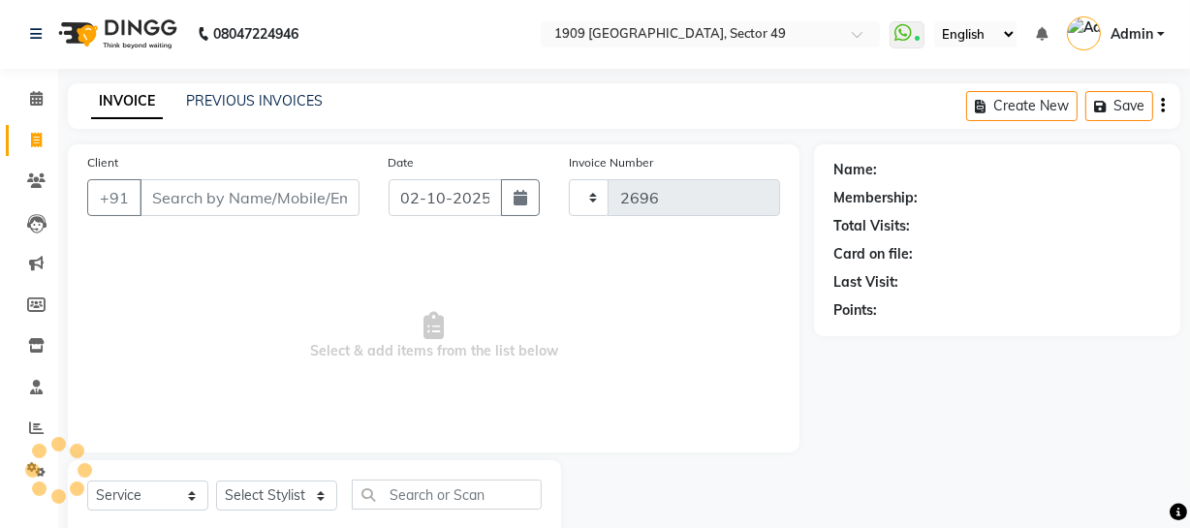
scroll to position [55, 0]
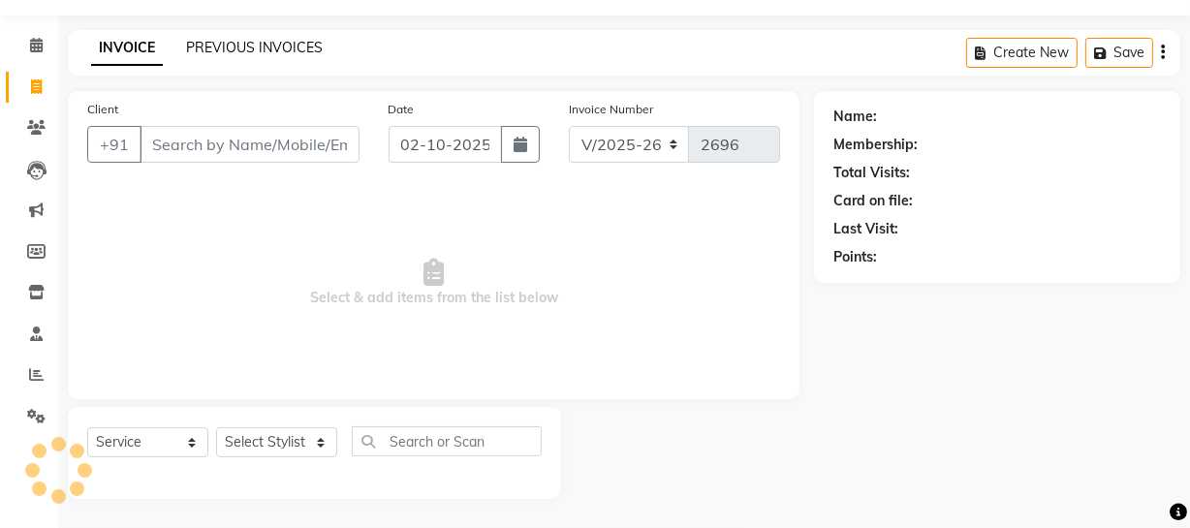
click at [238, 40] on link "PREVIOUS INVOICES" at bounding box center [254, 47] width 137 height 17
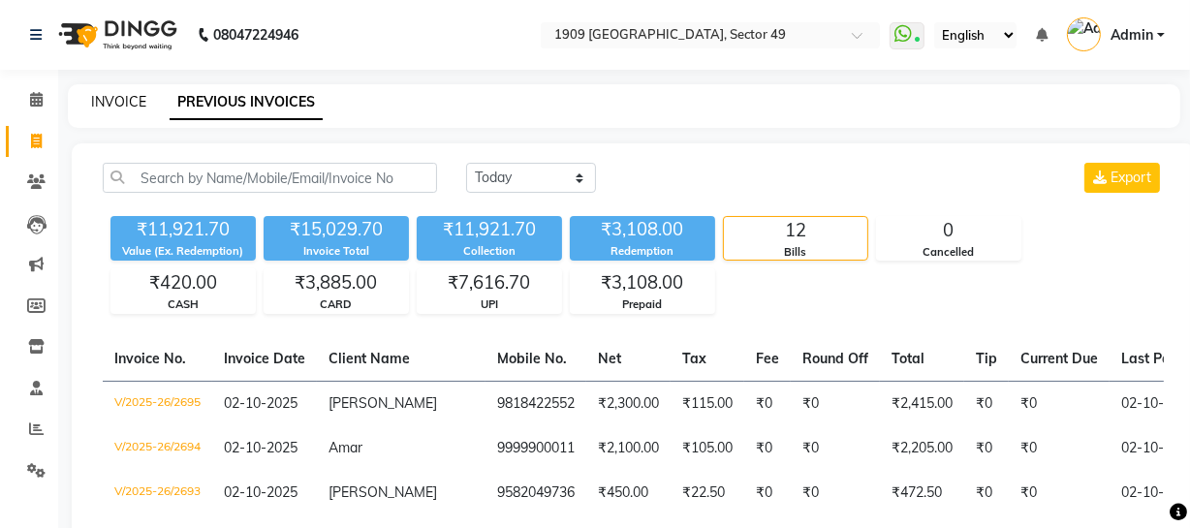
click at [126, 103] on link "INVOICE" at bounding box center [118, 101] width 55 height 17
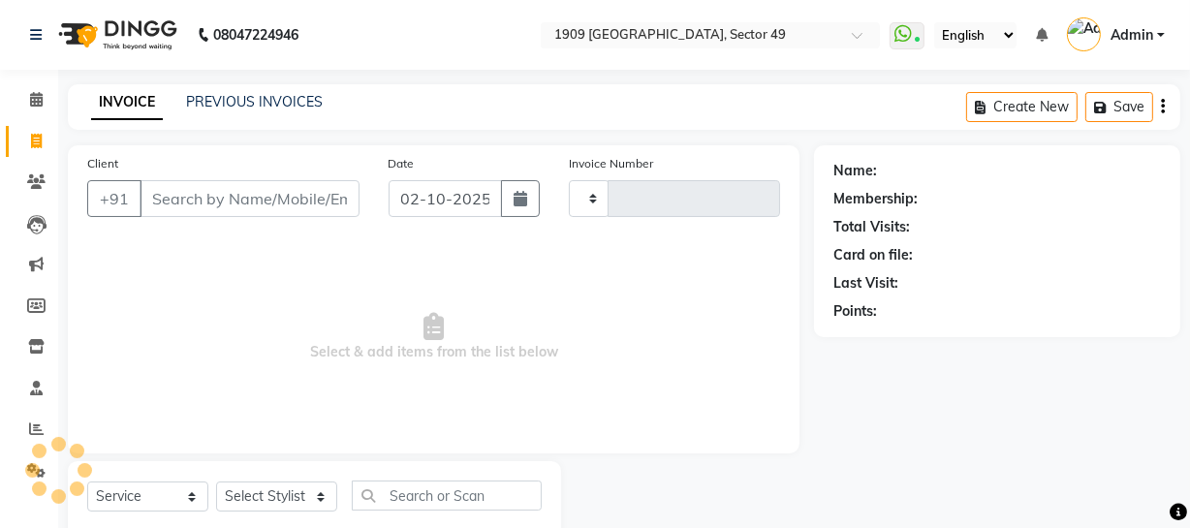
scroll to position [55, 0]
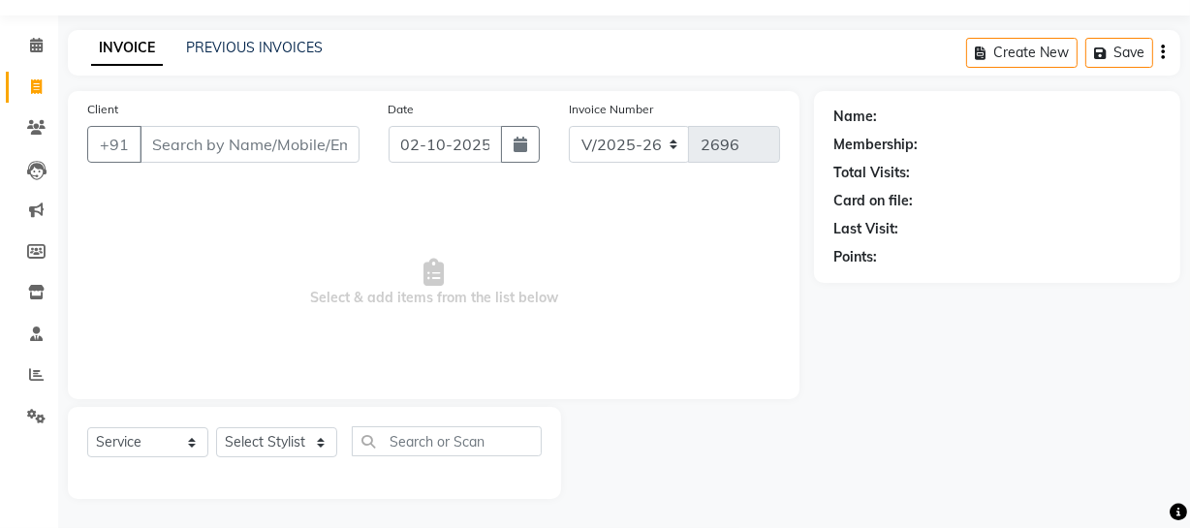
drag, startPoint x: 312, startPoint y: 293, endPoint x: 604, endPoint y: 300, distance: 292.6
click at [600, 307] on span "Select & add items from the list below" at bounding box center [433, 283] width 693 height 194
click at [657, 212] on span "Select & add items from the list below" at bounding box center [433, 283] width 693 height 194
drag, startPoint x: 444, startPoint y: 269, endPoint x: 393, endPoint y: 269, distance: 50.4
click at [397, 269] on span "Select & add items from the list below" at bounding box center [433, 283] width 693 height 194
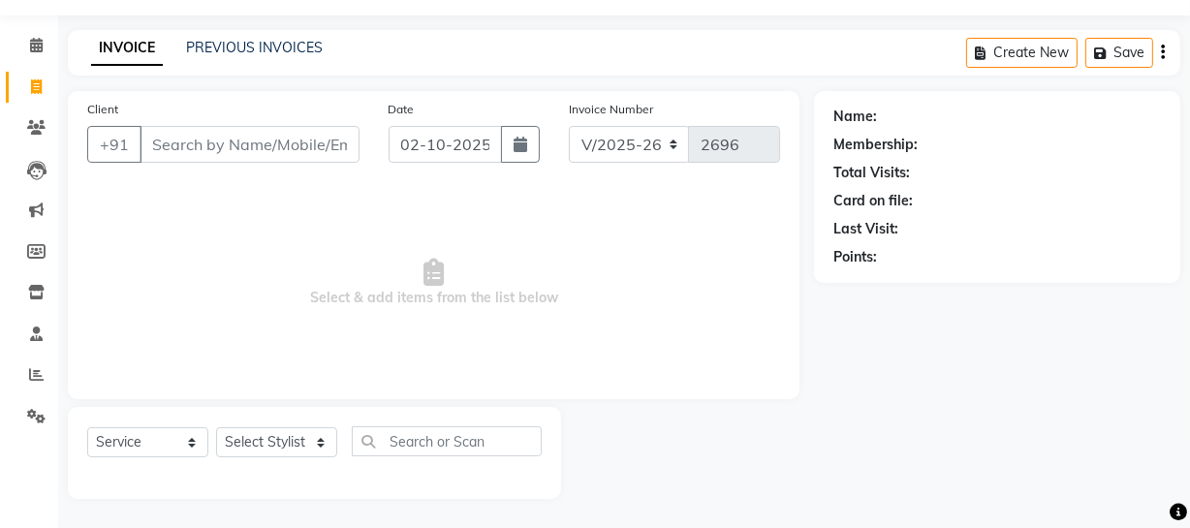
drag, startPoint x: 313, startPoint y: 297, endPoint x: 572, endPoint y: 300, distance: 258.7
click at [568, 301] on span "Select & add items from the list below" at bounding box center [433, 283] width 693 height 194
click at [630, 249] on span "Select & add items from the list below" at bounding box center [433, 283] width 693 height 194
click at [229, 148] on input "Client" at bounding box center [249, 144] width 220 height 37
paste input "8586023540"
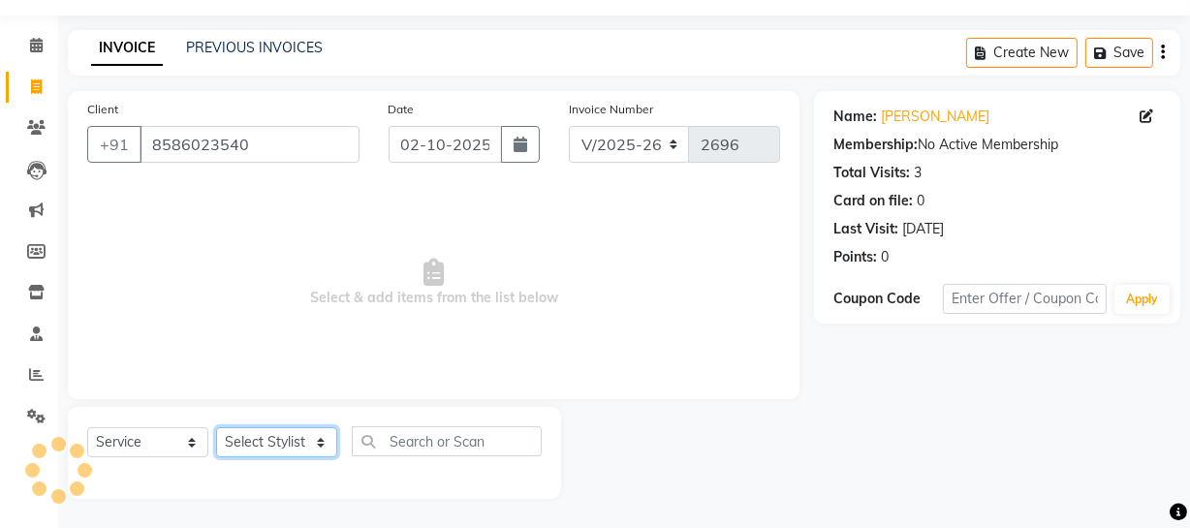
click at [283, 440] on select "Select Stylist [PERSON_NAME] [PERSON_NAME] House Sale Jyoti [PERSON_NAME] [PERS…" at bounding box center [276, 442] width 121 height 30
click at [216, 427] on select "Select Stylist [PERSON_NAME] [PERSON_NAME] House Sale Jyoti [PERSON_NAME] [PERS…" at bounding box center [276, 442] width 121 height 30
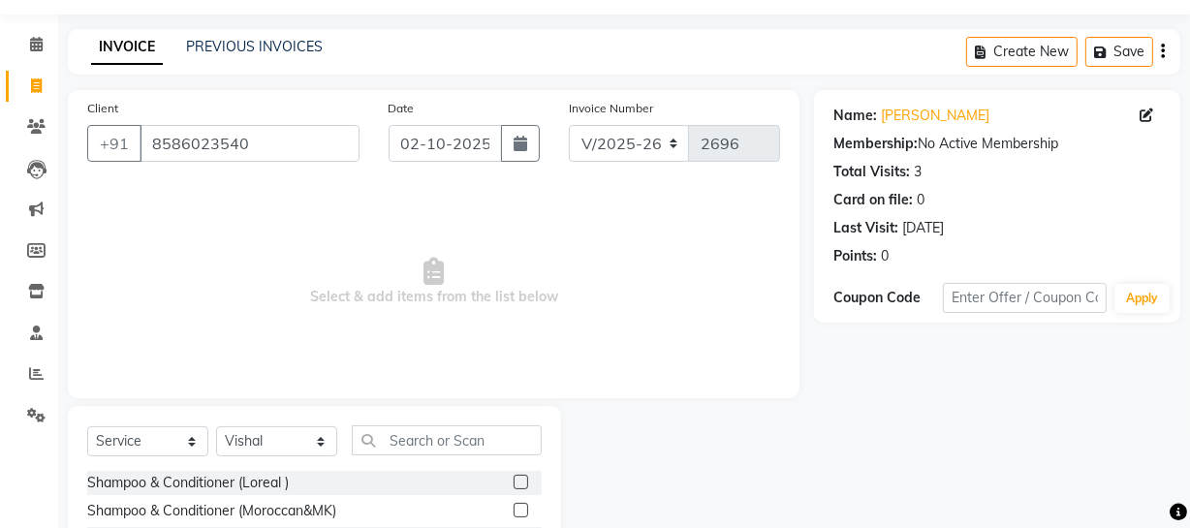
click at [513, 480] on label at bounding box center [520, 482] width 15 height 15
click at [513, 480] on input "checkbox" at bounding box center [519, 483] width 13 height 13
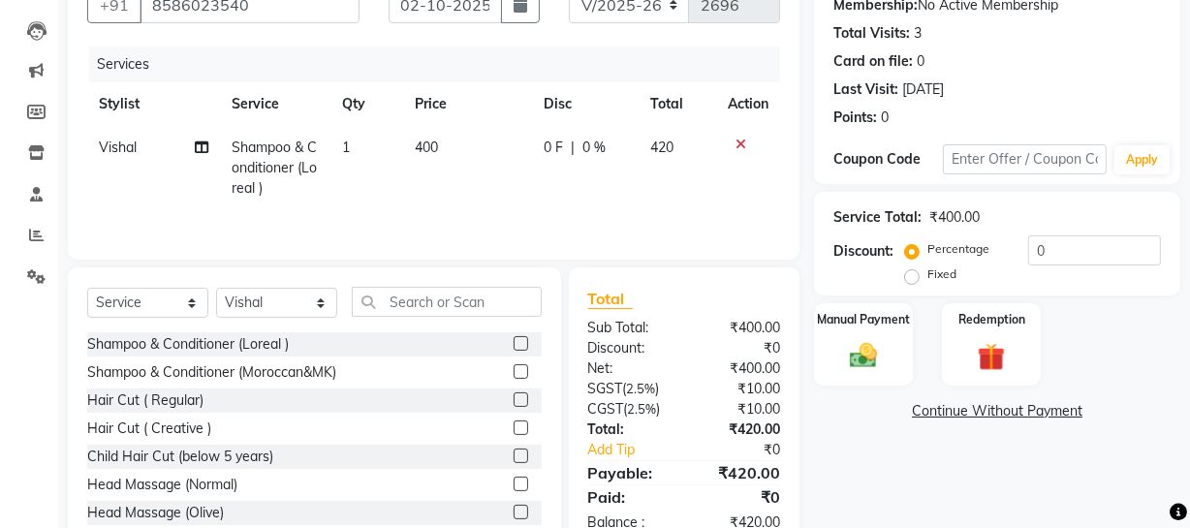
scroll to position [249, 0]
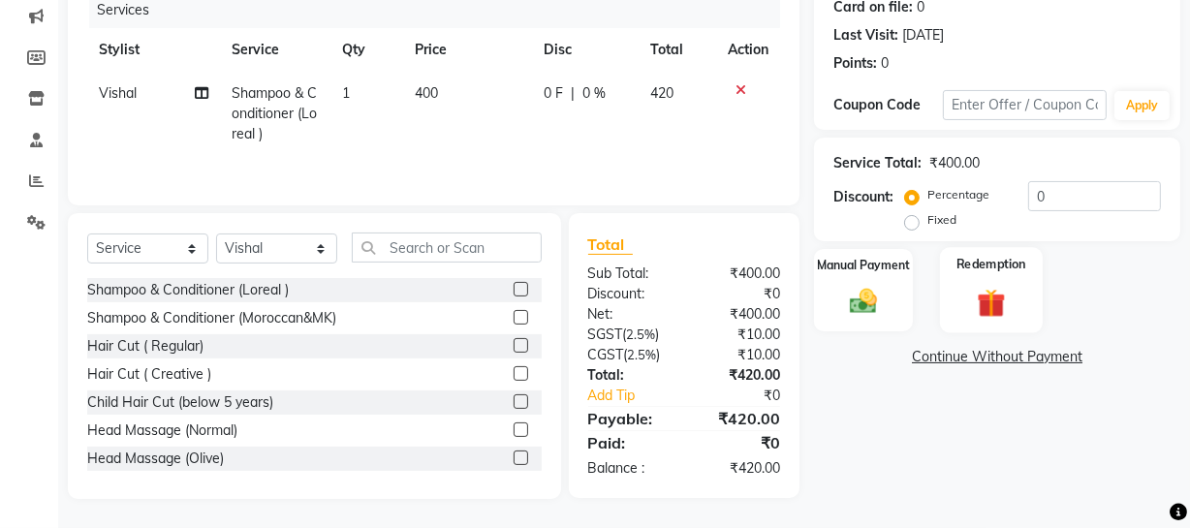
click at [988, 316] on img at bounding box center [991, 303] width 46 height 36
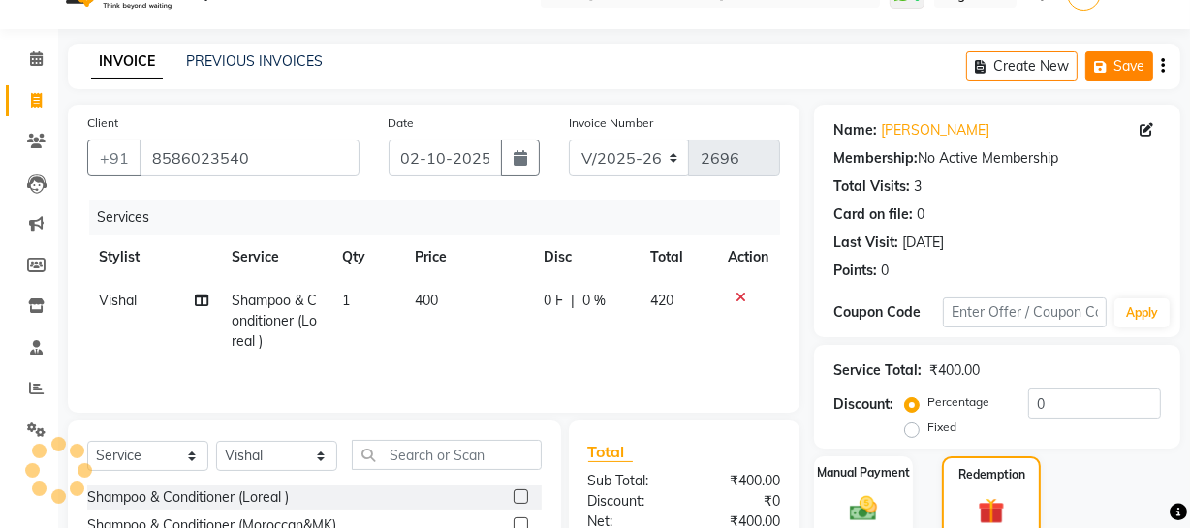
scroll to position [0, 0]
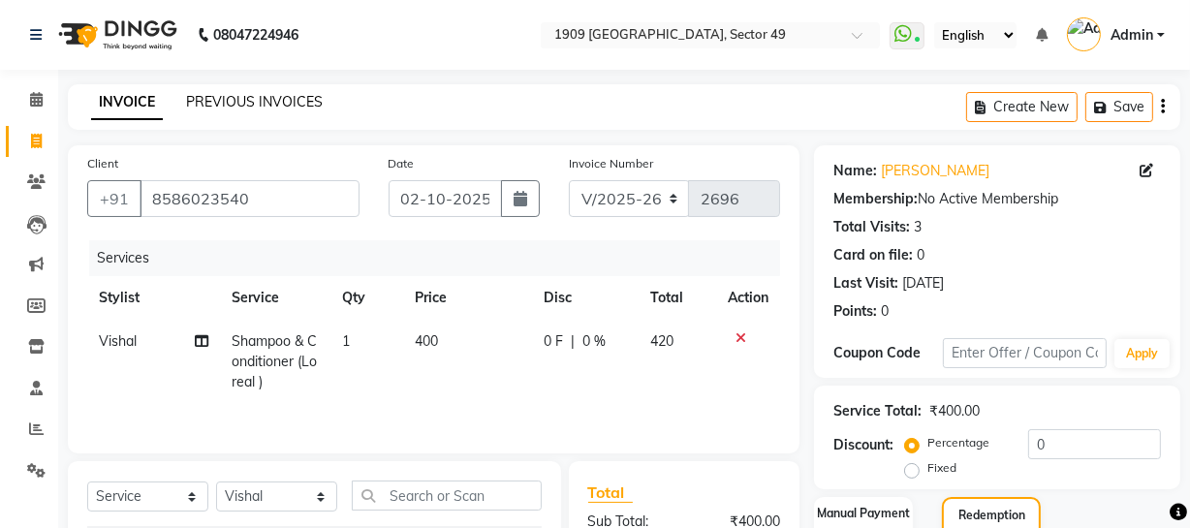
click at [237, 93] on link "PREVIOUS INVOICES" at bounding box center [254, 101] width 137 height 17
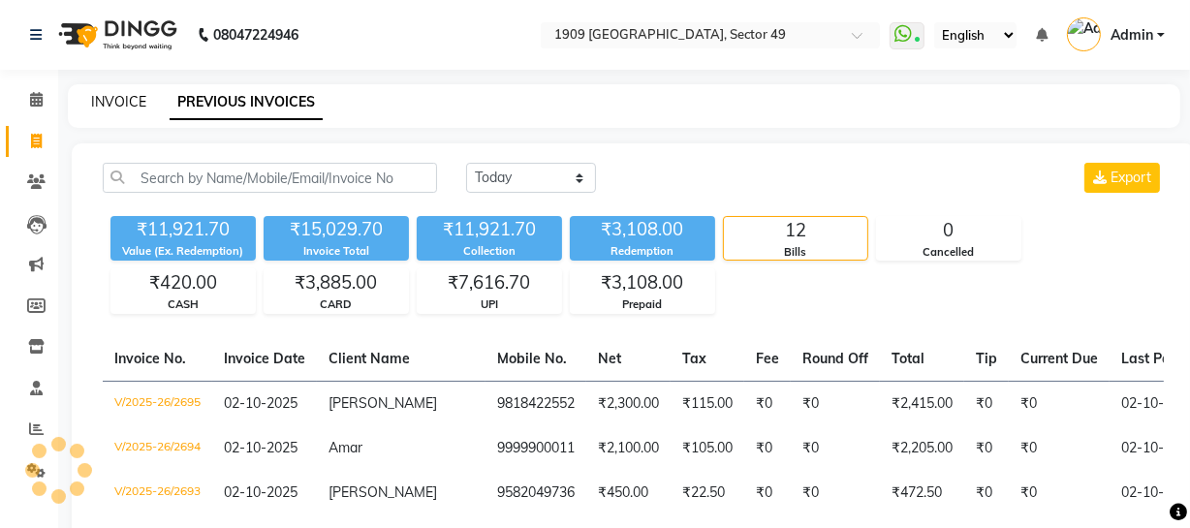
click at [130, 94] on link "INVOICE" at bounding box center [118, 101] width 55 height 17
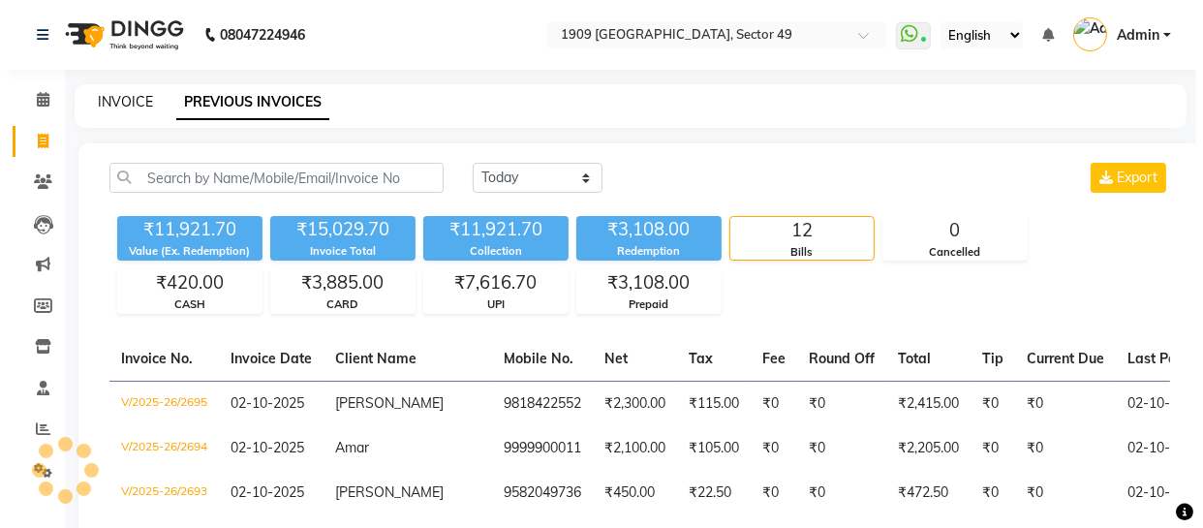
scroll to position [55, 0]
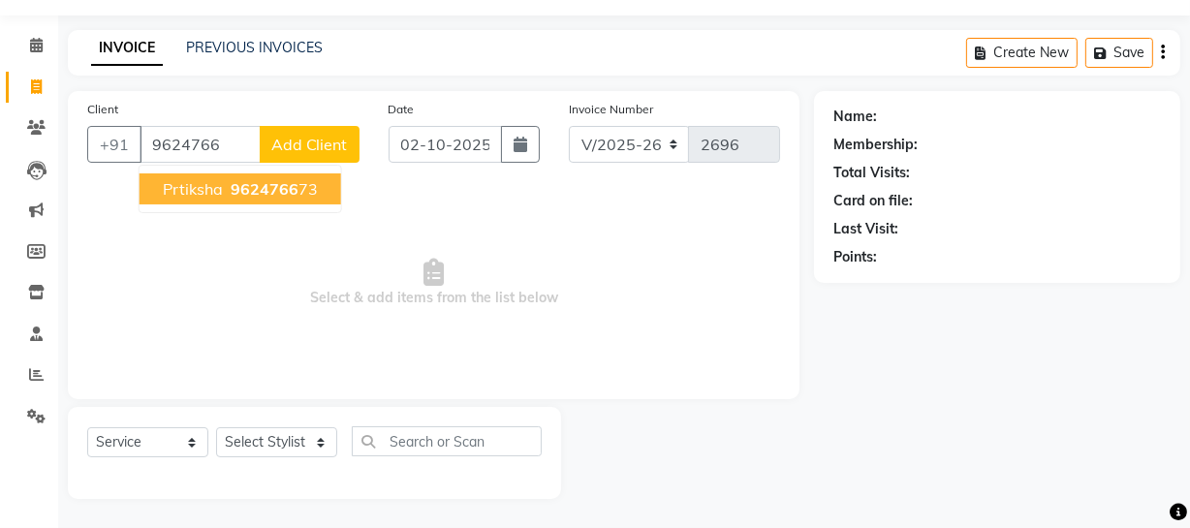
click at [257, 190] on span "9624766" at bounding box center [265, 188] width 68 height 19
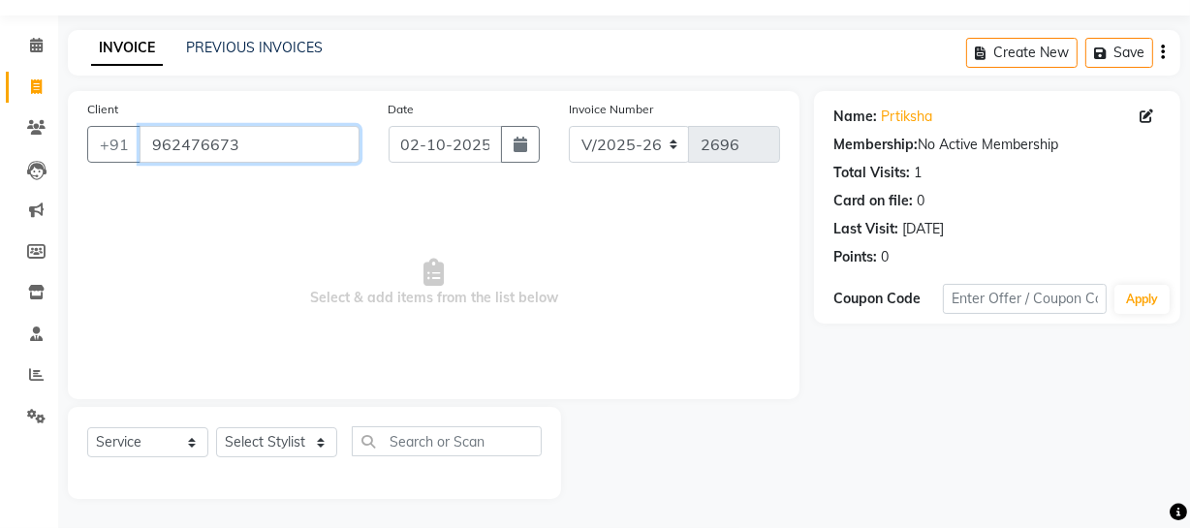
click at [237, 145] on input "962476673" at bounding box center [249, 144] width 220 height 37
click at [1145, 117] on icon at bounding box center [1146, 116] width 14 height 14
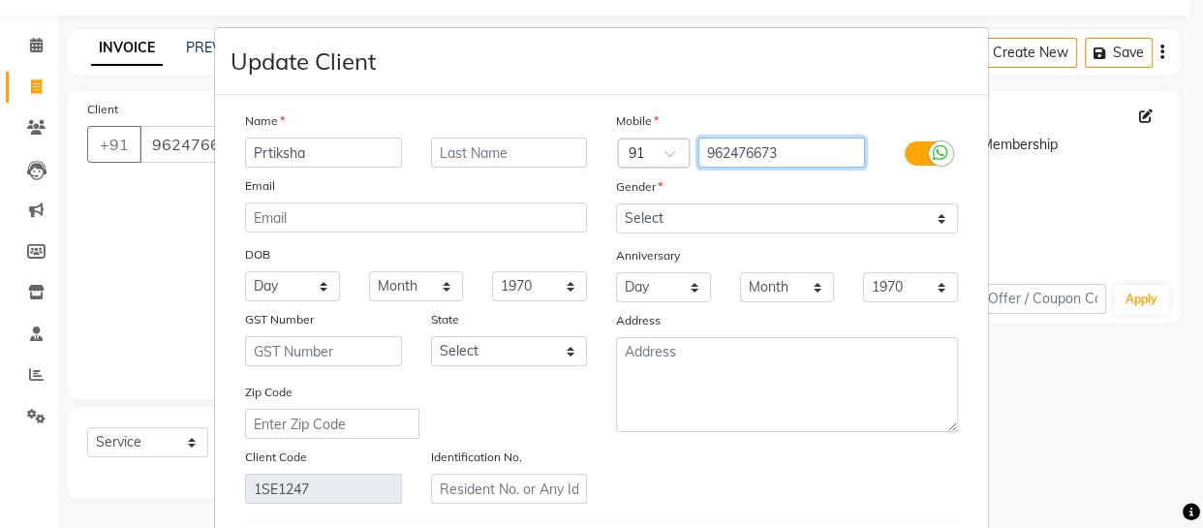
click at [778, 152] on input "962476673" at bounding box center [782, 153] width 168 height 30
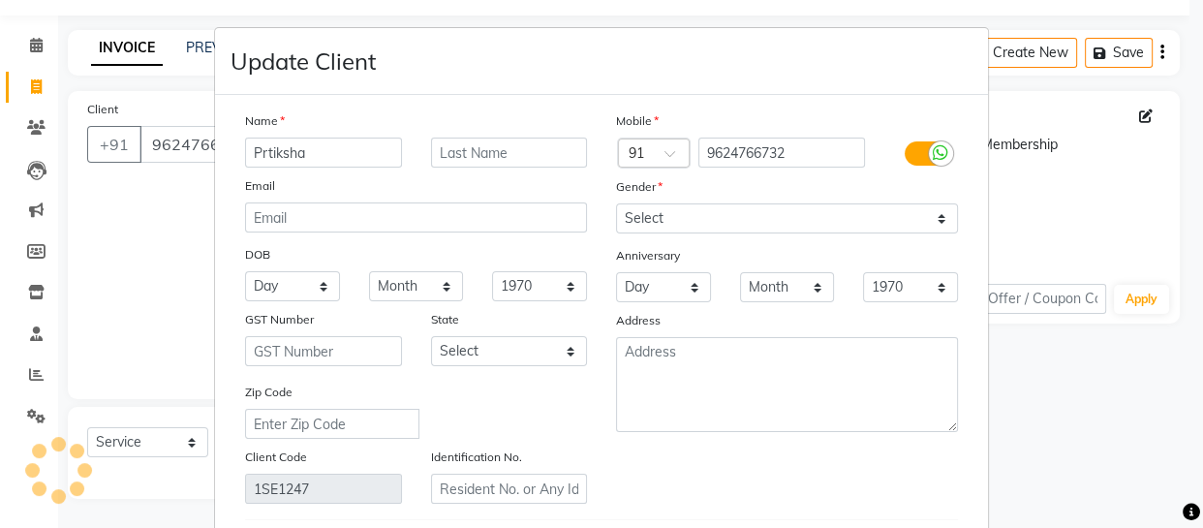
drag, startPoint x: 1186, startPoint y: 306, endPoint x: 1094, endPoint y: 416, distance: 143.0
click at [1160, 386] on ngb-modal-window "Update Client Name Prtiksha Email DOB Day 01 02 03 04 05 06 07 08 09 10 11 12 1…" at bounding box center [601, 264] width 1203 height 528
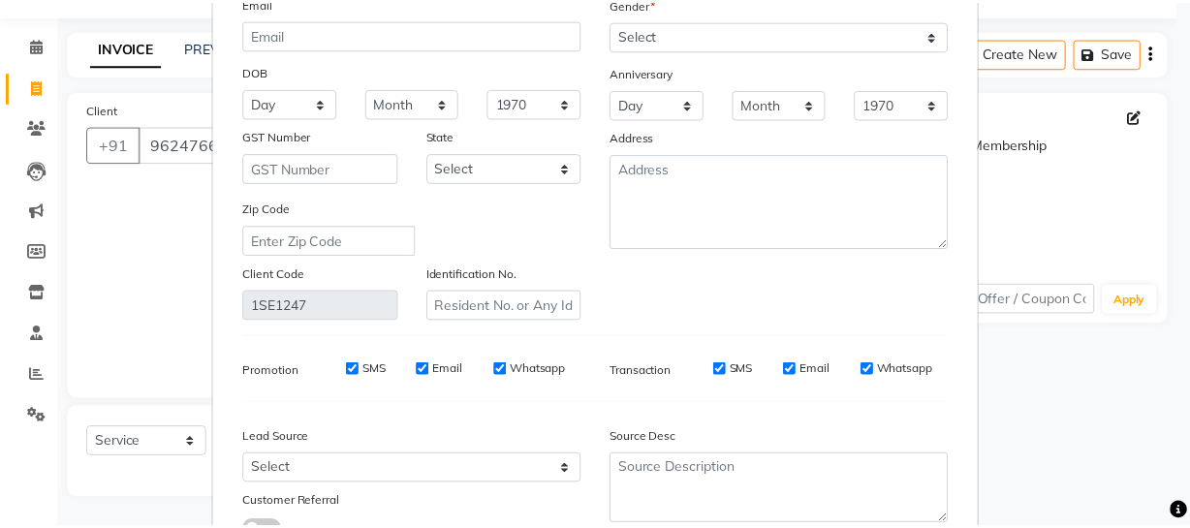
scroll to position [338, 0]
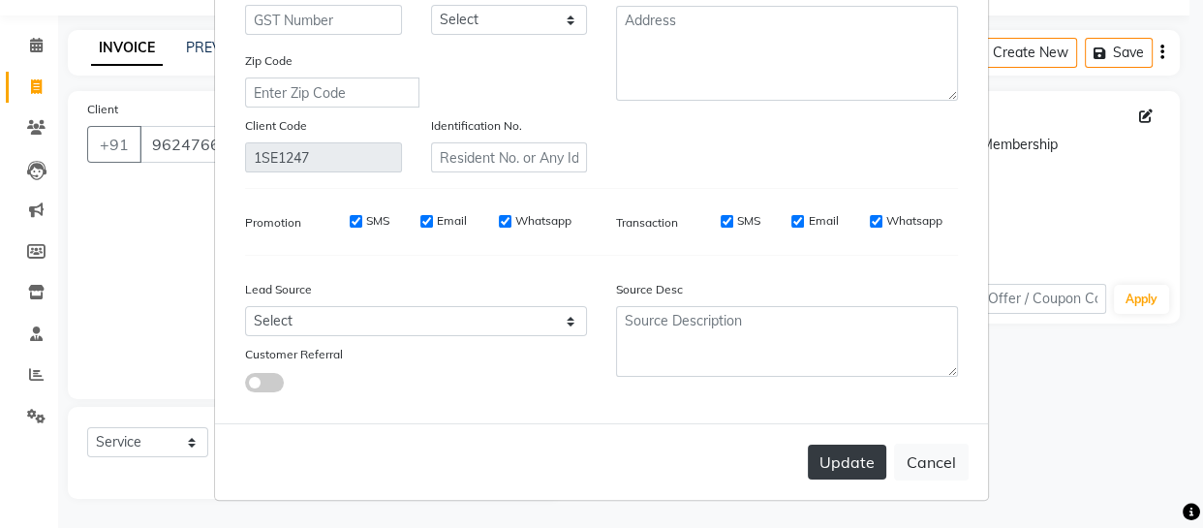
click at [839, 469] on button "Update" at bounding box center [847, 462] width 78 height 35
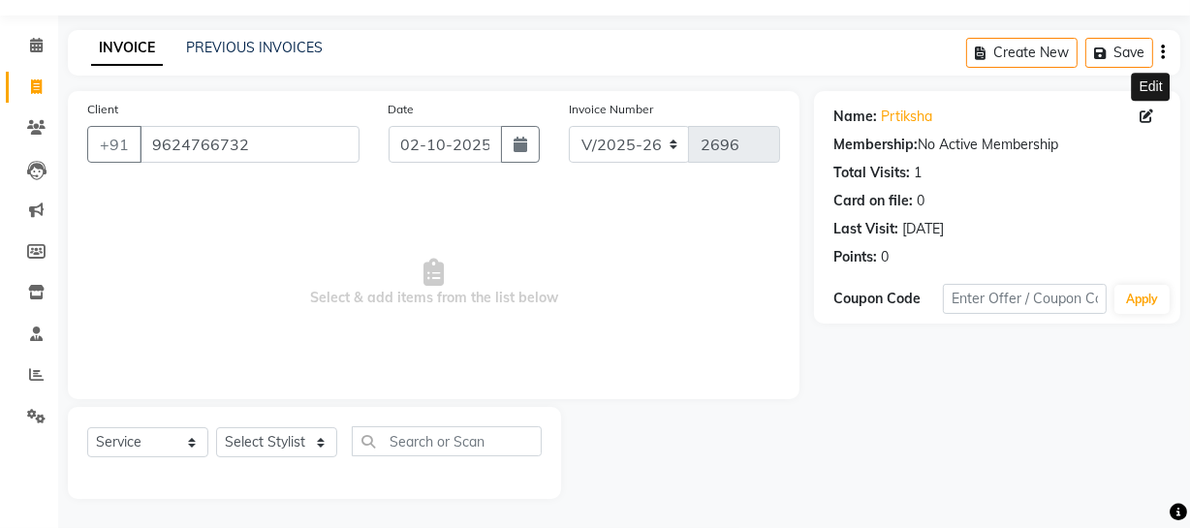
click at [996, 428] on div "Name: Prtiksha Edit Membership: No Active Membership Total Visits: 1 Card on fi…" at bounding box center [1004, 295] width 381 height 408
click at [313, 439] on select "Select Stylist [PERSON_NAME] [PERSON_NAME] House Sale Jyoti [PERSON_NAME] [PERS…" at bounding box center [276, 442] width 121 height 30
click at [216, 427] on select "Select Stylist [PERSON_NAME] [PERSON_NAME] House Sale Jyoti [PERSON_NAME] [PERS…" at bounding box center [276, 442] width 121 height 30
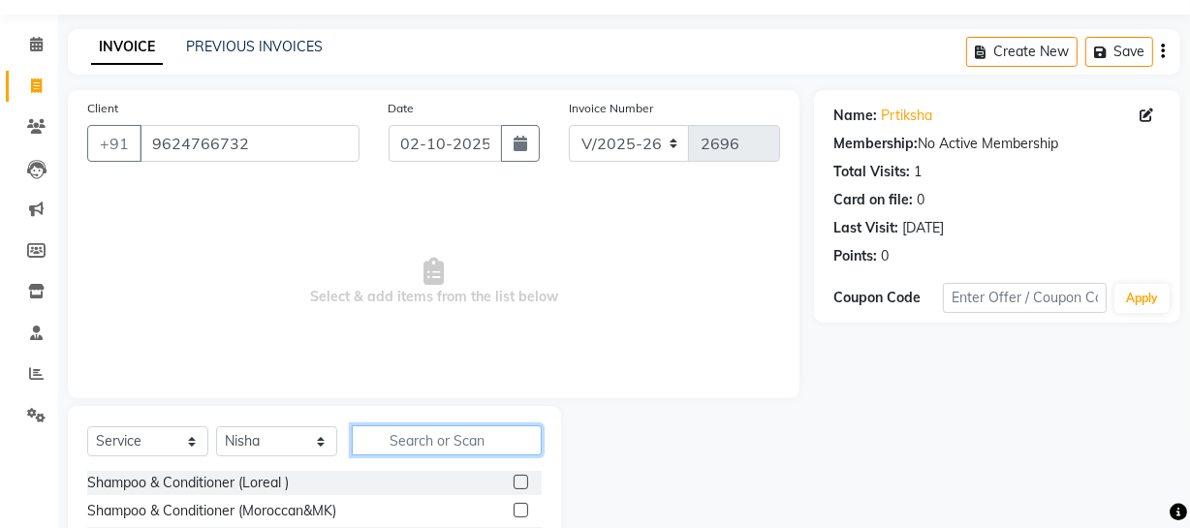
click at [421, 429] on input "text" at bounding box center [447, 440] width 190 height 30
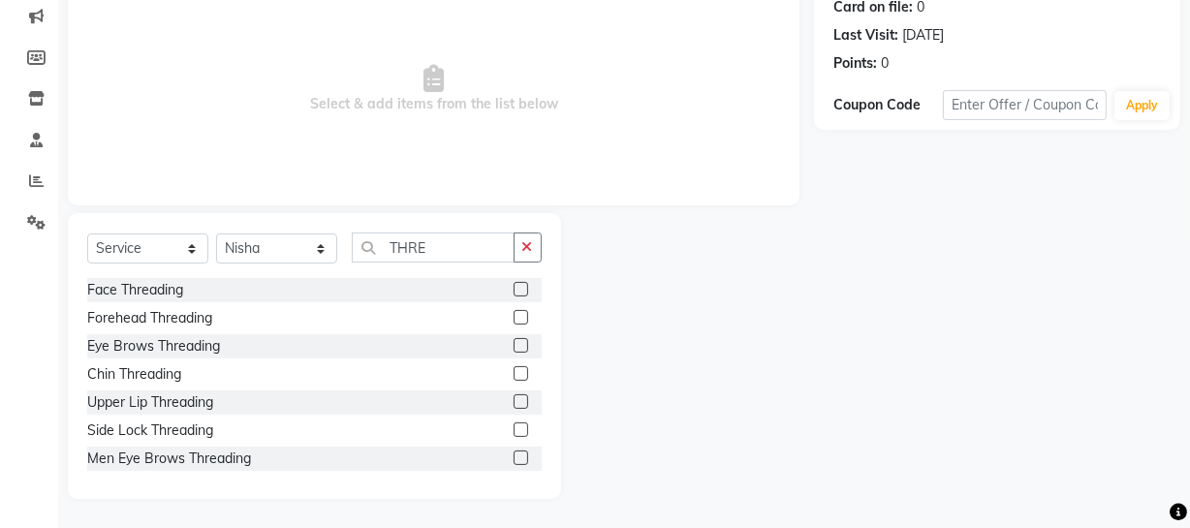
click at [513, 339] on label at bounding box center [520, 345] width 15 height 15
click at [513, 340] on input "checkbox" at bounding box center [519, 346] width 13 height 13
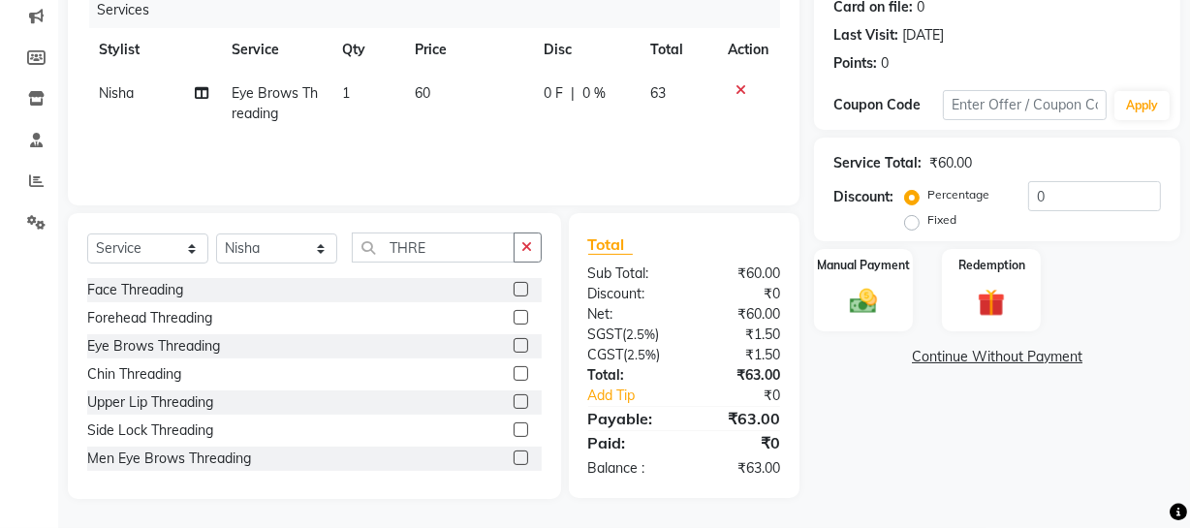
click at [513, 398] on label at bounding box center [520, 401] width 15 height 15
click at [513, 398] on input "checkbox" at bounding box center [519, 402] width 13 height 13
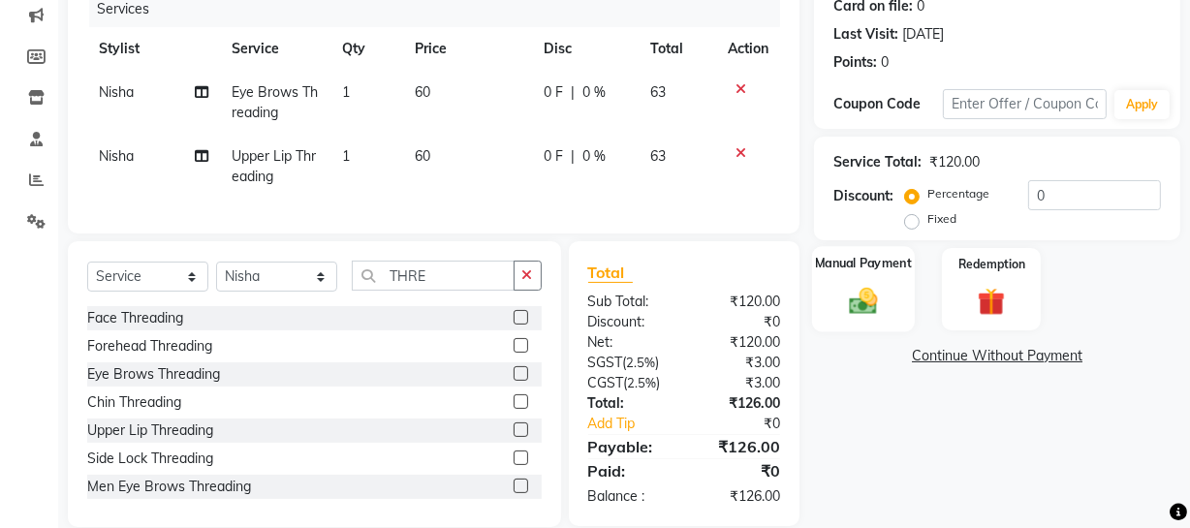
click at [870, 291] on img at bounding box center [863, 300] width 46 height 33
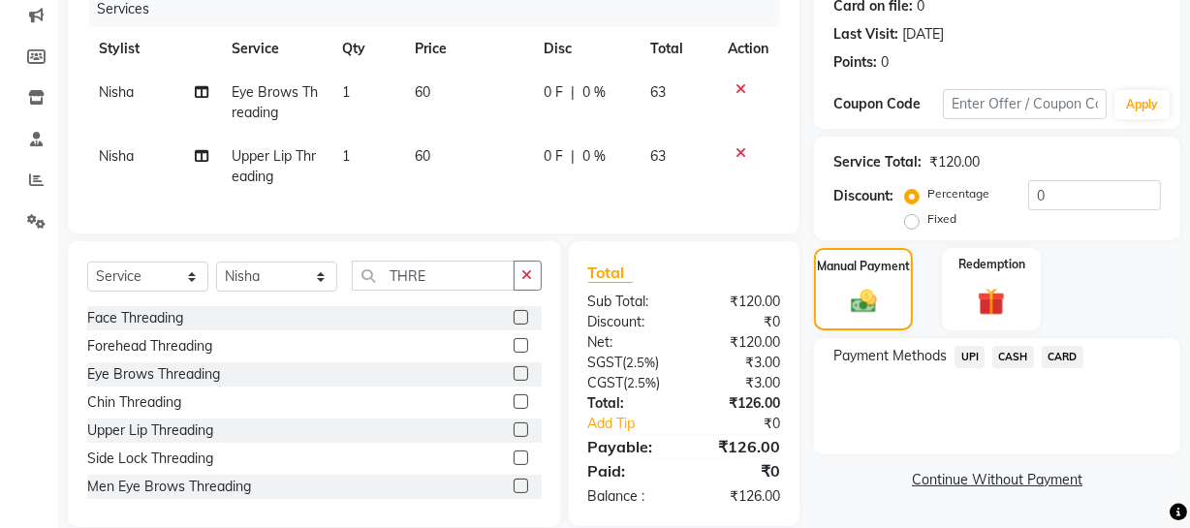
click at [1008, 357] on span "CASH" at bounding box center [1013, 357] width 42 height 22
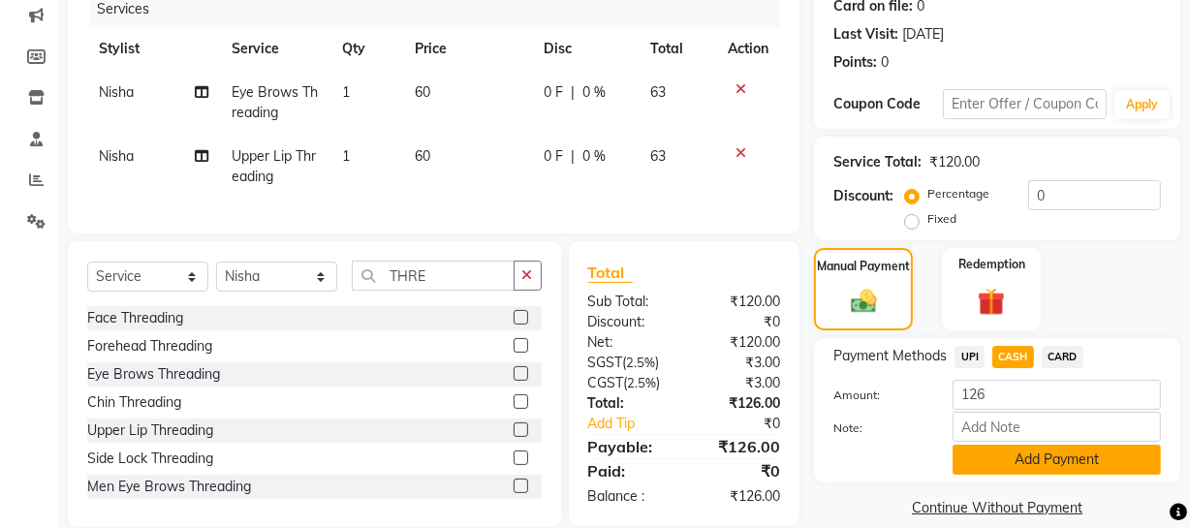
click at [1011, 472] on button "Add Payment" at bounding box center [1056, 460] width 208 height 30
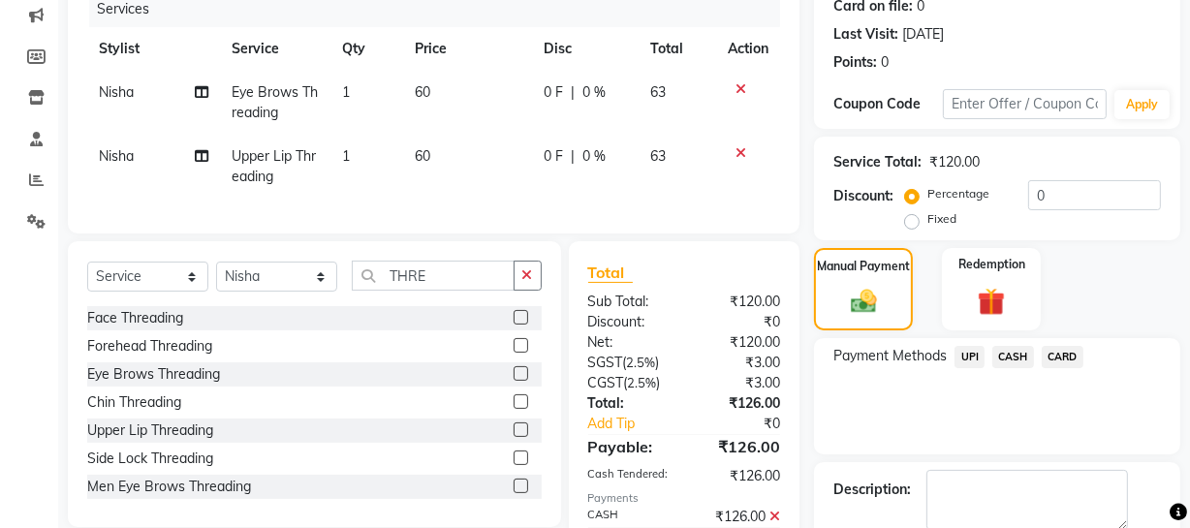
scroll to position [358, 0]
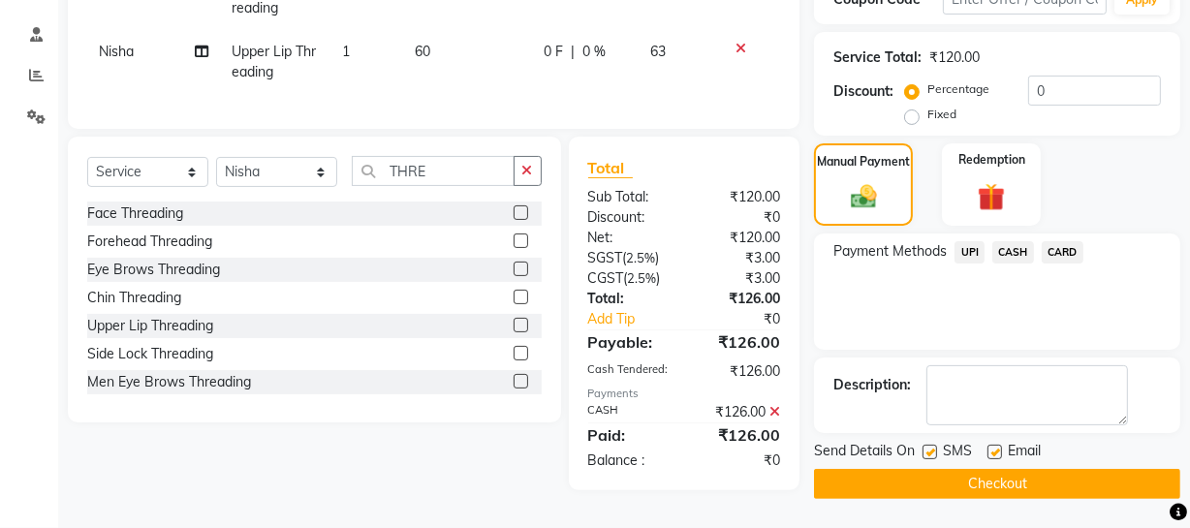
click at [950, 470] on button "Checkout" at bounding box center [997, 484] width 366 height 30
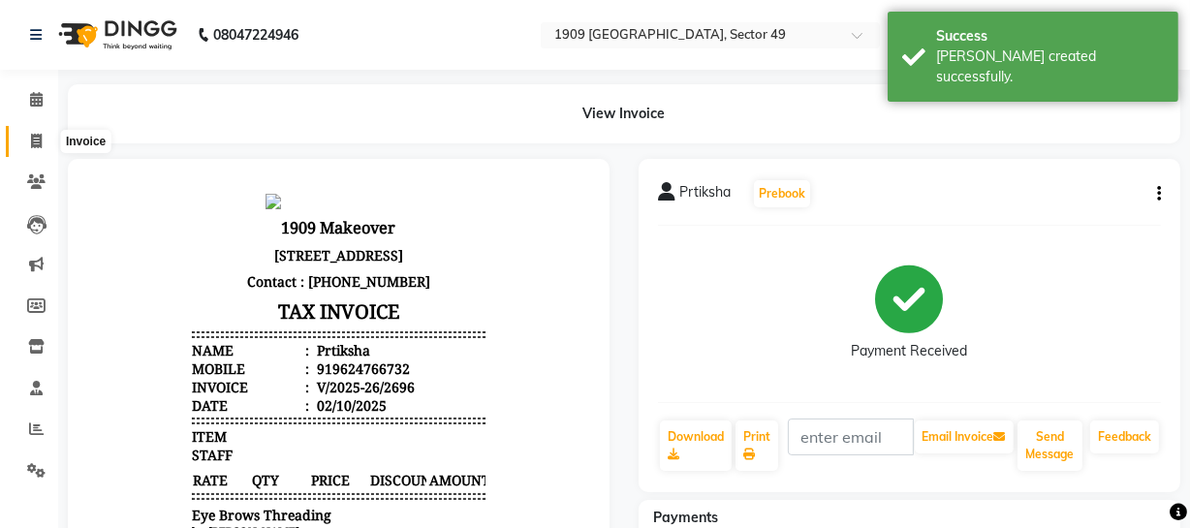
click at [31, 141] on icon at bounding box center [36, 141] width 11 height 15
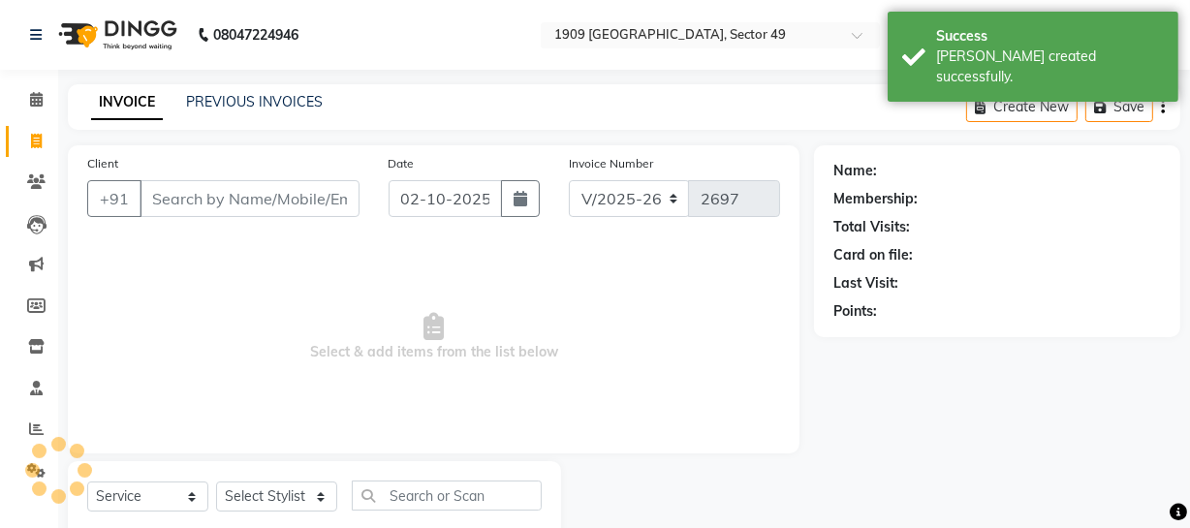
scroll to position [55, 0]
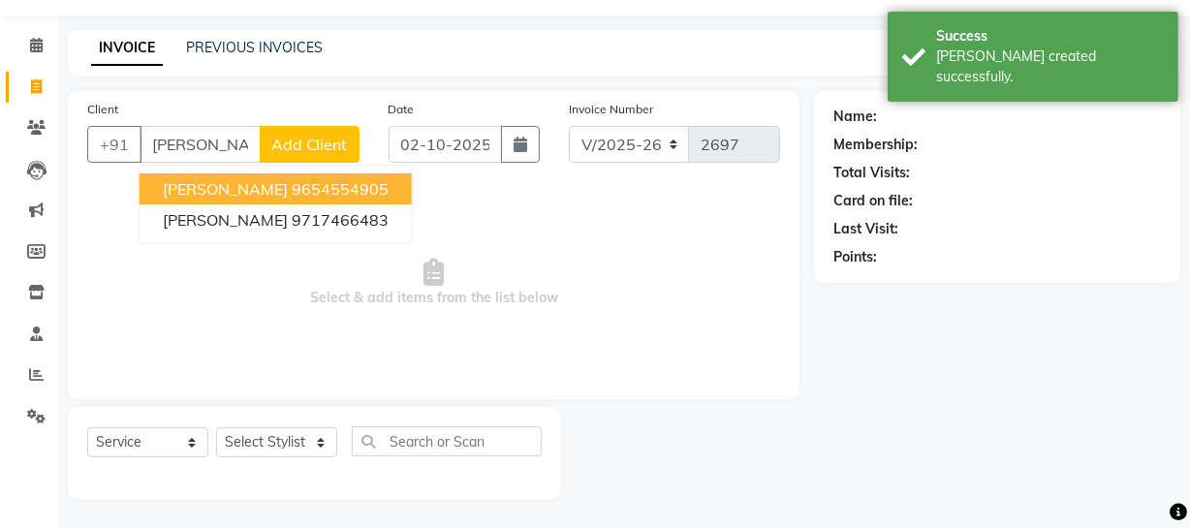
click at [292, 181] on ngb-highlight "9654554905" at bounding box center [340, 188] width 97 height 19
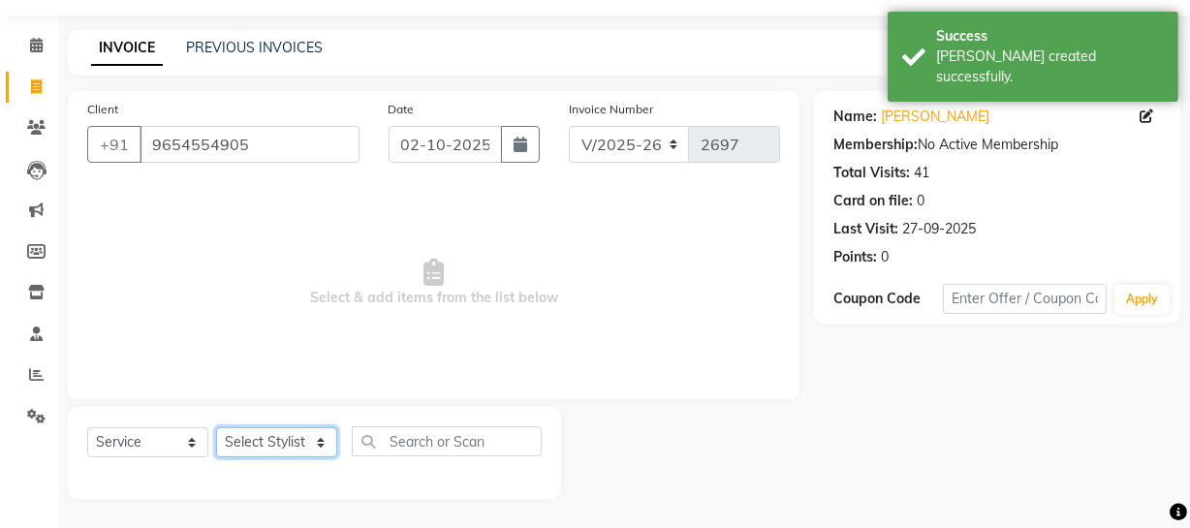
click at [299, 439] on select "Select Stylist [PERSON_NAME] [PERSON_NAME] House Sale Jyoti [PERSON_NAME] [PERS…" at bounding box center [276, 442] width 121 height 30
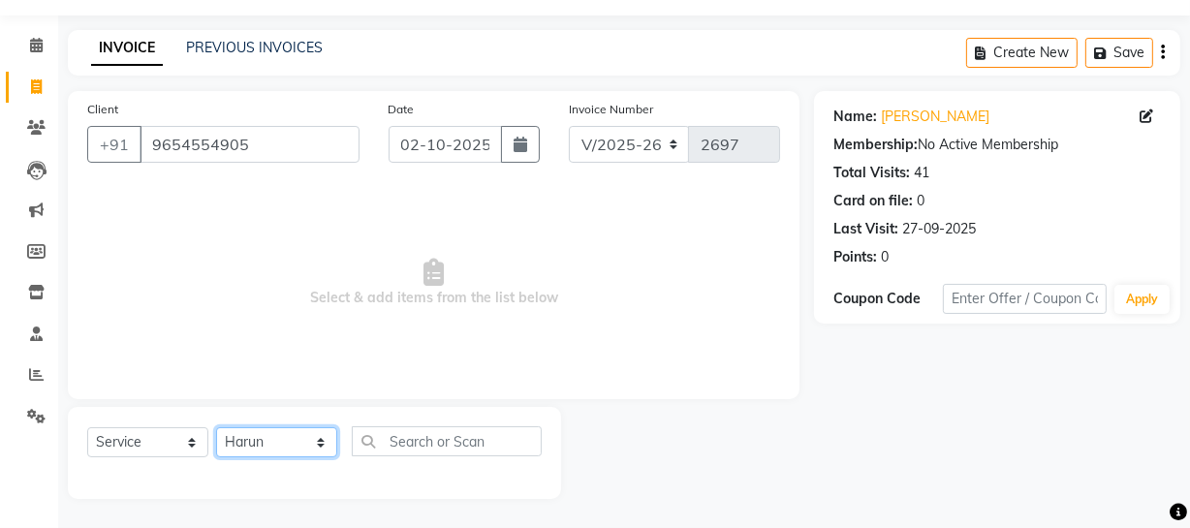
click at [216, 427] on select "Select Stylist [PERSON_NAME] [PERSON_NAME] House Sale Jyoti [PERSON_NAME] [PERS…" at bounding box center [276, 442] width 121 height 30
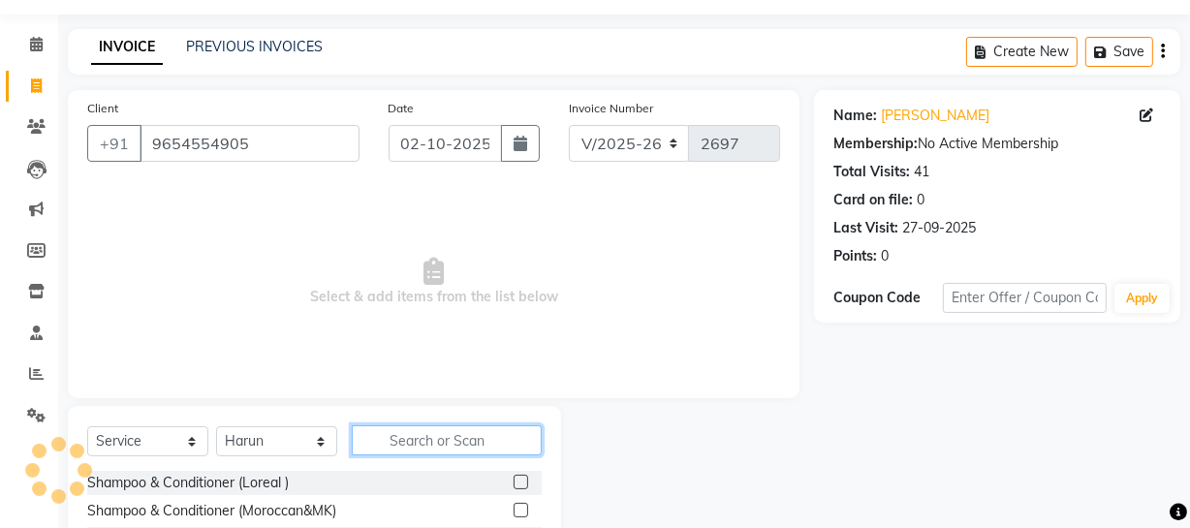
click at [450, 445] on input "text" at bounding box center [447, 440] width 190 height 30
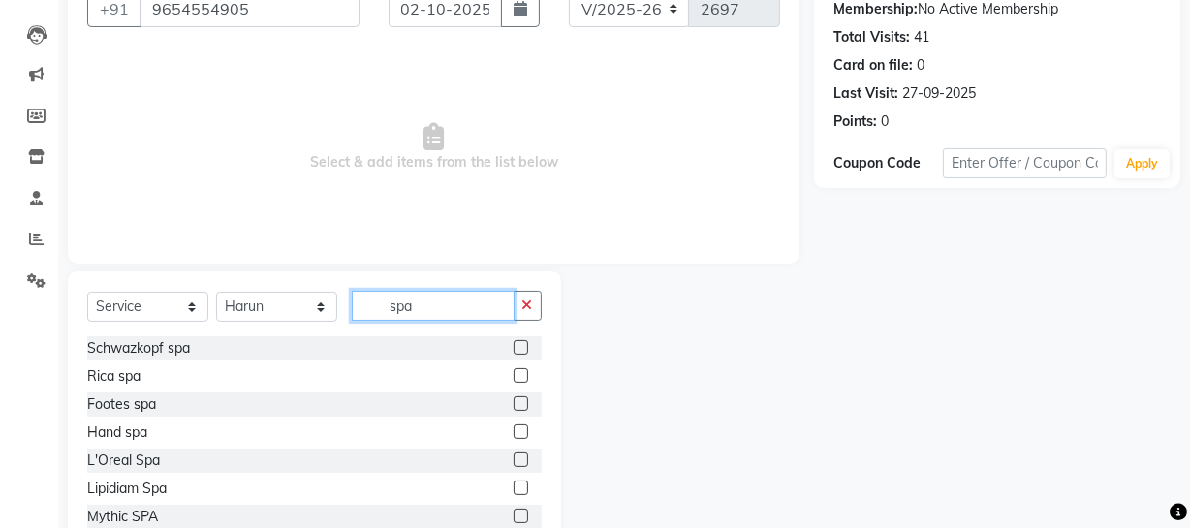
scroll to position [200, 0]
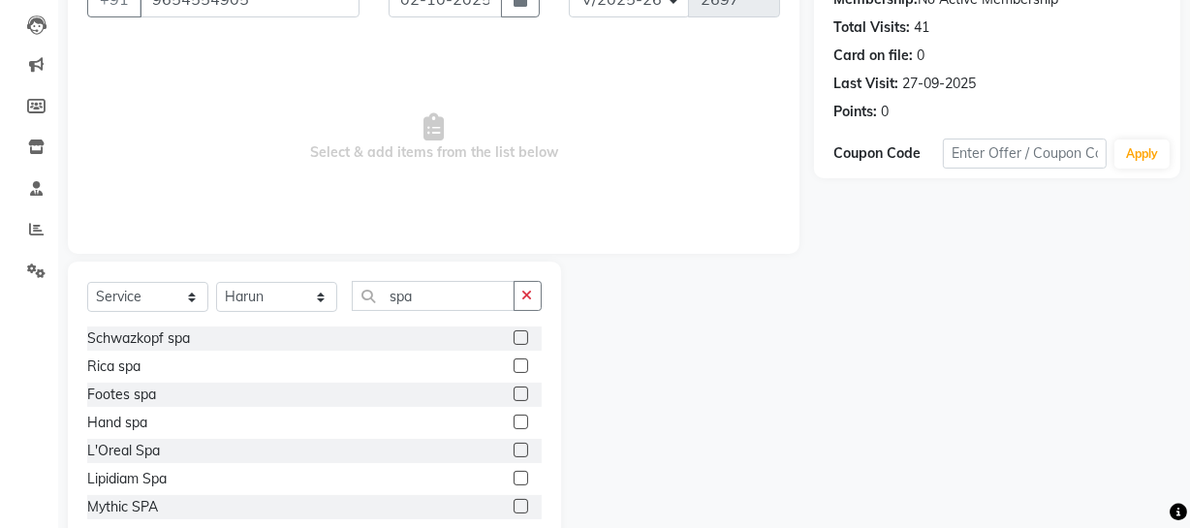
click at [513, 335] on label at bounding box center [520, 337] width 15 height 15
click at [513, 335] on input "checkbox" at bounding box center [519, 338] width 13 height 13
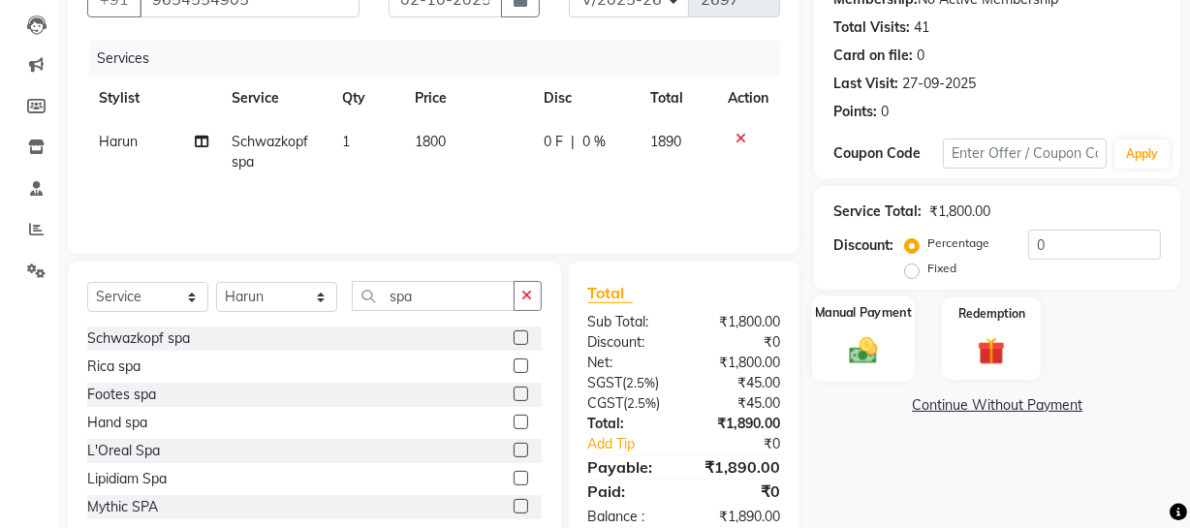
click at [851, 345] on img at bounding box center [863, 349] width 46 height 33
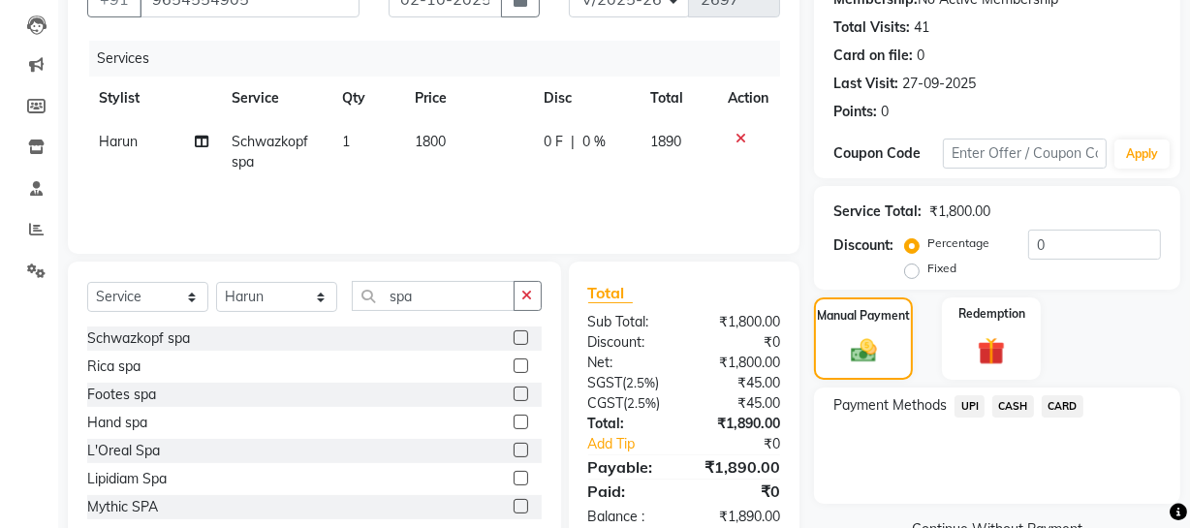
click at [973, 407] on span "UPI" at bounding box center [969, 406] width 30 height 22
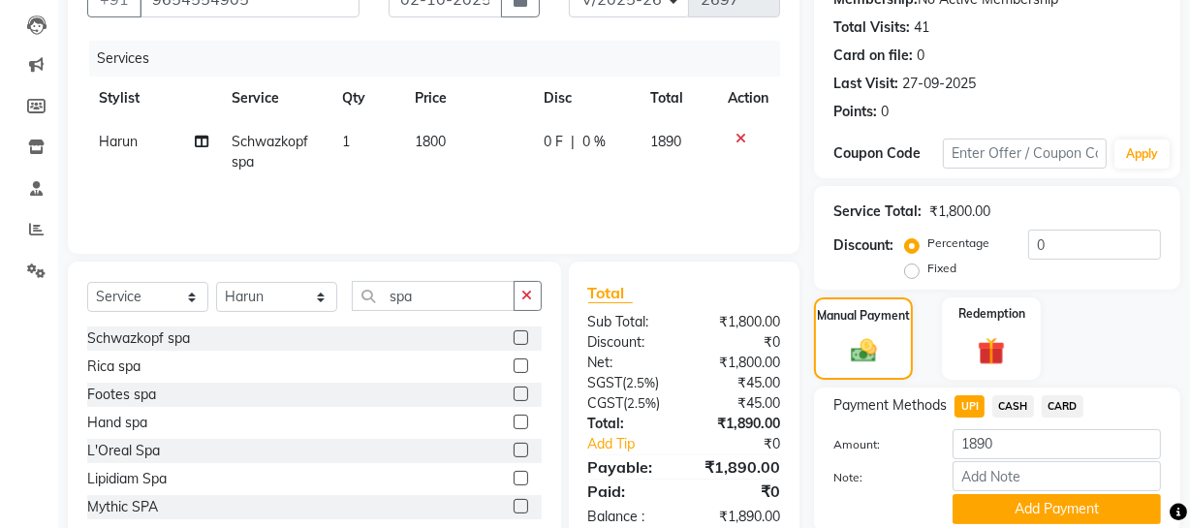
drag, startPoint x: 1036, startPoint y: 507, endPoint x: 1201, endPoint y: 438, distance: 178.5
click at [1039, 502] on button "Add Payment" at bounding box center [1056, 509] width 208 height 30
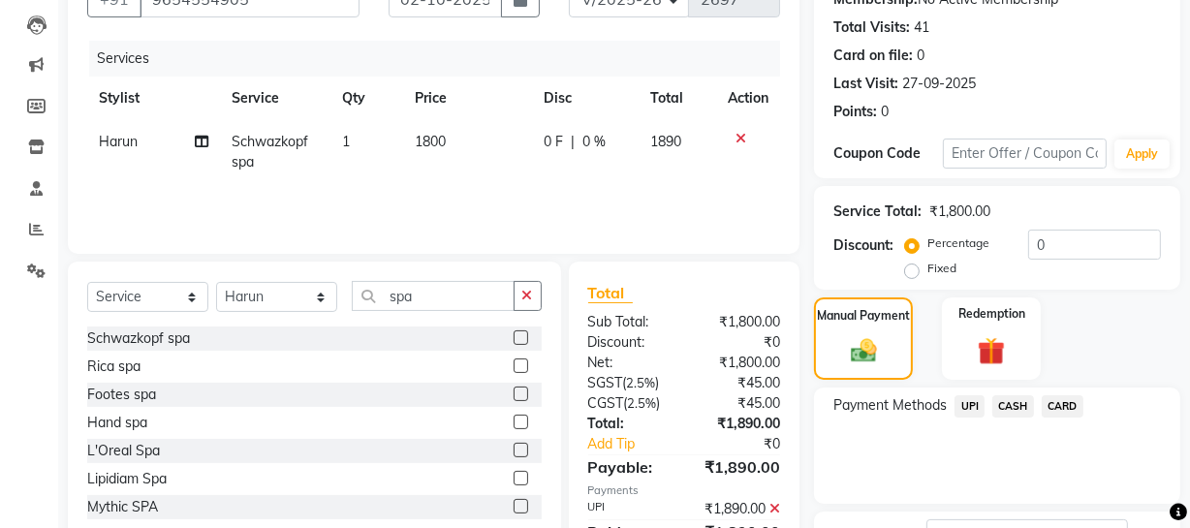
scroll to position [353, 0]
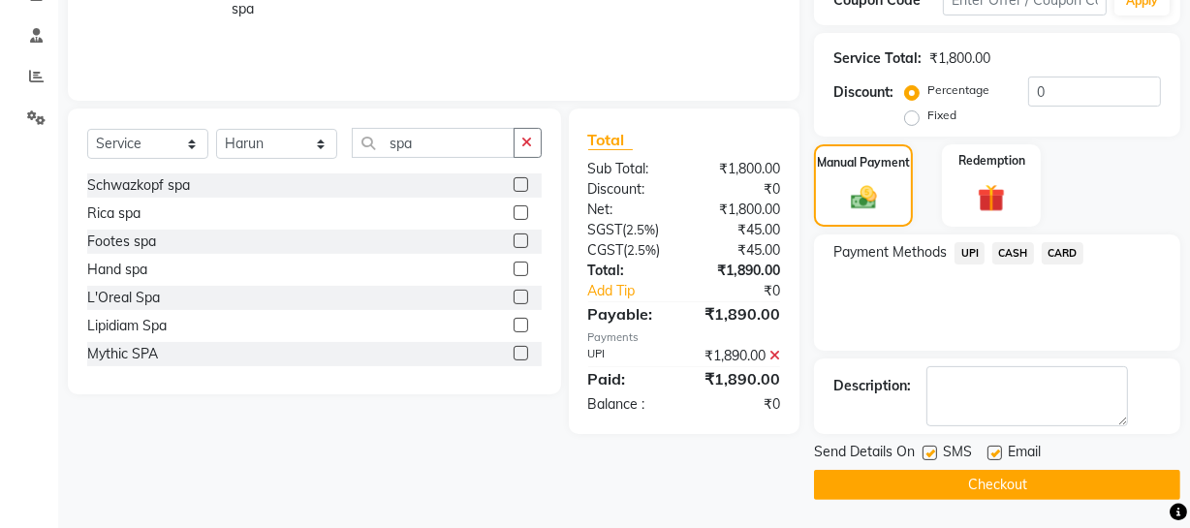
click at [989, 475] on button "Checkout" at bounding box center [997, 485] width 366 height 30
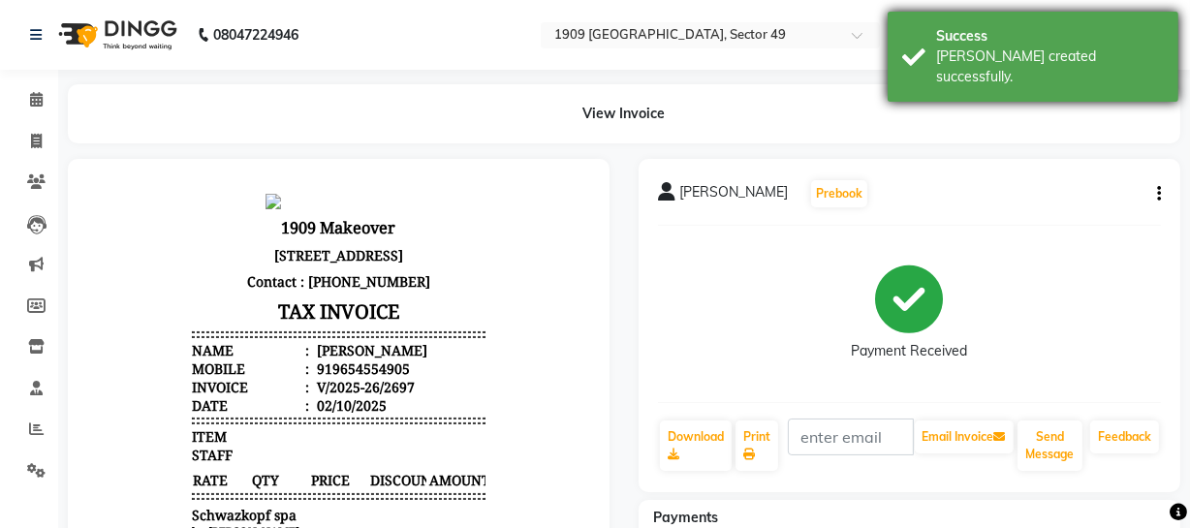
click at [937, 54] on div "[PERSON_NAME] created successfully." at bounding box center [1050, 66] width 228 height 41
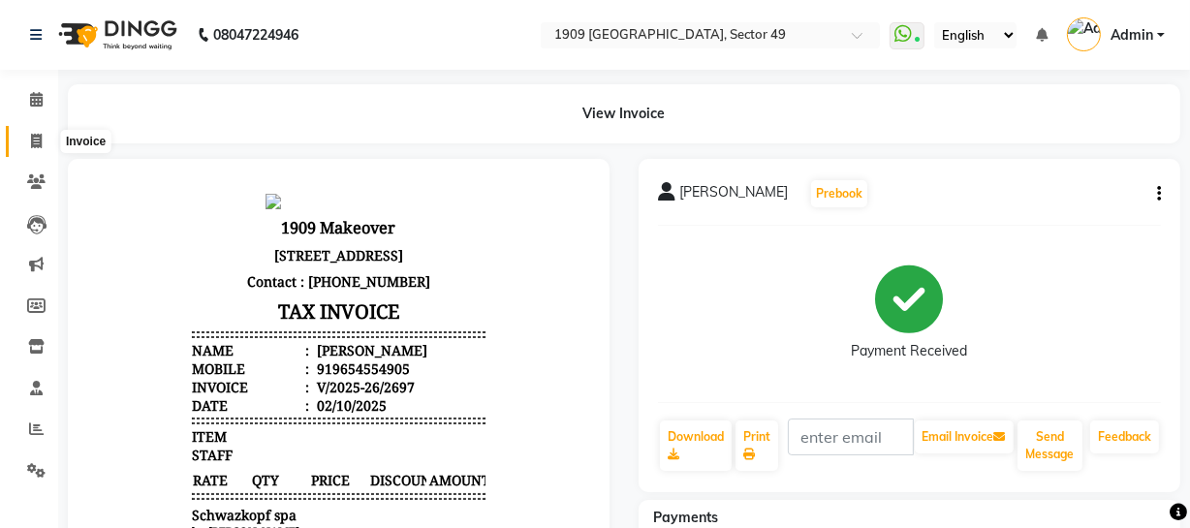
click at [33, 138] on icon at bounding box center [36, 141] width 11 height 15
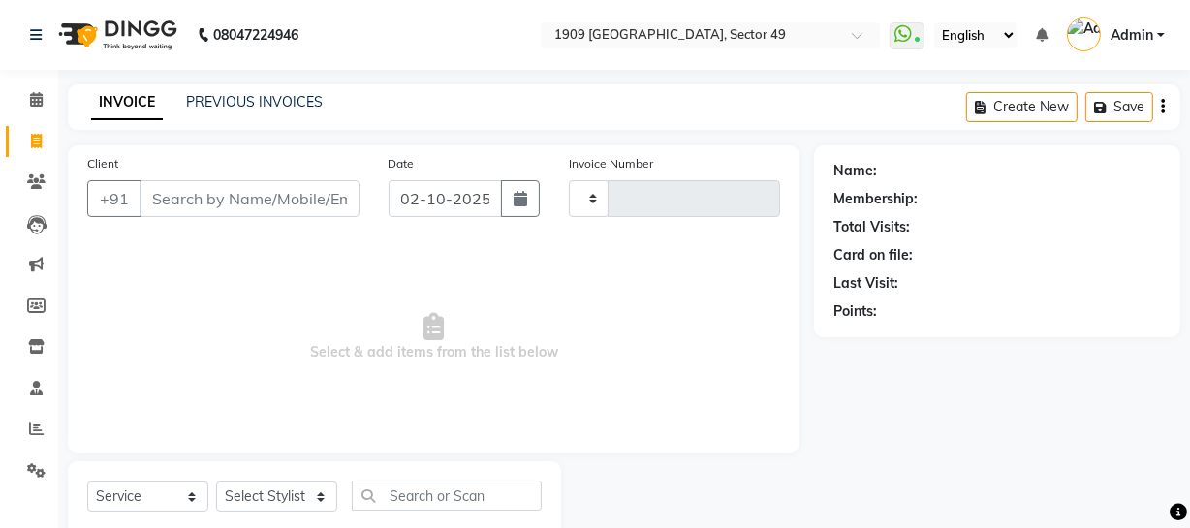
scroll to position [55, 0]
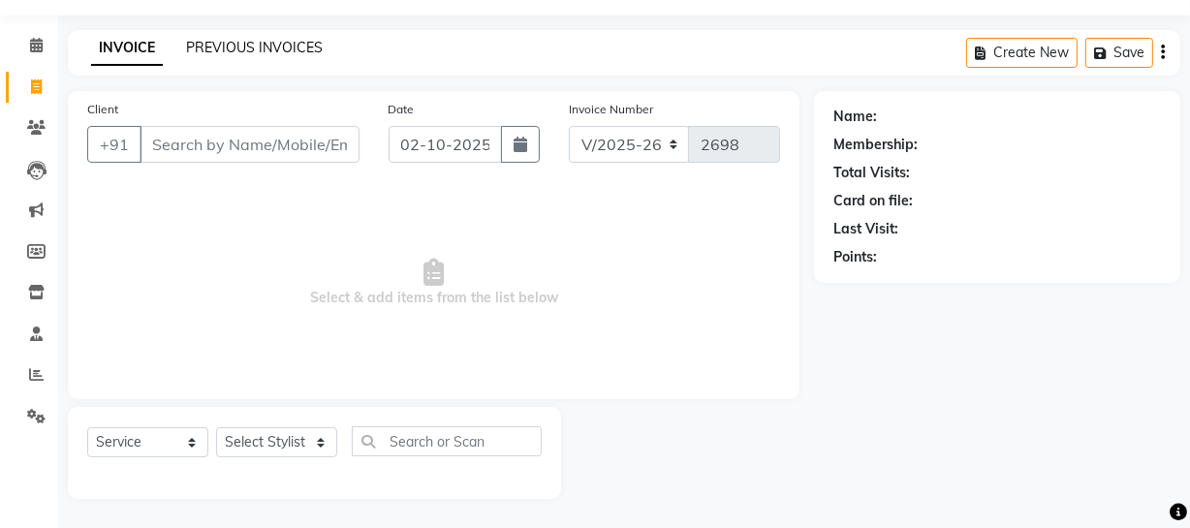
click at [277, 49] on link "PREVIOUS INVOICES" at bounding box center [254, 47] width 137 height 17
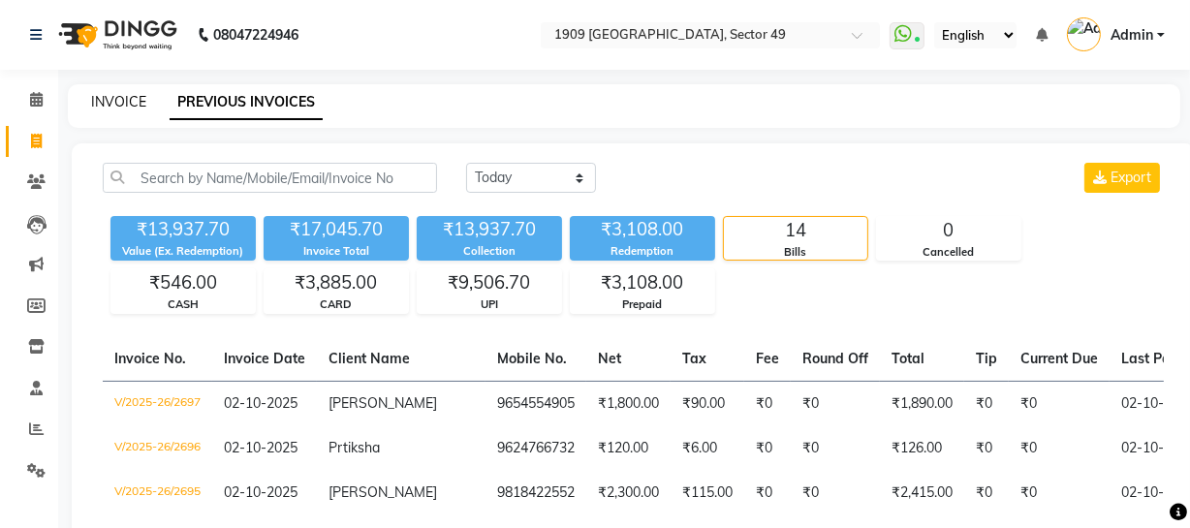
click at [94, 103] on link "INVOICE" at bounding box center [118, 101] width 55 height 17
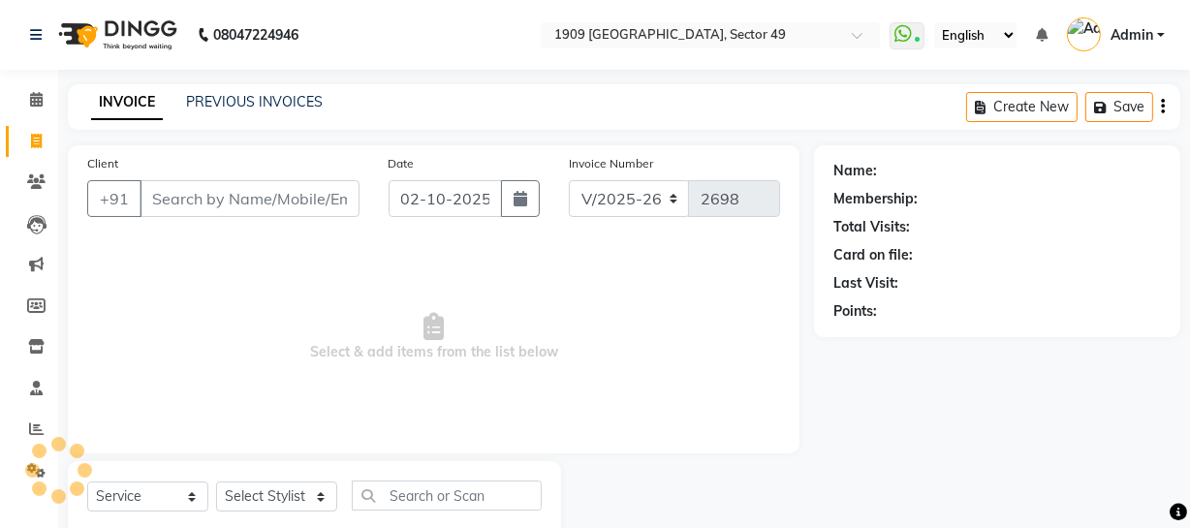
scroll to position [55, 0]
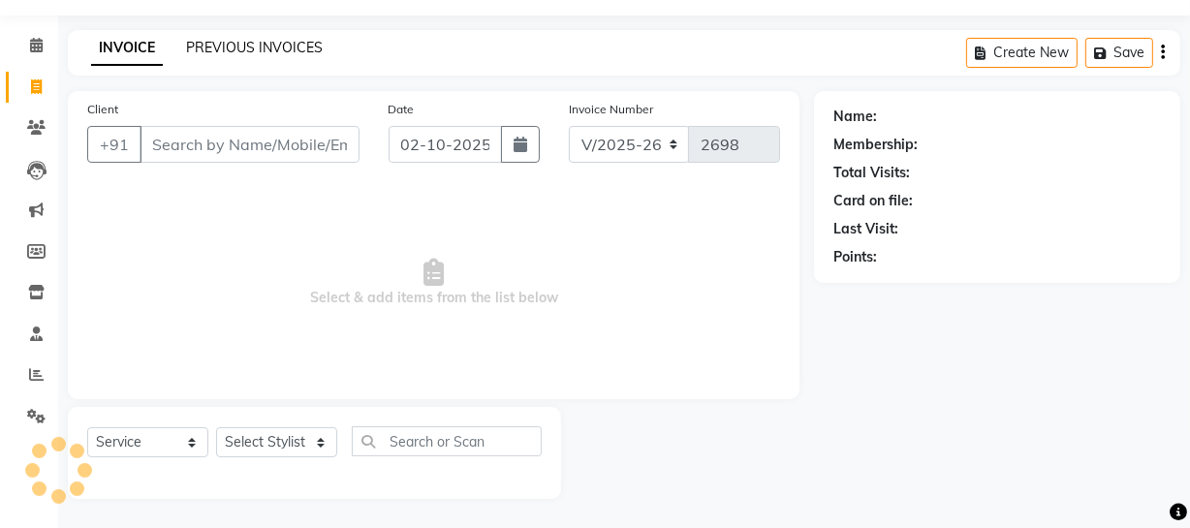
click at [263, 39] on link "PREVIOUS INVOICES" at bounding box center [254, 47] width 137 height 17
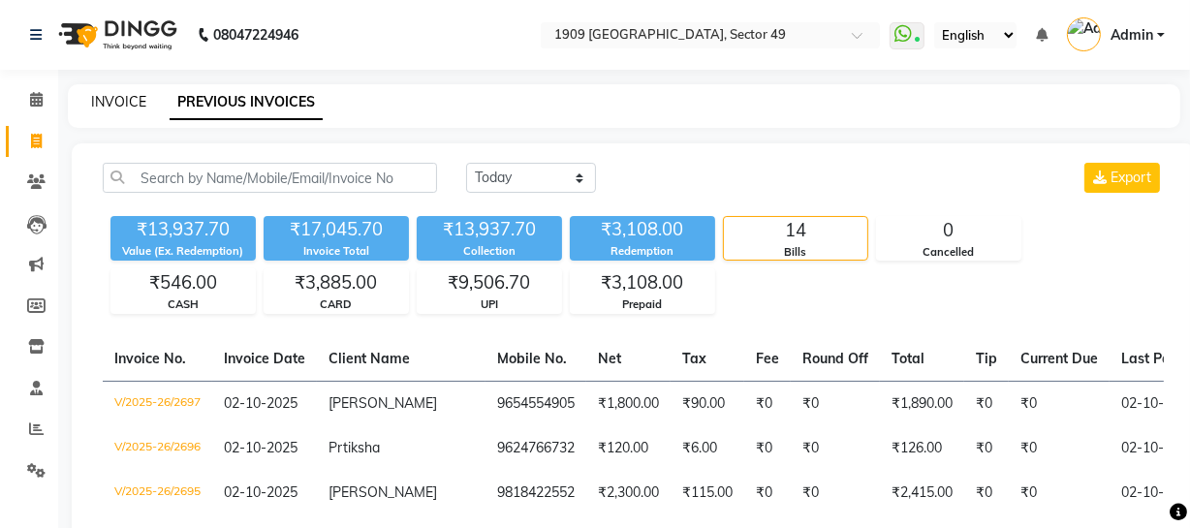
click at [108, 105] on link "INVOICE" at bounding box center [118, 101] width 55 height 17
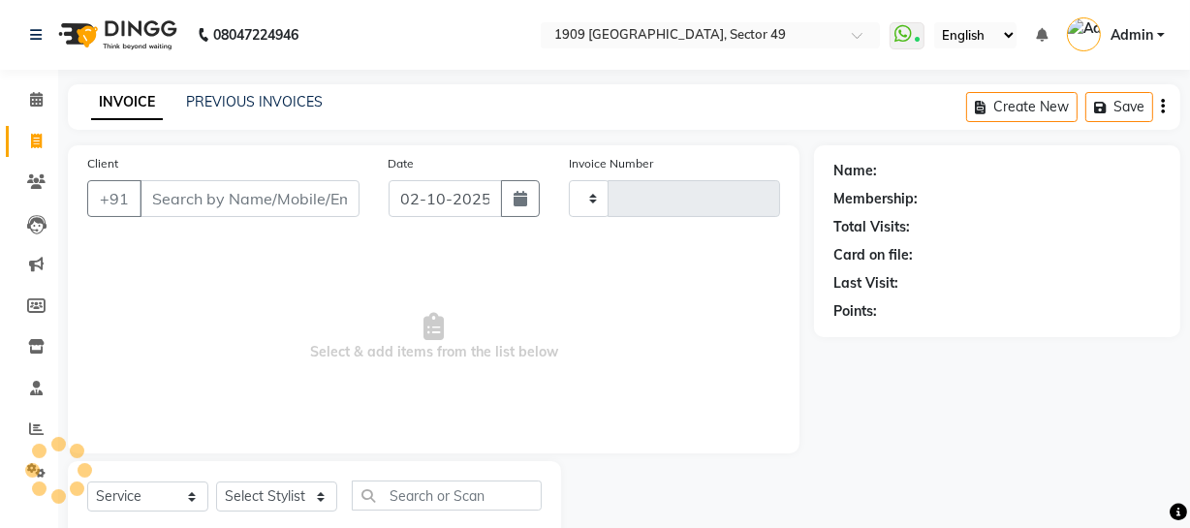
scroll to position [55, 0]
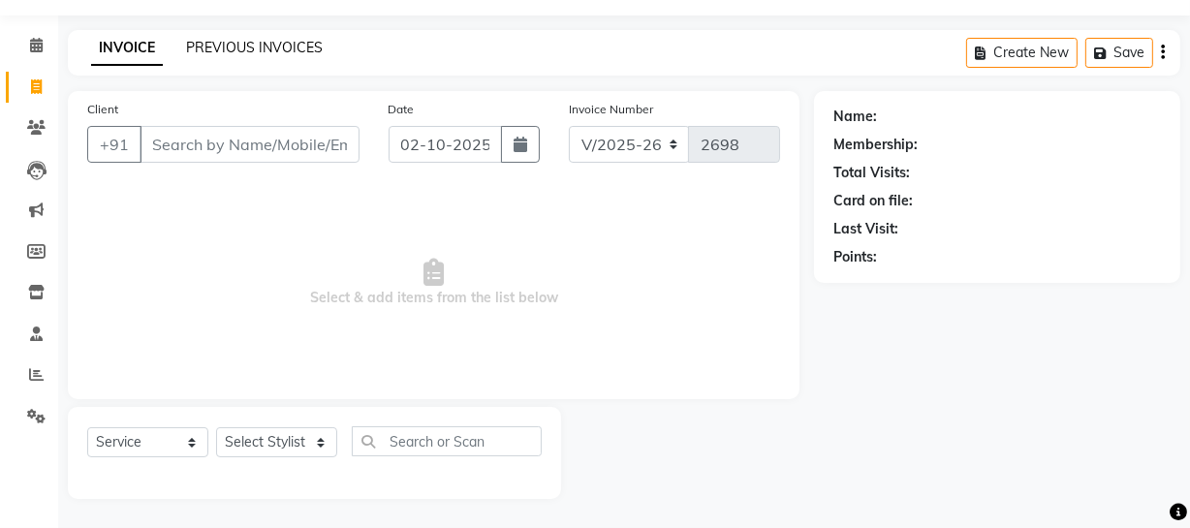
click at [226, 44] on link "PREVIOUS INVOICES" at bounding box center [254, 47] width 137 height 17
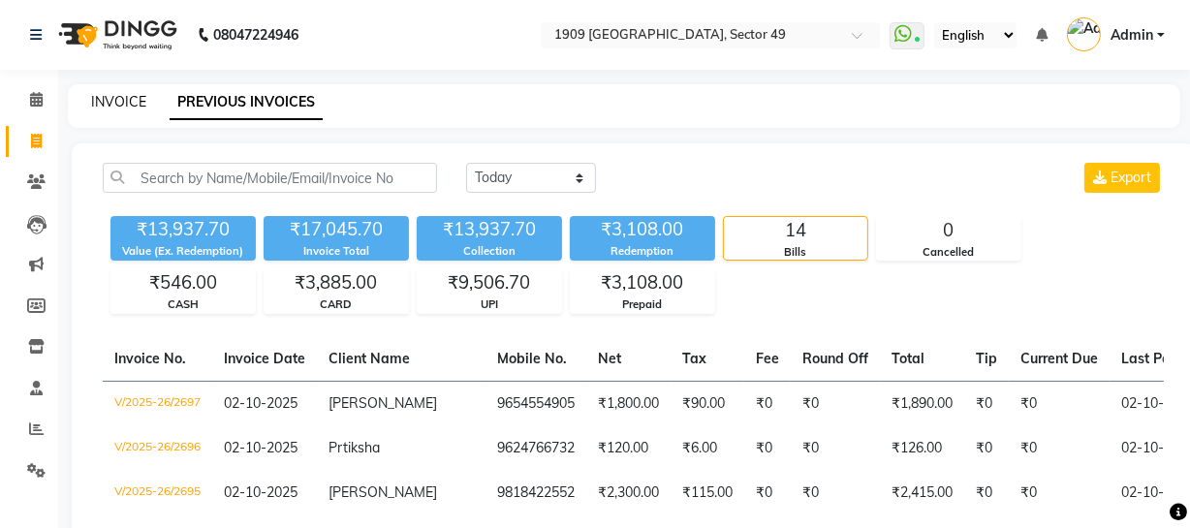
click at [120, 98] on link "INVOICE" at bounding box center [118, 101] width 55 height 17
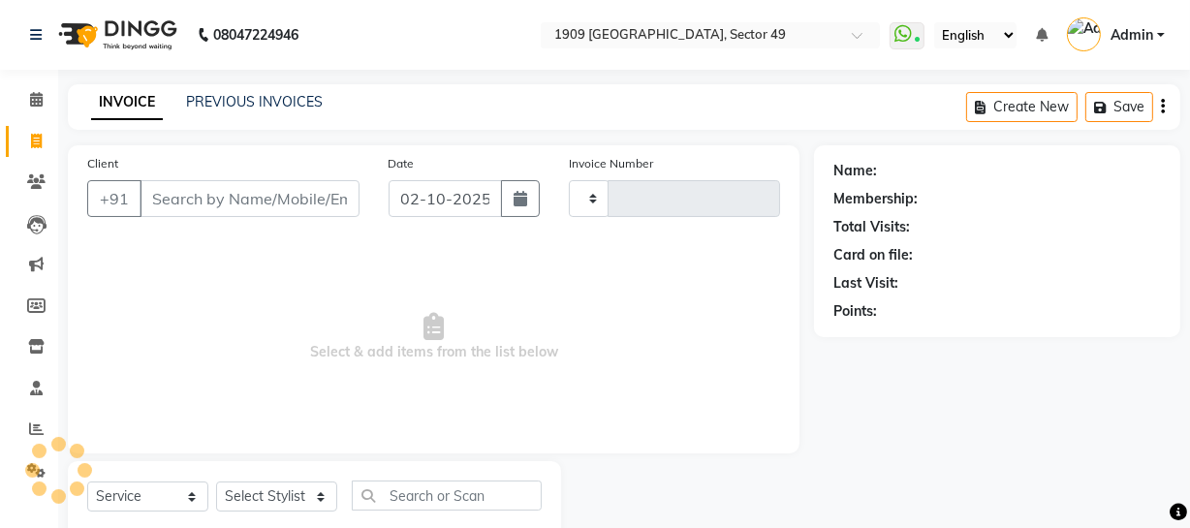
scroll to position [55, 0]
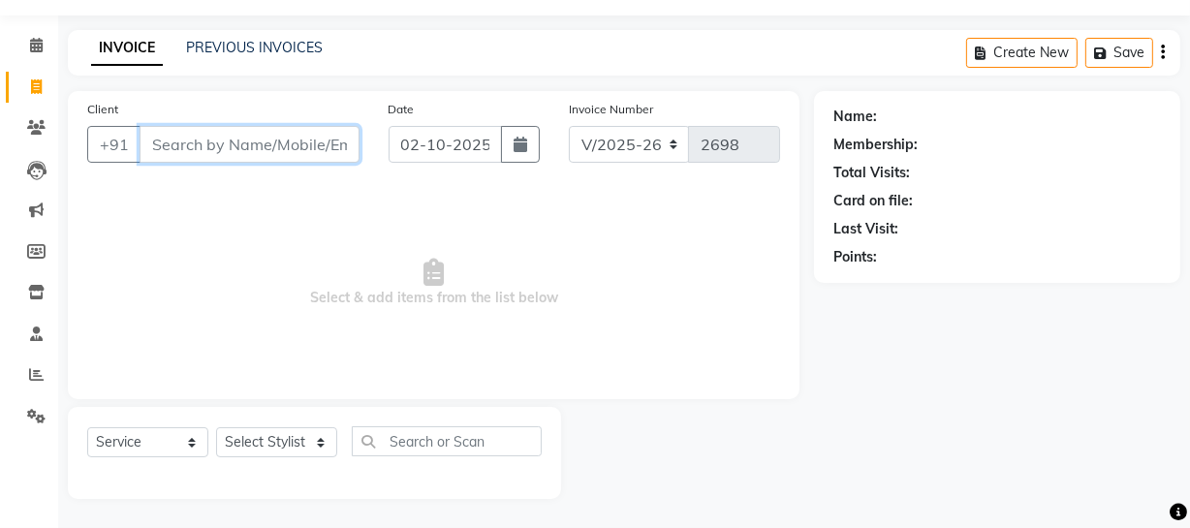
click at [222, 144] on input "Client" at bounding box center [249, 144] width 220 height 37
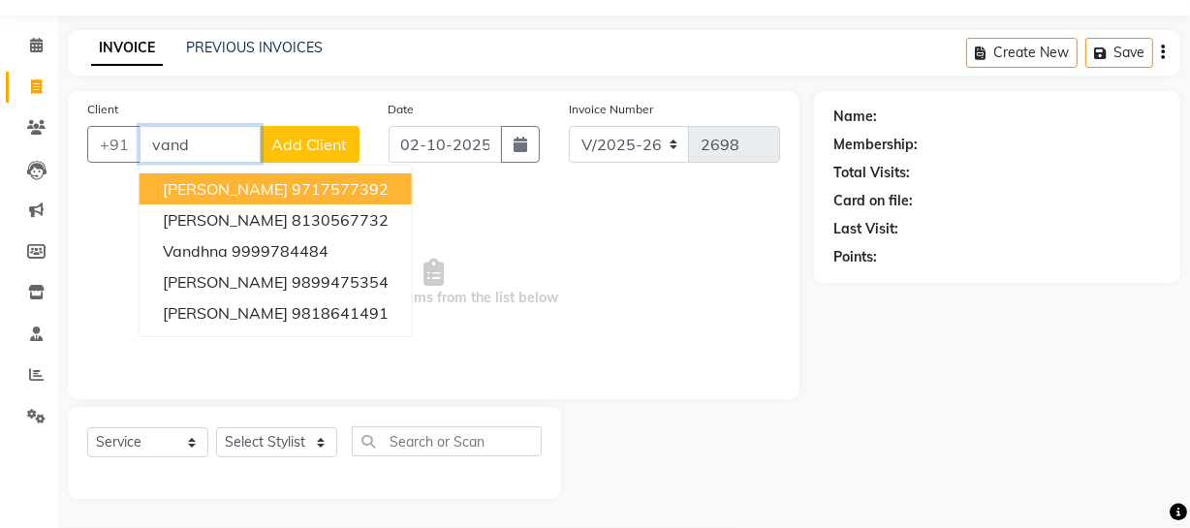
click at [295, 181] on button "[PERSON_NAME] 9717577392" at bounding box center [275, 188] width 272 height 31
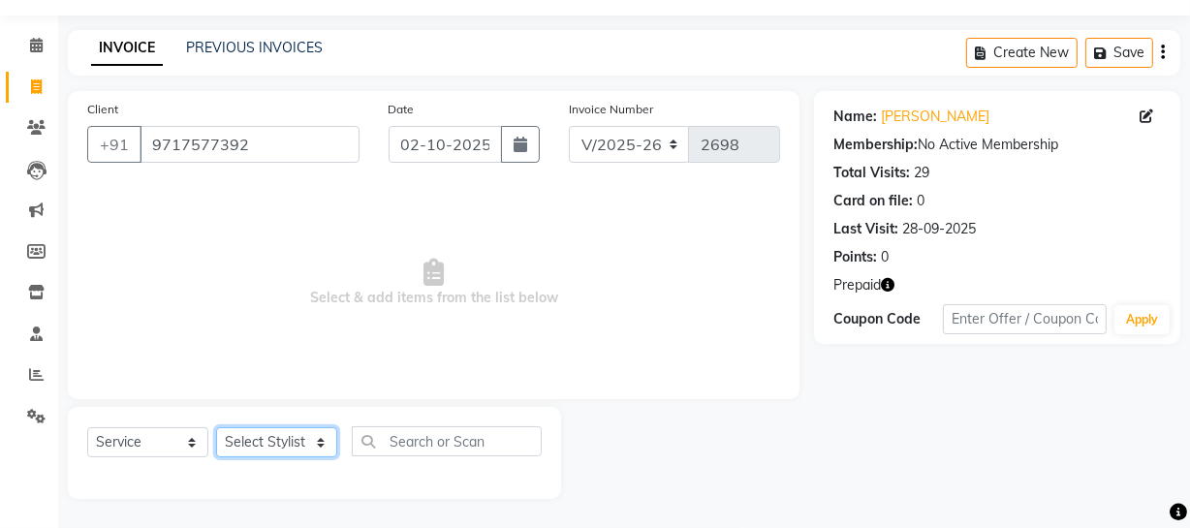
click at [297, 445] on select "Select Stylist [PERSON_NAME] [PERSON_NAME] House Sale Jyoti [PERSON_NAME] [PERS…" at bounding box center [276, 442] width 121 height 30
click at [216, 427] on select "Select Stylist [PERSON_NAME] [PERSON_NAME] House Sale Jyoti [PERSON_NAME] [PERS…" at bounding box center [276, 442] width 121 height 30
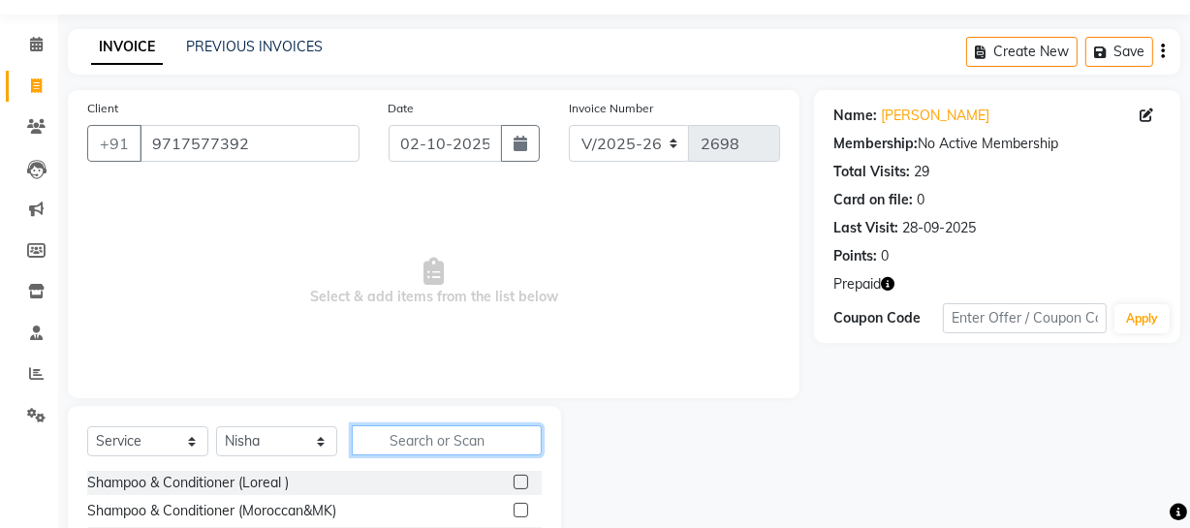
click at [407, 433] on input "text" at bounding box center [447, 440] width 190 height 30
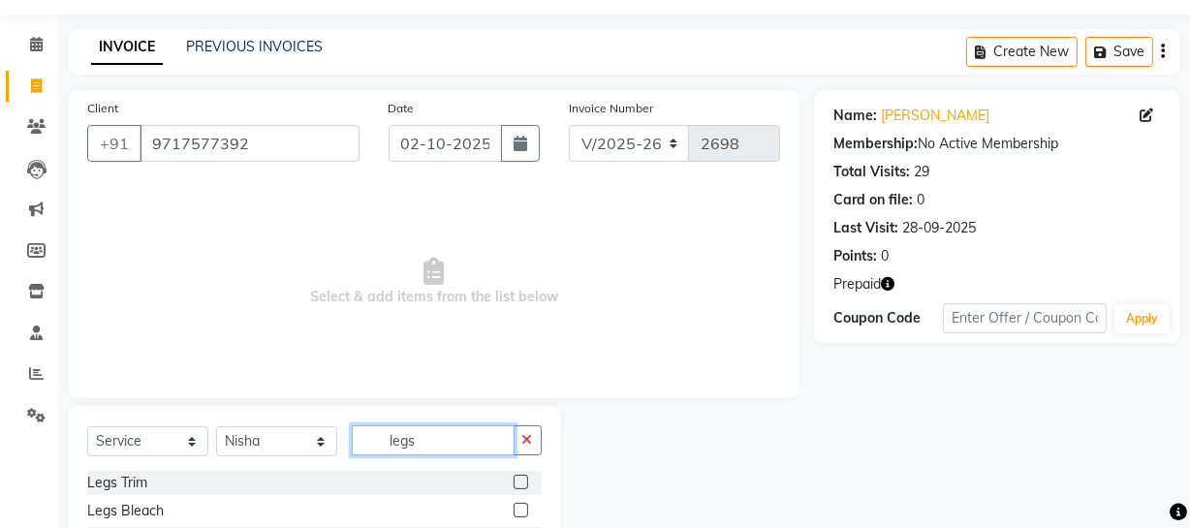
scroll to position [223, 0]
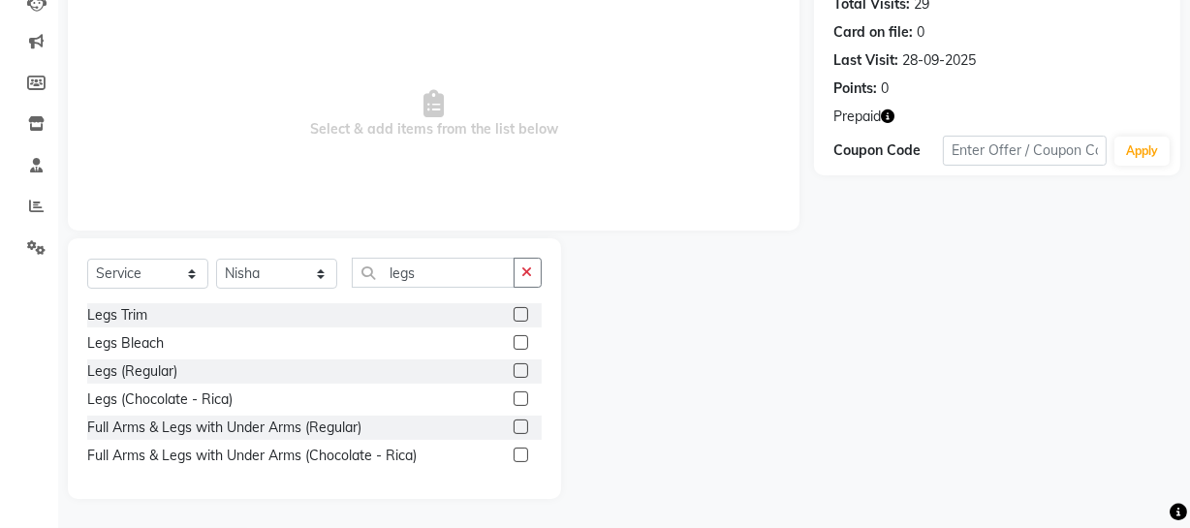
click at [520, 450] on label at bounding box center [520, 455] width 15 height 15
click at [520, 450] on input "checkbox" at bounding box center [519, 455] width 13 height 13
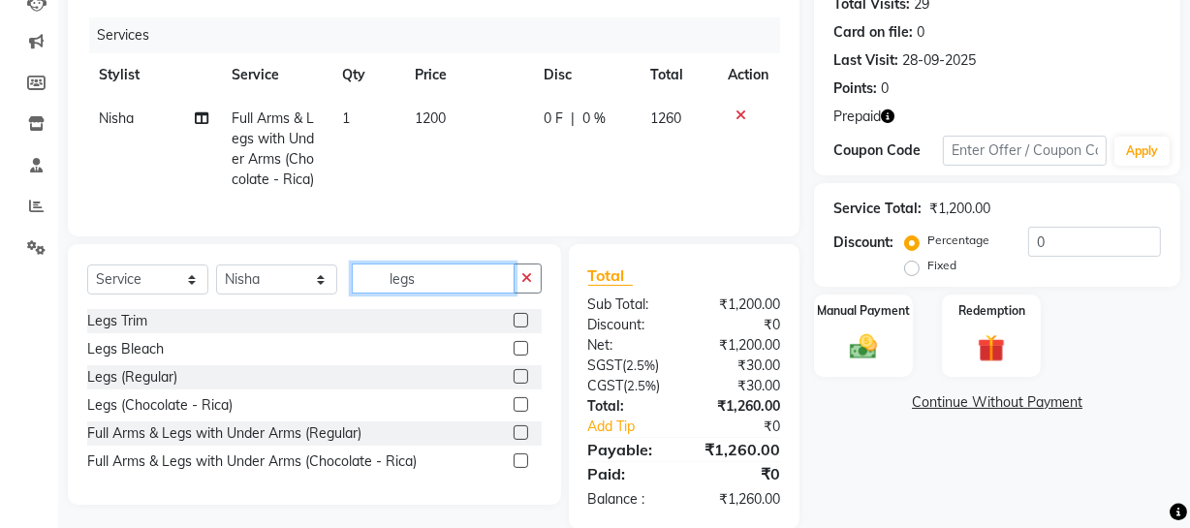
click at [418, 283] on input "legs" at bounding box center [433, 278] width 163 height 30
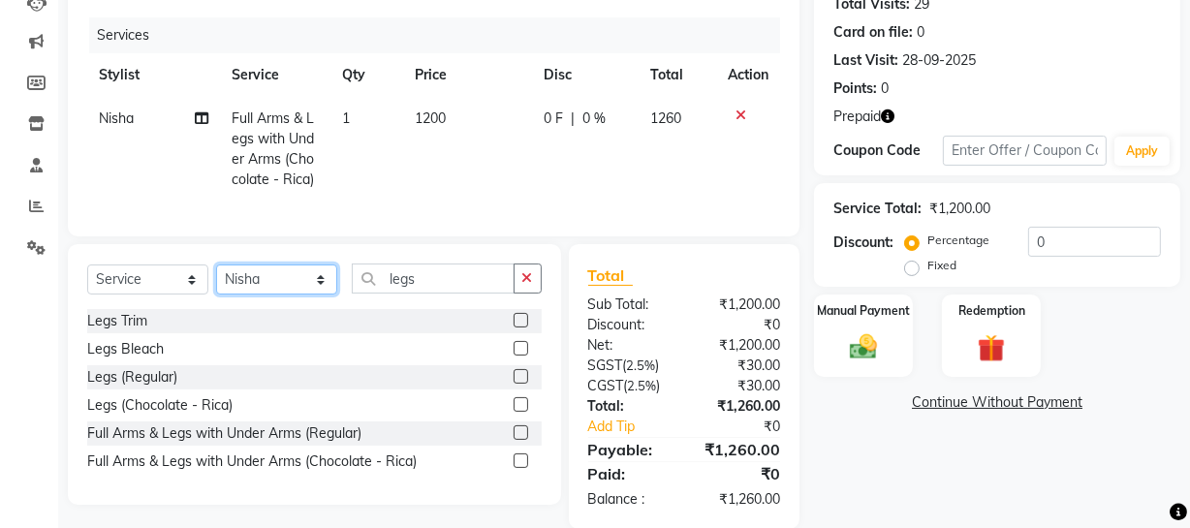
click at [277, 294] on select "Select Stylist [PERSON_NAME] [PERSON_NAME] House Sale Jyoti [PERSON_NAME] [PERS…" at bounding box center [276, 279] width 121 height 30
click at [216, 277] on select "Select Stylist [PERSON_NAME] [PERSON_NAME] House Sale Jyoti [PERSON_NAME] [PERS…" at bounding box center [276, 279] width 121 height 30
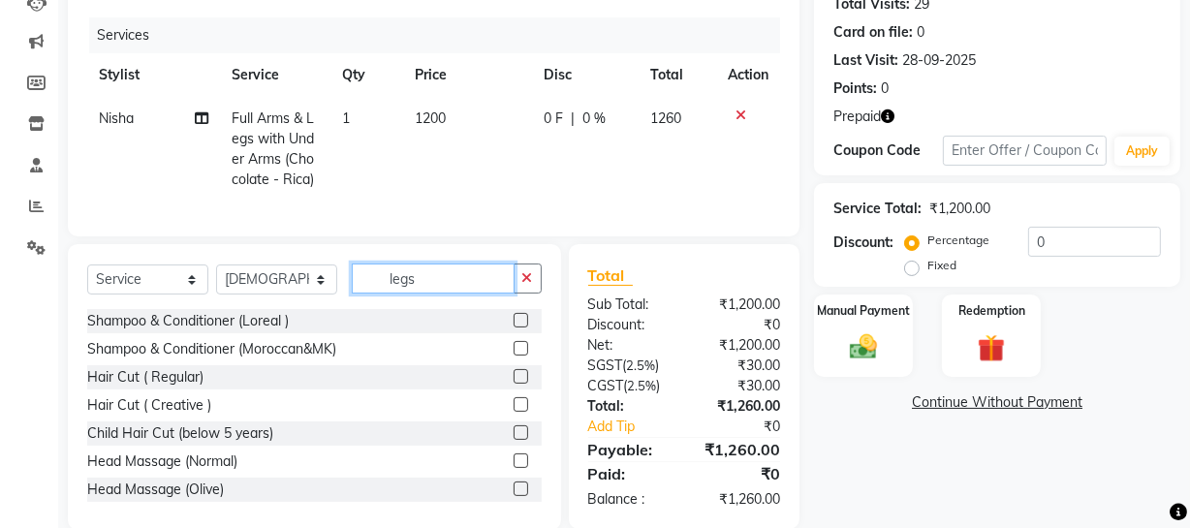
click at [434, 292] on input "legs" at bounding box center [433, 278] width 163 height 30
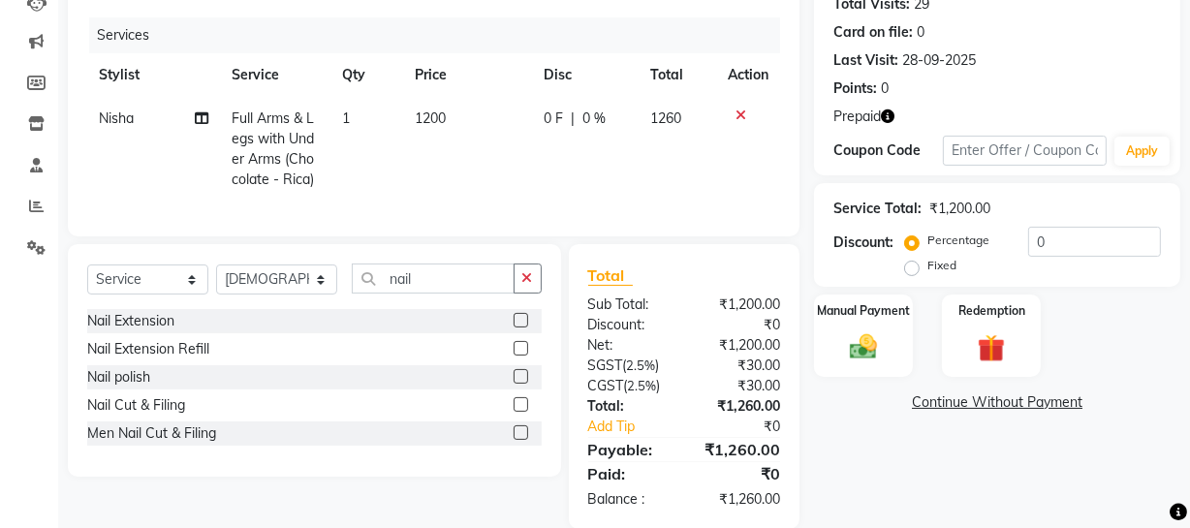
click at [522, 384] on label at bounding box center [520, 376] width 15 height 15
click at [522, 384] on input "checkbox" at bounding box center [519, 377] width 13 height 13
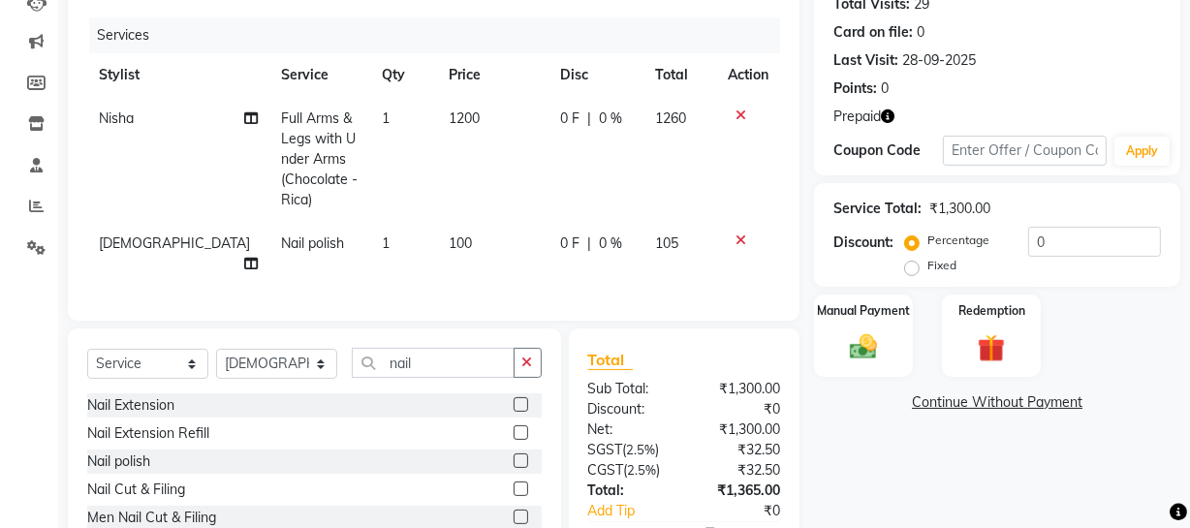
click at [524, 481] on label at bounding box center [520, 488] width 15 height 15
click at [524, 483] on input "checkbox" at bounding box center [519, 489] width 13 height 13
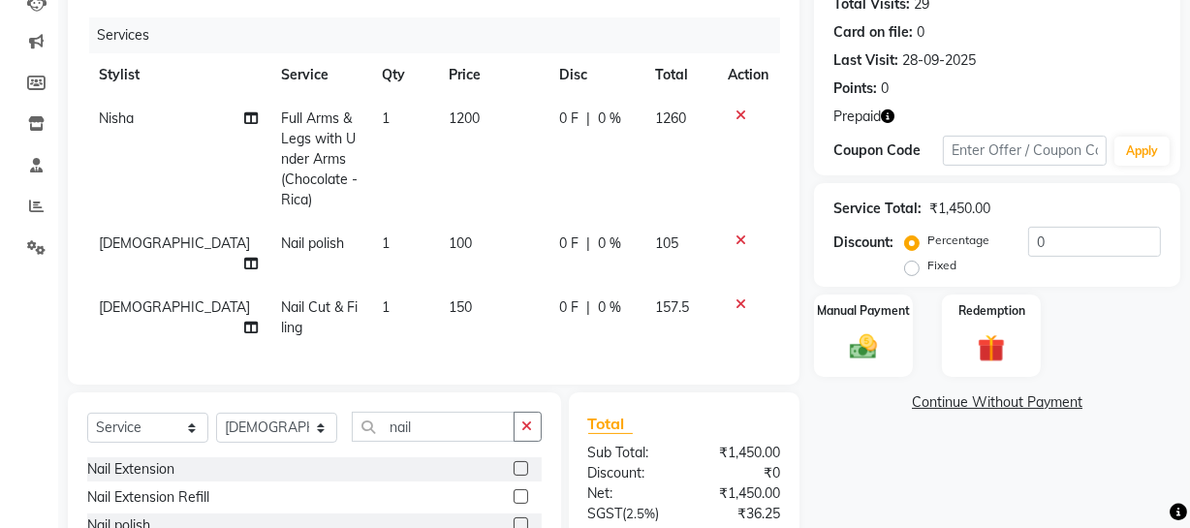
click at [452, 286] on td "150" at bounding box center [492, 318] width 110 height 64
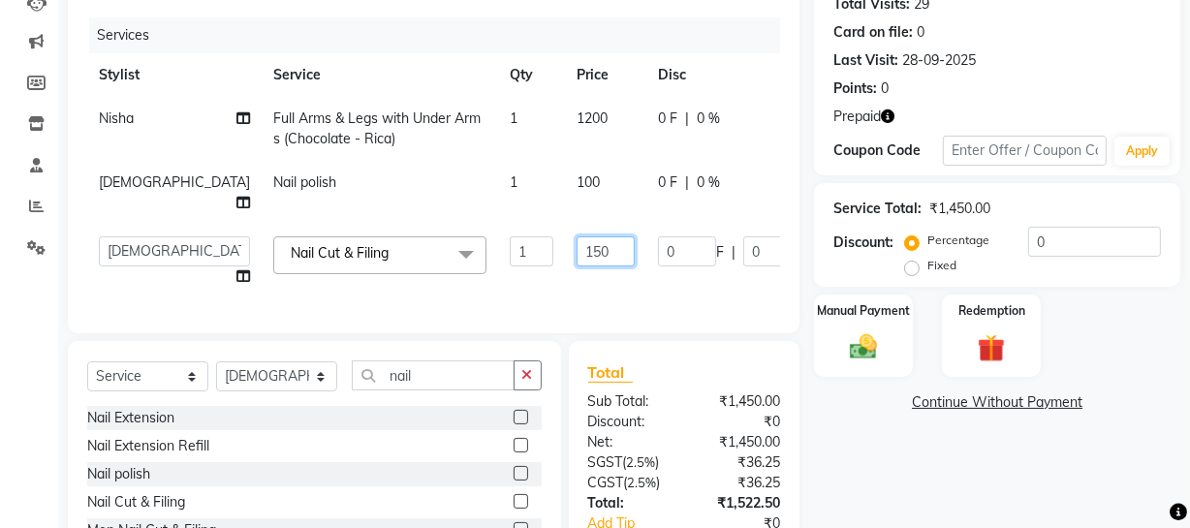
click at [576, 246] on input "150" at bounding box center [605, 251] width 58 height 30
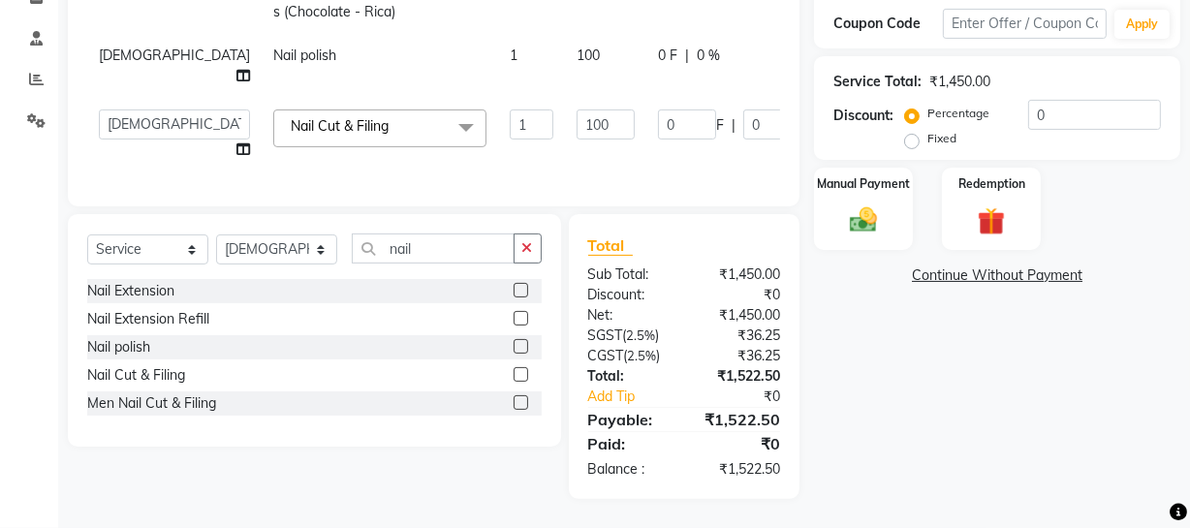
click at [976, 489] on div "Name: [PERSON_NAME] Membership: No Active Membership Total Visits: 29 Card on f…" at bounding box center [1004, 147] width 381 height 703
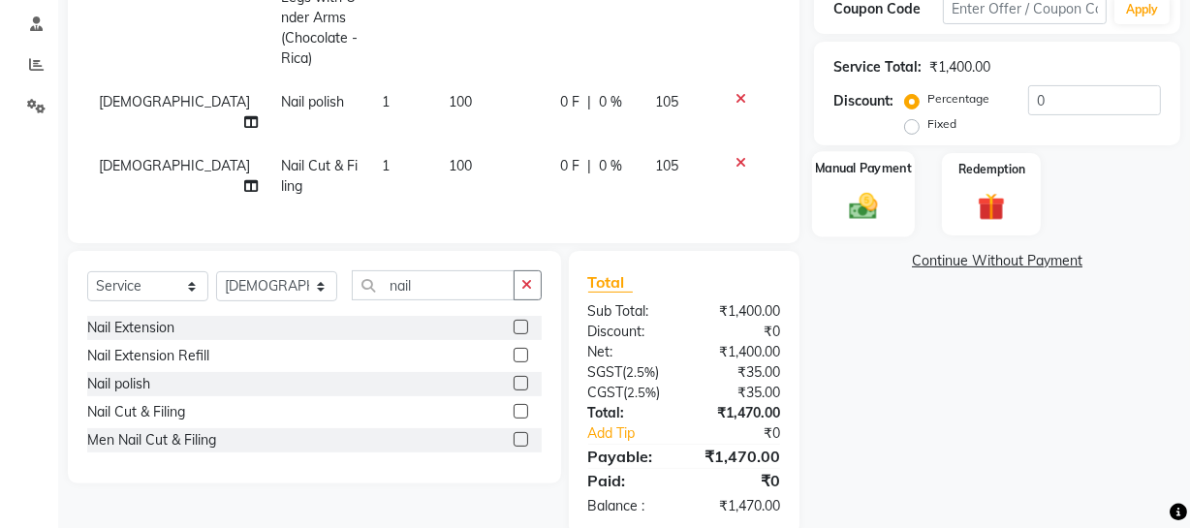
click at [850, 205] on img at bounding box center [863, 205] width 46 height 33
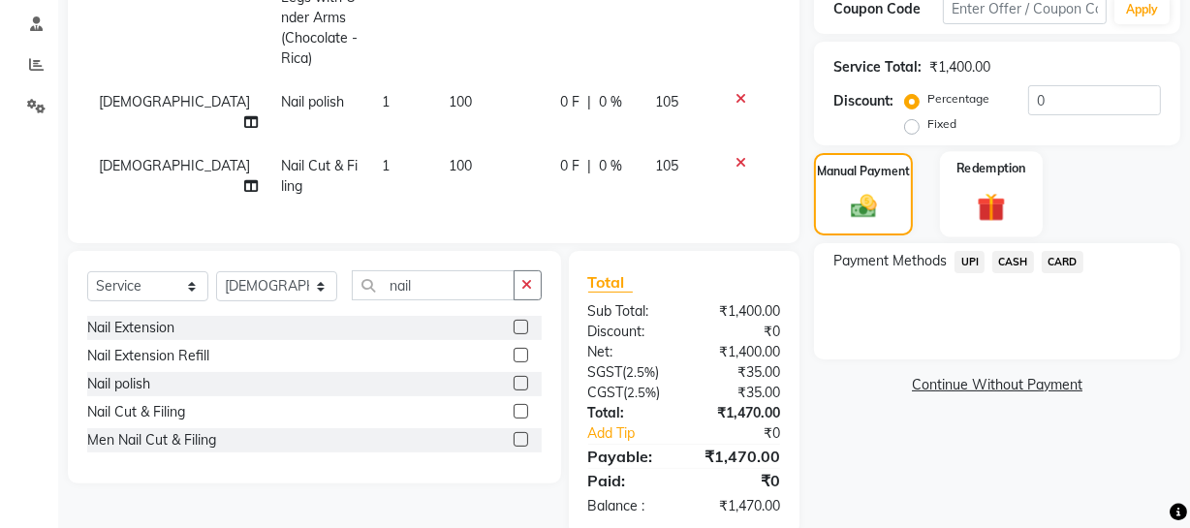
click at [979, 214] on img at bounding box center [991, 207] width 46 height 36
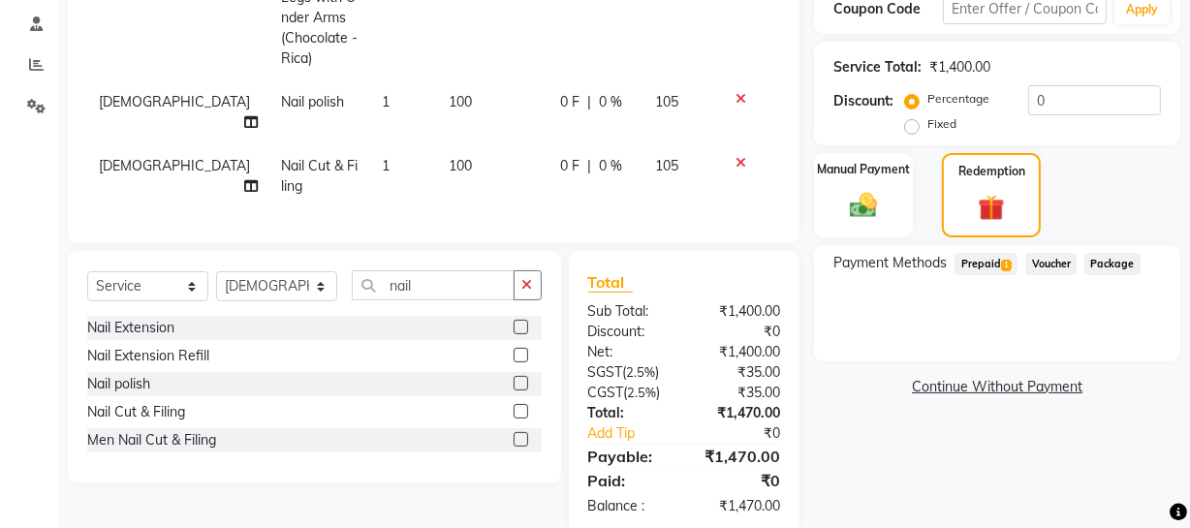
drag, startPoint x: 986, startPoint y: 255, endPoint x: 990, endPoint y: 275, distance: 20.7
click at [986, 256] on span "Prepaid 1" at bounding box center [985, 264] width 63 height 22
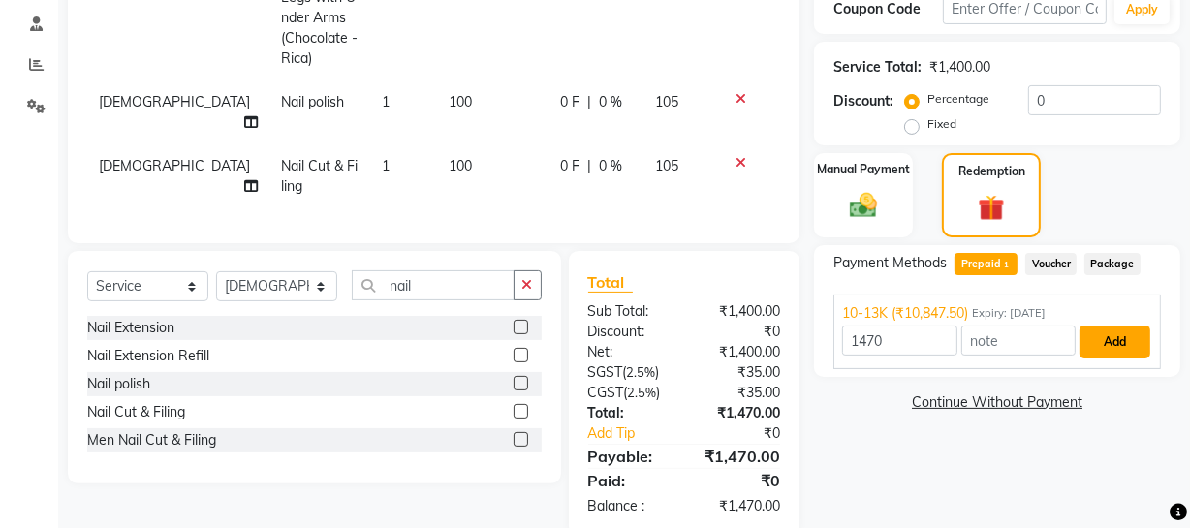
click at [1120, 353] on button "Add" at bounding box center [1114, 341] width 71 height 33
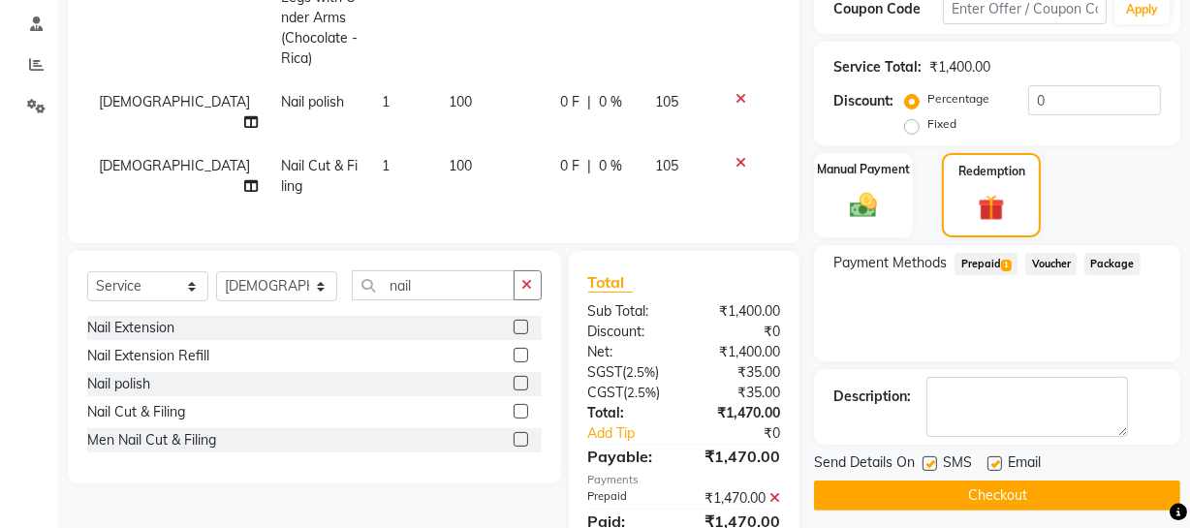
scroll to position [416, 0]
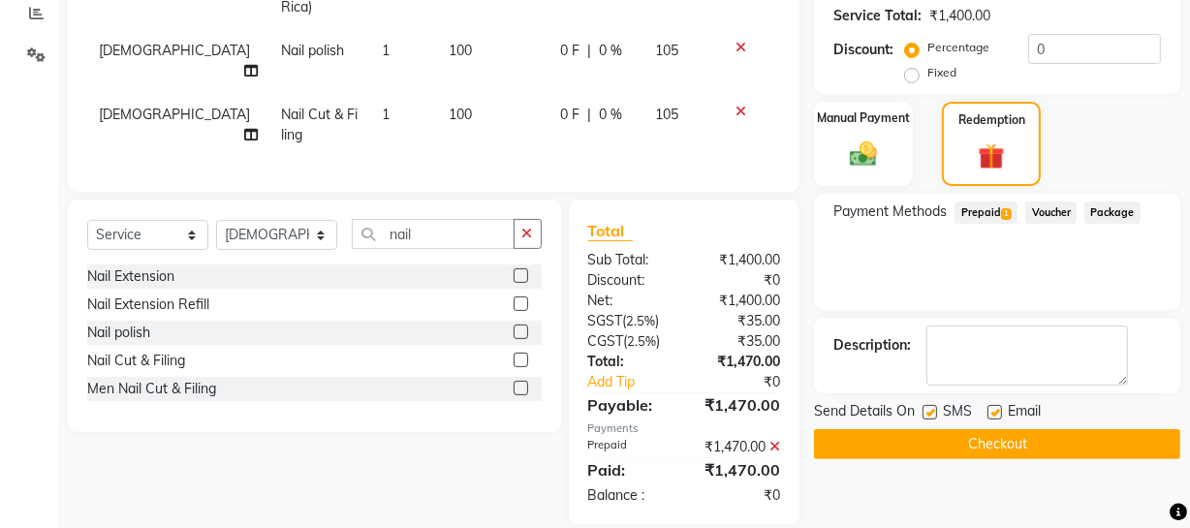
click at [1110, 437] on button "Checkout" at bounding box center [997, 444] width 366 height 30
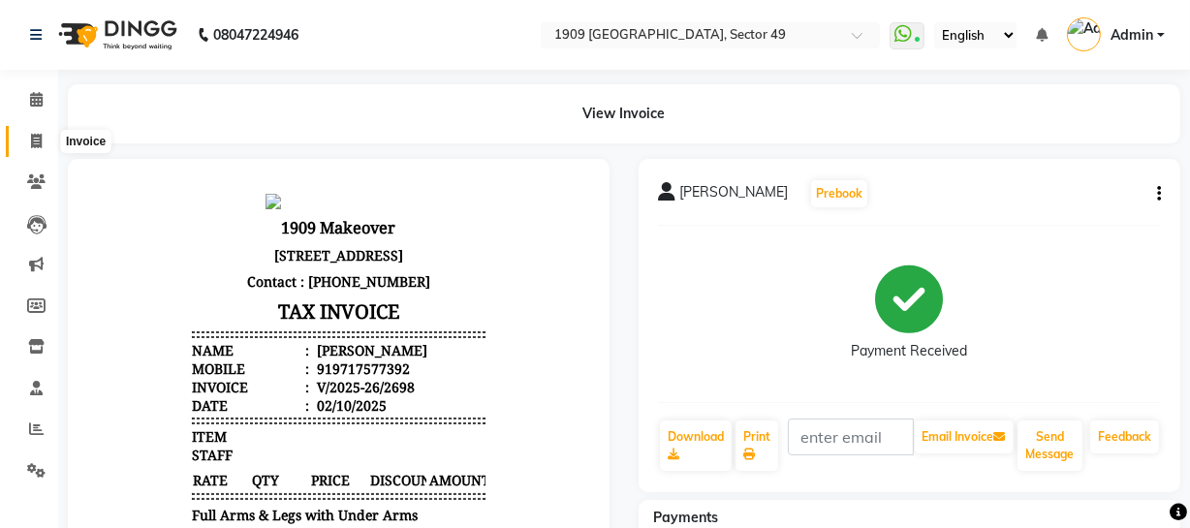
drag, startPoint x: 29, startPoint y: 137, endPoint x: 39, endPoint y: 144, distance: 12.4
click at [31, 137] on icon at bounding box center [36, 141] width 11 height 15
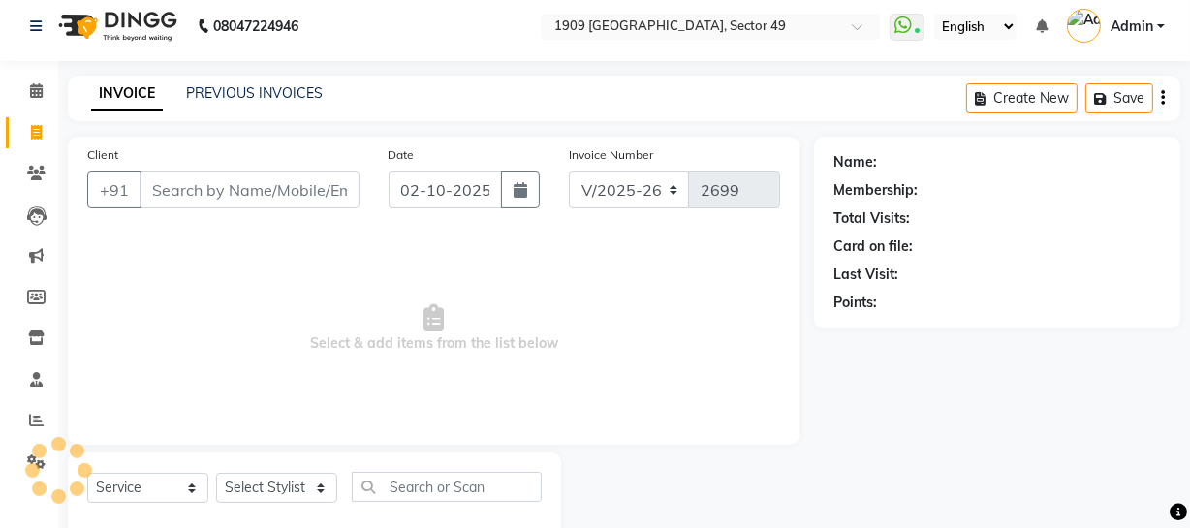
scroll to position [55, 0]
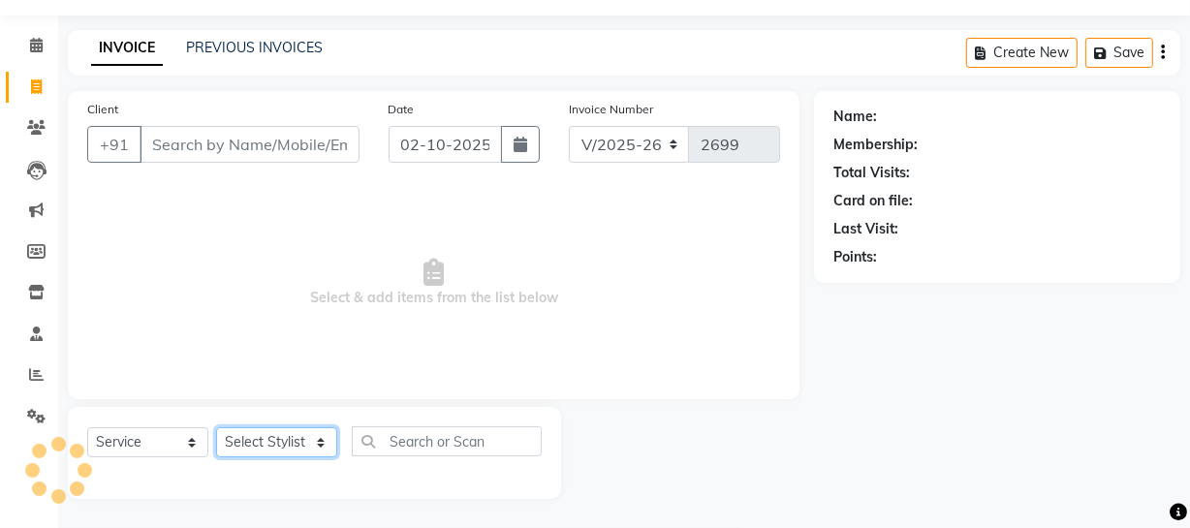
click at [294, 440] on select "Select Stylist [PERSON_NAME] [PERSON_NAME] House Sale Jyoti [PERSON_NAME] [PERS…" at bounding box center [276, 442] width 121 height 30
click at [216, 427] on select "Select Stylist [PERSON_NAME] [PERSON_NAME] House Sale Jyoti [PERSON_NAME] [PERS…" at bounding box center [276, 442] width 121 height 30
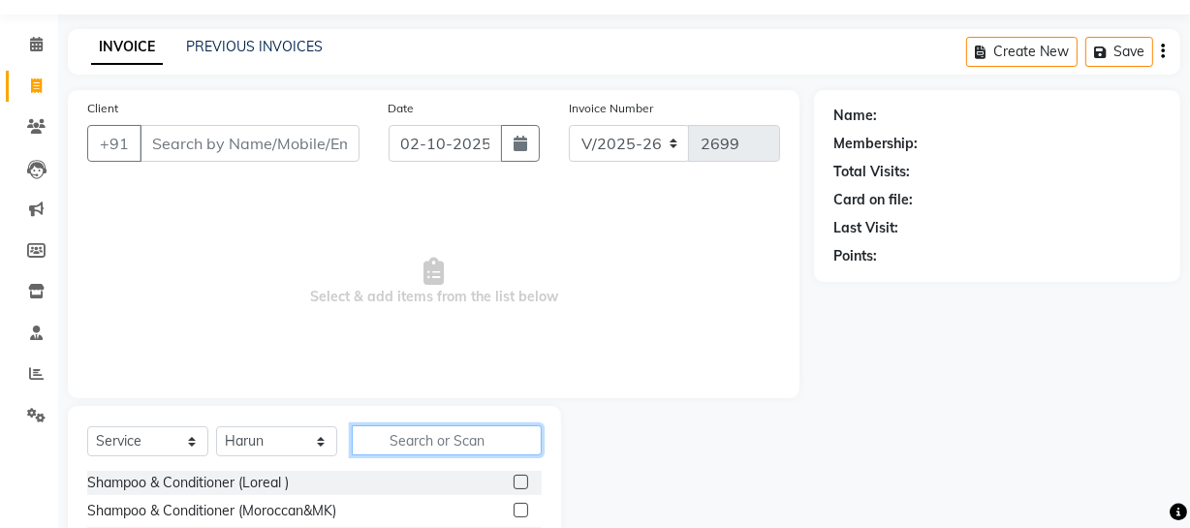
click at [432, 445] on input "text" at bounding box center [447, 440] width 190 height 30
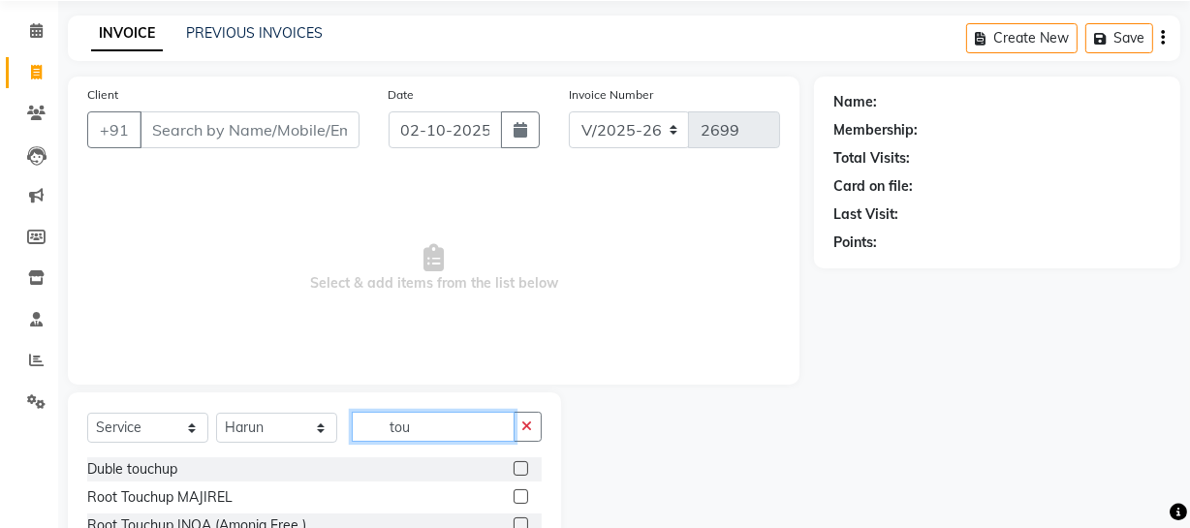
scroll to position [216, 0]
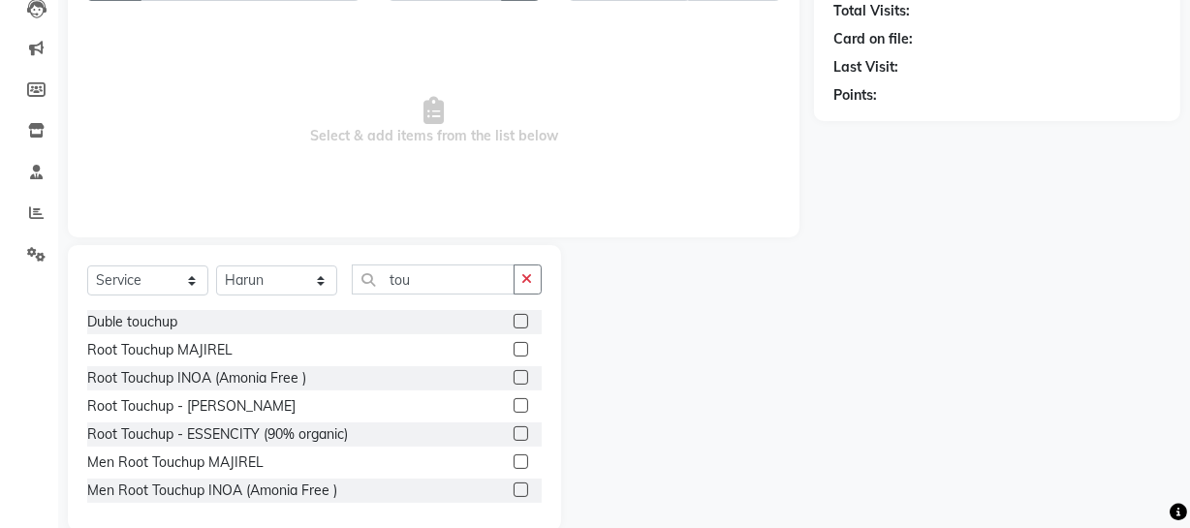
click at [513, 483] on label at bounding box center [520, 489] width 15 height 15
click at [513, 484] on input "checkbox" at bounding box center [519, 490] width 13 height 13
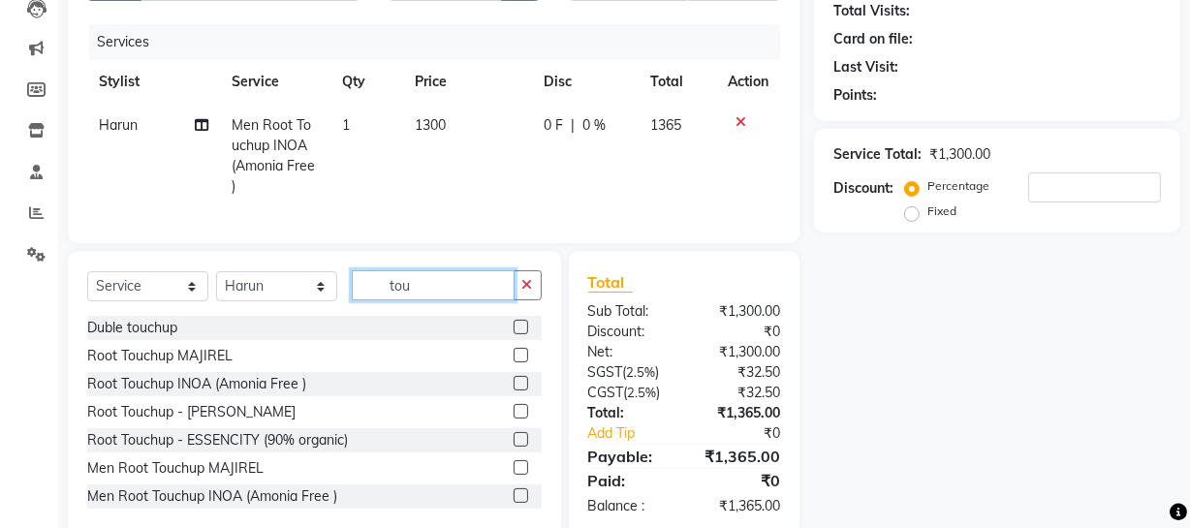
click at [434, 278] on input "tou" at bounding box center [433, 285] width 163 height 30
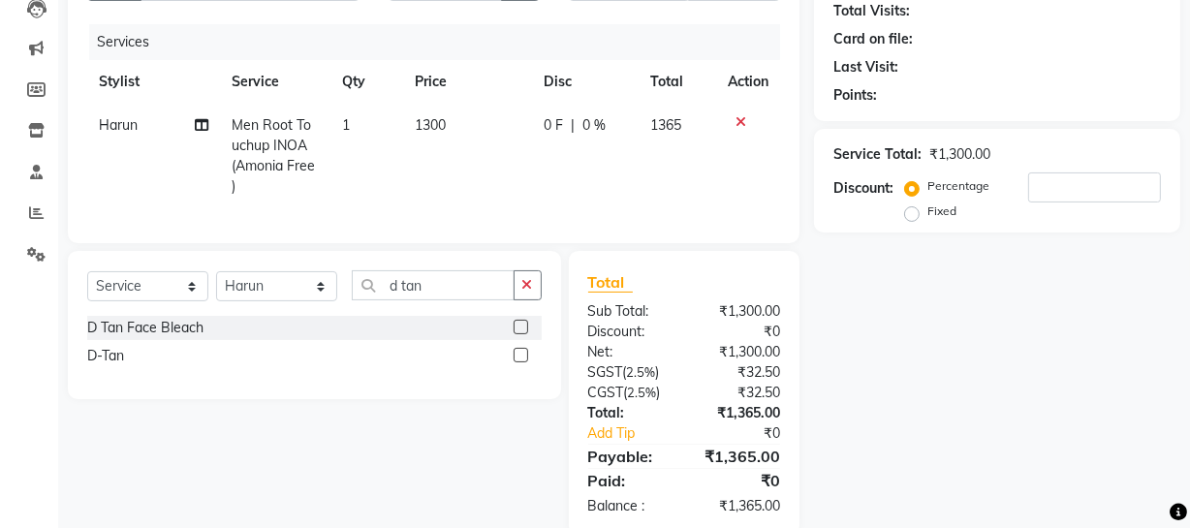
click at [520, 348] on label at bounding box center [520, 355] width 15 height 15
click at [520, 350] on input "checkbox" at bounding box center [519, 356] width 13 height 13
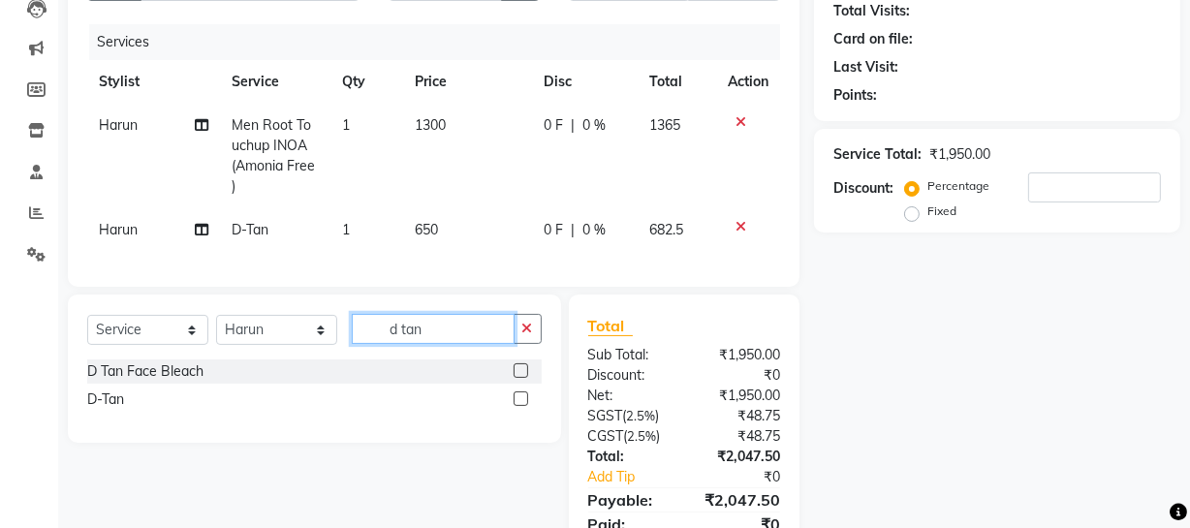
drag, startPoint x: 405, startPoint y: 319, endPoint x: 487, endPoint y: 318, distance: 82.3
click at [487, 318] on input "d tan" at bounding box center [433, 329] width 163 height 30
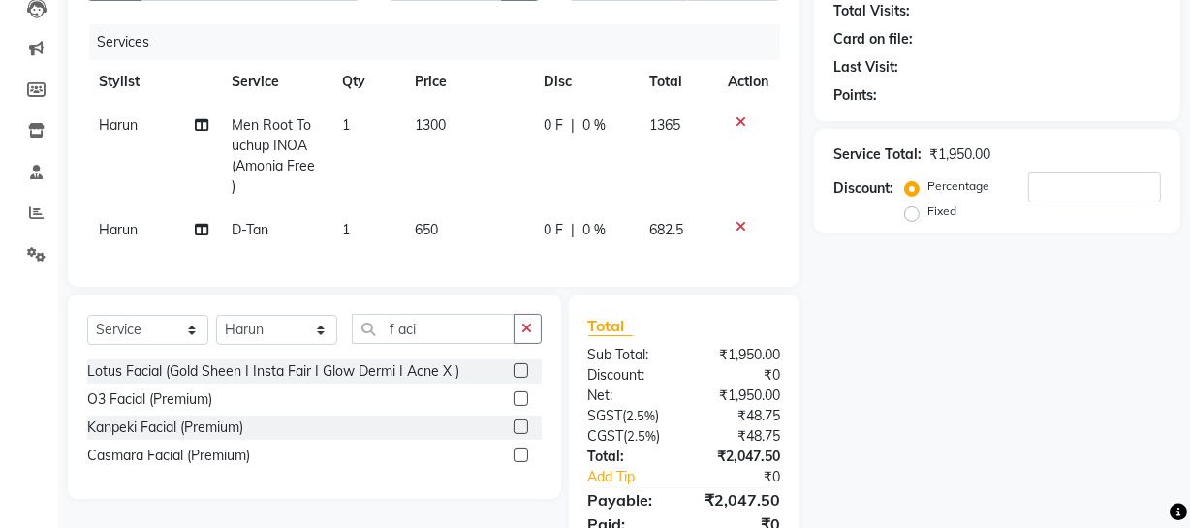
click at [521, 391] on label at bounding box center [520, 398] width 15 height 15
click at [521, 393] on input "checkbox" at bounding box center [519, 399] width 13 height 13
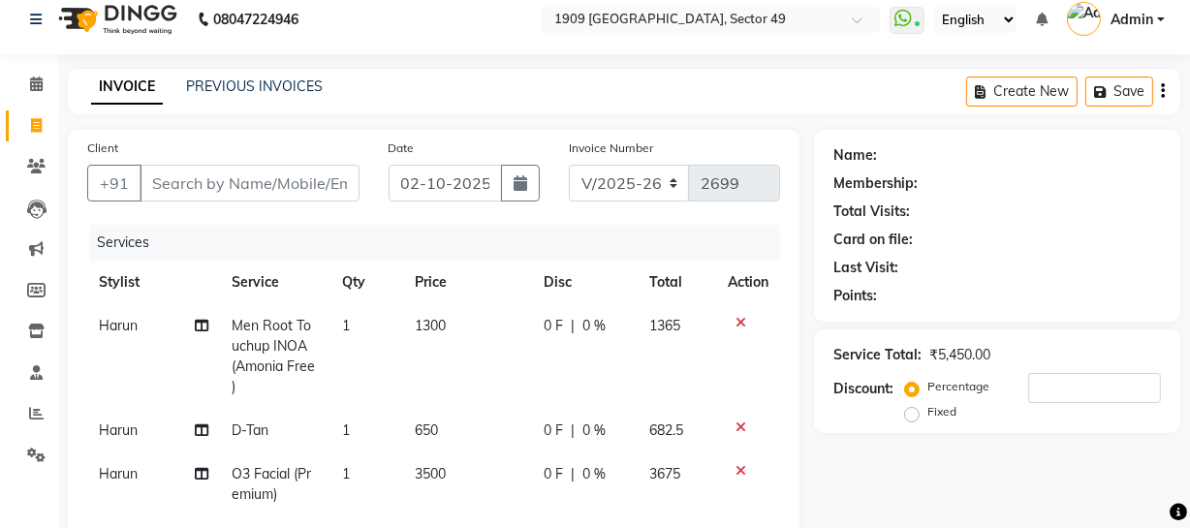
scroll to position [0, 0]
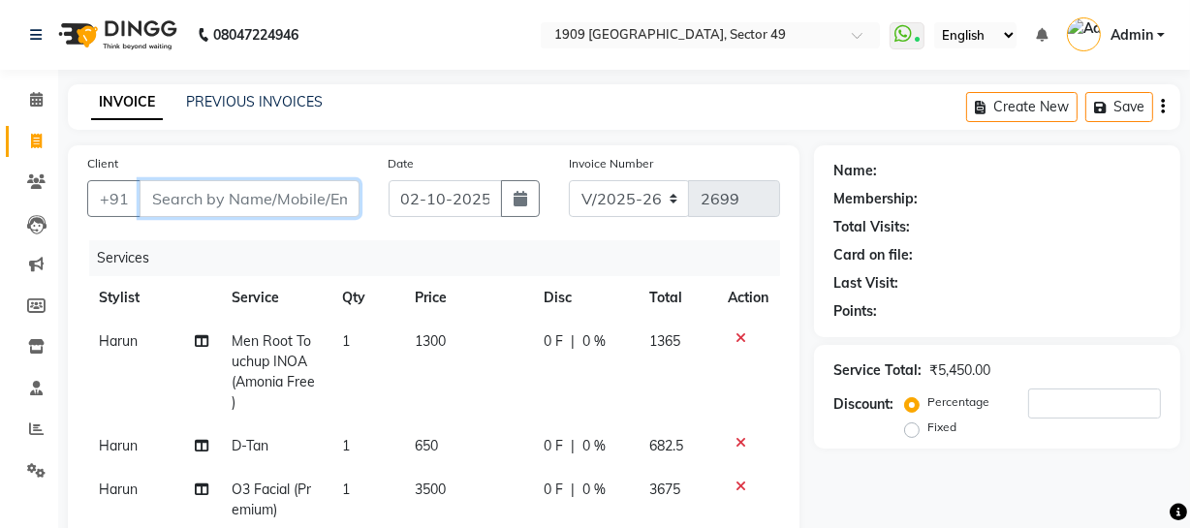
click at [208, 208] on input "Client" at bounding box center [249, 198] width 220 height 37
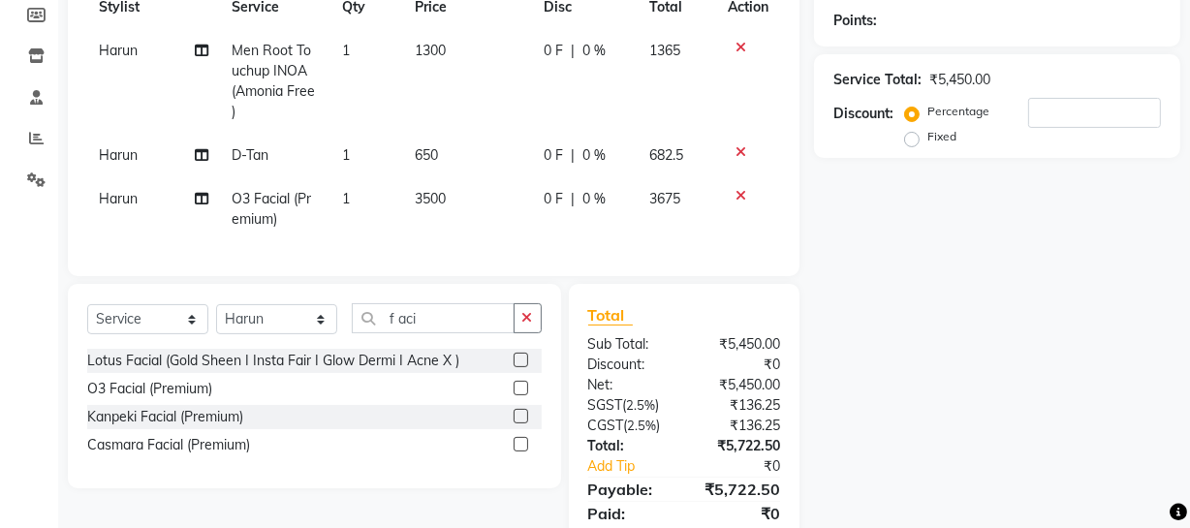
scroll to position [298, 0]
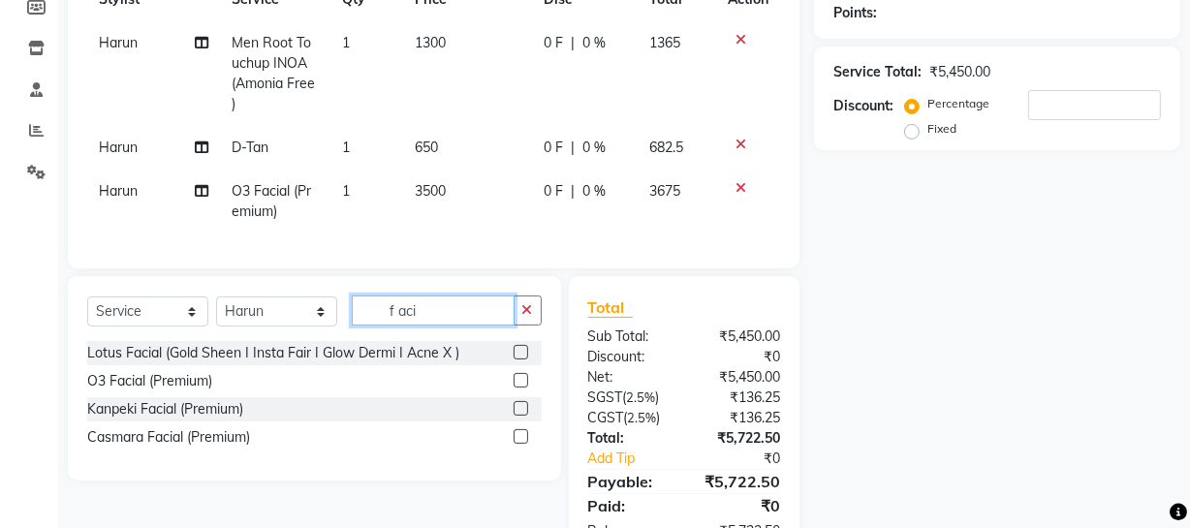
drag, startPoint x: 376, startPoint y: 303, endPoint x: 512, endPoint y: 291, distance: 137.2
click at [512, 295] on input "f aci" at bounding box center [433, 310] width 163 height 30
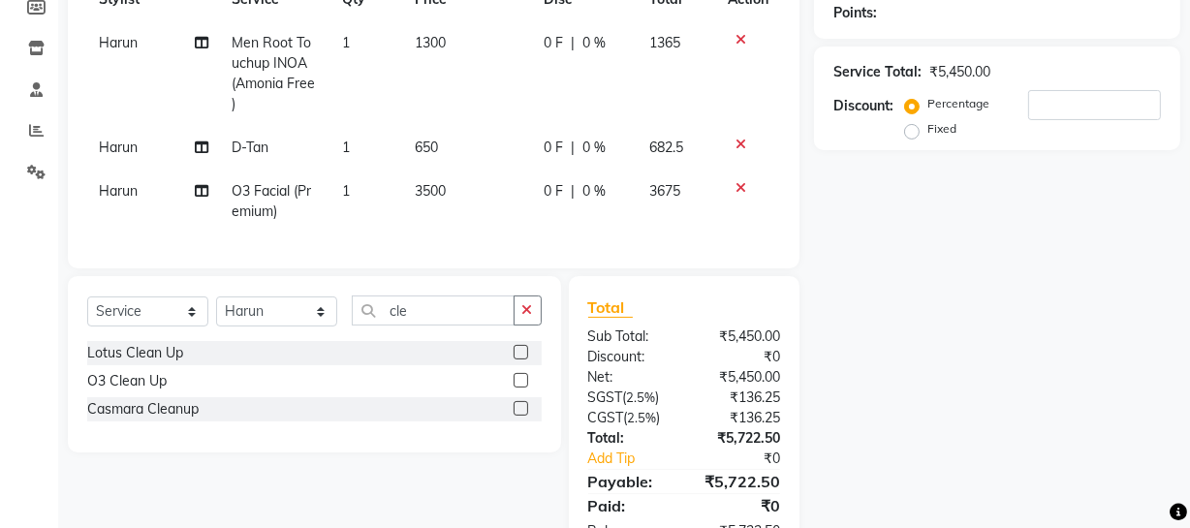
click at [514, 373] on label at bounding box center [520, 380] width 15 height 15
click at [514, 375] on input "checkbox" at bounding box center [519, 381] width 13 height 13
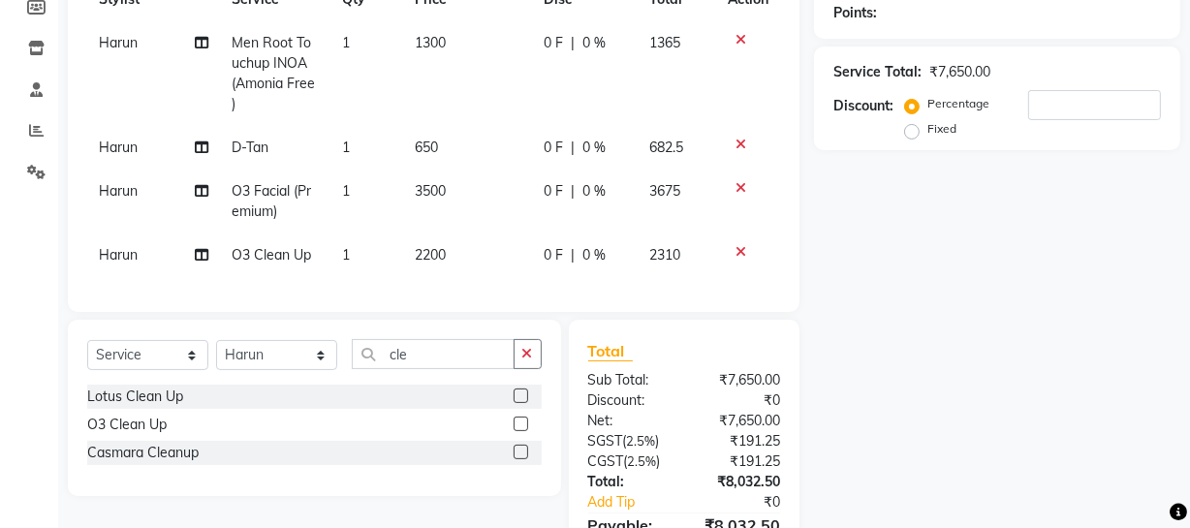
click at [743, 181] on icon at bounding box center [740, 188] width 11 height 14
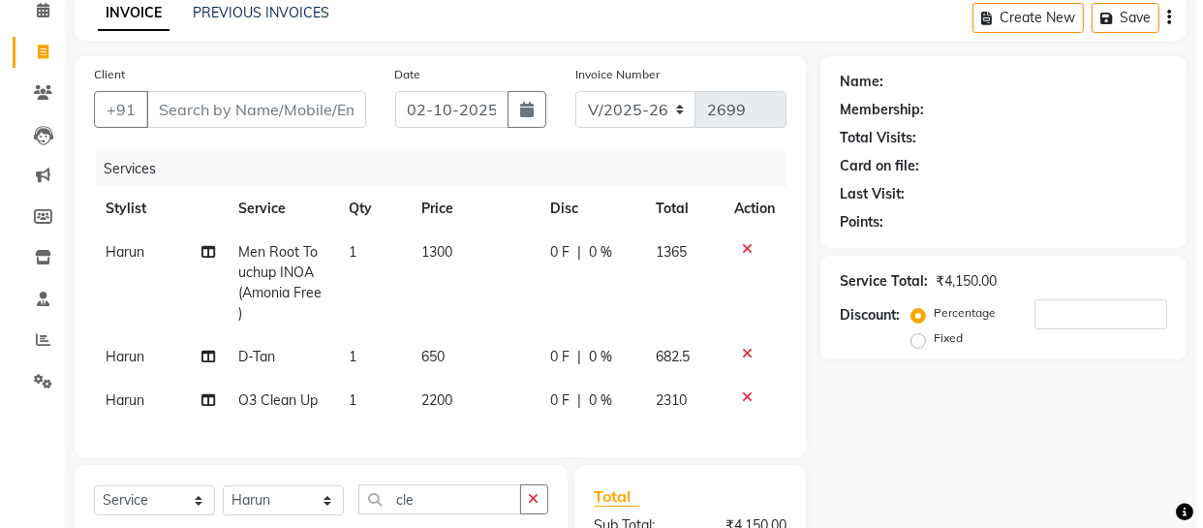
scroll to position [88, 0]
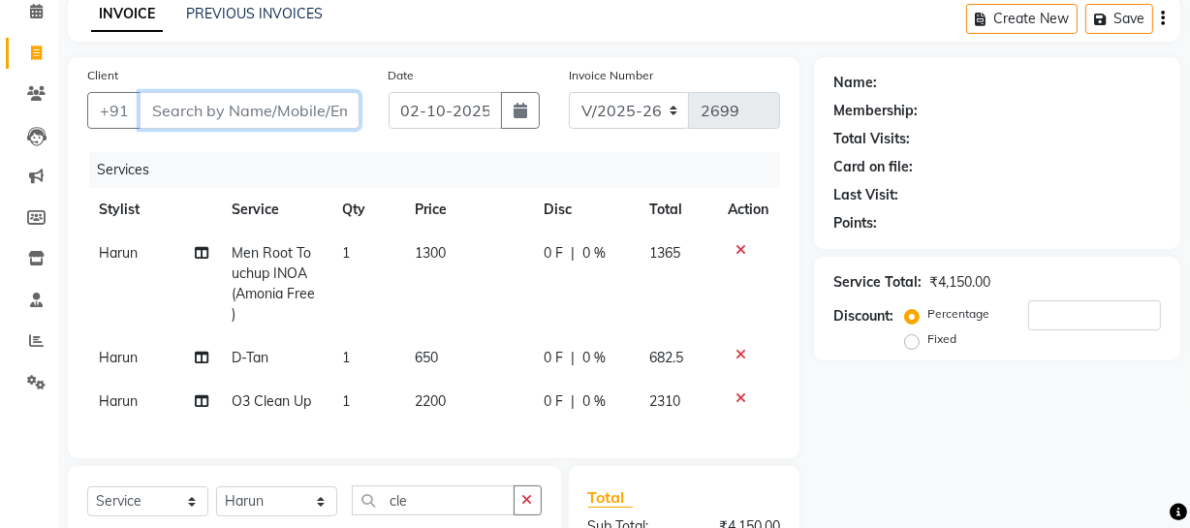
click at [289, 116] on input "Client" at bounding box center [249, 110] width 220 height 37
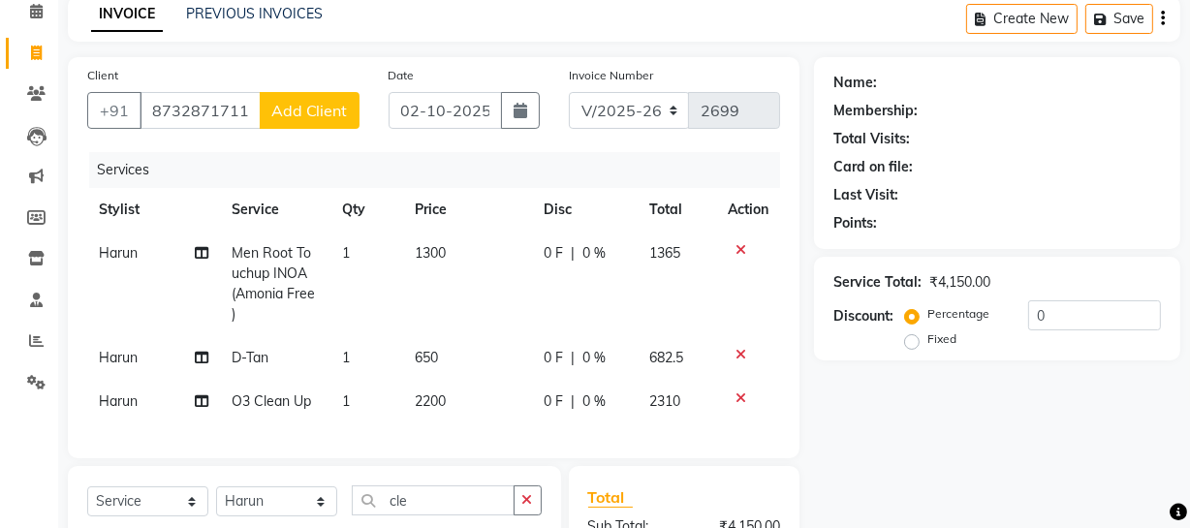
click at [289, 116] on span "Add Client" at bounding box center [309, 110] width 77 height 19
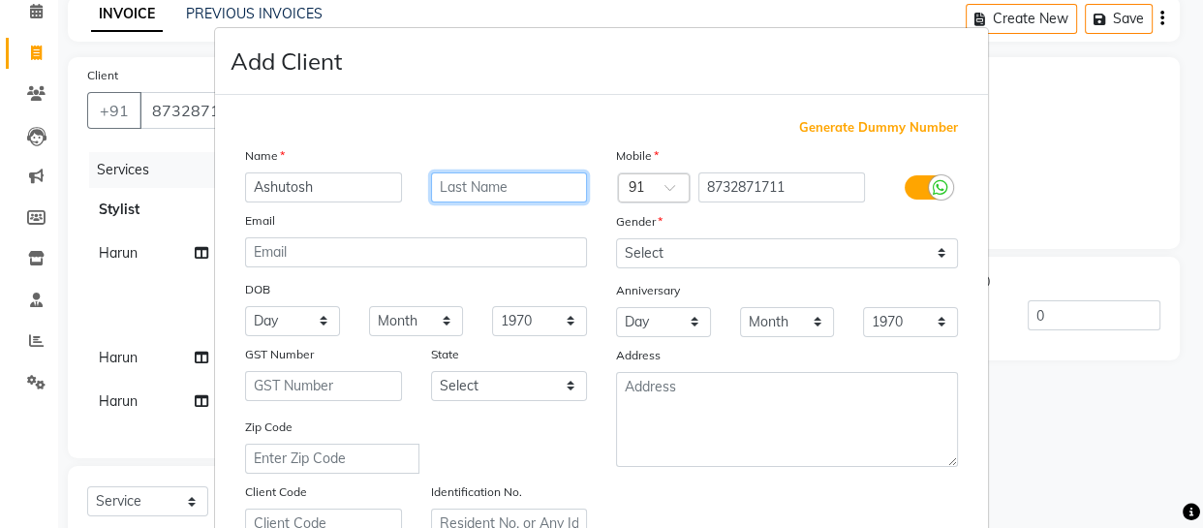
click at [499, 189] on input "text" at bounding box center [509, 187] width 157 height 30
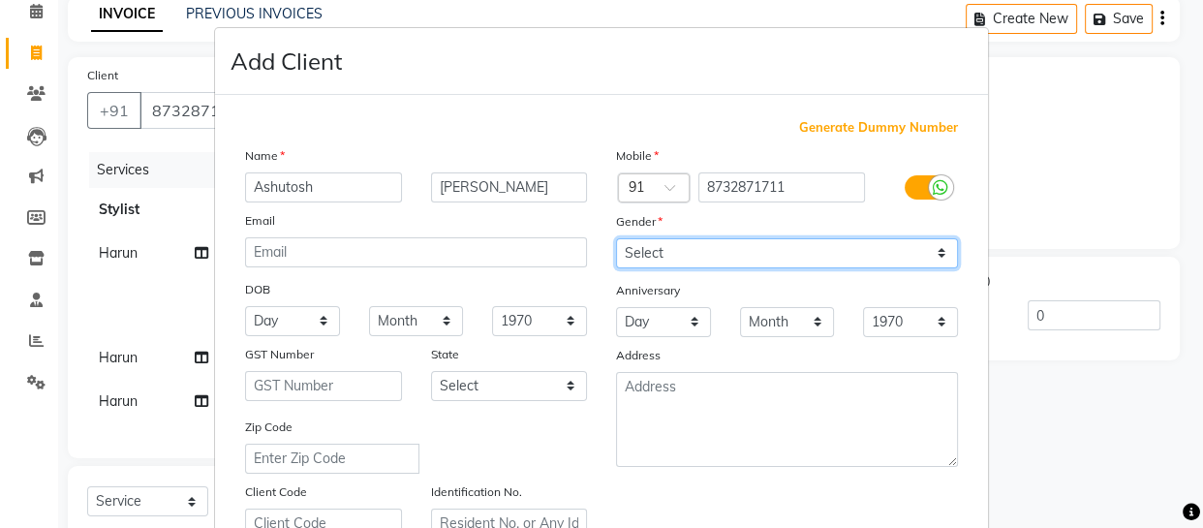
drag, startPoint x: 630, startPoint y: 253, endPoint x: 635, endPoint y: 265, distance: 13.9
click at [630, 253] on select "Select [DEMOGRAPHIC_DATA] [DEMOGRAPHIC_DATA] Other Prefer Not To Say" at bounding box center [787, 253] width 342 height 30
click at [616, 238] on select "Select [DEMOGRAPHIC_DATA] [DEMOGRAPHIC_DATA] Other Prefer Not To Say" at bounding box center [787, 253] width 342 height 30
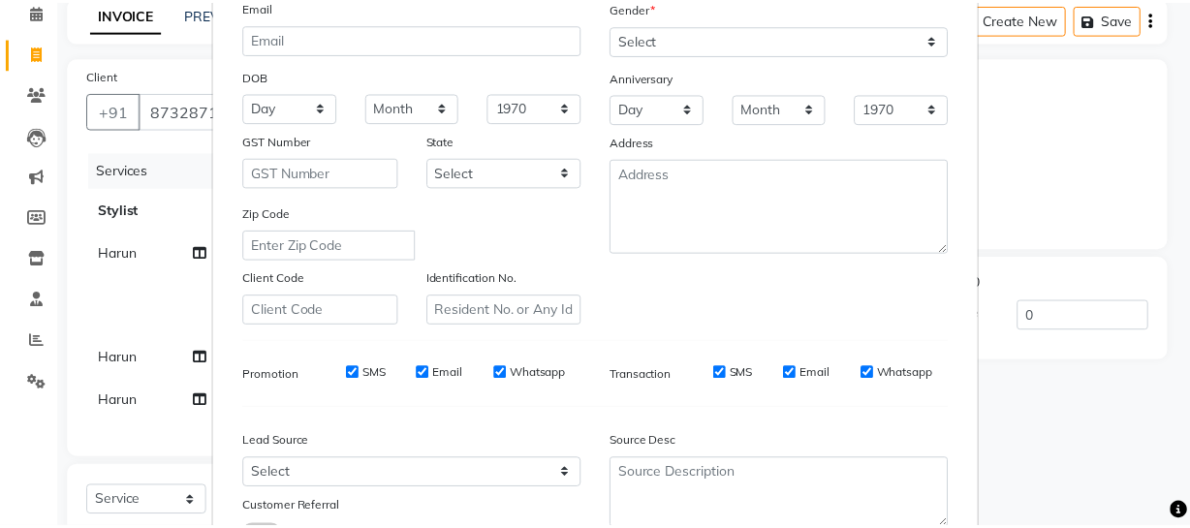
scroll to position [320, 0]
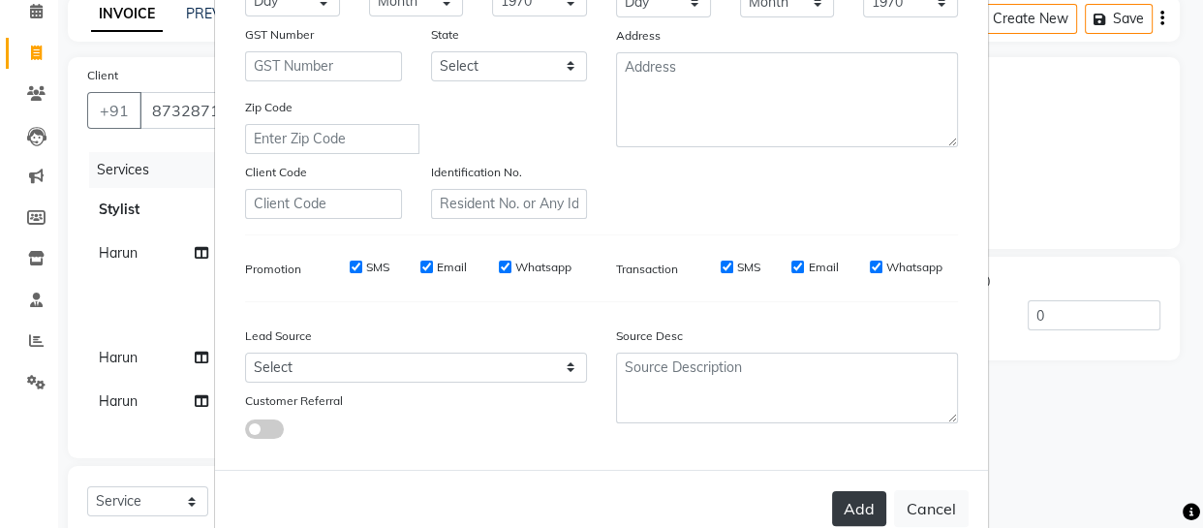
click at [851, 505] on button "Add" at bounding box center [859, 508] width 54 height 35
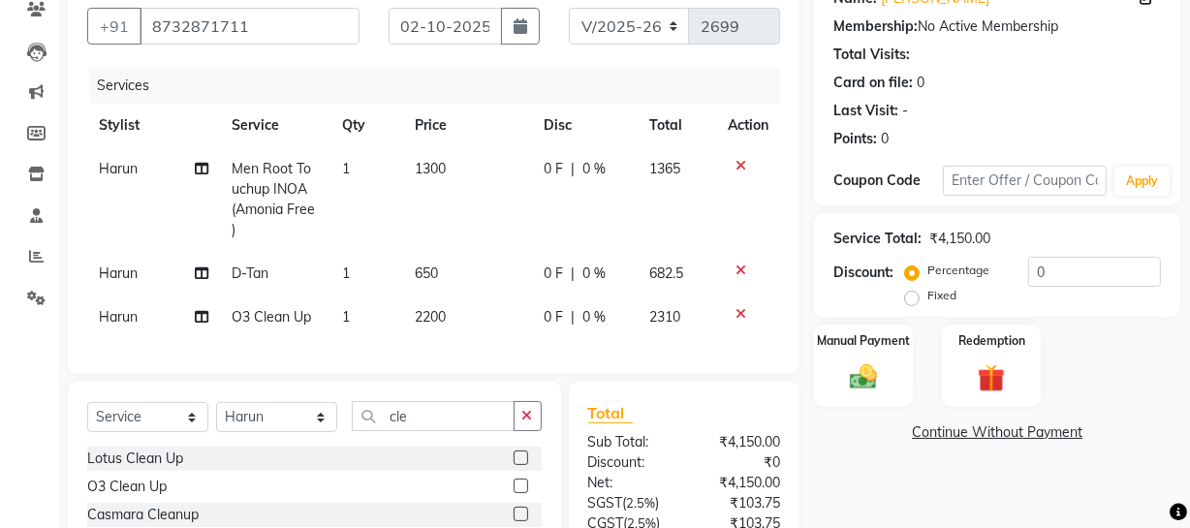
scroll to position [170, 0]
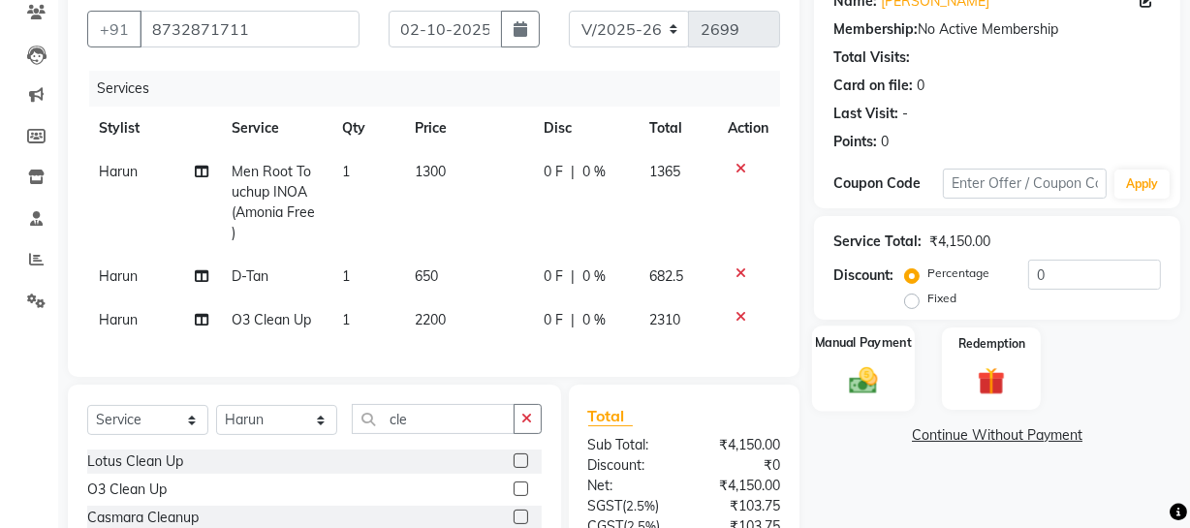
click at [869, 370] on img at bounding box center [863, 379] width 46 height 33
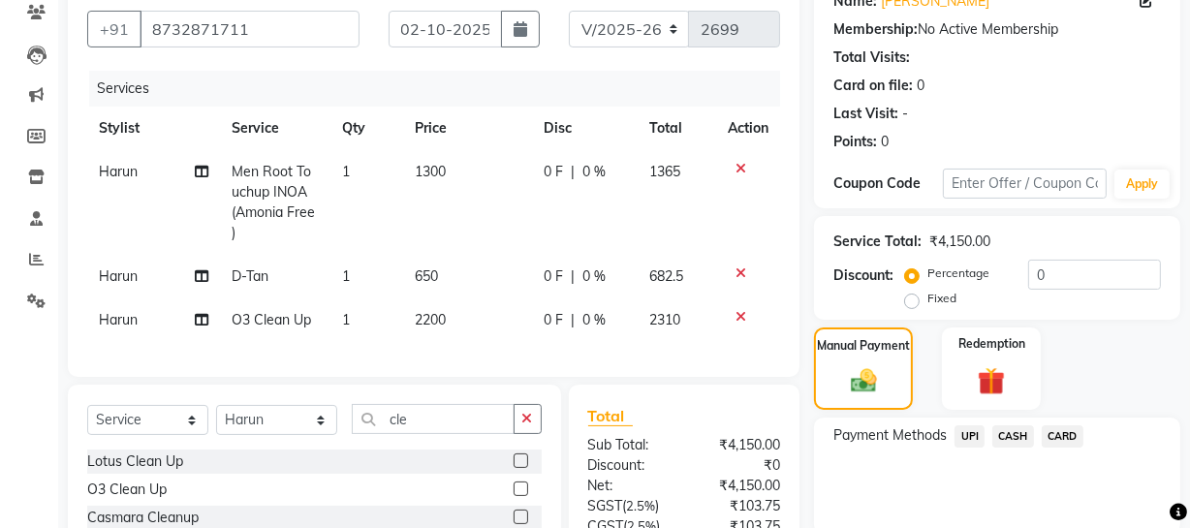
click at [968, 431] on span "UPI" at bounding box center [969, 436] width 30 height 22
click at [1068, 434] on span "CARD" at bounding box center [1062, 436] width 42 height 22
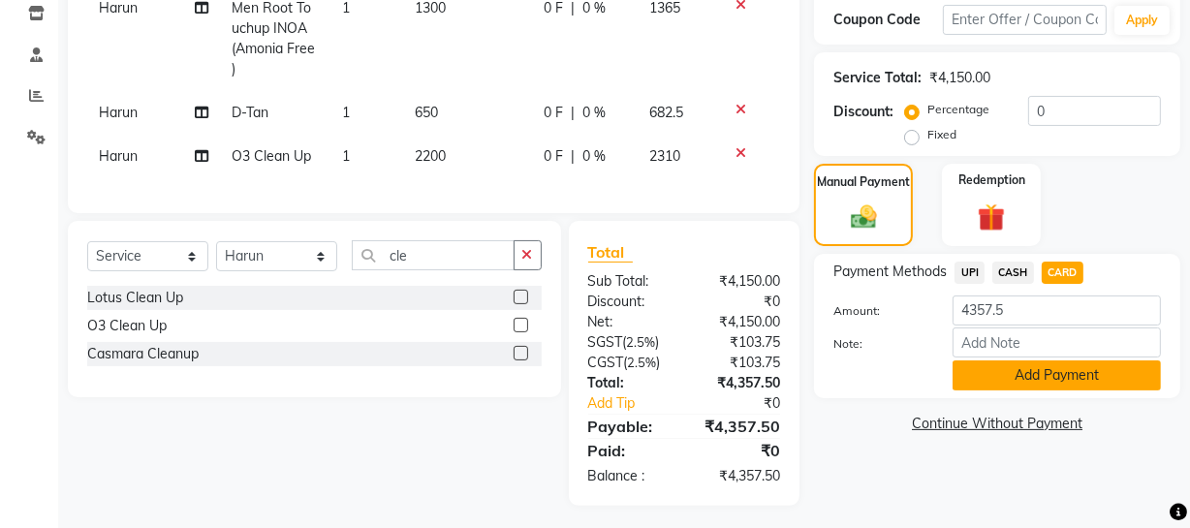
click at [1067, 373] on button "Add Payment" at bounding box center [1056, 375] width 208 height 30
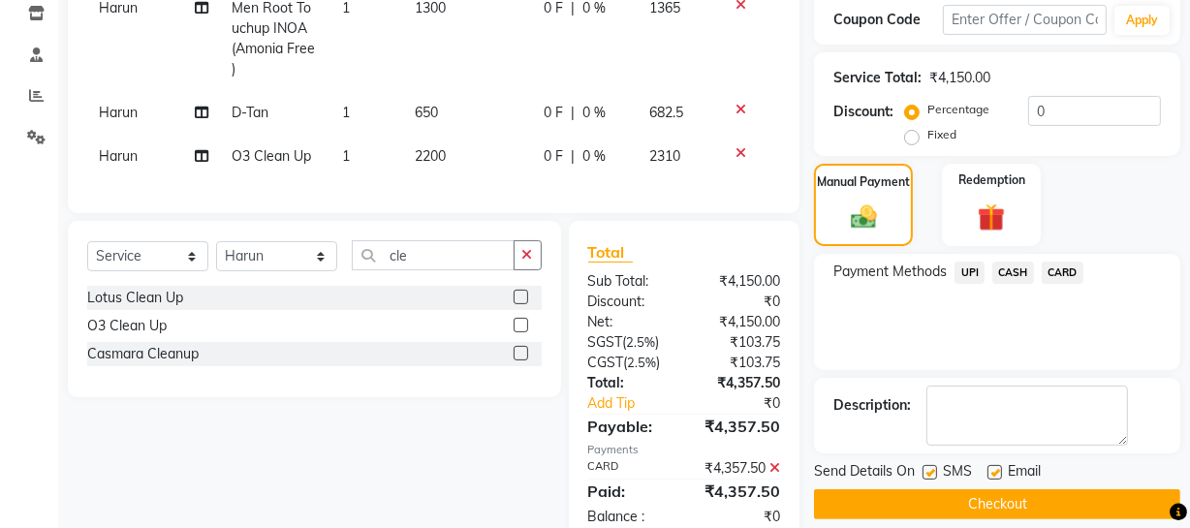
scroll to position [374, 0]
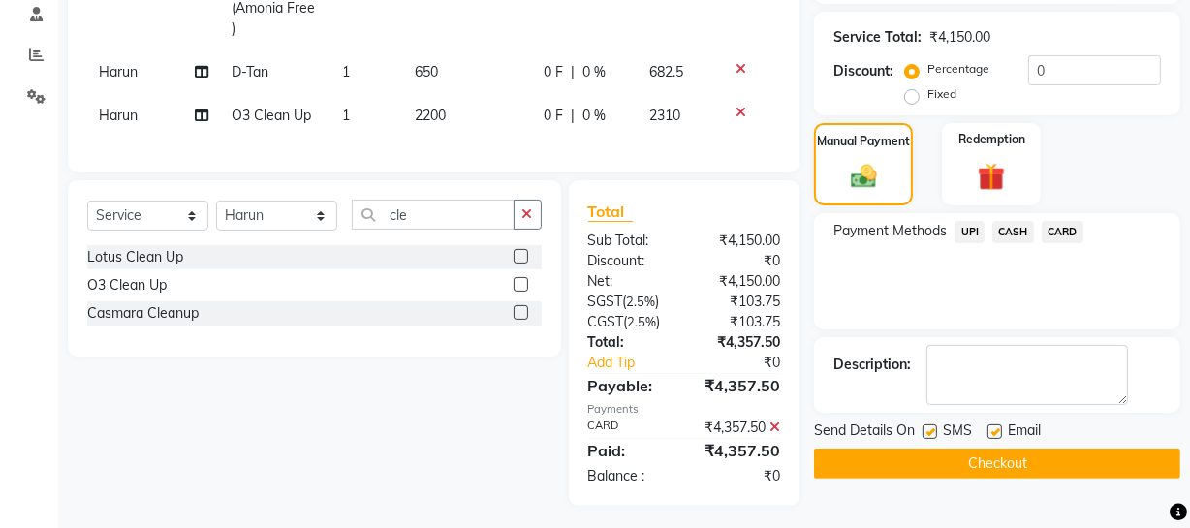
click at [1049, 458] on button "Checkout" at bounding box center [997, 463] width 366 height 30
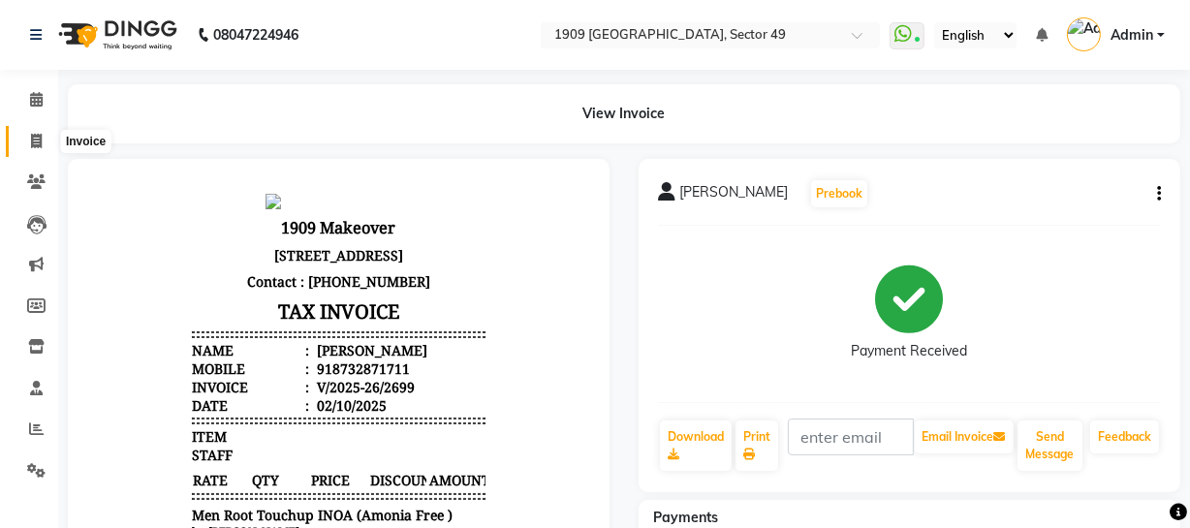
click at [39, 138] on icon at bounding box center [36, 141] width 11 height 15
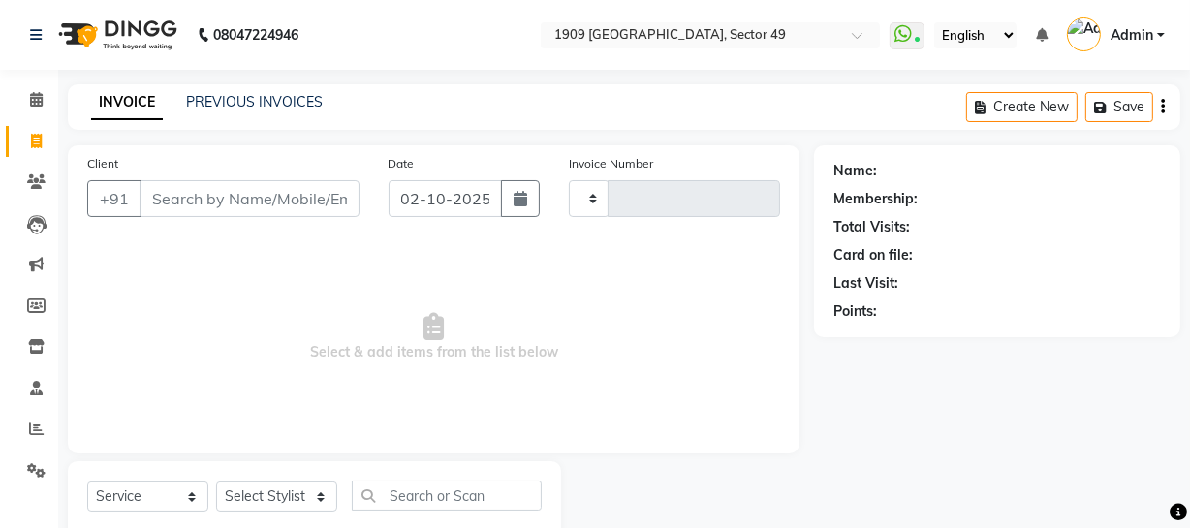
scroll to position [55, 0]
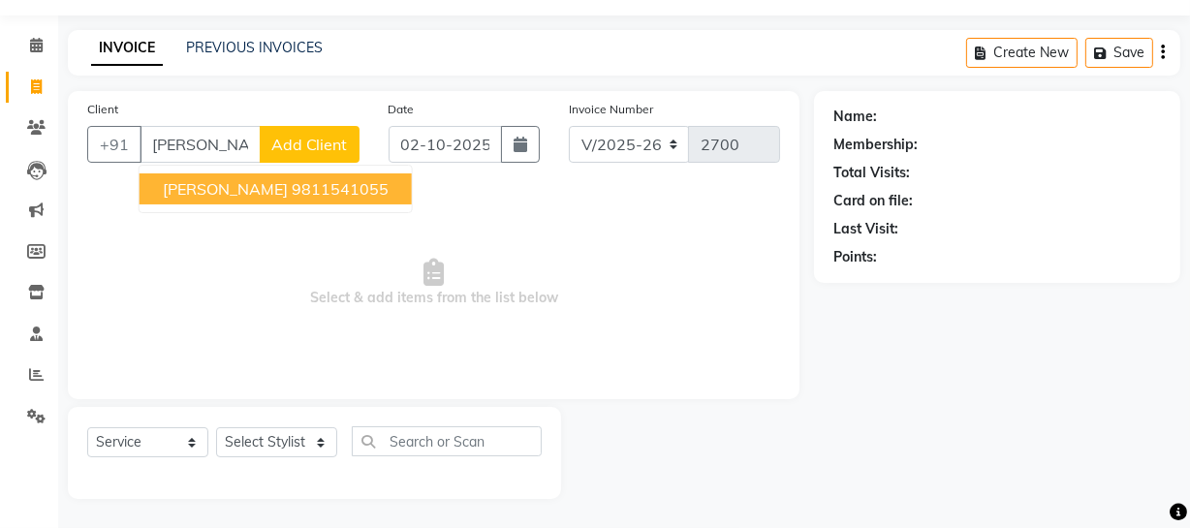
click at [264, 196] on span "[PERSON_NAME]" at bounding box center [225, 188] width 125 height 19
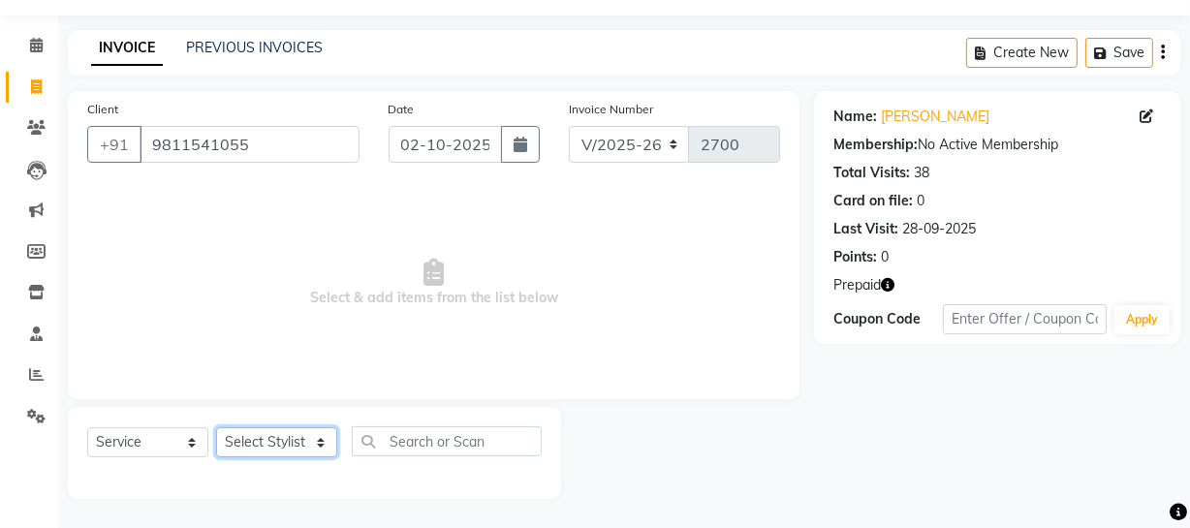
click at [291, 445] on select "Select Stylist [PERSON_NAME] [PERSON_NAME] House Sale Jyoti [PERSON_NAME] [PERS…" at bounding box center [276, 442] width 121 height 30
click at [216, 427] on select "Select Stylist [PERSON_NAME] [PERSON_NAME] House Sale Jyoti [PERSON_NAME] [PERS…" at bounding box center [276, 442] width 121 height 30
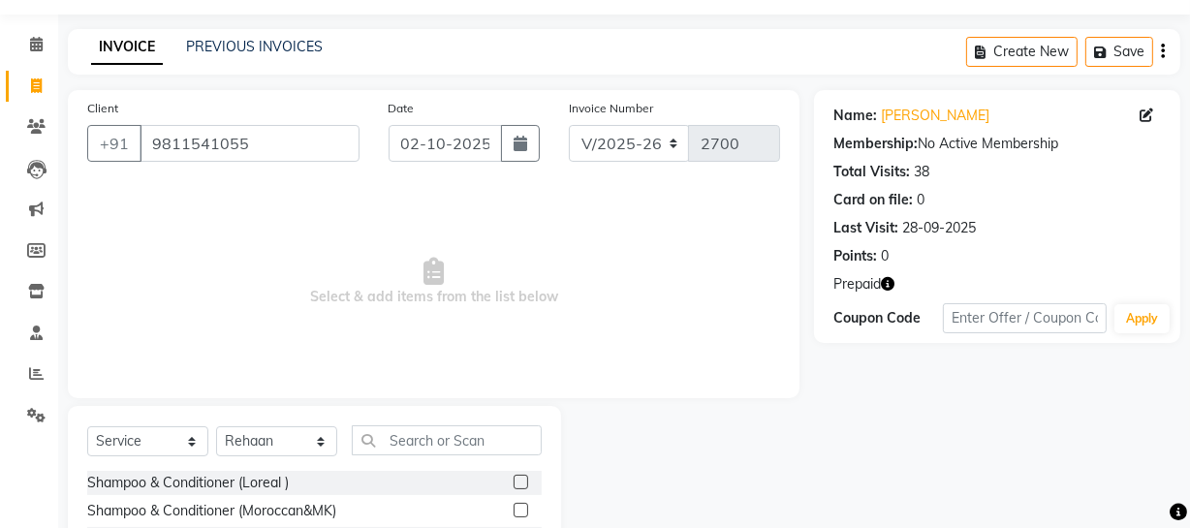
click at [513, 482] on label at bounding box center [520, 482] width 15 height 15
click at [513, 482] on input "checkbox" at bounding box center [519, 483] width 13 height 13
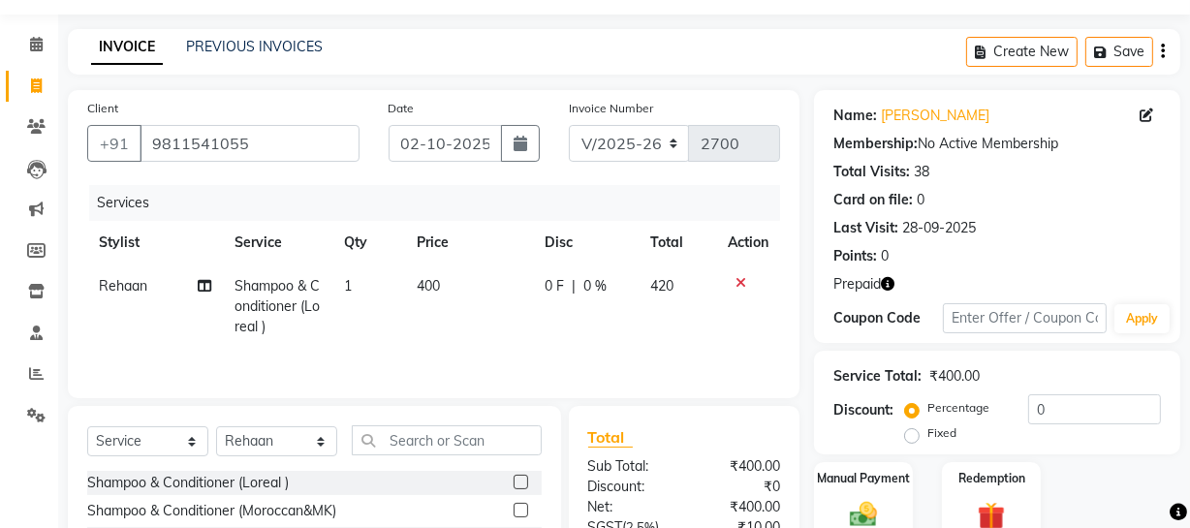
scroll to position [249, 0]
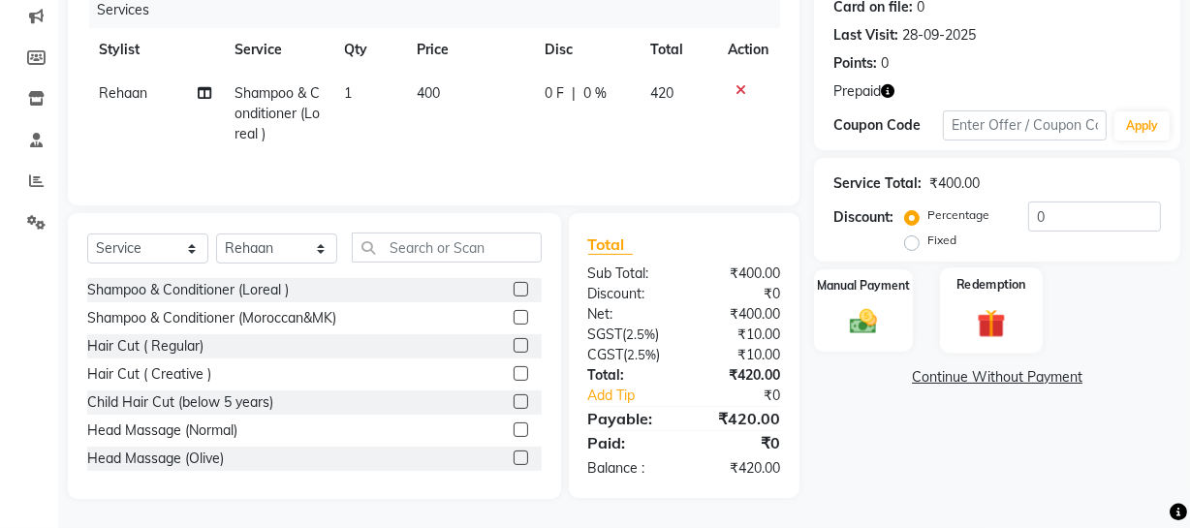
drag, startPoint x: 1021, startPoint y: 314, endPoint x: 1011, endPoint y: 349, distance: 36.2
click at [1017, 313] on div "Redemption" at bounding box center [991, 310] width 103 height 86
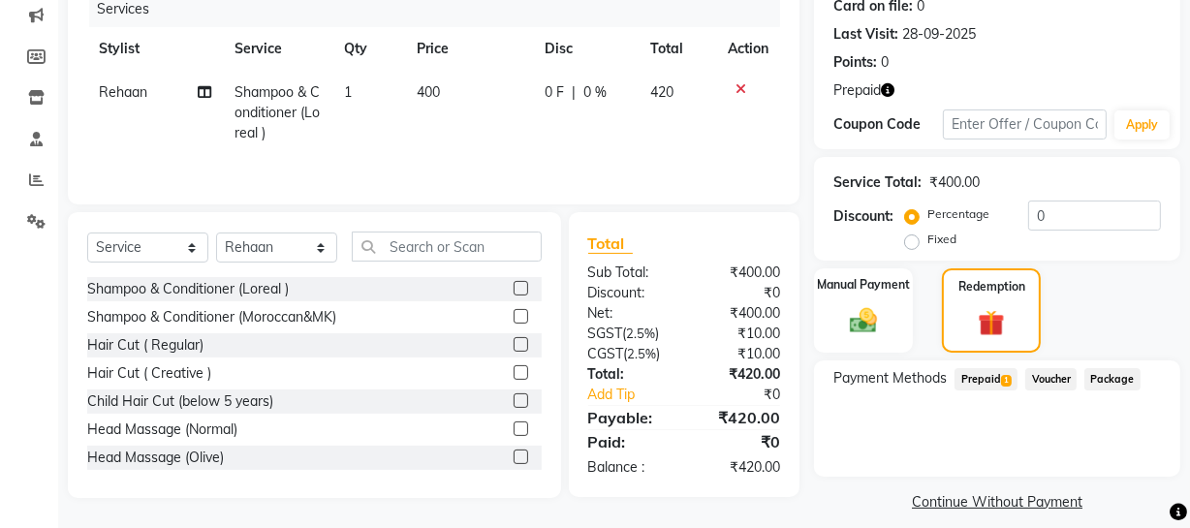
click at [984, 371] on span "Prepaid 1" at bounding box center [985, 379] width 63 height 22
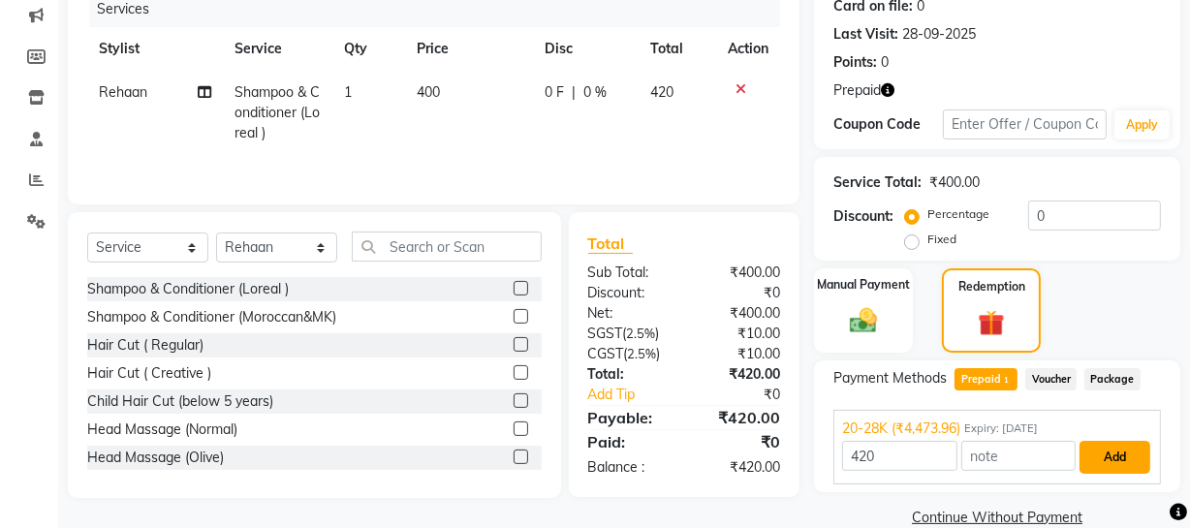
click at [1112, 455] on button "Add" at bounding box center [1114, 457] width 71 height 33
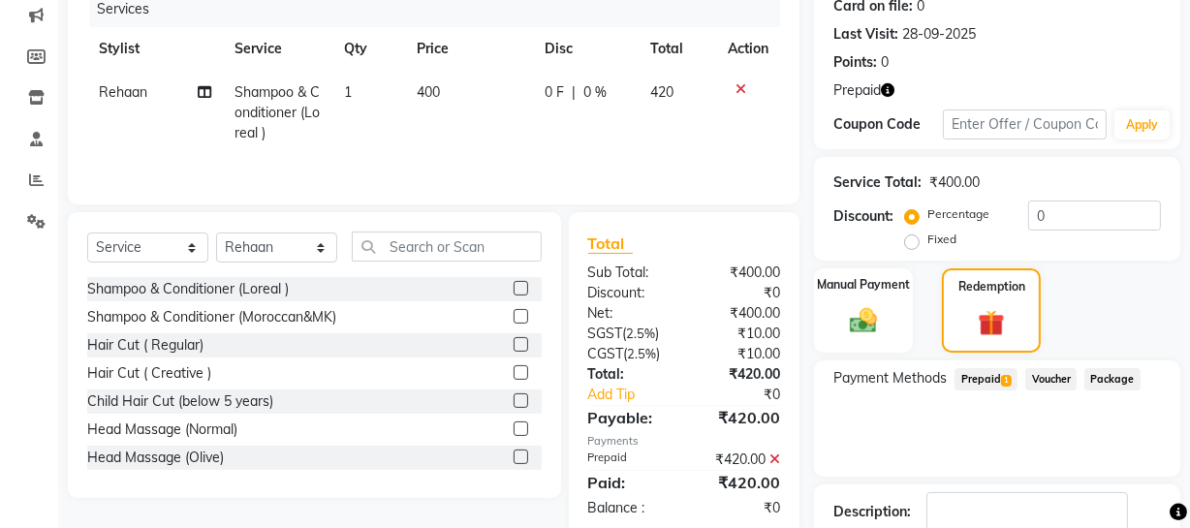
scroll to position [375, 0]
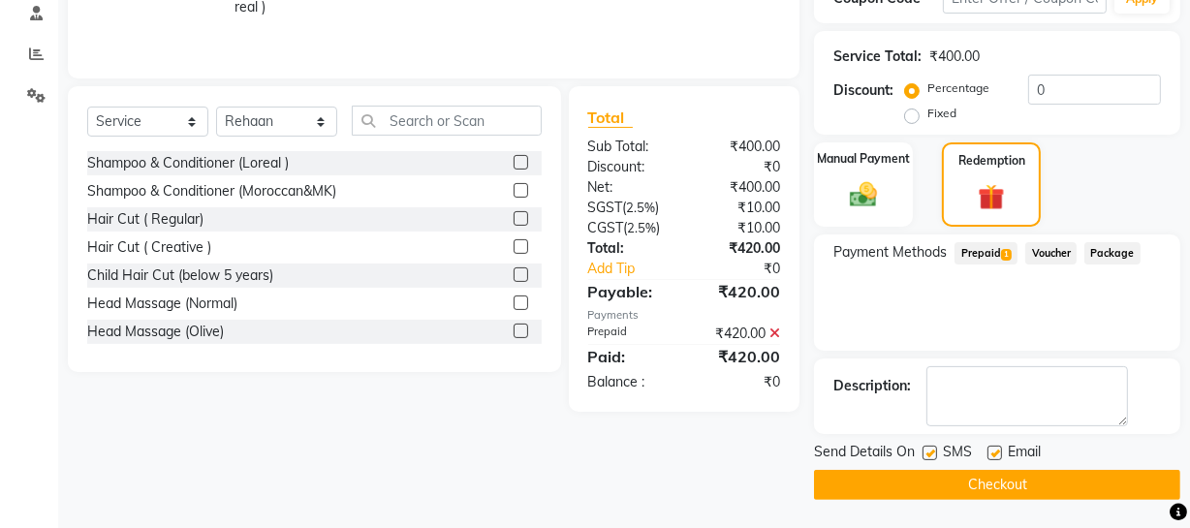
drag, startPoint x: 1023, startPoint y: 467, endPoint x: 995, endPoint y: 469, distance: 28.2
click at [1018, 467] on div "Send Details On SMS Email Checkout" at bounding box center [997, 471] width 366 height 58
click at [919, 499] on main "INVOICE PREVIOUS INVOICES Create New Save Client [PHONE_NUMBER] Date [DATE] Inv…" at bounding box center [623, 118] width 1131 height 819
click at [920, 495] on button "Checkout" at bounding box center [997, 485] width 366 height 30
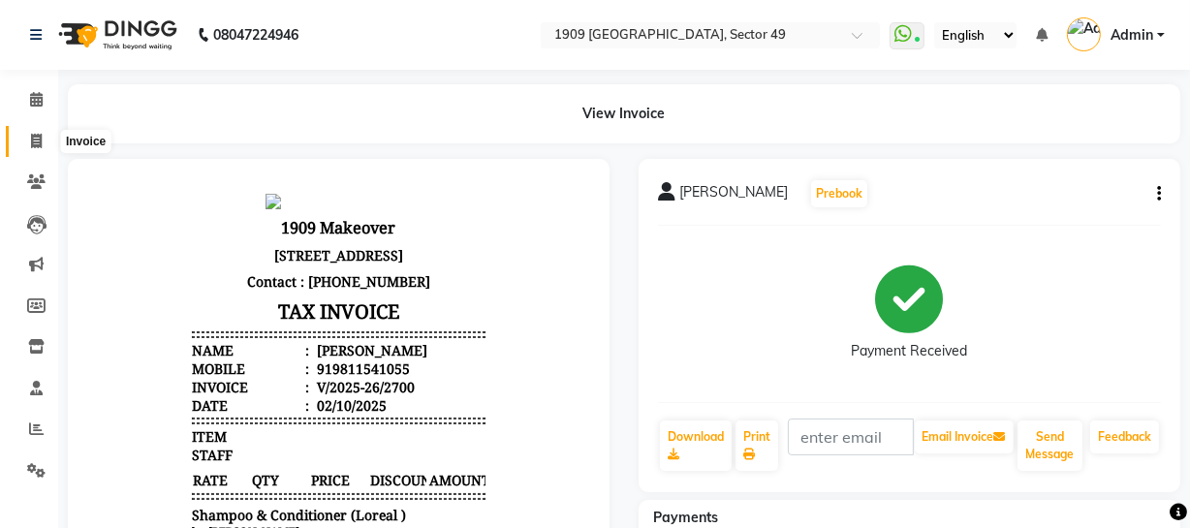
click at [21, 136] on span at bounding box center [36, 142] width 34 height 22
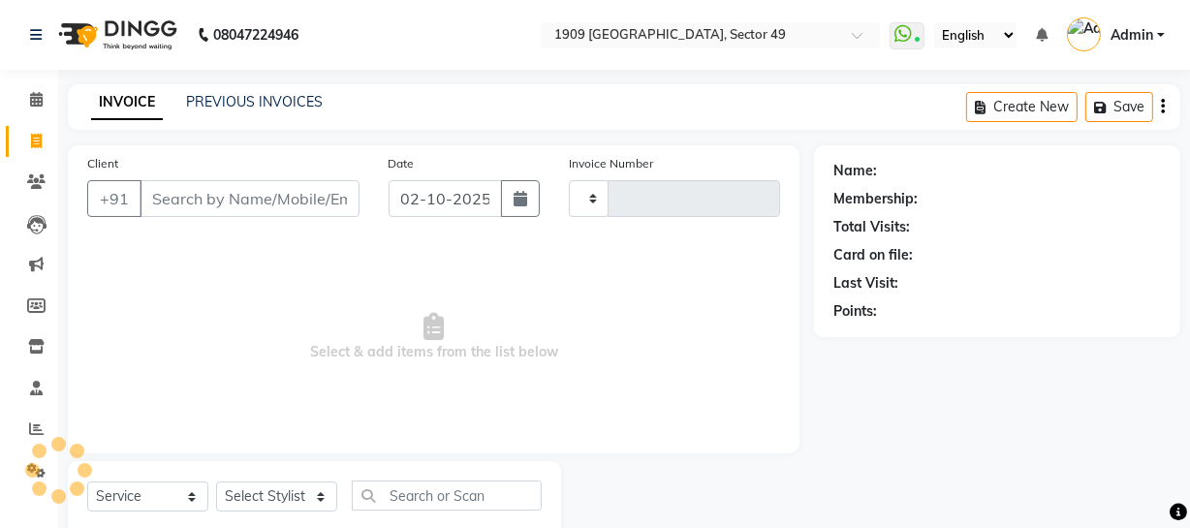
scroll to position [55, 0]
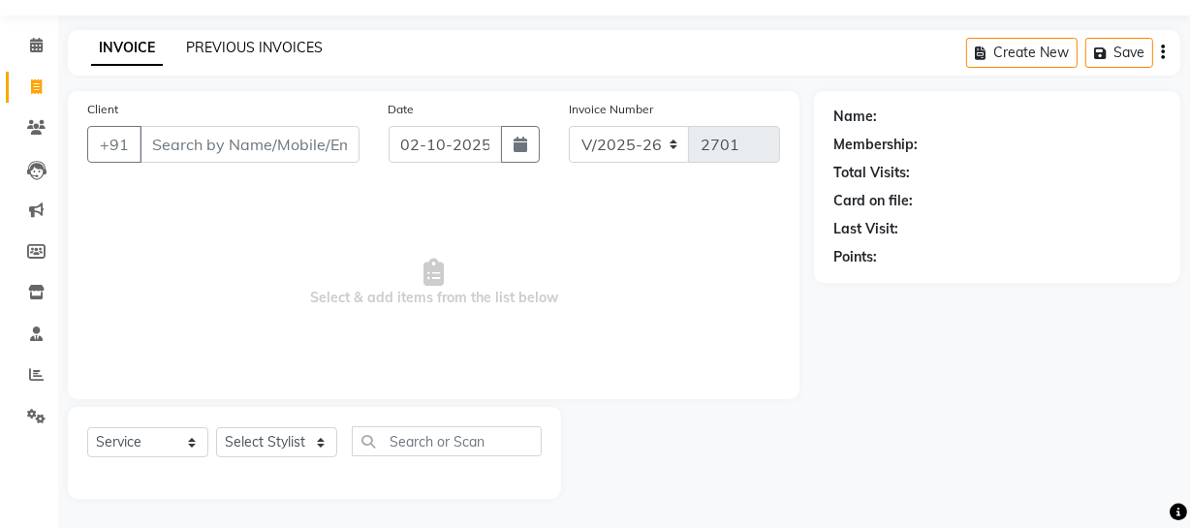
click at [265, 47] on link "PREVIOUS INVOICES" at bounding box center [254, 47] width 137 height 17
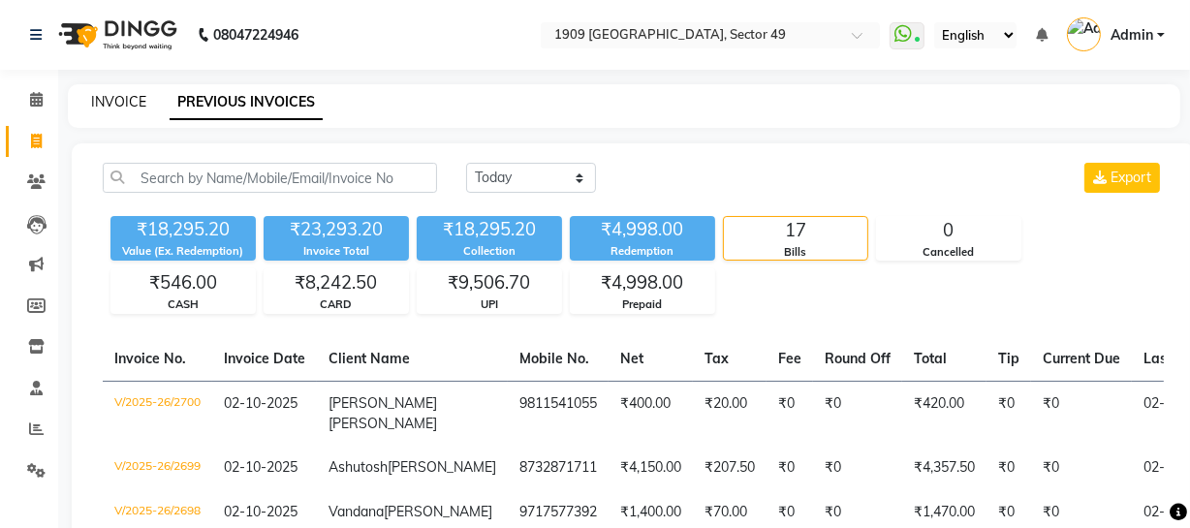
click at [111, 102] on link "INVOICE" at bounding box center [118, 101] width 55 height 17
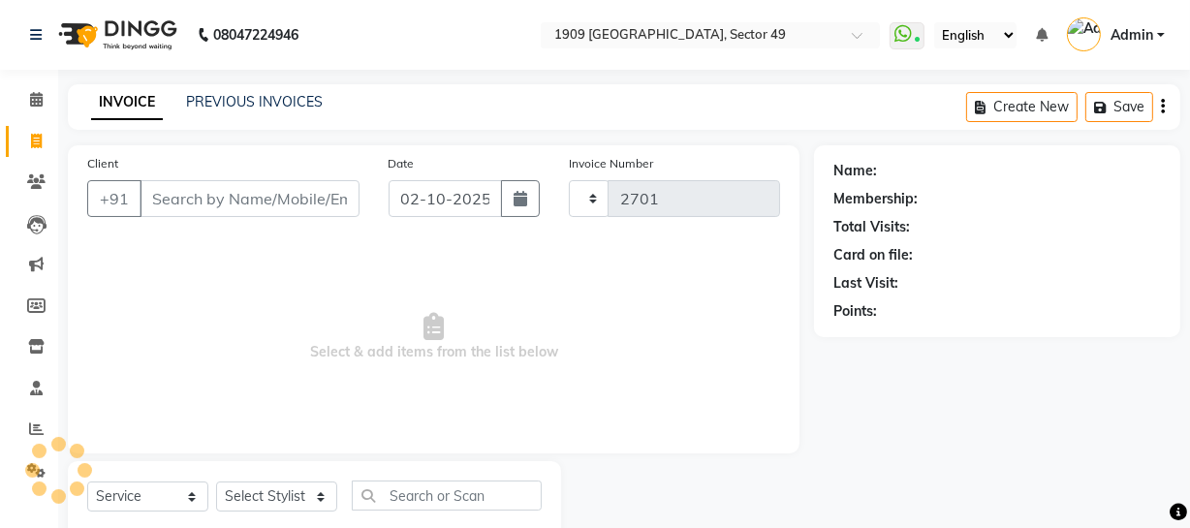
scroll to position [55, 0]
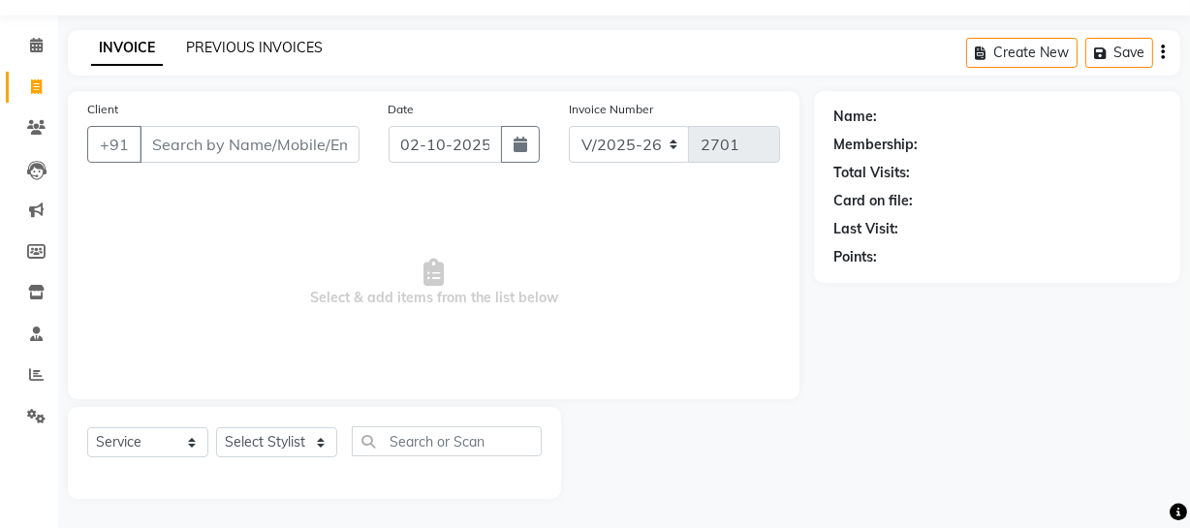
click at [273, 41] on link "PREVIOUS INVOICES" at bounding box center [254, 47] width 137 height 17
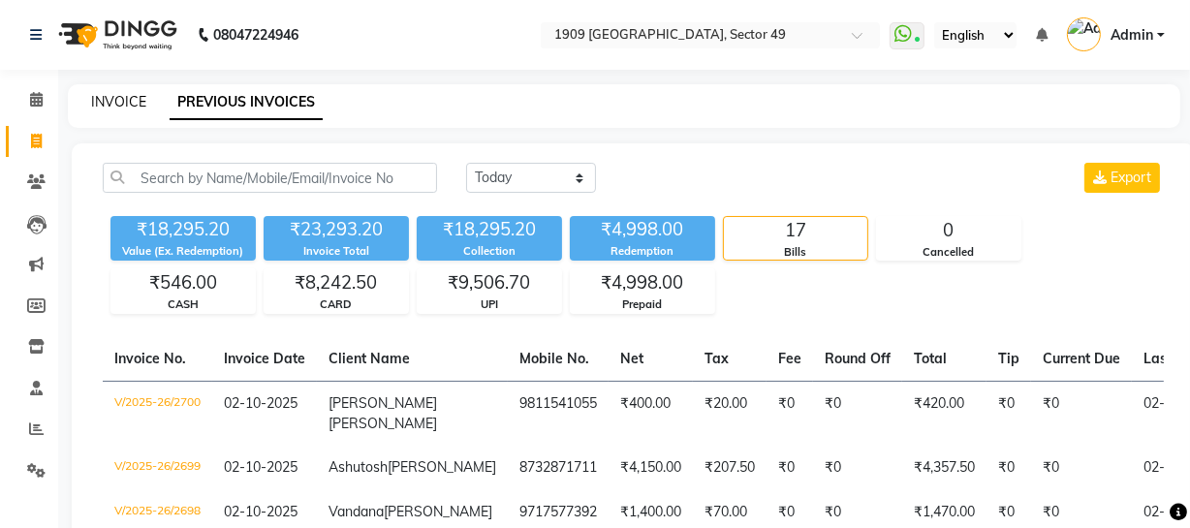
click at [121, 96] on link "INVOICE" at bounding box center [118, 101] width 55 height 17
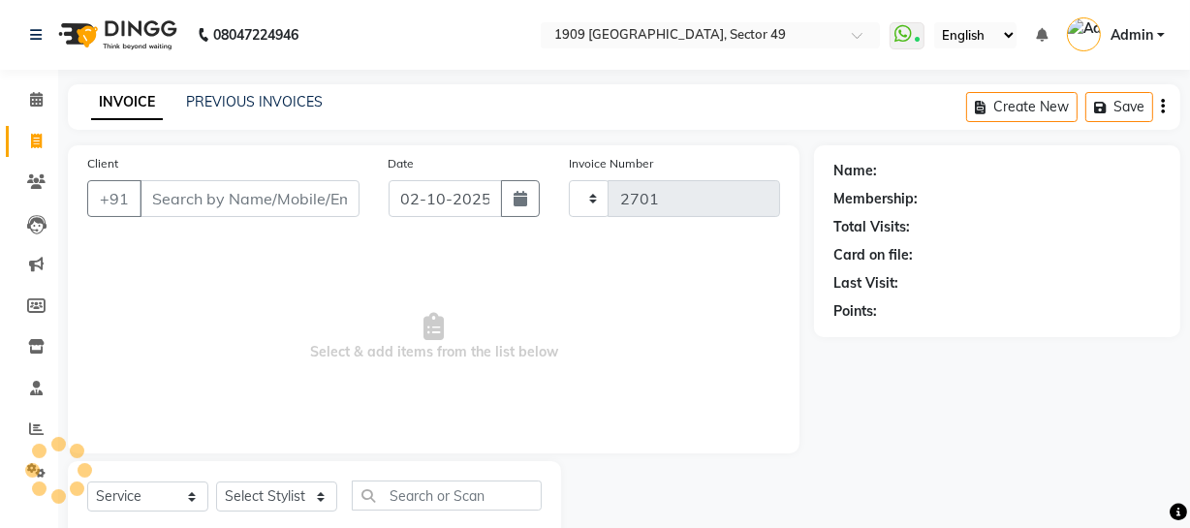
scroll to position [55, 0]
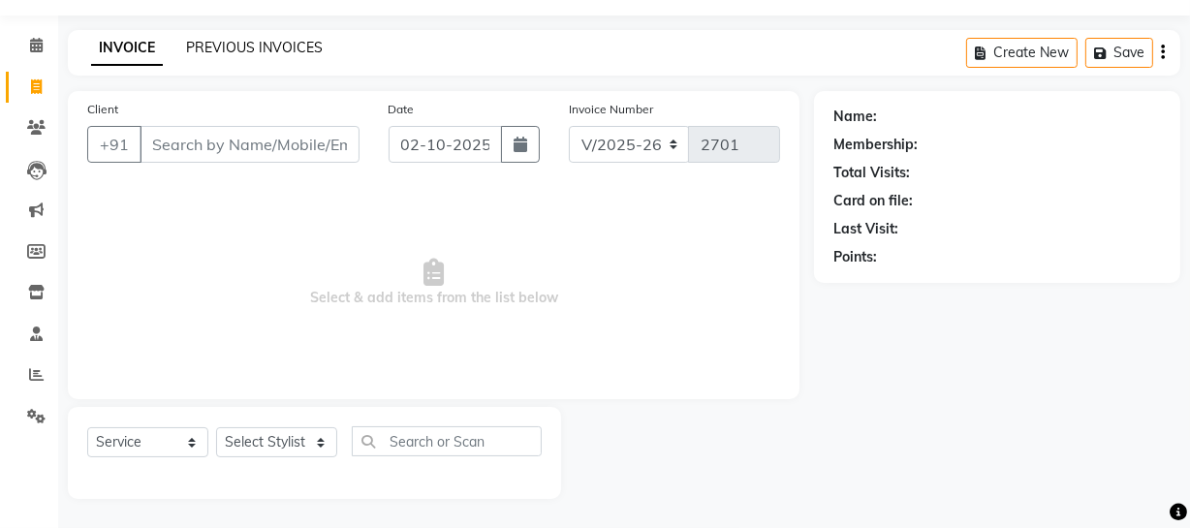
click at [217, 42] on link "PREVIOUS INVOICES" at bounding box center [254, 47] width 137 height 17
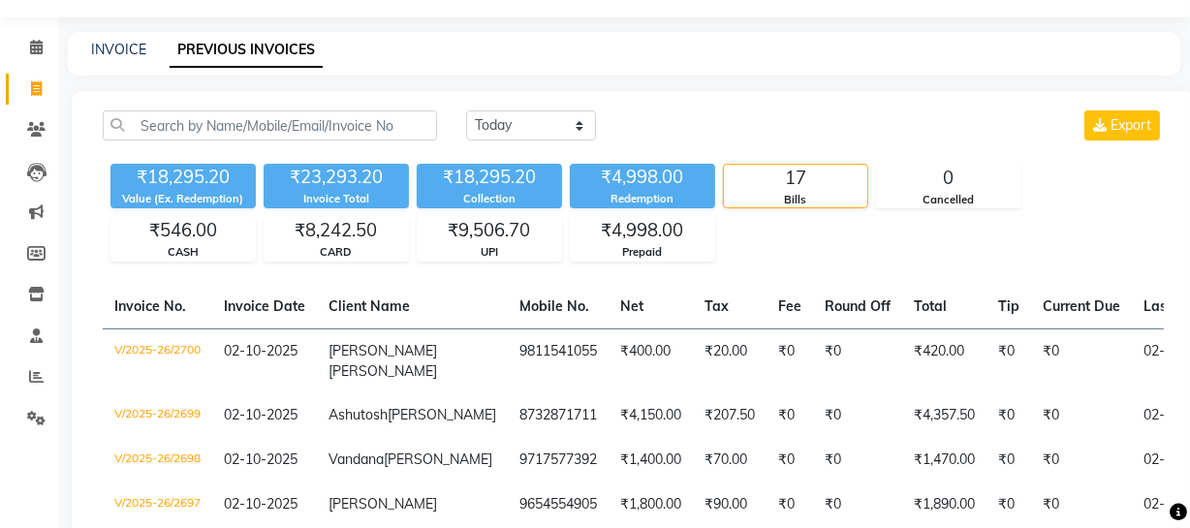
scroll to position [15, 0]
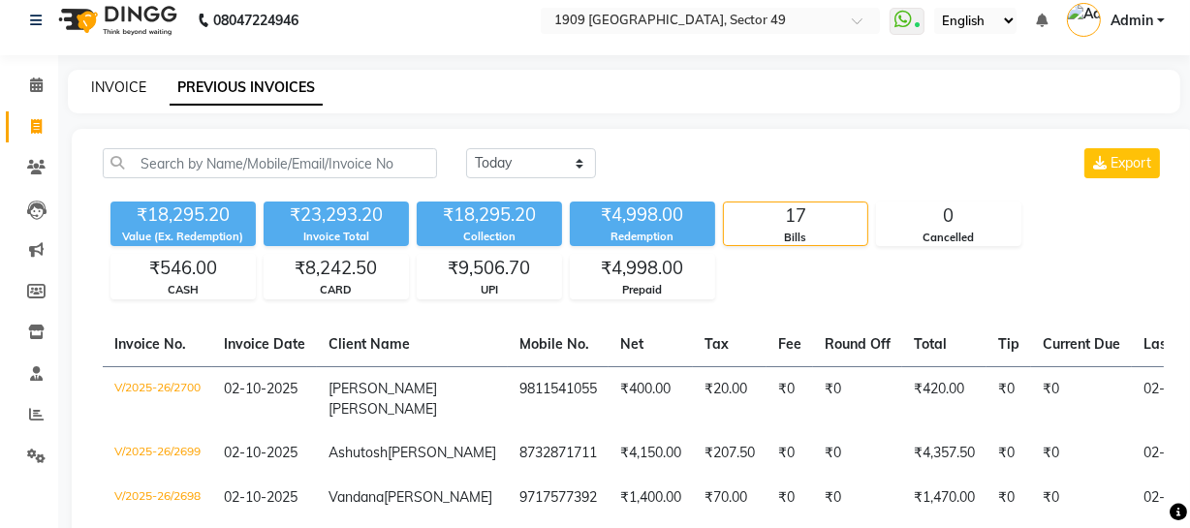
click at [121, 87] on link "INVOICE" at bounding box center [118, 86] width 55 height 17
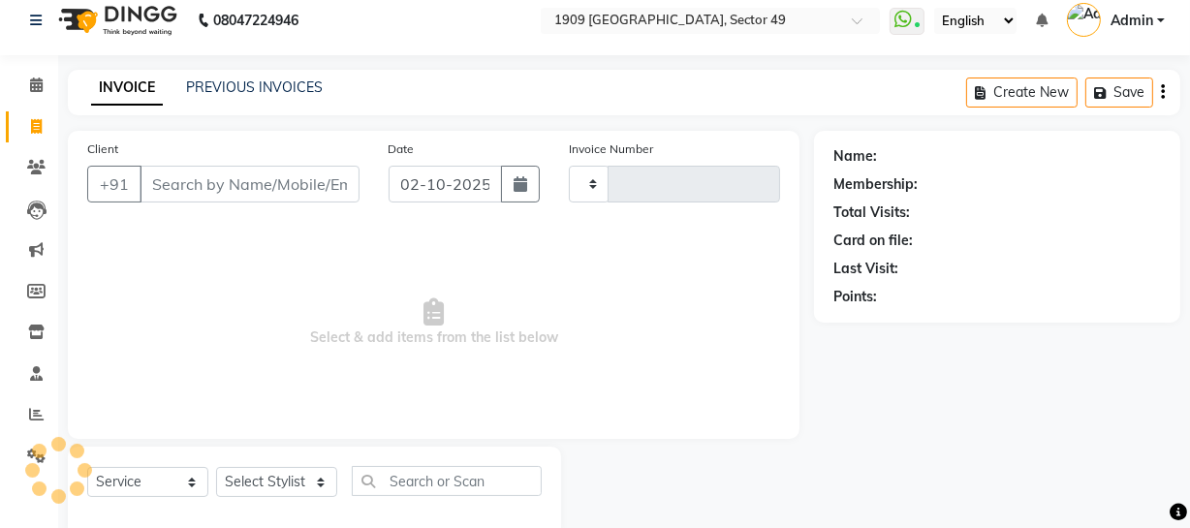
scroll to position [55, 0]
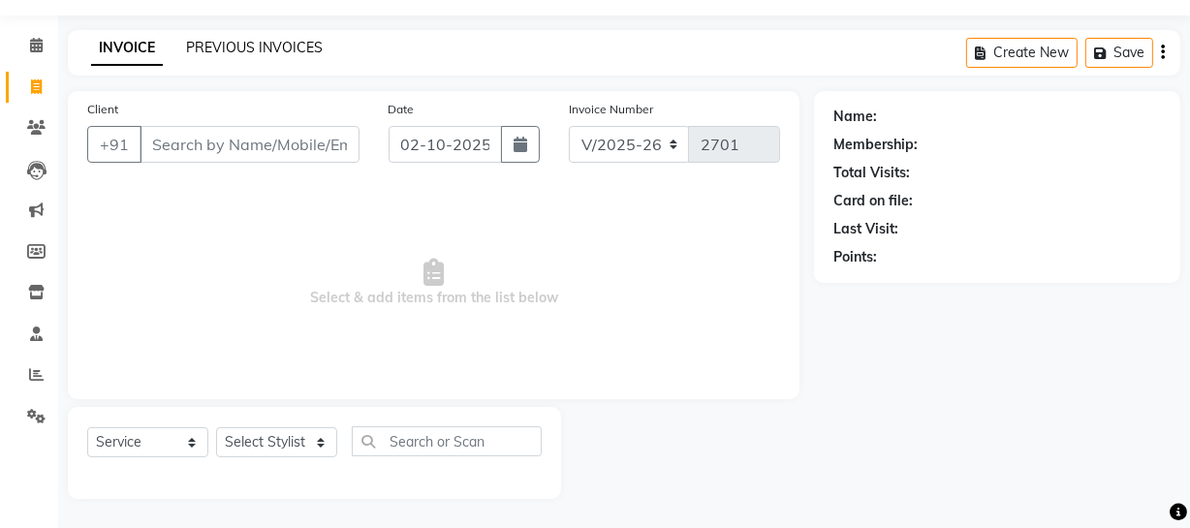
click at [283, 44] on link "PREVIOUS INVOICES" at bounding box center [254, 47] width 137 height 17
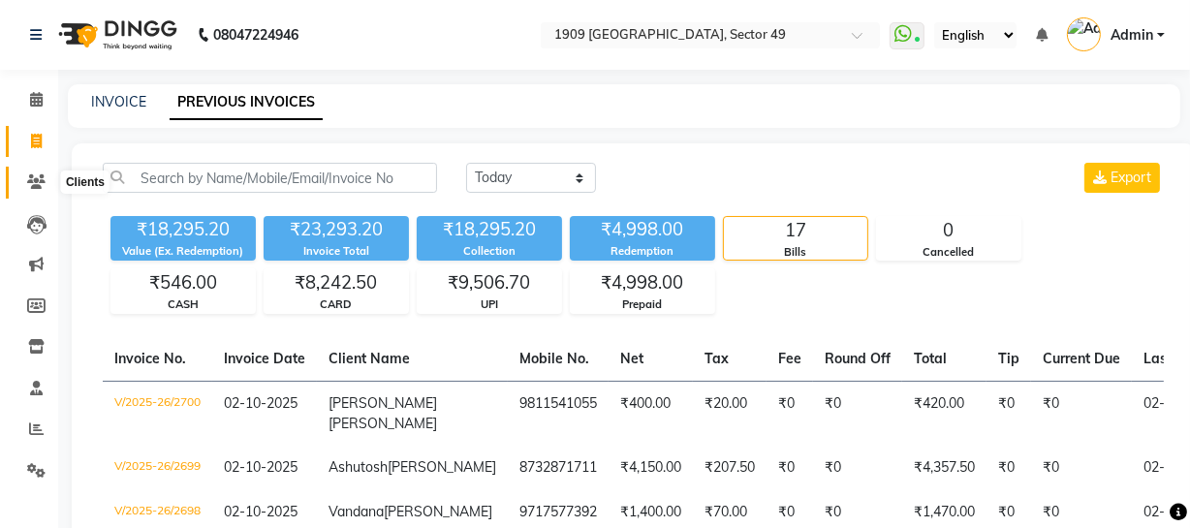
click at [37, 179] on icon at bounding box center [36, 181] width 18 height 15
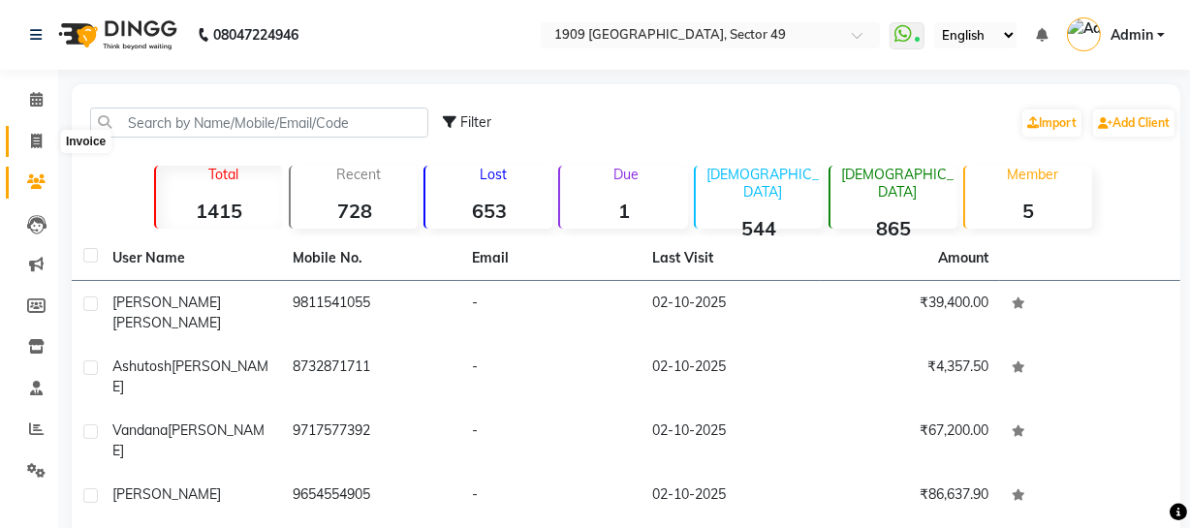
click at [39, 136] on icon at bounding box center [36, 141] width 11 height 15
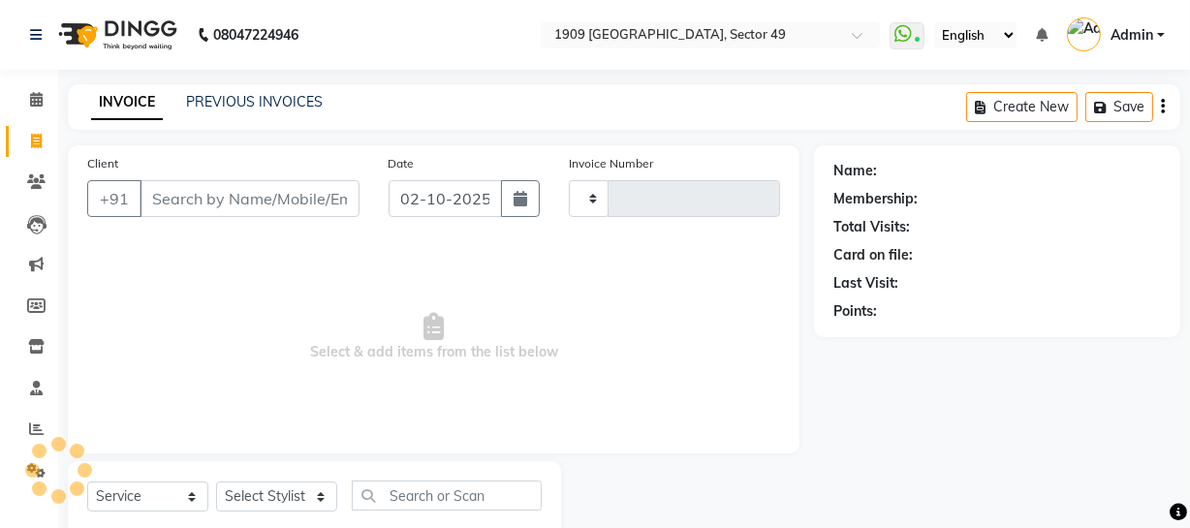
scroll to position [55, 0]
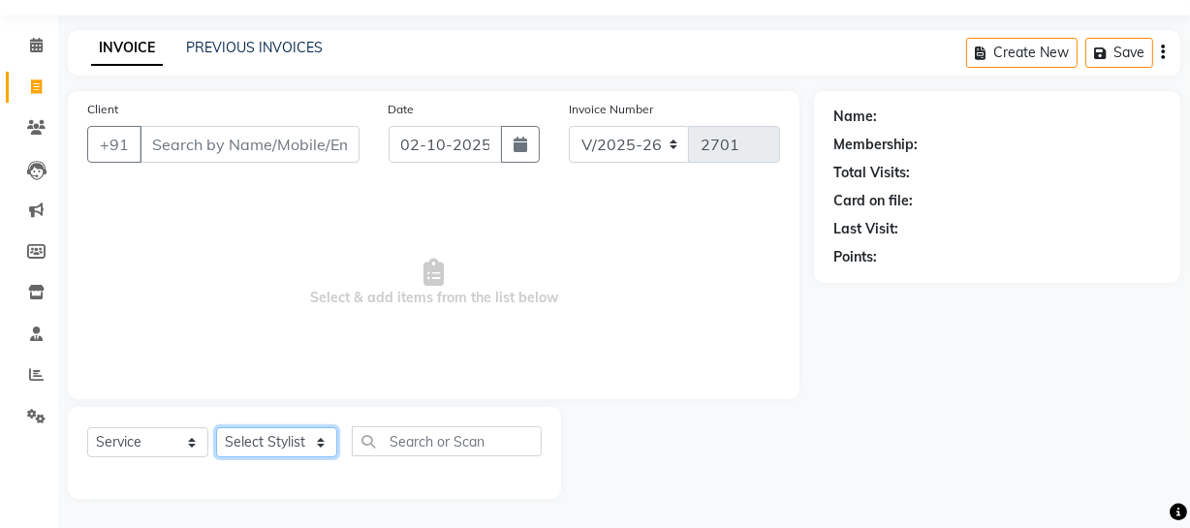
click at [296, 435] on select "Select Stylist [PERSON_NAME] [PERSON_NAME] House Sale Jyoti [PERSON_NAME] [PERS…" at bounding box center [276, 442] width 121 height 30
click at [216, 427] on select "Select Stylist [PERSON_NAME] [PERSON_NAME] House Sale Jyoti [PERSON_NAME] [PERS…" at bounding box center [276, 442] width 121 height 30
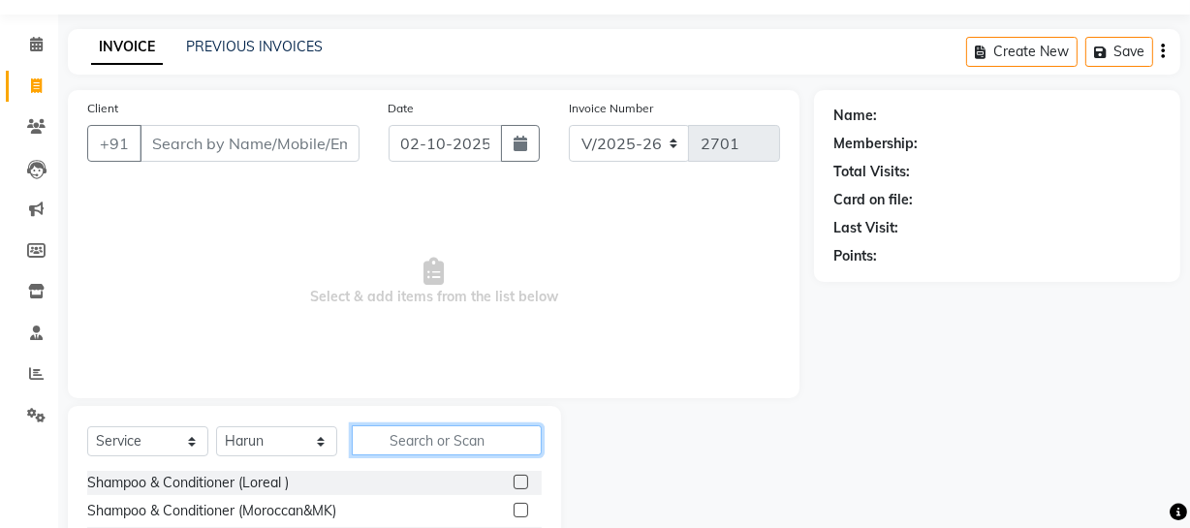
click at [430, 439] on input "text" at bounding box center [447, 440] width 190 height 30
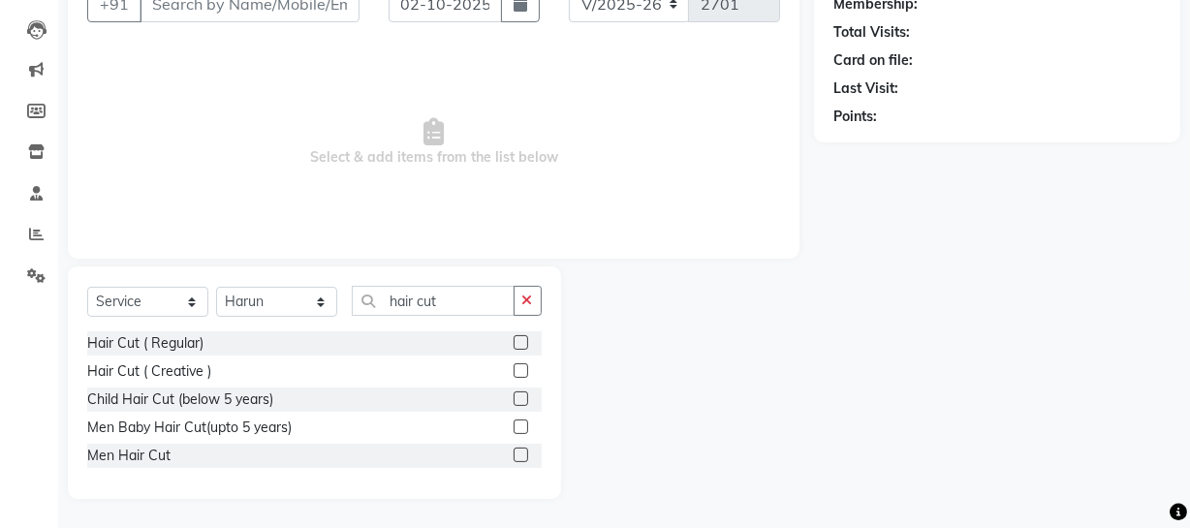
click at [521, 451] on label at bounding box center [520, 455] width 15 height 15
click at [521, 451] on input "checkbox" at bounding box center [519, 455] width 13 height 13
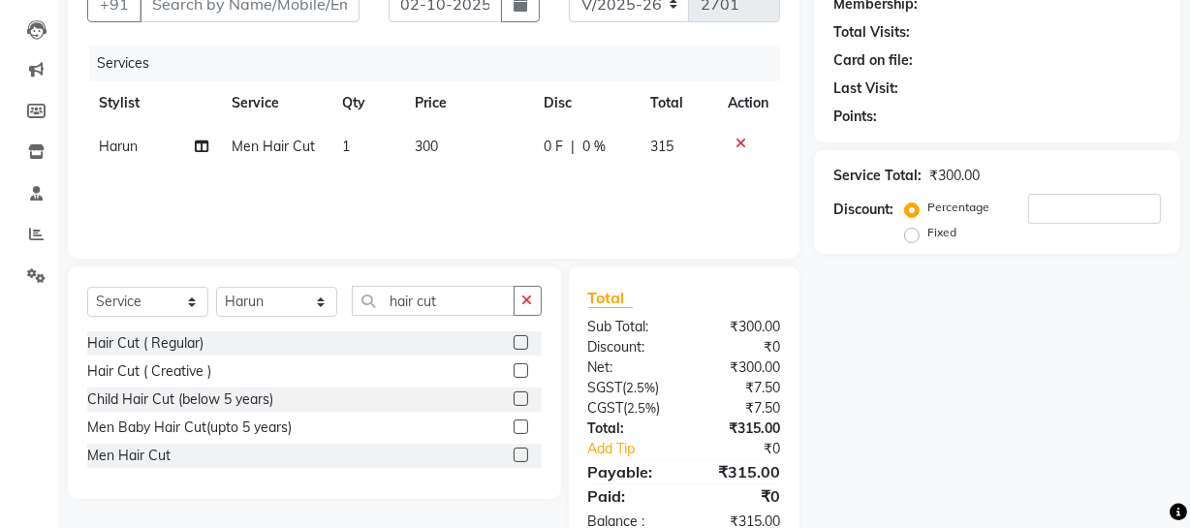
click at [898, 385] on div "Name: Membership: Total Visits: Card on file: Last Visit: Points: Service Total…" at bounding box center [1004, 251] width 381 height 601
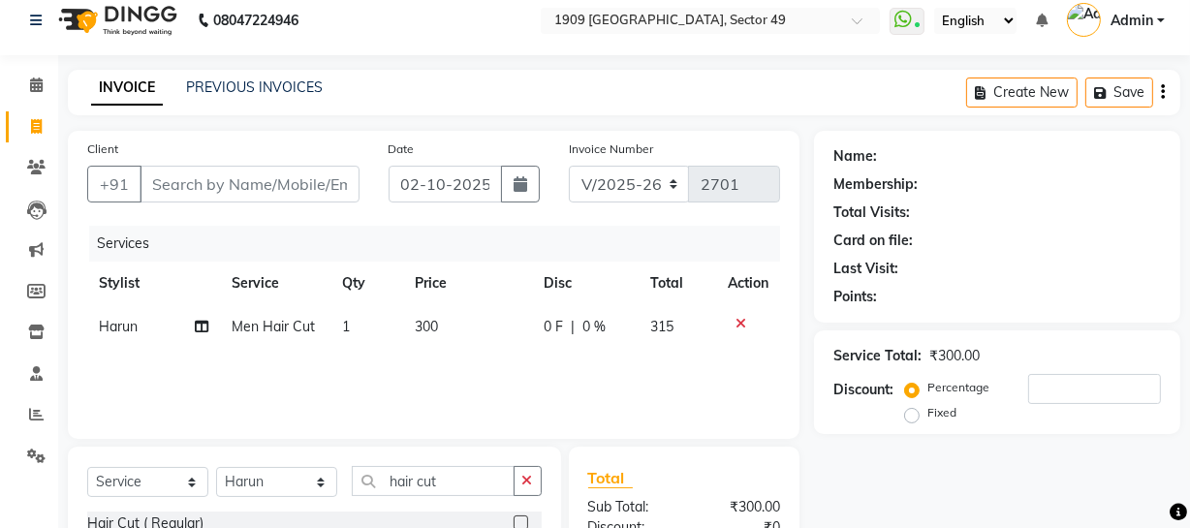
scroll to position [0, 0]
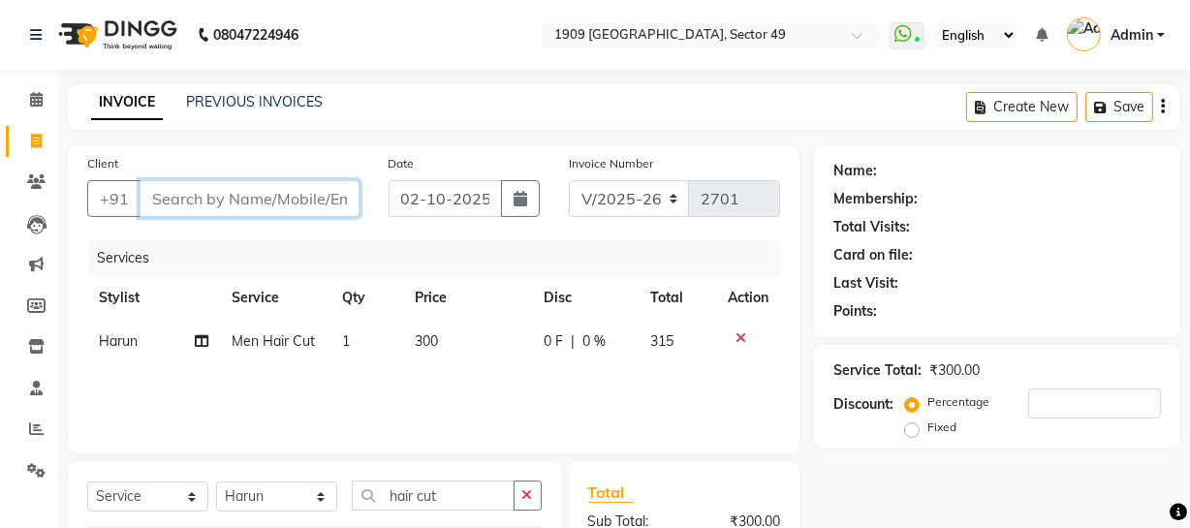
click at [329, 199] on input "Client" at bounding box center [249, 198] width 220 height 37
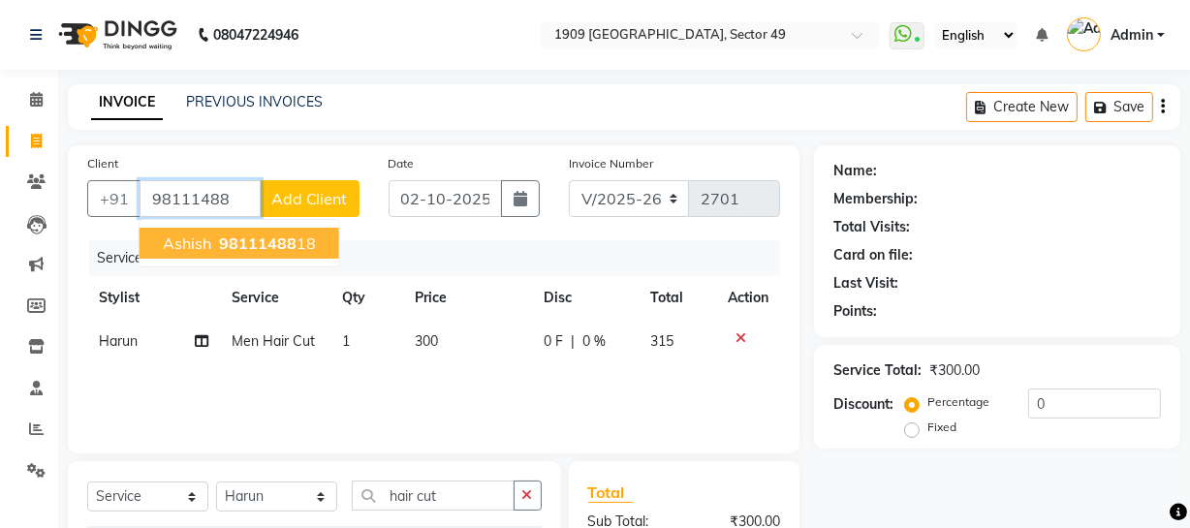
click at [291, 234] on span "98111488" at bounding box center [257, 242] width 77 height 19
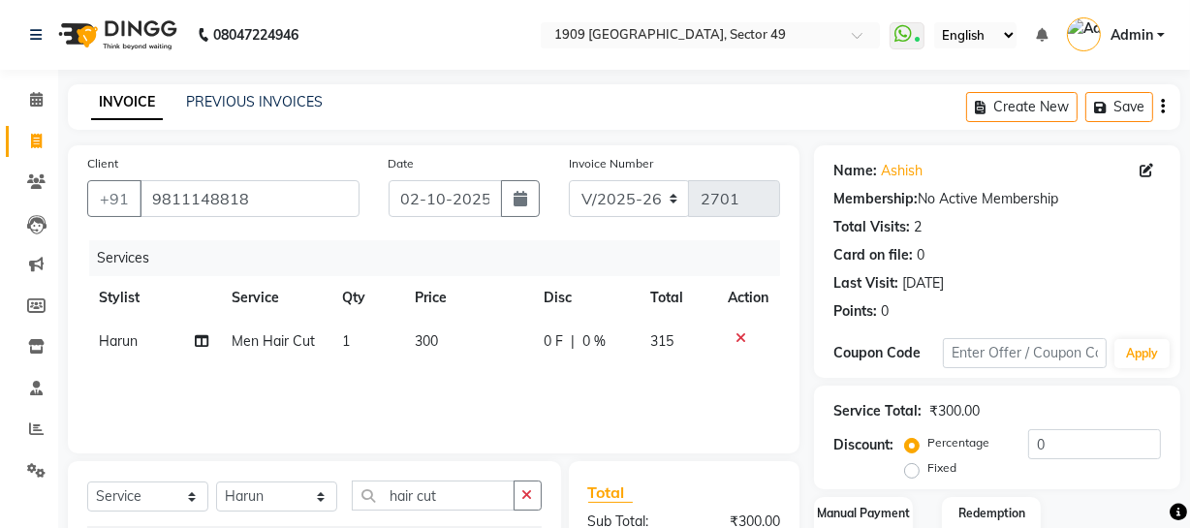
scroll to position [248, 0]
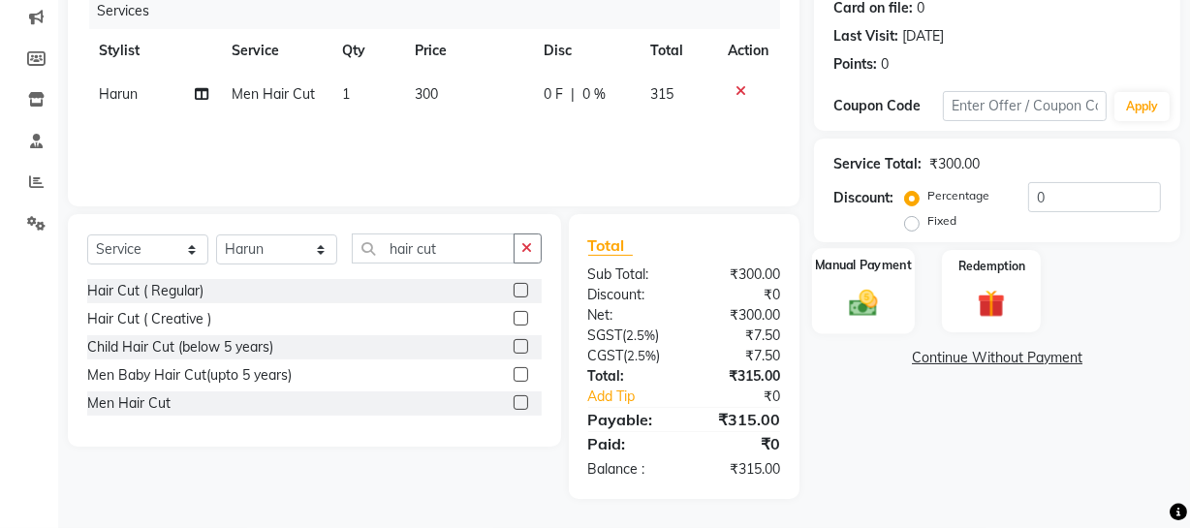
click at [862, 305] on img at bounding box center [863, 302] width 46 height 33
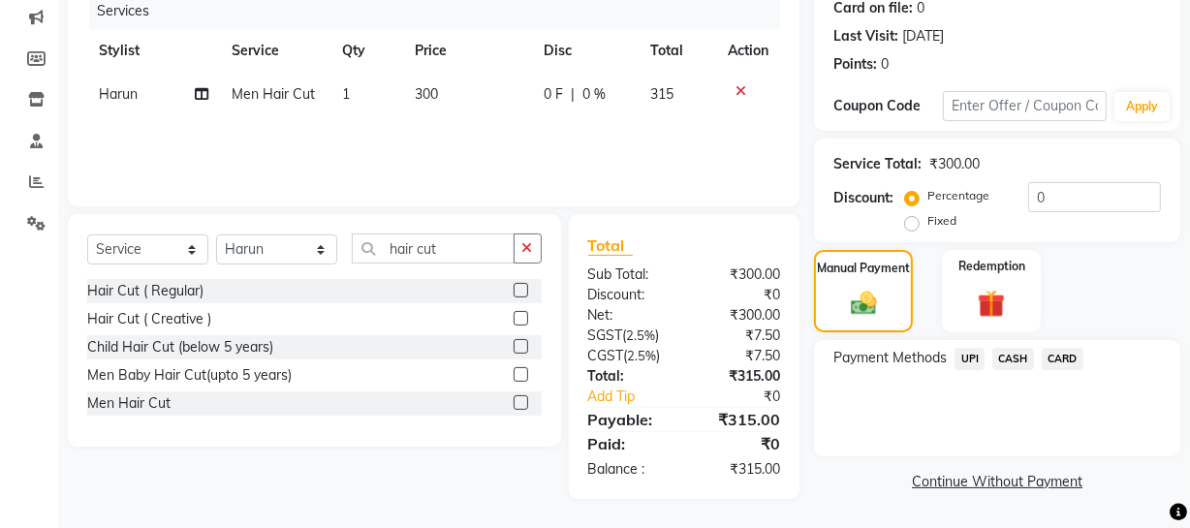
click at [1006, 357] on span "CASH" at bounding box center [1013, 359] width 42 height 22
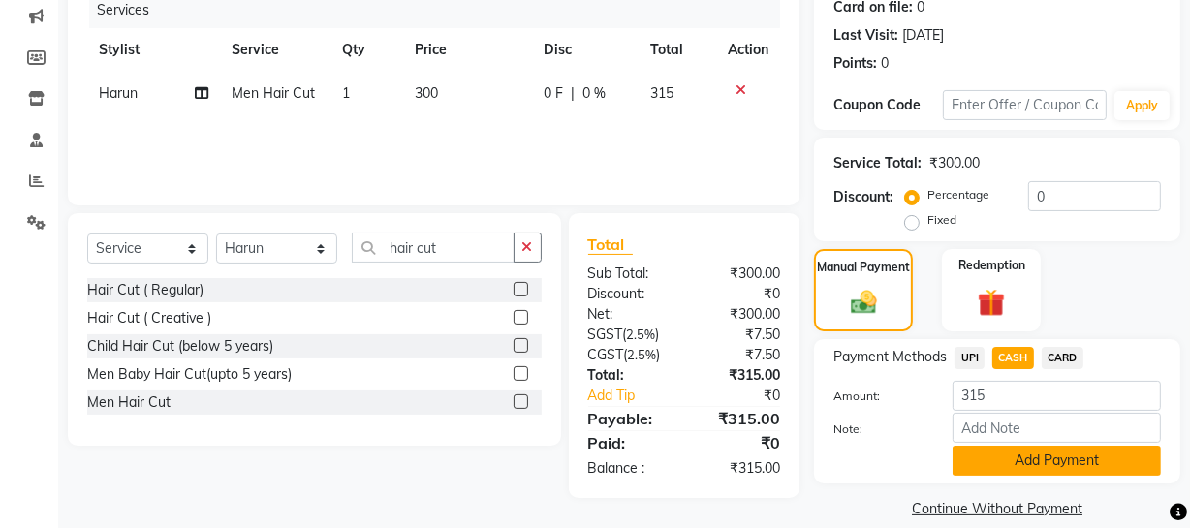
drag, startPoint x: 1020, startPoint y: 464, endPoint x: 1067, endPoint y: 454, distance: 48.4
click at [1021, 463] on button "Add Payment" at bounding box center [1056, 461] width 208 height 30
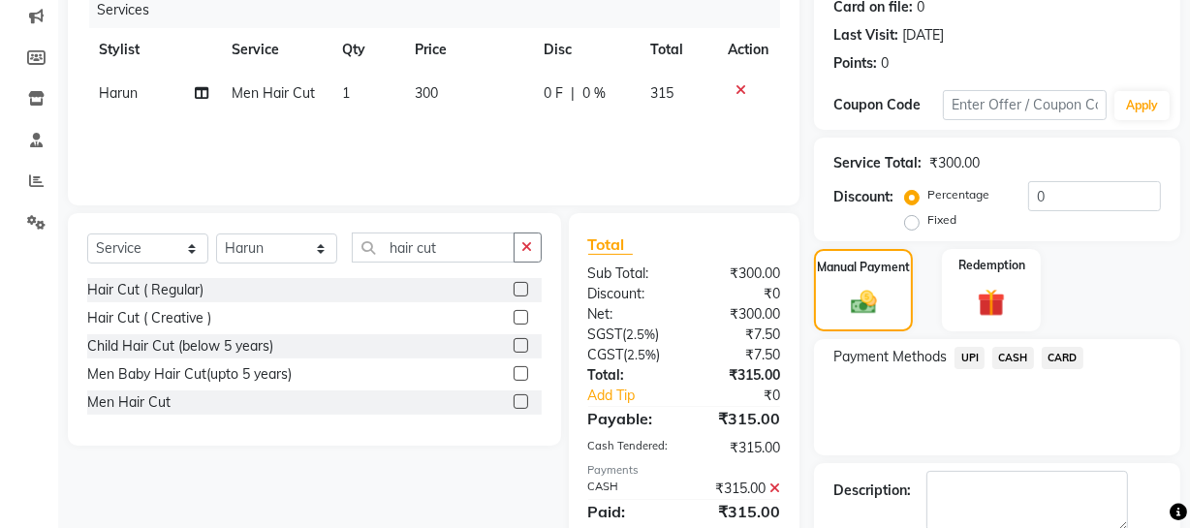
scroll to position [353, 0]
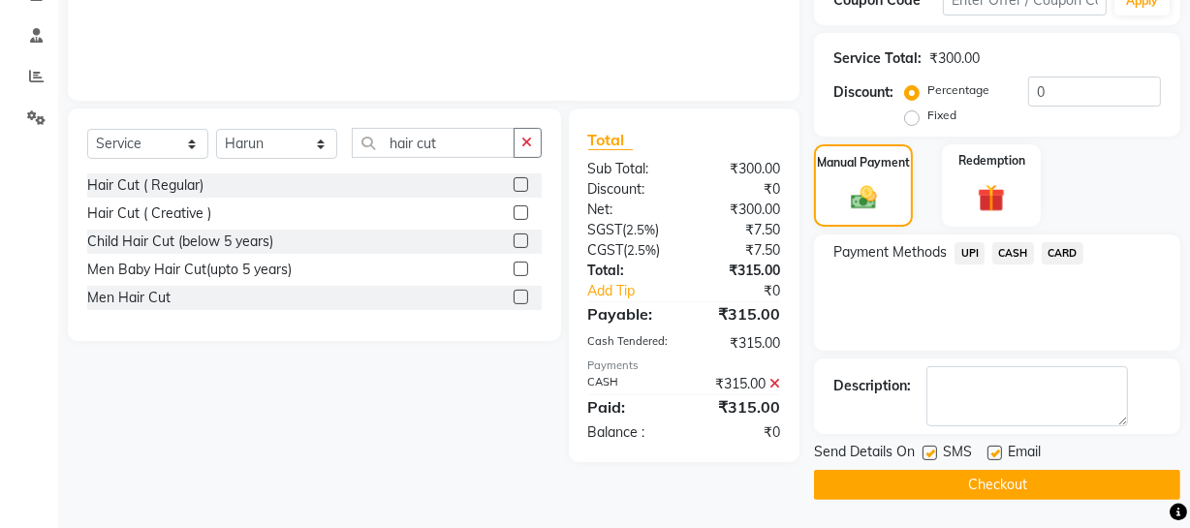
click at [1023, 479] on button "Checkout" at bounding box center [997, 485] width 366 height 30
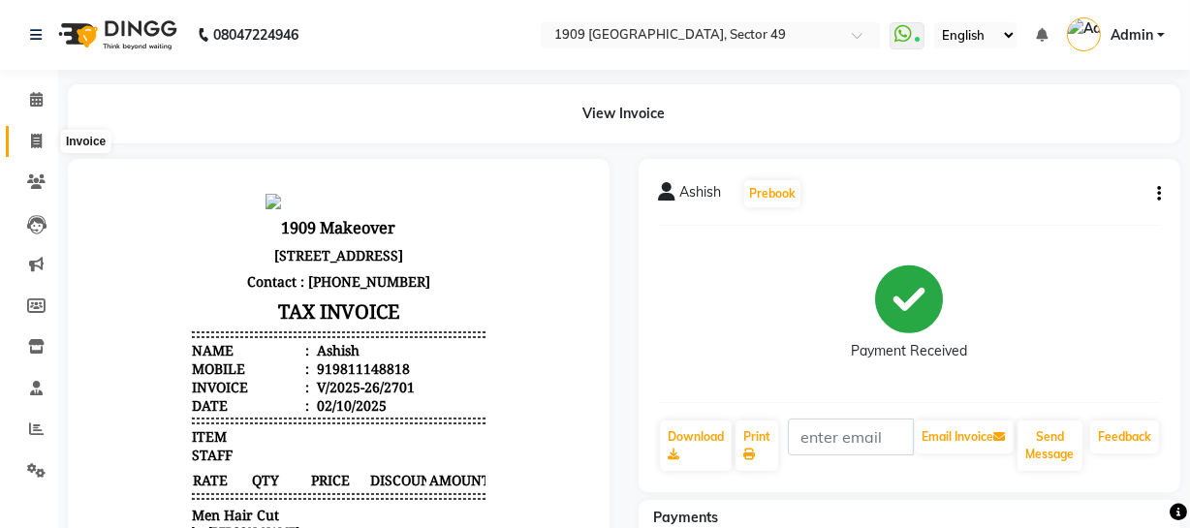
click at [31, 139] on icon at bounding box center [36, 141] width 11 height 15
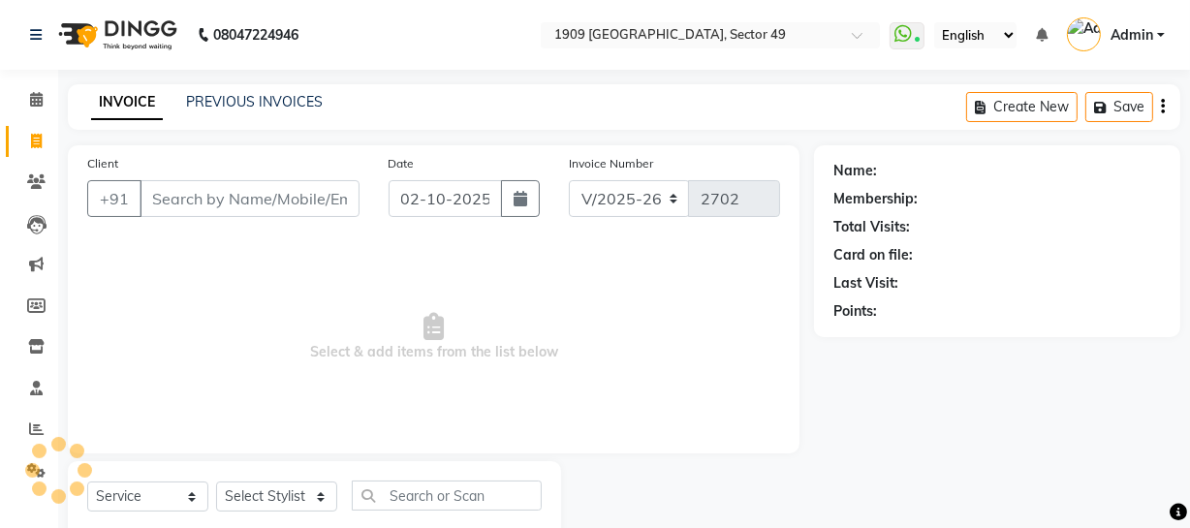
scroll to position [55, 0]
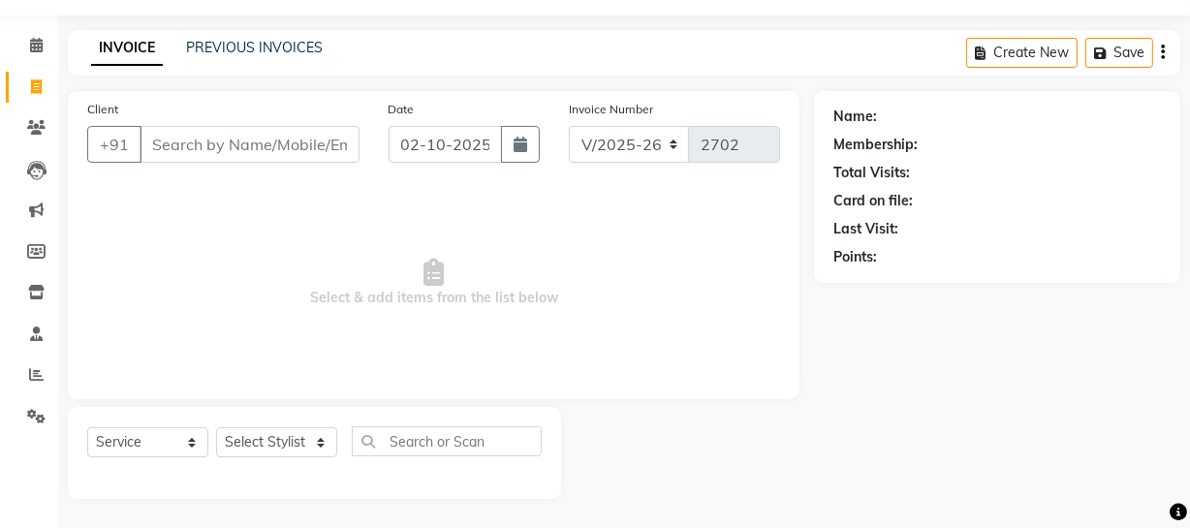
click at [185, 152] on input "Client" at bounding box center [249, 144] width 220 height 37
click at [616, 255] on span "Select & add items from the list below" at bounding box center [433, 283] width 693 height 194
drag, startPoint x: 278, startPoint y: 49, endPoint x: 280, endPoint y: 19, distance: 30.1
click at [278, 48] on link "PREVIOUS INVOICES" at bounding box center [254, 47] width 137 height 17
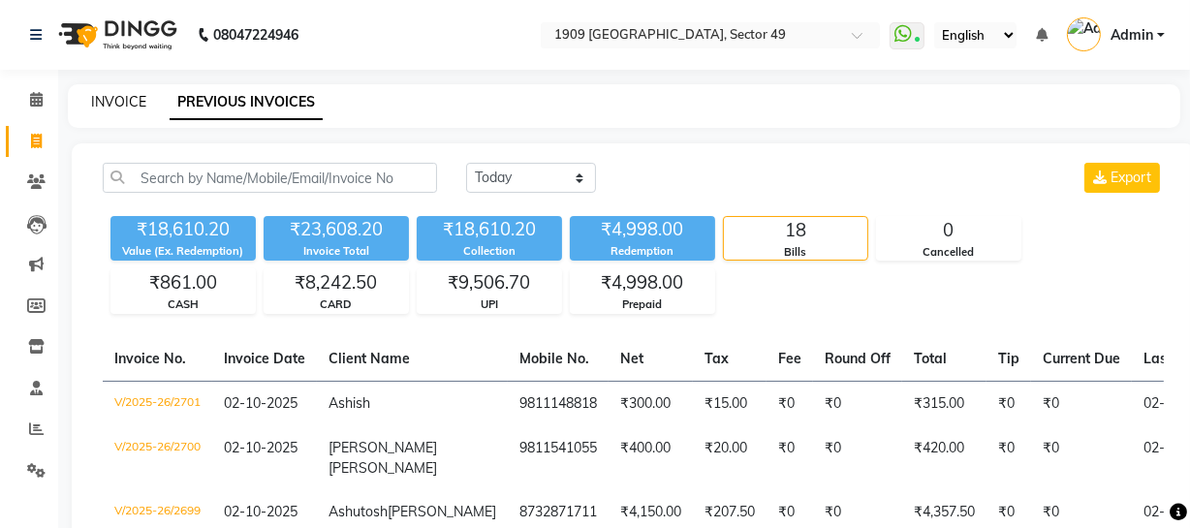
click at [115, 102] on link "INVOICE" at bounding box center [118, 101] width 55 height 17
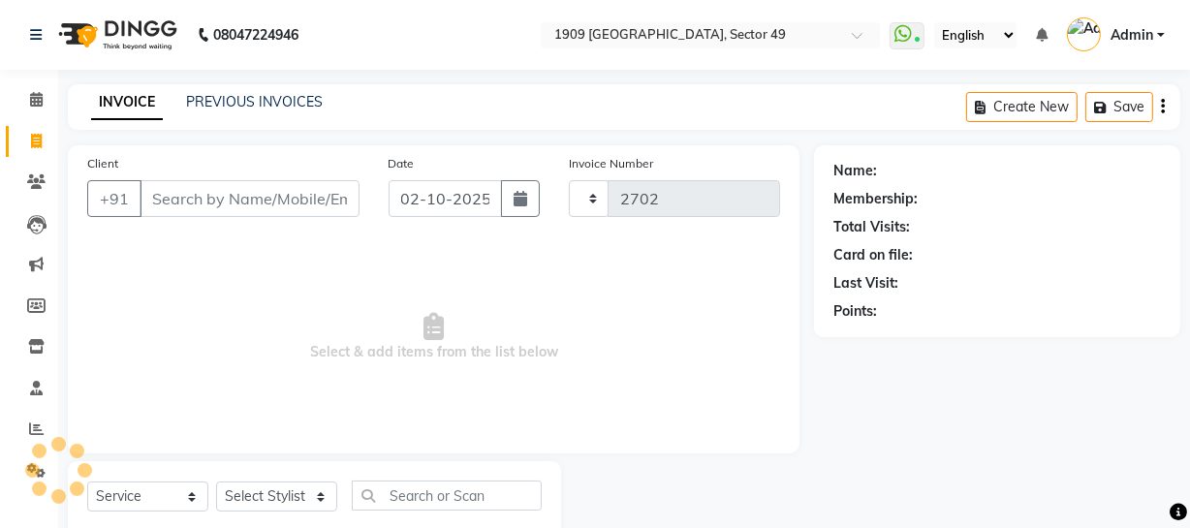
scroll to position [55, 0]
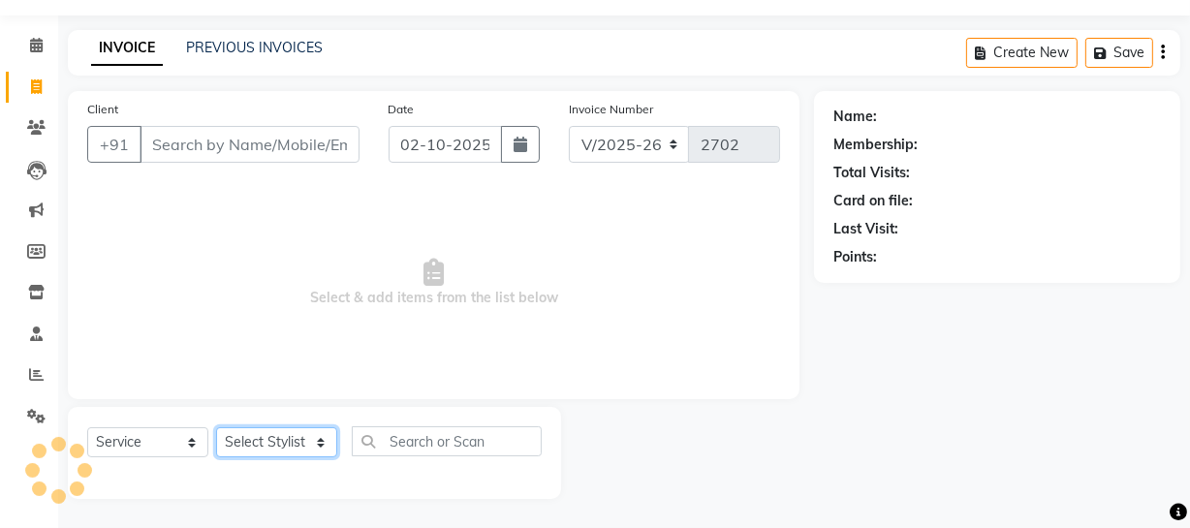
click at [310, 441] on select "Select Stylist" at bounding box center [276, 442] width 121 height 30
click at [216, 427] on select "Select Stylist [PERSON_NAME] [PERSON_NAME] House Sale Jyoti [PERSON_NAME] [PERS…" at bounding box center [276, 442] width 121 height 30
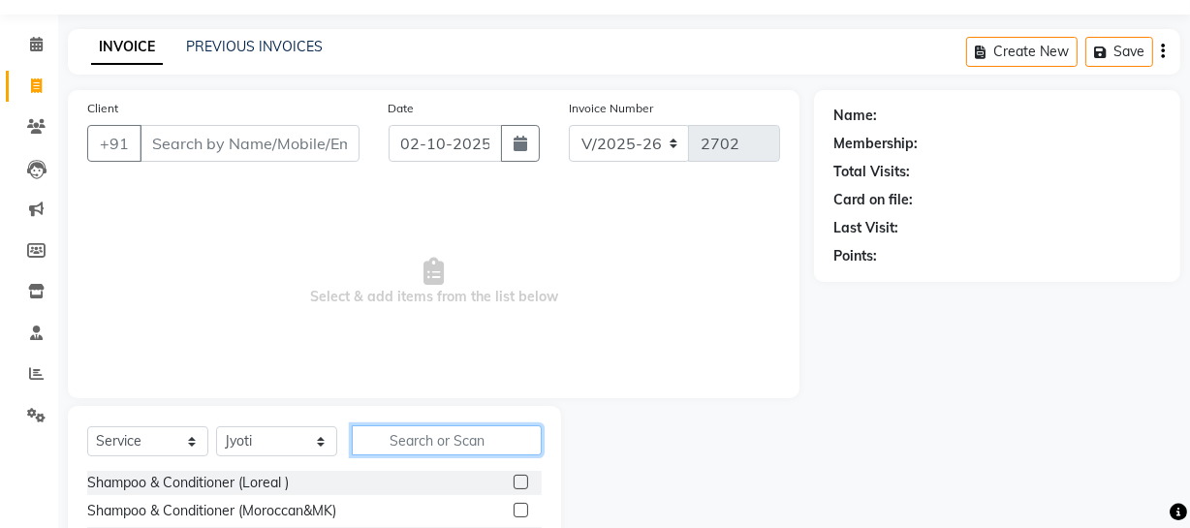
click at [444, 437] on input "text" at bounding box center [447, 440] width 190 height 30
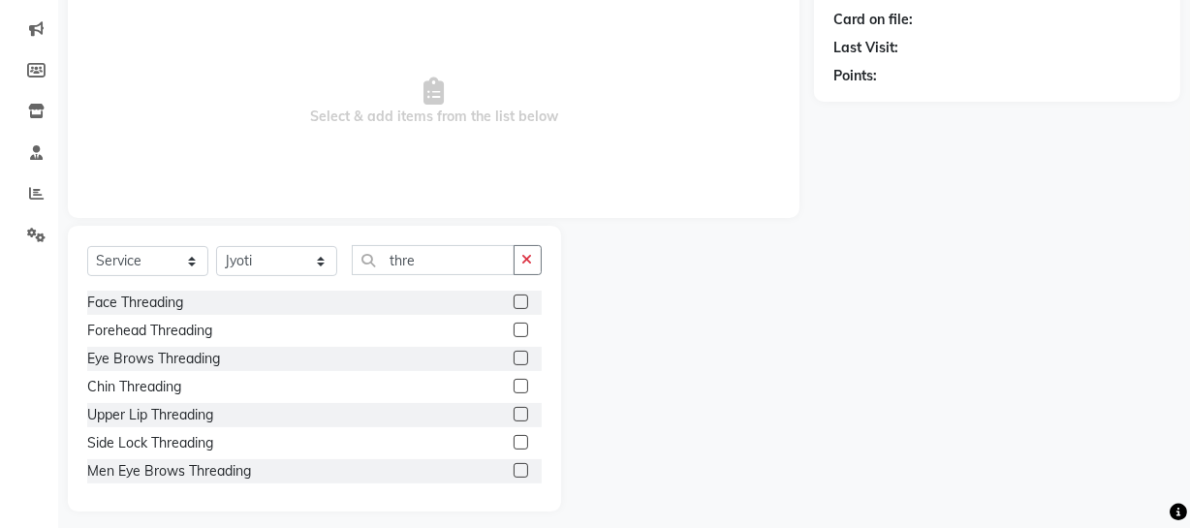
click at [513, 358] on label at bounding box center [520, 358] width 15 height 15
click at [513, 358] on input "checkbox" at bounding box center [519, 359] width 13 height 13
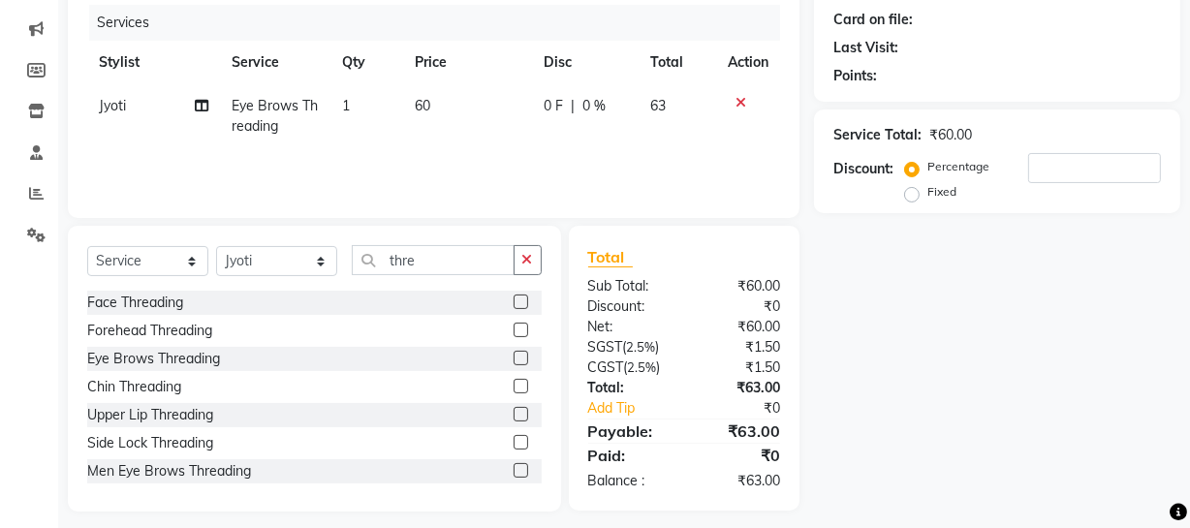
click at [513, 414] on label at bounding box center [520, 414] width 15 height 15
click at [513, 414] on input "checkbox" at bounding box center [519, 415] width 13 height 13
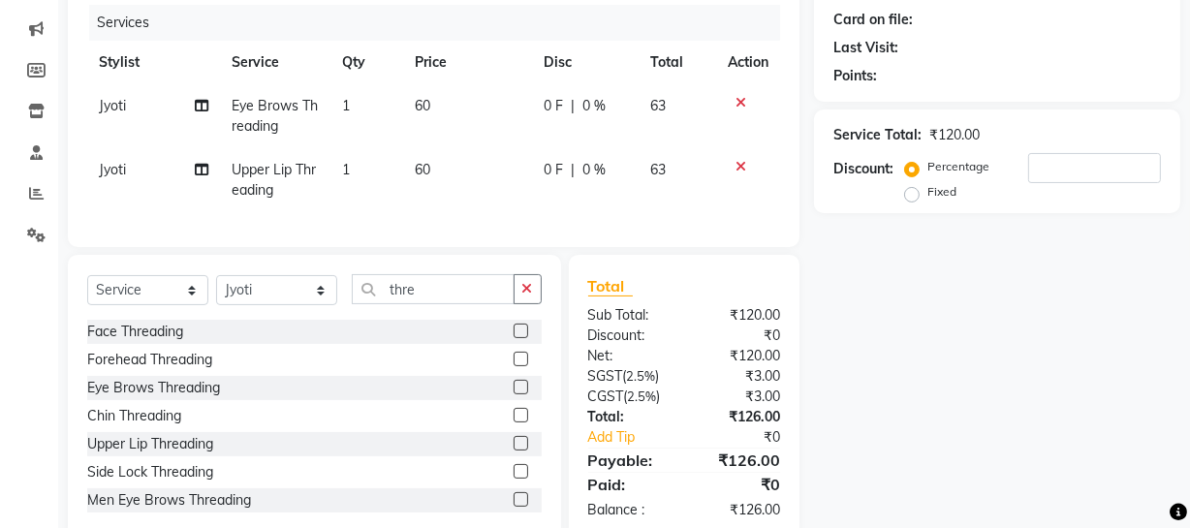
click at [407, 171] on td "60" at bounding box center [468, 180] width 129 height 64
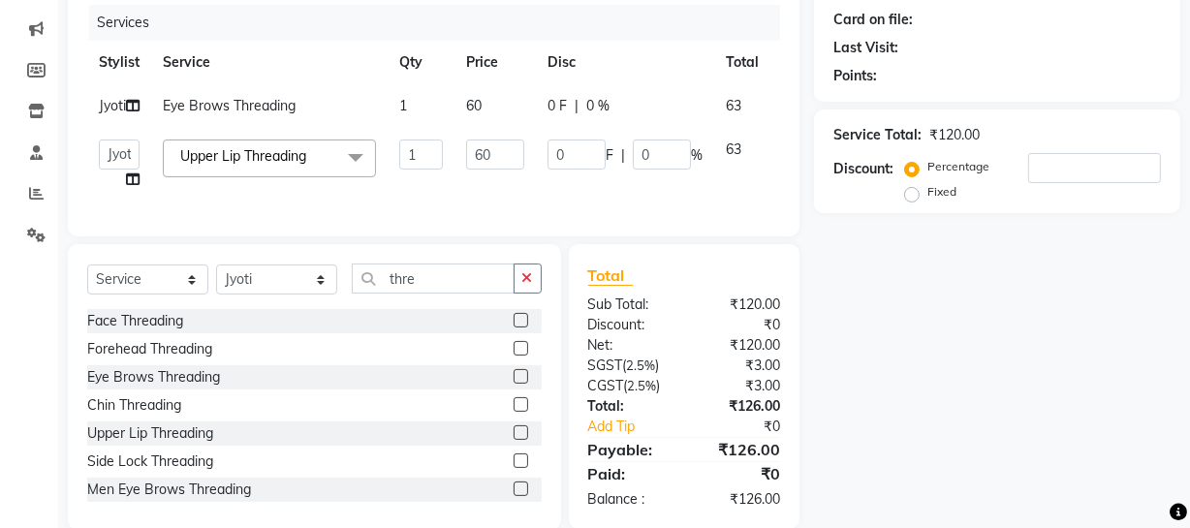
click at [401, 97] on span "1" at bounding box center [403, 105] width 8 height 17
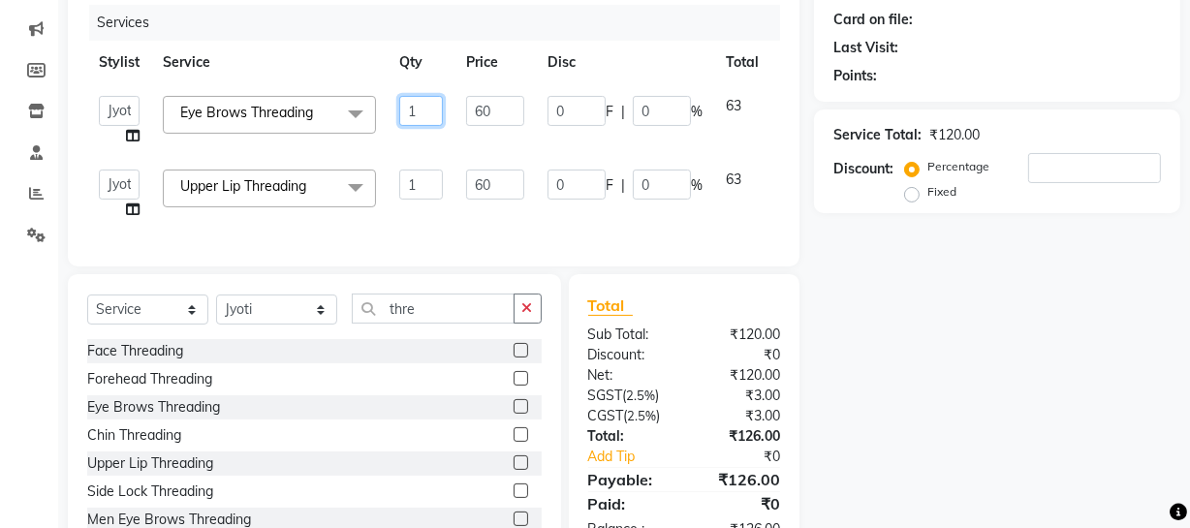
click at [427, 105] on input "1" at bounding box center [421, 111] width 44 height 30
click at [434, 322] on input "thre" at bounding box center [433, 309] width 163 height 30
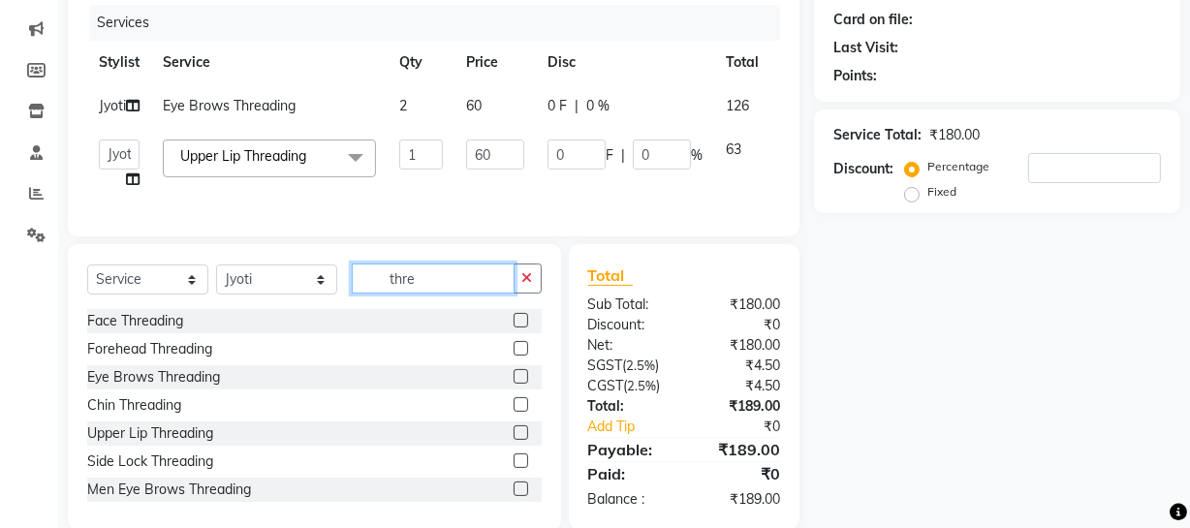
click at [433, 294] on input "thre" at bounding box center [433, 278] width 163 height 30
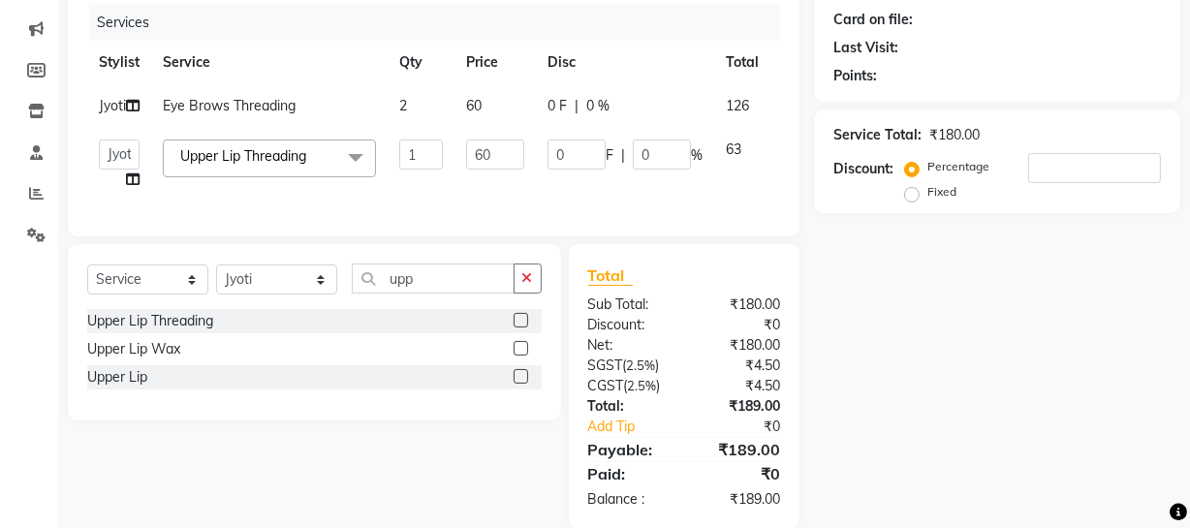
click at [519, 356] on label at bounding box center [520, 348] width 15 height 15
click at [519, 356] on input "checkbox" at bounding box center [519, 349] width 13 height 13
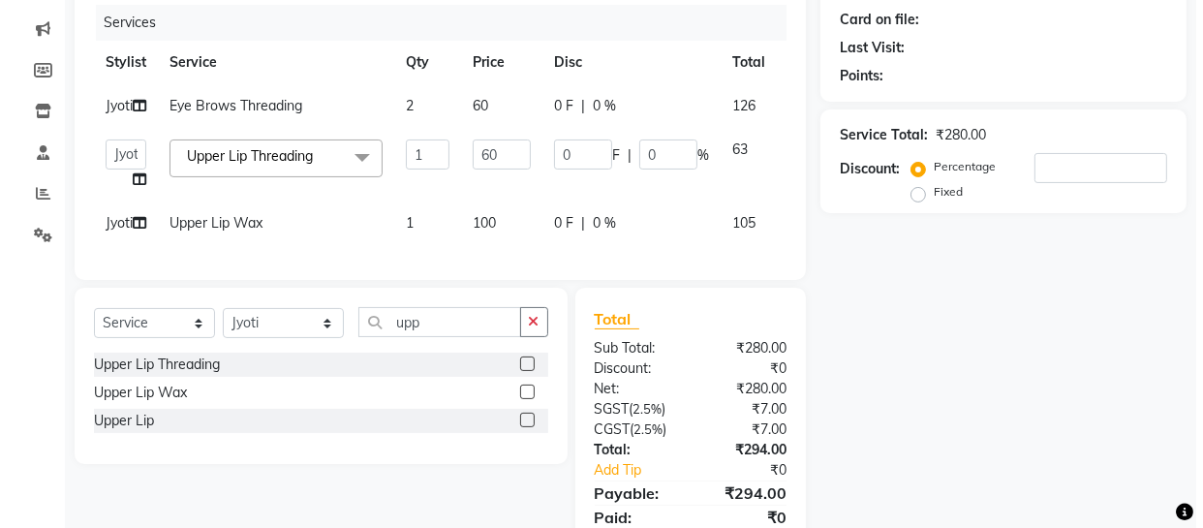
scroll to position [0, 0]
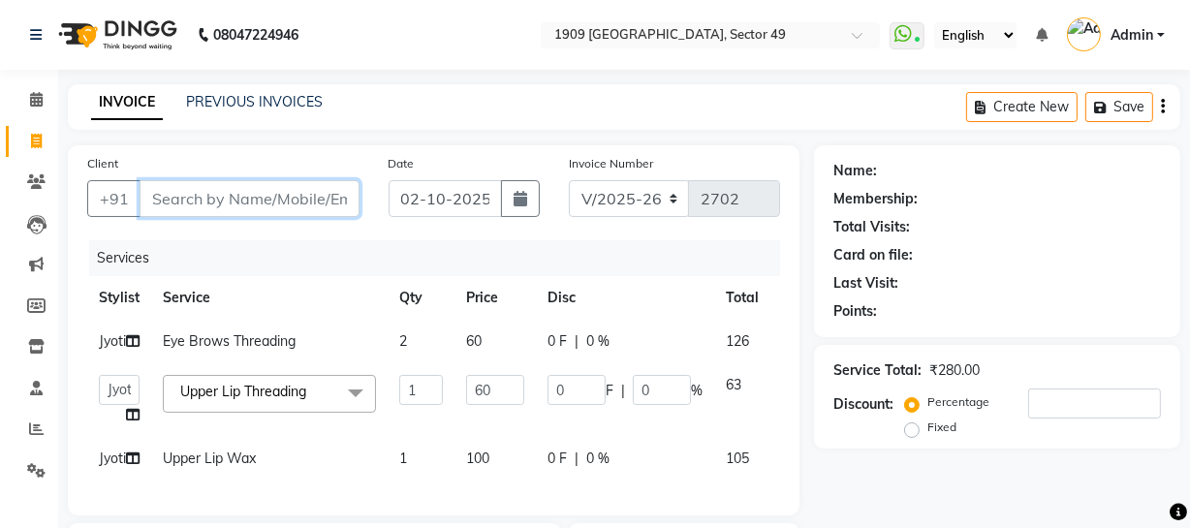
click at [309, 203] on input "Client" at bounding box center [249, 198] width 220 height 37
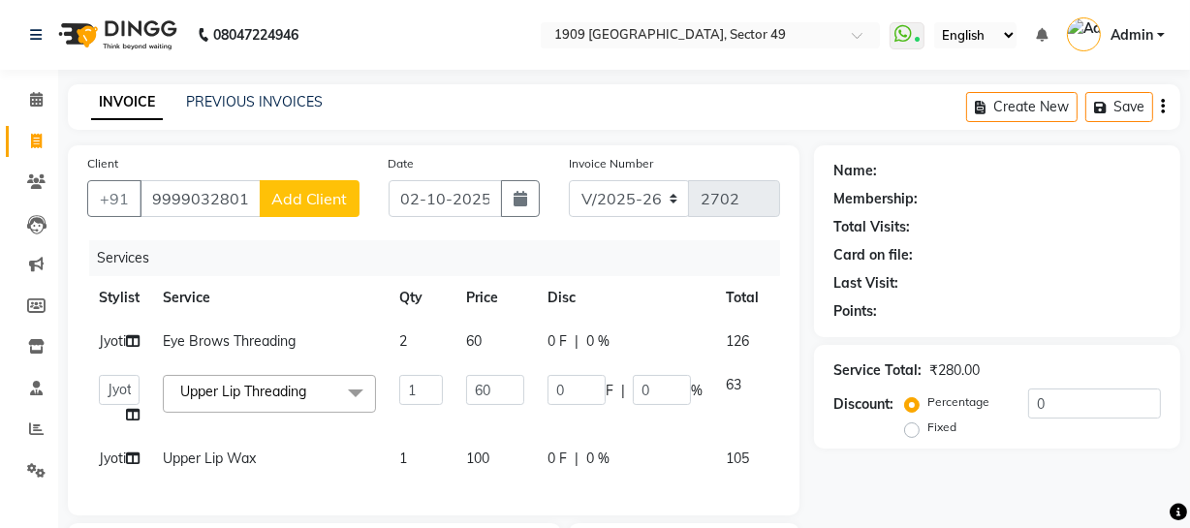
click at [309, 203] on span "Add Client" at bounding box center [309, 198] width 77 height 19
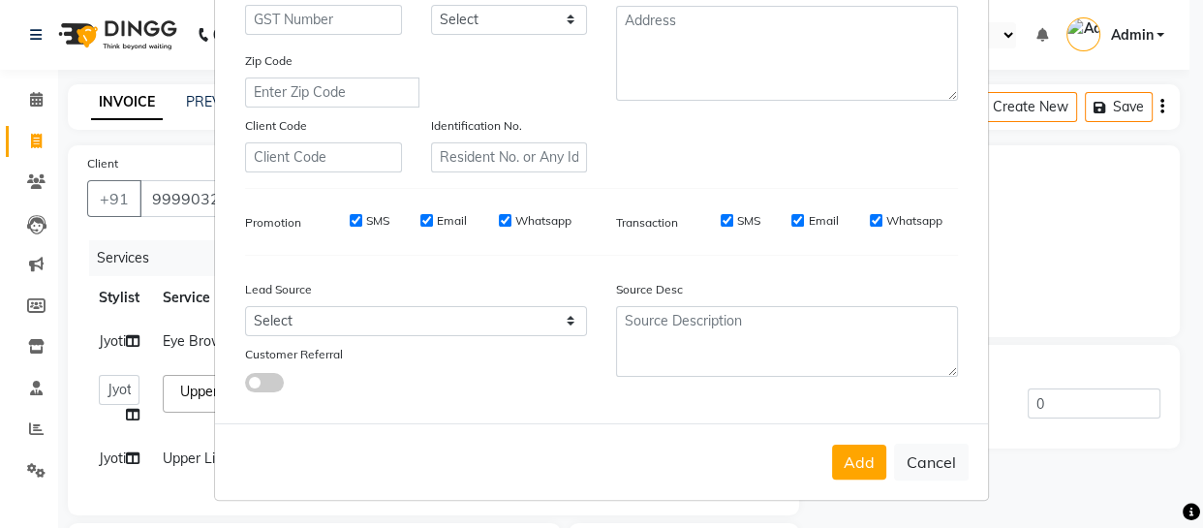
scroll to position [372, 0]
click at [863, 474] on button "Add" at bounding box center [859, 462] width 54 height 35
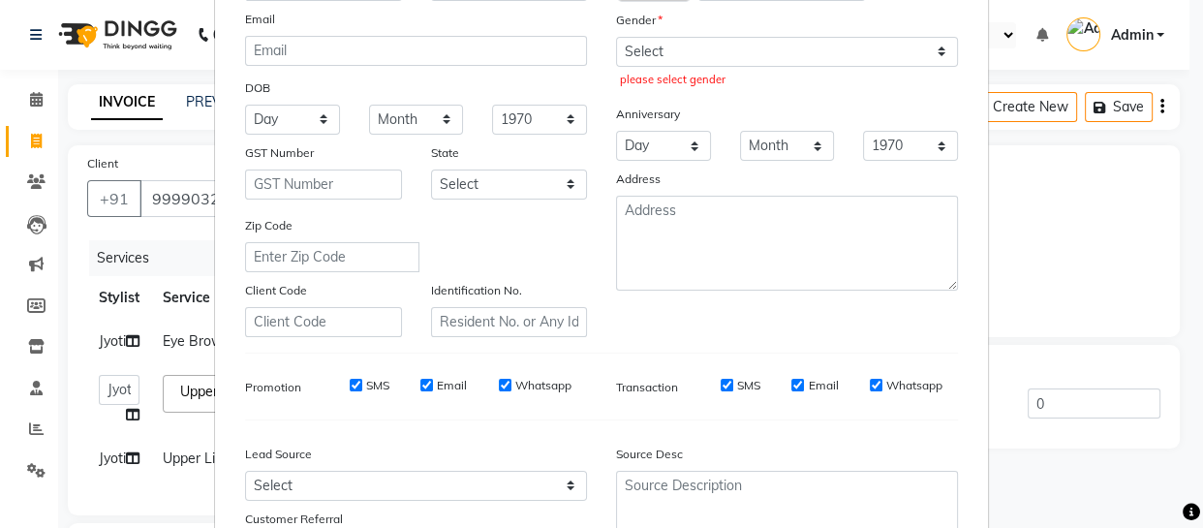
scroll to position [184, 0]
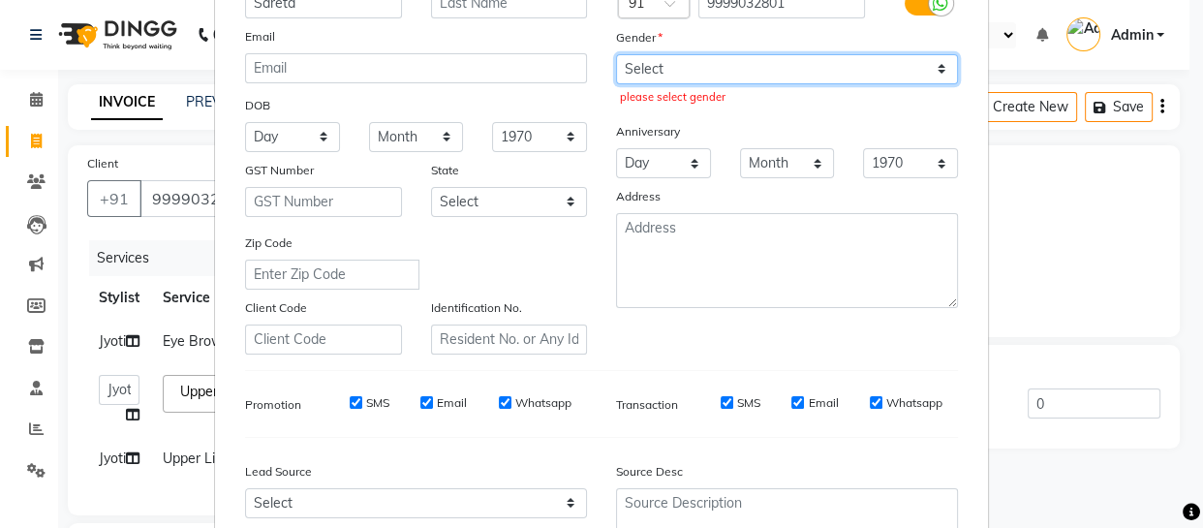
click at [775, 69] on select "Select [DEMOGRAPHIC_DATA] [DEMOGRAPHIC_DATA] Other Prefer Not To Say" at bounding box center [787, 69] width 342 height 30
click at [616, 54] on select "Select [DEMOGRAPHIC_DATA] [DEMOGRAPHIC_DATA] Other Prefer Not To Say" at bounding box center [787, 69] width 342 height 30
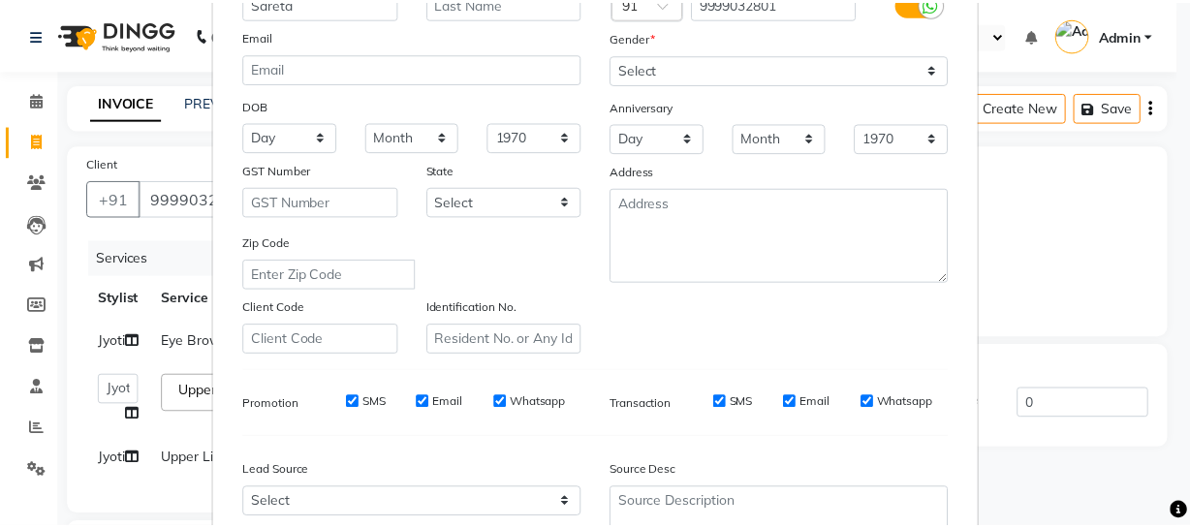
scroll to position [372, 0]
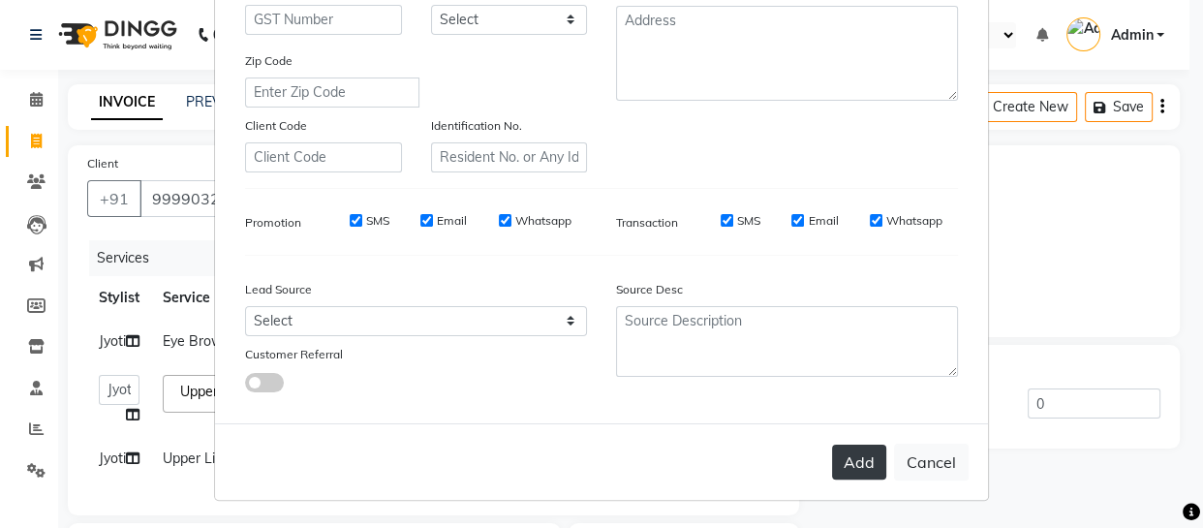
click at [847, 466] on button "Add" at bounding box center [859, 462] width 54 height 35
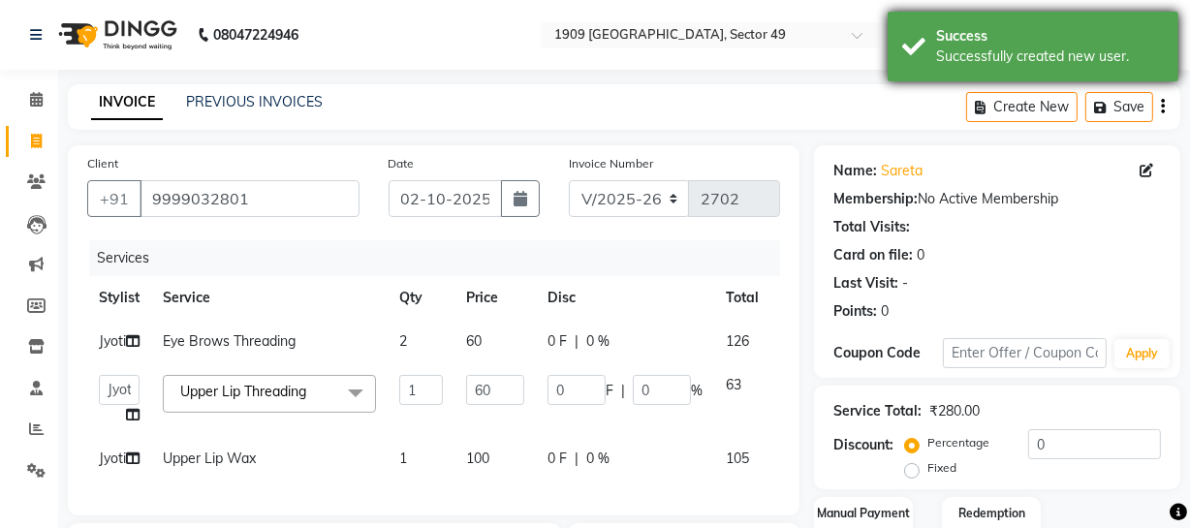
click at [930, 71] on div "Success Successfully created new user." at bounding box center [1032, 47] width 291 height 70
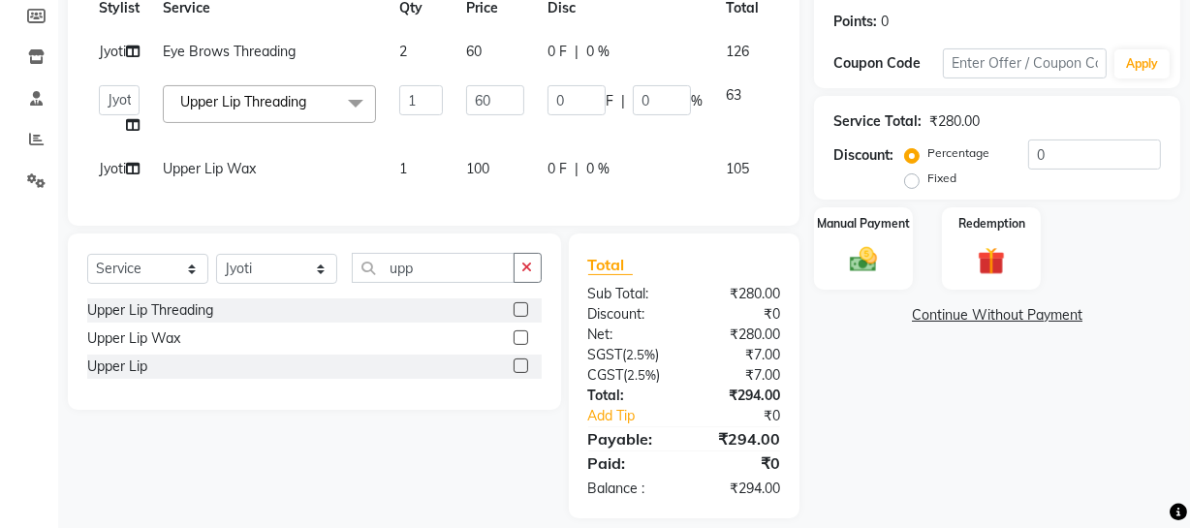
scroll to position [364, 0]
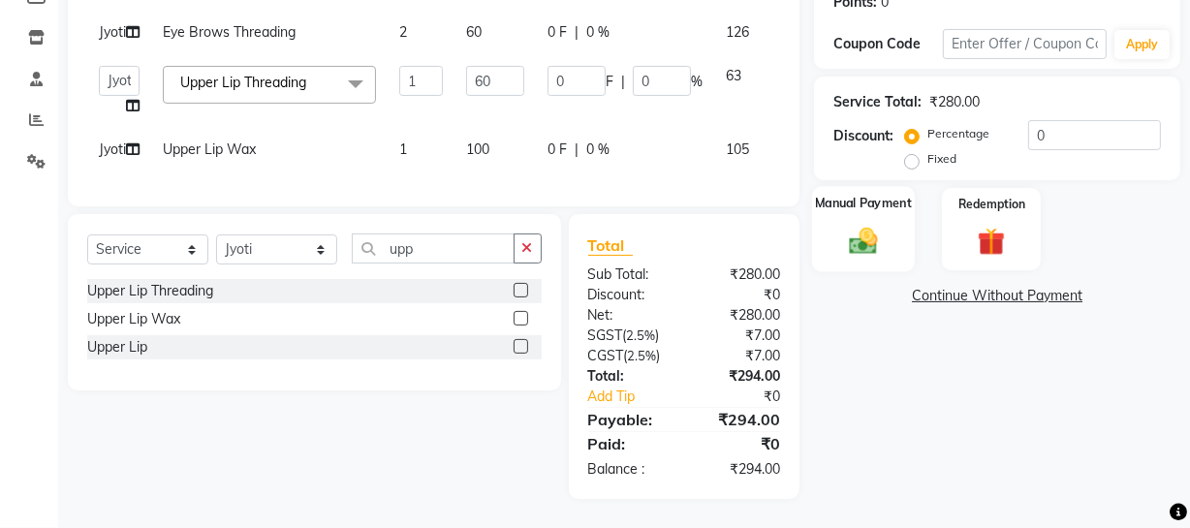
click at [879, 224] on img at bounding box center [863, 240] width 46 height 33
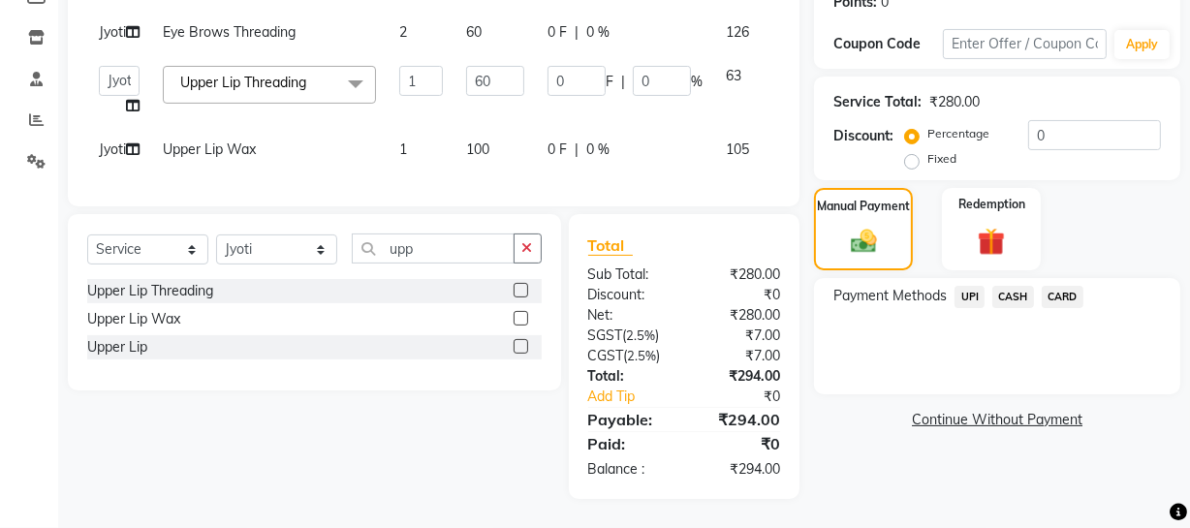
click at [963, 286] on span "UPI" at bounding box center [969, 297] width 30 height 22
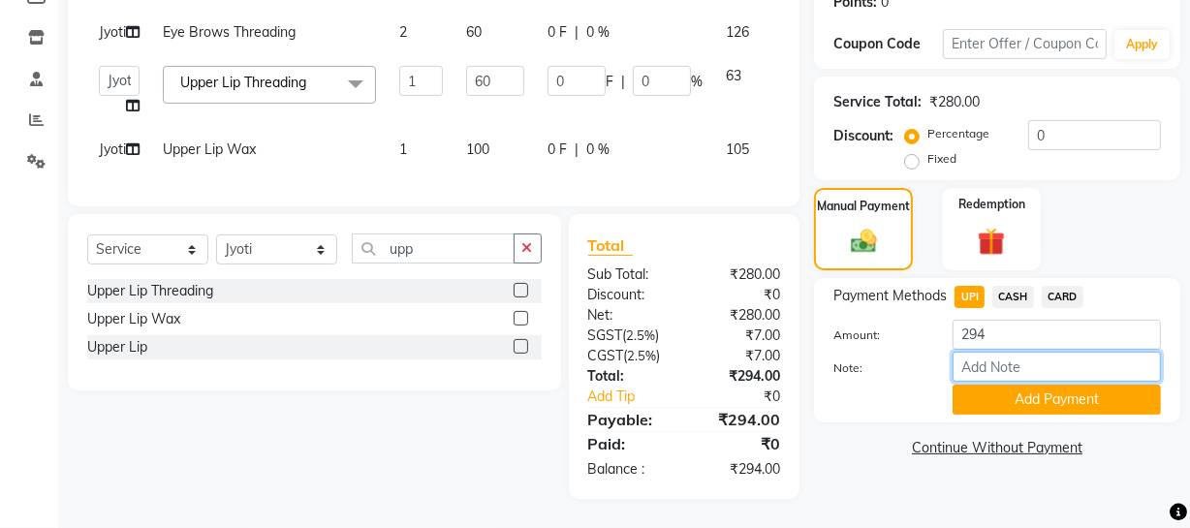
click at [993, 352] on input "Note:" at bounding box center [1056, 367] width 208 height 30
click at [996, 385] on button "Add Payment" at bounding box center [1056, 400] width 208 height 30
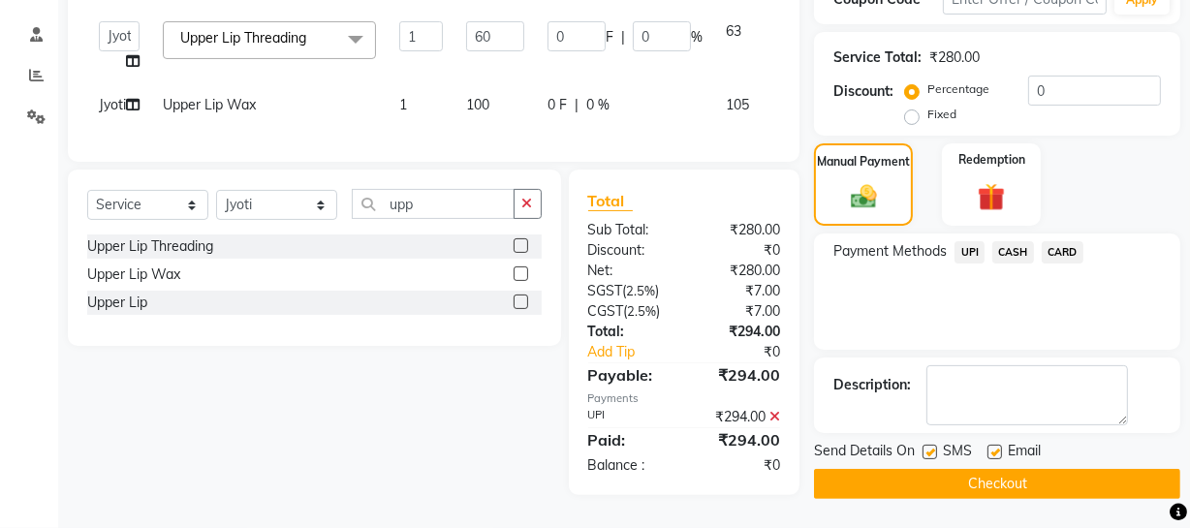
scroll to position [405, 0]
click at [999, 469] on button "Checkout" at bounding box center [997, 484] width 366 height 30
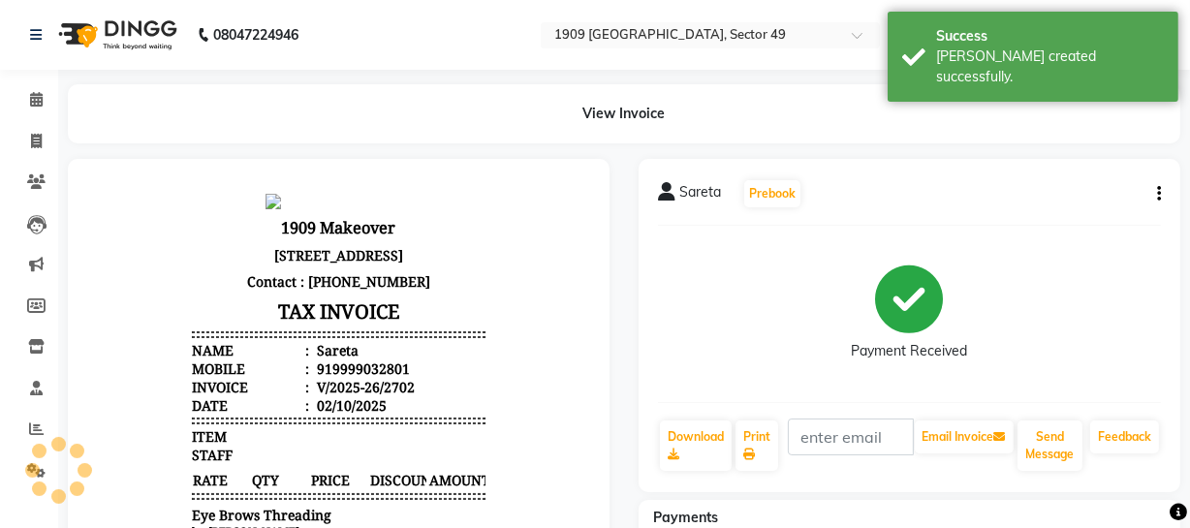
scroll to position [378, 0]
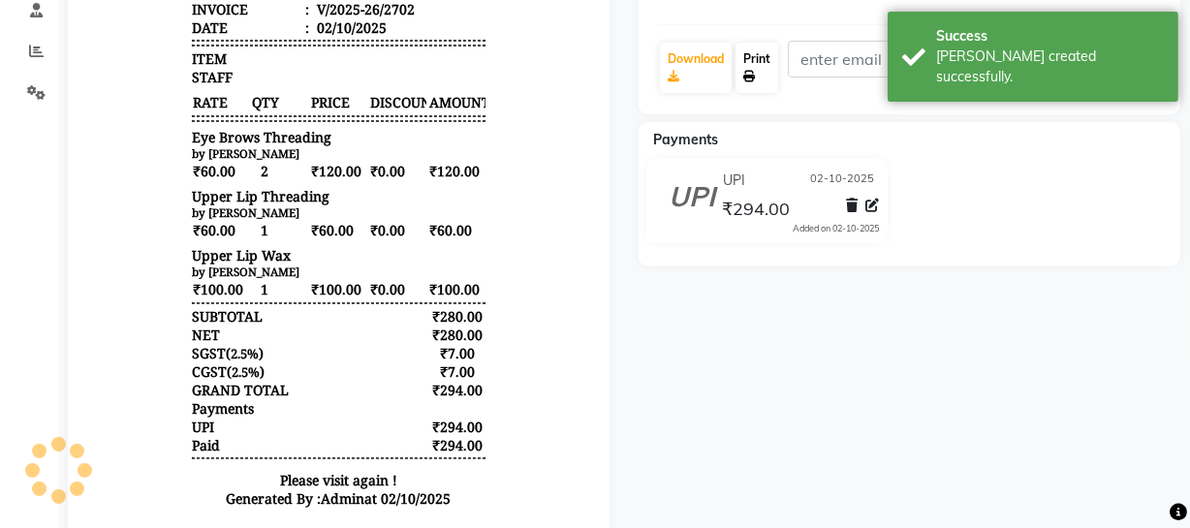
click at [760, 73] on link "Print" at bounding box center [756, 68] width 43 height 50
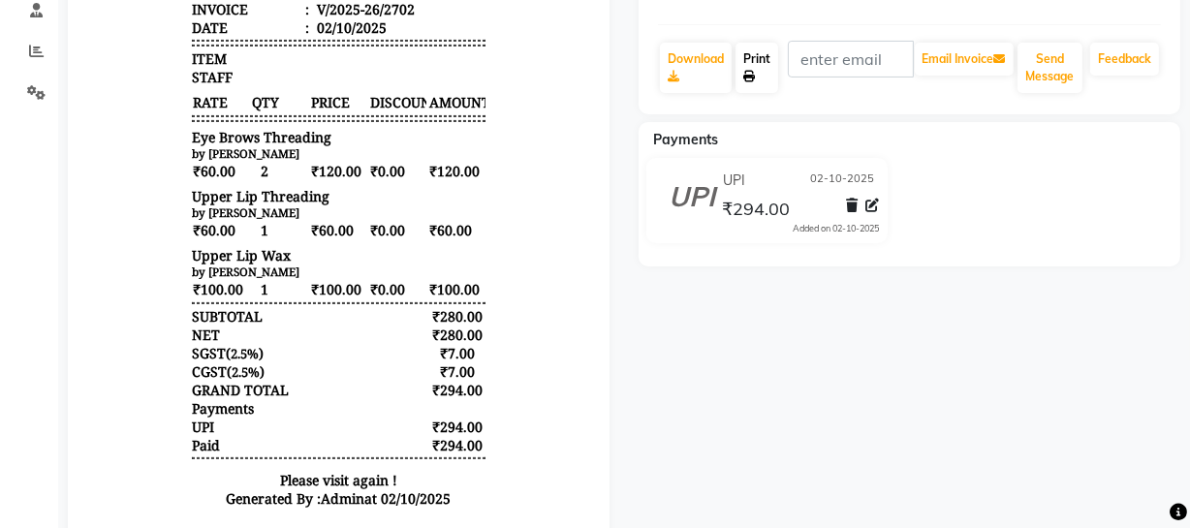
scroll to position [196, 0]
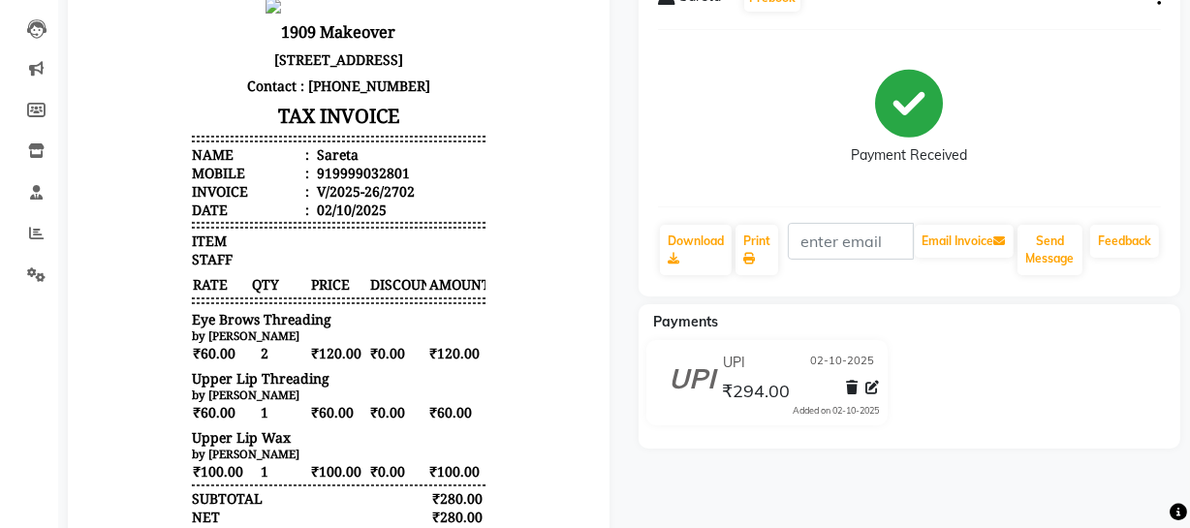
click at [644, 100] on div "Sareta Prebook Payment Received Download Print Email Invoice Send Message Feedb…" at bounding box center [908, 129] width 541 height 333
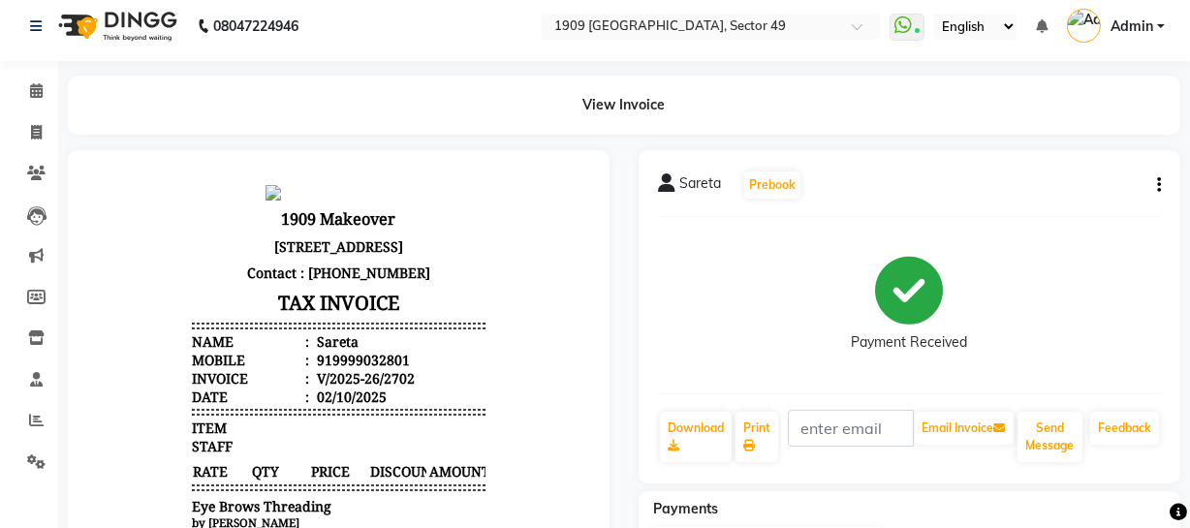
scroll to position [0, 0]
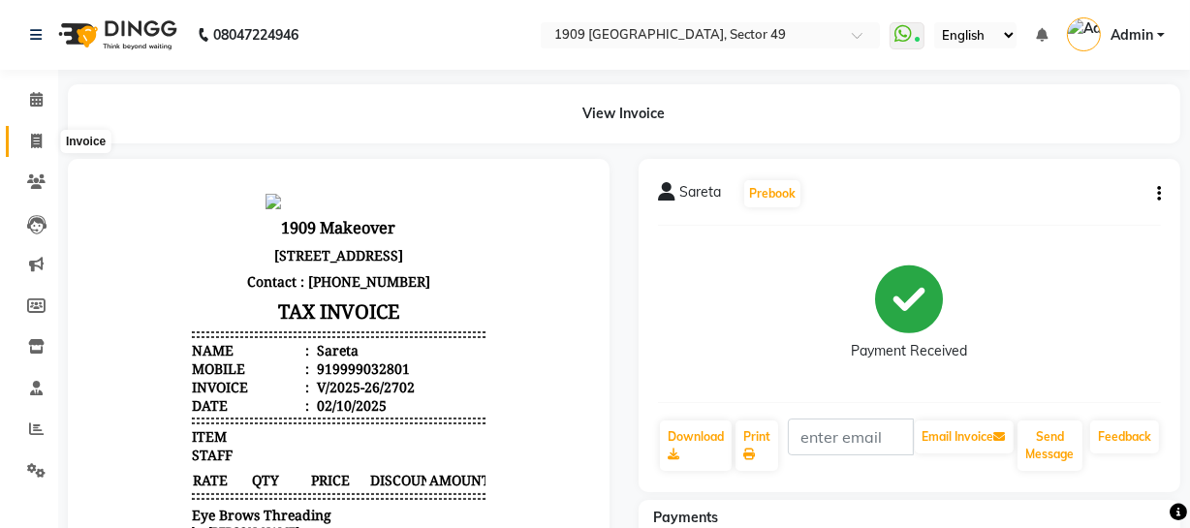
click at [31, 141] on icon at bounding box center [36, 141] width 11 height 15
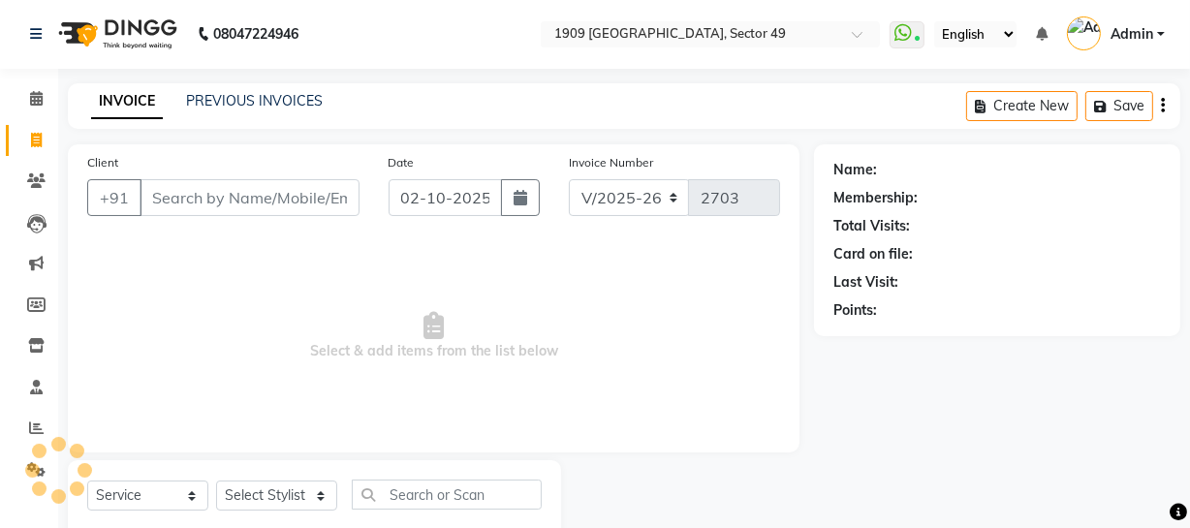
scroll to position [55, 0]
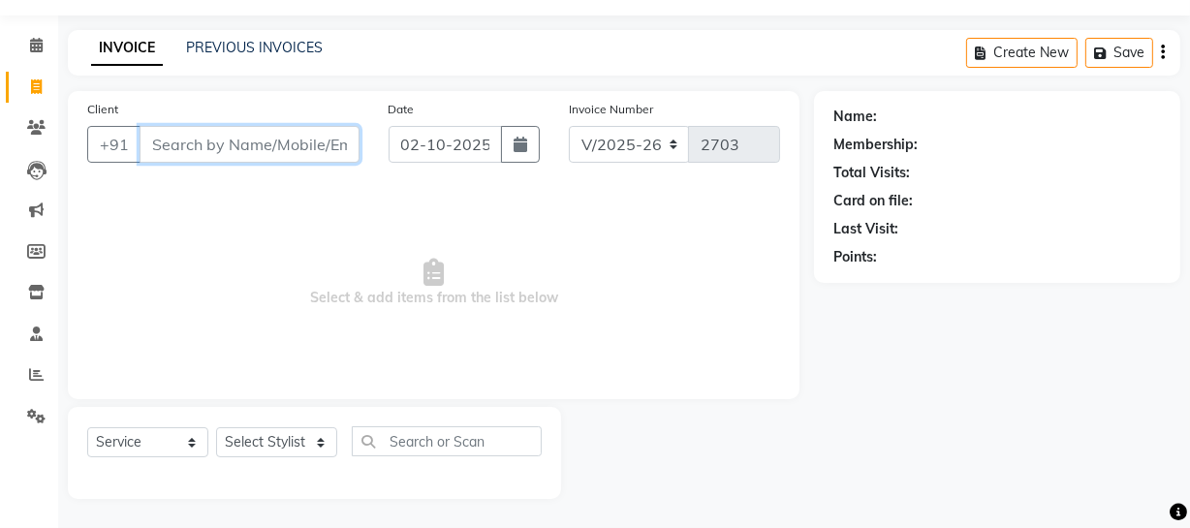
click at [263, 145] on input "Client" at bounding box center [249, 144] width 220 height 37
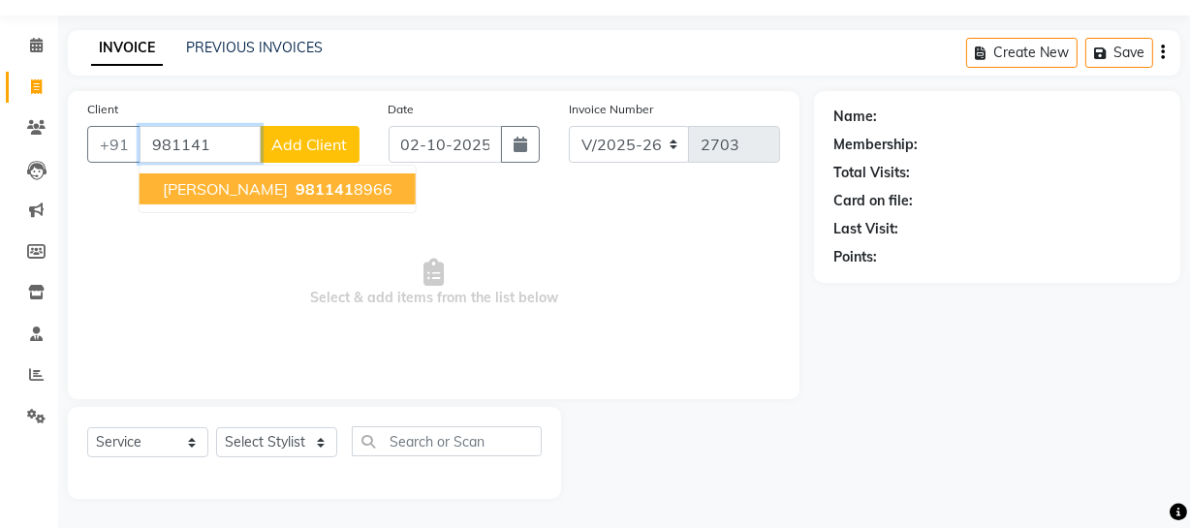
click at [281, 187] on span "[PERSON_NAME]" at bounding box center [225, 188] width 125 height 19
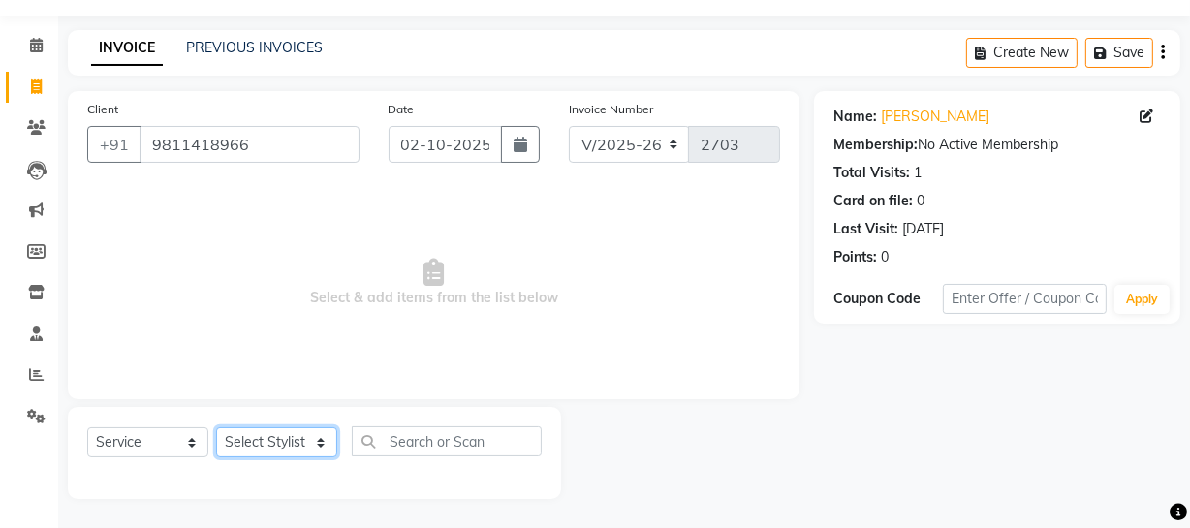
click at [289, 443] on select "Select Stylist [PERSON_NAME] [PERSON_NAME] House Sale Jyoti [PERSON_NAME] [PERS…" at bounding box center [276, 442] width 121 height 30
click at [216, 427] on select "Select Stylist [PERSON_NAME] [PERSON_NAME] House Sale Jyoti [PERSON_NAME] [PERS…" at bounding box center [276, 442] width 121 height 30
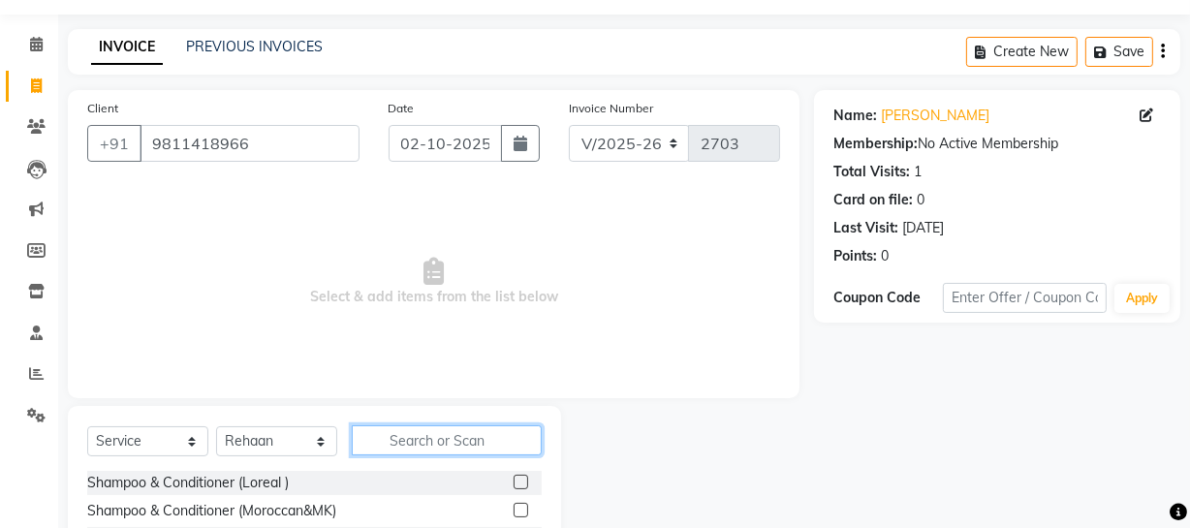
click at [417, 428] on input "text" at bounding box center [447, 440] width 190 height 30
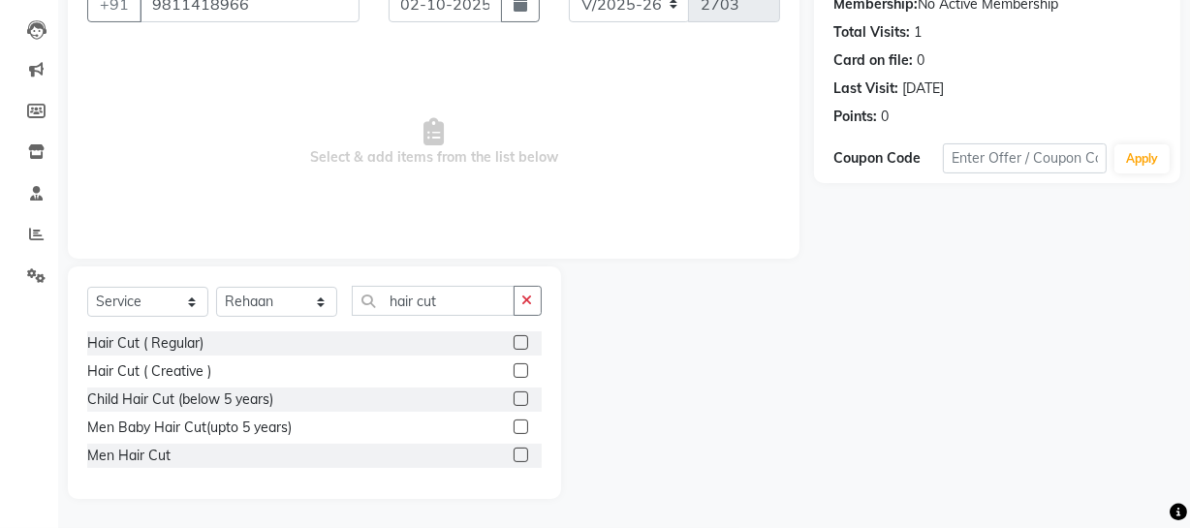
click at [517, 452] on label at bounding box center [520, 455] width 15 height 15
click at [517, 452] on input "checkbox" at bounding box center [519, 455] width 13 height 13
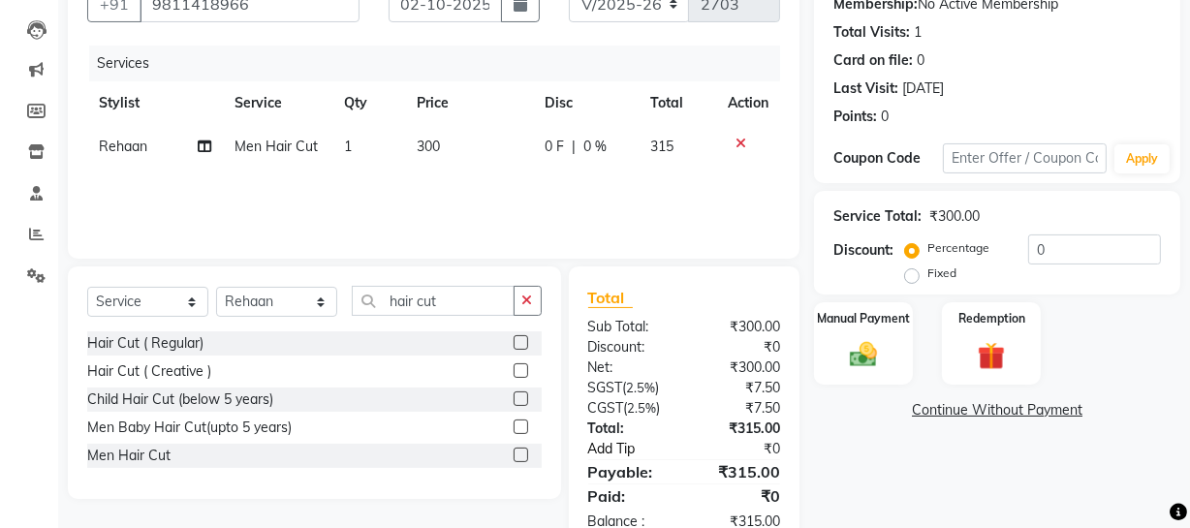
click at [591, 447] on link "Add Tip" at bounding box center [637, 449] width 129 height 20
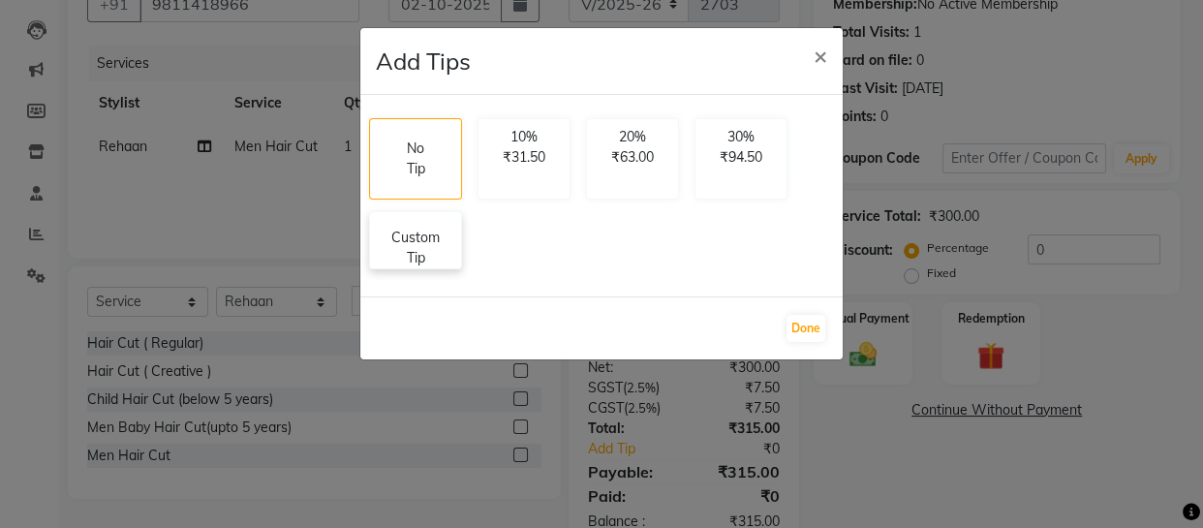
click at [431, 250] on p "Custom Tip" at bounding box center [416, 248] width 68 height 41
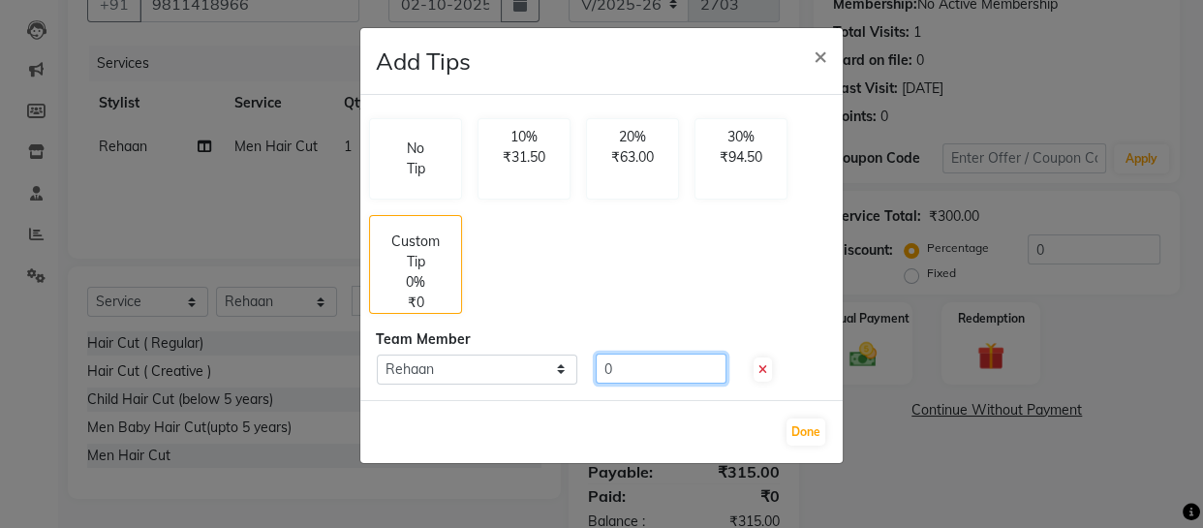
click at [605, 359] on input "0" at bounding box center [661, 369] width 131 height 30
click at [795, 432] on button "Done" at bounding box center [806, 431] width 39 height 27
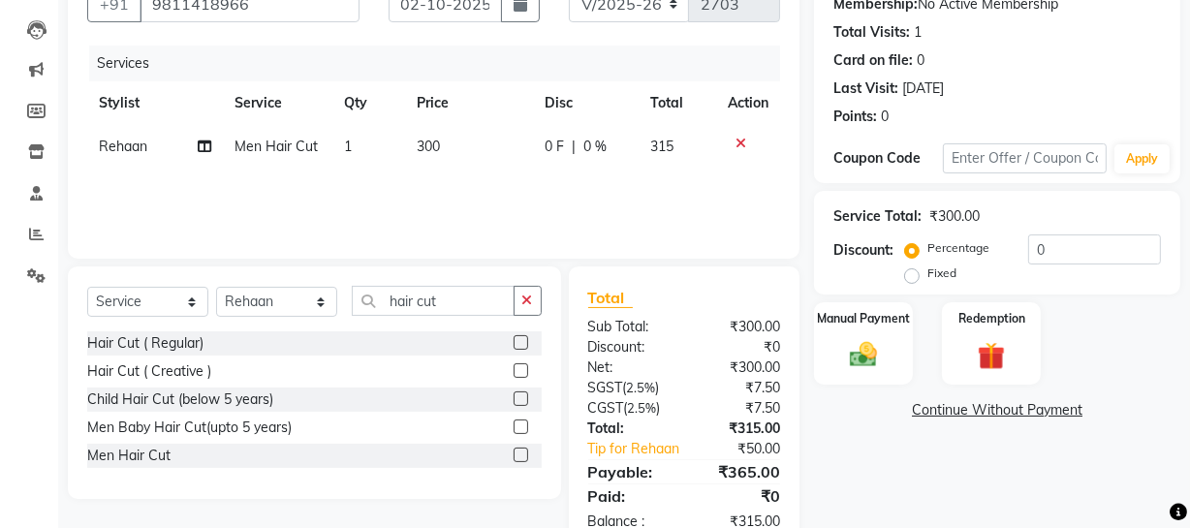
scroll to position [248, 0]
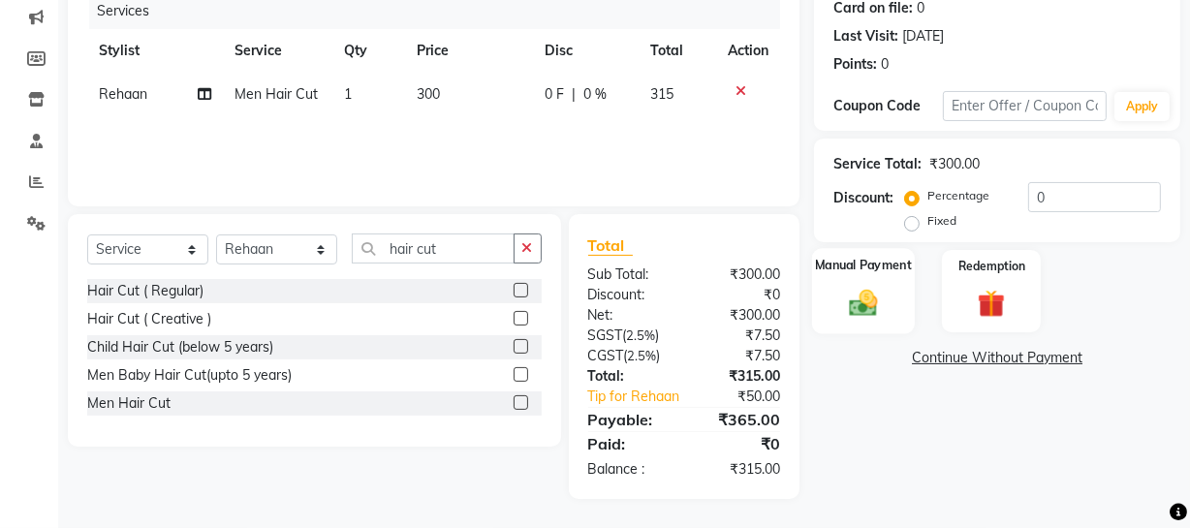
click at [879, 295] on img at bounding box center [863, 302] width 46 height 33
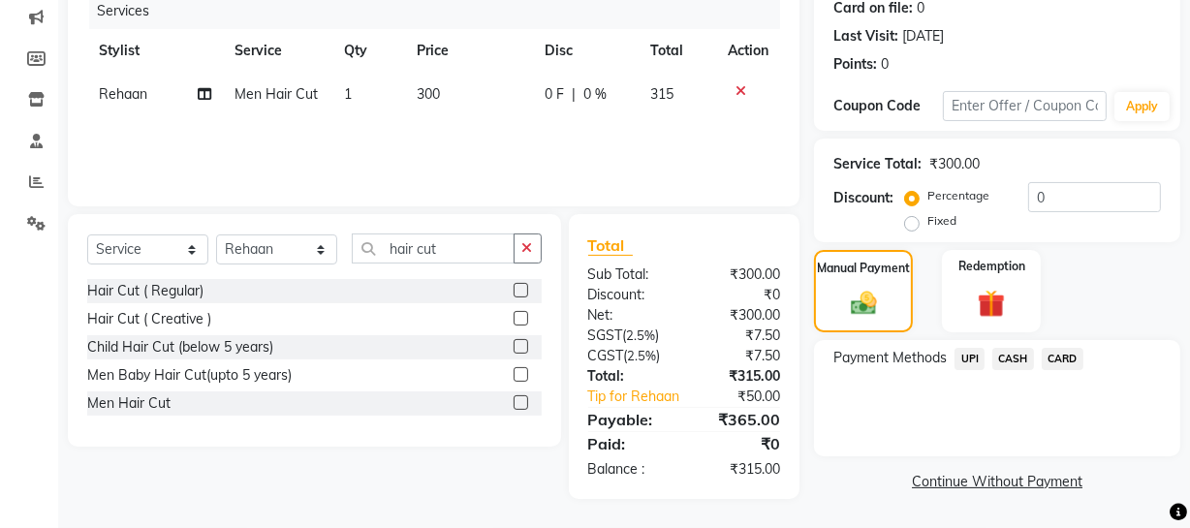
click at [968, 356] on span "UPI" at bounding box center [969, 359] width 30 height 22
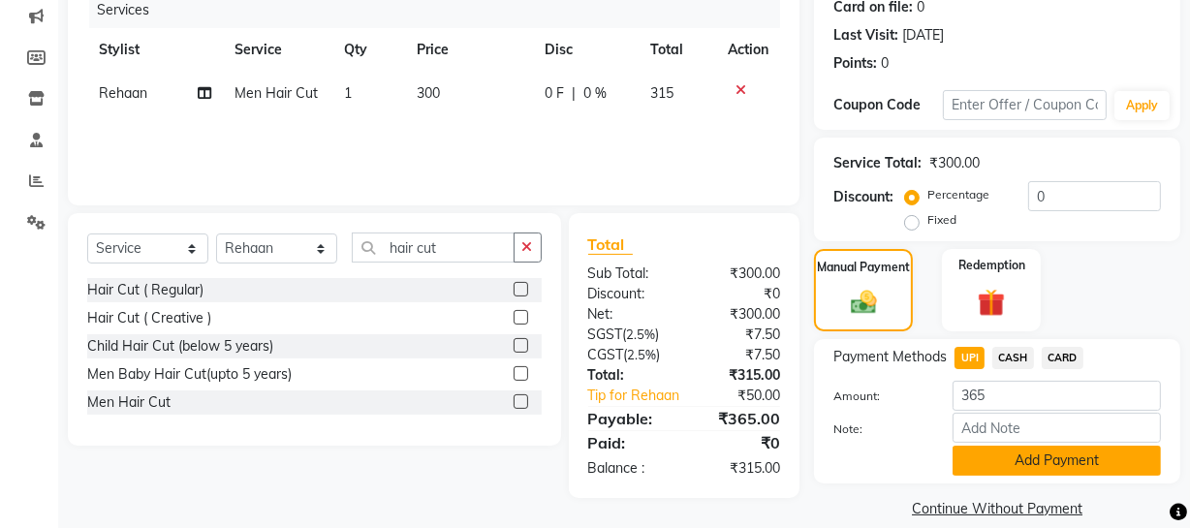
click at [988, 466] on button "Add Payment" at bounding box center [1056, 461] width 208 height 30
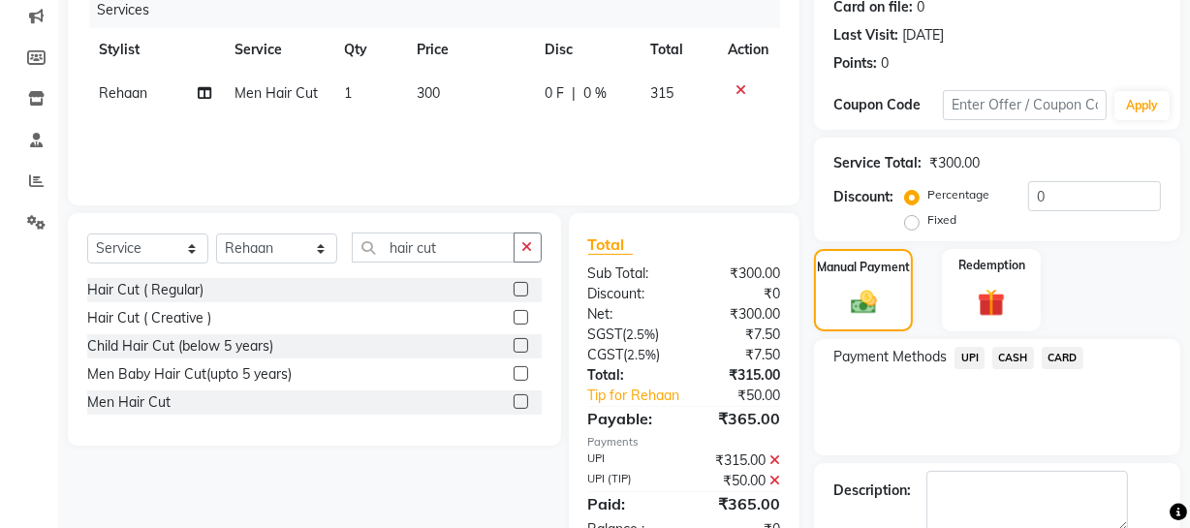
scroll to position [353, 0]
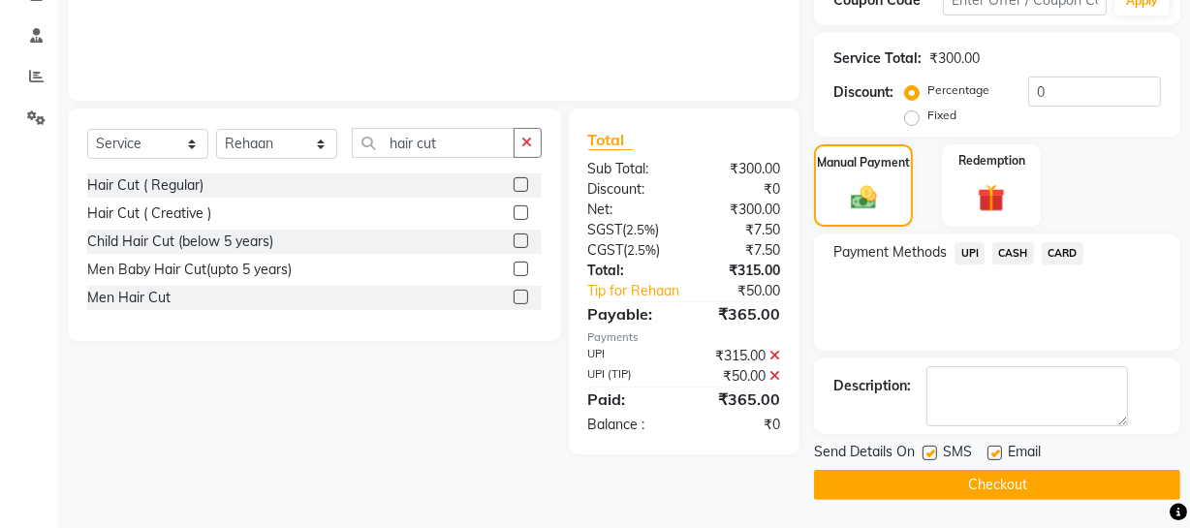
click at [1033, 478] on button "Checkout" at bounding box center [997, 485] width 366 height 30
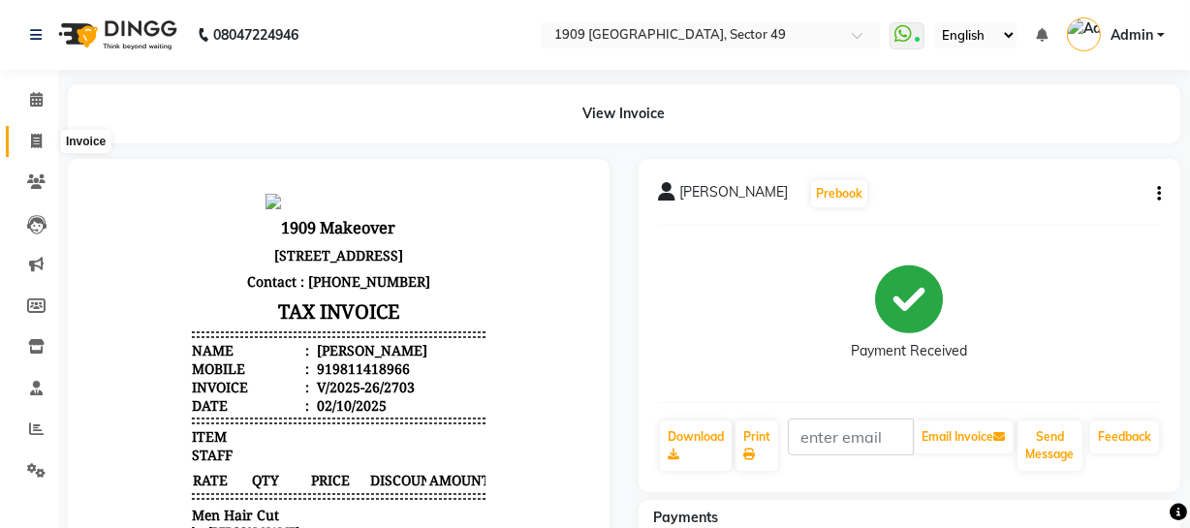
click at [31, 138] on icon at bounding box center [36, 141] width 11 height 15
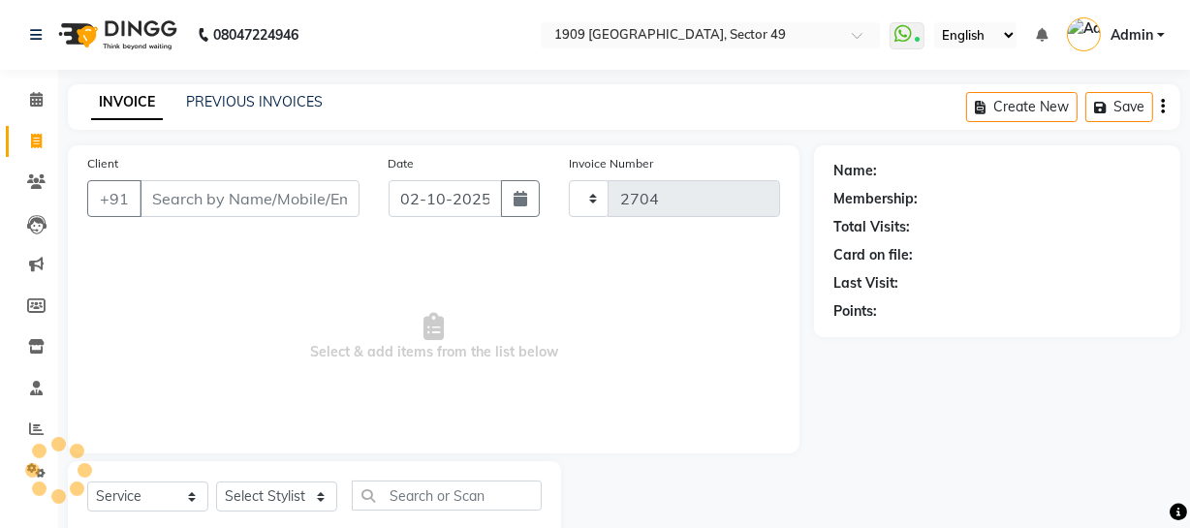
scroll to position [55, 0]
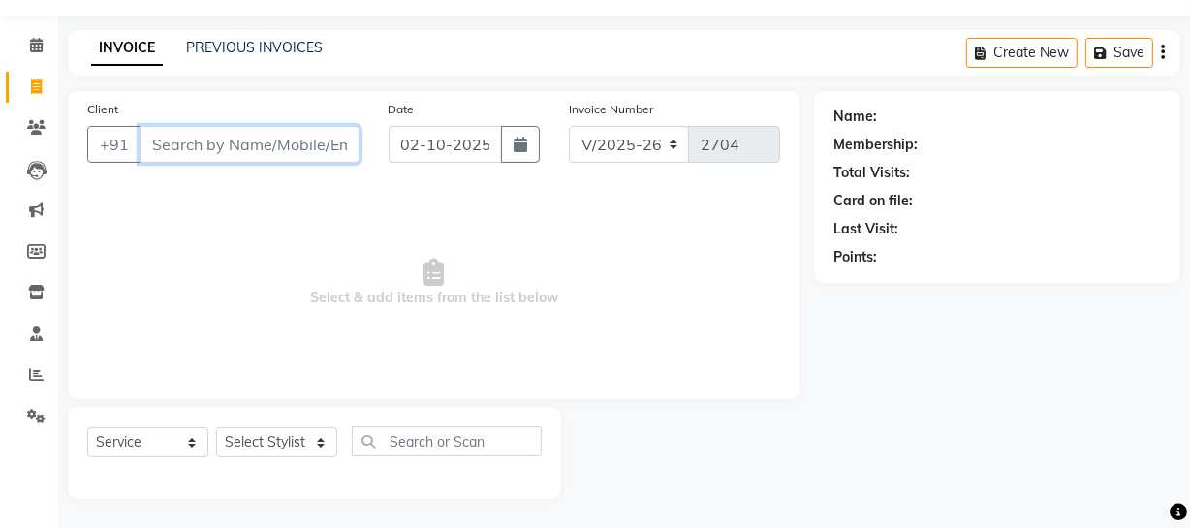
paste input "8586023540"
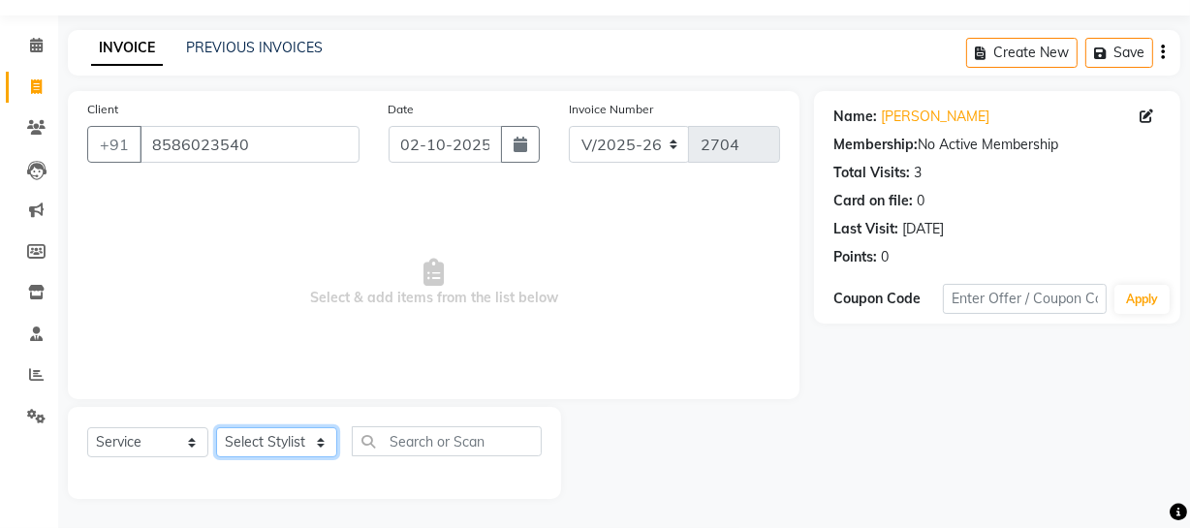
click at [263, 433] on select "Select Stylist [PERSON_NAME] [PERSON_NAME] House Sale Jyoti [PERSON_NAME] [PERS…" at bounding box center [276, 442] width 121 height 30
click at [216, 427] on select "Select Stylist [PERSON_NAME] [PERSON_NAME] House Sale Jyoti [PERSON_NAME] [PERS…" at bounding box center [276, 442] width 121 height 30
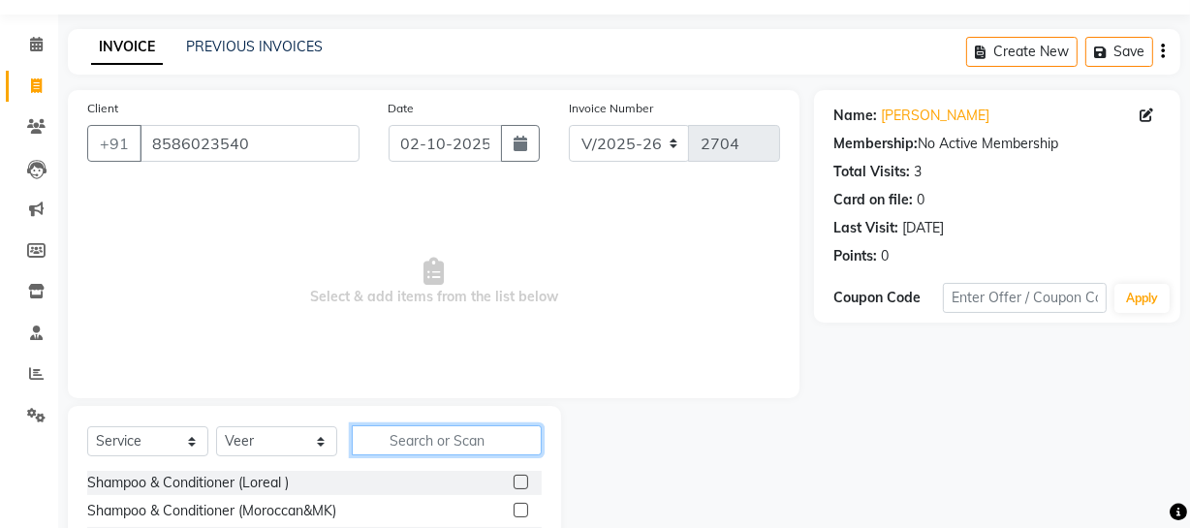
click at [446, 435] on input "text" at bounding box center [447, 440] width 190 height 30
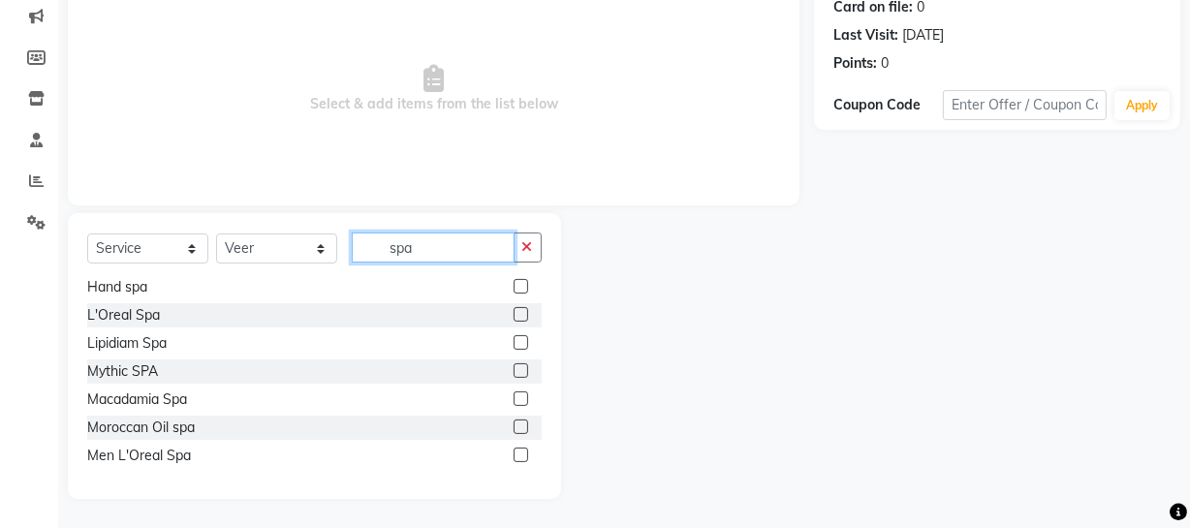
scroll to position [93, 0]
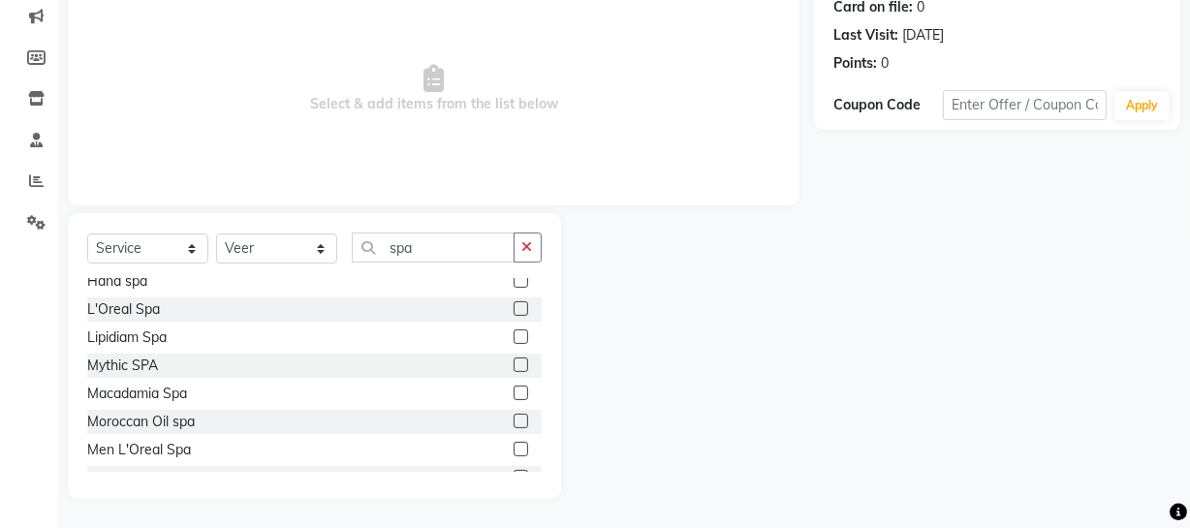
click at [513, 387] on label at bounding box center [520, 393] width 15 height 15
click at [513, 387] on input "checkbox" at bounding box center [519, 393] width 13 height 13
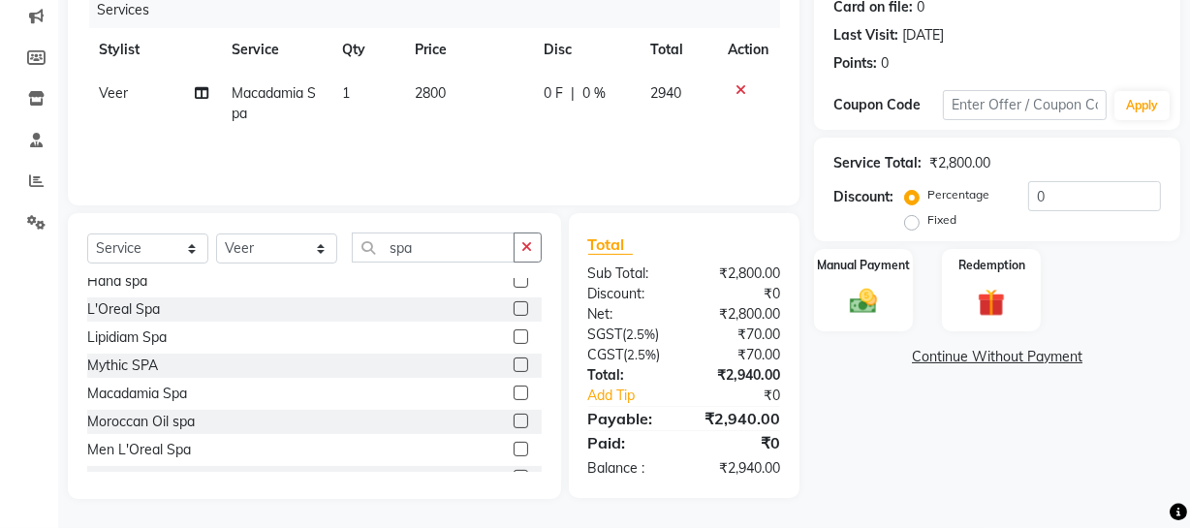
click at [423, 110] on td "2800" at bounding box center [468, 104] width 129 height 64
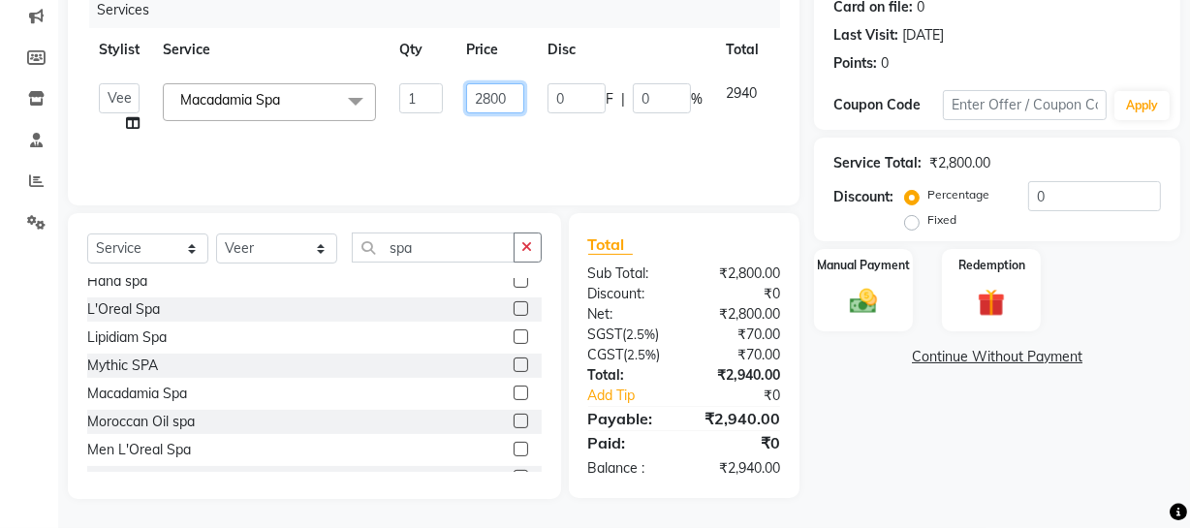
click at [489, 96] on input "2800" at bounding box center [495, 98] width 58 height 30
click at [960, 472] on div "Name: [PERSON_NAME] Membership: No Active Membership Total Visits: 3 Card on fi…" at bounding box center [1004, 198] width 381 height 602
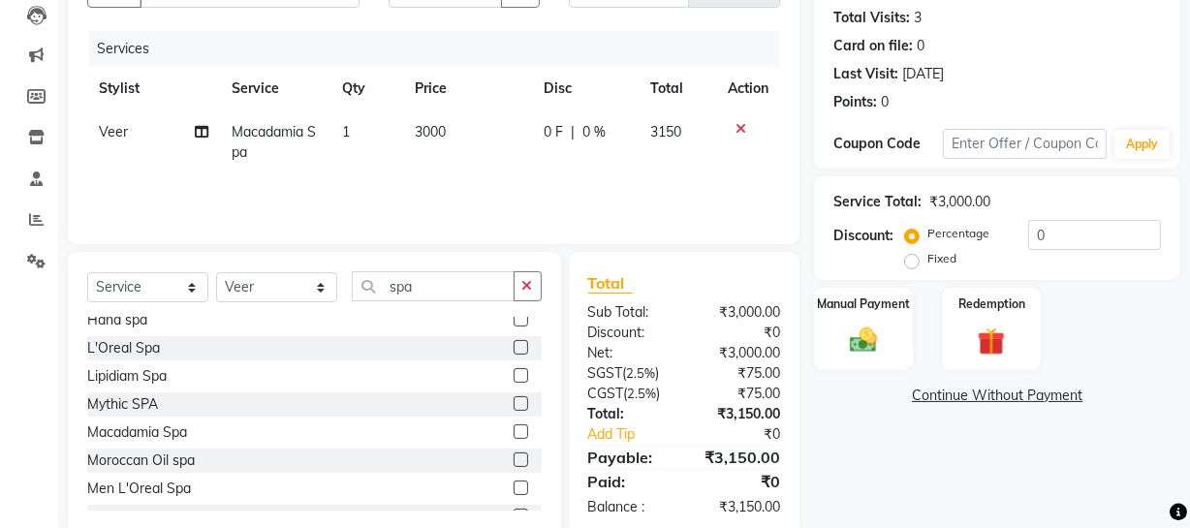
scroll to position [249, 0]
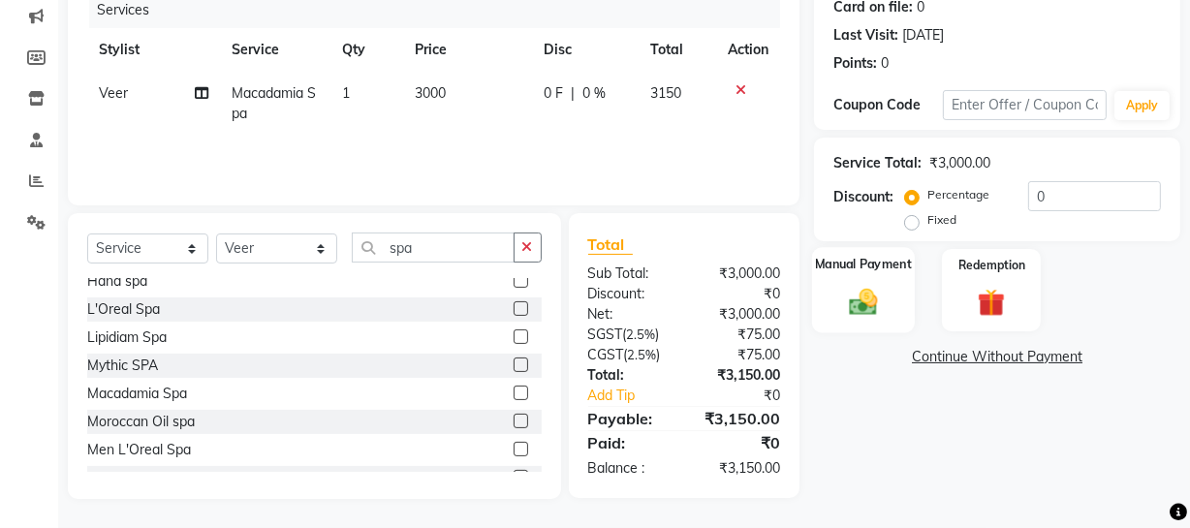
click at [860, 285] on img at bounding box center [863, 301] width 46 height 33
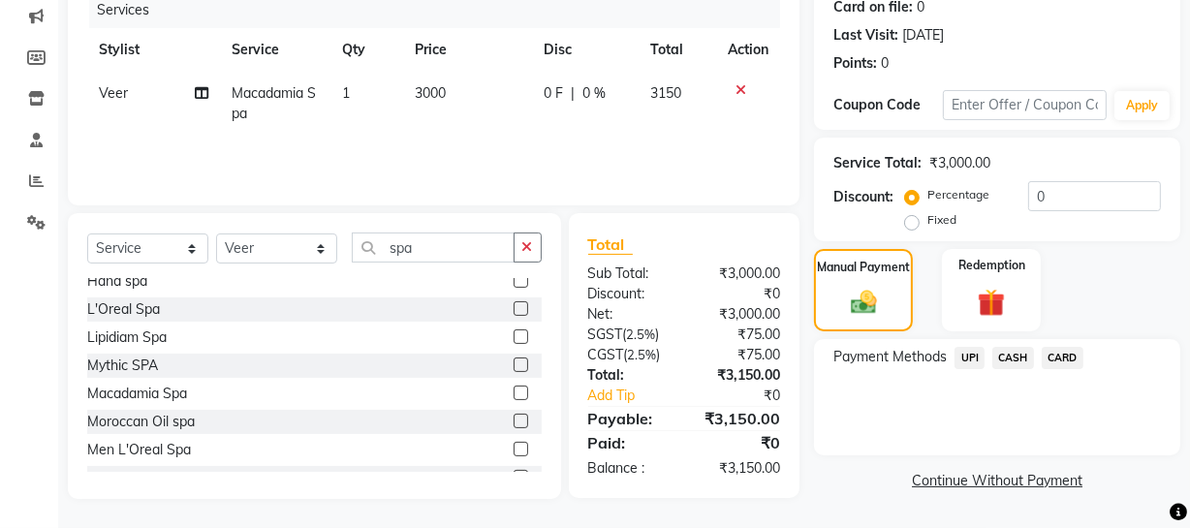
click at [1068, 351] on span "CARD" at bounding box center [1062, 358] width 42 height 22
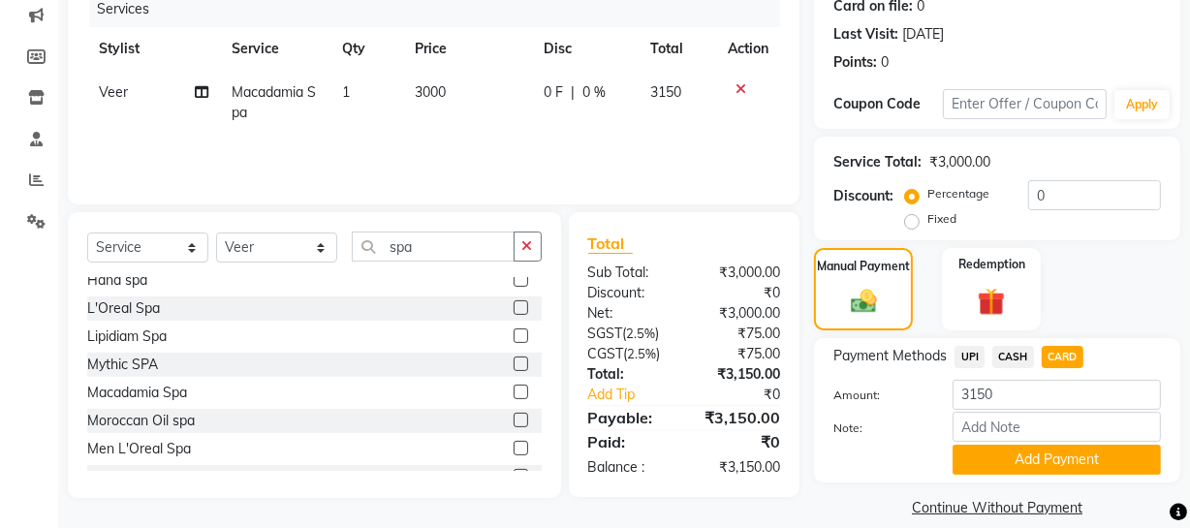
scroll to position [272, 0]
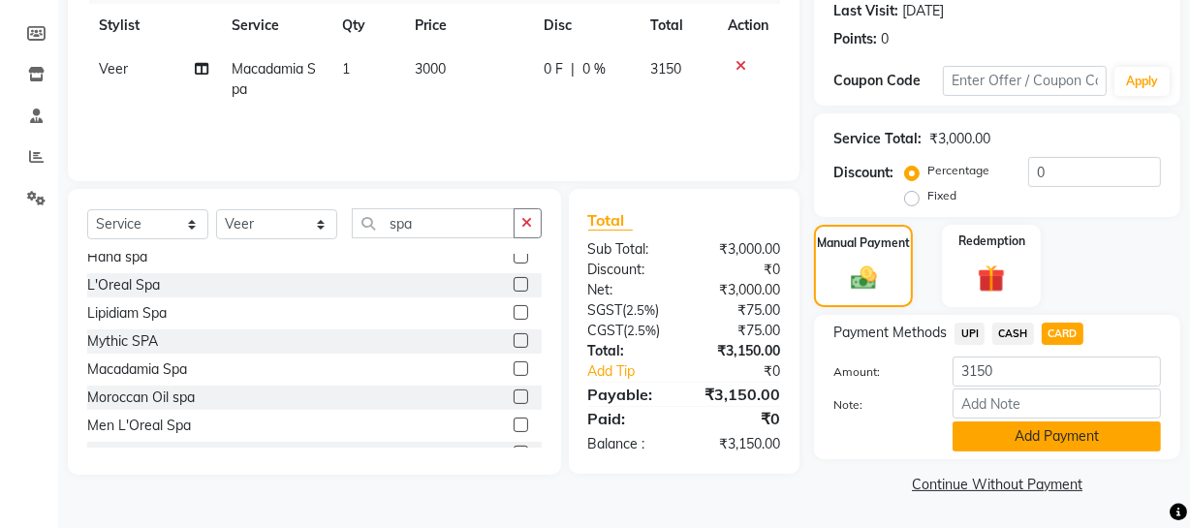
click at [1029, 434] on button "Add Payment" at bounding box center [1056, 436] width 208 height 30
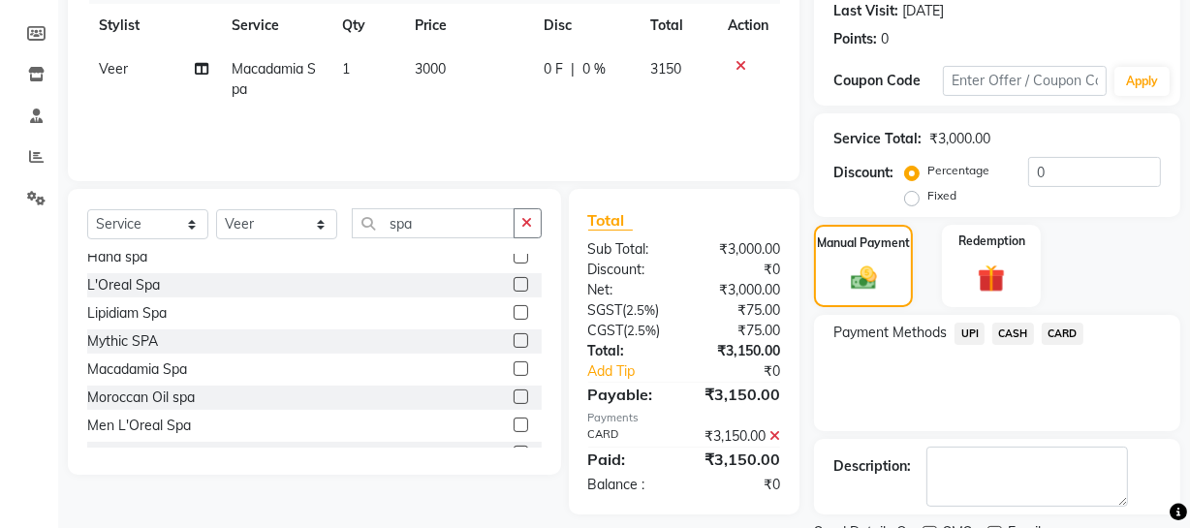
scroll to position [353, 0]
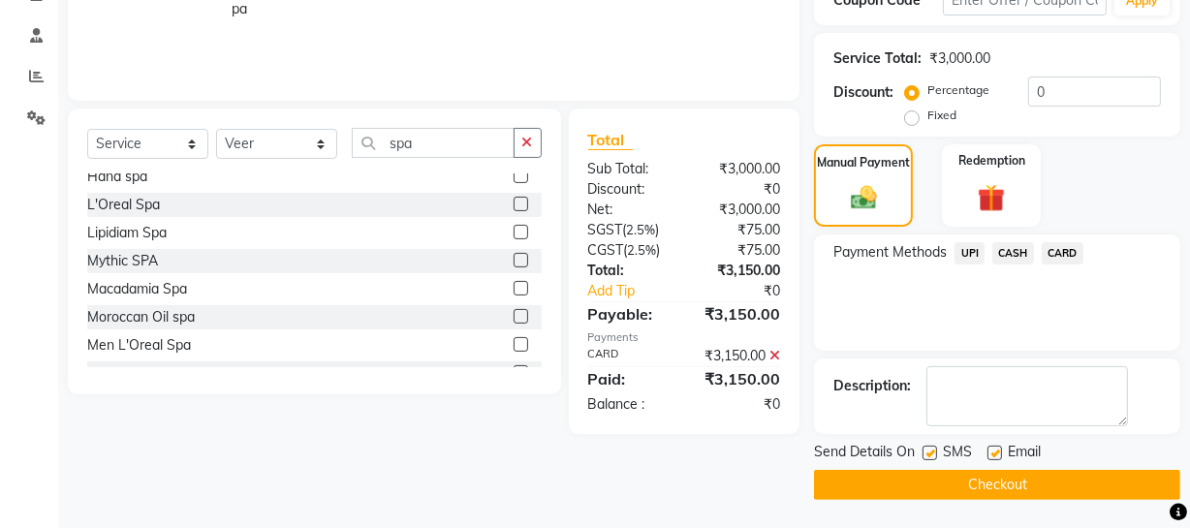
click at [923, 479] on button "Checkout" at bounding box center [997, 485] width 366 height 30
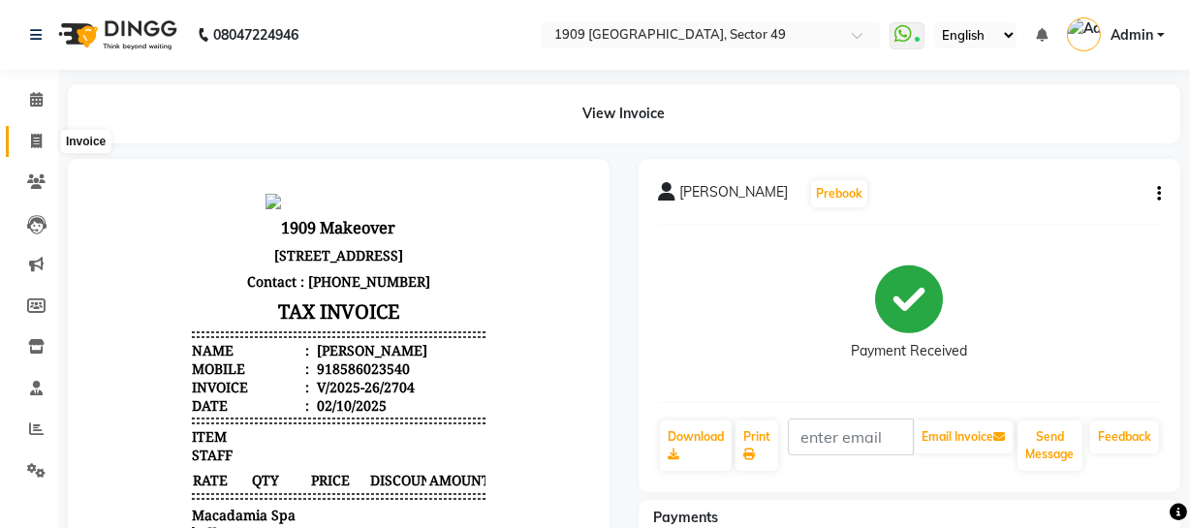
click at [39, 140] on icon at bounding box center [36, 141] width 11 height 15
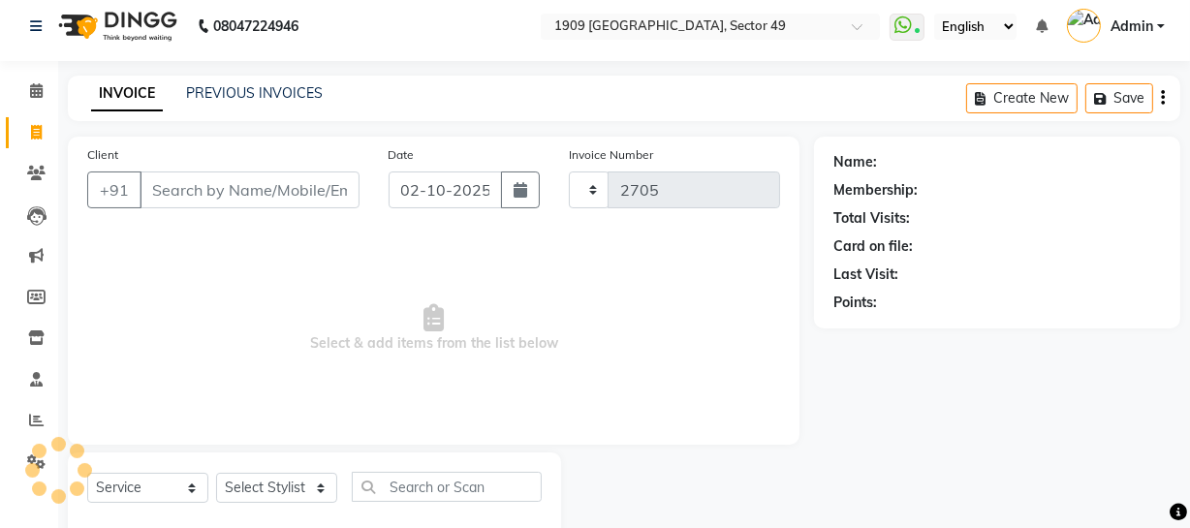
scroll to position [55, 0]
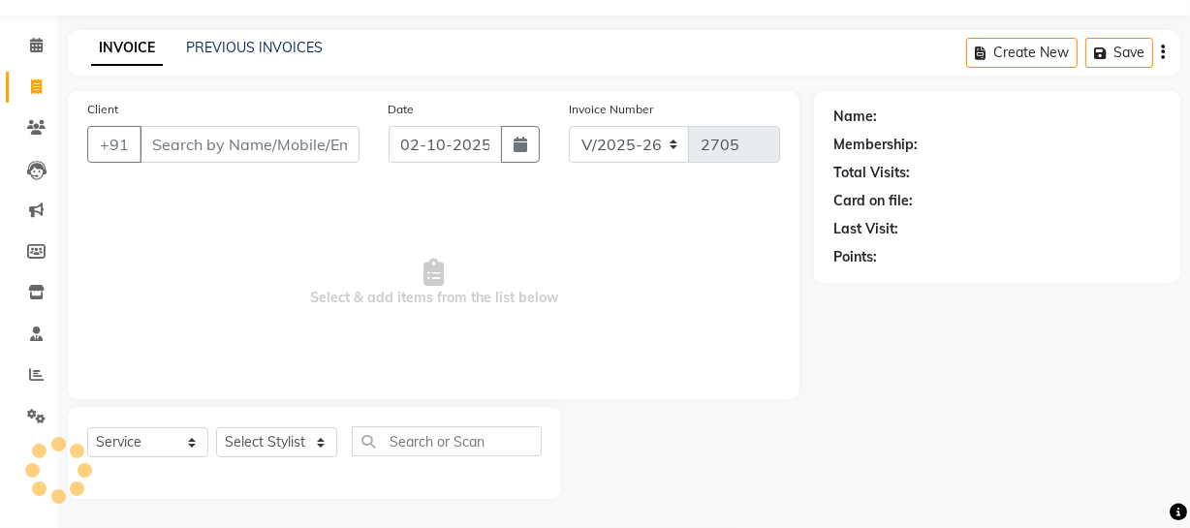
click at [215, 138] on input "Client" at bounding box center [249, 144] width 220 height 37
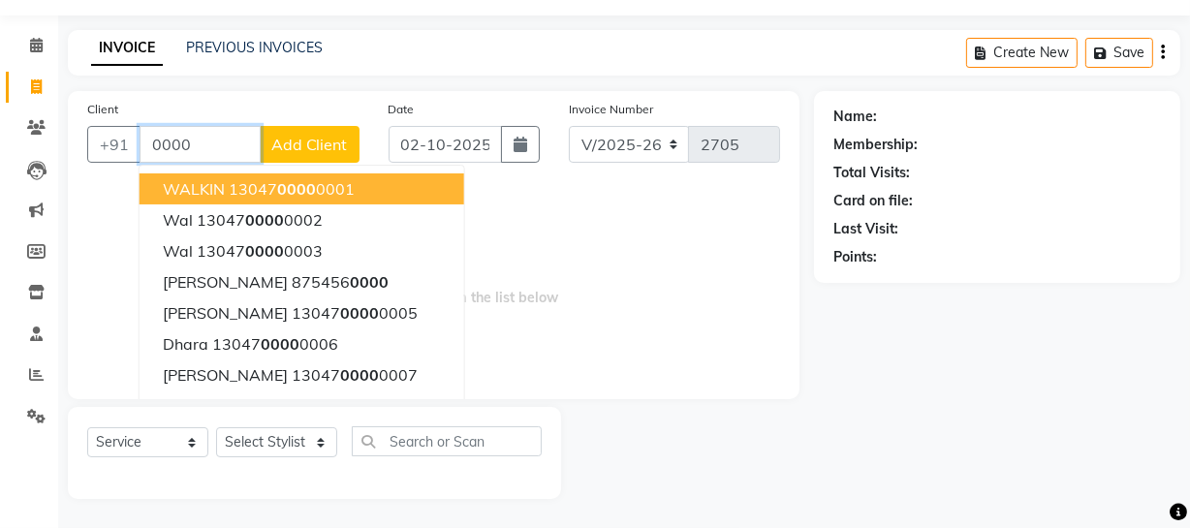
click at [294, 190] on span "0000" at bounding box center [296, 188] width 39 height 19
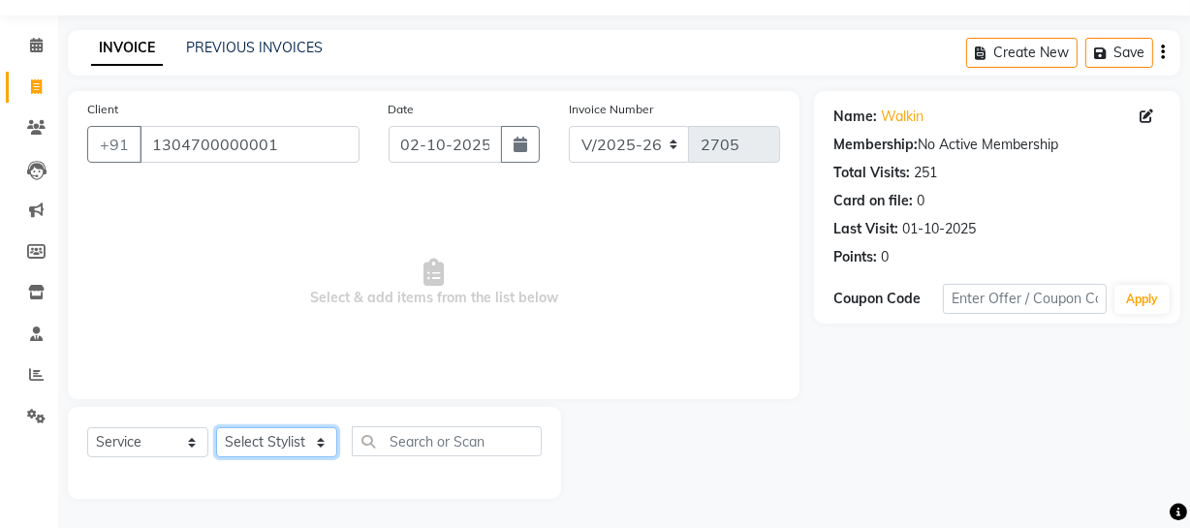
click at [284, 444] on select "Select Stylist [PERSON_NAME] [PERSON_NAME] House Sale Jyoti [PERSON_NAME] [PERS…" at bounding box center [276, 442] width 121 height 30
click at [656, 297] on span "Select & add items from the list below" at bounding box center [433, 283] width 693 height 194
click at [33, 123] on icon at bounding box center [36, 127] width 18 height 15
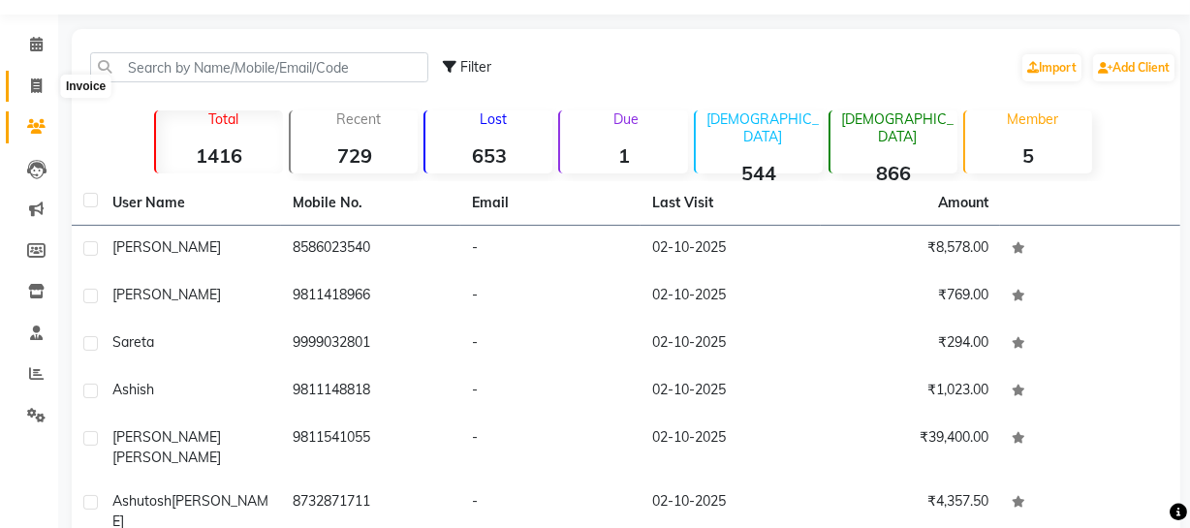
click at [39, 78] on icon at bounding box center [36, 85] width 11 height 15
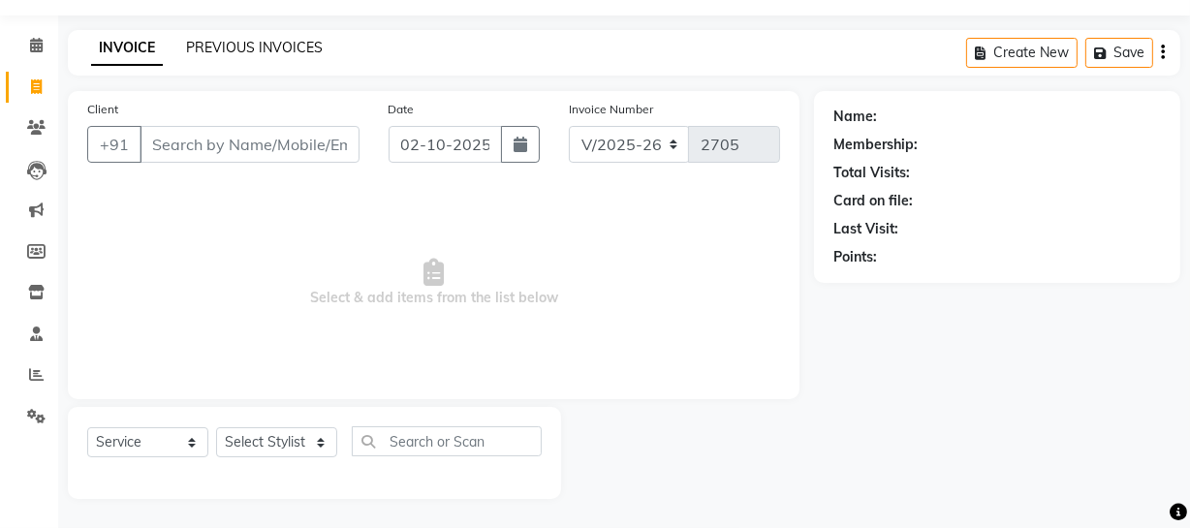
click at [285, 46] on link "PREVIOUS INVOICES" at bounding box center [254, 47] width 137 height 17
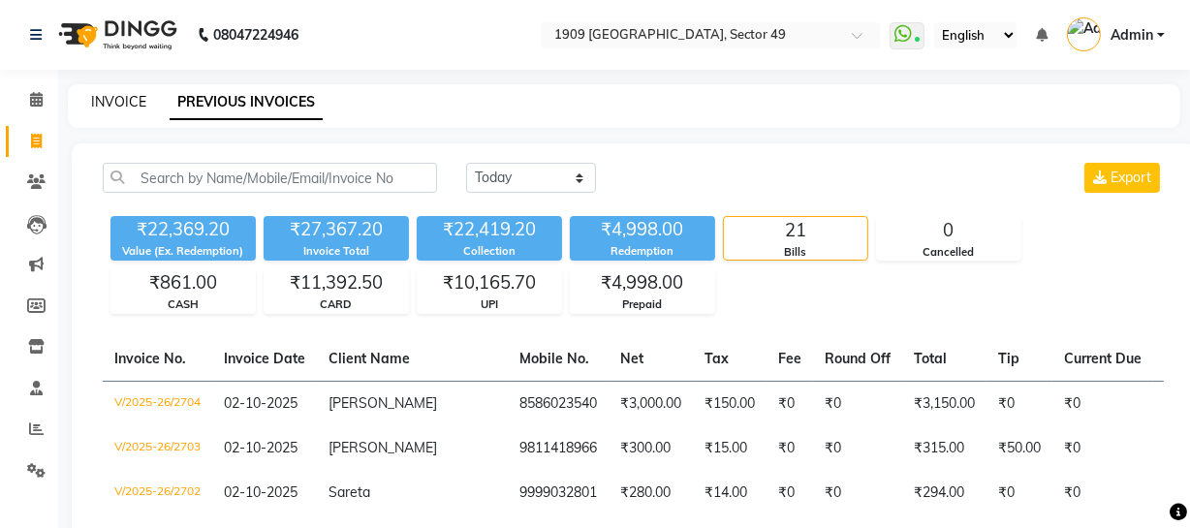
click at [131, 93] on link "INVOICE" at bounding box center [118, 101] width 55 height 17
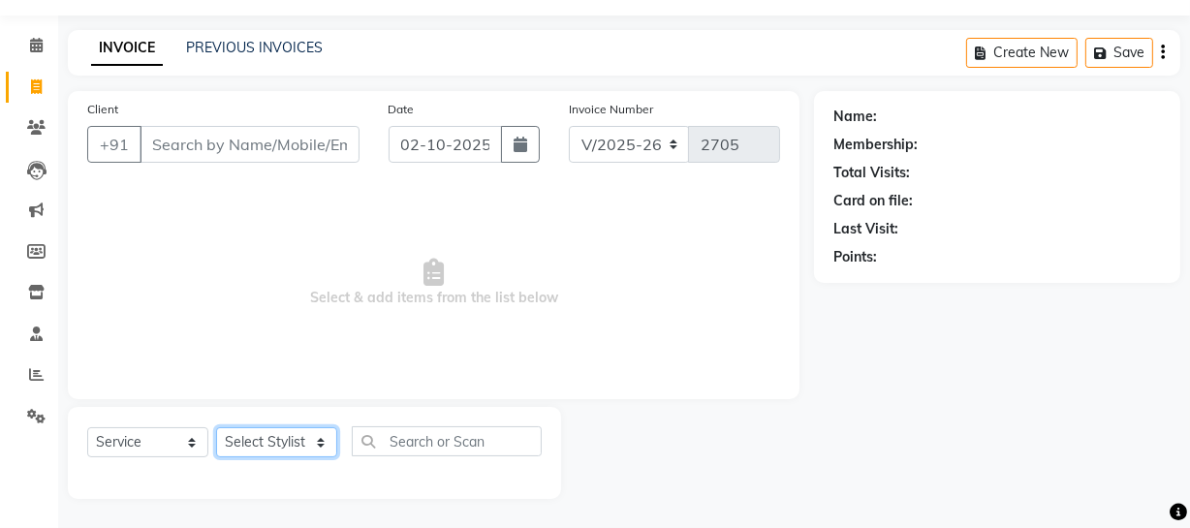
click at [289, 442] on select "Select Stylist [PERSON_NAME] [PERSON_NAME] House Sale Jyoti [PERSON_NAME] [PERS…" at bounding box center [276, 442] width 121 height 30
click at [216, 427] on select "Select Stylist [PERSON_NAME] [PERSON_NAME] House Sale Jyoti [PERSON_NAME] [PERS…" at bounding box center [276, 442] width 121 height 30
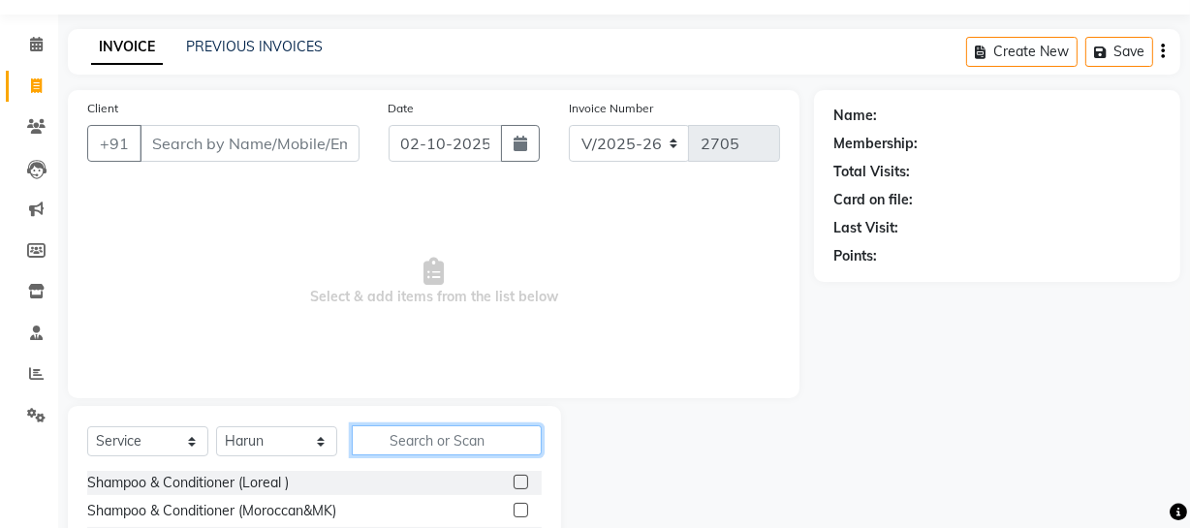
click at [445, 435] on input "text" at bounding box center [447, 440] width 190 height 30
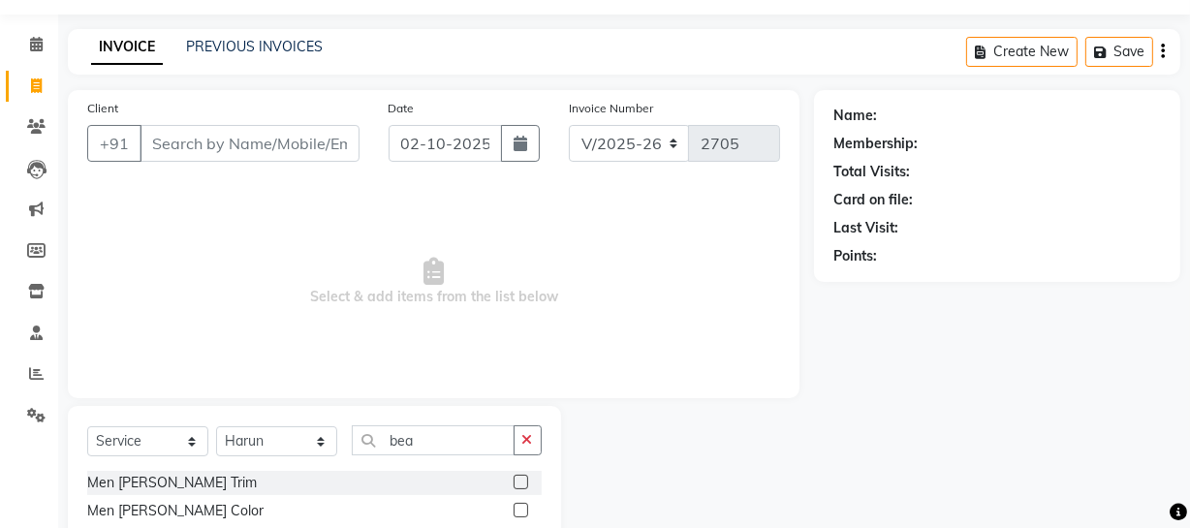
click at [520, 479] on label at bounding box center [520, 482] width 15 height 15
click at [520, 479] on input "checkbox" at bounding box center [519, 483] width 13 height 13
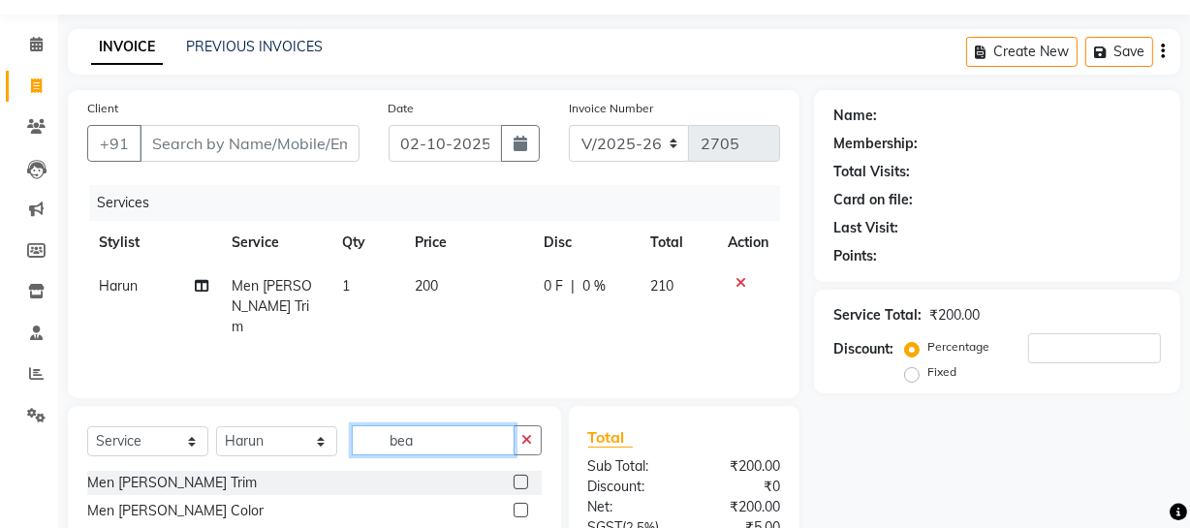
click at [433, 432] on input "bea" at bounding box center [433, 440] width 163 height 30
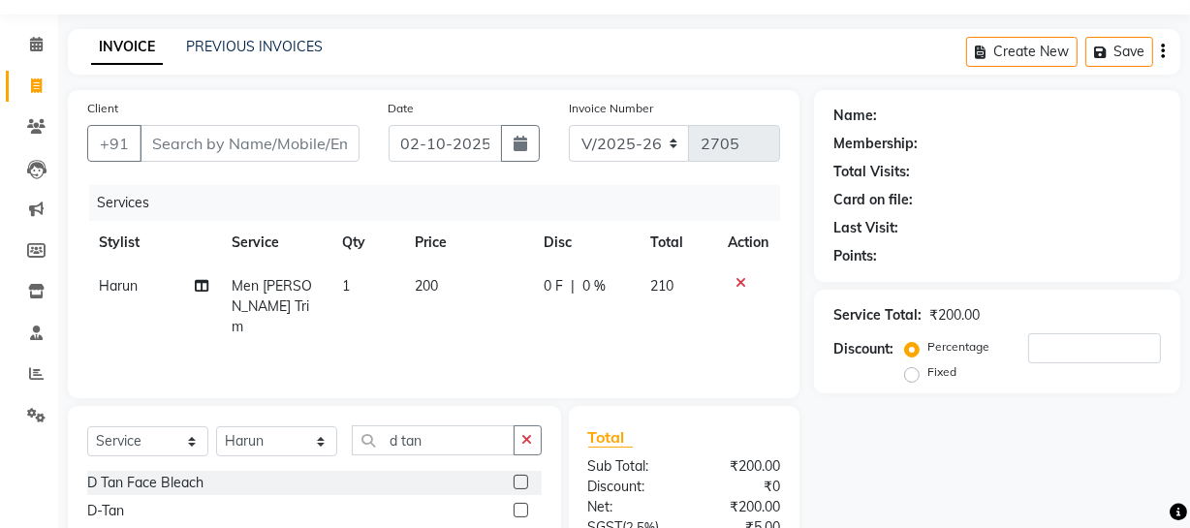
click at [513, 508] on label at bounding box center [520, 510] width 15 height 15
click at [513, 508] on input "checkbox" at bounding box center [519, 511] width 13 height 13
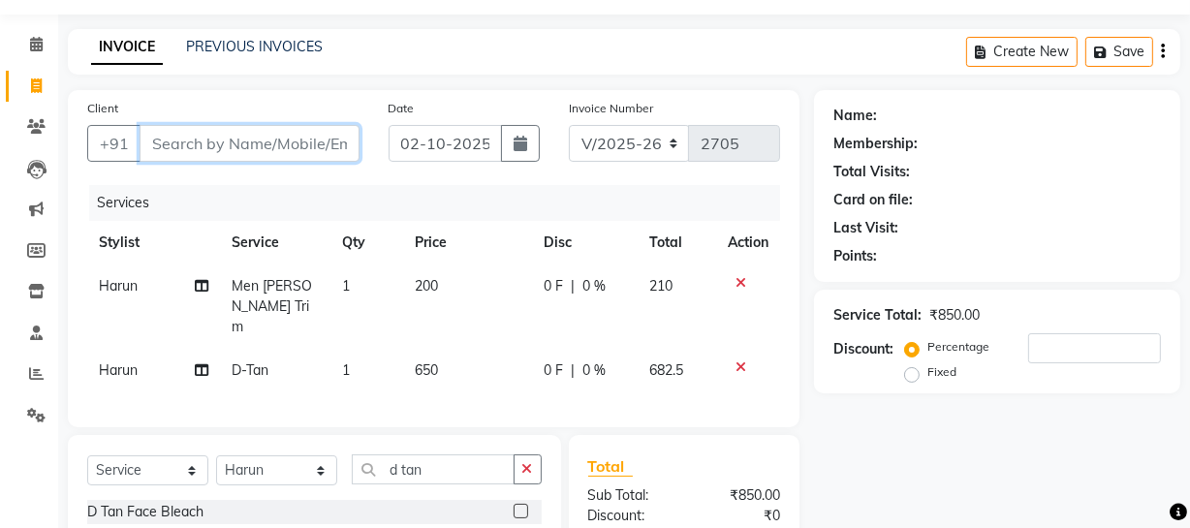
click at [232, 135] on input "Client" at bounding box center [249, 143] width 220 height 37
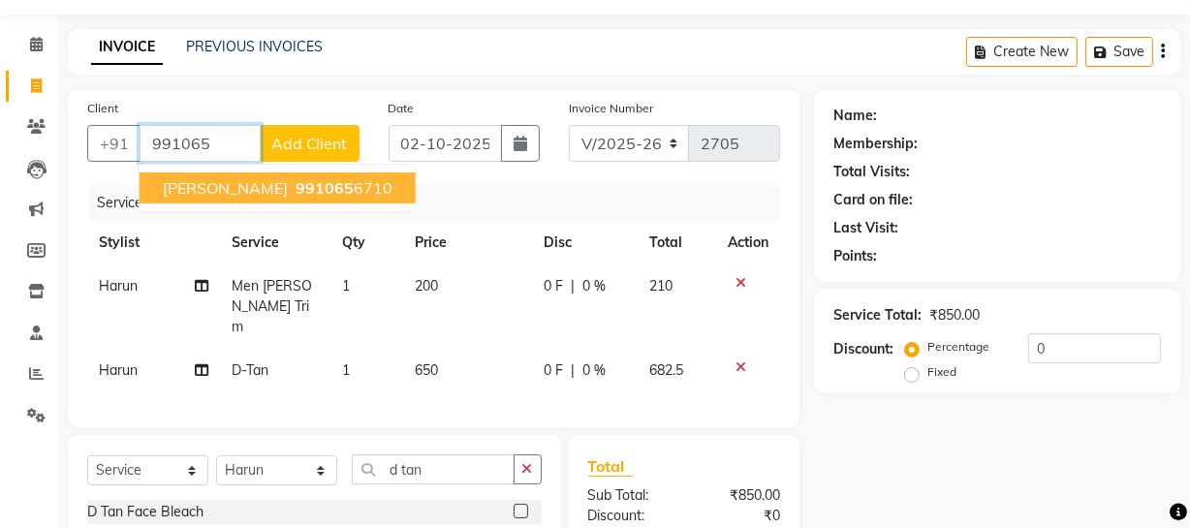
click at [310, 184] on span "991065" at bounding box center [324, 187] width 58 height 19
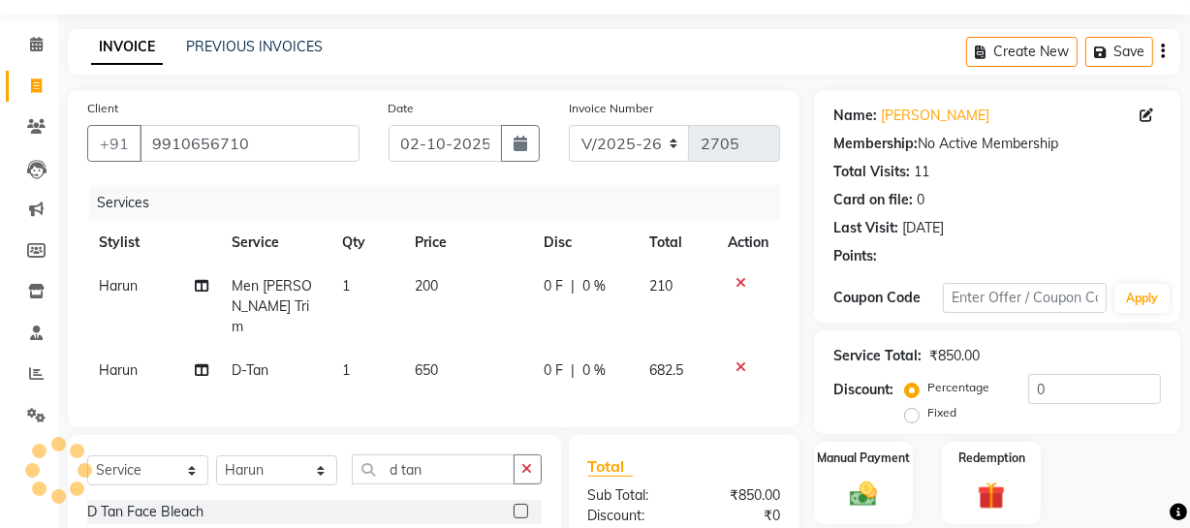
scroll to position [270, 0]
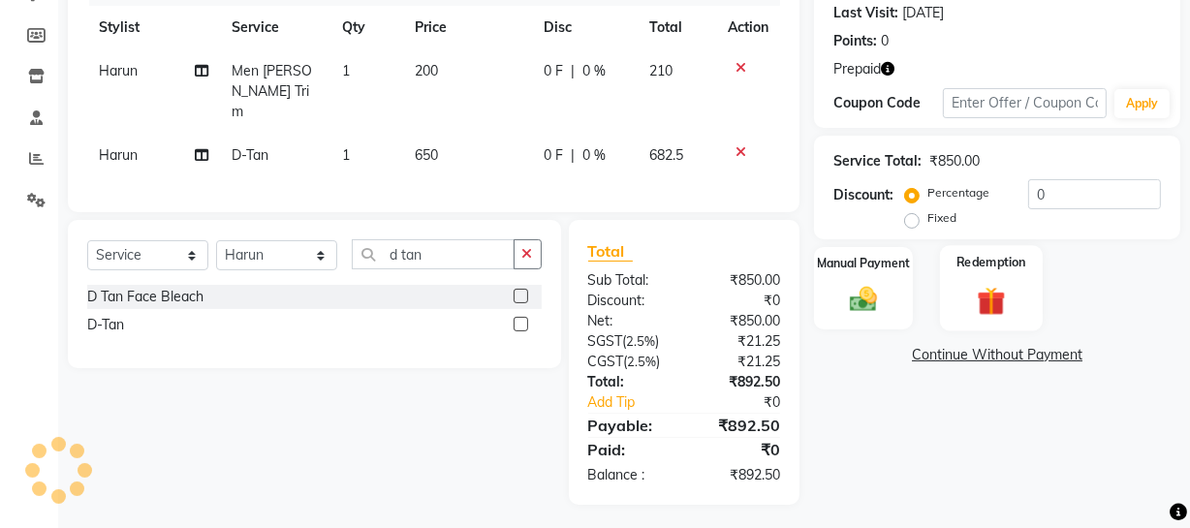
click at [979, 302] on img at bounding box center [991, 301] width 46 height 36
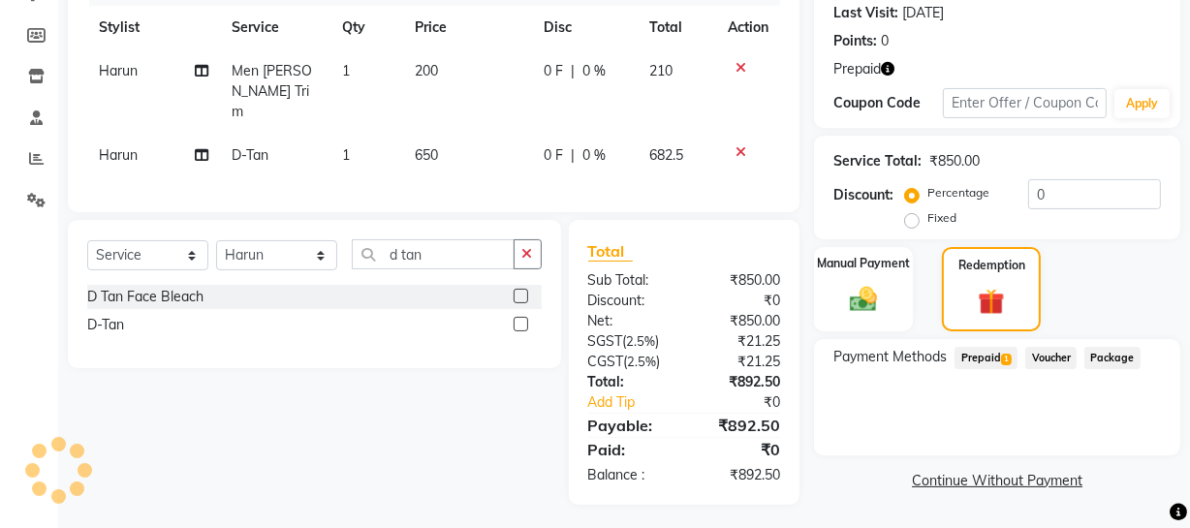
click at [987, 359] on span "Prepaid 1" at bounding box center [985, 358] width 63 height 22
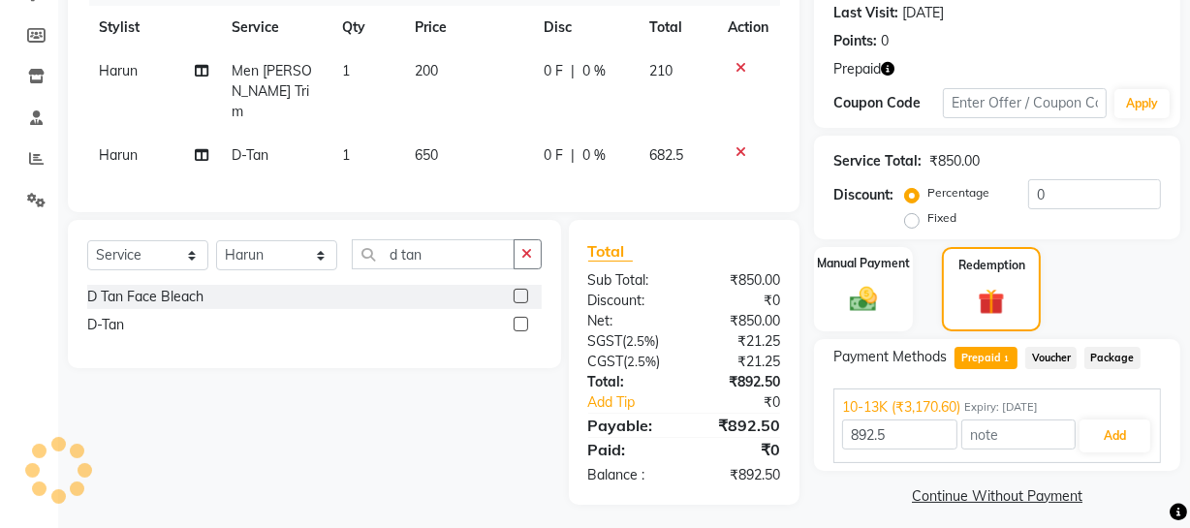
drag, startPoint x: 405, startPoint y: 145, endPoint x: 432, endPoint y: 156, distance: 29.1
click at [406, 145] on td "650" at bounding box center [467, 156] width 129 height 44
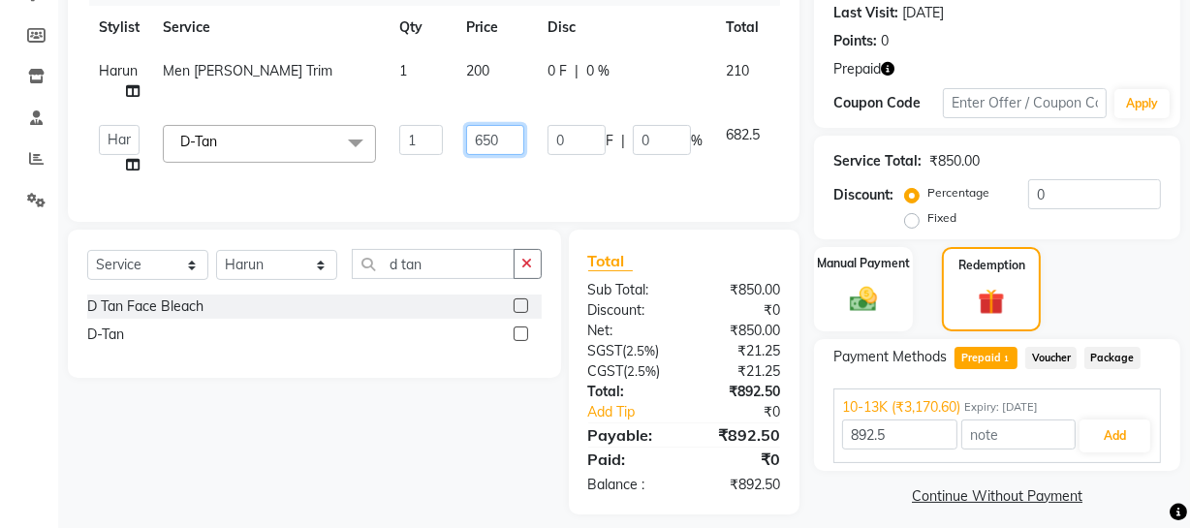
click at [487, 134] on input "650" at bounding box center [495, 140] width 58 height 30
click at [480, 134] on input "650" at bounding box center [495, 140] width 58 height 30
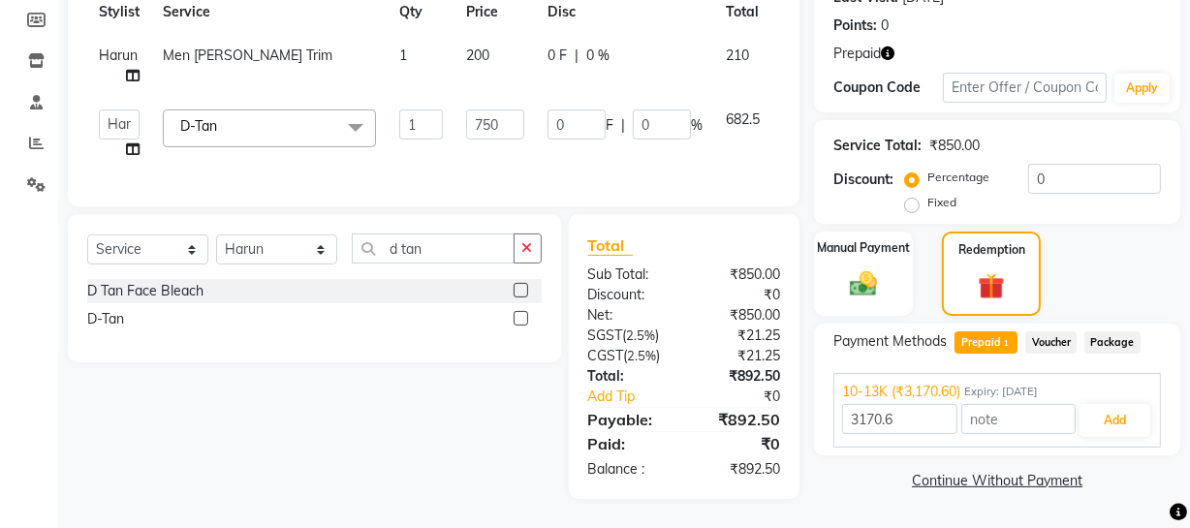
click at [857, 493] on div "Name: [PERSON_NAME] Membership: No Active Membership Total Visits: 11 Card on f…" at bounding box center [1004, 179] width 381 height 639
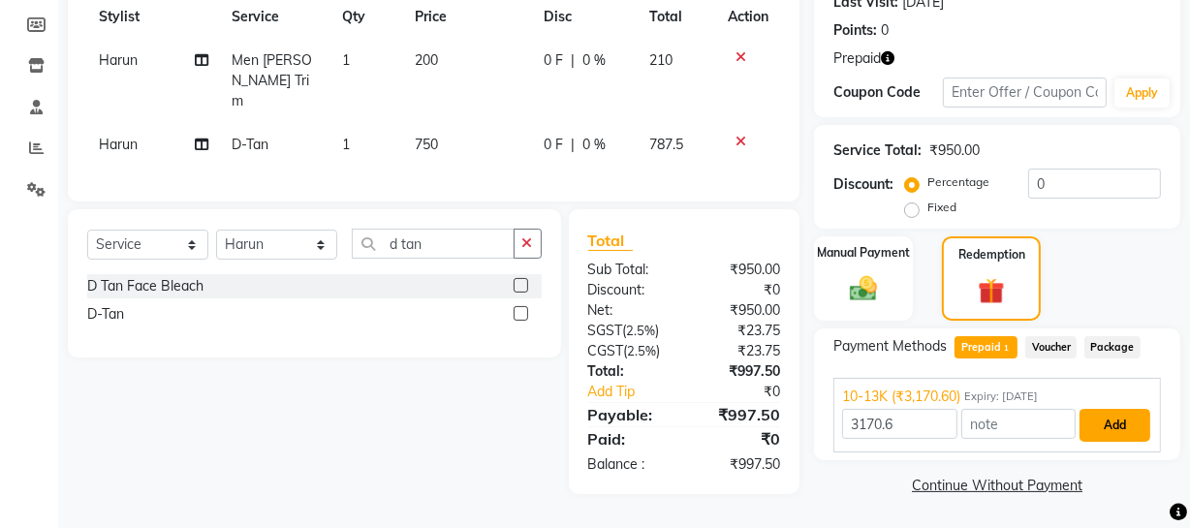
click at [1121, 424] on button "Add" at bounding box center [1114, 425] width 71 height 33
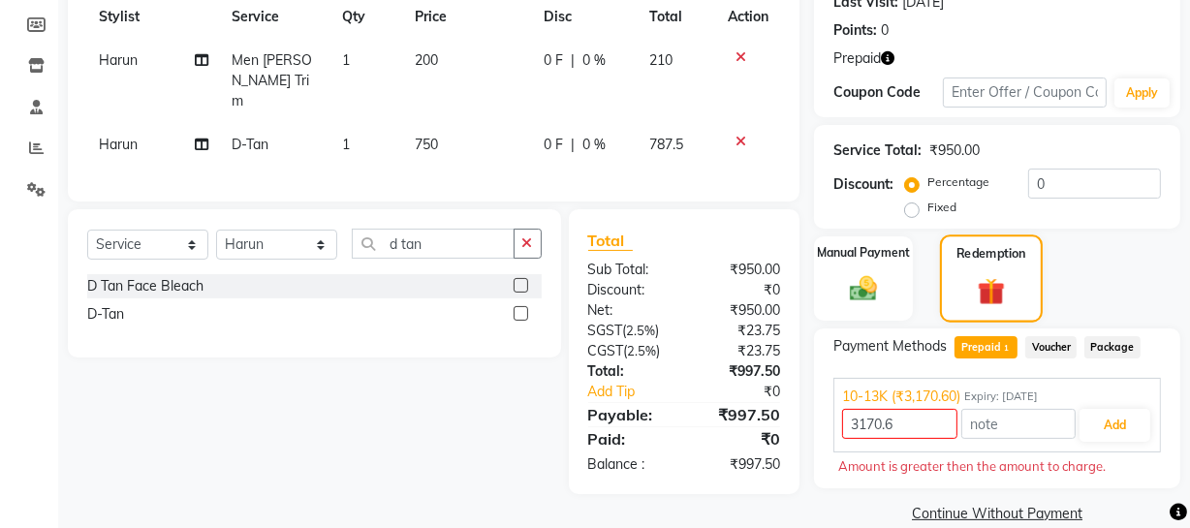
click at [989, 279] on img at bounding box center [992, 291] width 44 height 34
click at [987, 346] on span "Prepaid 1" at bounding box center [985, 347] width 63 height 22
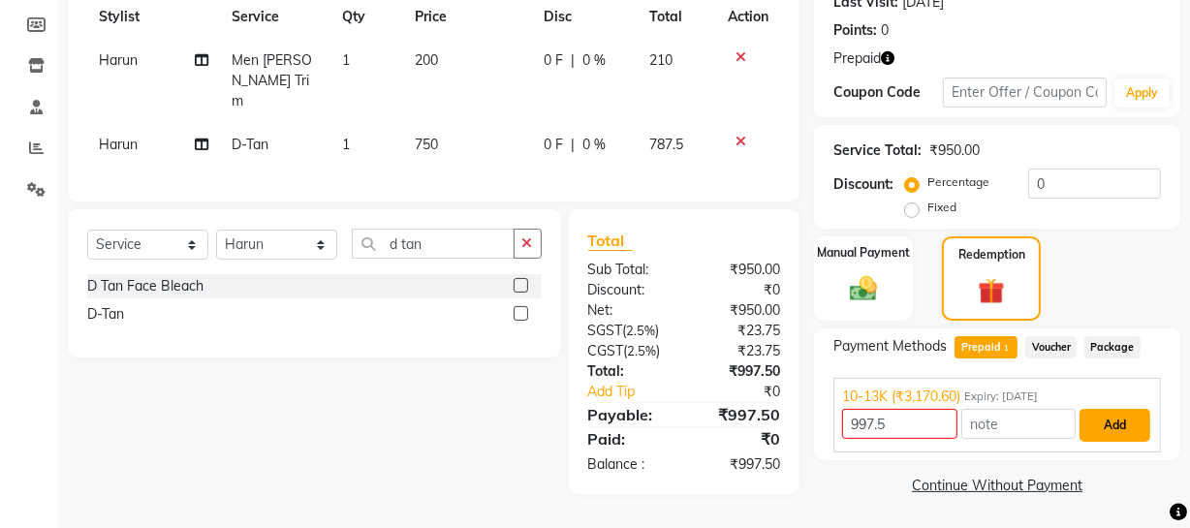
click at [1105, 425] on button "Add" at bounding box center [1114, 425] width 71 height 33
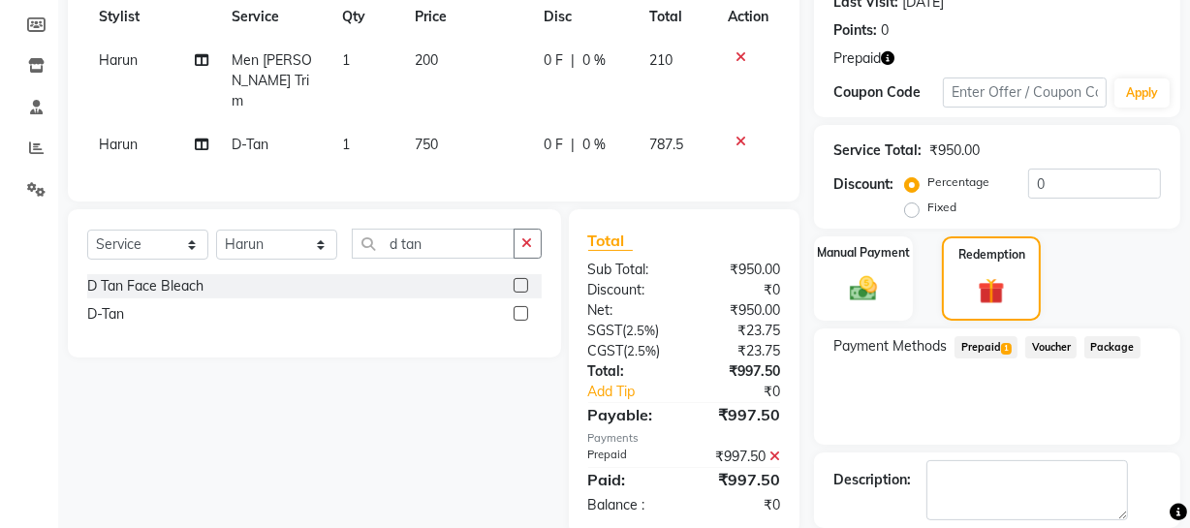
scroll to position [375, 0]
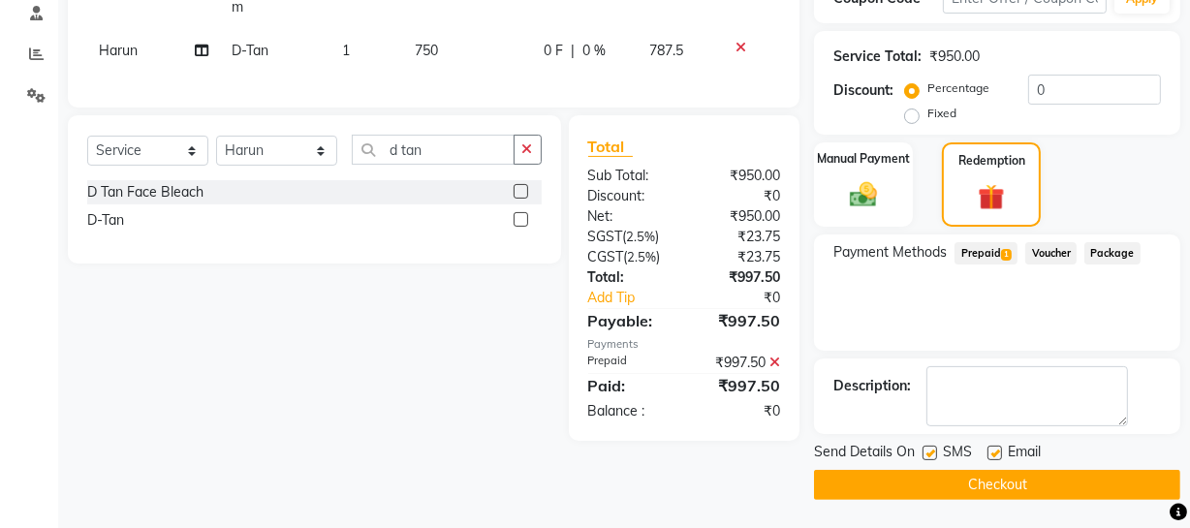
click at [911, 476] on button "Checkout" at bounding box center [997, 485] width 366 height 30
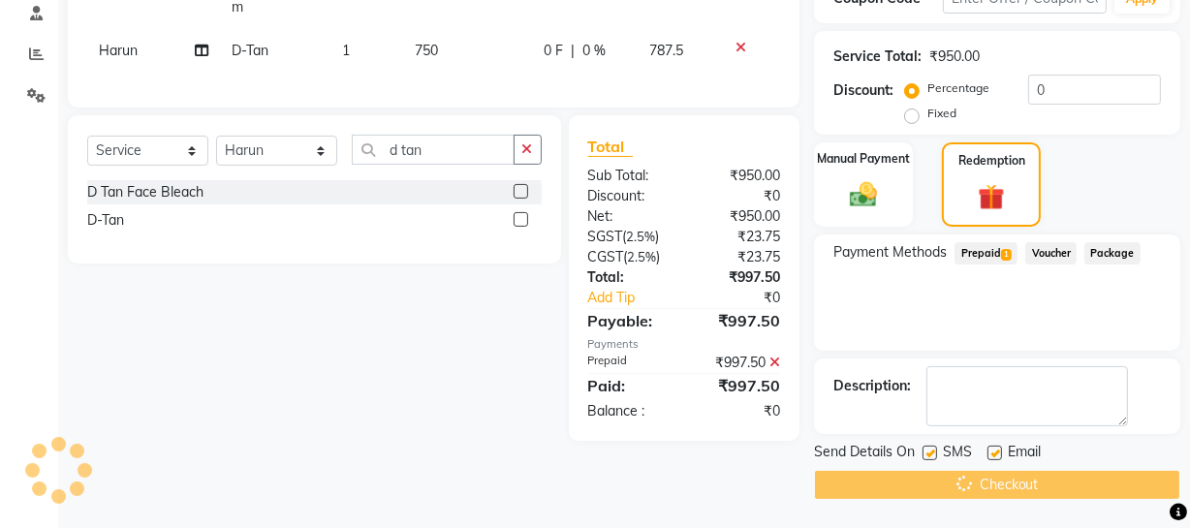
click at [934, 447] on label at bounding box center [929, 453] width 15 height 15
click at [934, 448] on input "checkbox" at bounding box center [928, 454] width 13 height 13
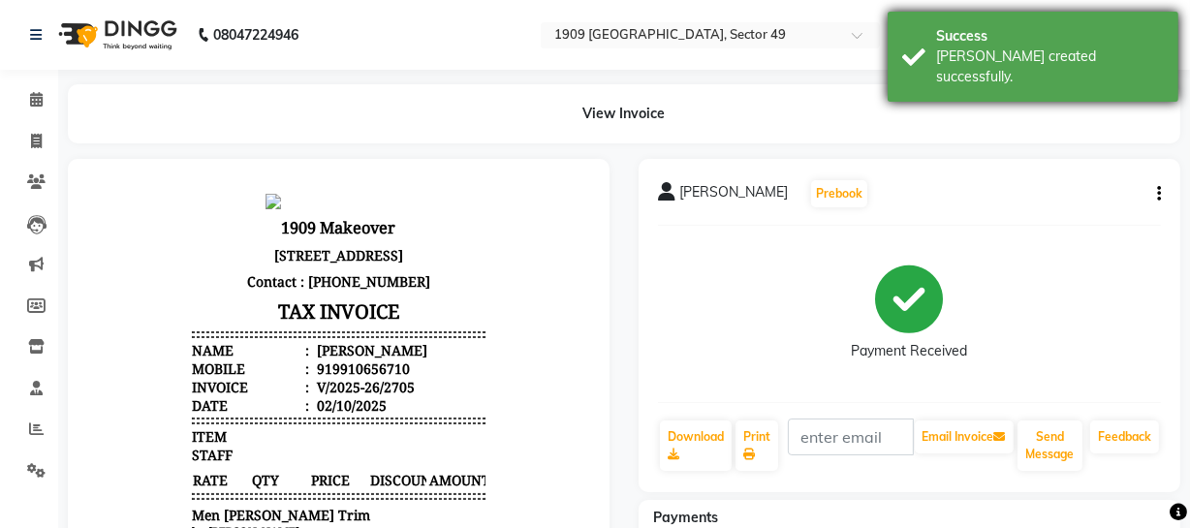
click at [910, 58] on div "Success [PERSON_NAME] created successfully." at bounding box center [1032, 57] width 291 height 90
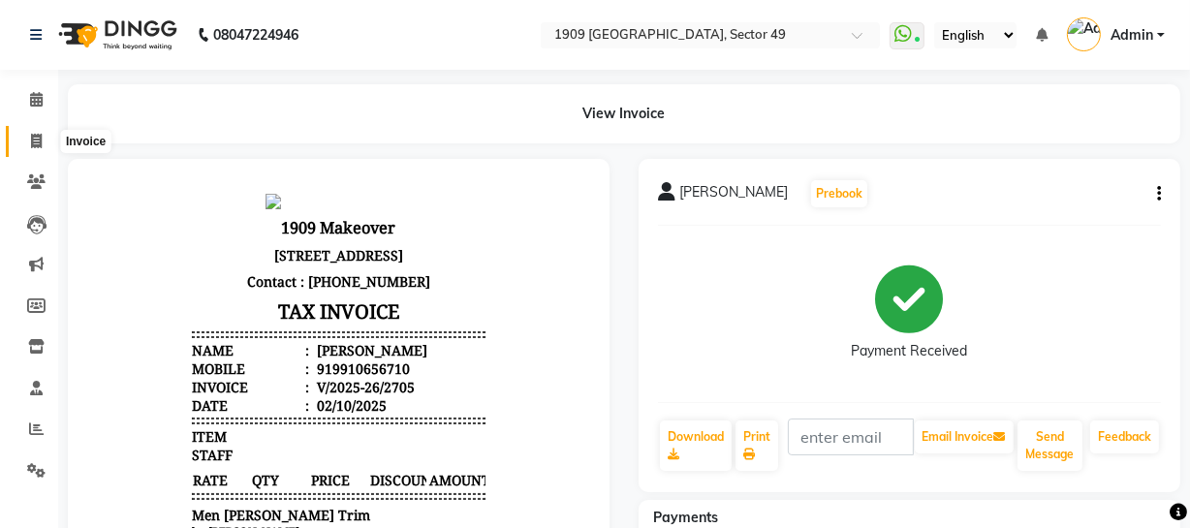
click at [35, 132] on span at bounding box center [36, 142] width 34 height 22
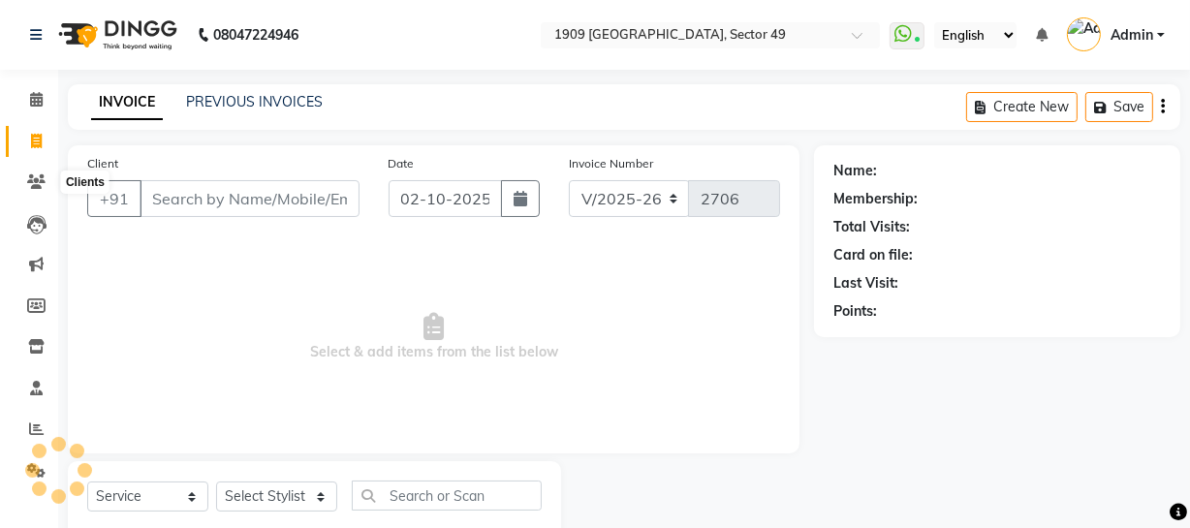
scroll to position [55, 0]
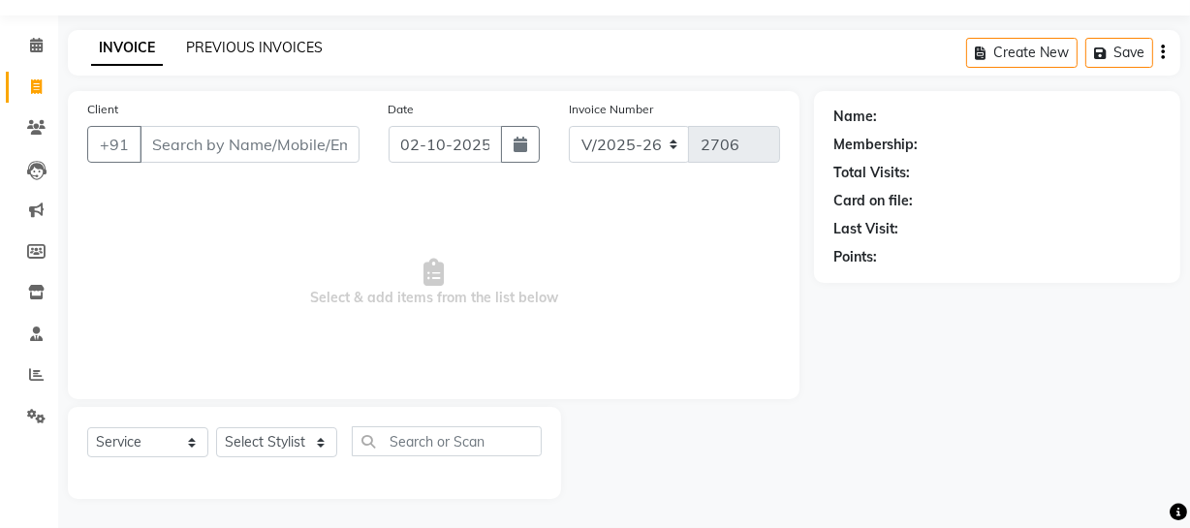
click at [228, 45] on link "PREVIOUS INVOICES" at bounding box center [254, 47] width 137 height 17
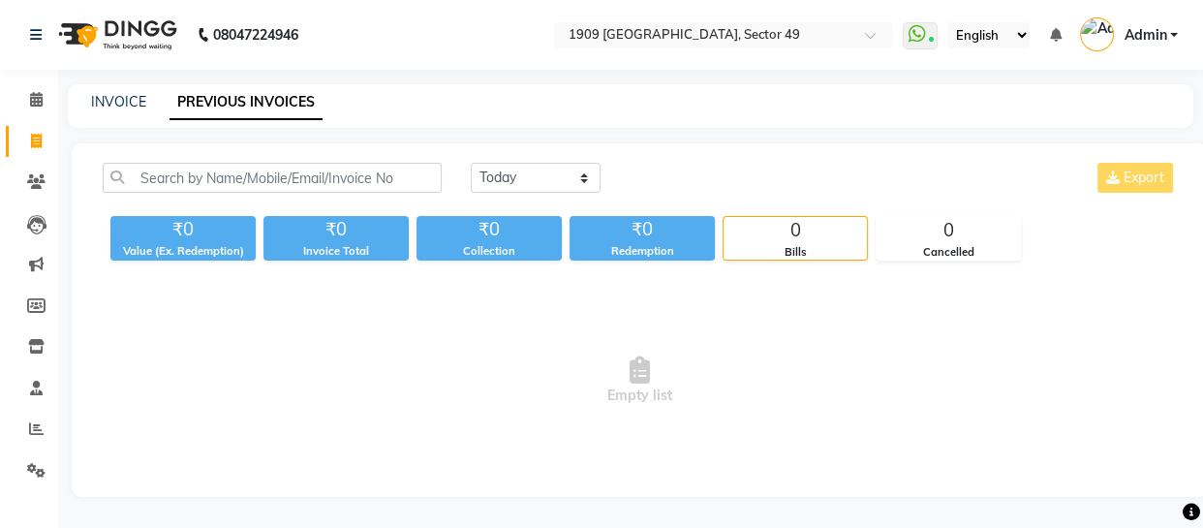
click at [240, 97] on link "PREVIOUS INVOICES" at bounding box center [246, 102] width 153 height 35
click at [125, 100] on link "INVOICE" at bounding box center [118, 101] width 55 height 17
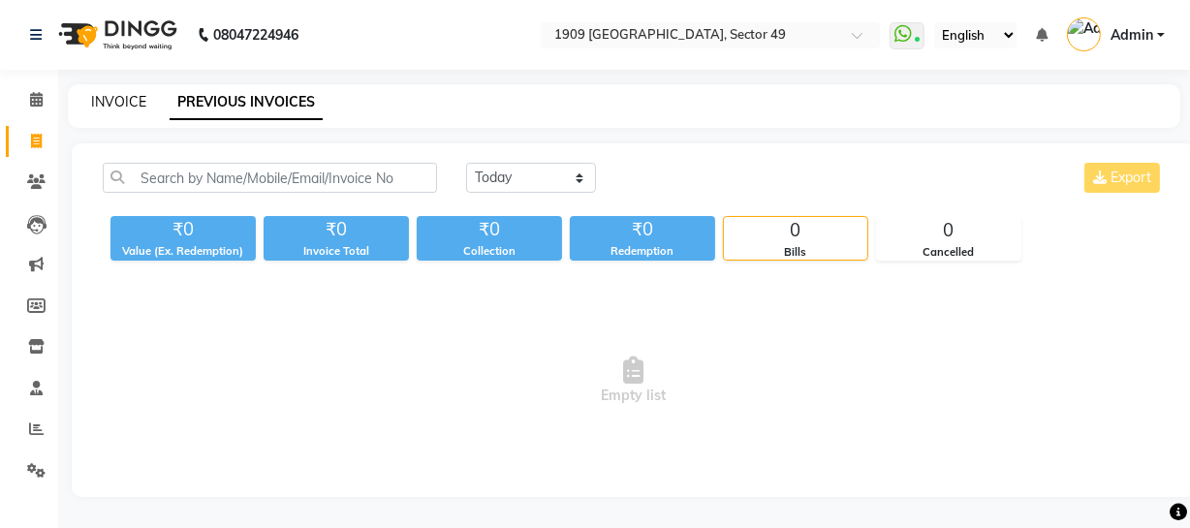
scroll to position [55, 0]
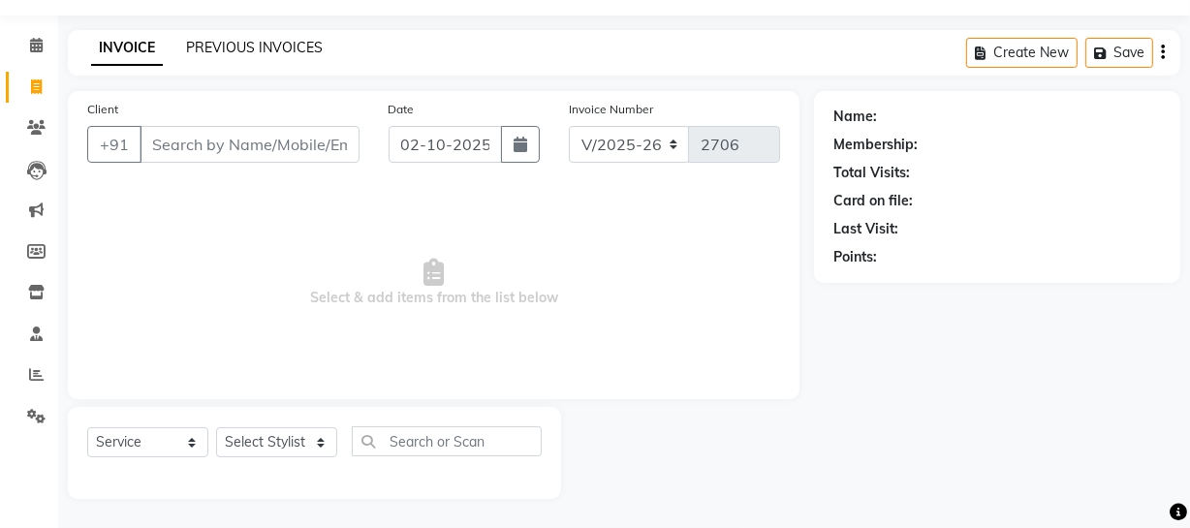
click at [252, 45] on link "PREVIOUS INVOICES" at bounding box center [254, 47] width 137 height 17
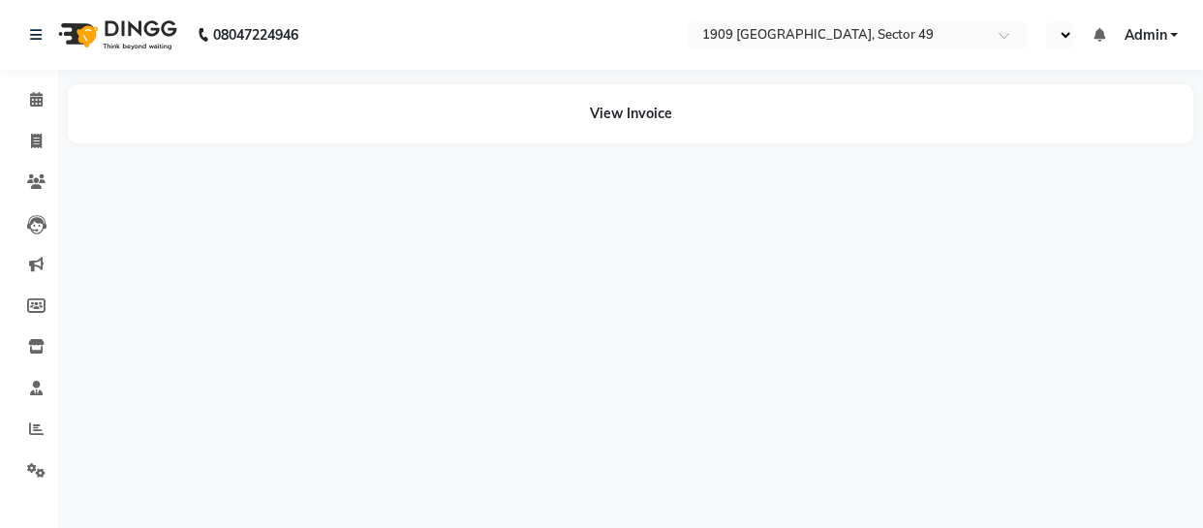
select select "en"
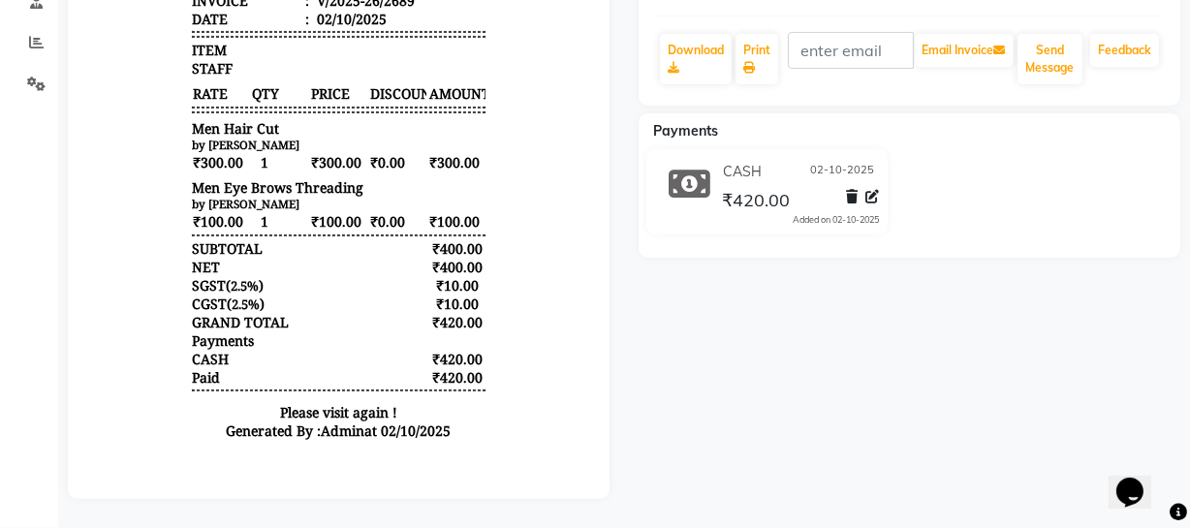
scroll to position [399, 0]
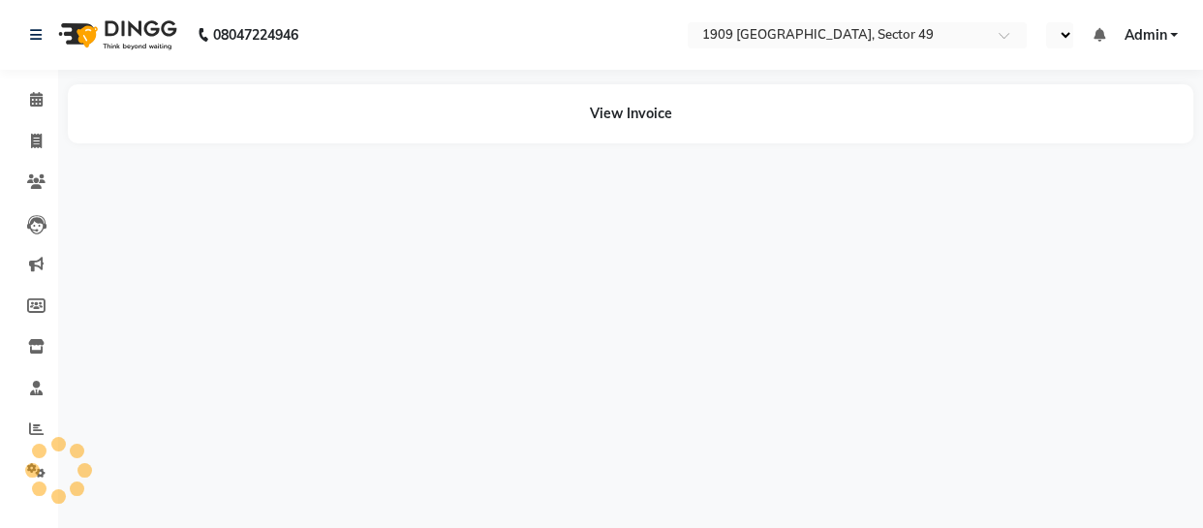
select select "en"
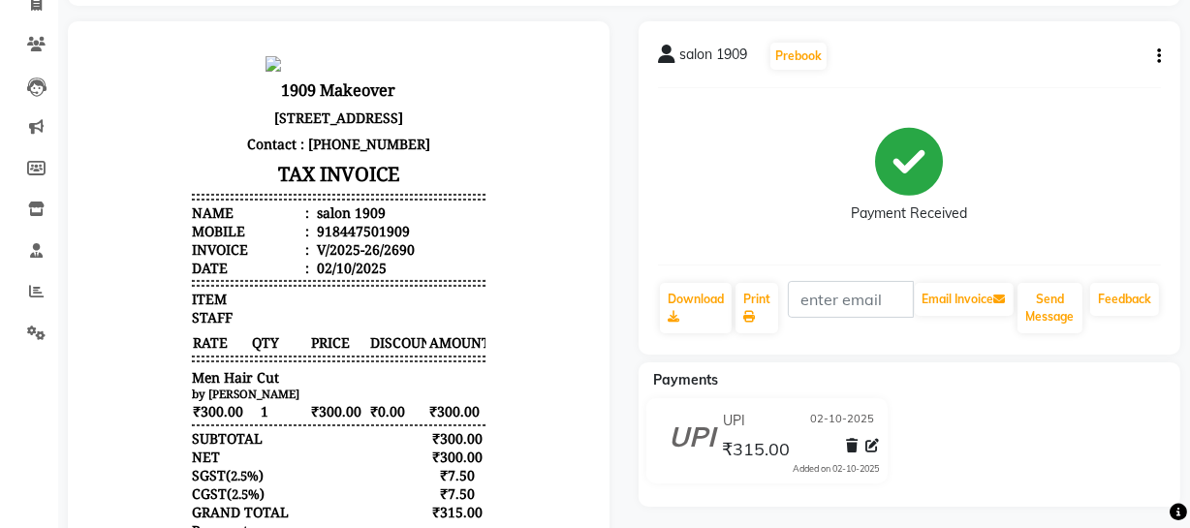
scroll to position [140, 0]
